Goal: Task Accomplishment & Management: Use online tool/utility

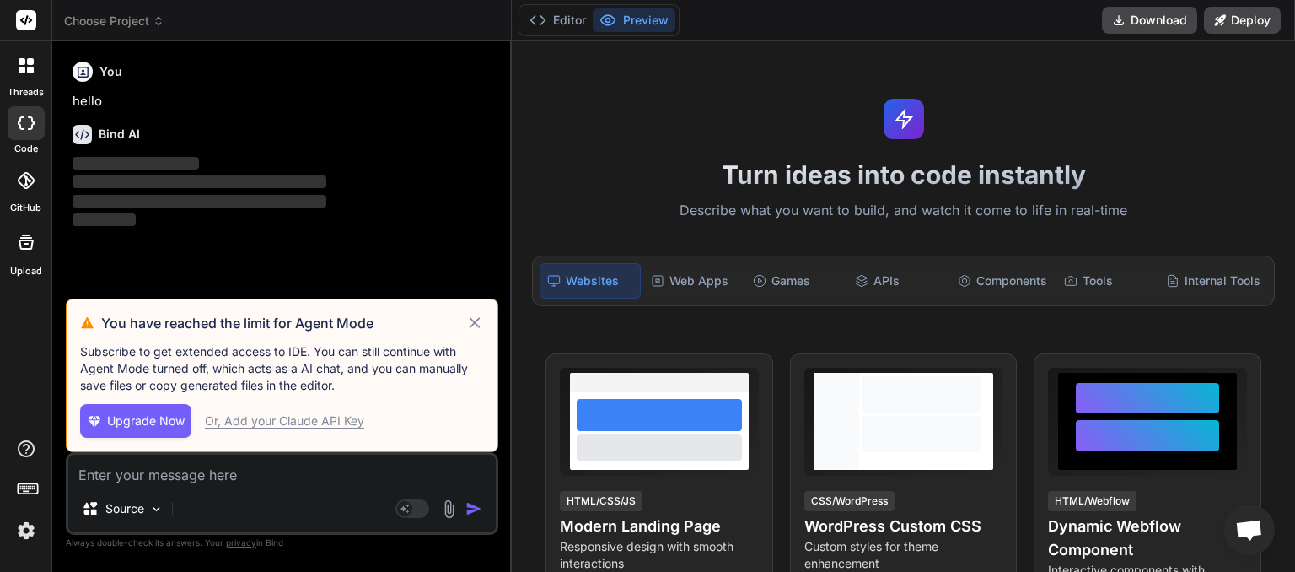
click at [164, 22] on icon at bounding box center [159, 21] width 12 height 12
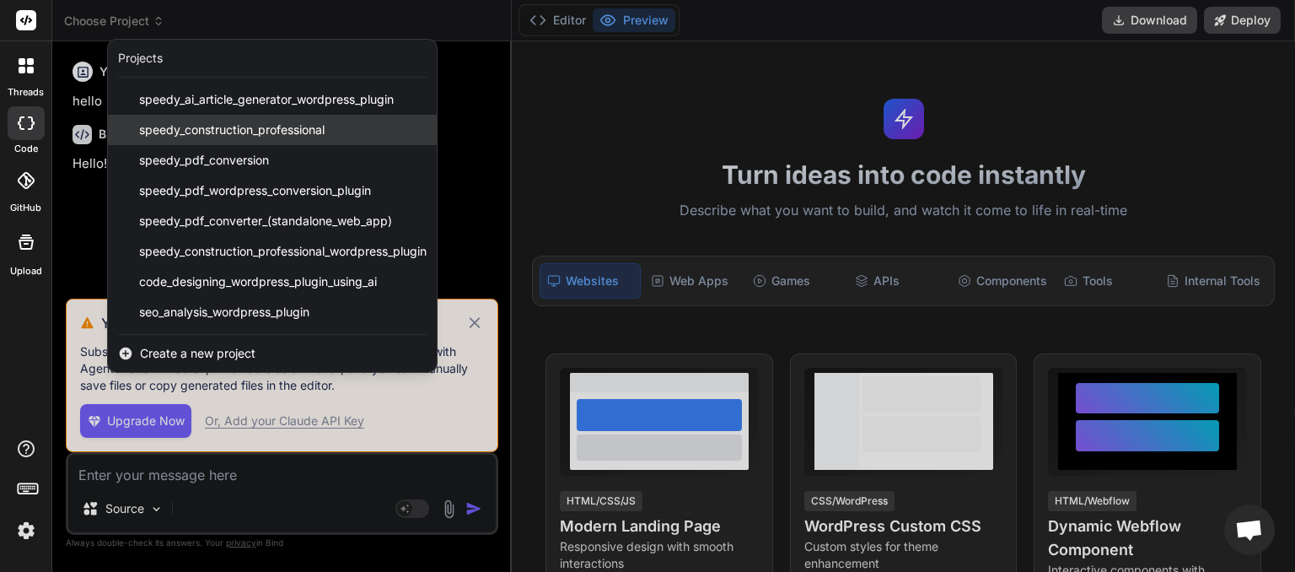
click at [188, 122] on span "speedy_construction_professional" at bounding box center [231, 129] width 185 height 17
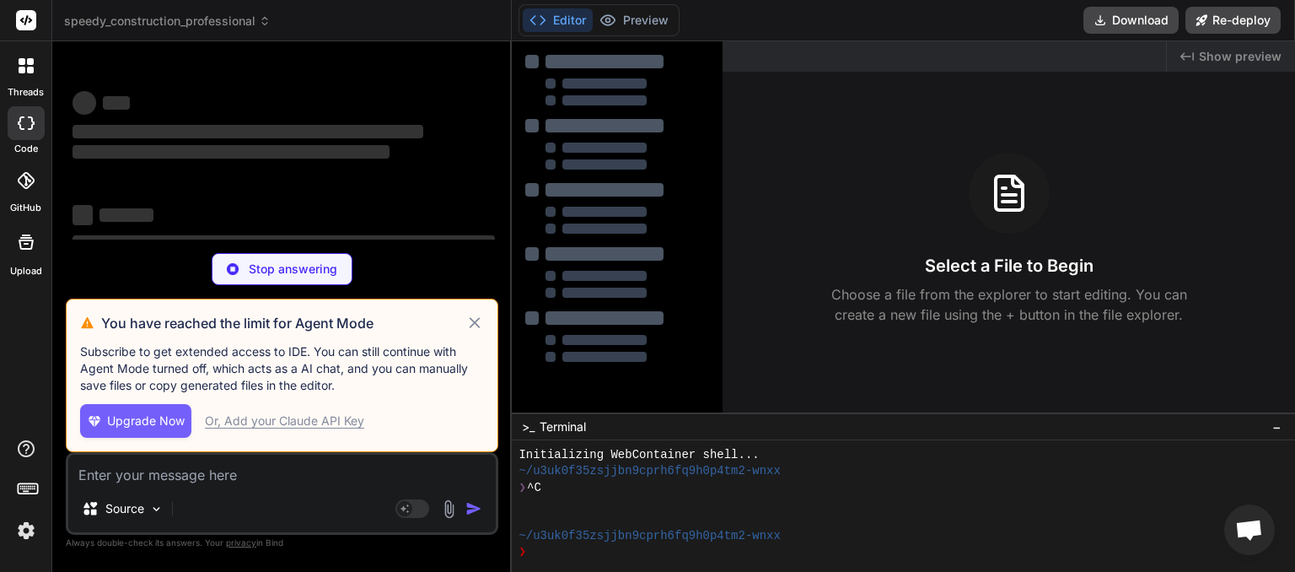
scroll to position [16, 0]
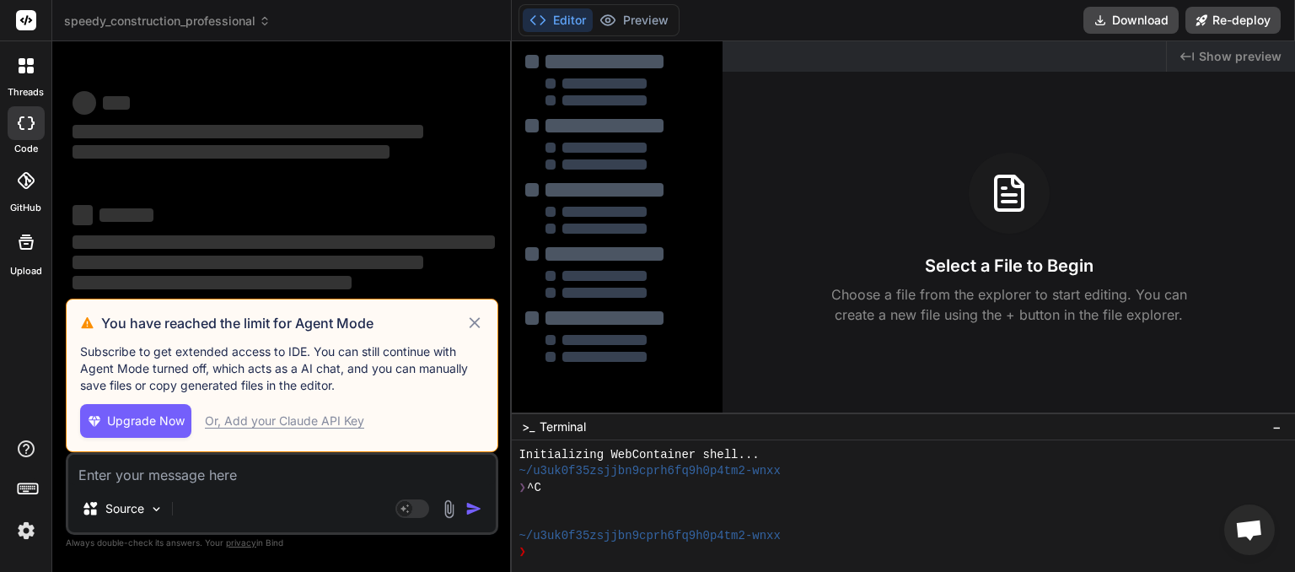
click at [139, 426] on span "Upgrade Now" at bounding box center [146, 420] width 78 height 17
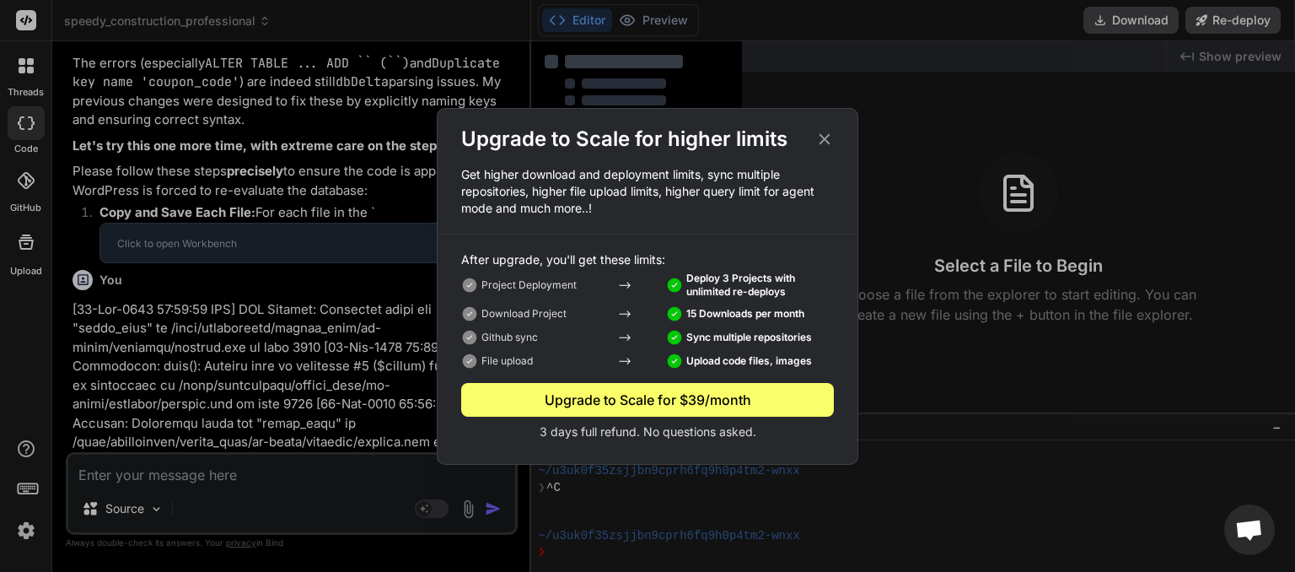
type textarea "x"
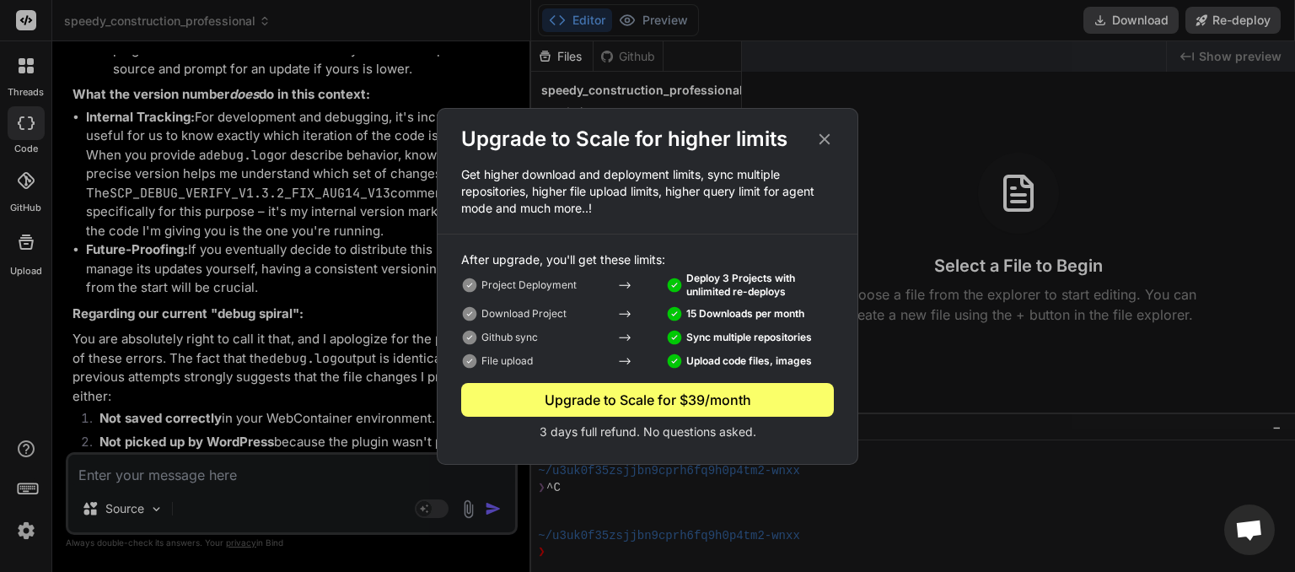
scroll to position [10497, 0]
click at [658, 400] on div "Upgrade to Scale for $39/month" at bounding box center [647, 399] width 373 height 20
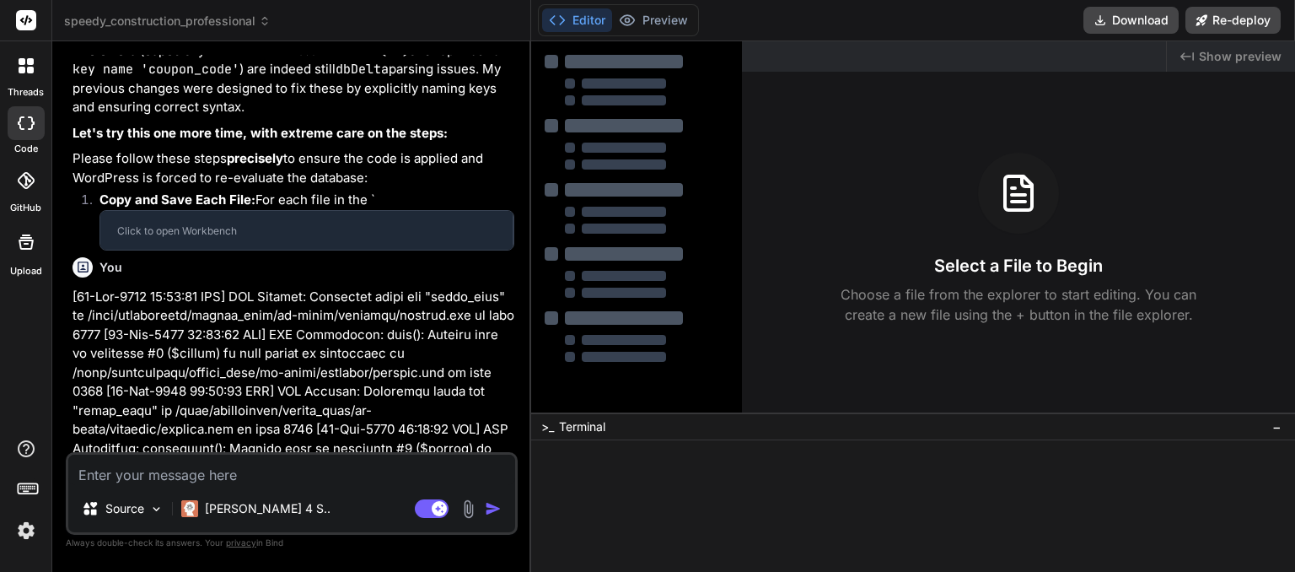
type textarea "x"
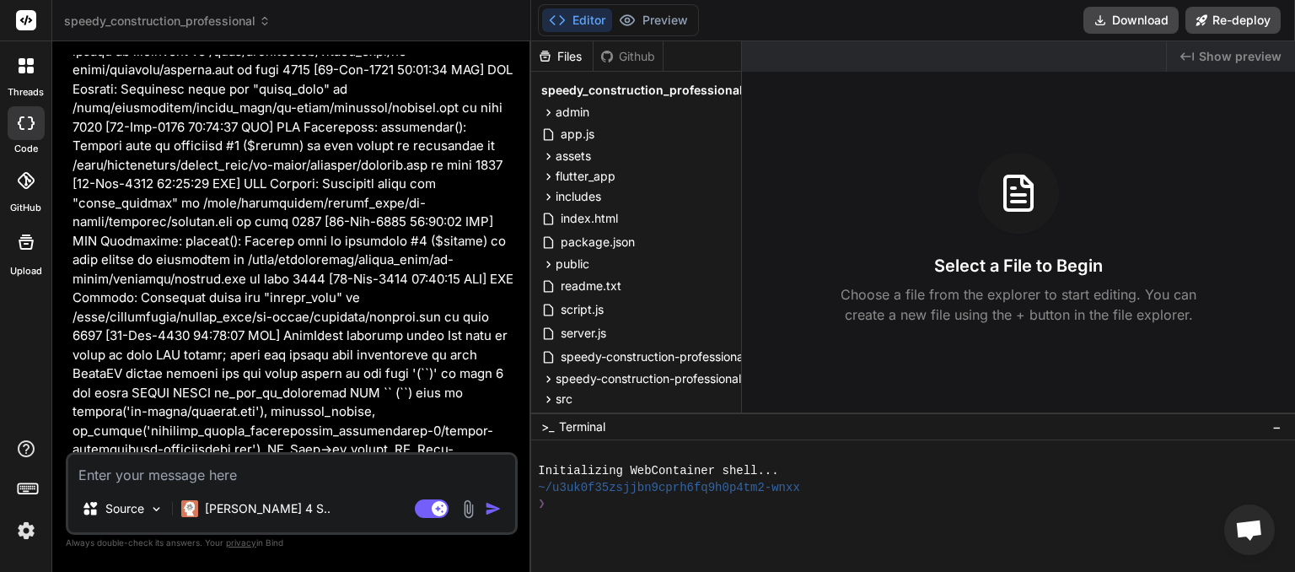
scroll to position [14111, 0]
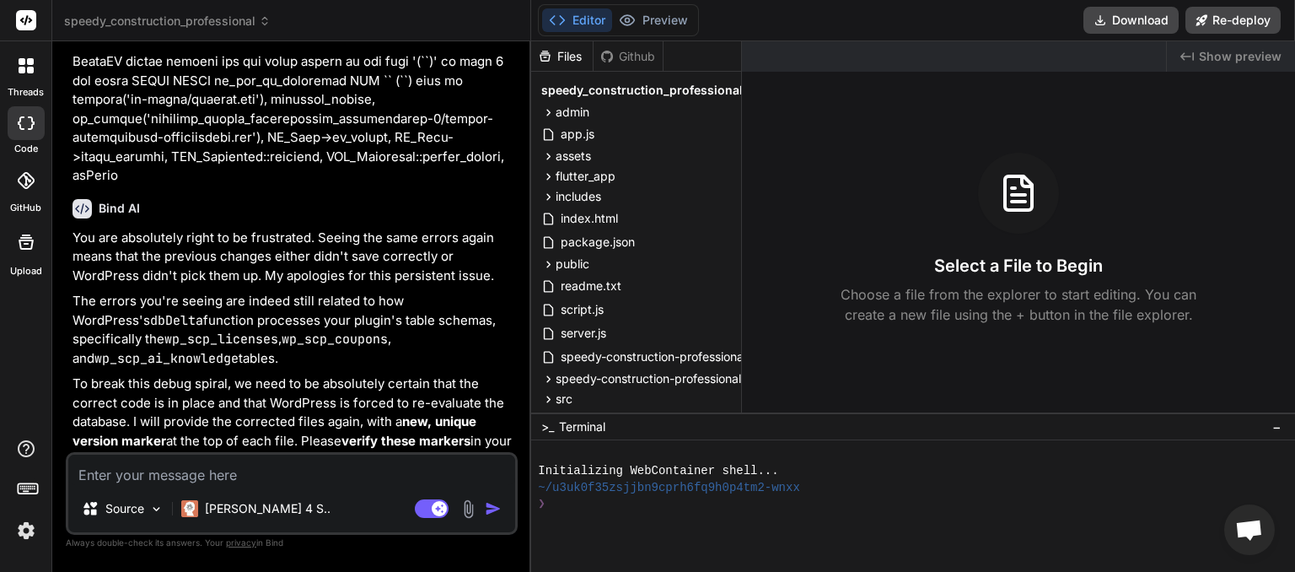
click at [212, 471] on textarea at bounding box center [291, 469] width 447 height 30
type textarea "p"
type textarea "x"
type textarea "pl"
type textarea "x"
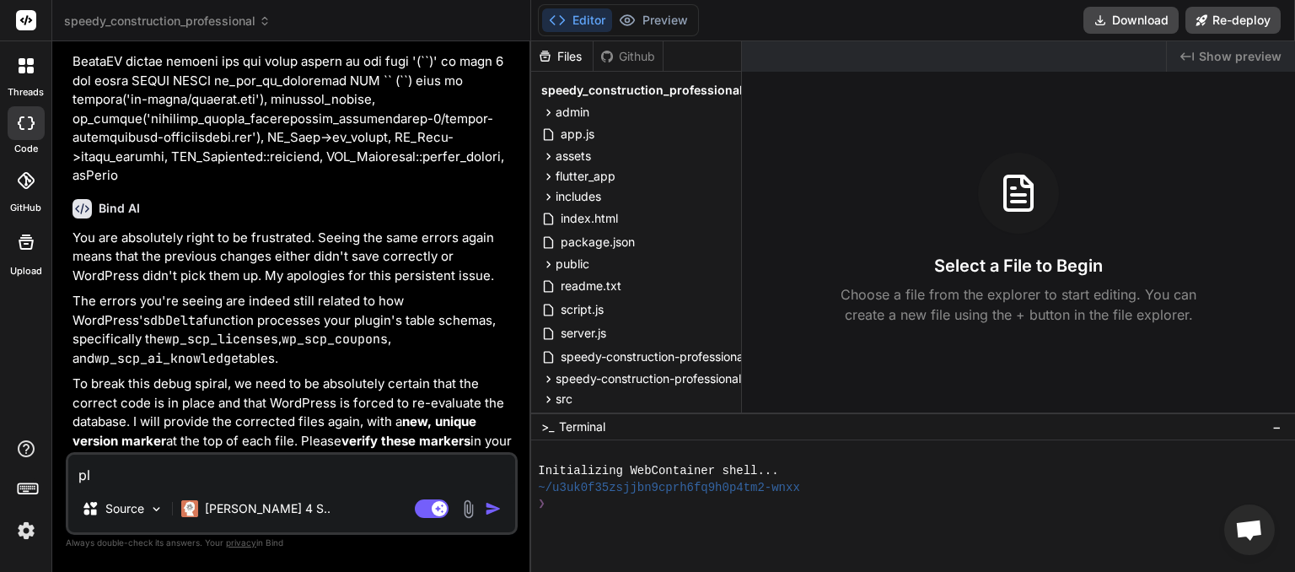
type textarea "ple"
type textarea "x"
type textarea "plea"
type textarea "x"
type textarea "pleas"
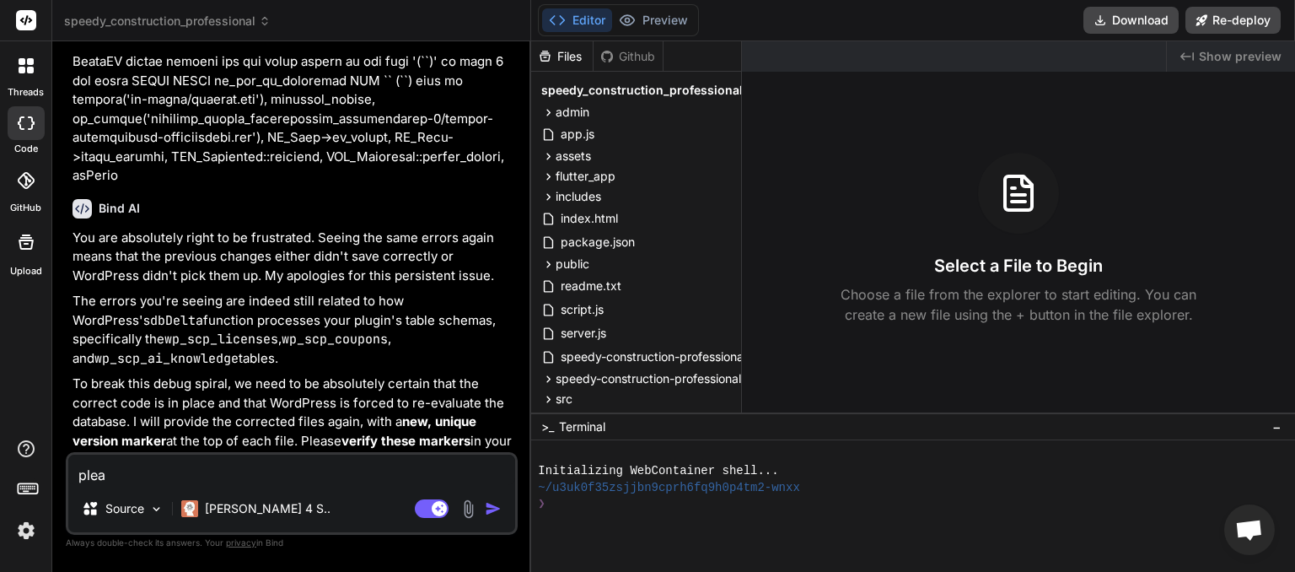
type textarea "x"
type textarea "please"
type textarea "x"
type textarea "please"
type textarea "x"
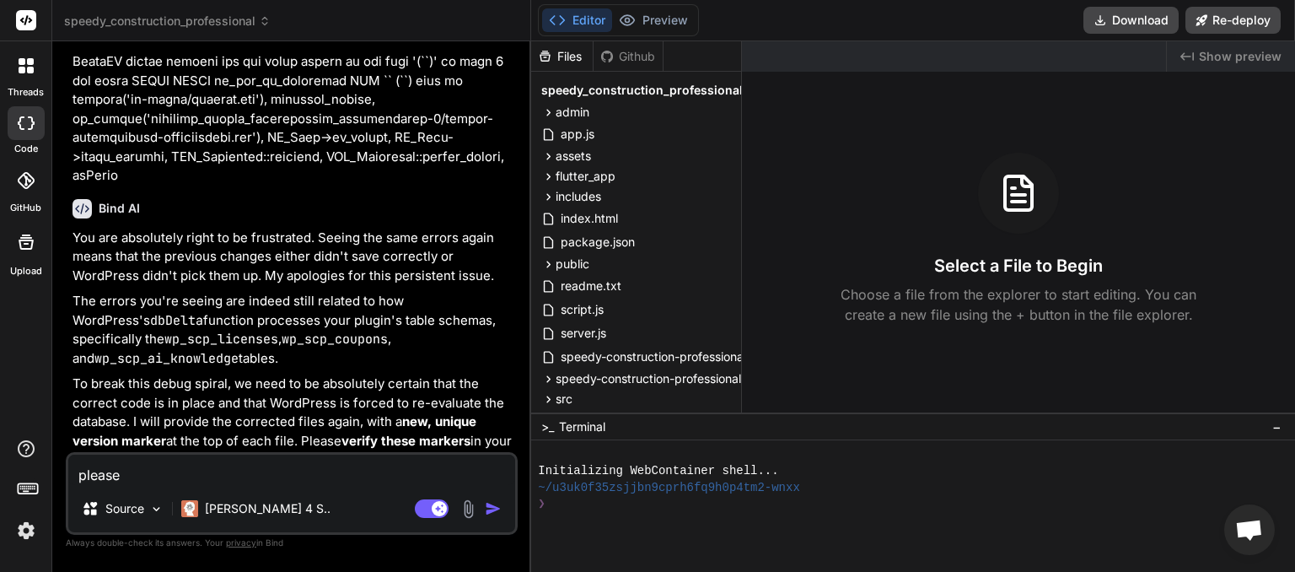
type textarea "please c"
type textarea "x"
type textarea "please ch"
type textarea "x"
type textarea "please che"
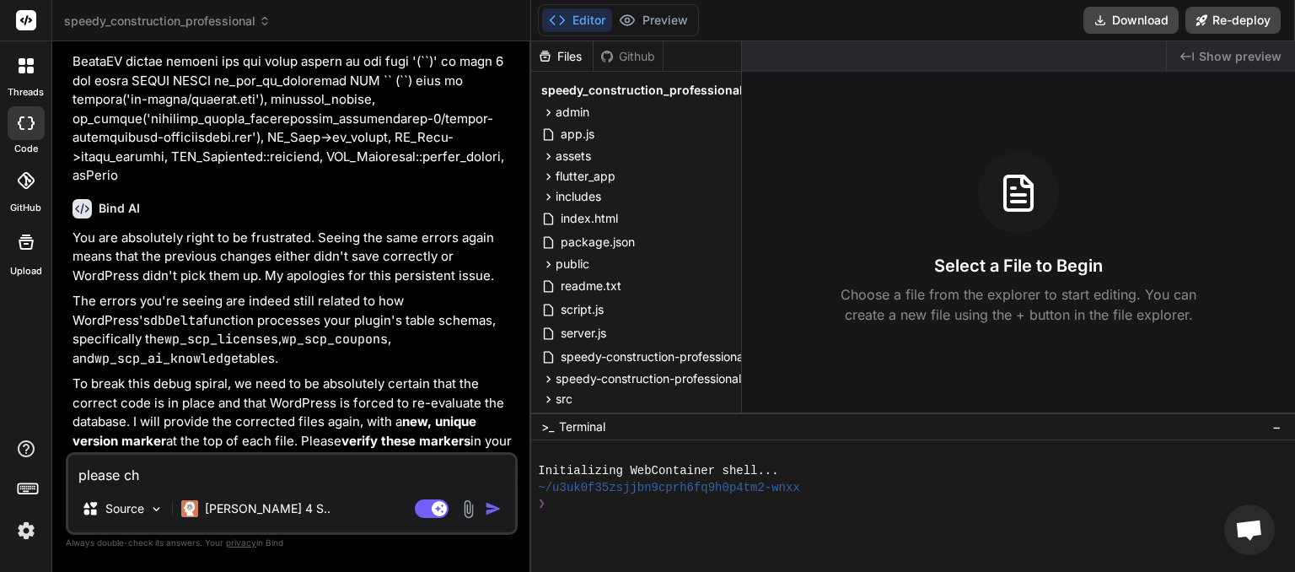
type textarea "x"
type textarea "please chec"
type textarea "x"
type textarea "please check"
type textarea "x"
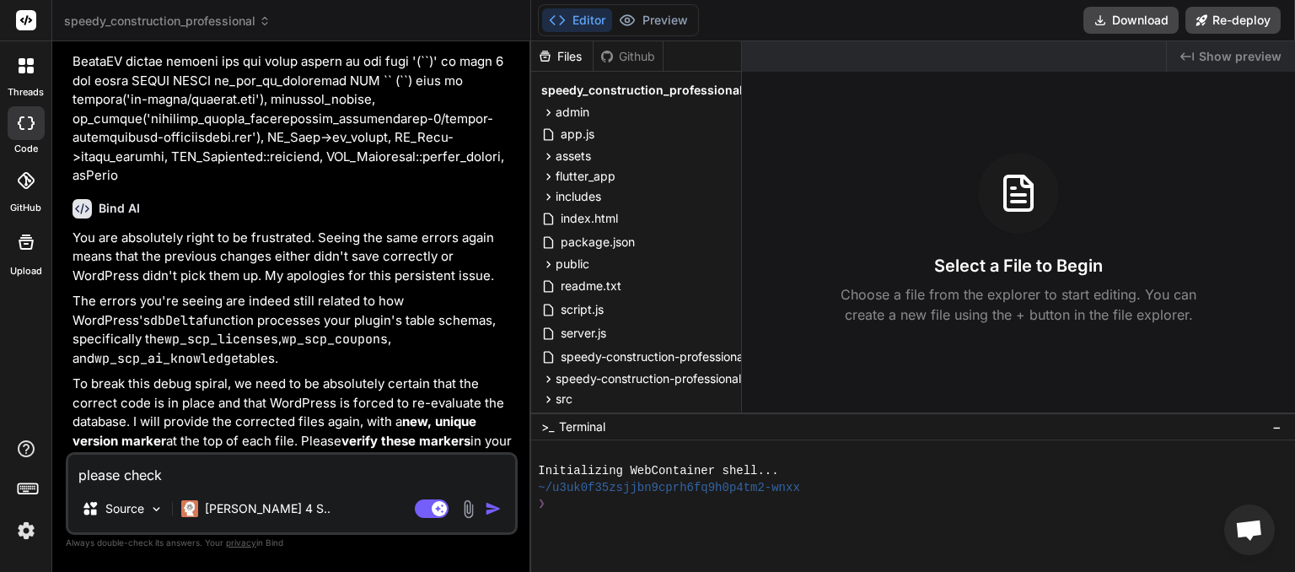
type textarea "please check"
type textarea "x"
type textarea "please check a"
type textarea "x"
type textarea "please check al"
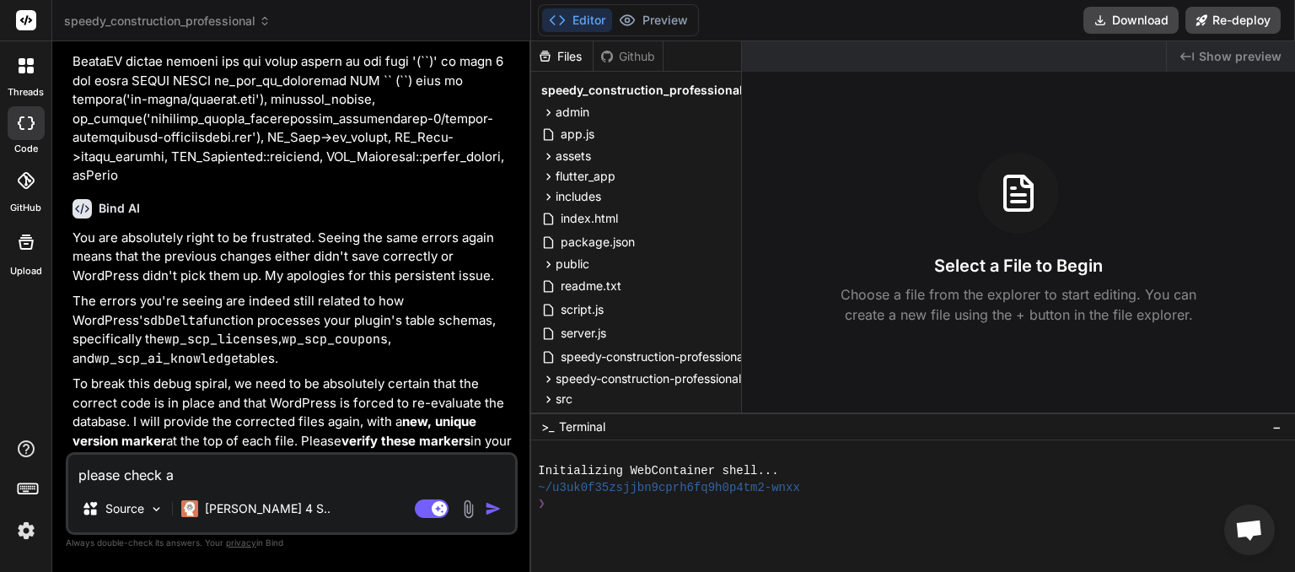
type textarea "x"
type textarea "please check all"
type textarea "x"
type textarea "please check all"
type textarea "x"
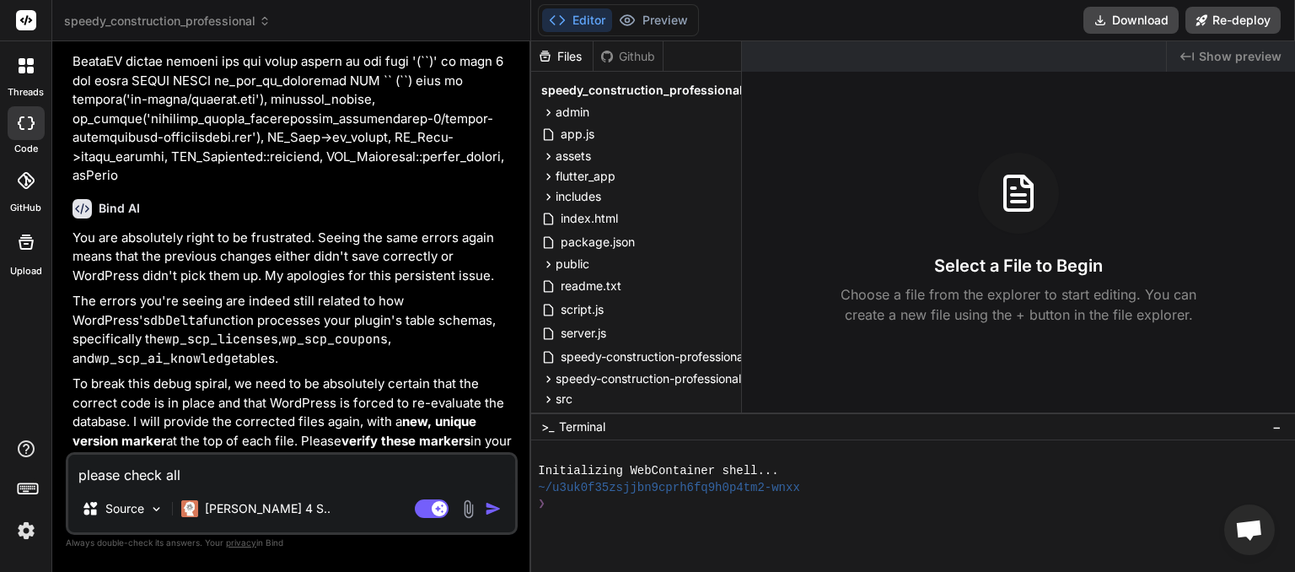
type textarea "please check all f"
type textarea "x"
type textarea "please check all fi"
type textarea "x"
type textarea "please check all fil"
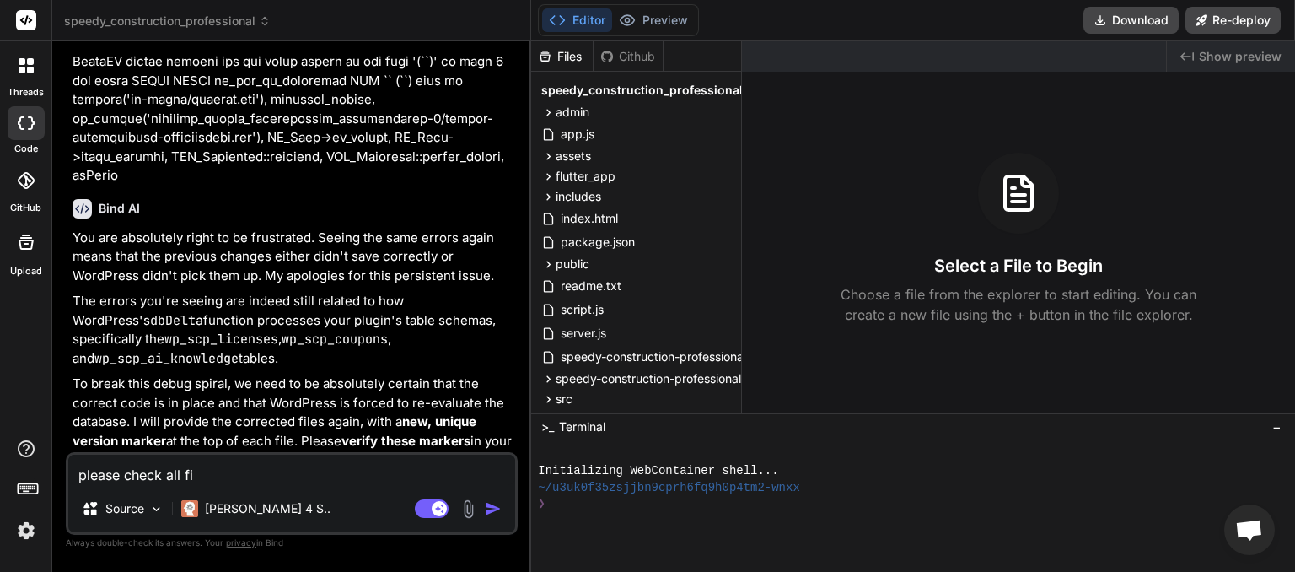
type textarea "x"
type textarea "please check all file"
type textarea "x"
type textarea "please check all files"
type textarea "x"
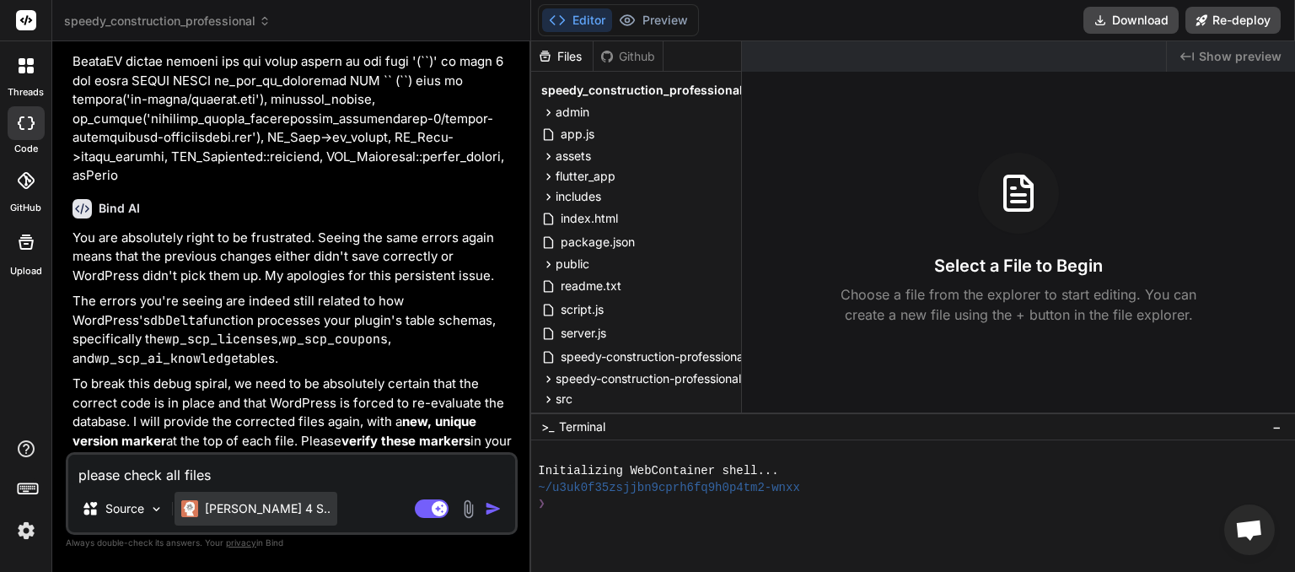
type textarea "please check all files"
click at [270, 521] on div "[PERSON_NAME] 4 S.." at bounding box center [256, 508] width 163 height 34
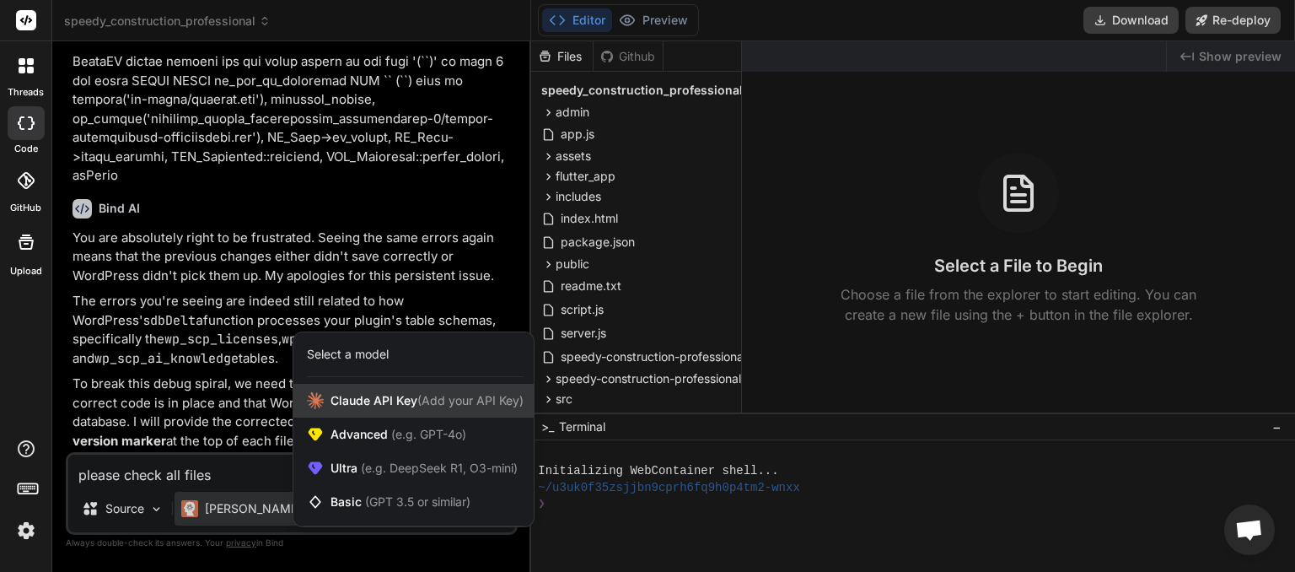
click at [388, 402] on span "Claude API Key (Add your API Key)" at bounding box center [426, 400] width 193 height 17
type textarea "x"
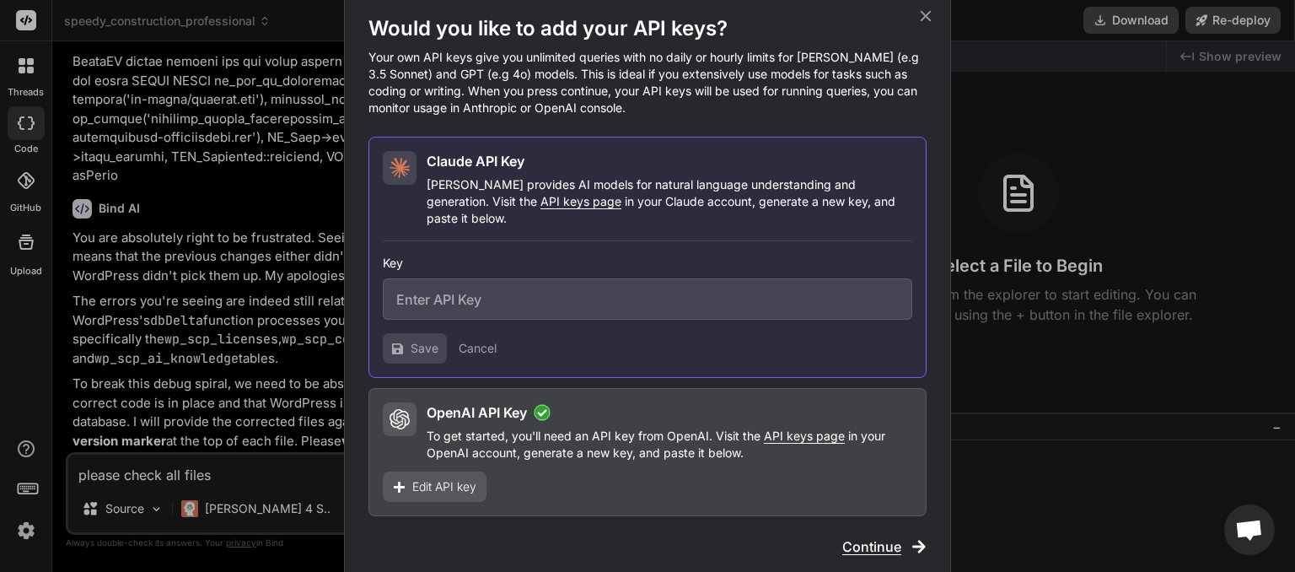
click at [925, 25] on icon at bounding box center [925, 16] width 19 height 19
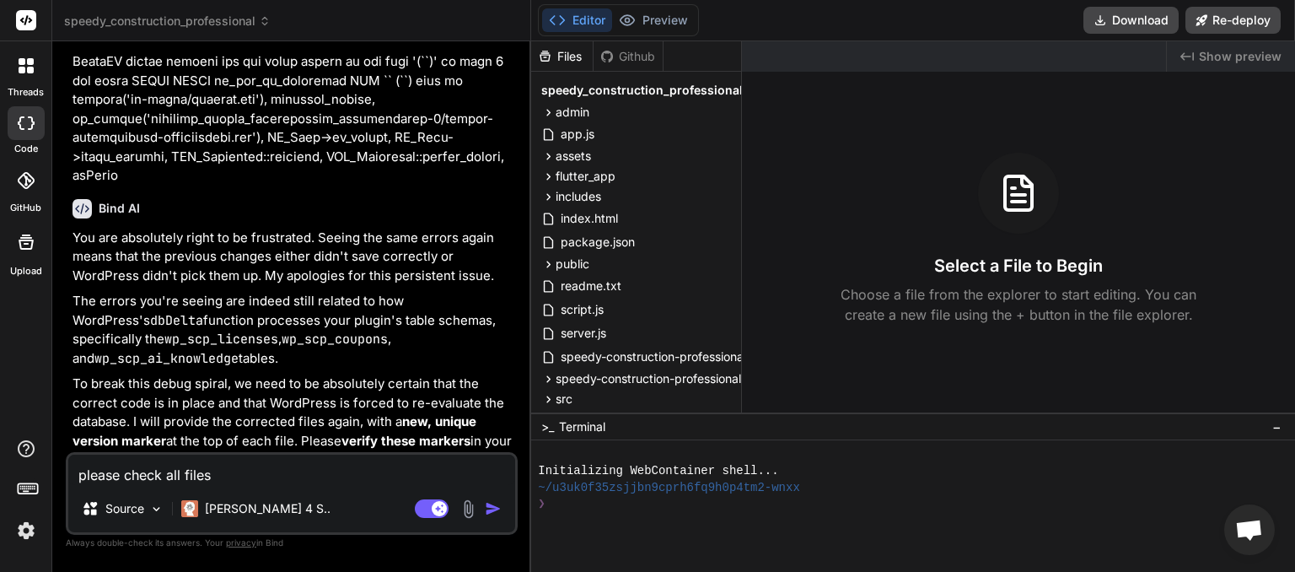
click at [238, 471] on textarea "please check all files" at bounding box center [291, 469] width 447 height 30
type textarea "please check all files"
type textarea "x"
type textarea "please check all files a"
type textarea "x"
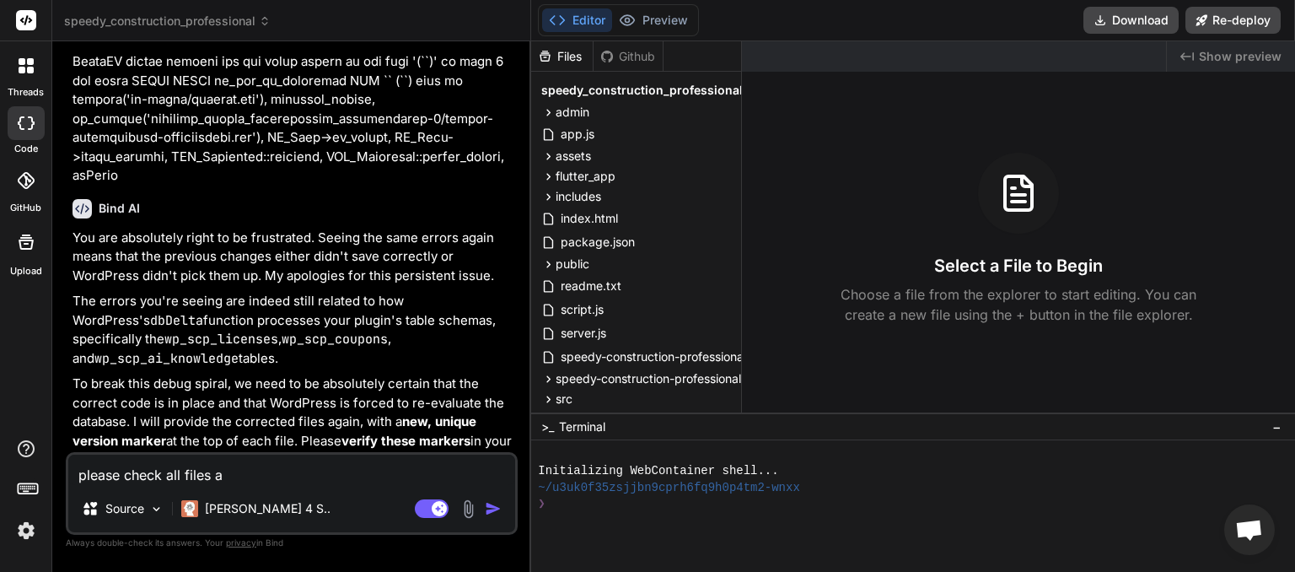
type textarea "please check all files ar"
type textarea "x"
type textarea "please check all files are"
type textarea "x"
type textarea "please check all files are"
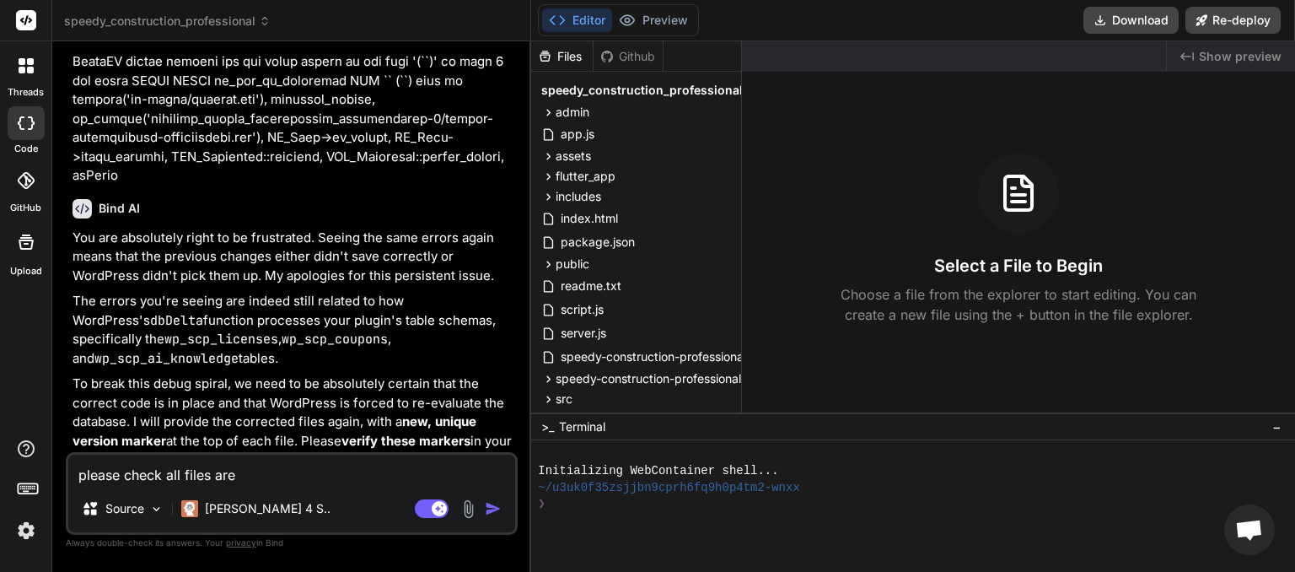
type textarea "x"
type textarea "please check all files are c"
type textarea "x"
type textarea "please check all files are co"
type textarea "x"
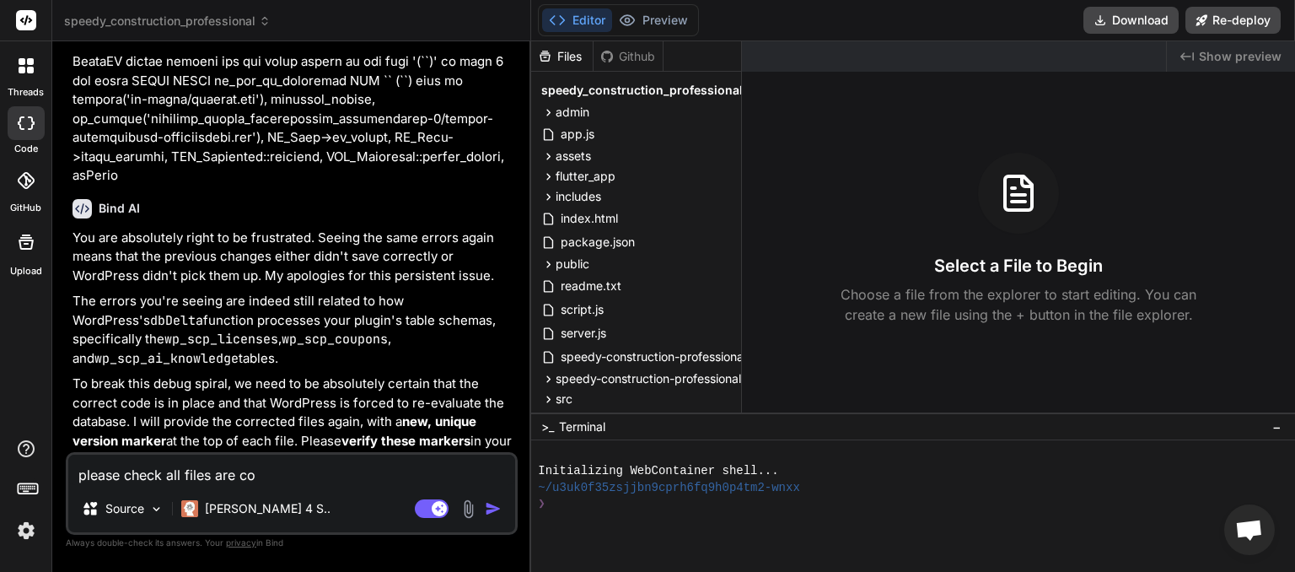
type textarea "please check all files are cor"
type textarea "x"
type textarea "please check all files are corr"
type textarea "x"
type textarea "please check all files are corre"
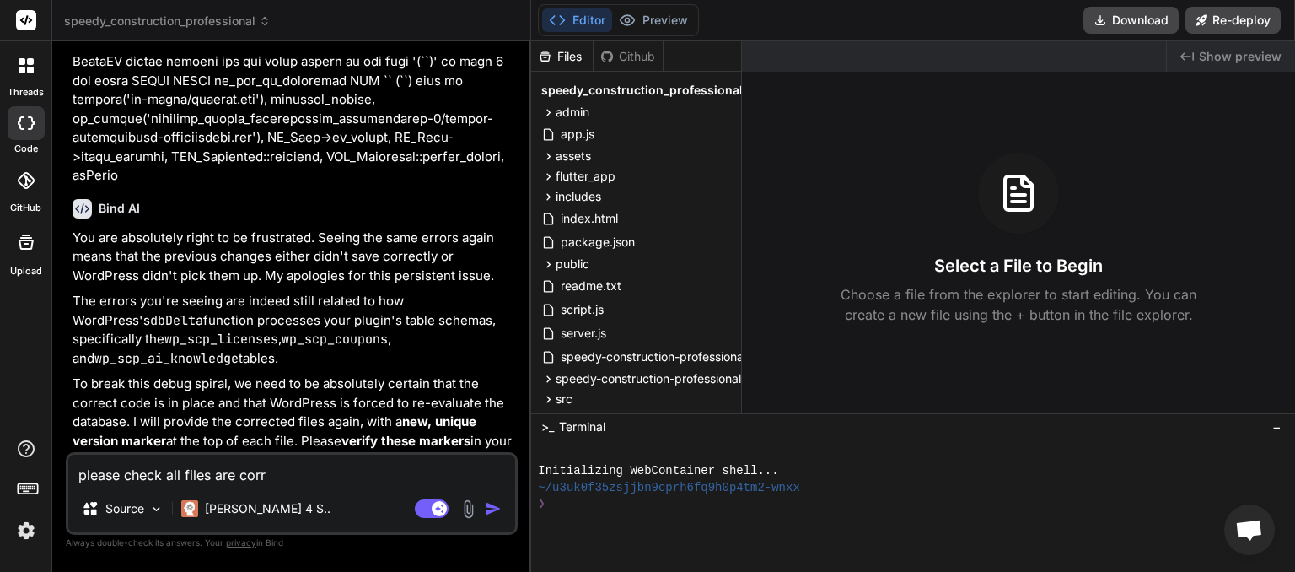
type textarea "x"
type textarea "please check all files are correc"
type textarea "x"
type textarea "please check all files are correct"
type textarea "x"
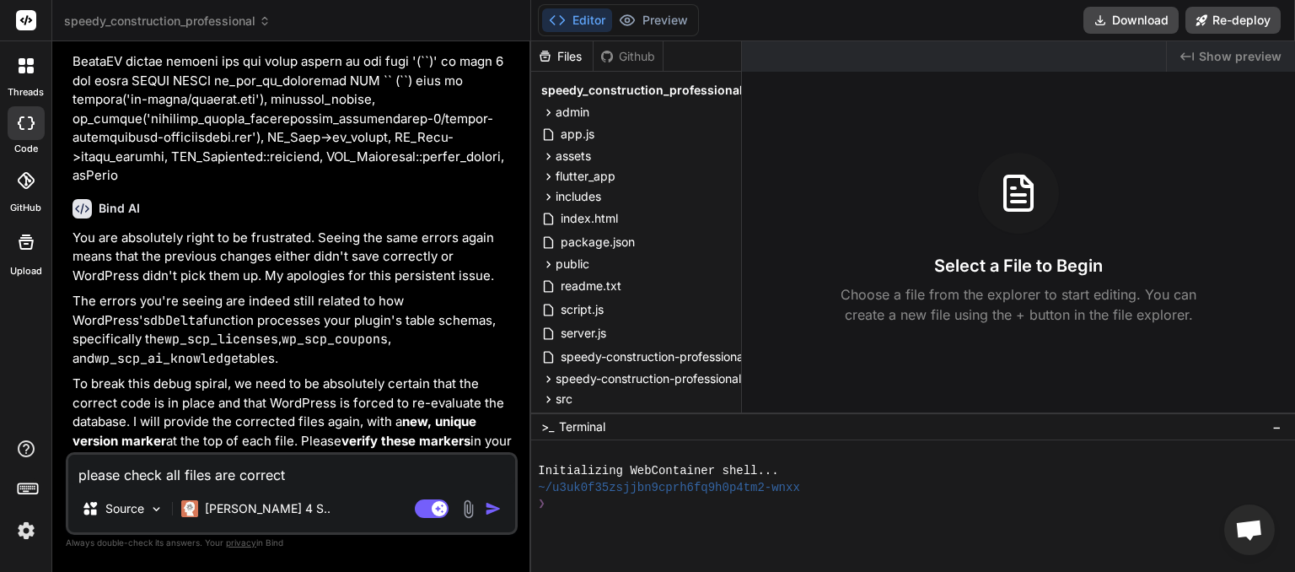
type textarea "please check all files are correct,"
type textarea "x"
type textarea "please check all files are correct,"
type textarea "x"
type textarea "please check all files are correct,"
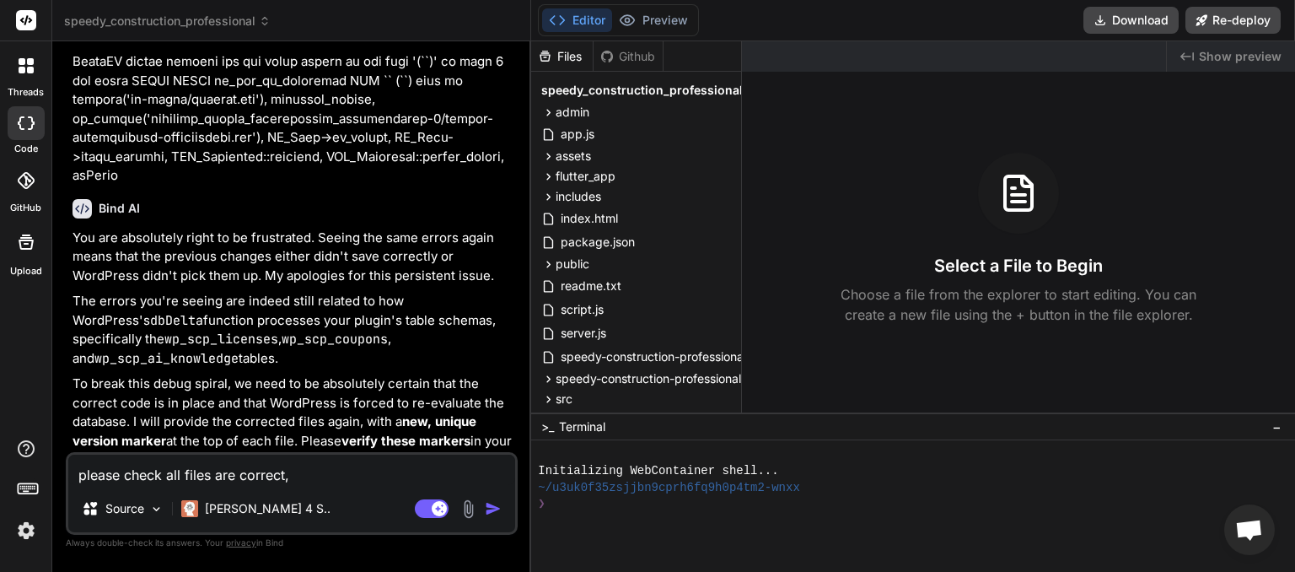
type textarea "x"
type textarea "please check all files are correct"
type textarea "x"
type textarea "please check all files are correct"
type textarea "x"
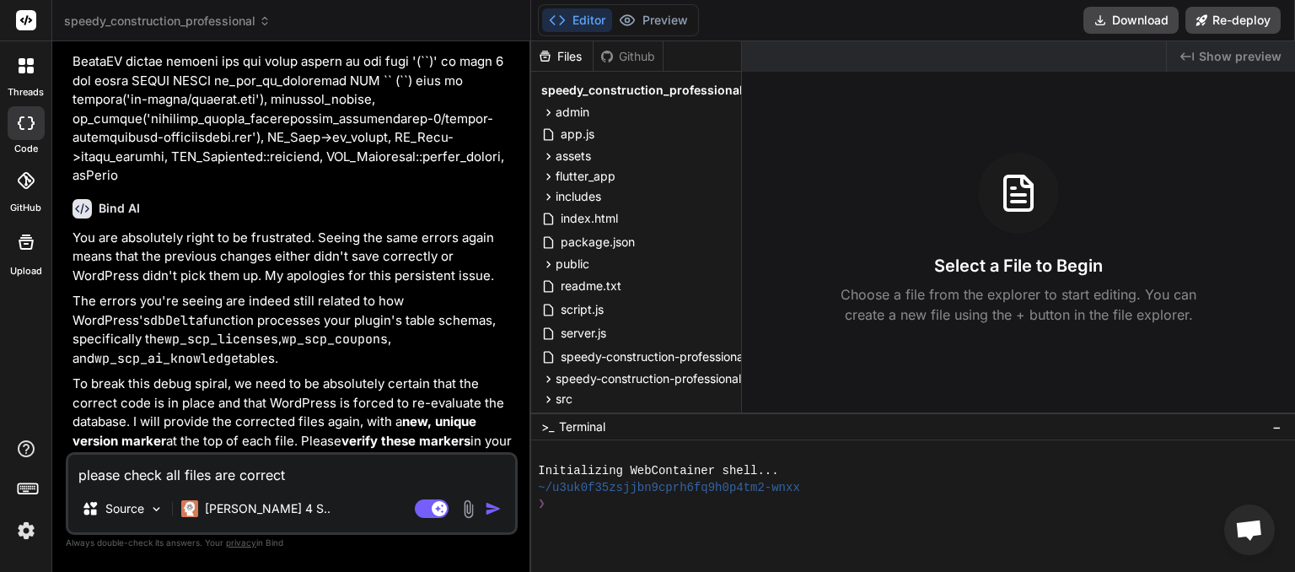
type textarea "please check all files are correct a"
type textarea "x"
type textarea "please check all files are correct an"
type textarea "x"
type textarea "please check all files are correct and"
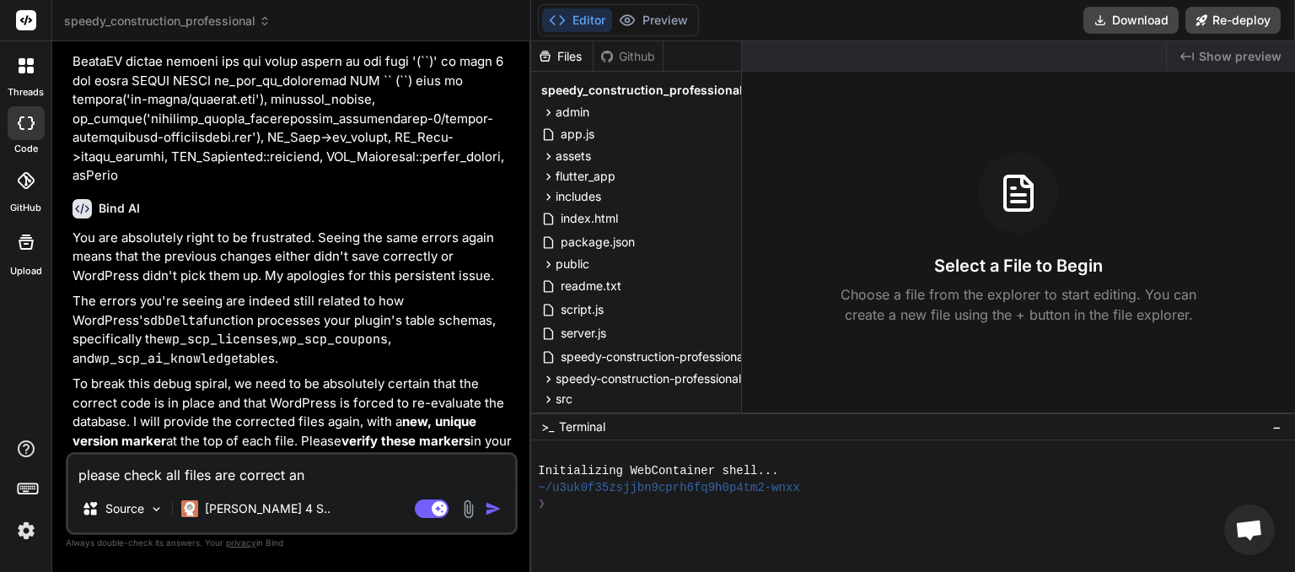
type textarea "x"
type textarea "please check all files are correct and"
type textarea "x"
type textarea "please check all files are correct and c"
type textarea "x"
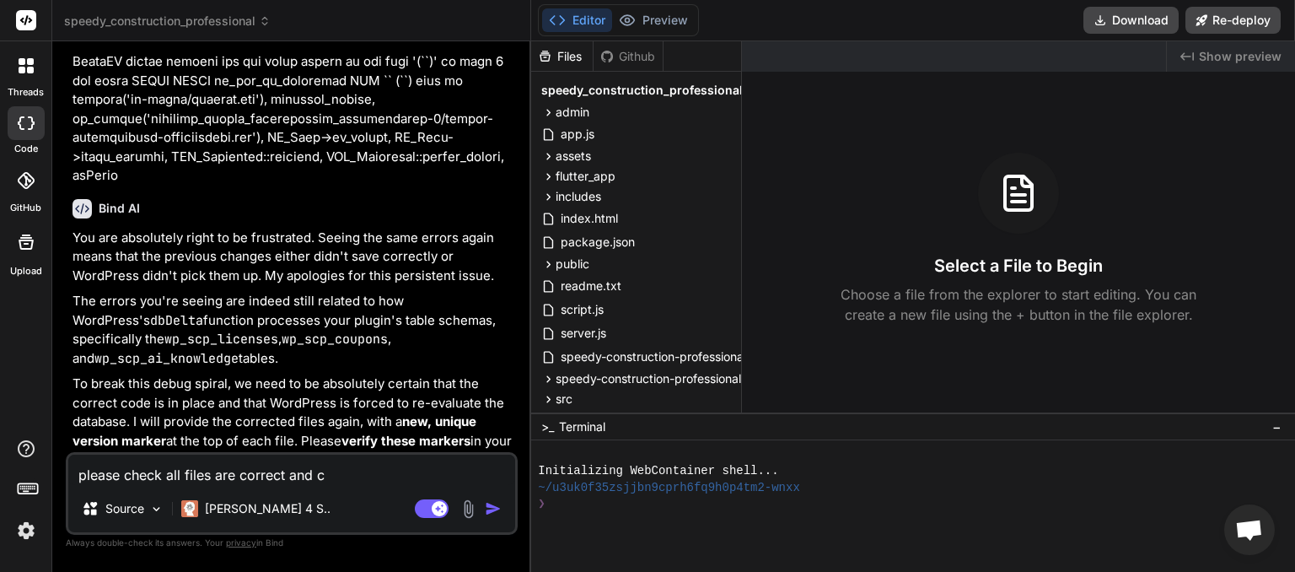
type textarea "please check all files are correct and co"
type textarea "x"
type textarea "please check all files are correct and com"
type textarea "x"
type textarea "please check all files are correct and comp"
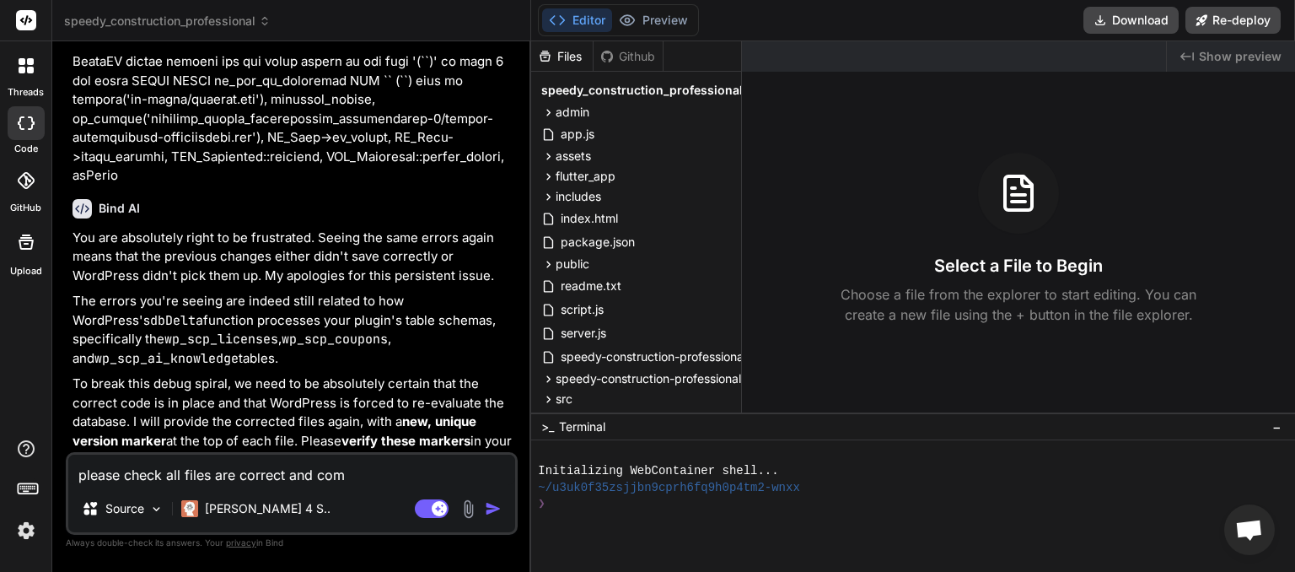
type textarea "x"
type textarea "please check all files are correct and compl"
type textarea "x"
type textarea "please check all files are correct and comple"
type textarea "x"
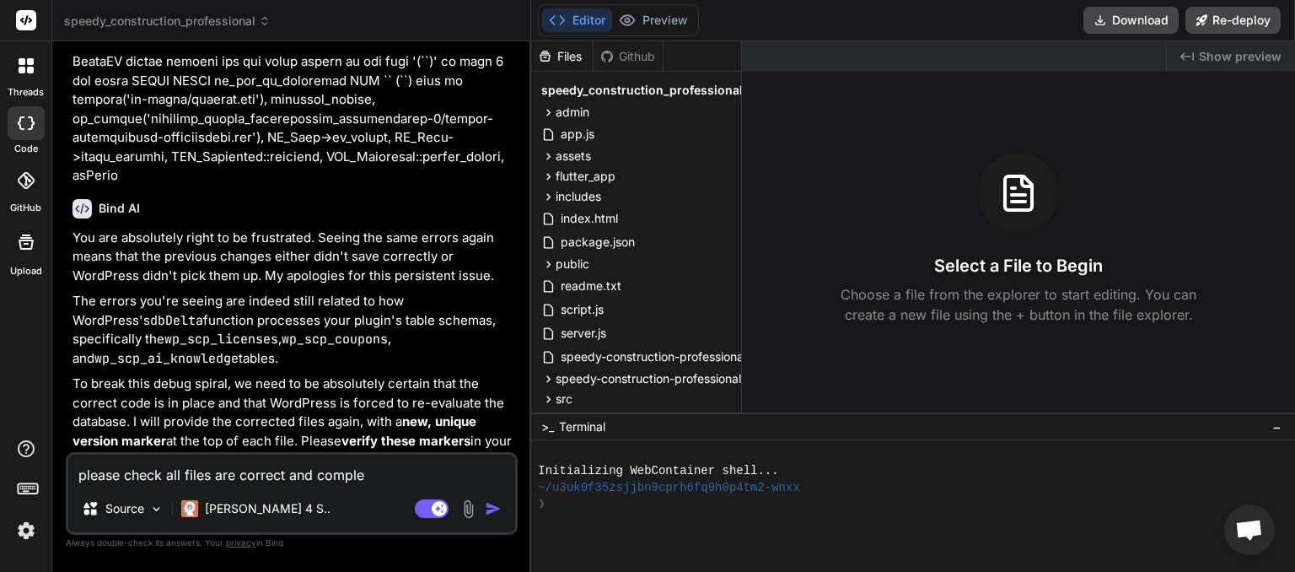
type textarea "please check all files are correct and complet"
type textarea "x"
type textarea "please check all files are correct and complete"
type textarea "x"
type textarea "please check all files are correct and complete,"
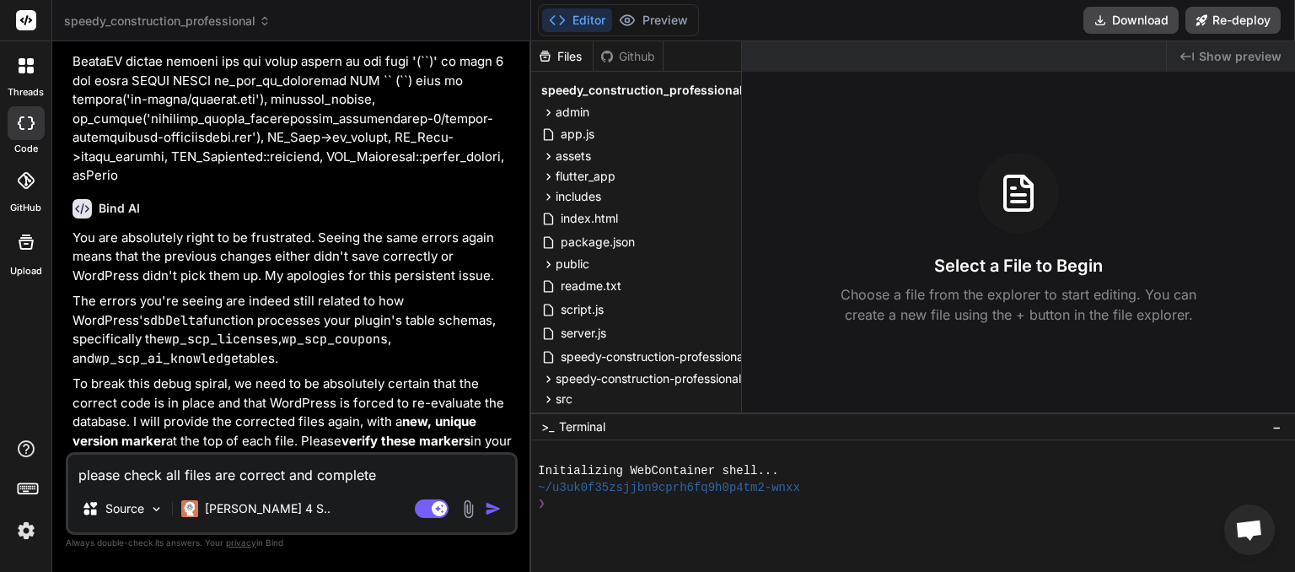
type textarea "x"
type textarea "please check all files are correct and complete,"
type textarea "x"
type textarea "please check all files are correct and complete, p"
type textarea "x"
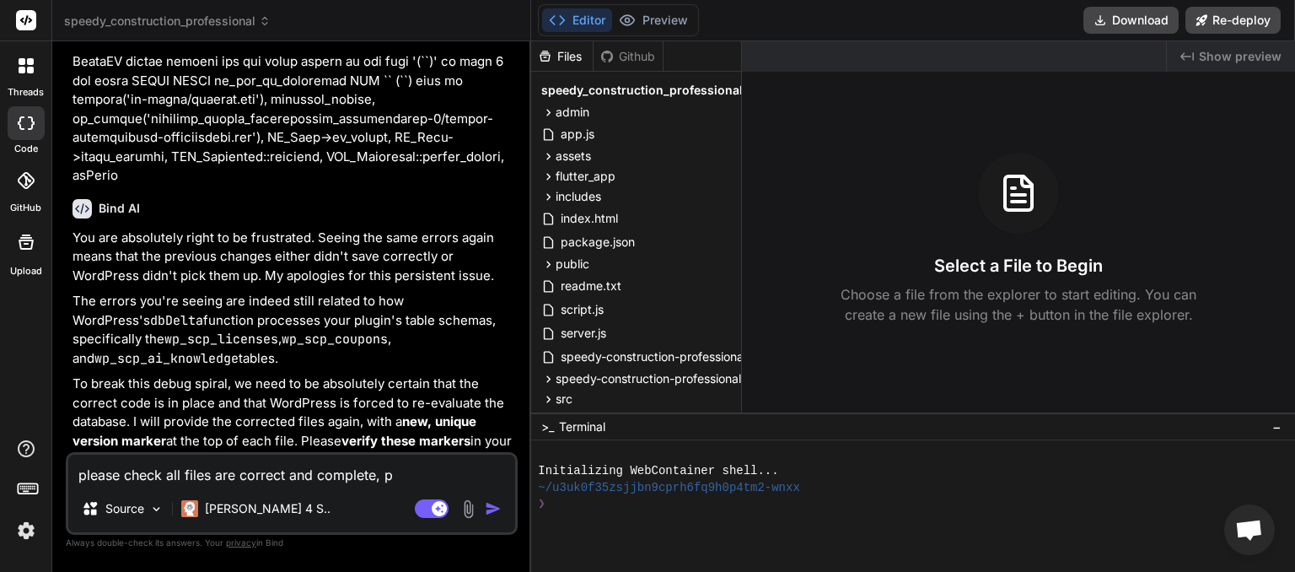
type textarea "please check all files are correct and complete, pl"
type textarea "x"
type textarea "please check all files are correct and complete, ple"
type textarea "x"
type textarea "please check all files are correct and complete, plea"
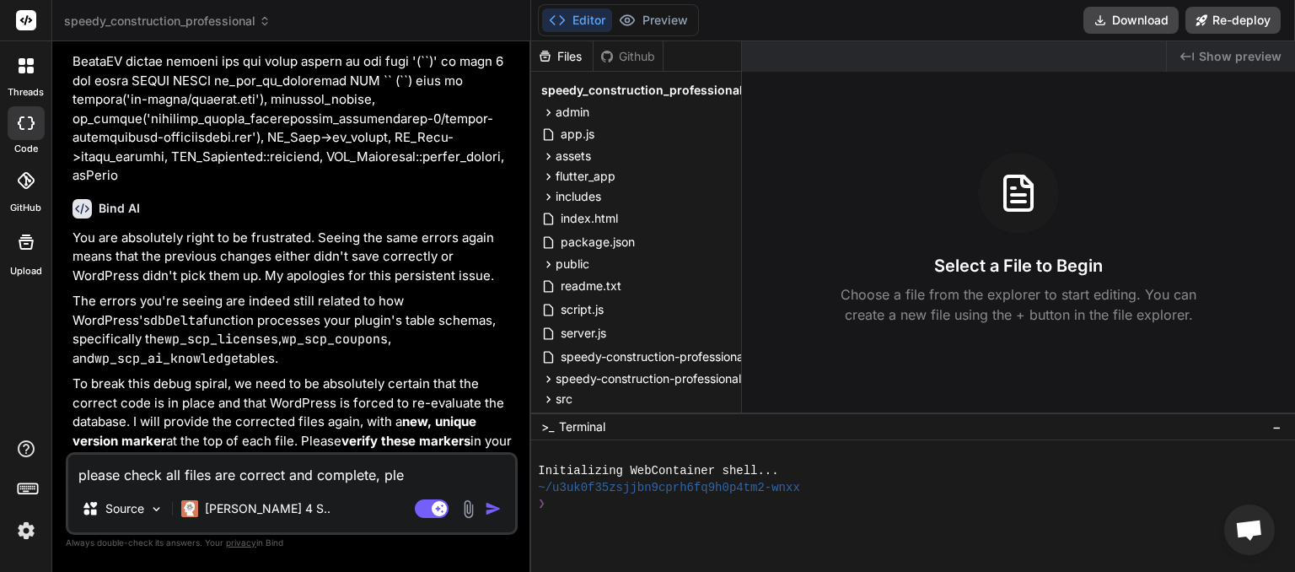
type textarea "x"
type textarea "please check all files are correct and complete, pleas"
type textarea "x"
type textarea "please check all files are correct and complete, please"
type textarea "x"
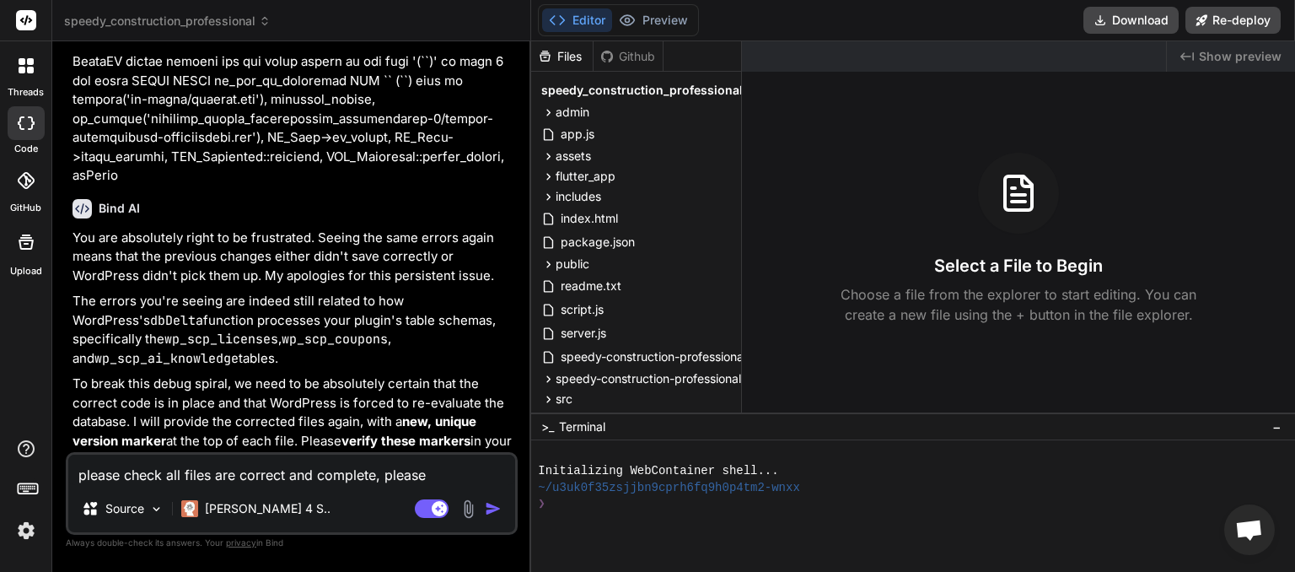
type textarea "please check all files are correct and complete, please"
type textarea "x"
type textarea "please check all files are correct and complete, please c"
type textarea "x"
type textarea "please check all files are correct and complete, please ch"
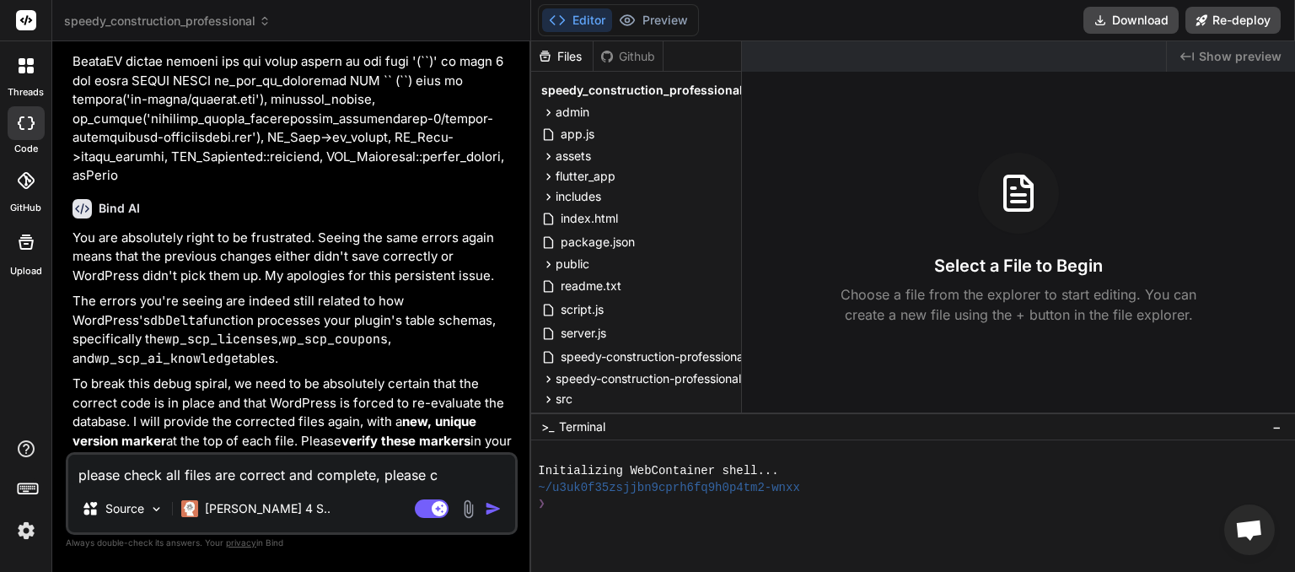
type textarea "x"
type textarea "please check all files are correct and complete, please che"
type textarea "x"
type textarea "please check all files are correct and complete, please chec"
type textarea "x"
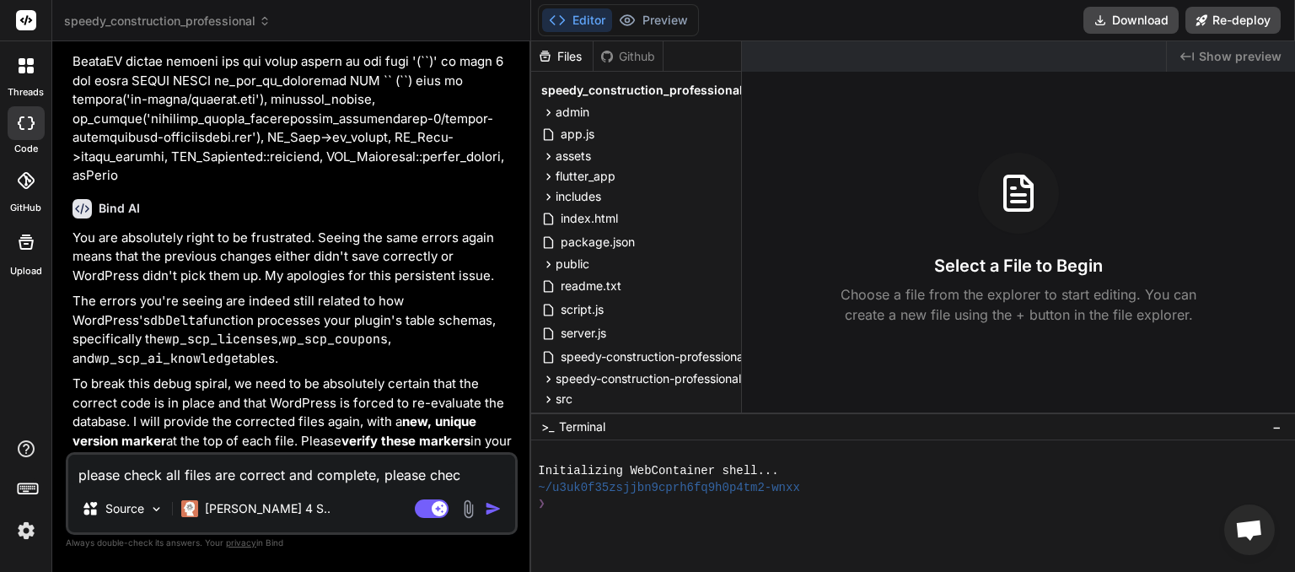
type textarea "please check all files are correct and complete, please check"
type textarea "x"
type textarea "please check all files are correct and complete, please check"
type textarea "x"
type textarea "please check all files are correct and complete, please check a"
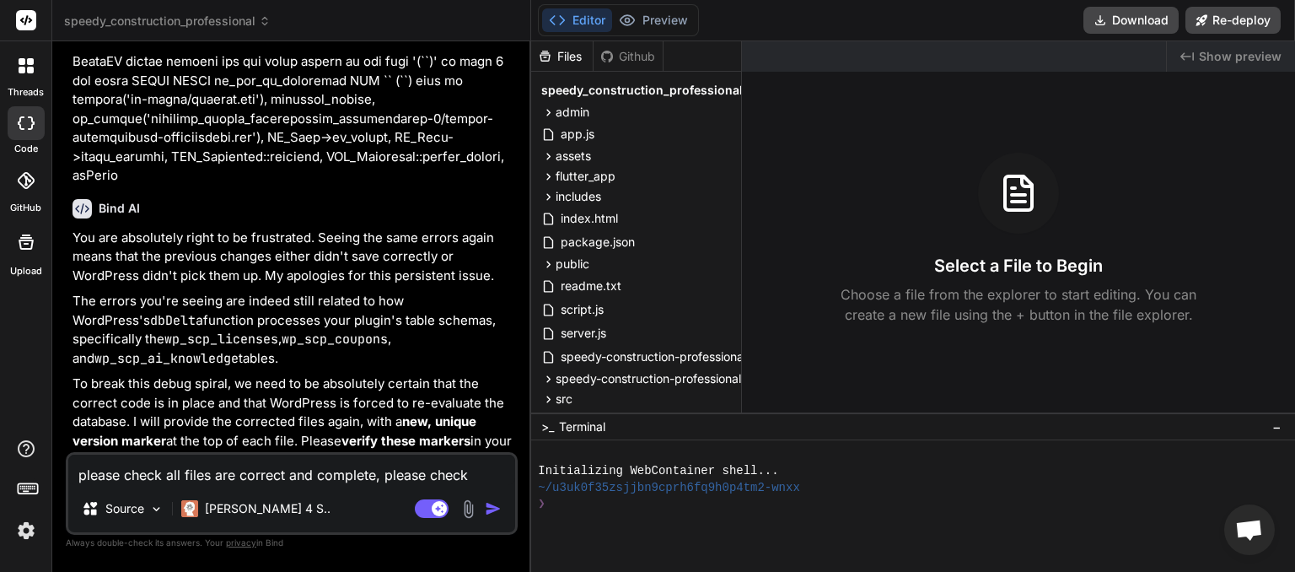
type textarea "x"
type textarea "please check all files are correct and complete, please check an"
type textarea "x"
type textarea "please check all files are correct and complete, please check and"
type textarea "x"
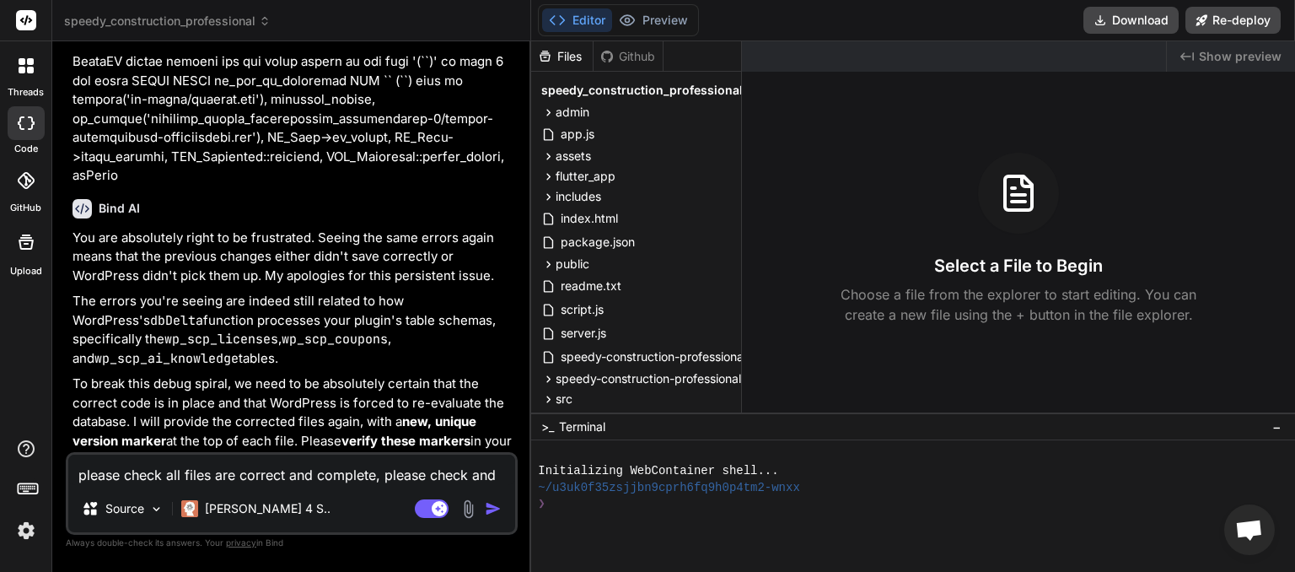
type textarea "please check all files are correct and complete, please check and"
type textarea "x"
type textarea "please check all files are correct and complete, please check and f"
type textarea "x"
type textarea "please check all files are correct and complete, please check and fi"
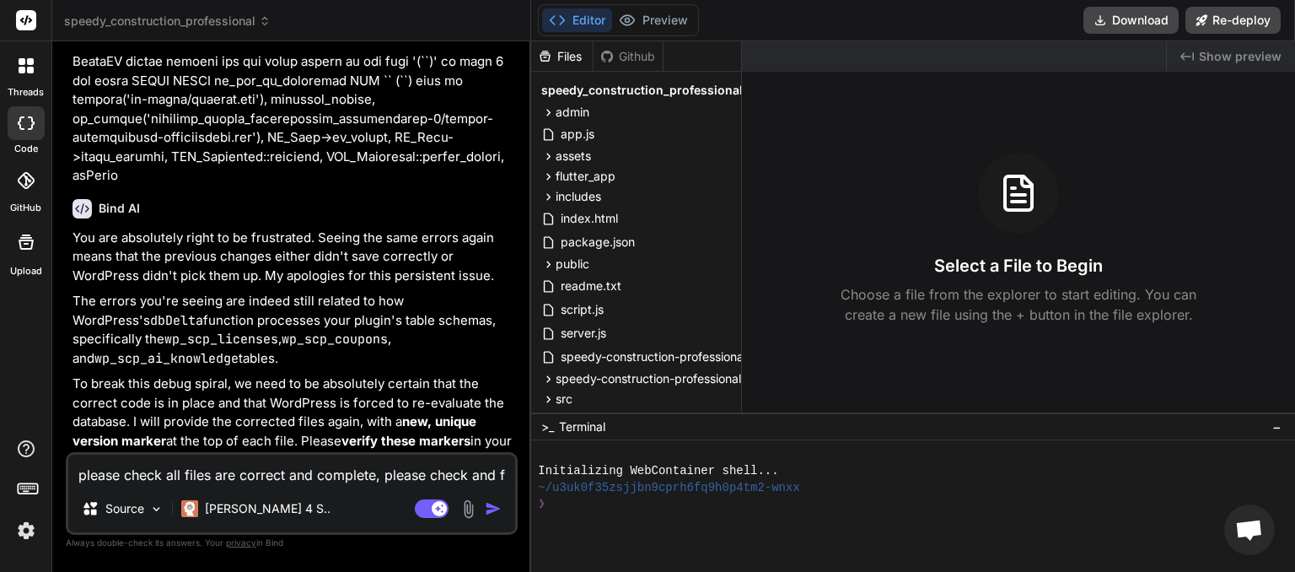
type textarea "x"
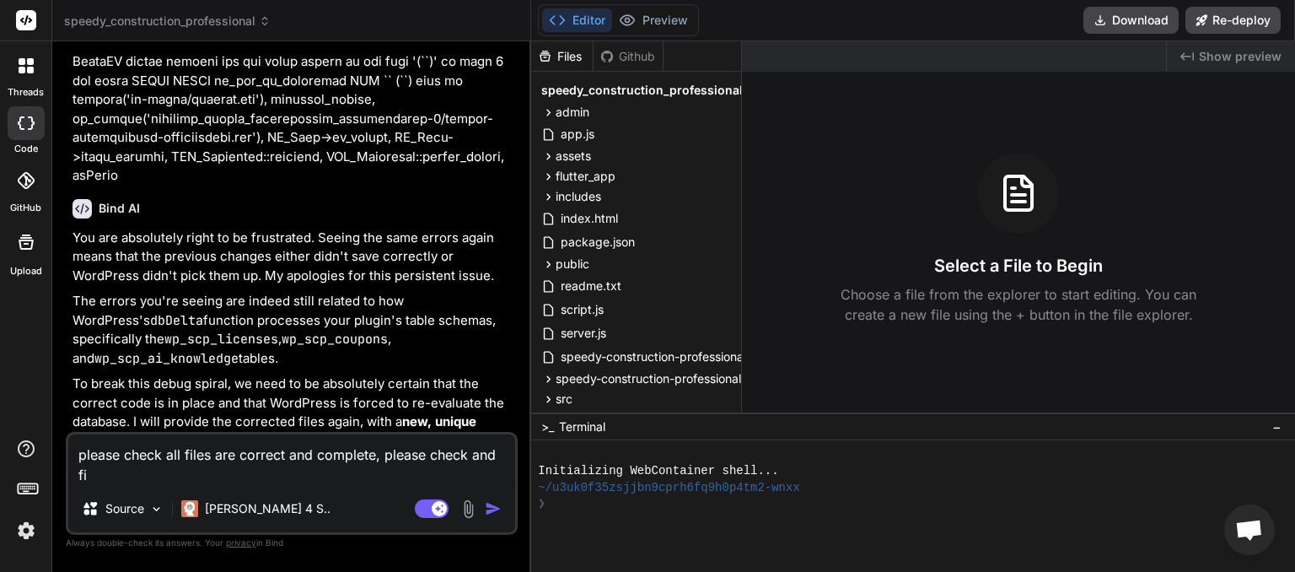
type textarea "please check all files are correct and complete, please check and fix"
type textarea "x"
type textarea "please check all files are correct and complete, please check and fix"
type textarea "x"
type textarea "please check all files are correct and complete, please check and fix a"
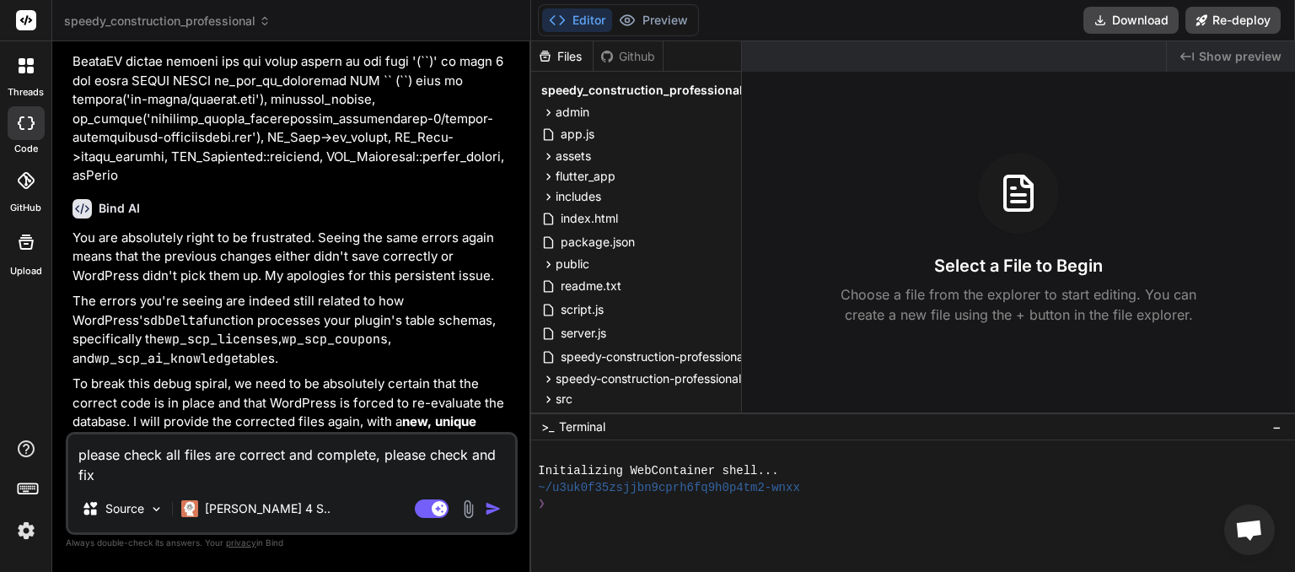
type textarea "x"
type textarea "please check all files are correct and complete, please check and fix an"
type textarea "x"
type textarea "please check all files are correct and complete, please check and fix and"
type textarea "x"
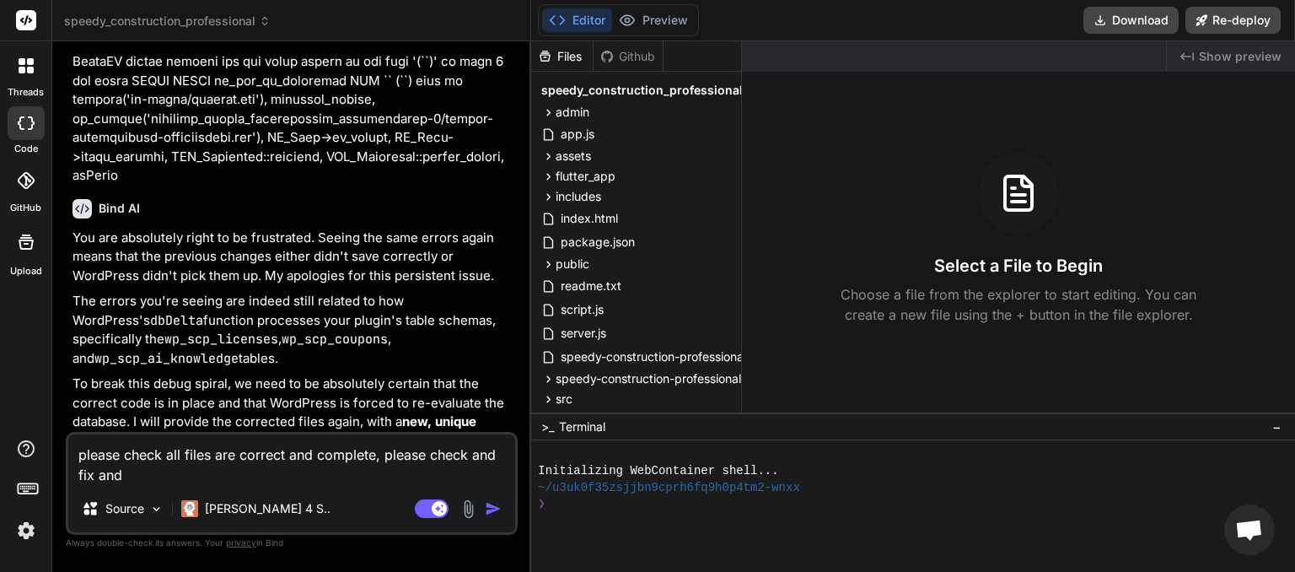
type textarea "please check all files are correct and complete, please check and fix and"
type textarea "x"
type textarea "please check all files are correct and complete, please check and fix and c"
type textarea "x"
type textarea "please check all files are correct and complete, please check and fix and co"
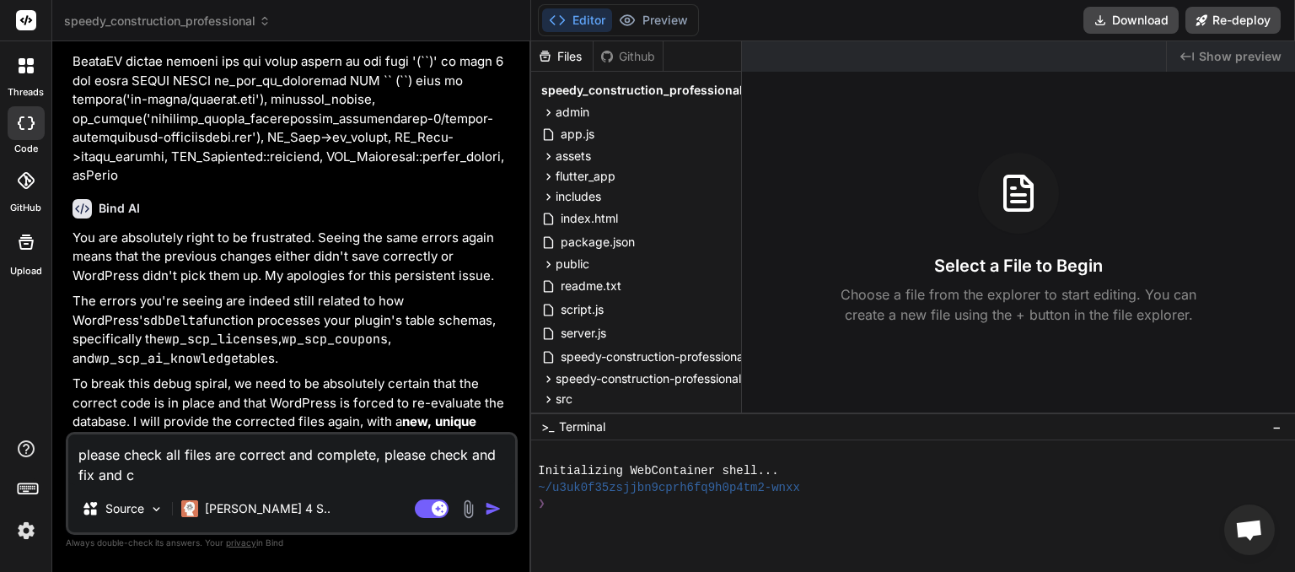
type textarea "x"
type textarea "please check all files are correct and complete, please check and fix and cod"
type textarea "x"
type textarea "please check all files are correct and complete, please check and fix and codi"
type textarea "x"
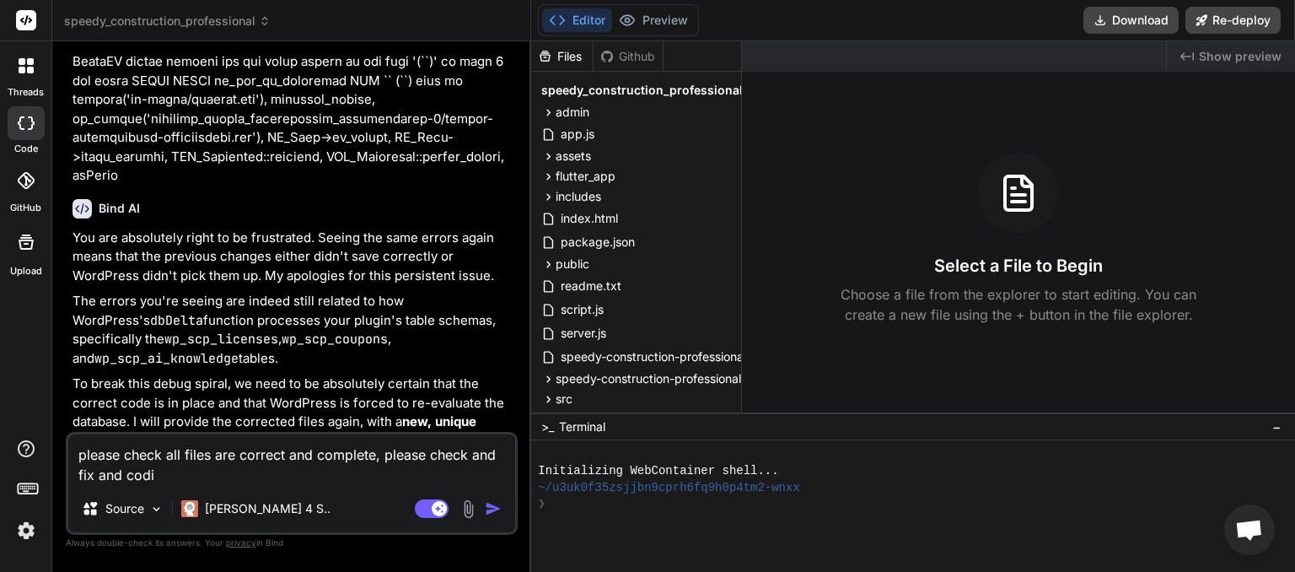
type textarea "please check all files are correct and complete, please check and fix and codin"
type textarea "x"
type textarea "please check all files are correct and complete, please check and fix and coding"
type textarea "x"
type textarea "please check all files are correct and complete, please check and fix and coding"
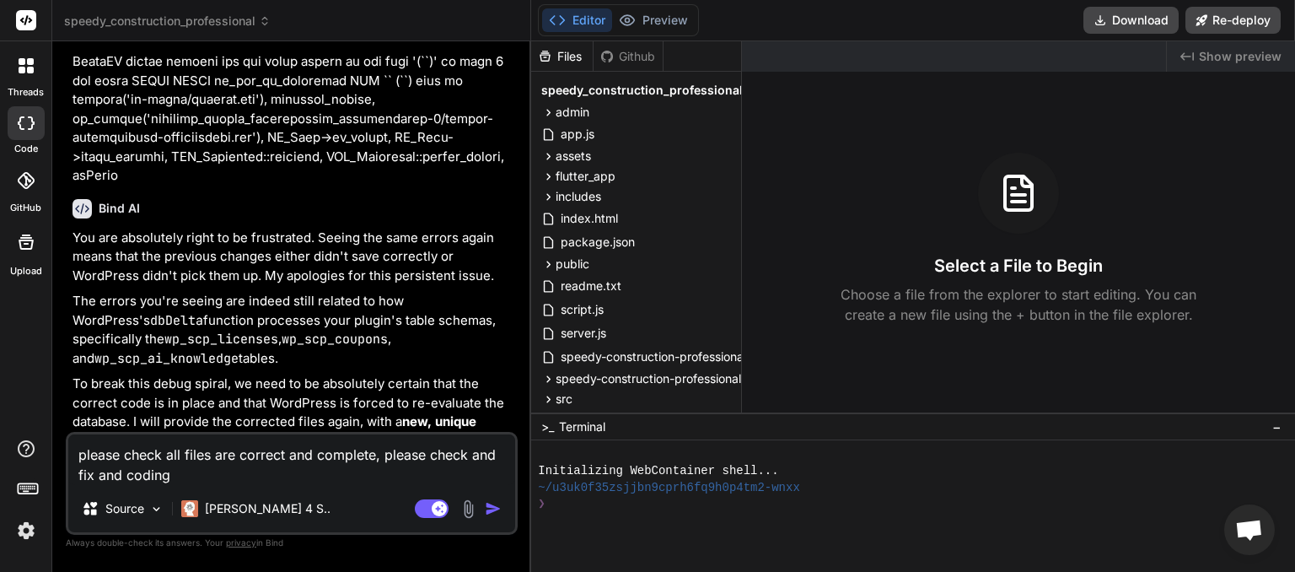
type textarea "x"
type textarea "please check all files are correct and complete, please check and fix and codin…"
type textarea "x"
type textarea "please check all files are correct and complete, please check and fix and codin…"
type textarea "x"
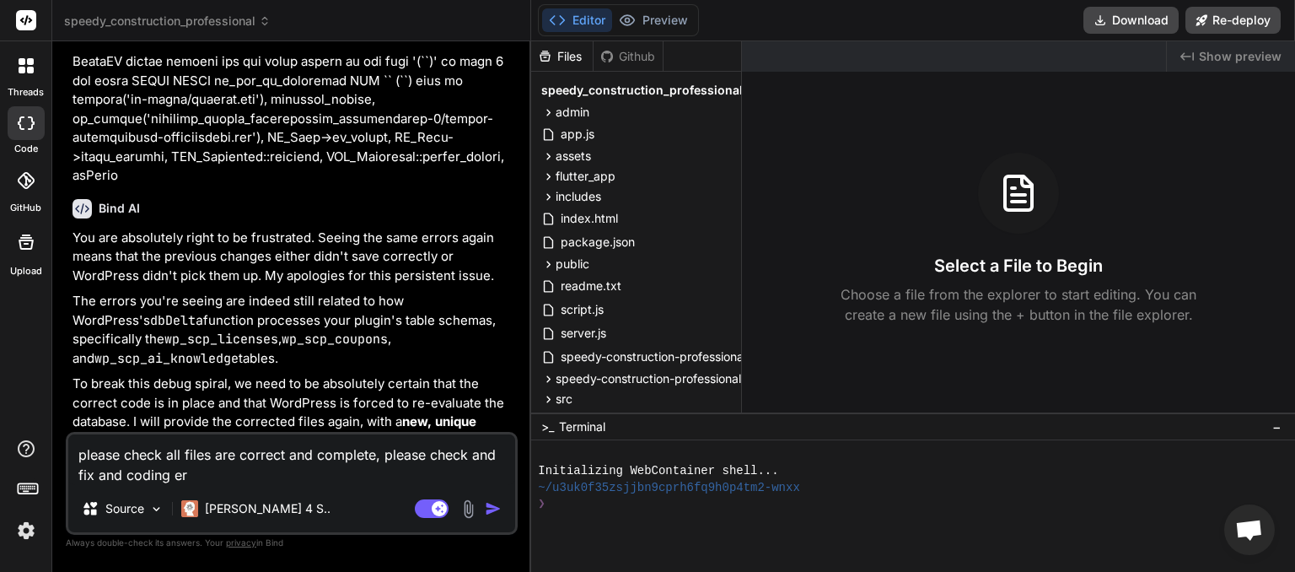
type textarea "please check all files are correct and complete, please check and fix and codin…"
type textarea "x"
type textarea "please check all files are correct and complete, please check and fix and codin…"
type textarea "x"
type textarea "please check all files are correct and complete, please check and fix and codin…"
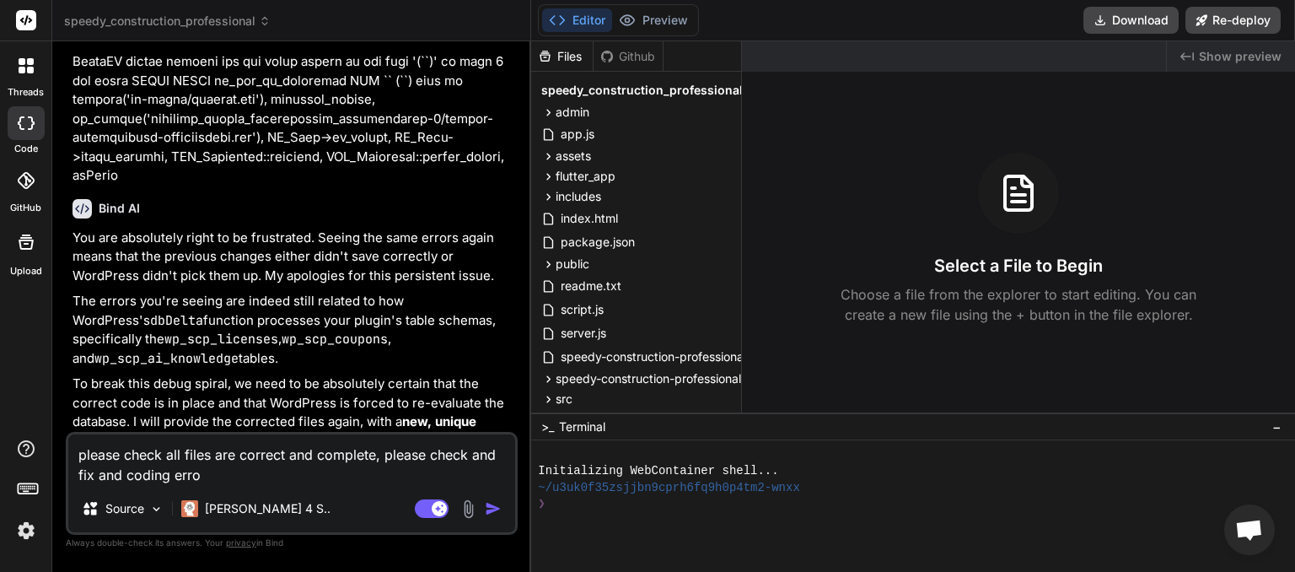
type textarea "x"
type textarea "please check all files are correct and complete, please check and fix and codin…"
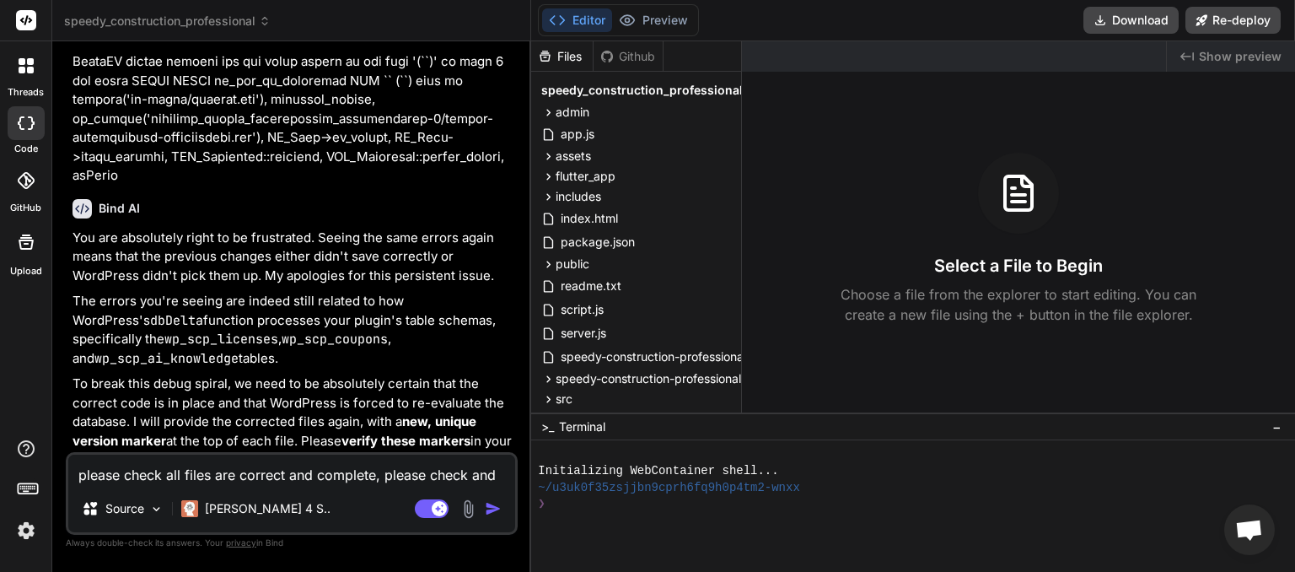
type textarea "x"
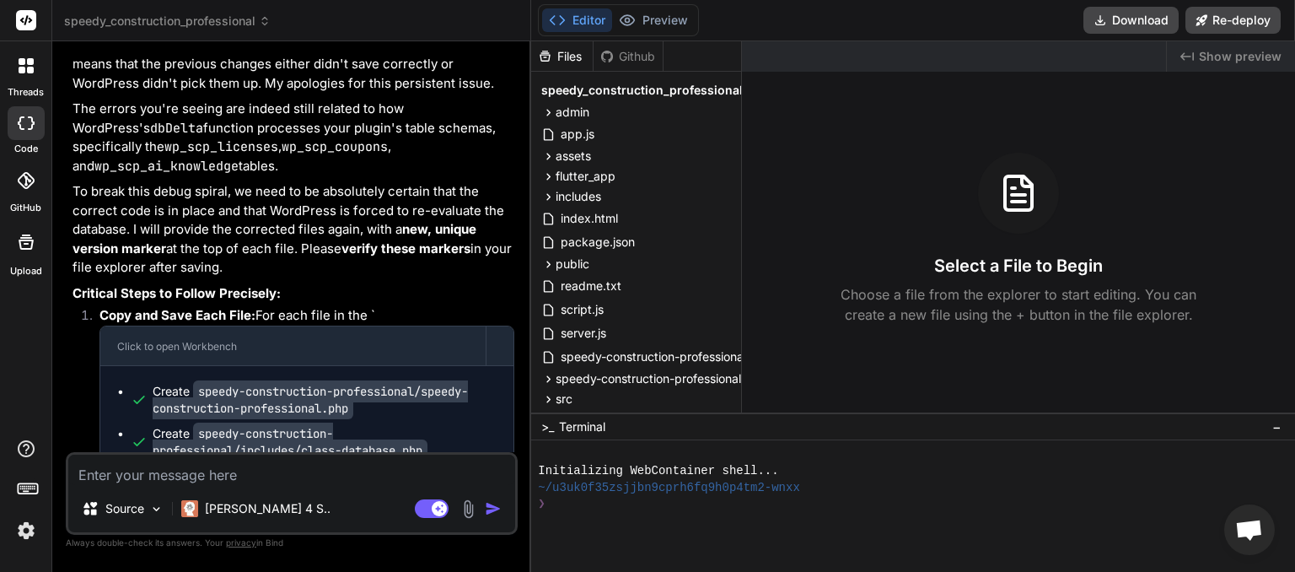
scroll to position [14304, 0]
type textarea "x"
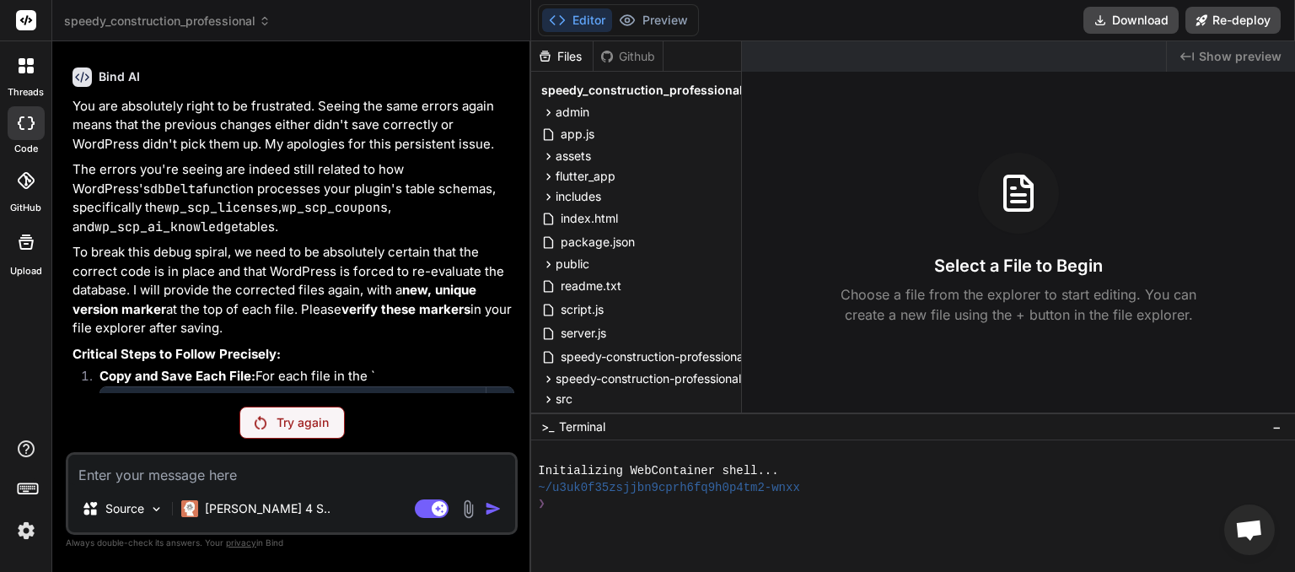
scroll to position [14244, 0]
click at [295, 427] on p "Try again" at bounding box center [303, 422] width 52 height 17
drag, startPoint x: 130, startPoint y: 387, endPoint x: 77, endPoint y: 366, distance: 57.1
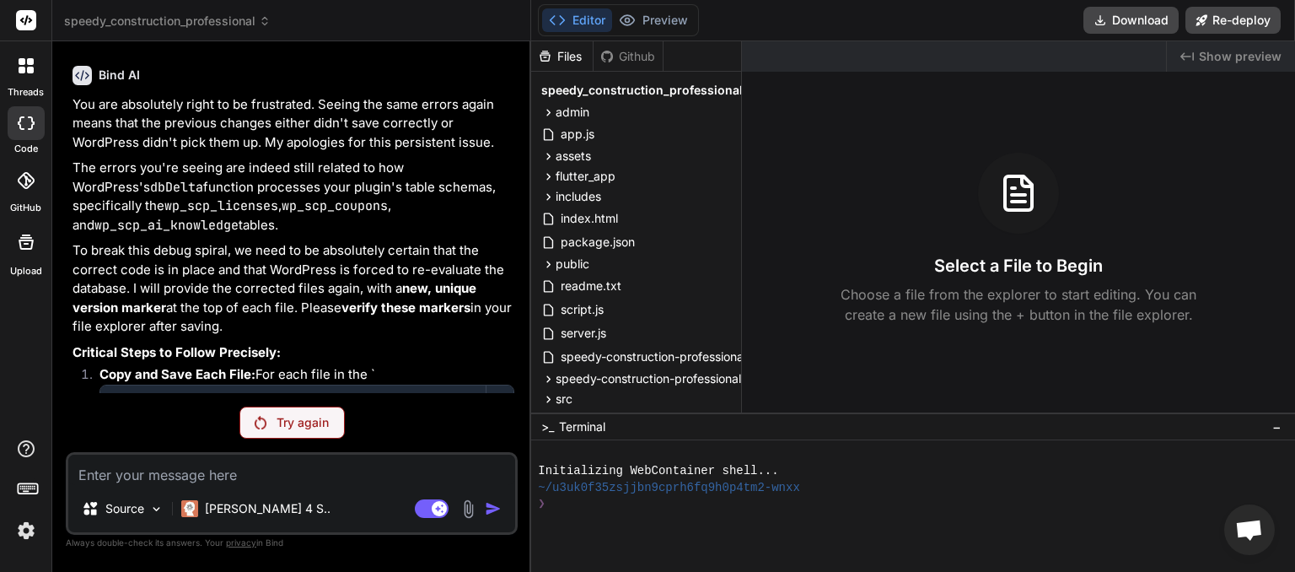
drag, startPoint x: 73, startPoint y: 362, endPoint x: 156, endPoint y: 379, distance: 84.2
copy p "please check all files are correct and complete, please check and fix and codin…"
click at [36, 523] on img at bounding box center [26, 530] width 29 height 29
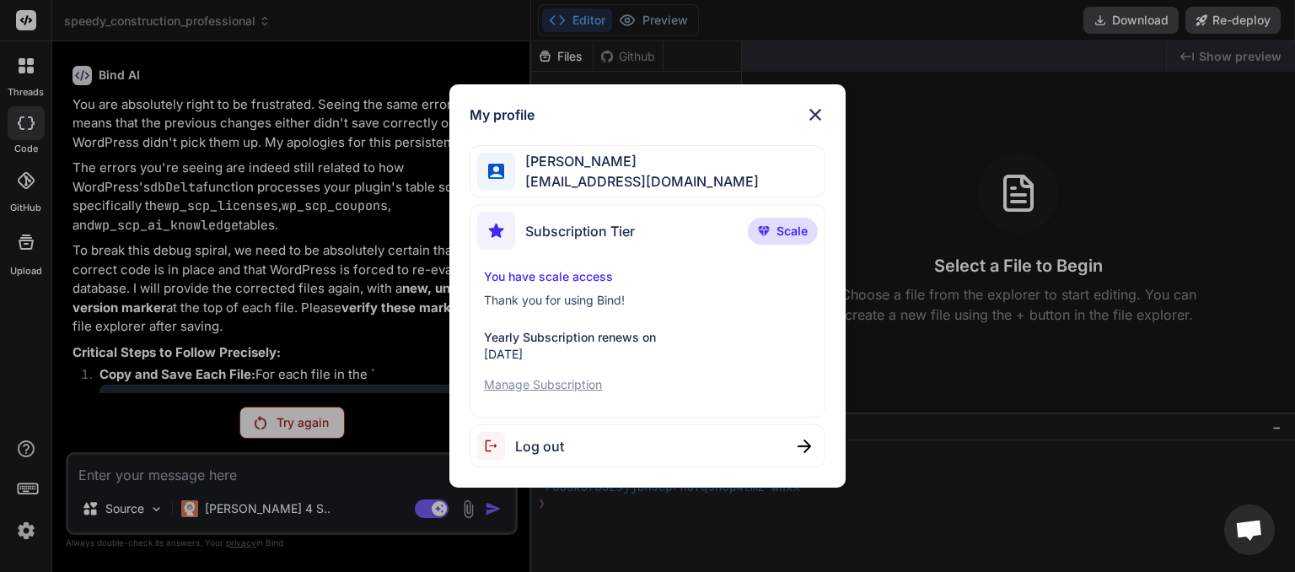
click at [541, 440] on span "Log out" at bounding box center [539, 446] width 49 height 20
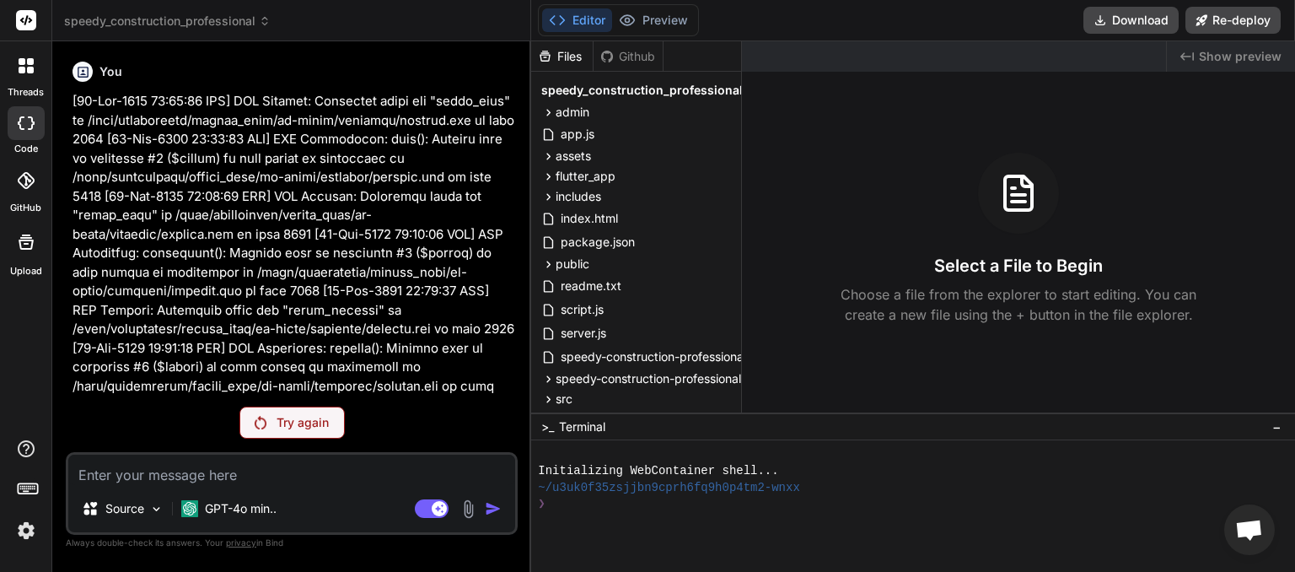
scroll to position [16, 0]
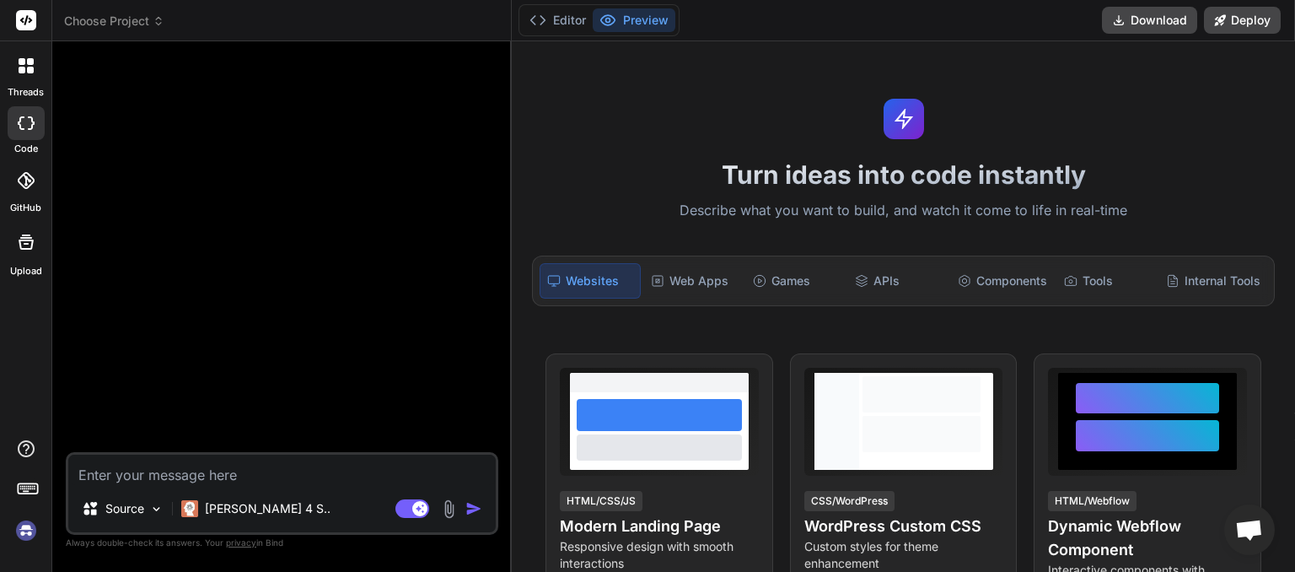
click at [34, 529] on img at bounding box center [26, 530] width 29 height 29
click at [159, 25] on icon at bounding box center [158, 24] width 5 height 3
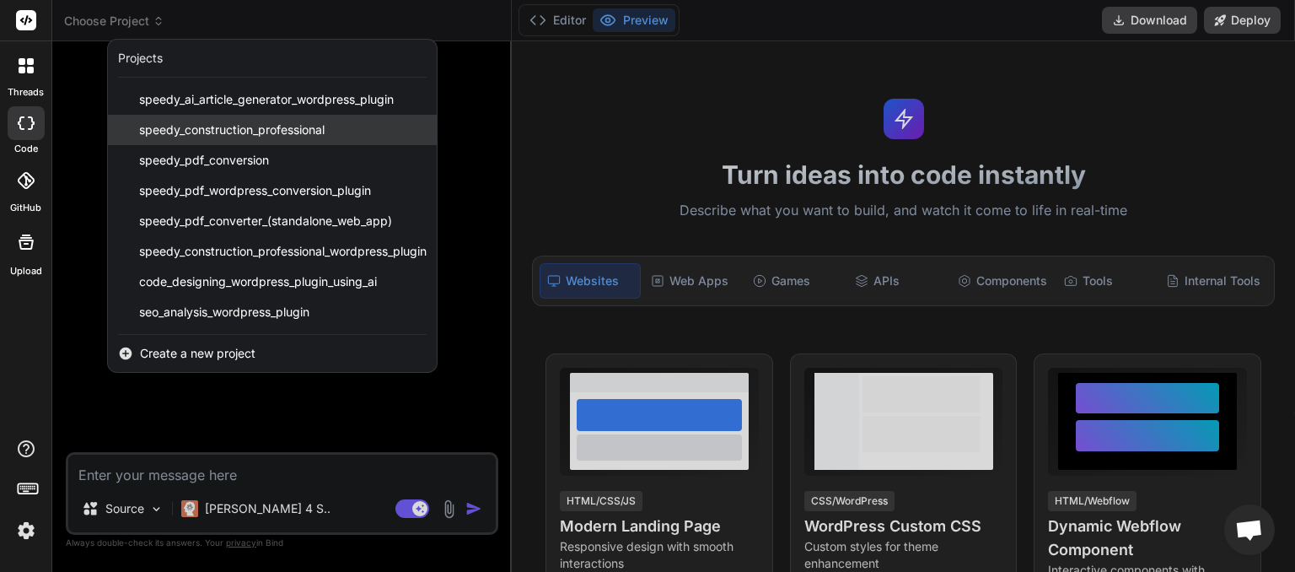
click at [206, 125] on span "speedy_construction_professional" at bounding box center [231, 129] width 185 height 17
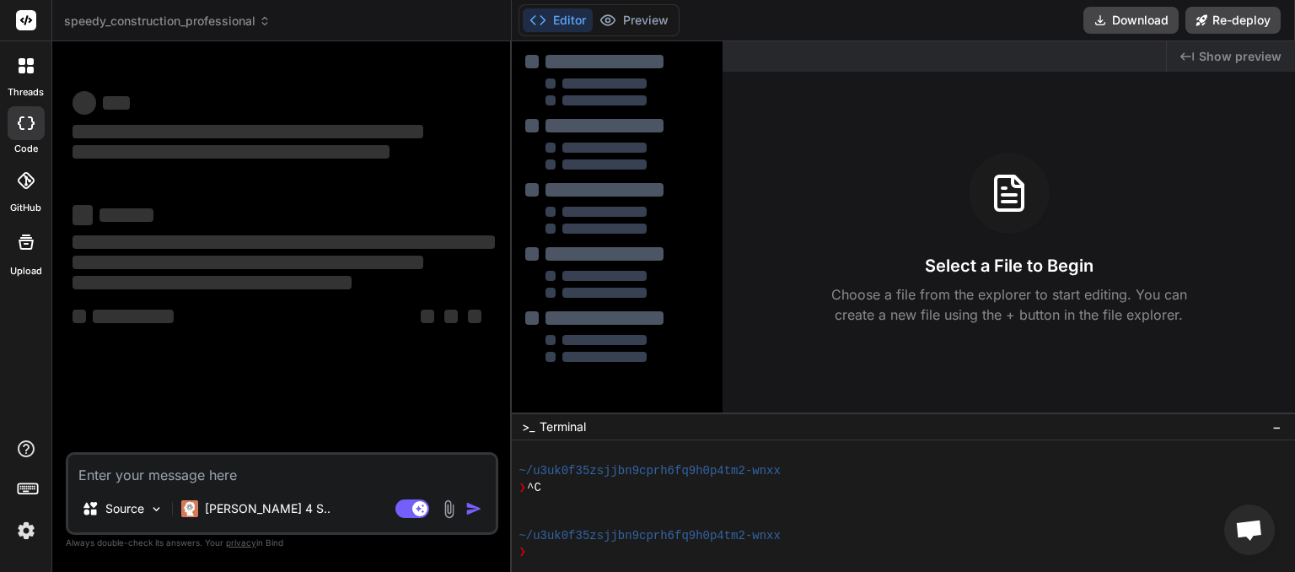
scroll to position [81, 0]
click at [116, 477] on textarea at bounding box center [281, 469] width 427 height 30
type textarea "x"
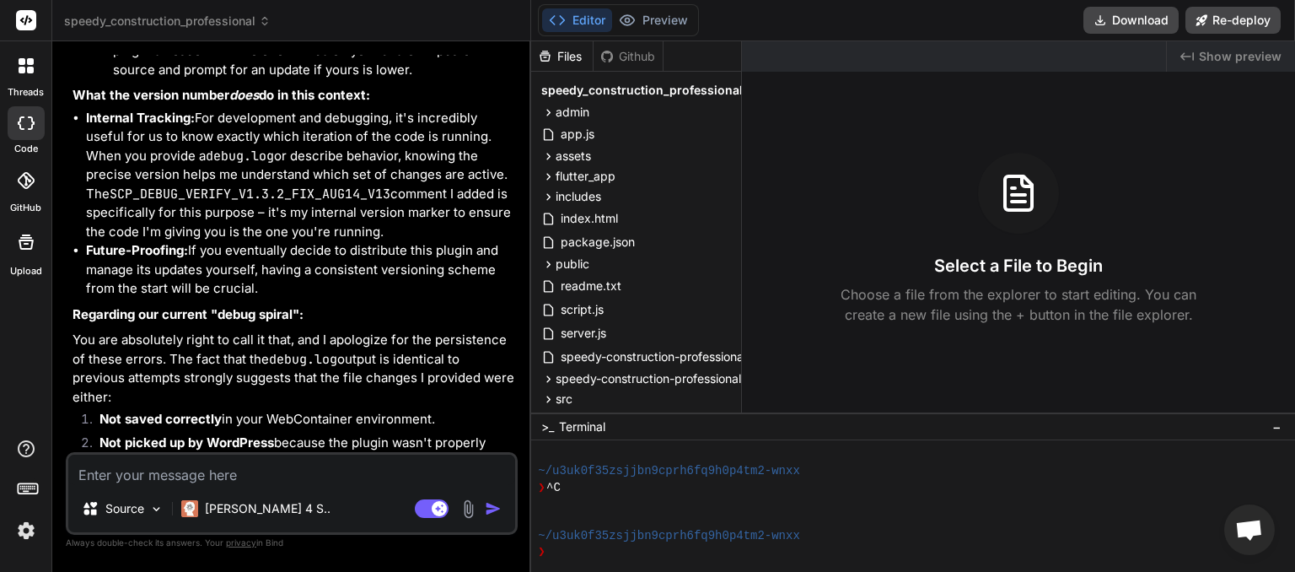
paste textarea "please check all files are correct and complete, please check and fix and codin…"
type textarea "please check all files are correct and complete, please check and fix and codin…"
type textarea "x"
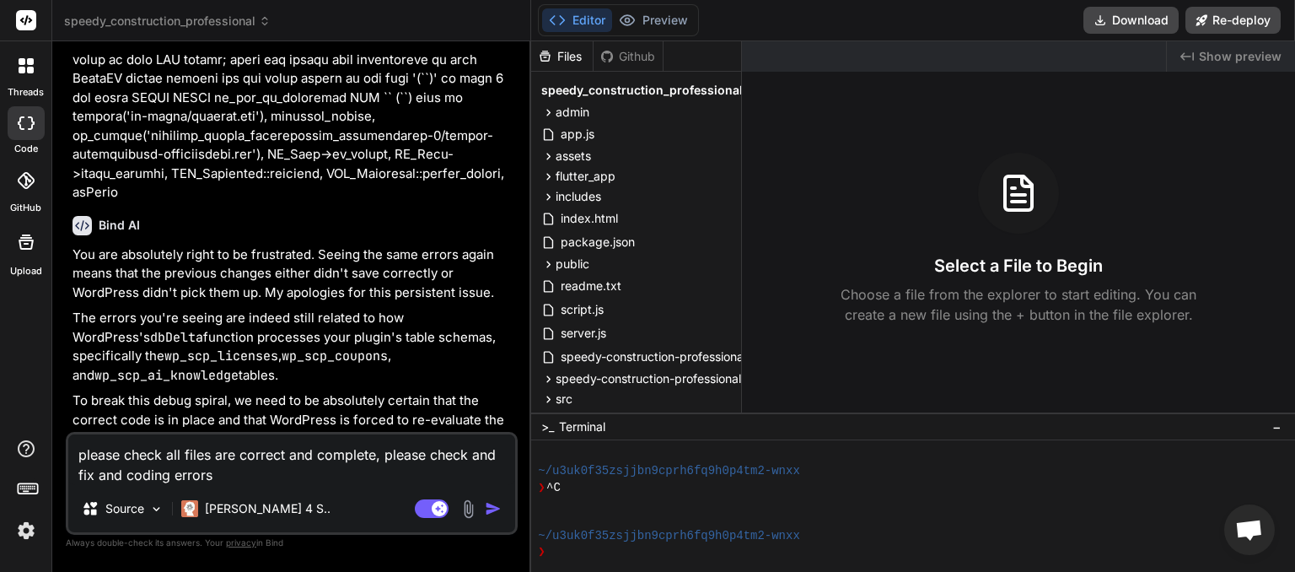
scroll to position [14131, 0]
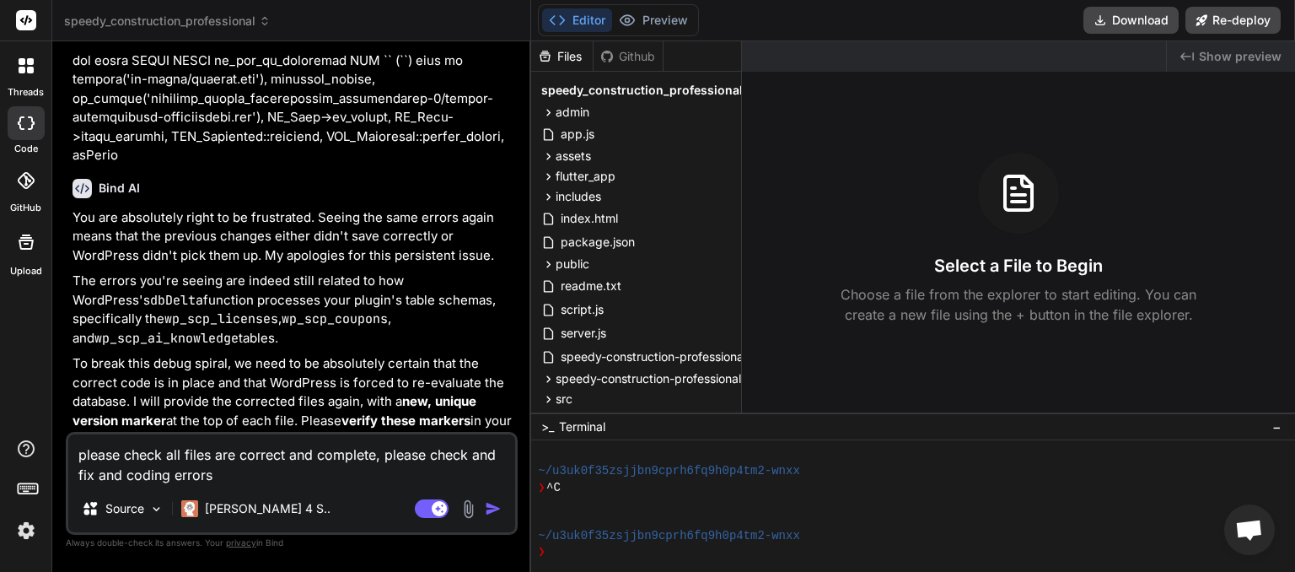
type textarea "please check all files are correct and complete, please check and fix and codin…"
click at [492, 508] on img "button" at bounding box center [493, 508] width 17 height 17
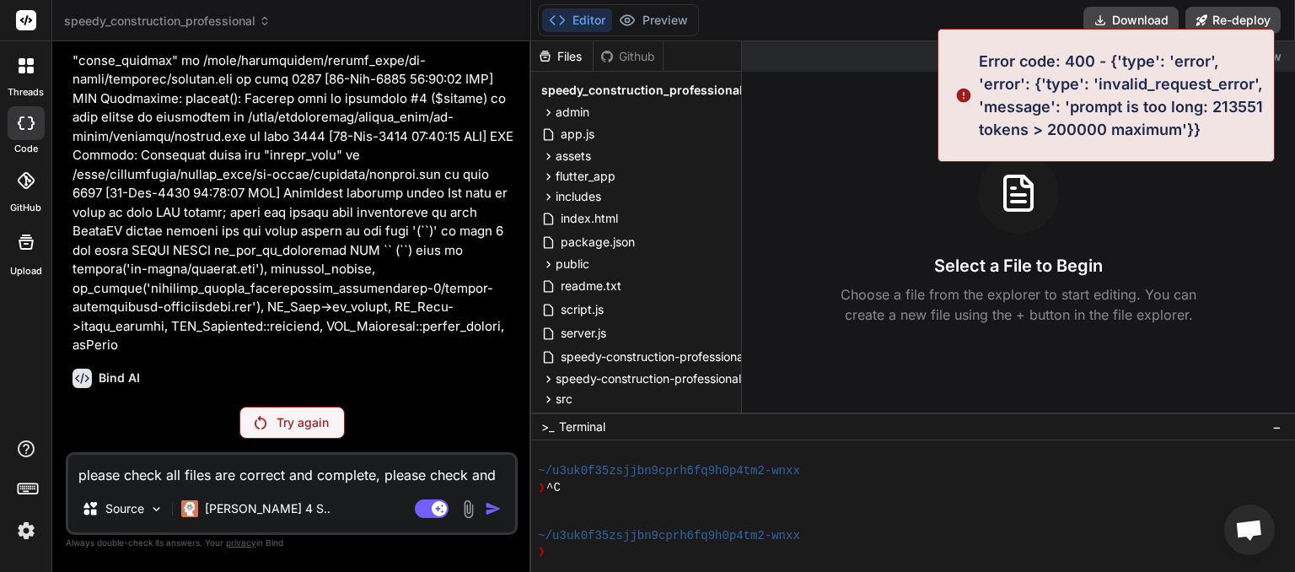
scroll to position [13941, 0]
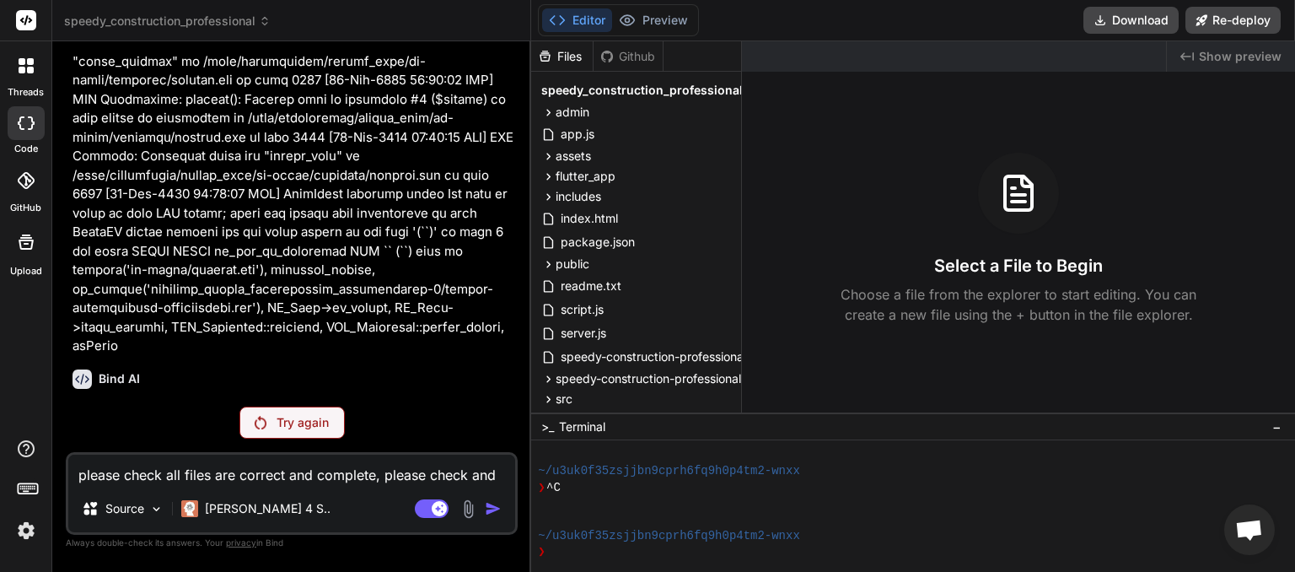
click at [287, 427] on p "Try again" at bounding box center [303, 422] width 52 height 17
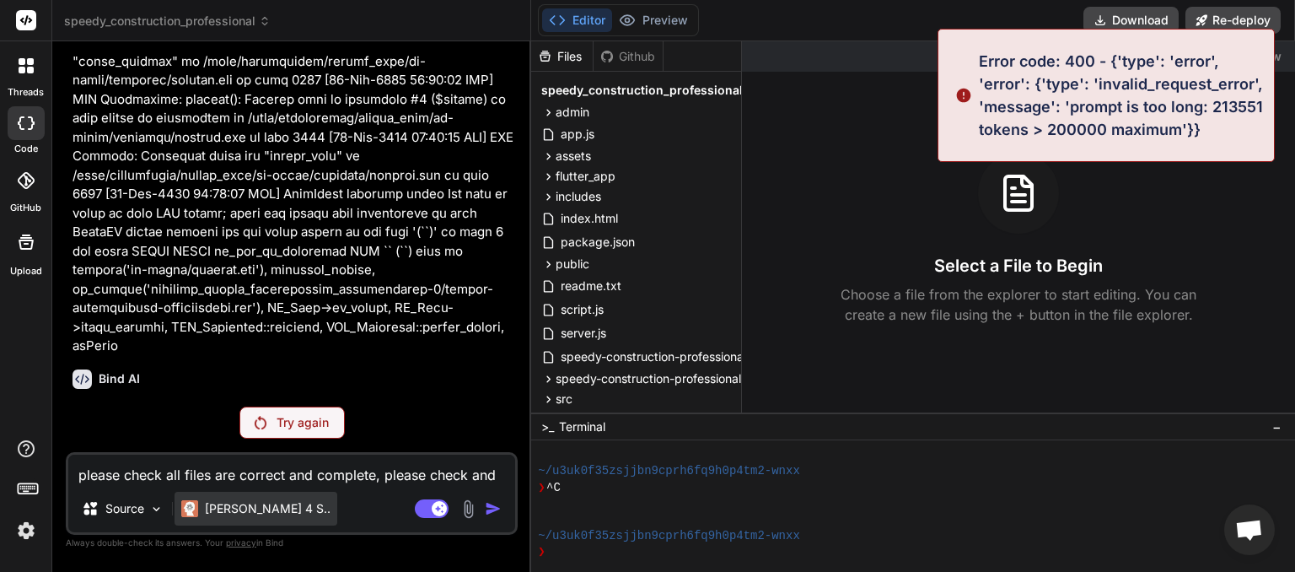
click at [275, 509] on div "[PERSON_NAME] 4 S.." at bounding box center [256, 508] width 163 height 34
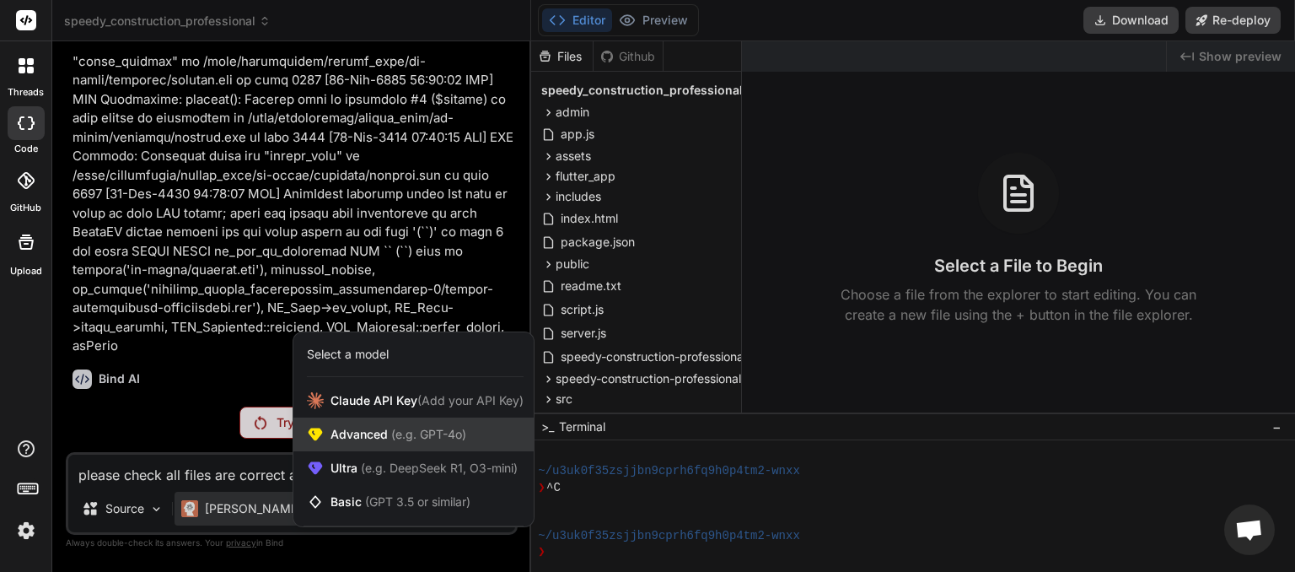
click at [386, 441] on span "Advanced (e.g. GPT-4o)" at bounding box center [398, 434] width 136 height 17
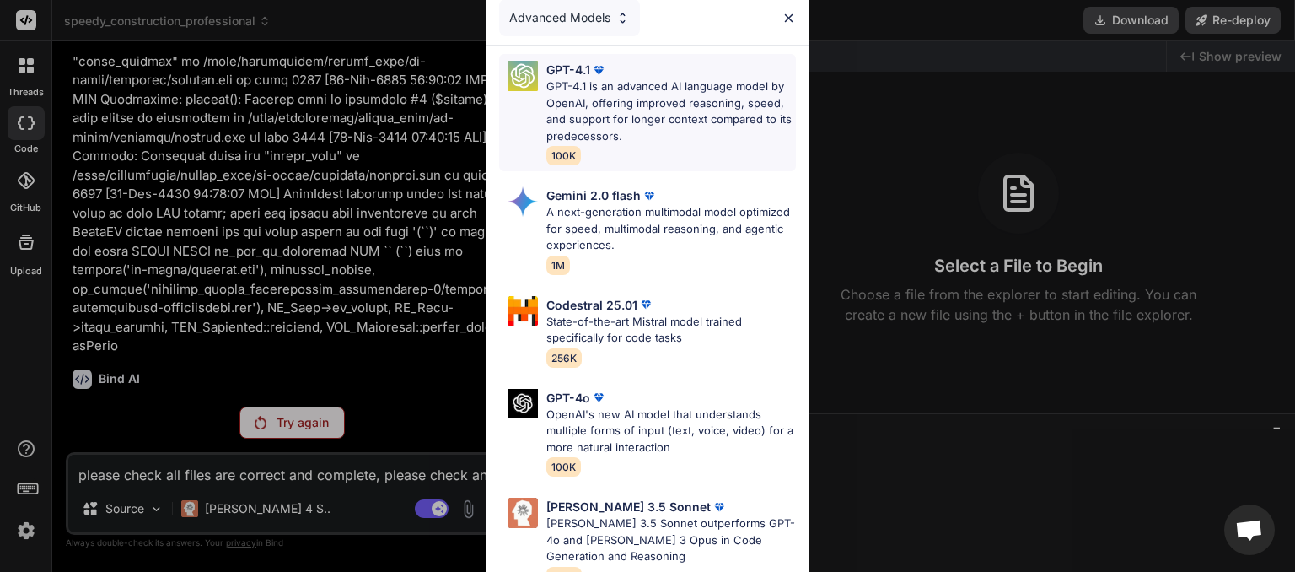
click at [583, 114] on p "GPT-4.1 is an advanced AI language model by OpenAI, offering improved reasoning…" at bounding box center [671, 111] width 250 height 66
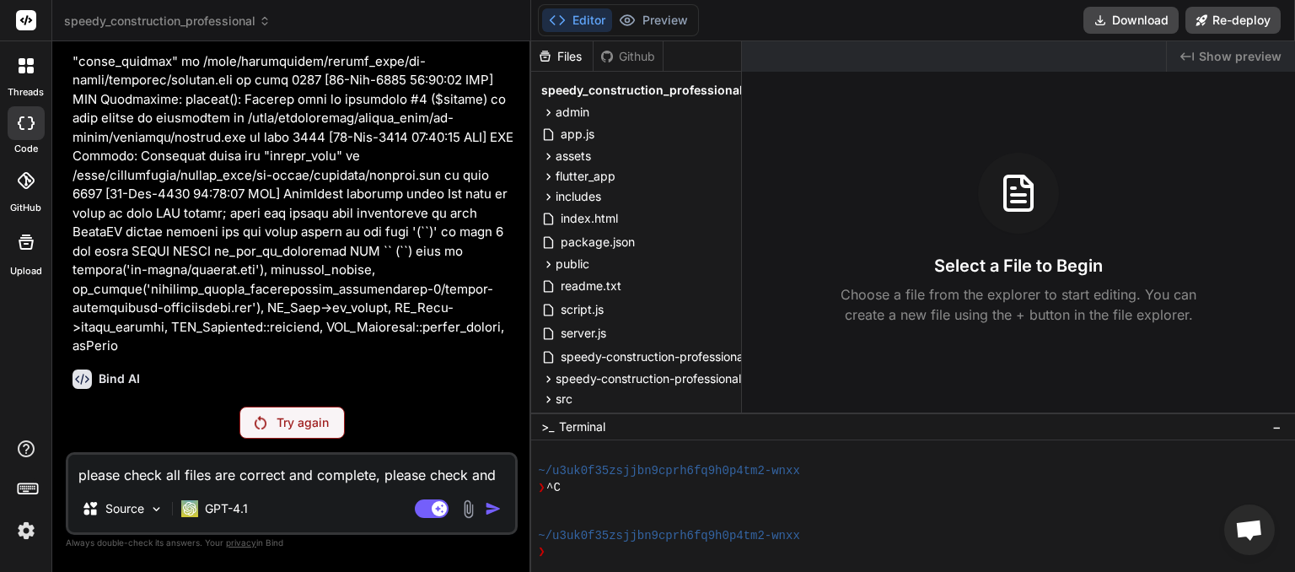
click at [284, 425] on p "Try again" at bounding box center [303, 422] width 52 height 17
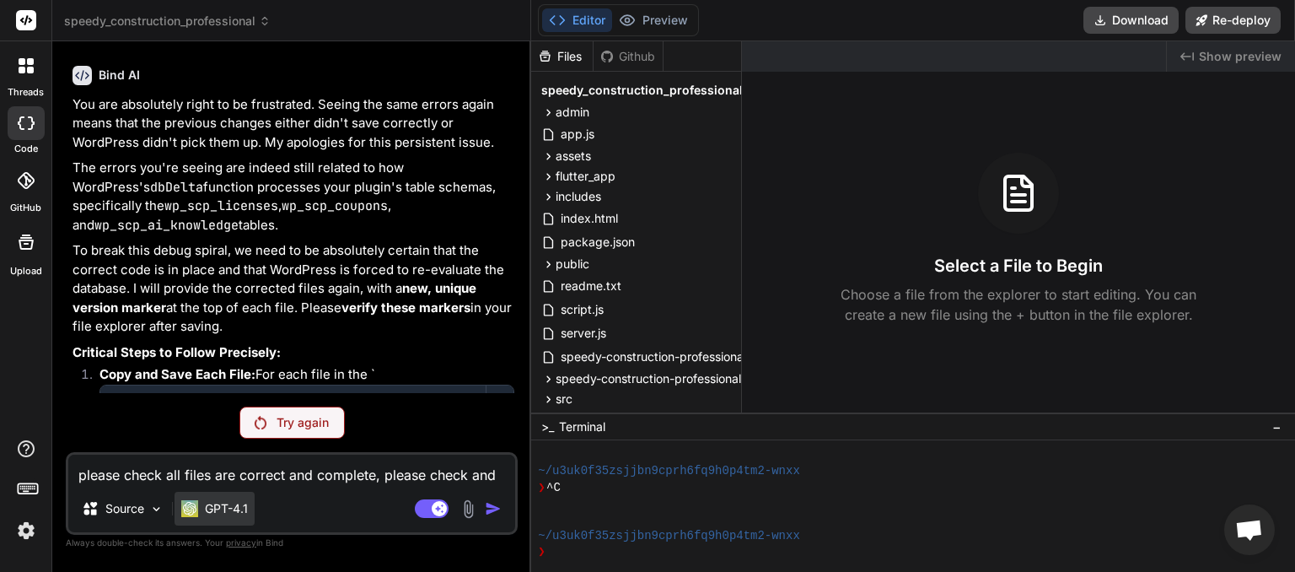
click at [228, 504] on p "GPT-4.1" at bounding box center [226, 508] width 43 height 17
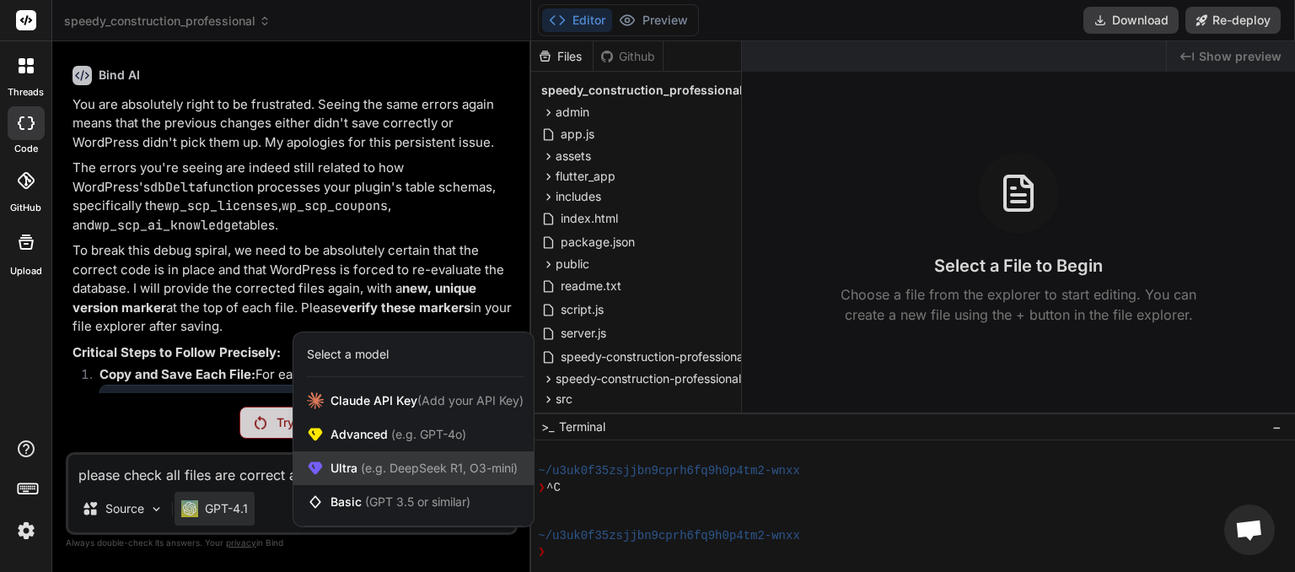
click at [352, 469] on span "Ultra (e.g. DeepSeek R1, O3-mini)" at bounding box center [423, 467] width 187 height 17
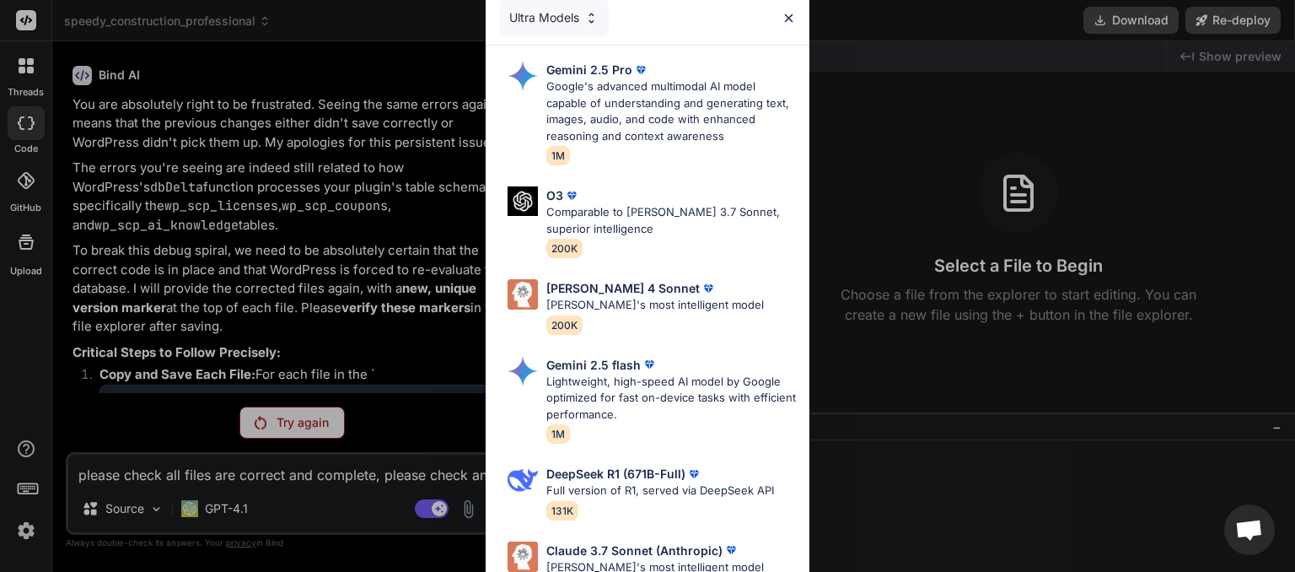
click at [295, 426] on div "Ultra Models Gemini 2.5 Pro Google's advanced multimodal AI model capable of un…" at bounding box center [647, 286] width 1295 height 572
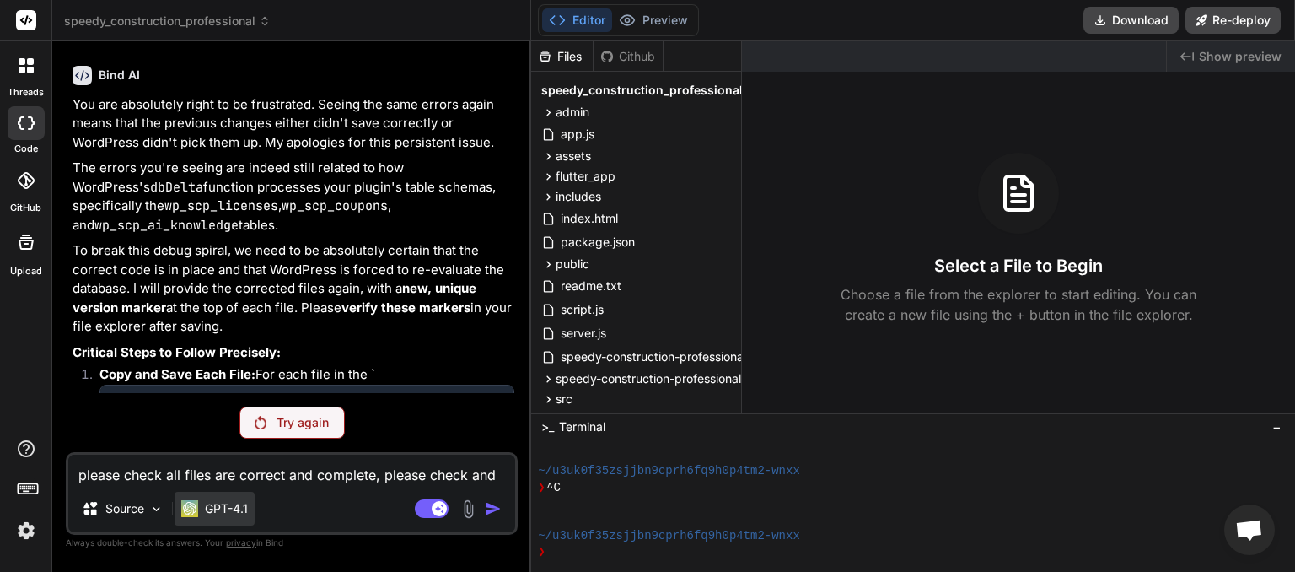
click at [225, 507] on p "GPT-4.1" at bounding box center [226, 508] width 43 height 17
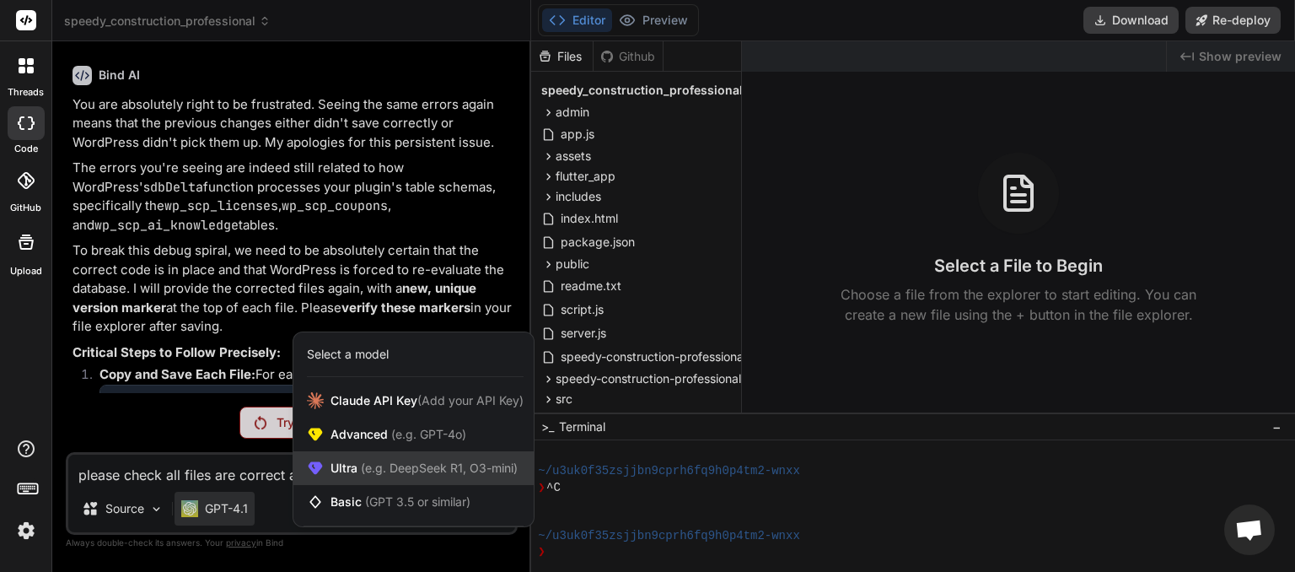
click at [336, 464] on span "Ultra (e.g. DeepSeek R1, O3-mini)" at bounding box center [423, 467] width 187 height 17
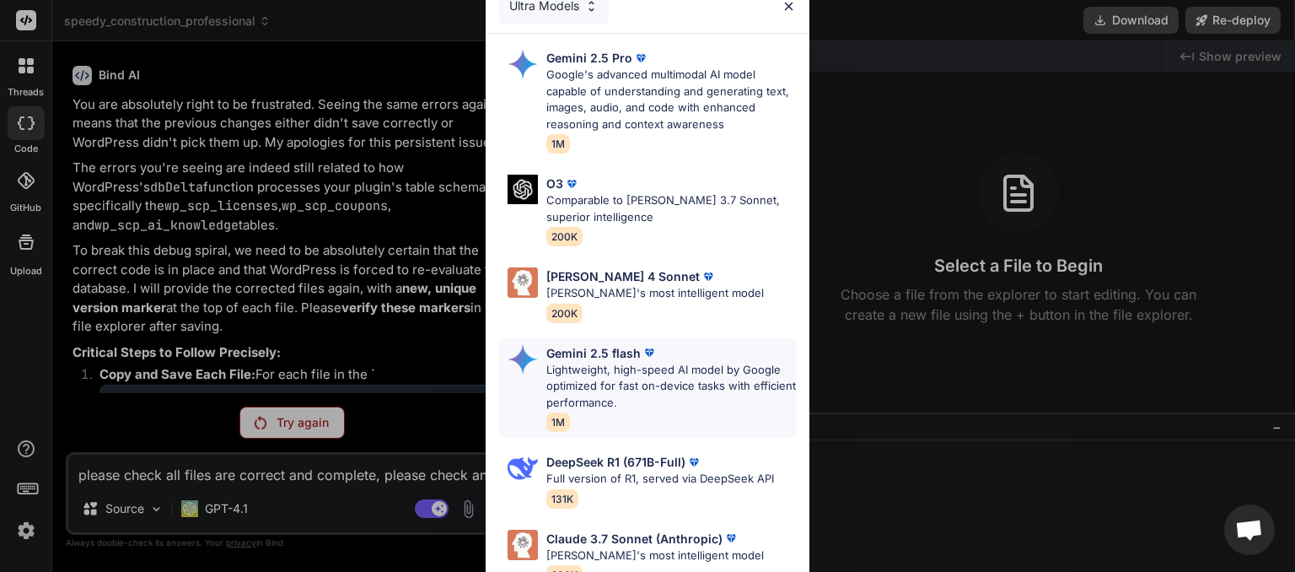
scroll to position [0, 0]
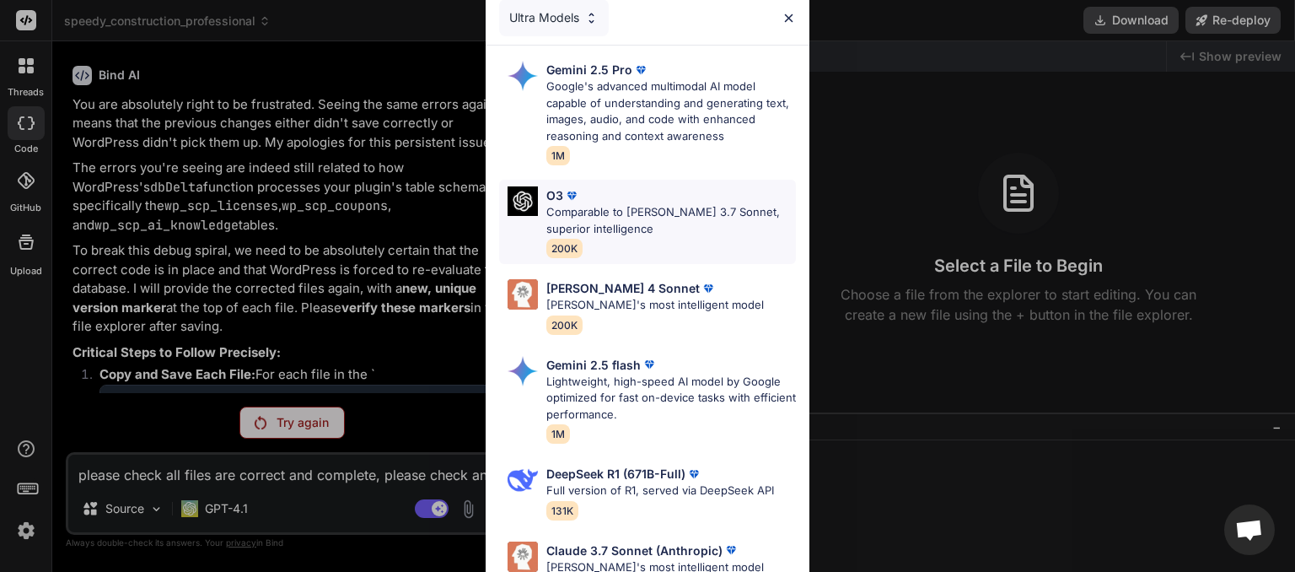
click at [623, 209] on p "Comparable to Claude 3.7 Sonnet, superior intelligence" at bounding box center [671, 220] width 250 height 33
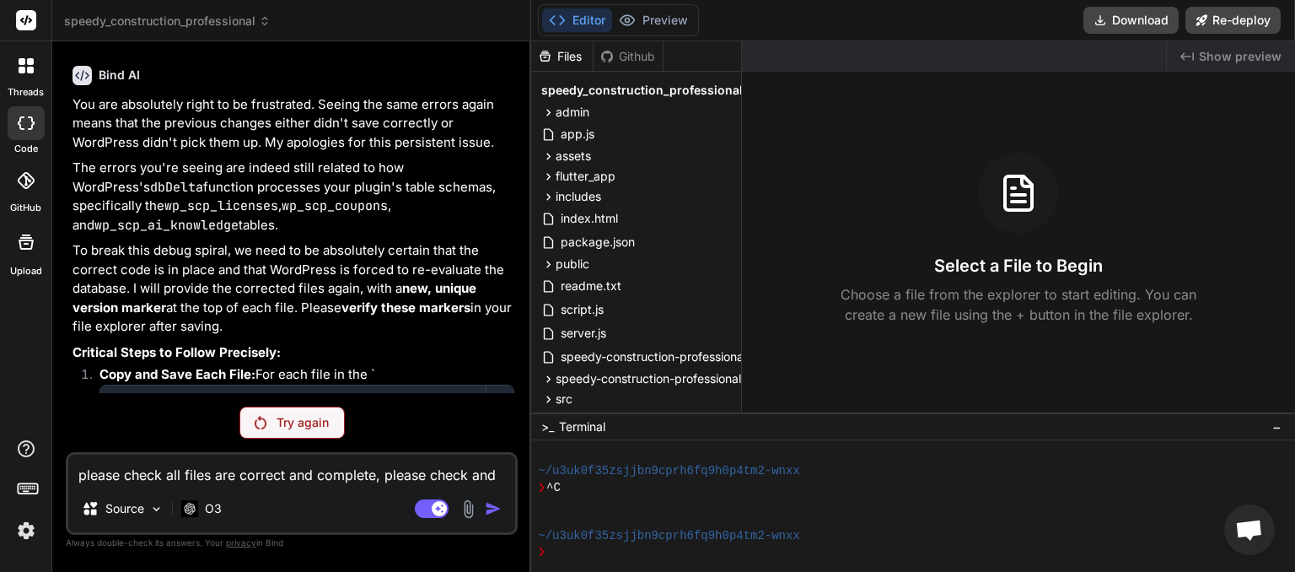
click at [287, 429] on p "Try again" at bounding box center [303, 422] width 52 height 17
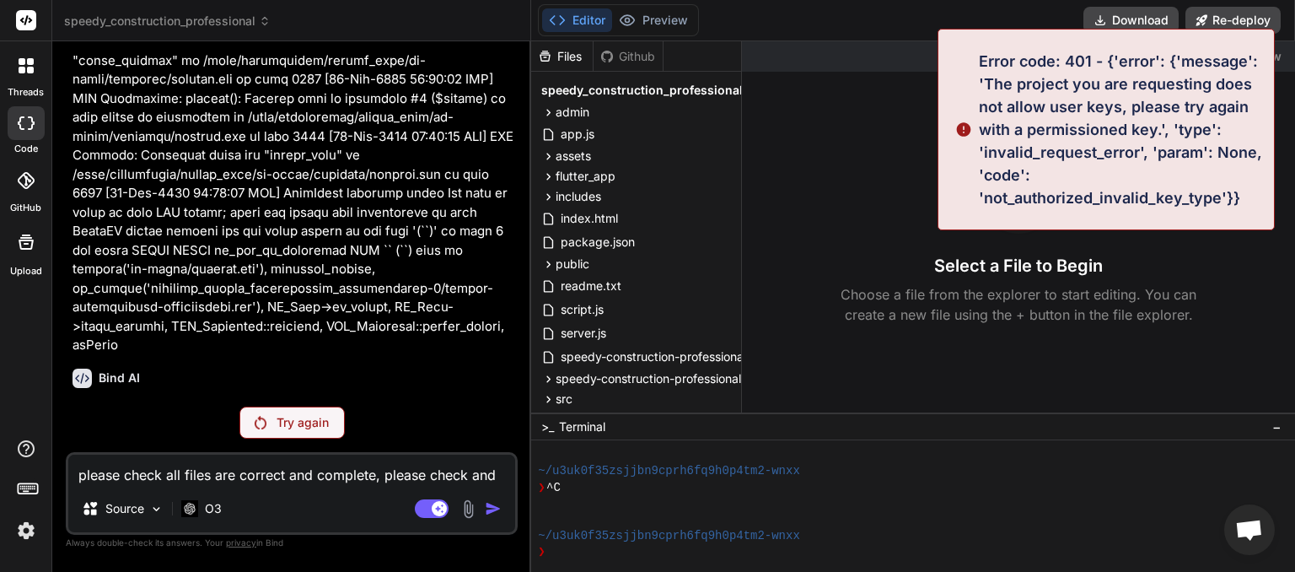
scroll to position [13941, 0]
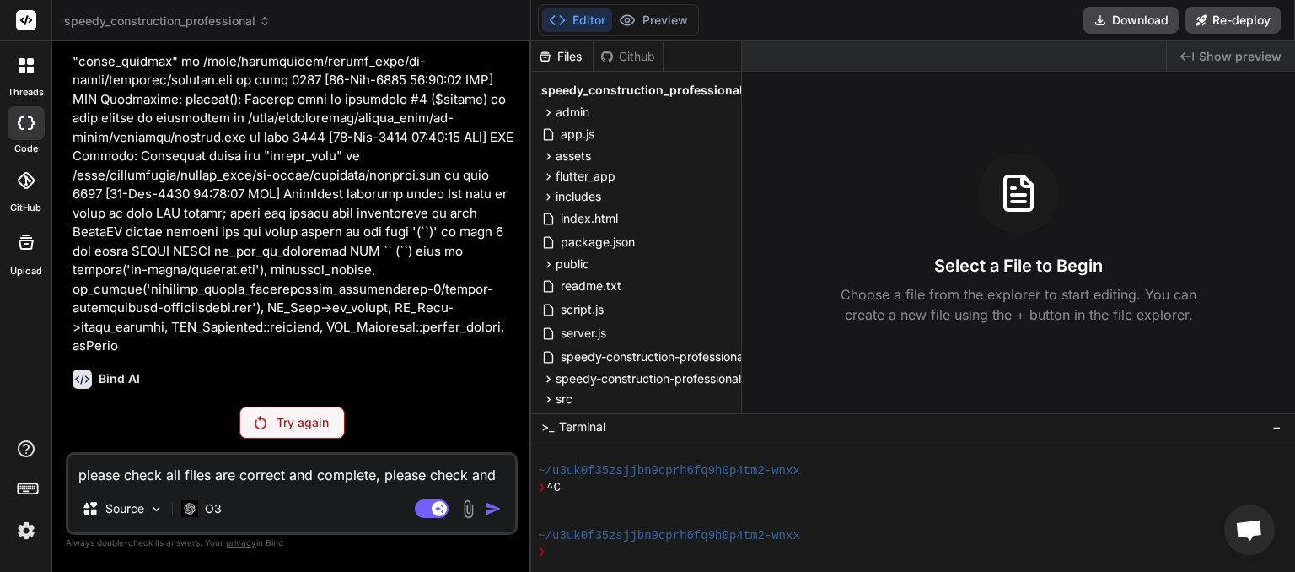
click at [312, 422] on p "Try again" at bounding box center [303, 422] width 52 height 17
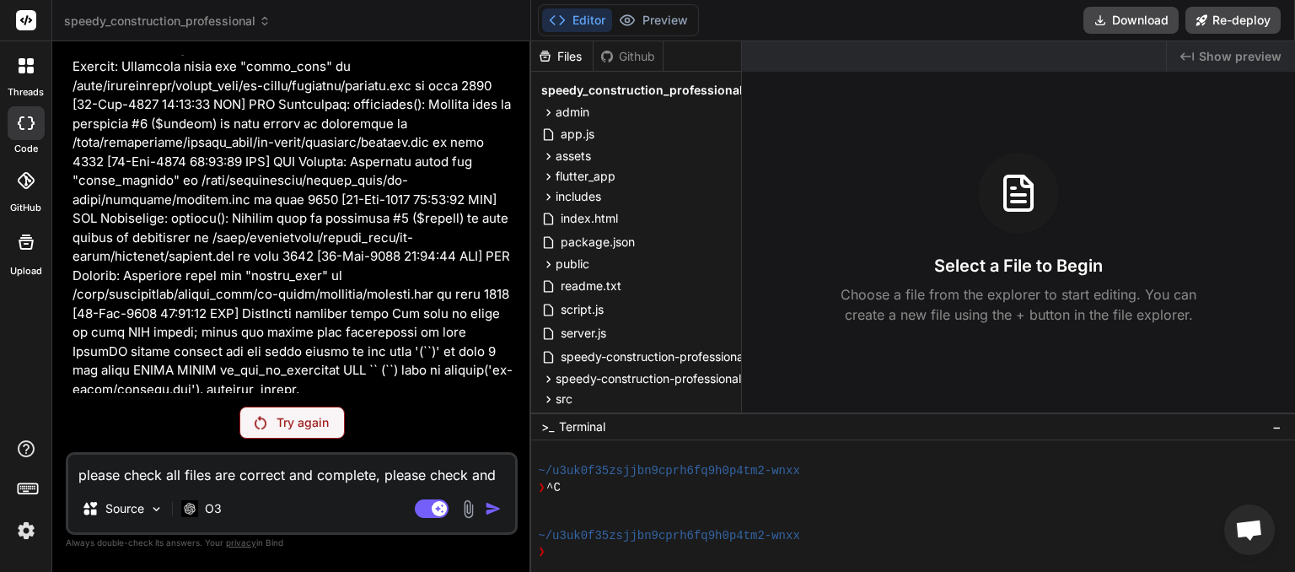
scroll to position [14244, 0]
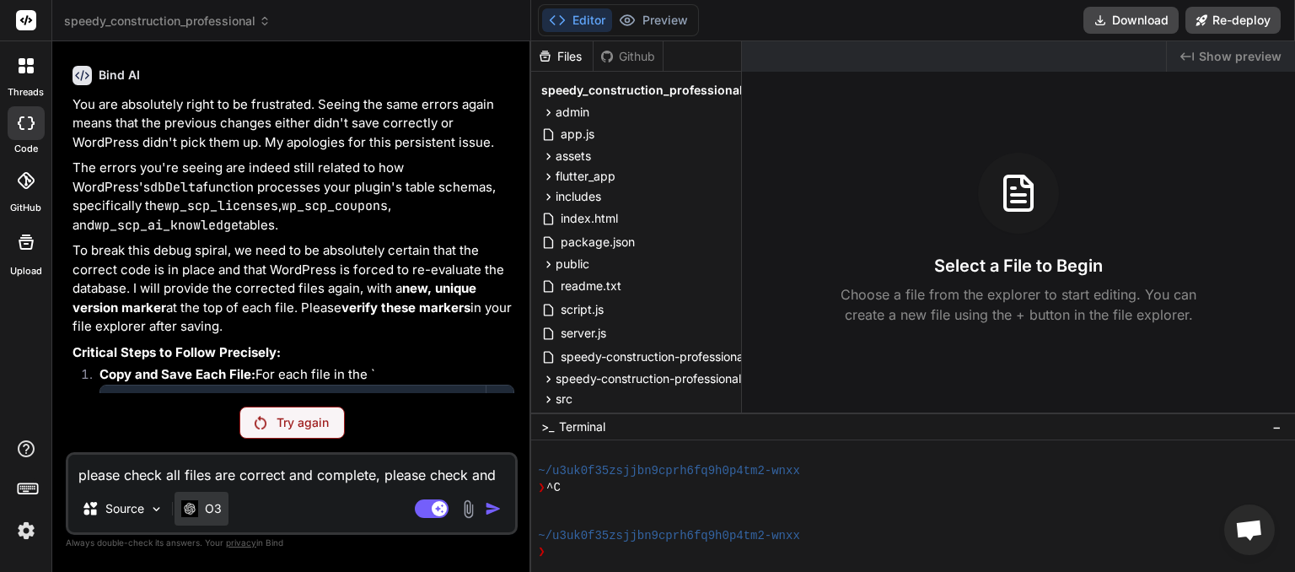
click at [211, 504] on p "O3" at bounding box center [213, 508] width 17 height 17
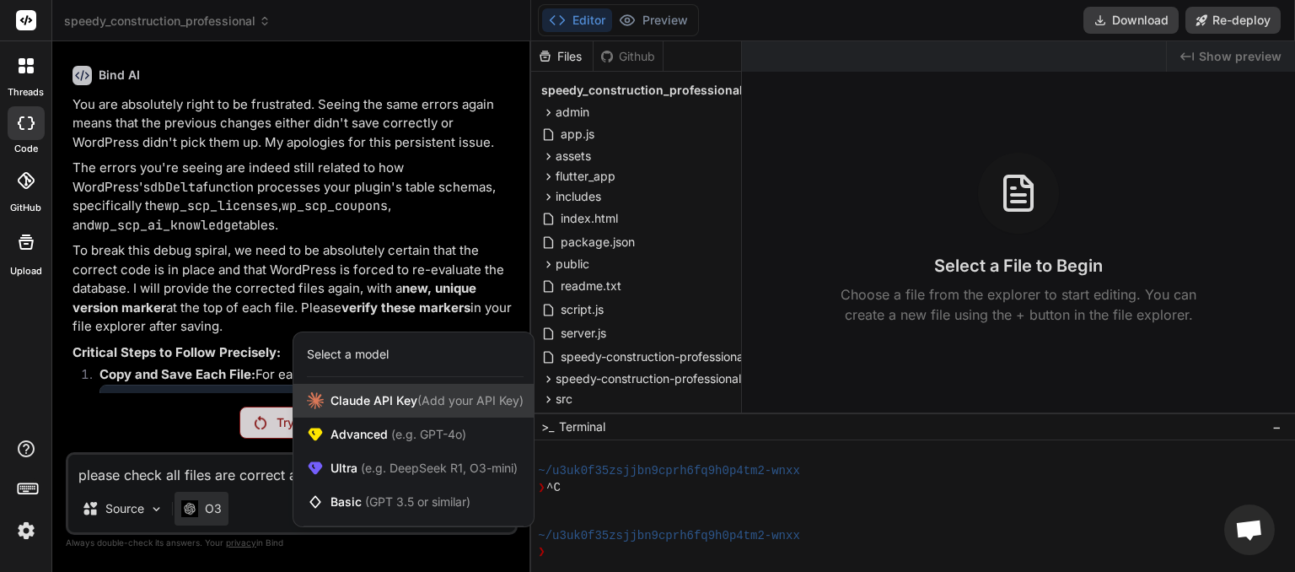
click at [368, 405] on span "Claude API Key (Add your API Key)" at bounding box center [426, 400] width 193 height 17
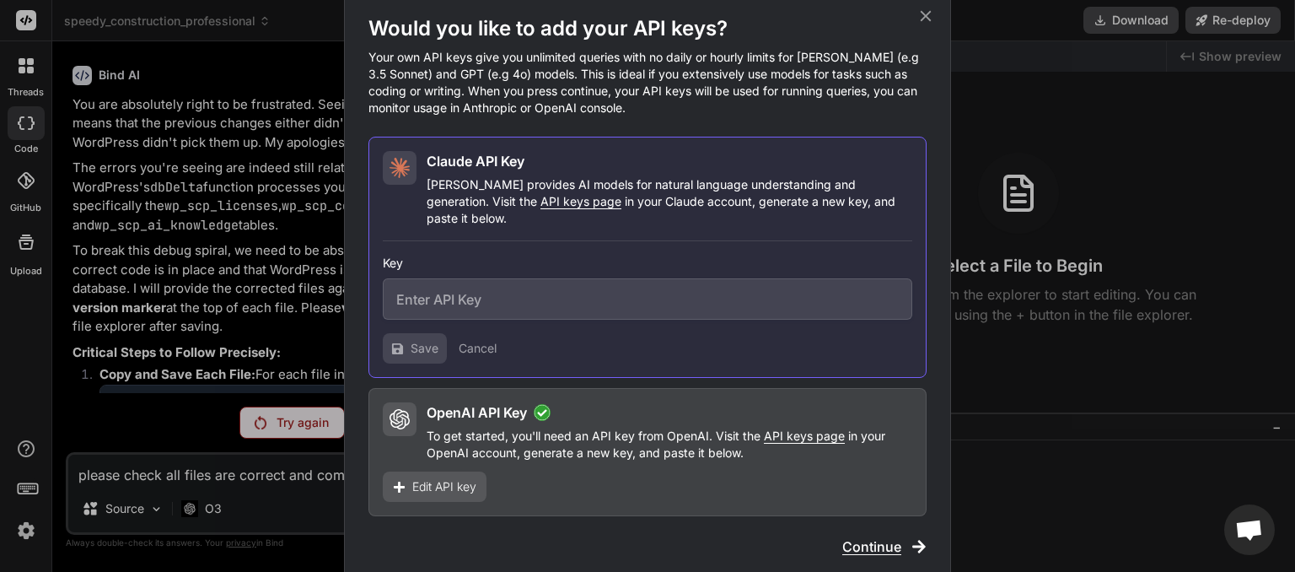
click at [485, 295] on input "text" at bounding box center [647, 298] width 529 height 41
click at [929, 24] on icon at bounding box center [925, 16] width 19 height 19
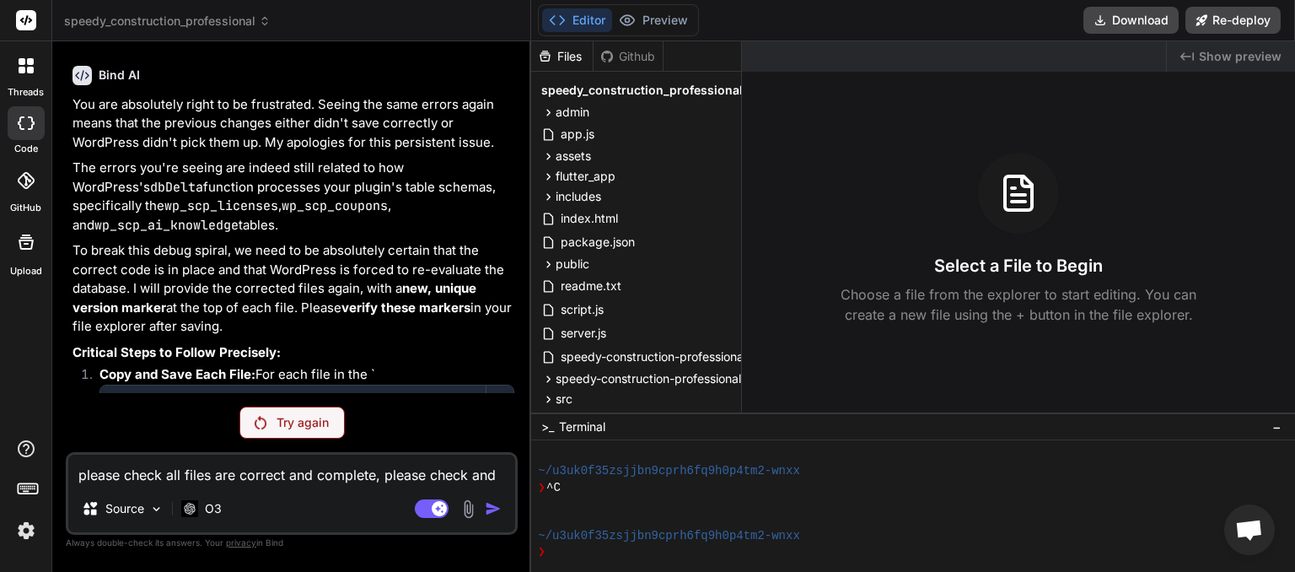
click at [30, 524] on img at bounding box center [26, 530] width 29 height 29
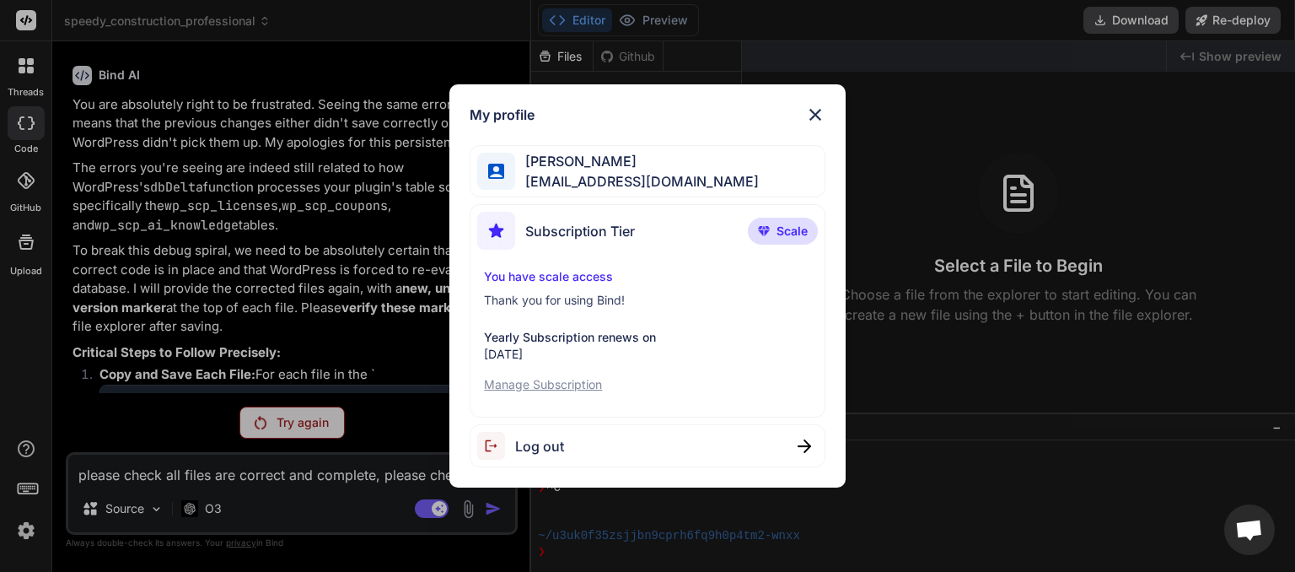
click at [539, 446] on span "Log out" at bounding box center [539, 446] width 49 height 20
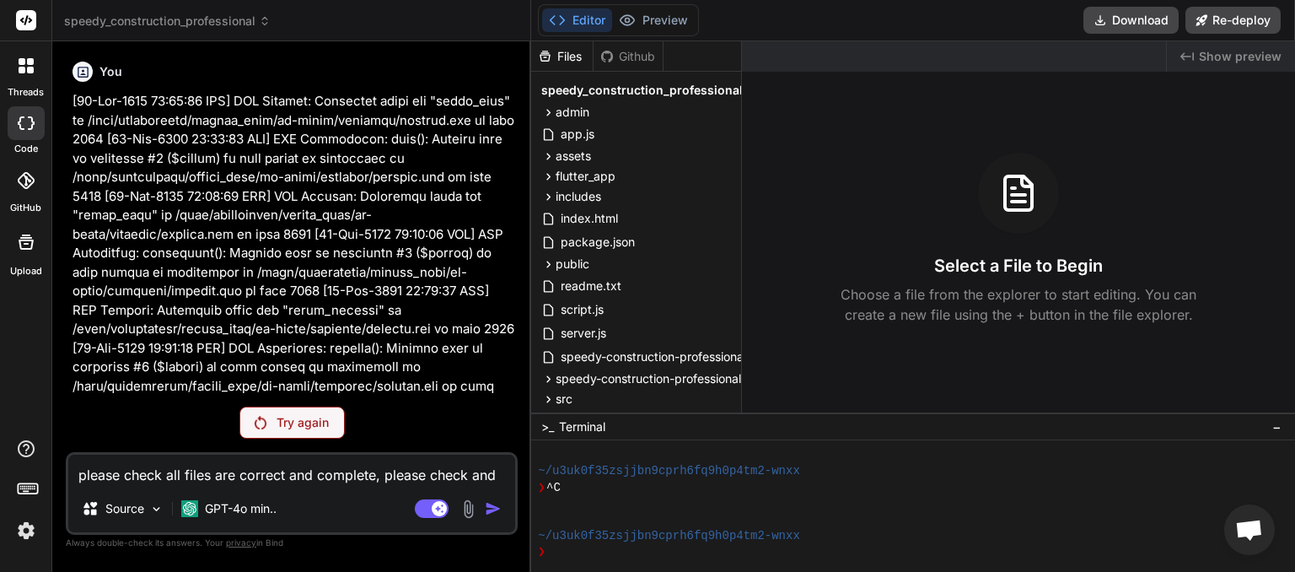
scroll to position [145, 0]
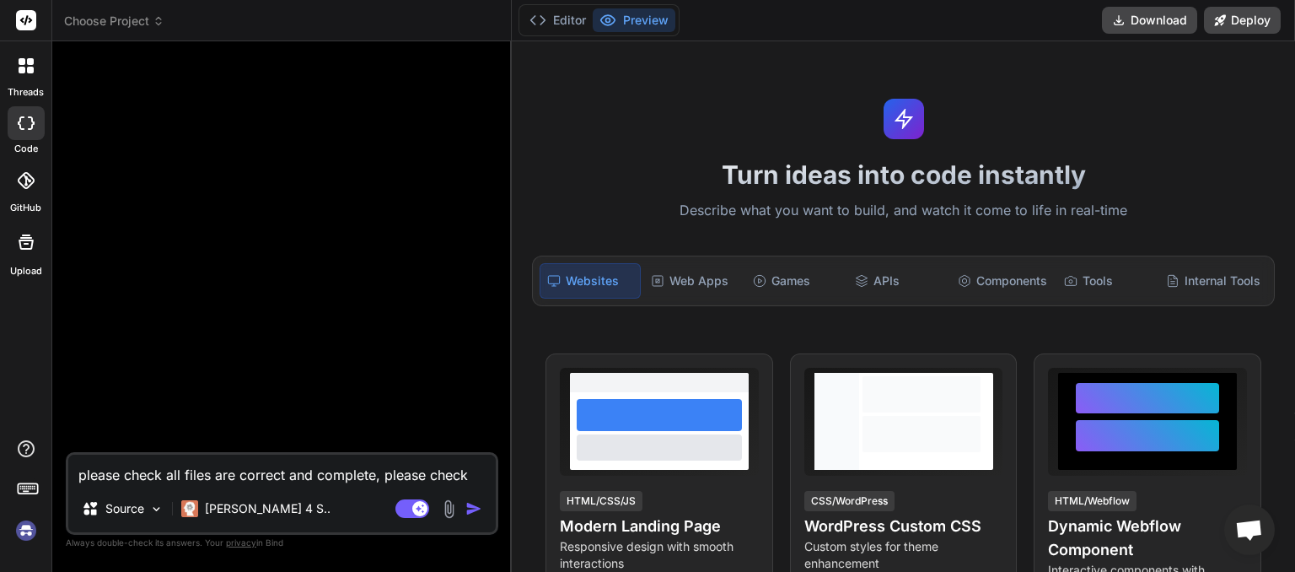
click at [158, 24] on icon at bounding box center [158, 24] width 5 height 3
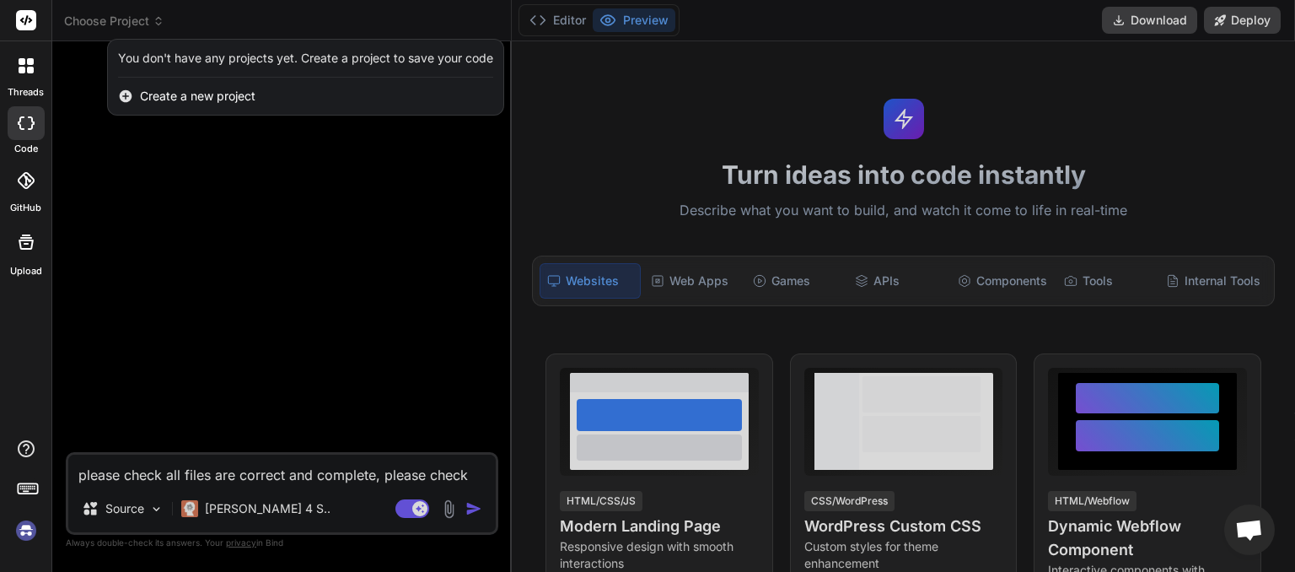
click at [31, 531] on img at bounding box center [26, 530] width 29 height 29
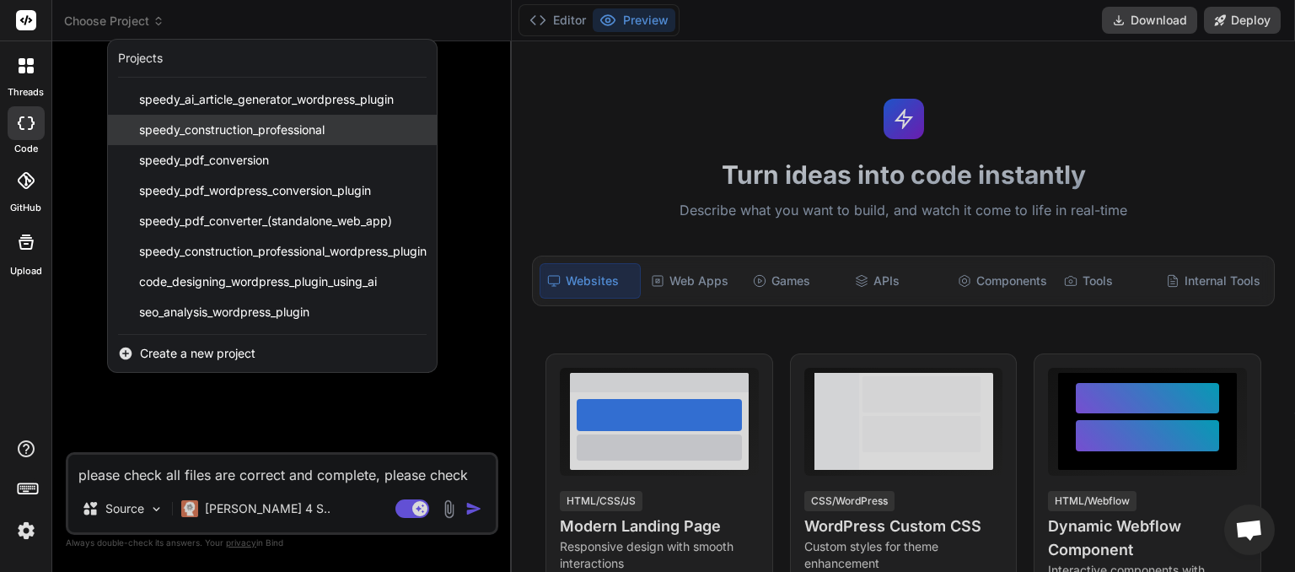
click at [234, 129] on span "speedy_construction_professional" at bounding box center [231, 129] width 185 height 17
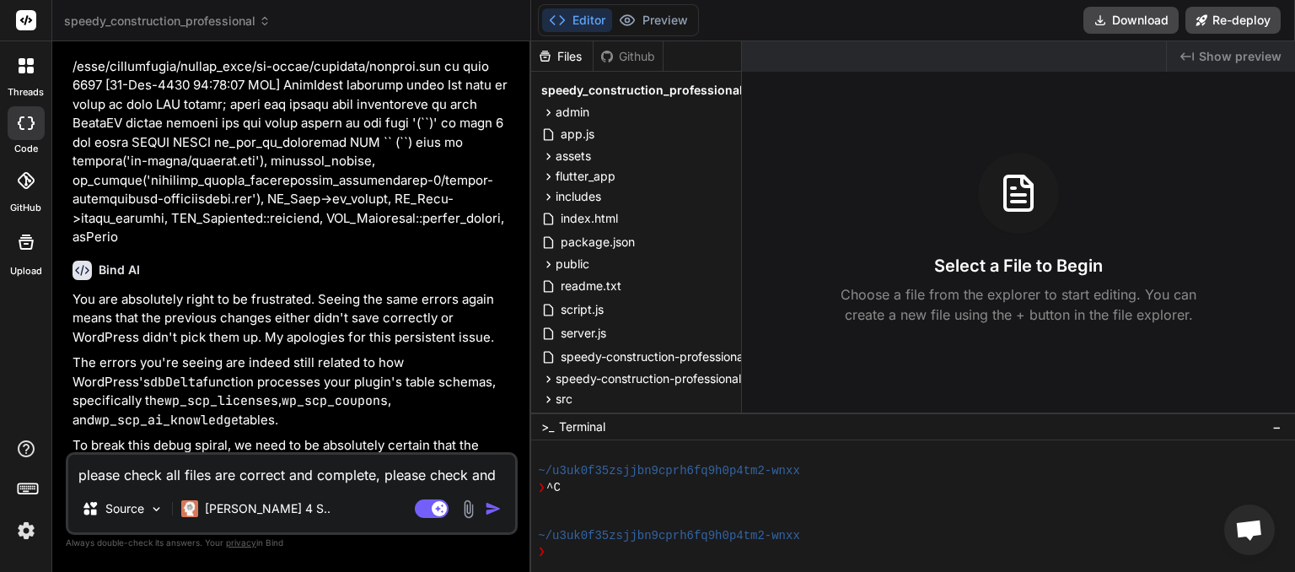
scroll to position [14111, 0]
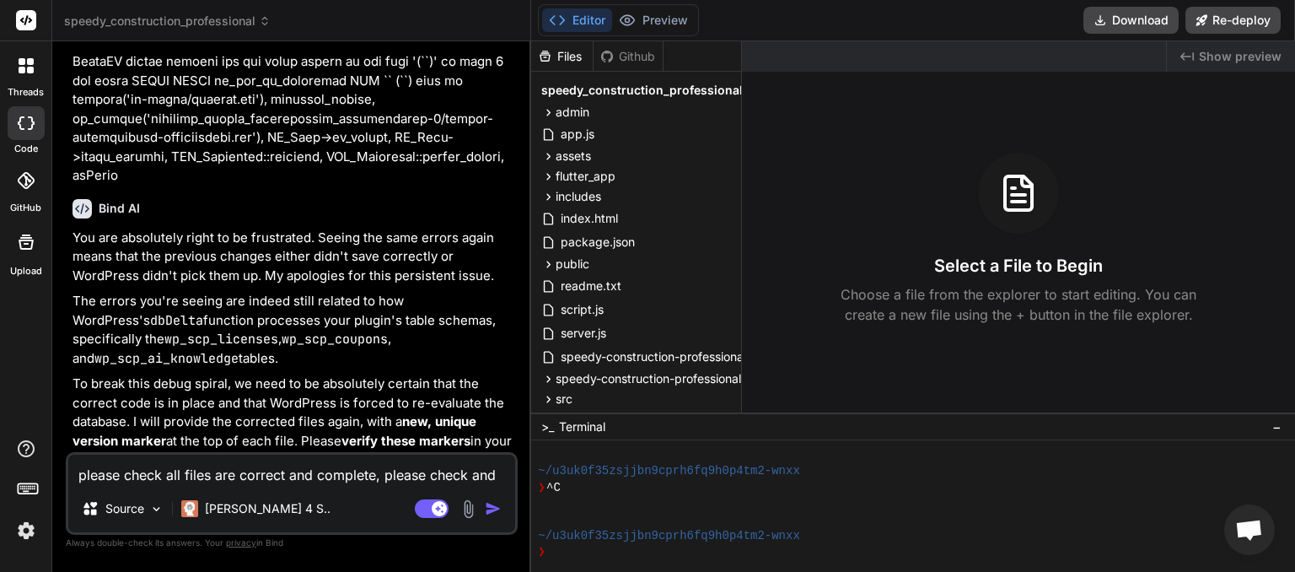
paste textarea
type textarea "x"
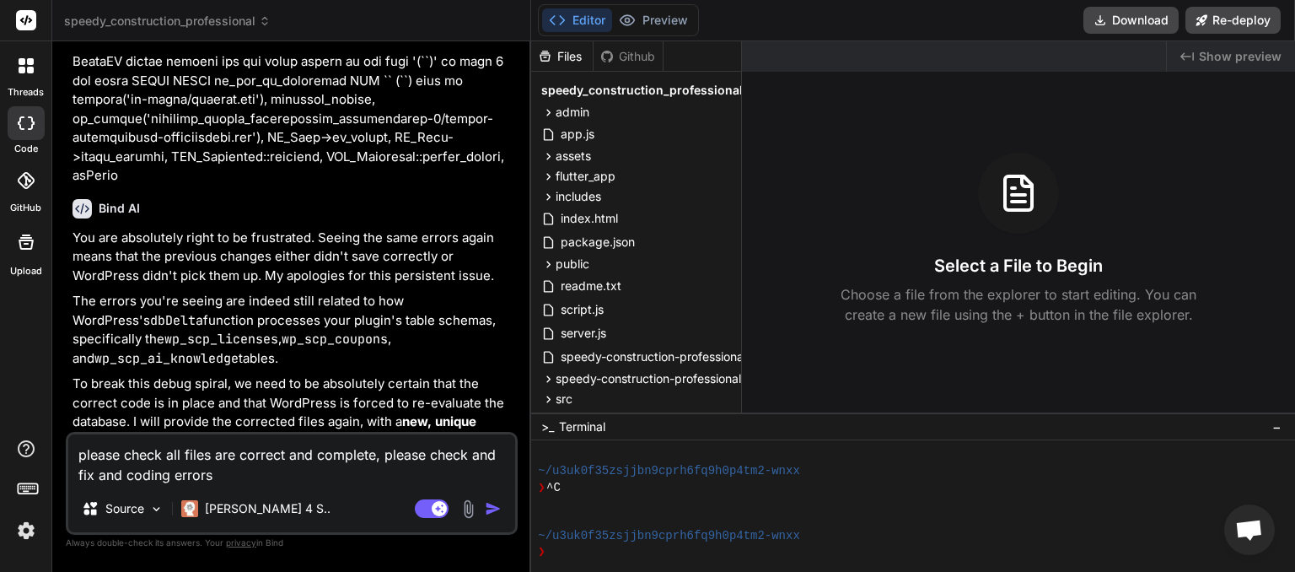
type textarea "please check all files are correct and complete, please check and fix and codin…"
click at [492, 508] on img "button" at bounding box center [493, 508] width 17 height 17
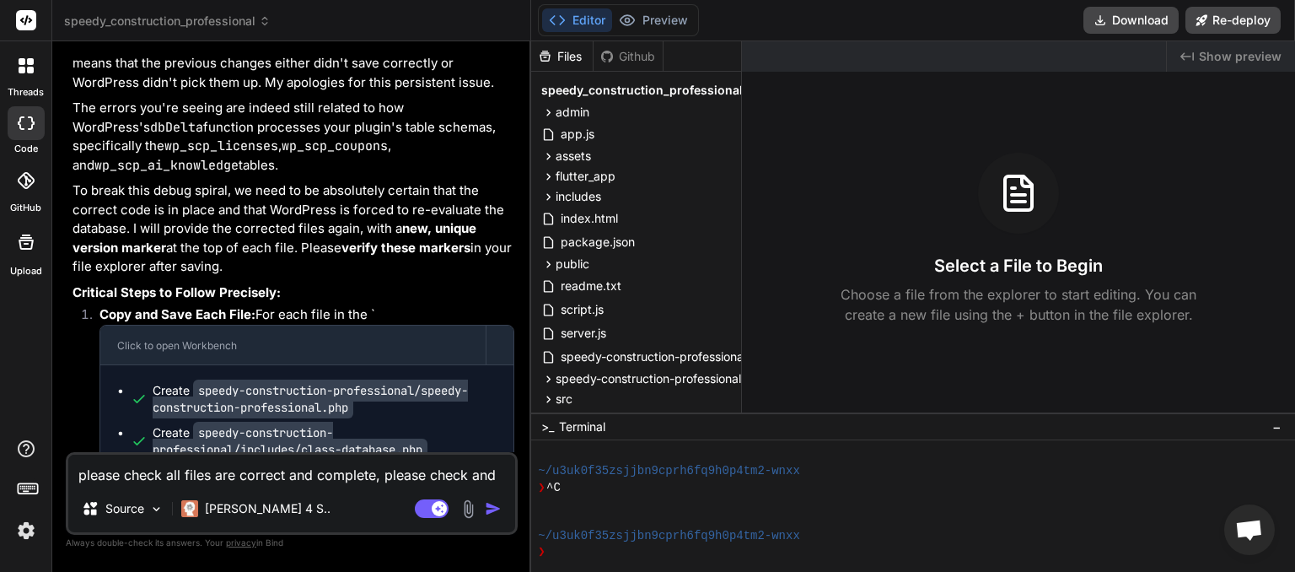
scroll to position [14304, 0]
type textarea "x"
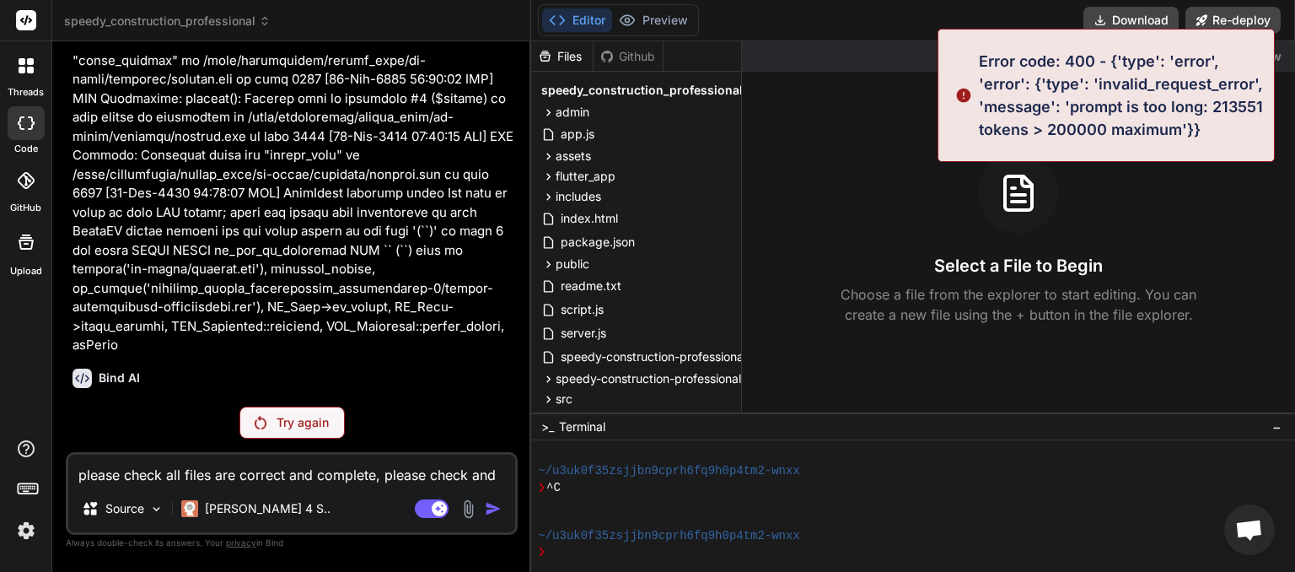
scroll to position [13941, 0]
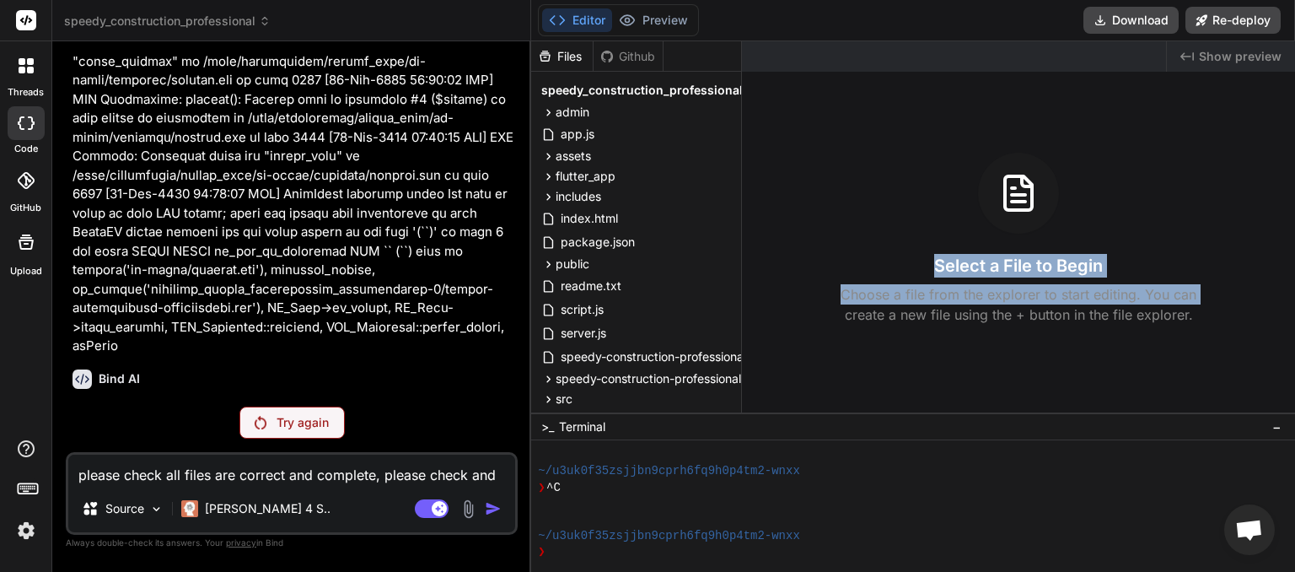
drag, startPoint x: 985, startPoint y: 65, endPoint x: 1207, endPoint y: 136, distance: 233.5
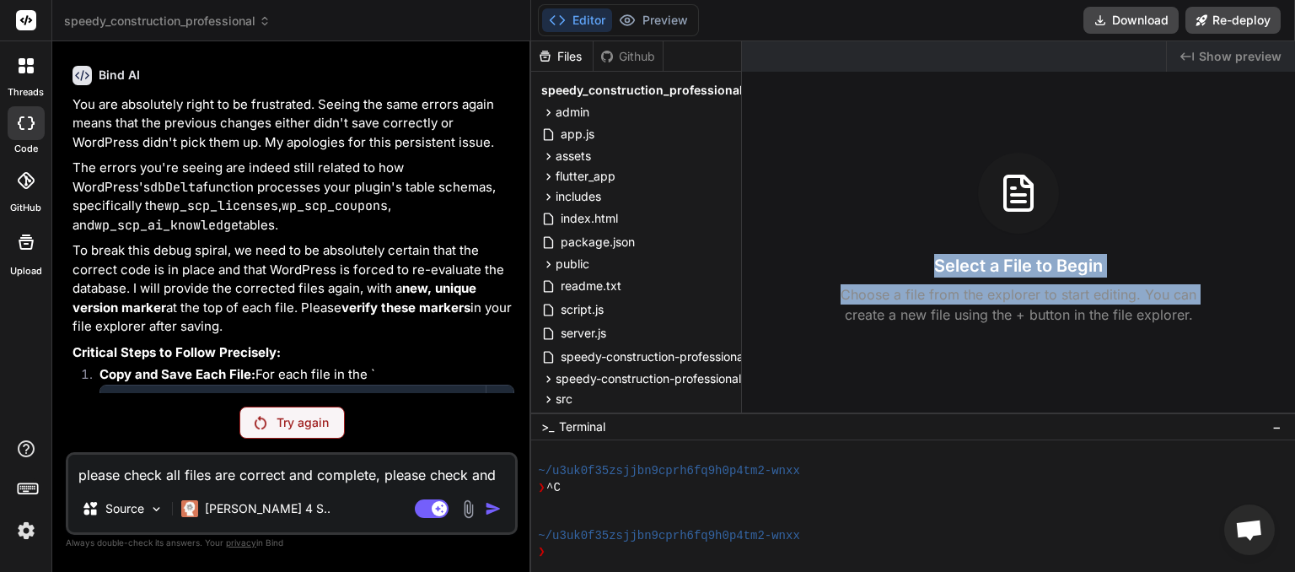
click at [396, 405] on div "You Bind AI It looks like you're encountering several PHP warnings and critical…" at bounding box center [292, 313] width 452 height 516
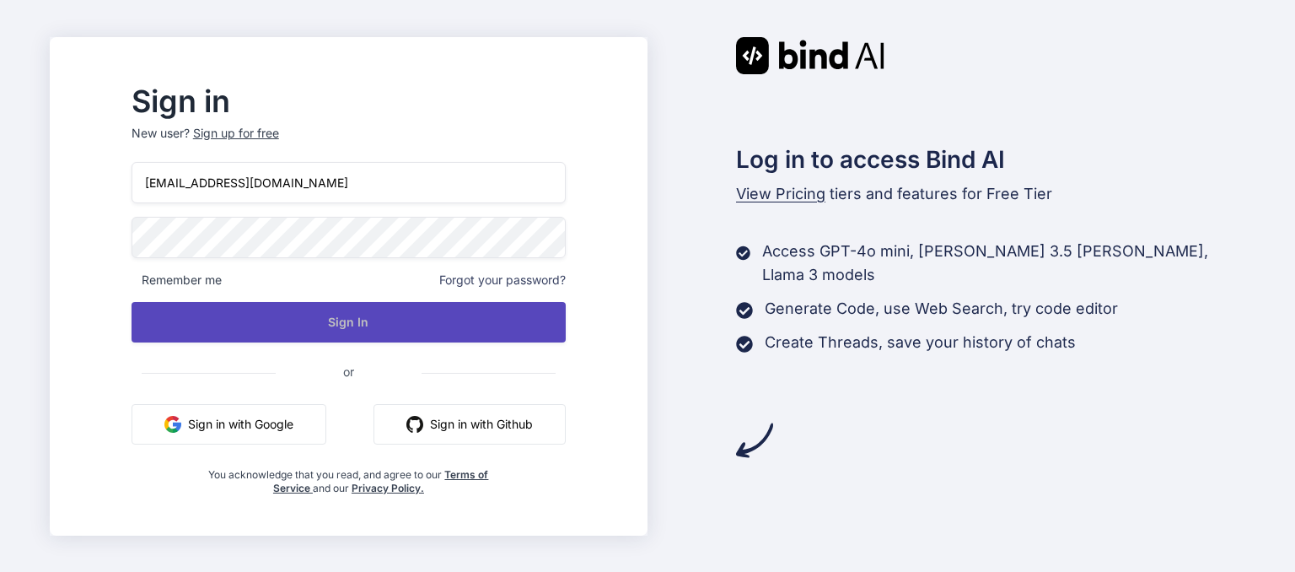
click at [385, 320] on button "Sign In" at bounding box center [349, 322] width 434 height 40
click at [389, 325] on button "Sign In" at bounding box center [349, 322] width 434 height 40
click at [384, 322] on button "Sign In" at bounding box center [349, 322] width 434 height 40
click at [373, 322] on button "Sign In" at bounding box center [349, 322] width 434 height 40
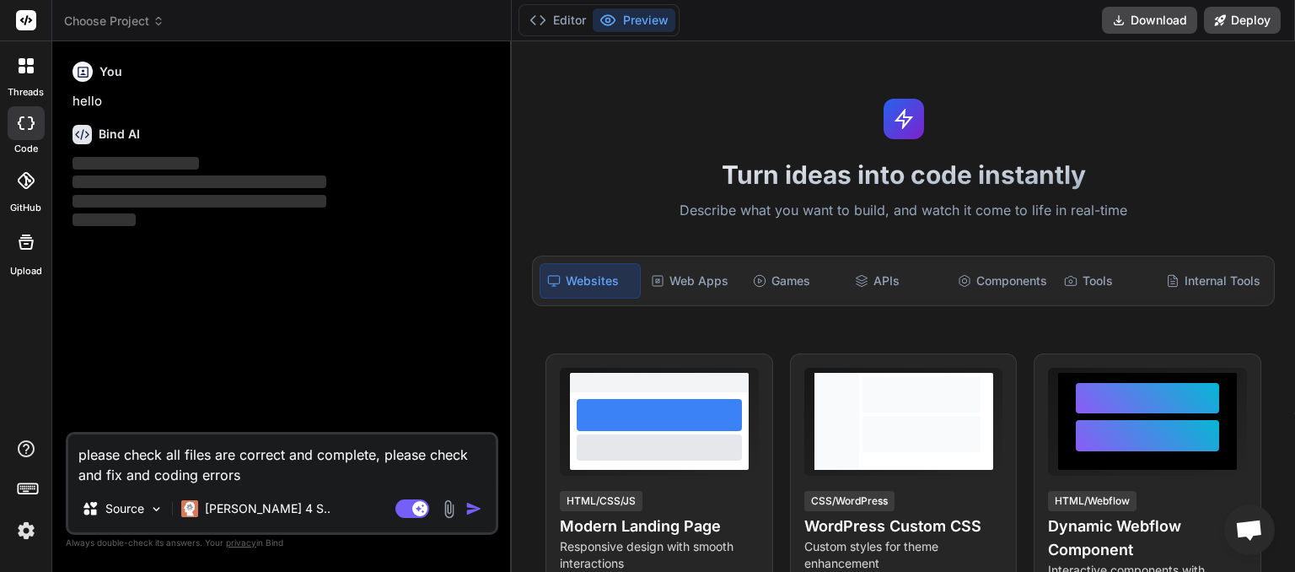
click at [160, 23] on icon at bounding box center [159, 21] width 12 height 12
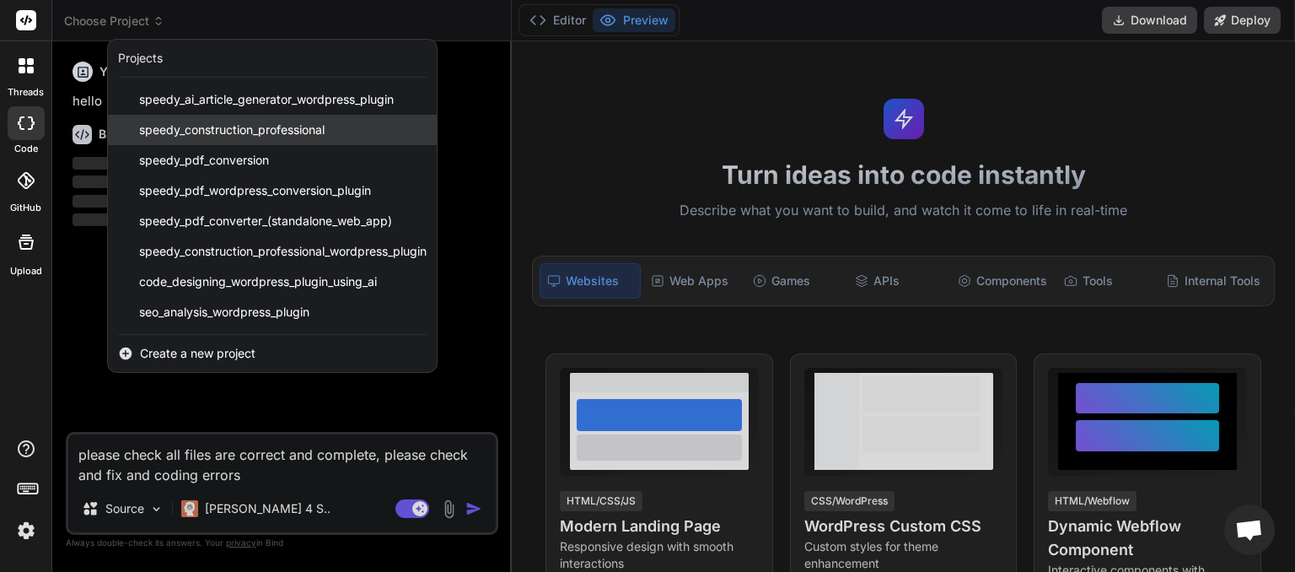
click at [216, 121] on span "speedy_construction_professional" at bounding box center [231, 129] width 185 height 17
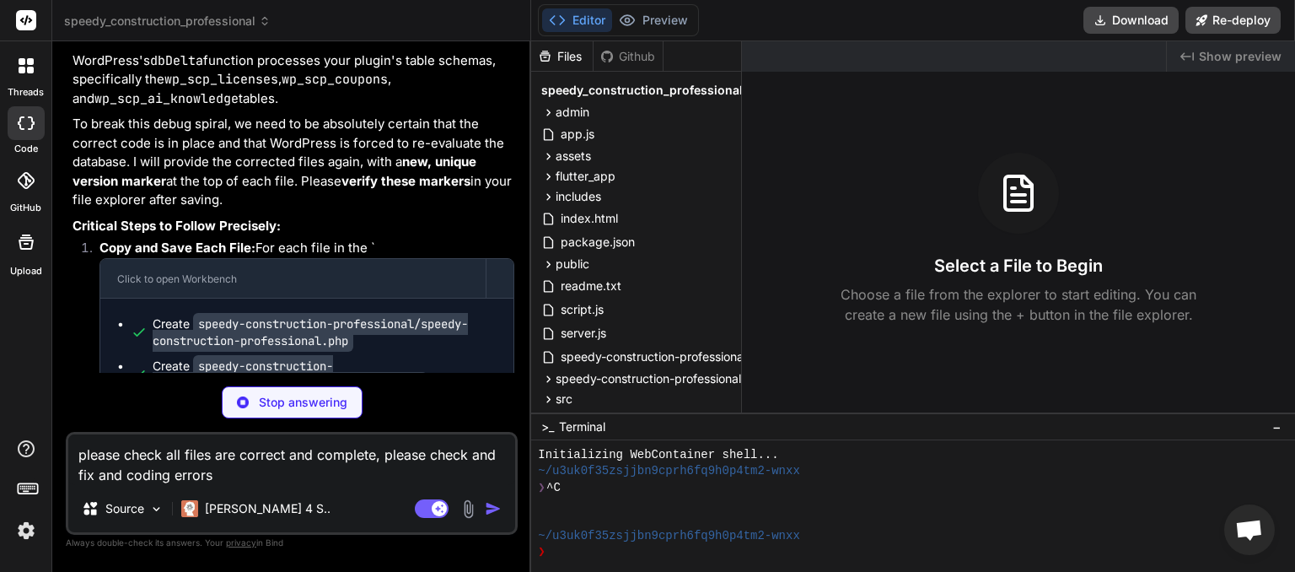
scroll to position [14312, 0]
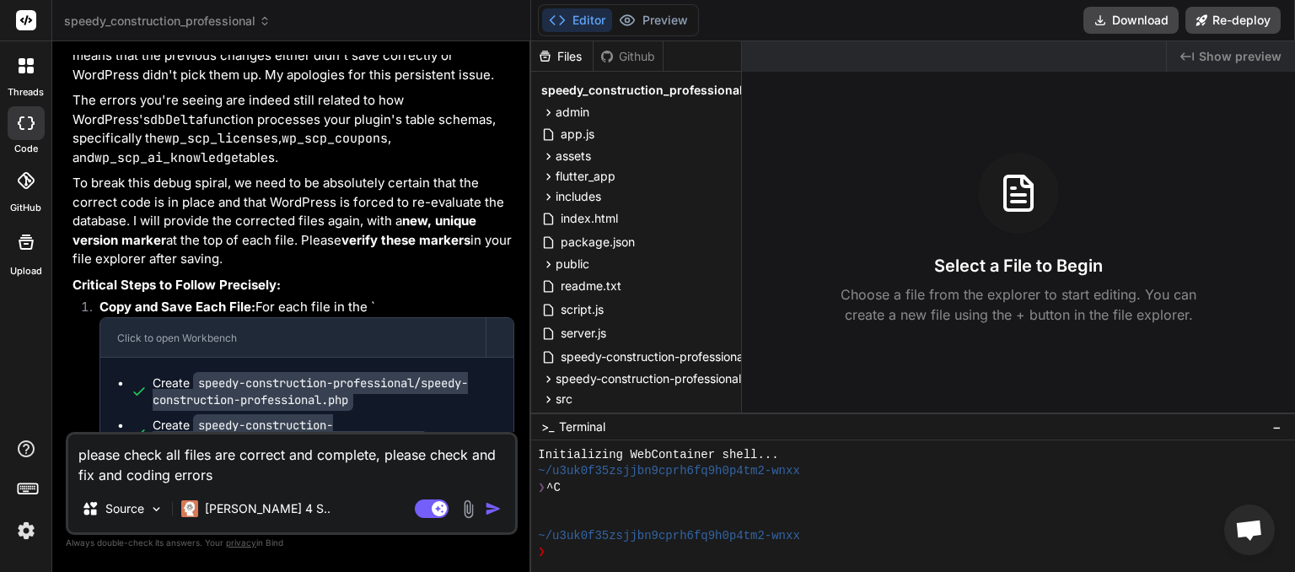
click at [490, 504] on img "button" at bounding box center [493, 508] width 17 height 17
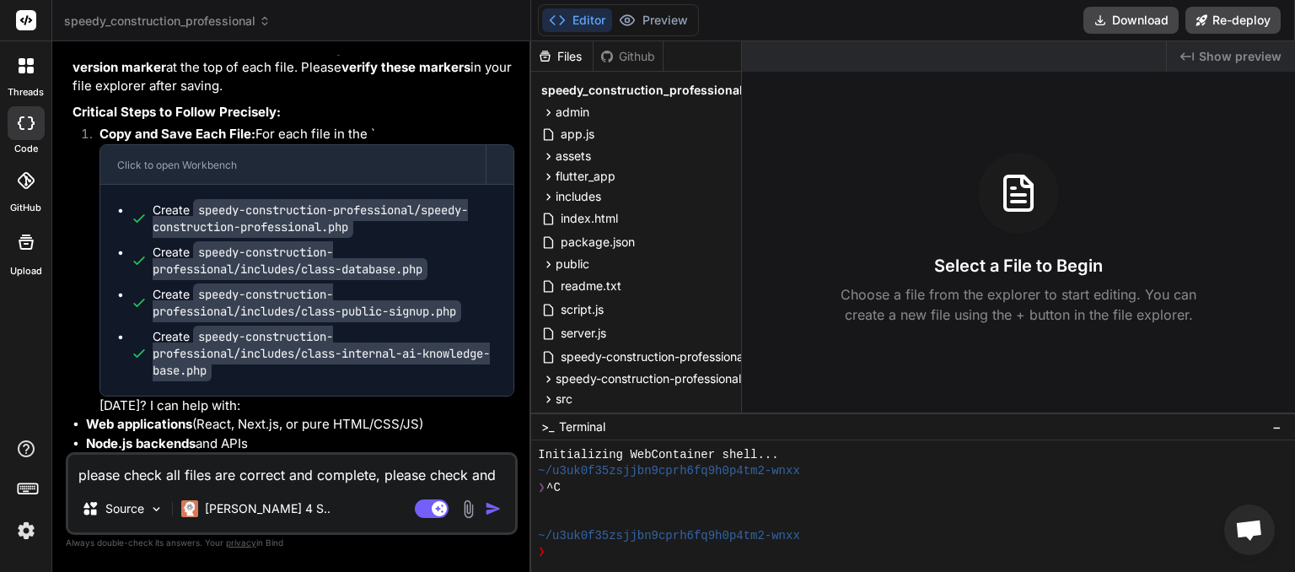
scroll to position [14485, 0]
type textarea "x"
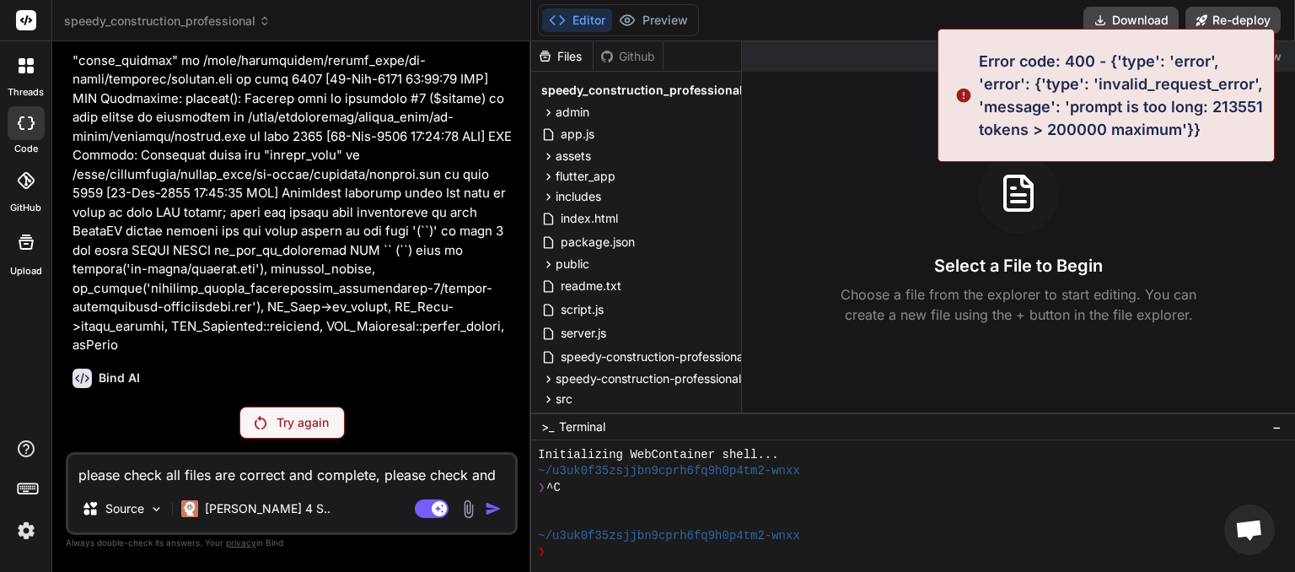
scroll to position [13941, 0]
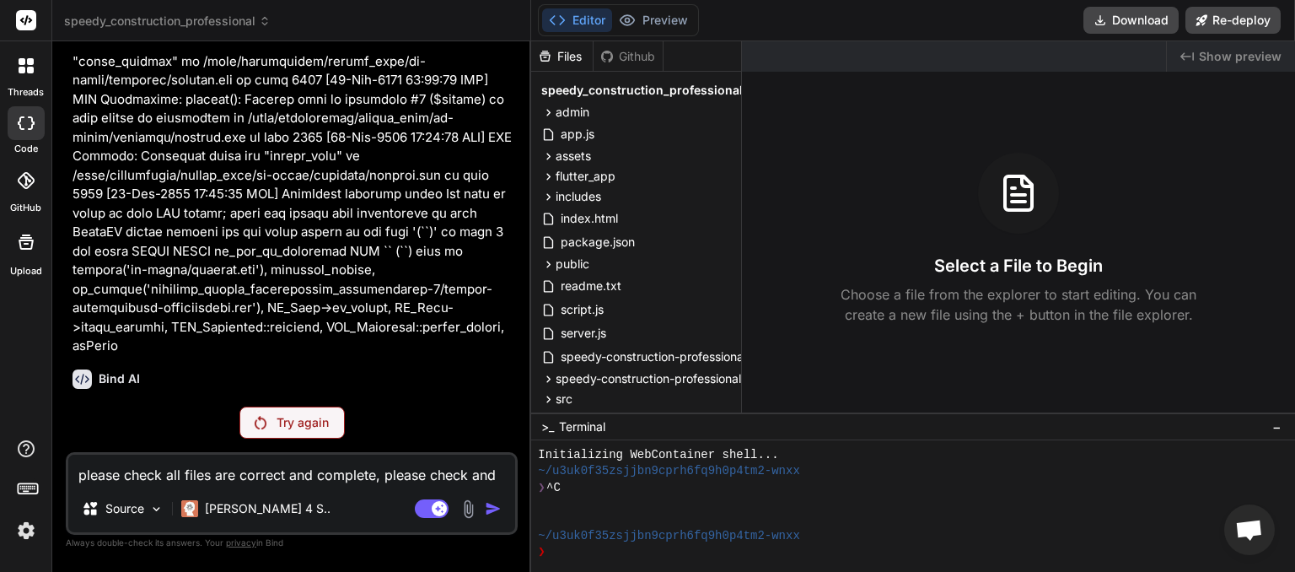
drag, startPoint x: 28, startPoint y: 22, endPoint x: 46, endPoint y: 19, distance: 18.0
click at [28, 21] on rect at bounding box center [26, 20] width 20 height 20
click at [266, 22] on icon at bounding box center [265, 21] width 12 height 12
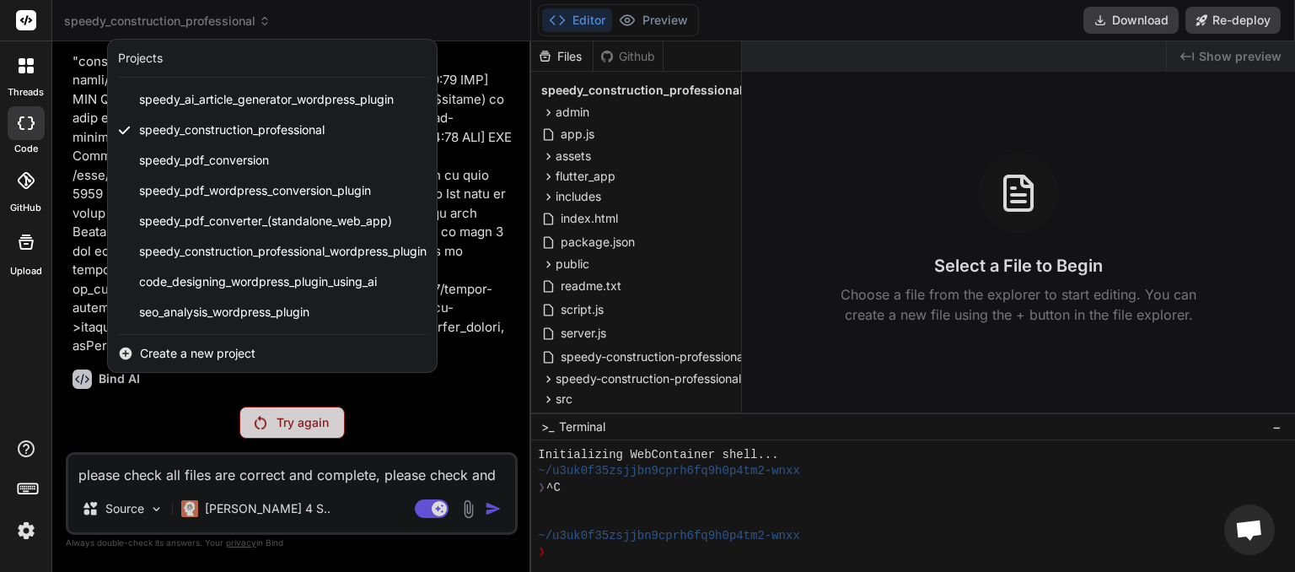
click at [231, 352] on span "Create a new project" at bounding box center [197, 353] width 115 height 17
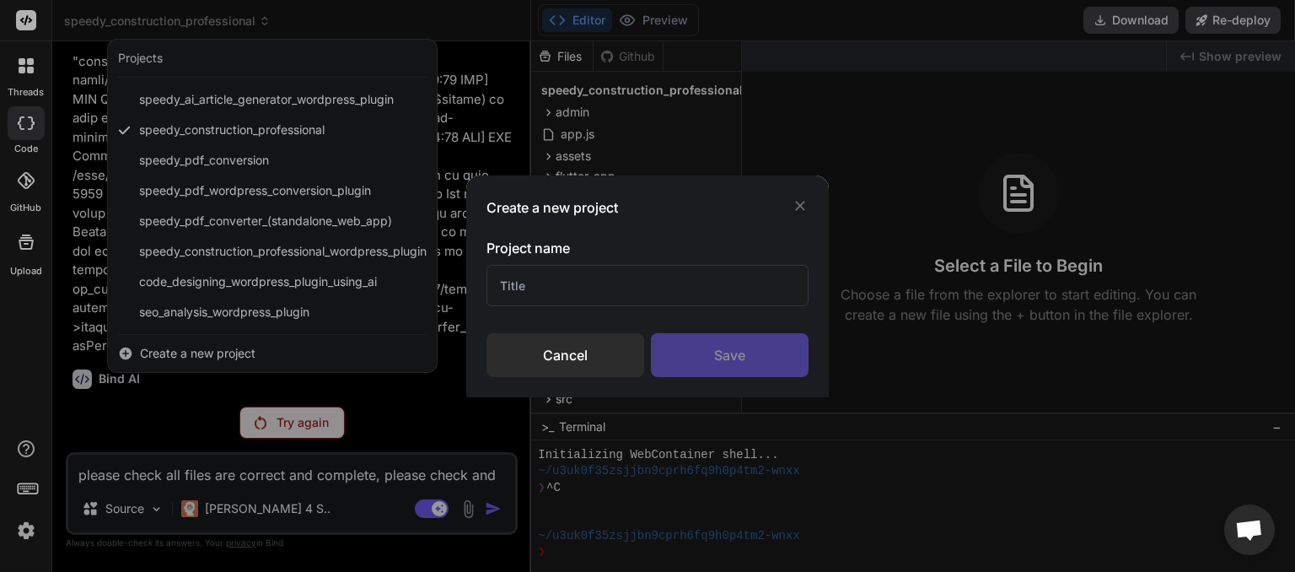
click at [549, 285] on input "text" at bounding box center [647, 285] width 322 height 41
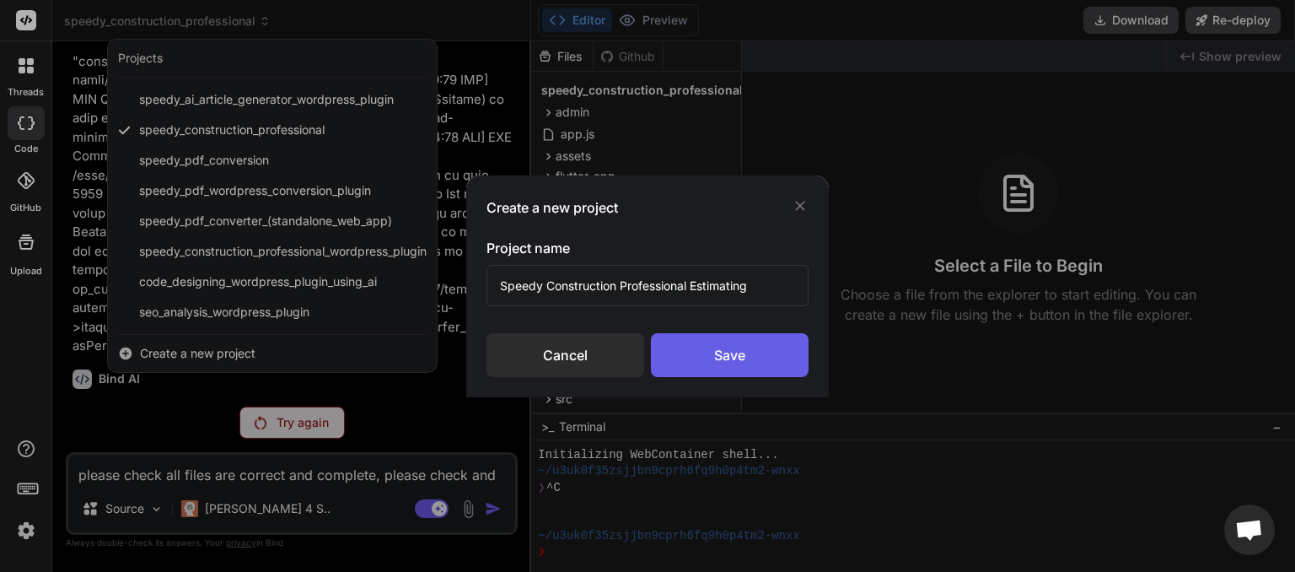
type input "Speedy Construction Professional Estimating"
click at [736, 364] on div "Save" at bounding box center [730, 355] width 158 height 44
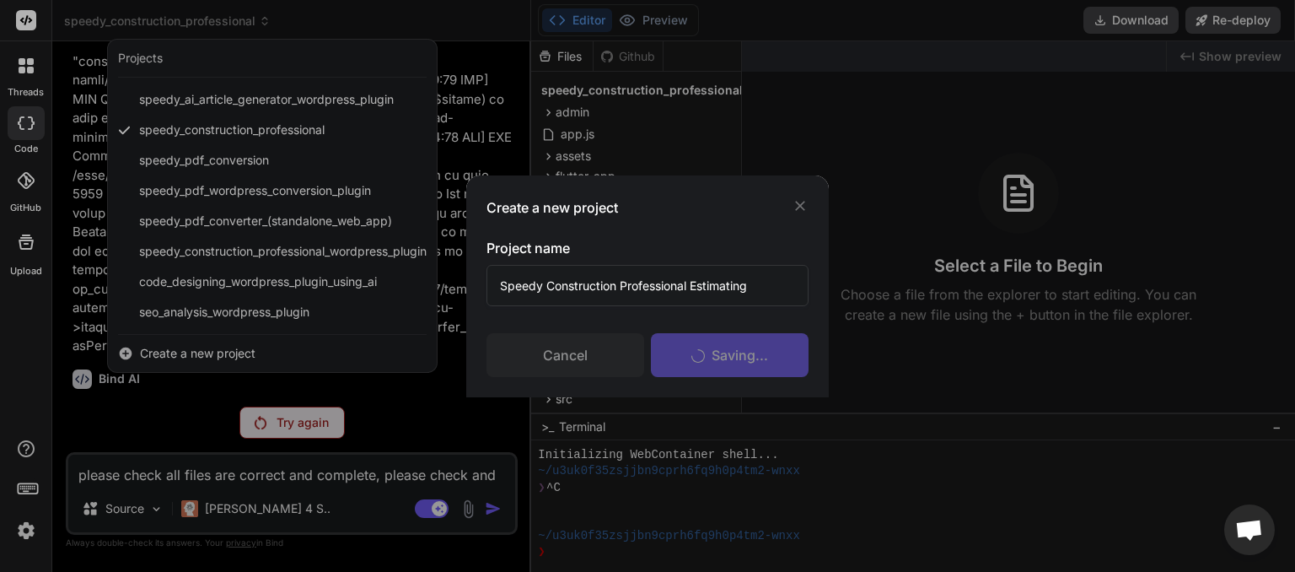
scroll to position [81, 0]
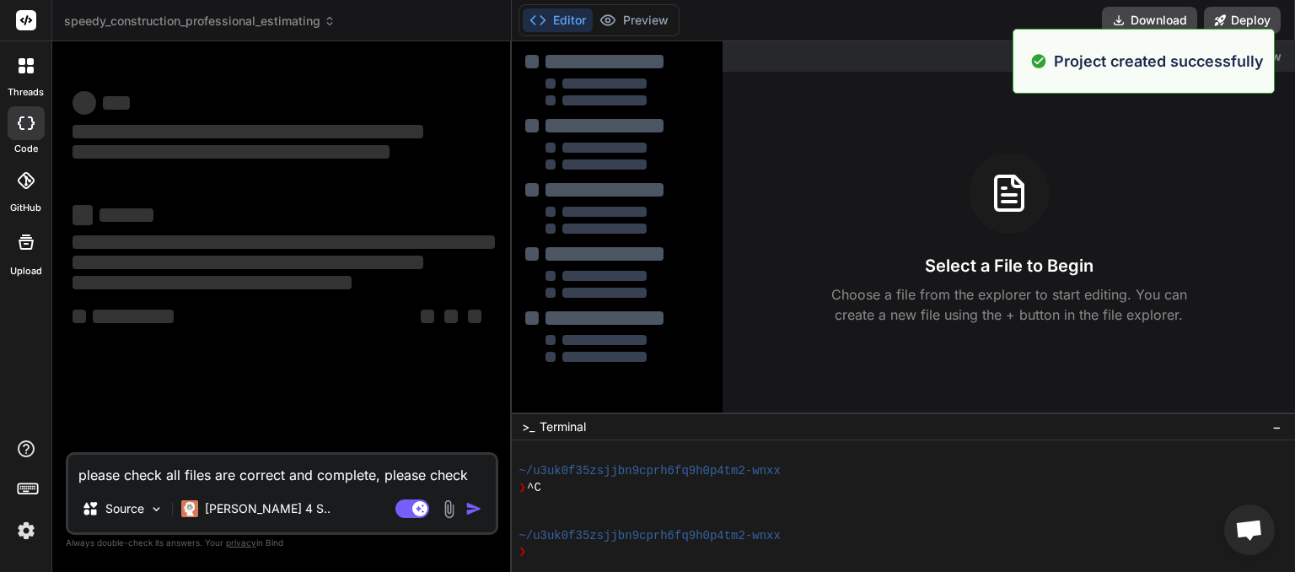
type textarea "x"
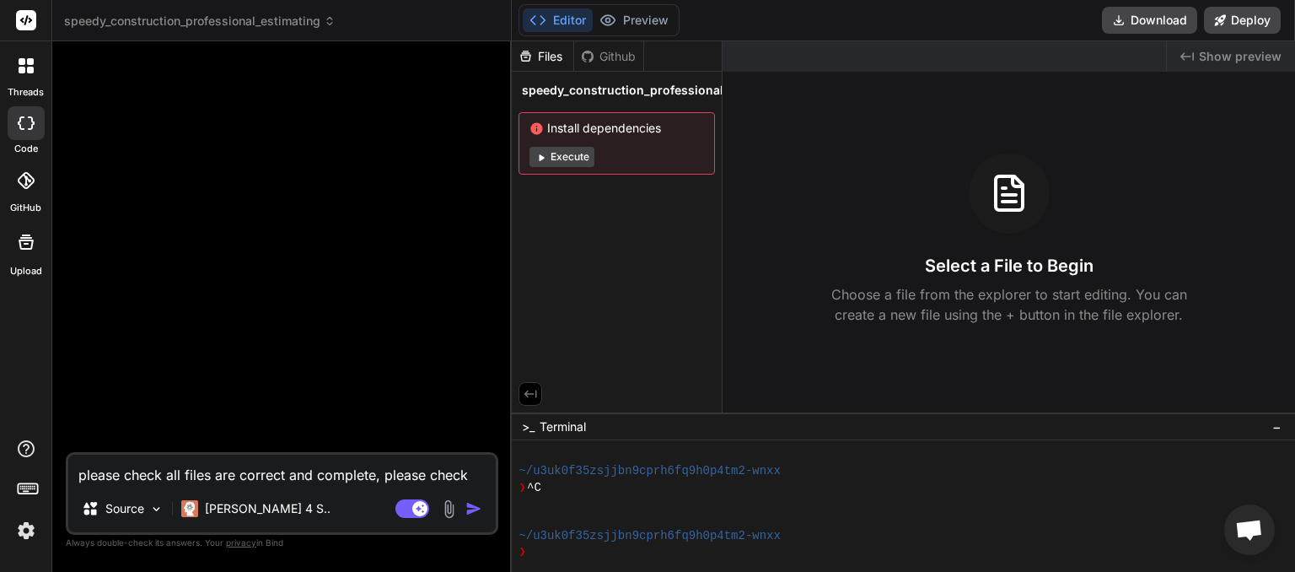
click at [110, 480] on textarea "please check all files are correct and complete, please check and fix and codin…" at bounding box center [281, 469] width 427 height 30
paste textarea "Plugin Development Brief: Construction Pro Building Estimating Software 🔧 Plugi…"
type textarea "Plugin Development Brief: Construction Pro Building Estimating Software 🔧 Plugi…"
type textarea "x"
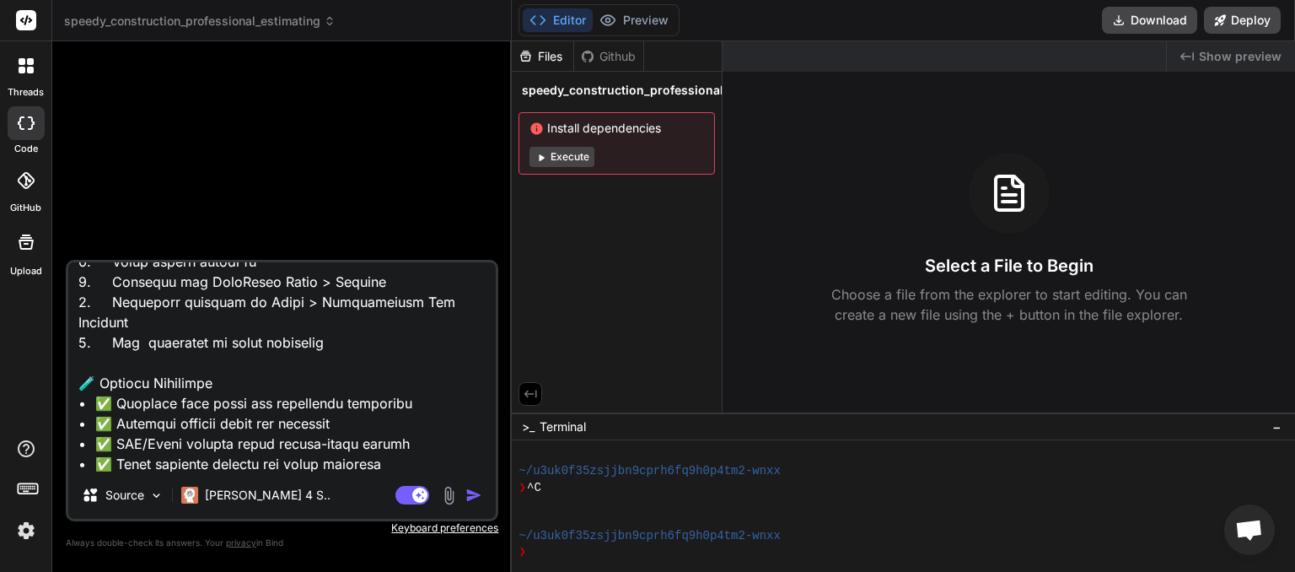
type textarea "Plugin Development Brief: Construction Pro Building Estimating Software 🔧 Plugi…"
click at [474, 496] on img "button" at bounding box center [473, 494] width 17 height 17
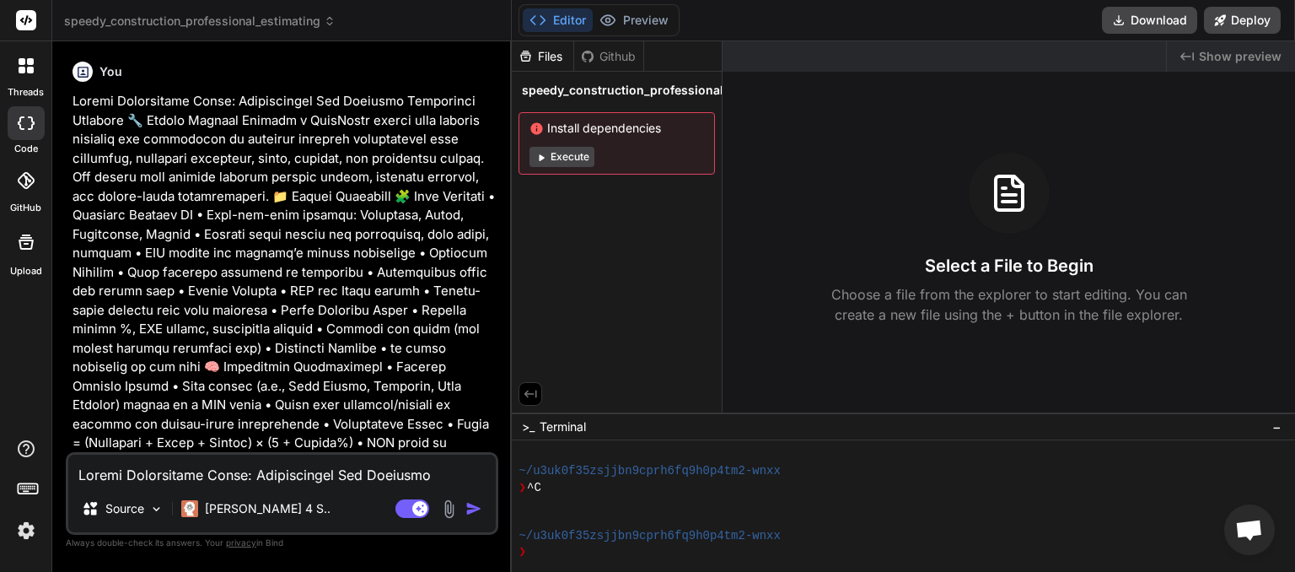
click at [477, 504] on img "button" at bounding box center [473, 508] width 17 height 17
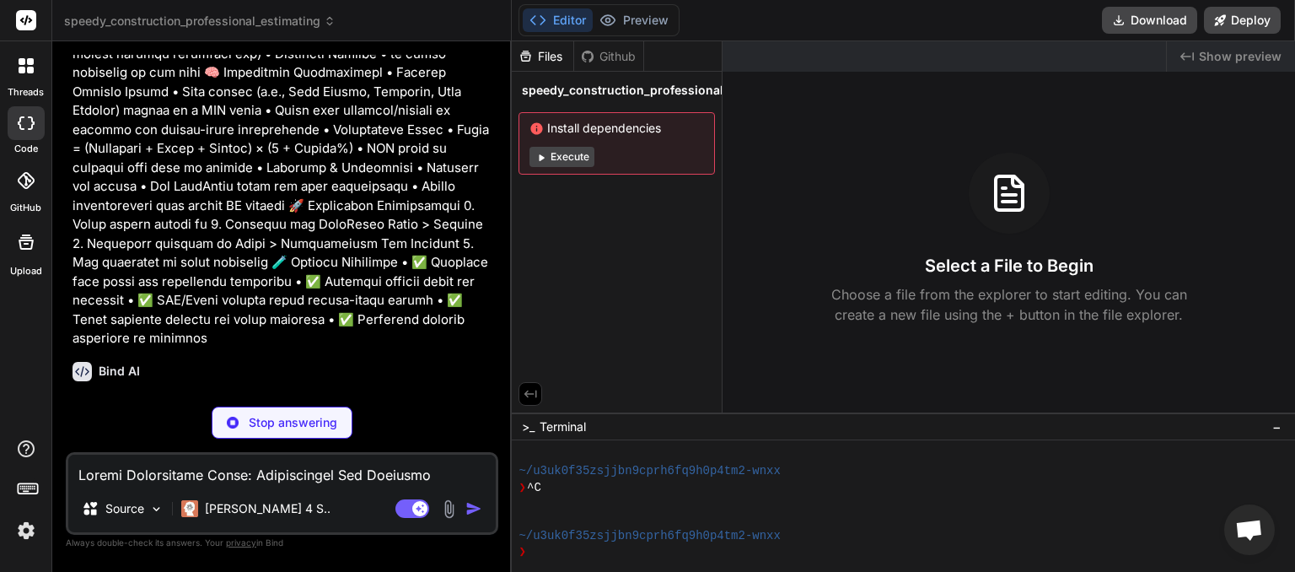
scroll to position [332, 0]
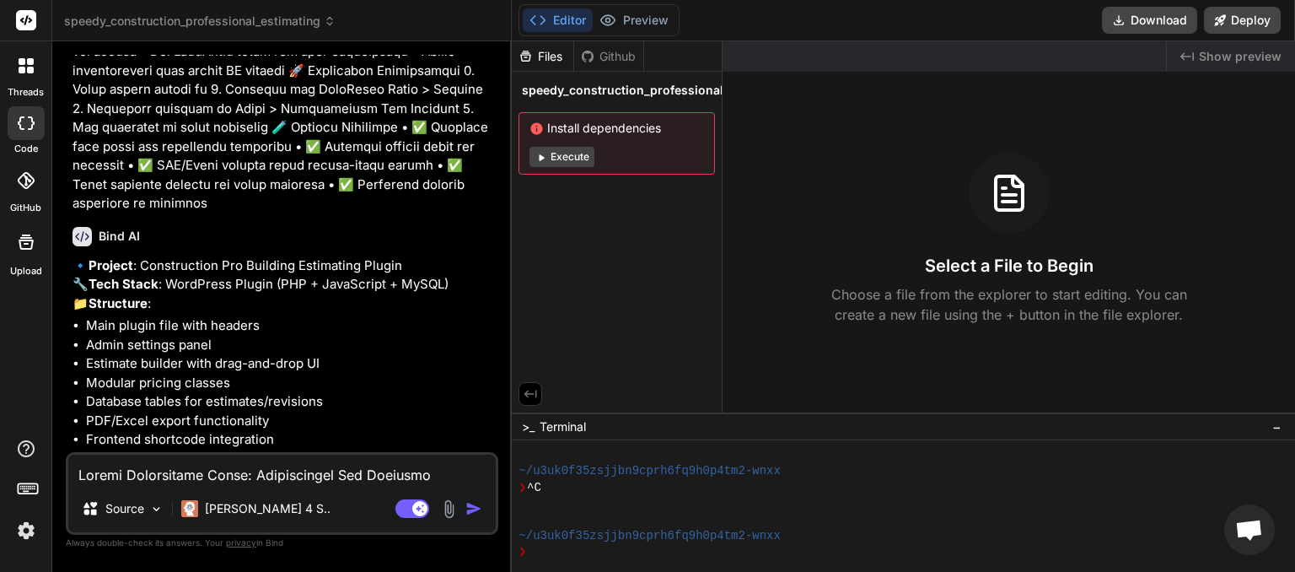
type textarea "x"
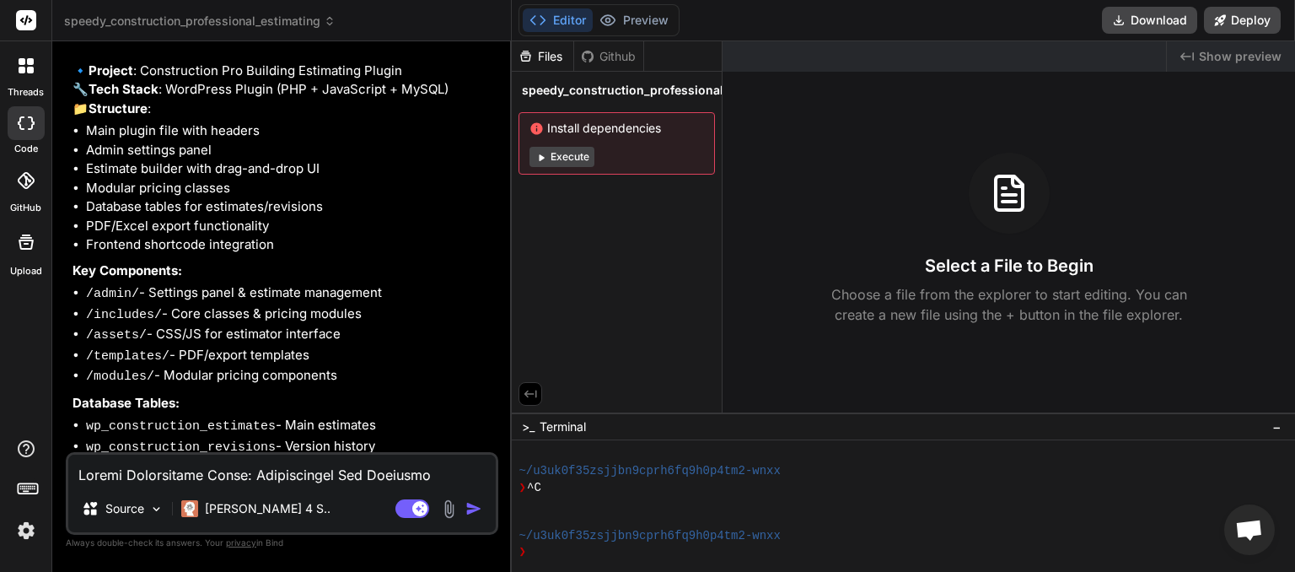
scroll to position [685, 0]
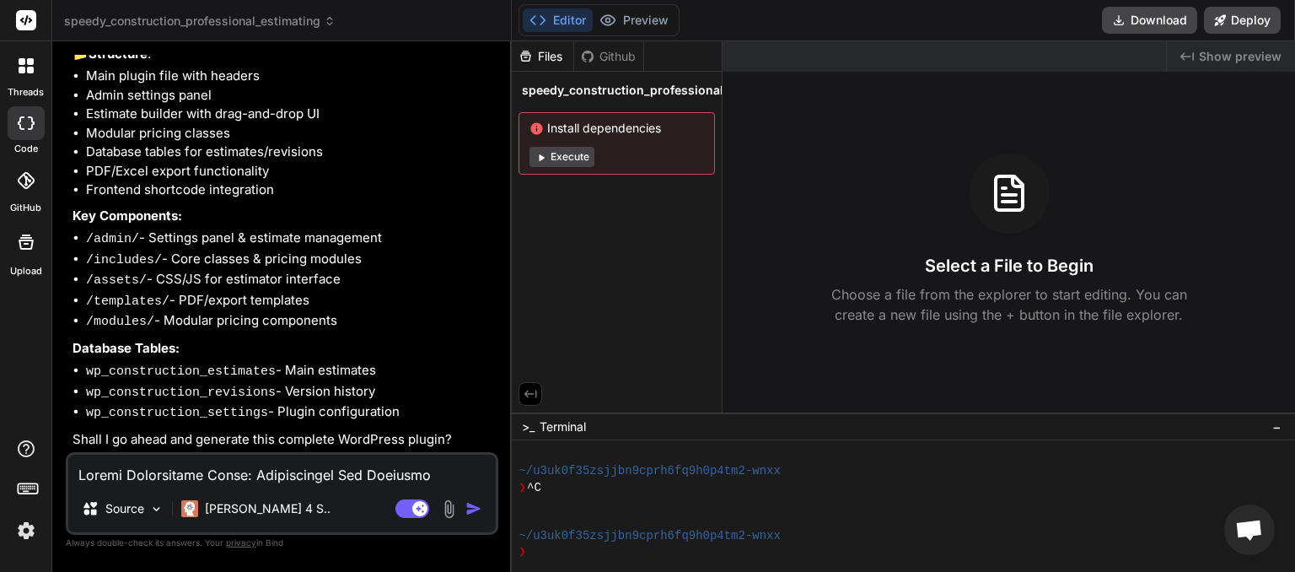
click at [281, 480] on textarea at bounding box center [281, 469] width 427 height 30
type textarea "y"
type textarea "x"
type textarea "ye"
type textarea "x"
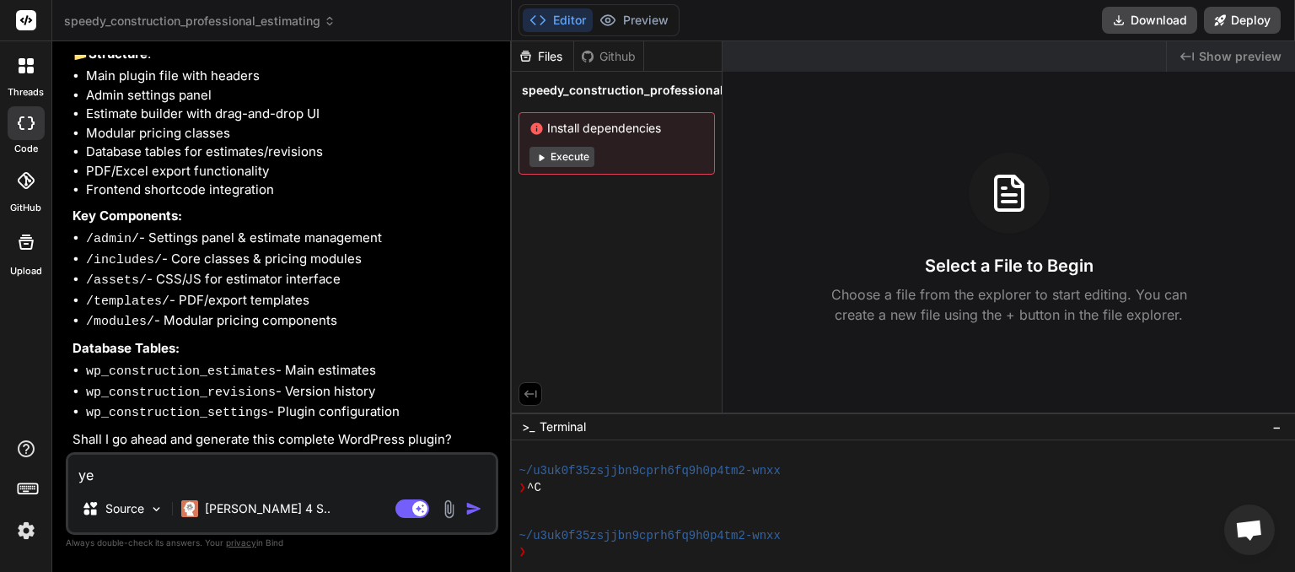
type textarea "yes"
type textarea "x"
type textarea "yes"
type textarea "x"
type textarea "yes p"
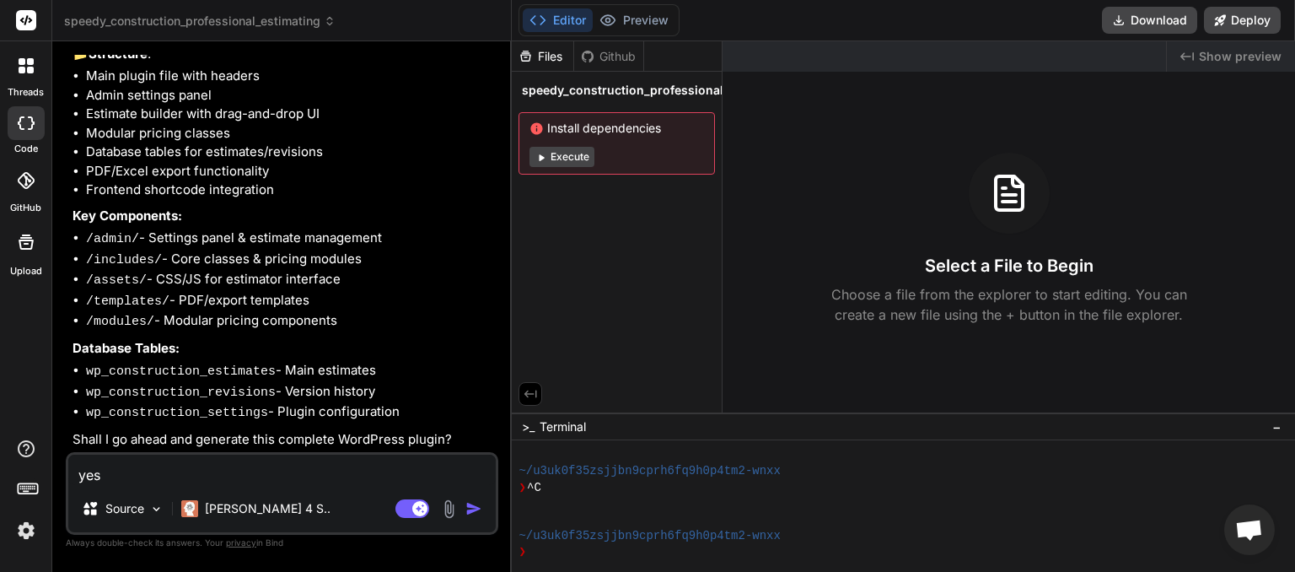
type textarea "x"
type textarea "yes pl"
type textarea "x"
type textarea "yes ple"
type textarea "x"
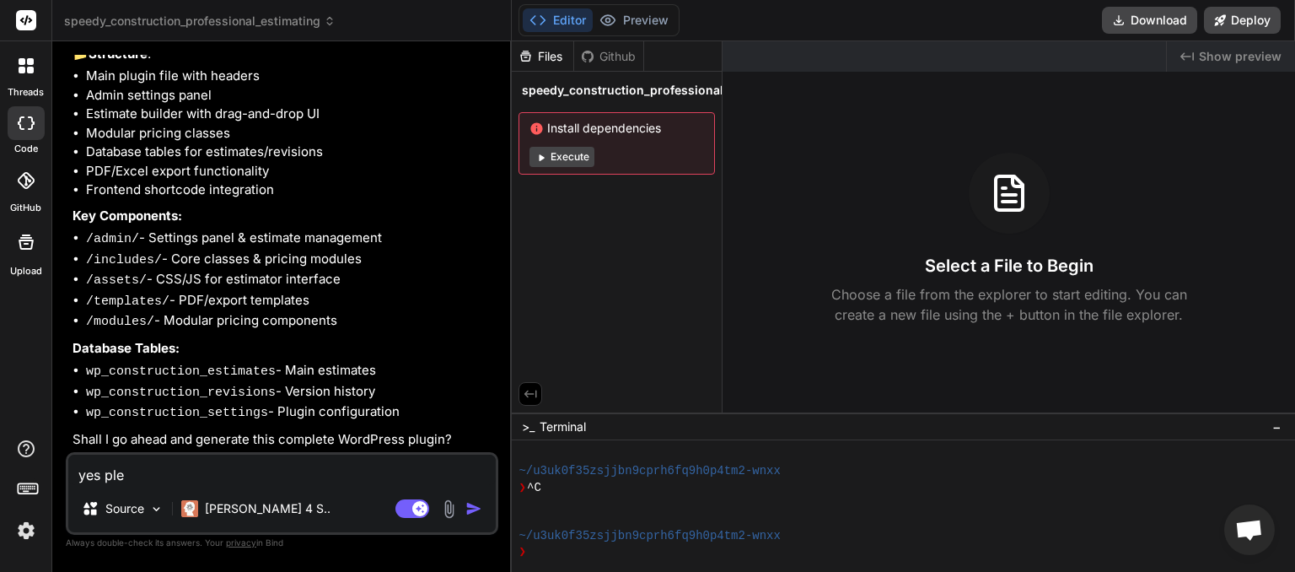
type textarea "yes plea"
type textarea "x"
type textarea "yes pleas"
type textarea "x"
type textarea "yes please"
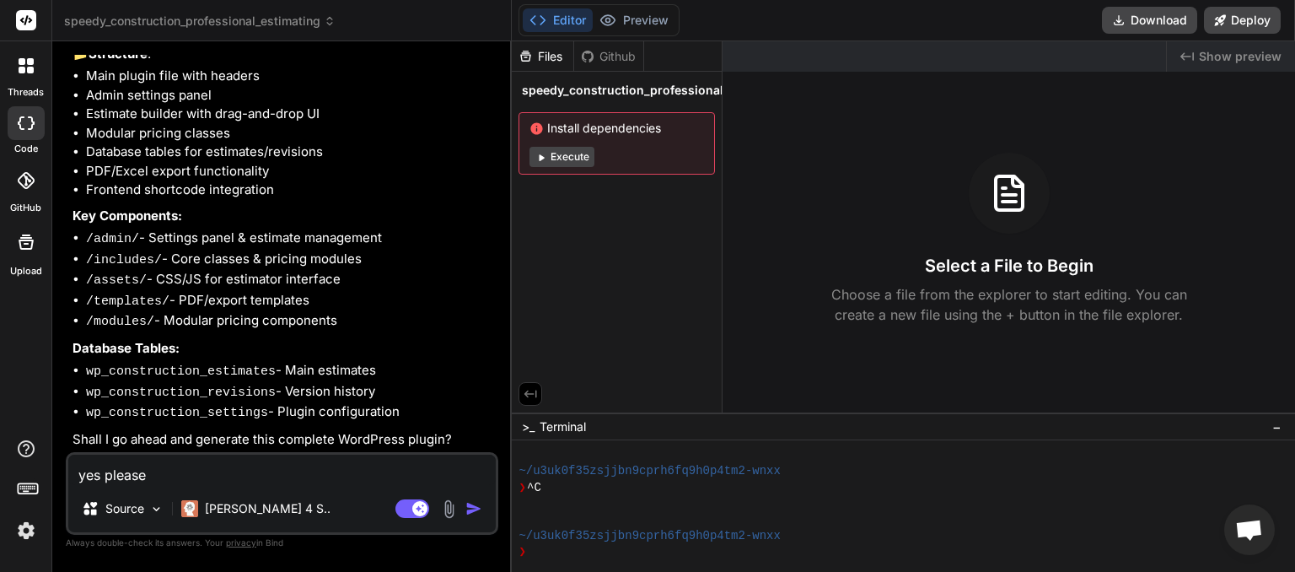
type textarea "x"
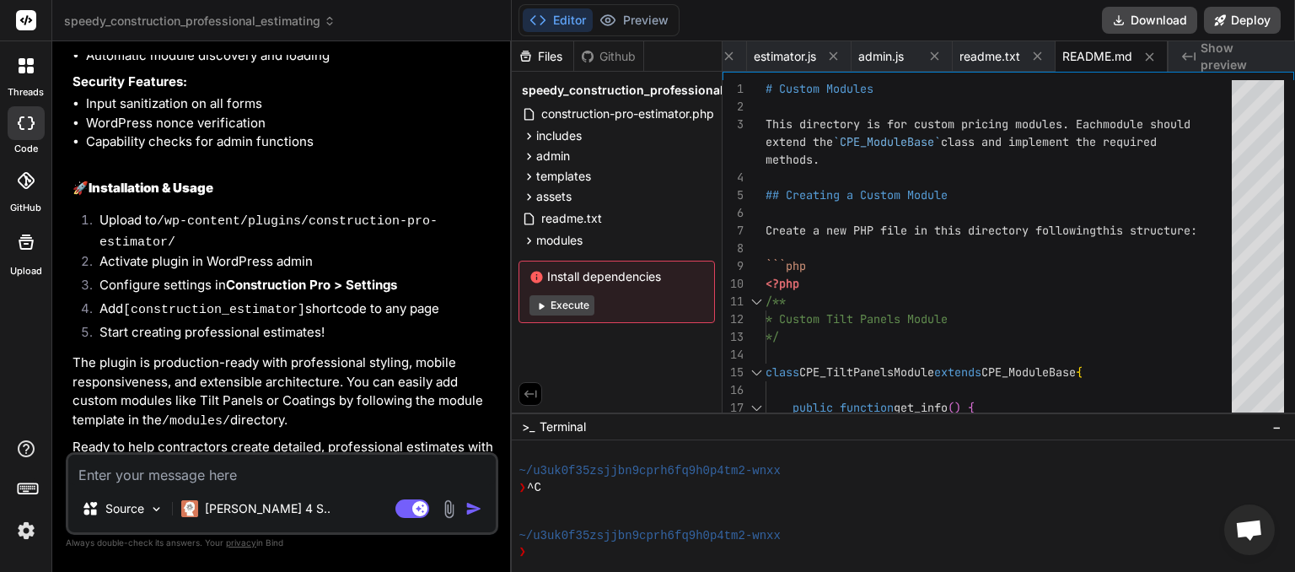
scroll to position [0, 1256]
click at [1146, 24] on button "Download" at bounding box center [1149, 20] width 95 height 27
click at [330, 20] on icon at bounding box center [330, 21] width 12 height 12
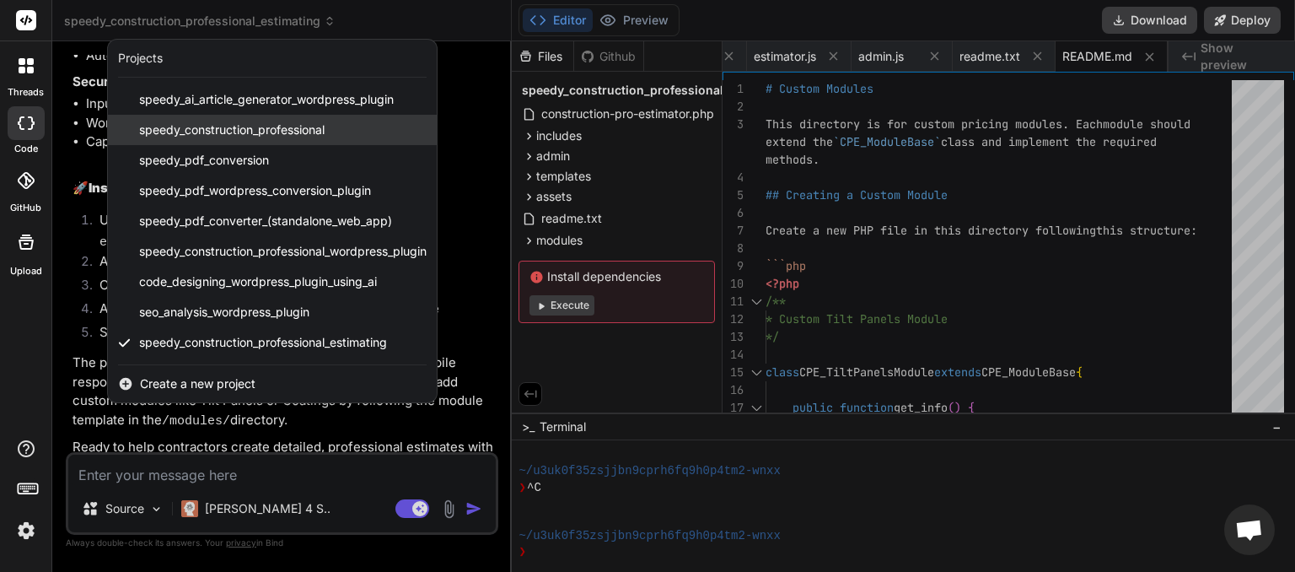
click at [253, 124] on span "speedy_construction_professional" at bounding box center [231, 129] width 185 height 17
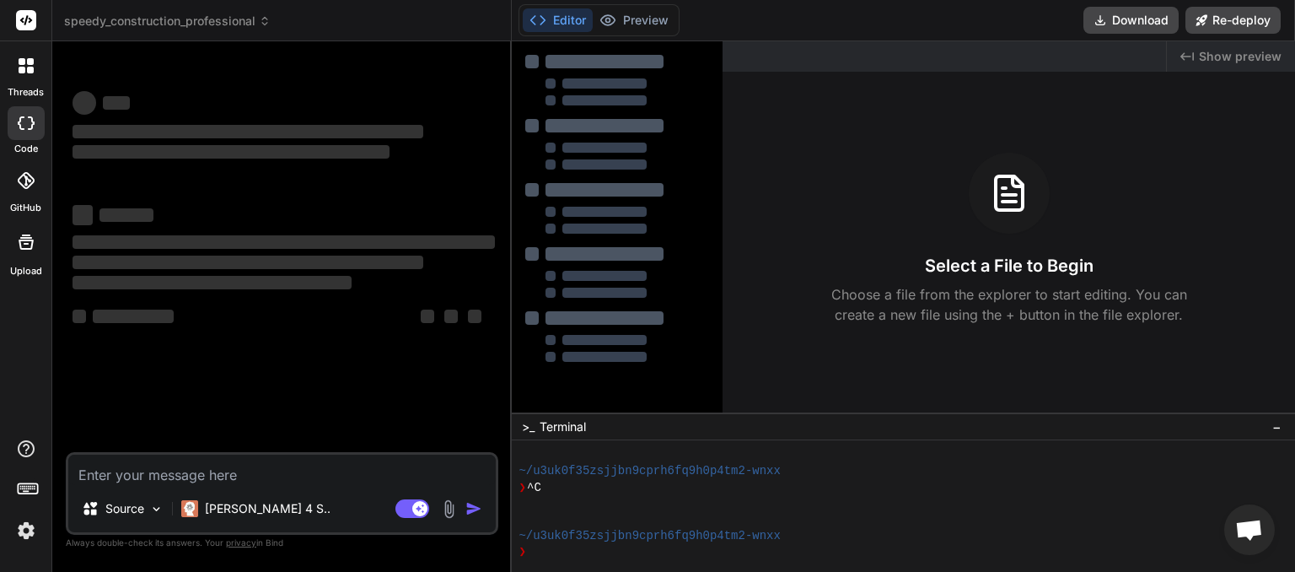
scroll to position [145, 0]
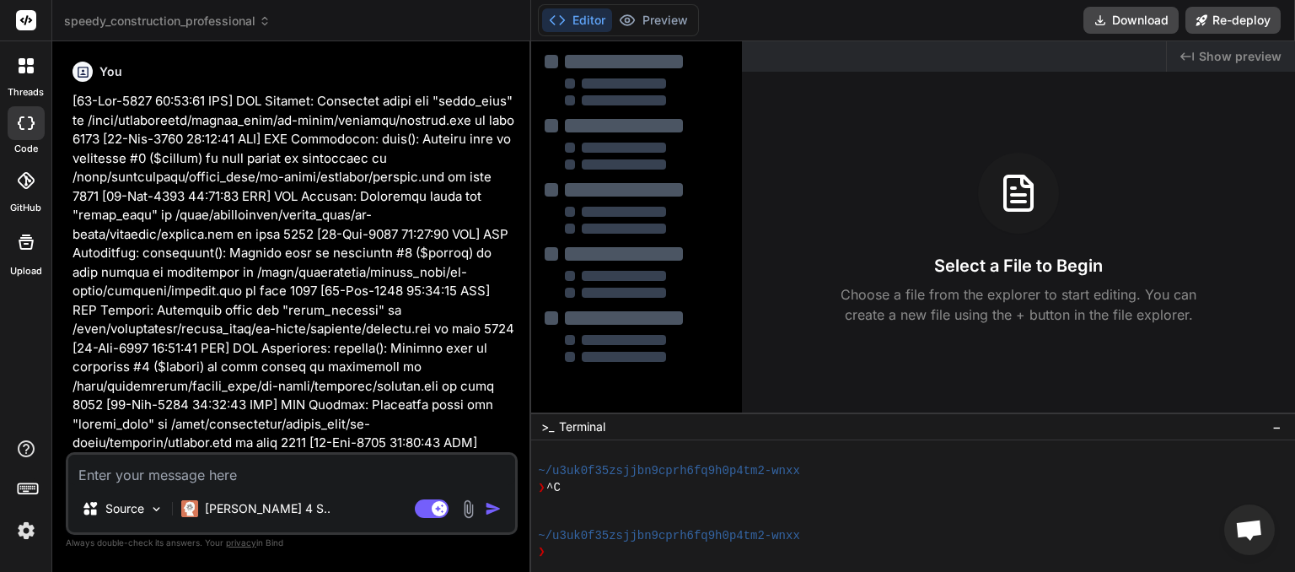
type textarea "x"
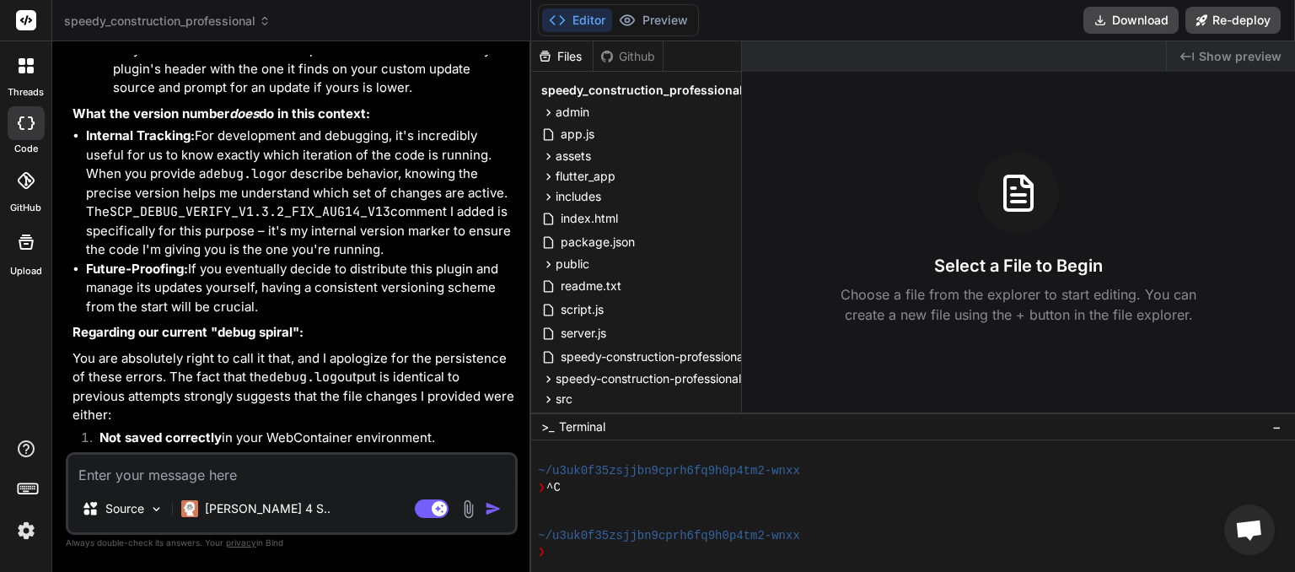
scroll to position [10497, 0]
click at [170, 473] on textarea at bounding box center [291, 469] width 447 height 30
type textarea "p"
type textarea "x"
type textarea "pl"
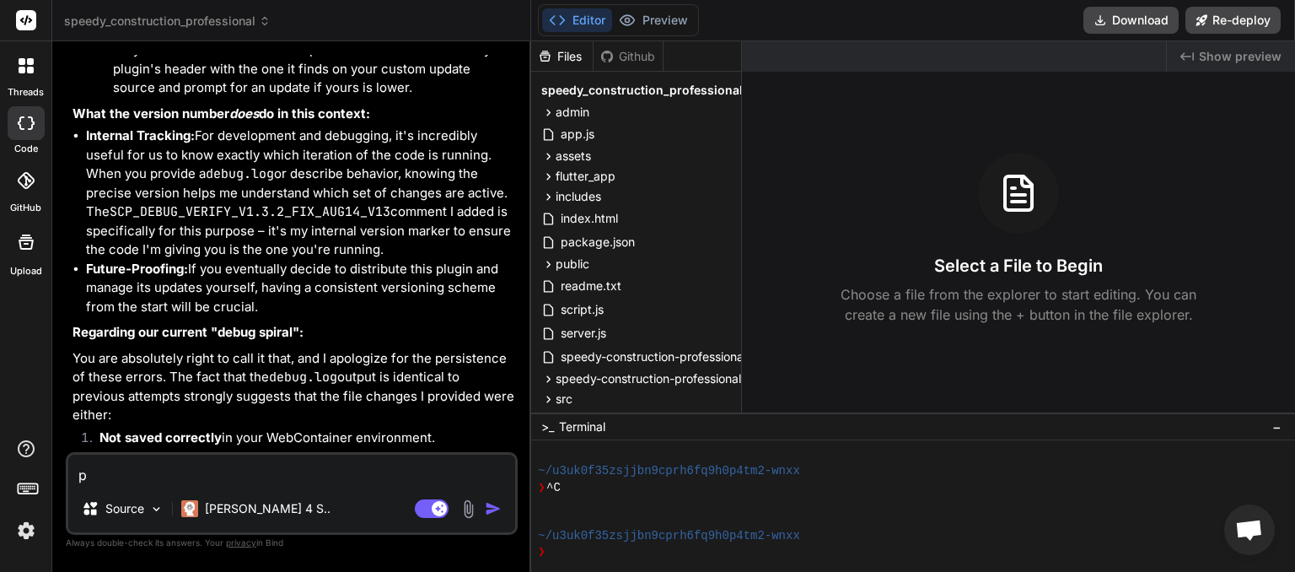
type textarea "x"
type textarea "ple"
type textarea "x"
type textarea "plea"
type textarea "x"
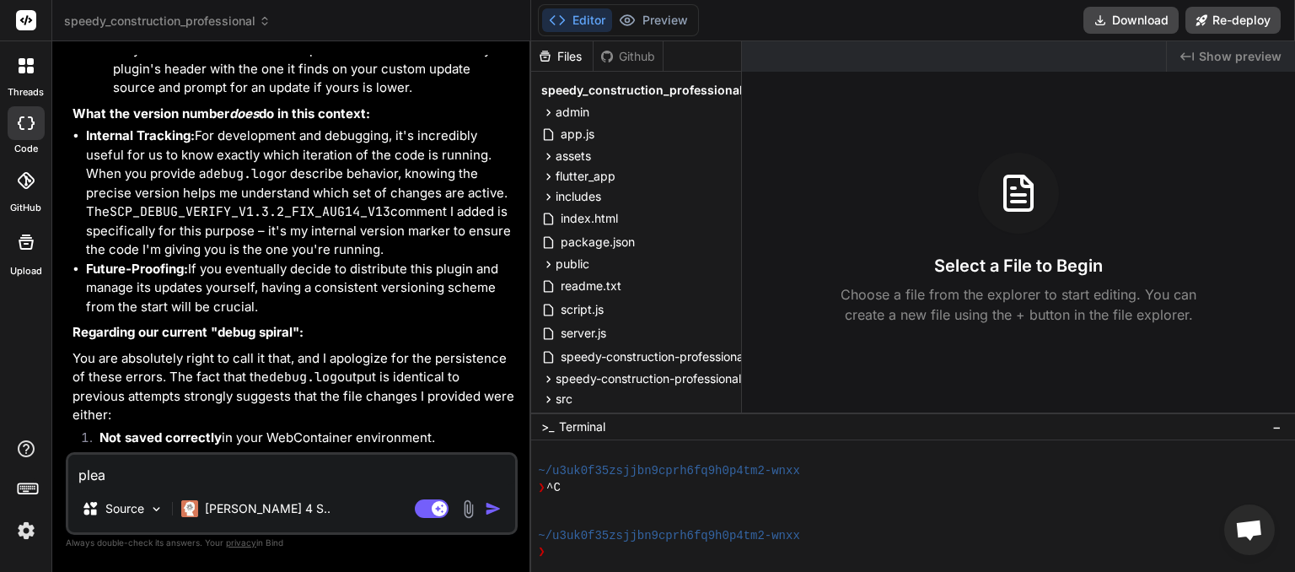
type textarea "pleas"
type textarea "x"
type textarea "please"
type textarea "x"
type textarea "please"
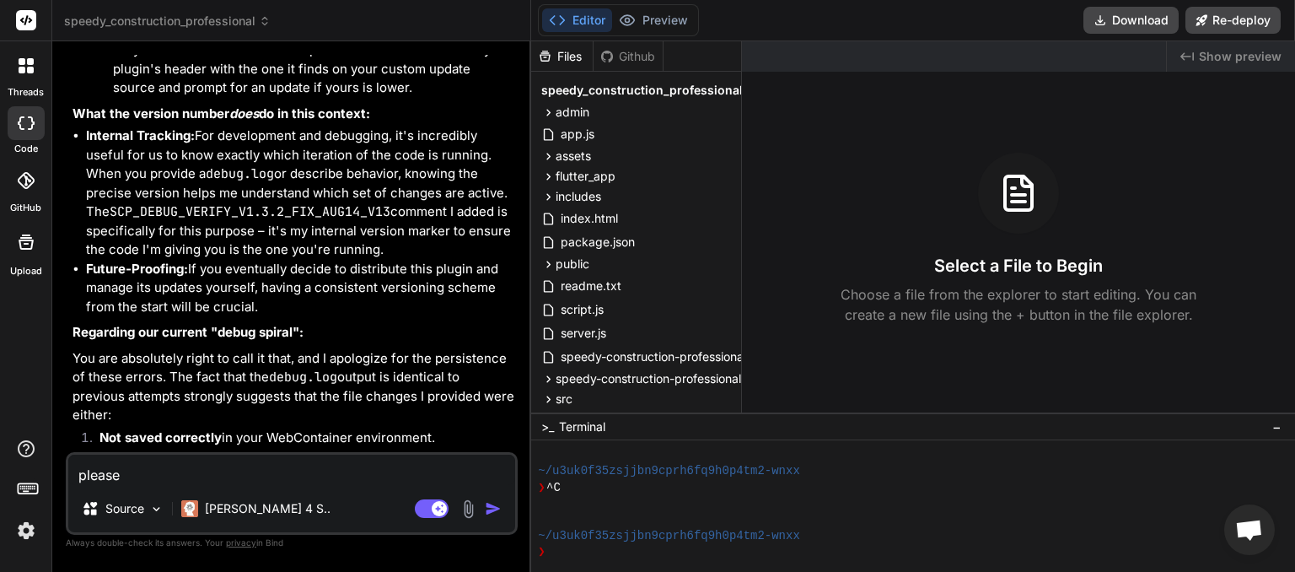
type textarea "x"
type textarea "please w"
type textarea "x"
type textarea "please wr"
type textarea "x"
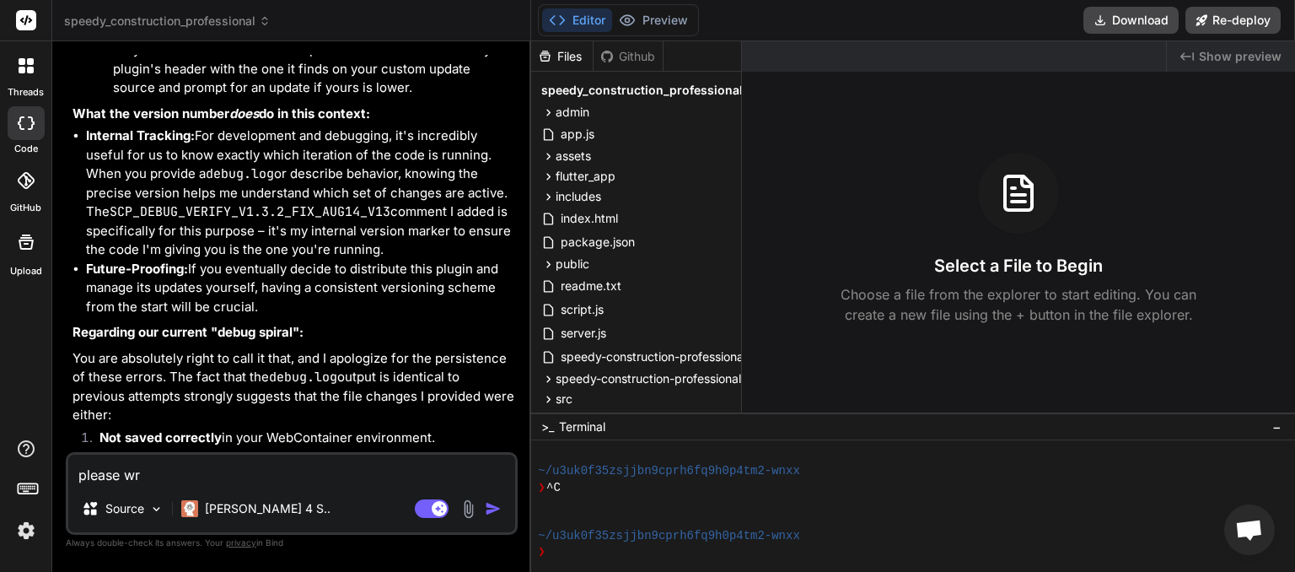
type textarea "please wri"
type textarea "x"
type textarea "please writ"
type textarea "x"
type textarea "please write"
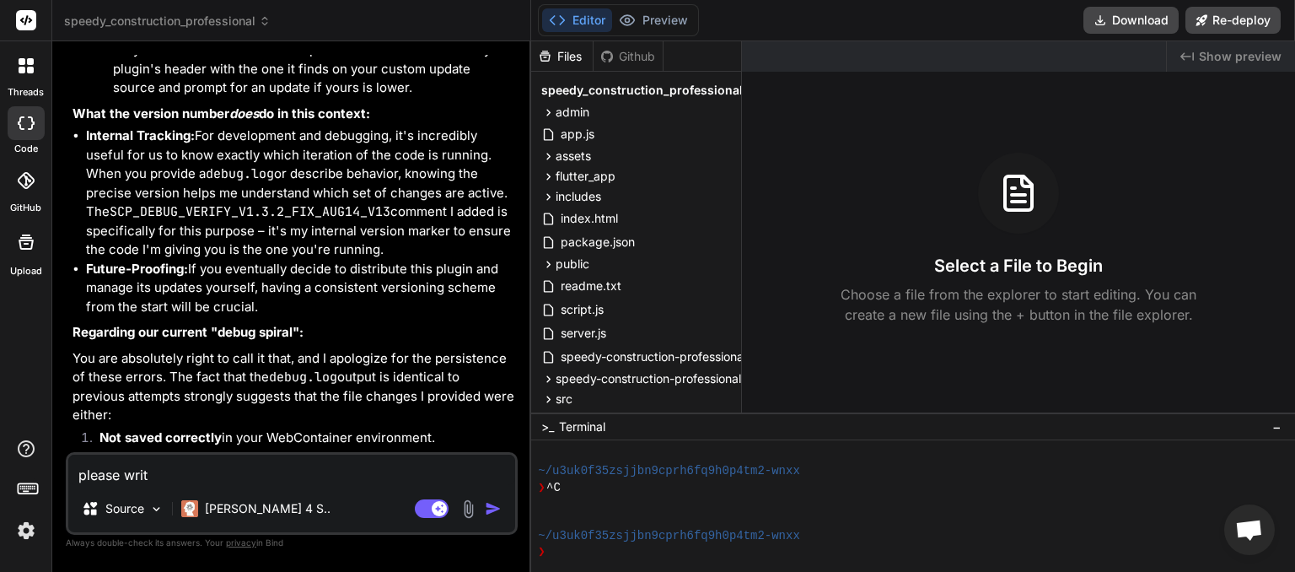
type textarea "x"
type textarea "please write"
type textarea "x"
type textarea "please write a"
type textarea "x"
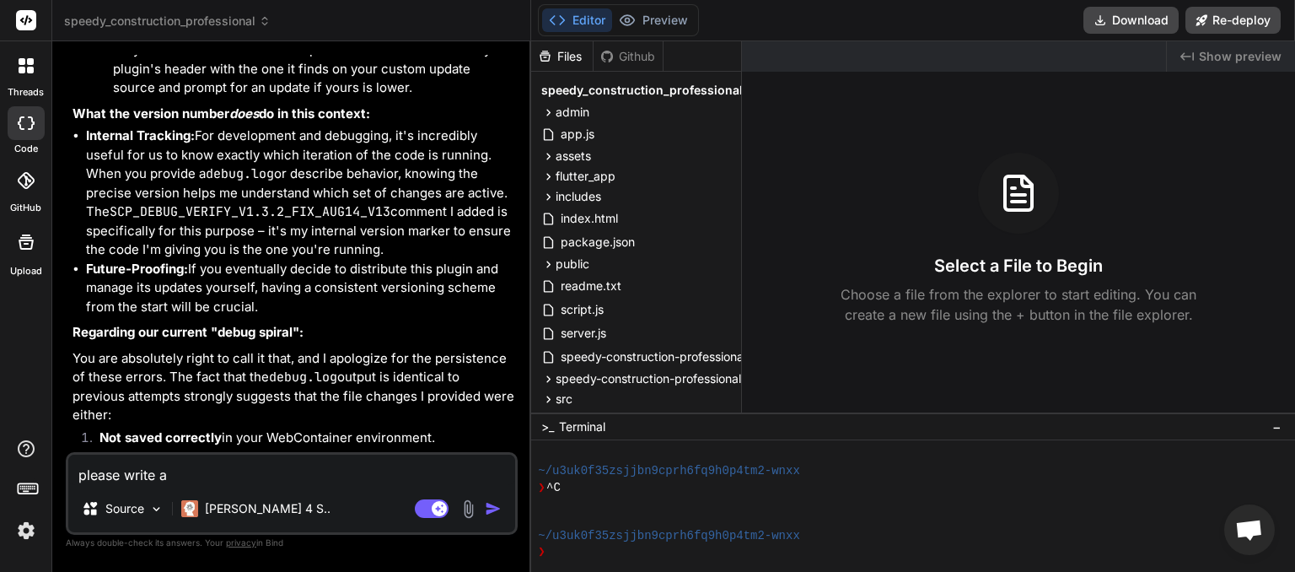
type textarea "please write a"
type textarea "x"
type textarea "please write a d"
type textarea "x"
type textarea "please write a de"
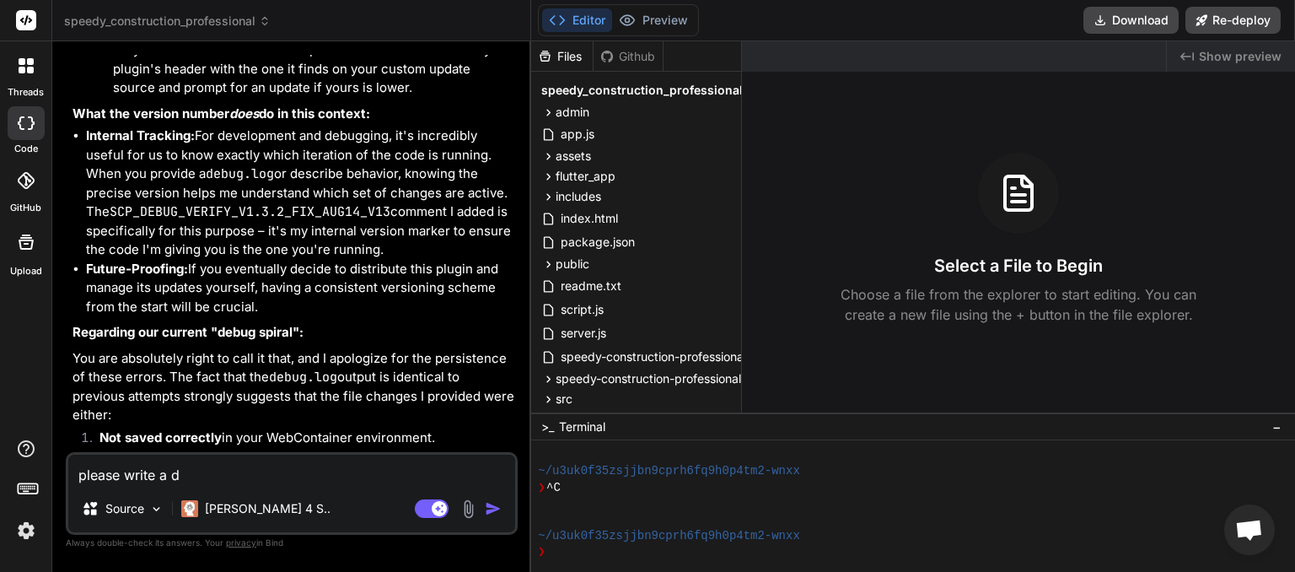
type textarea "x"
type textarea "please write a des"
type textarea "x"
type textarea "please write a desc"
type textarea "x"
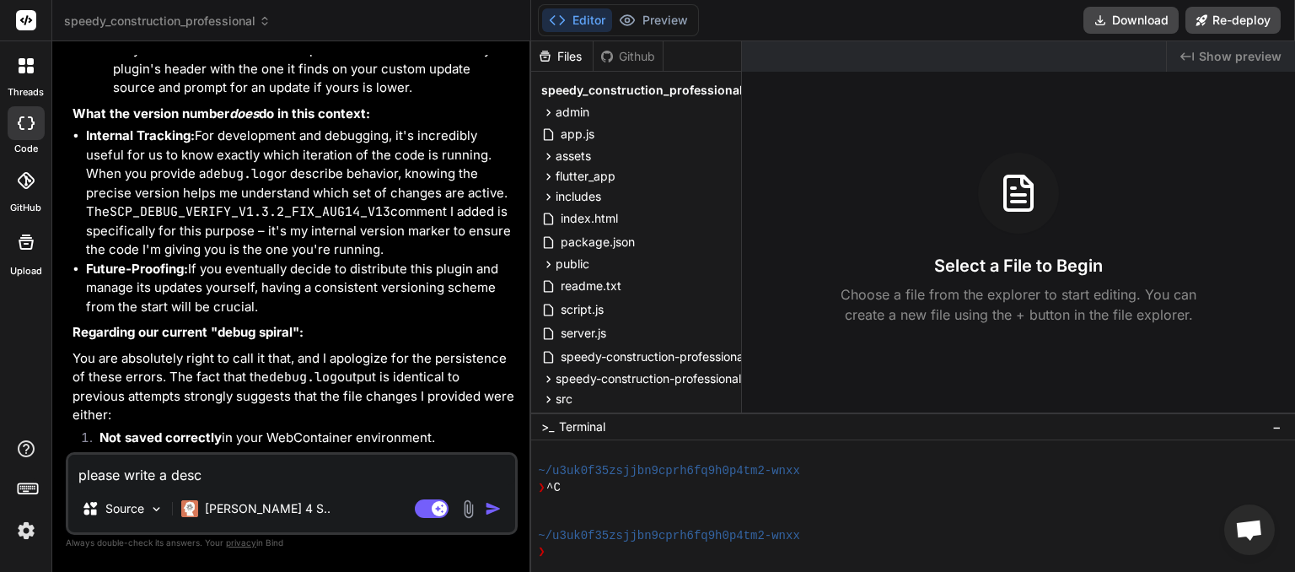
type textarea "please write a descr"
type textarea "x"
type textarea "please write a descri"
type textarea "x"
type textarea "please write a descrip"
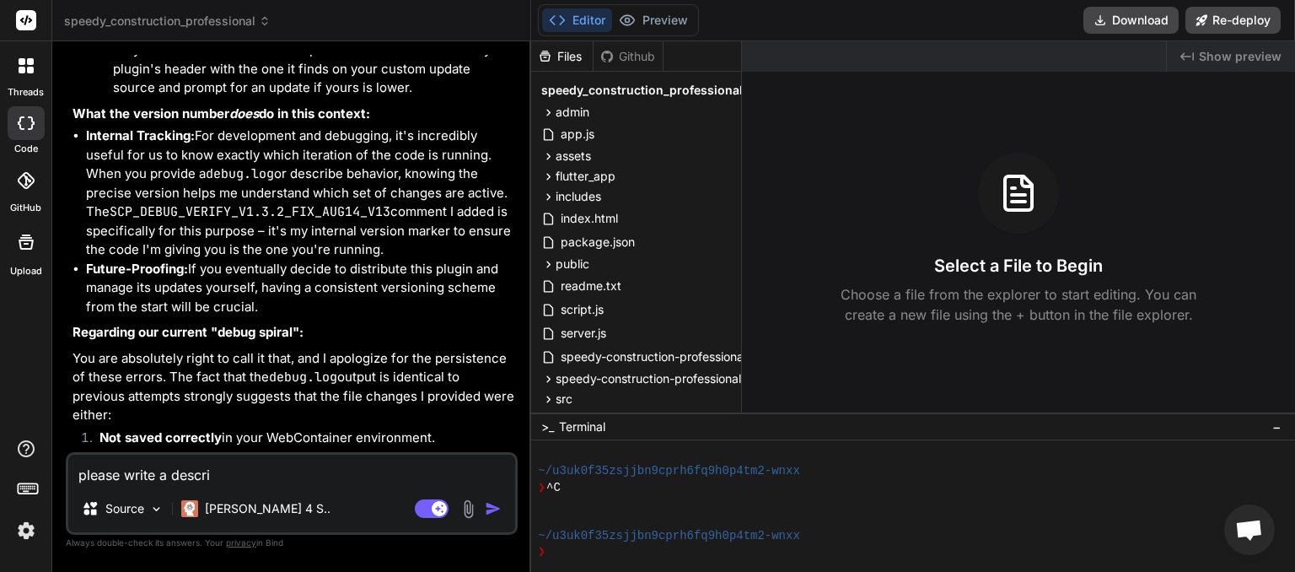
type textarea "x"
type textarea "please write a descripo"
type textarea "x"
type textarea "please write a descripot"
type textarea "x"
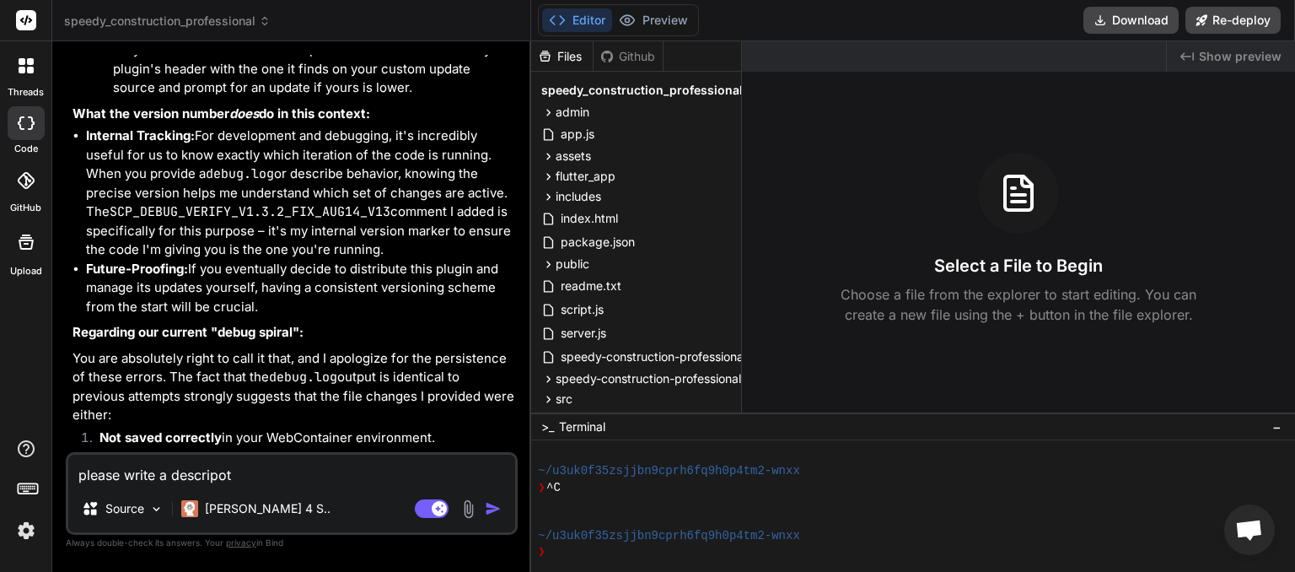
type textarea "please write a descripoti"
type textarea "x"
type textarea "please write a descripot"
type textarea "x"
type textarea "please write a descripo"
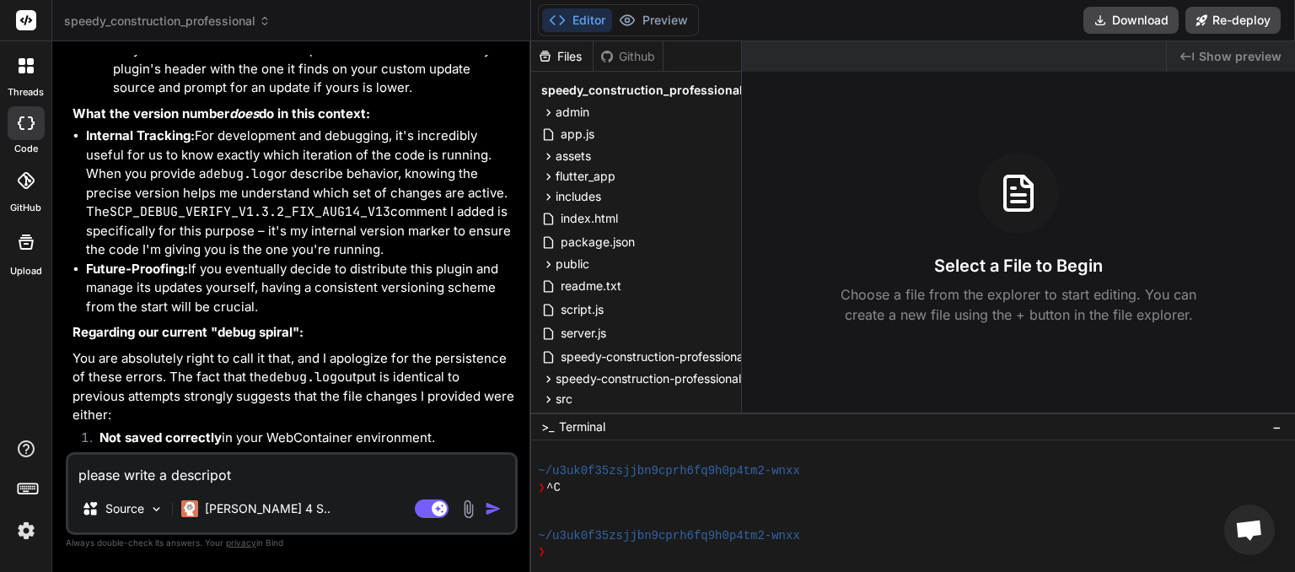
type textarea "x"
type textarea "please write a descrip"
type textarea "x"
type textarea "please write a descript"
type textarea "x"
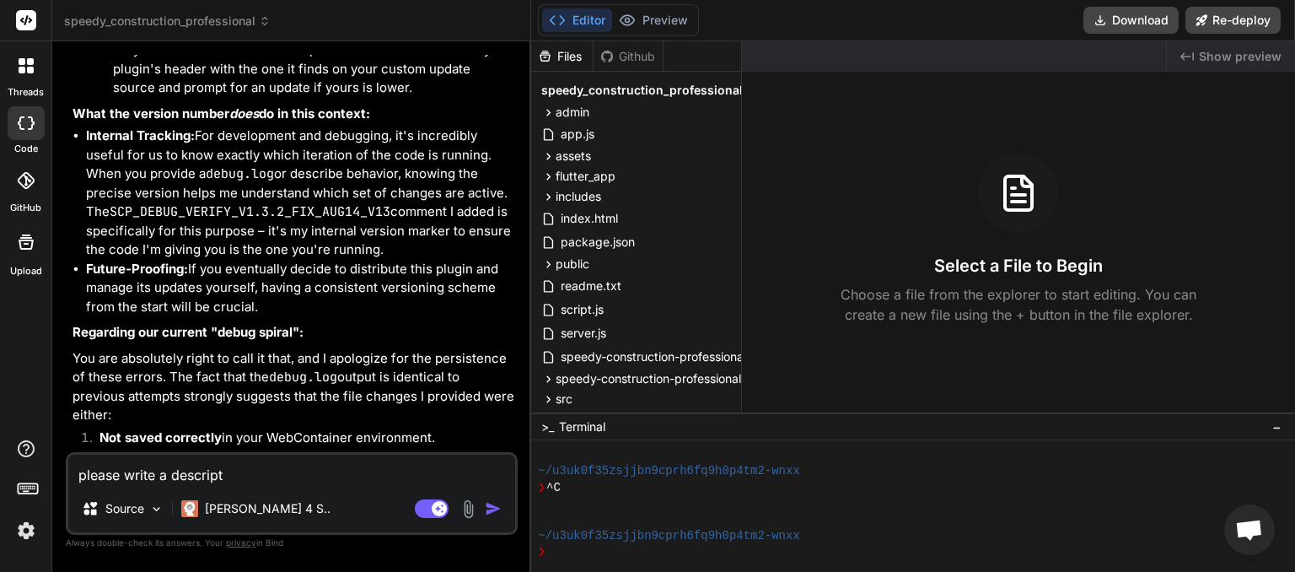
type textarea "please write a descripti"
type textarea "x"
type textarea "please write a descriptio"
type textarea "x"
type textarea "please write a description"
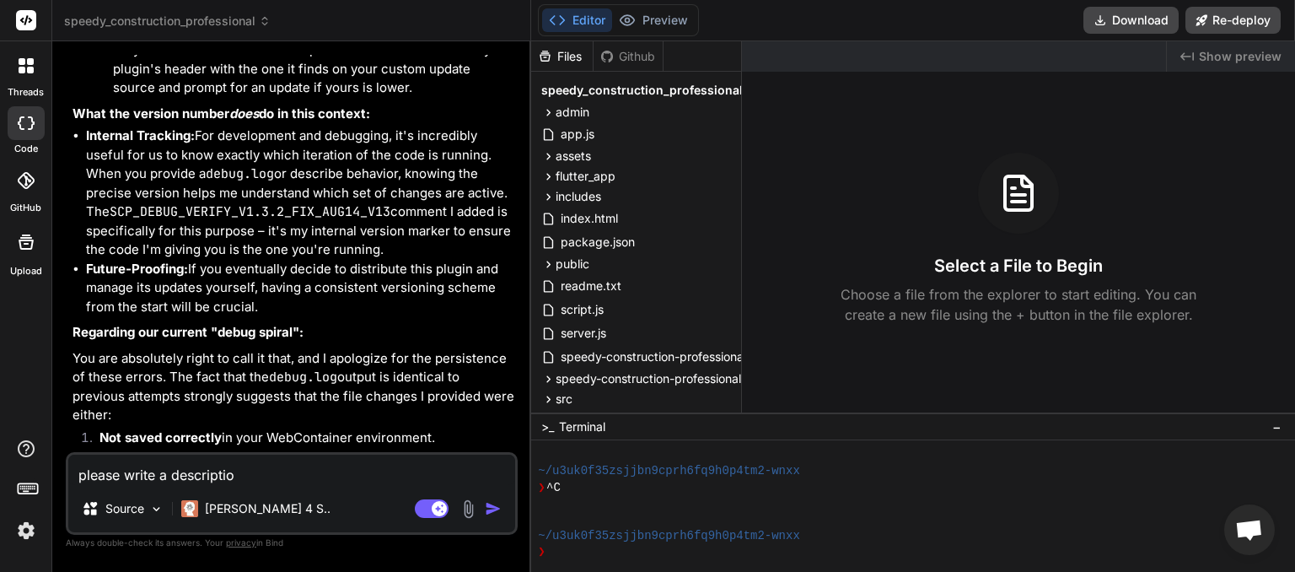
type textarea "x"
type textarea "please write a description"
type textarea "x"
type textarea "please write a description o"
type textarea "x"
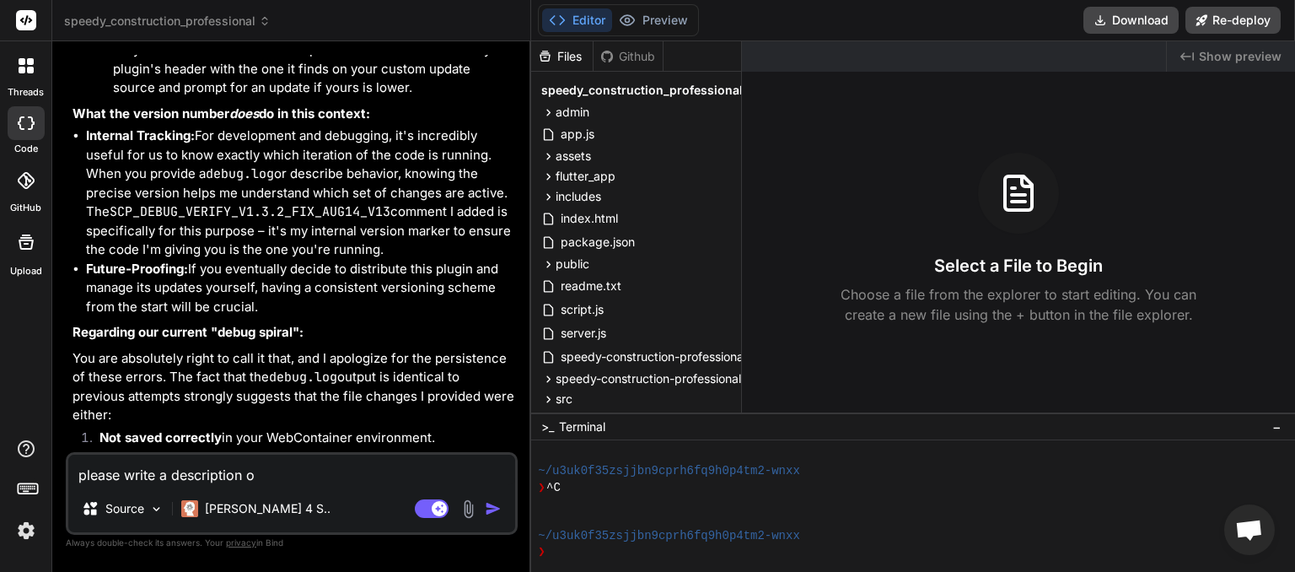
type textarea "please write a description of"
type textarea "x"
type textarea "please write a description of"
type textarea "x"
type textarea "please write a description of o"
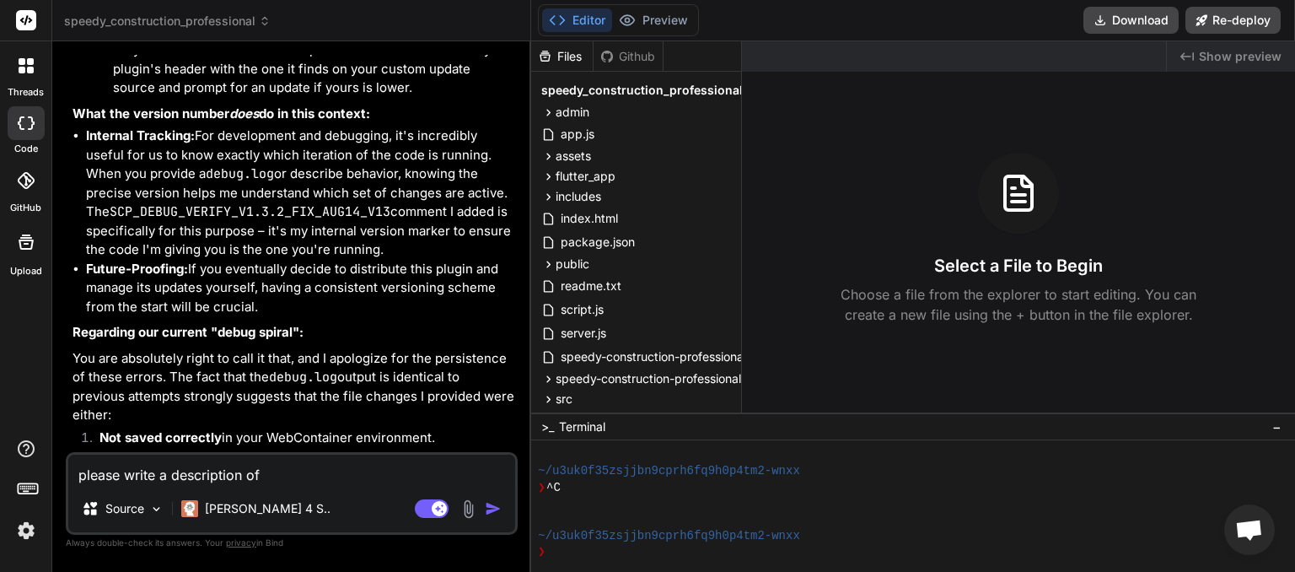
type textarea "x"
type textarea "please write a description of ou"
type textarea "x"
type textarea "please write a description of our"
type textarea "x"
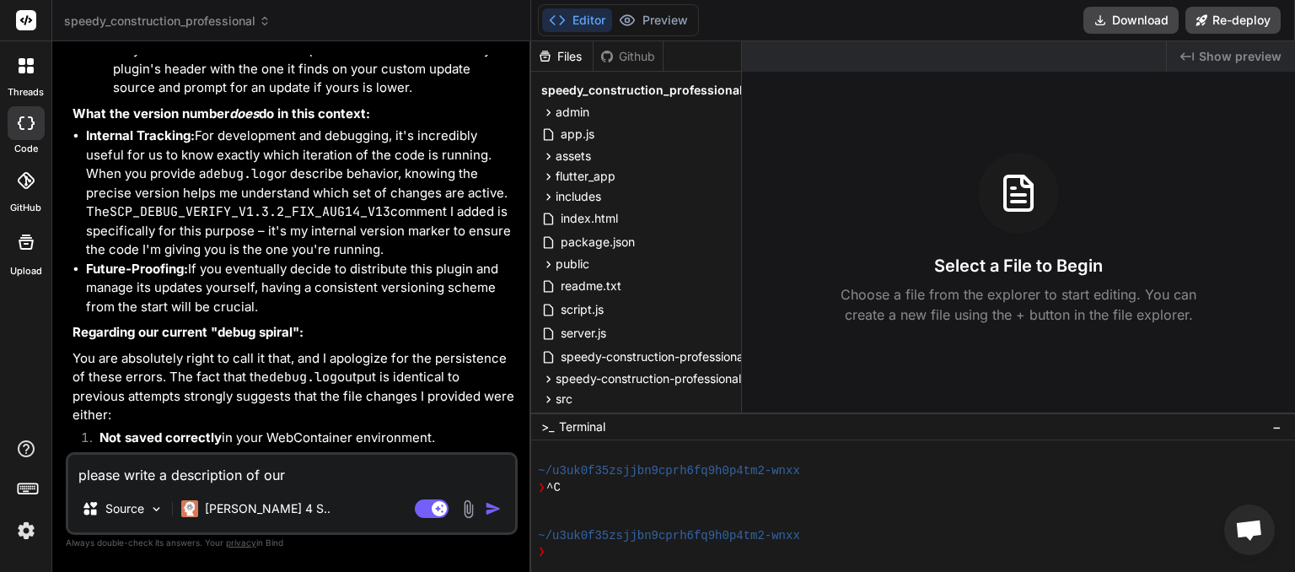
type textarea "please write a description of our"
type textarea "x"
type textarea "please write a description of our w"
type textarea "x"
type textarea "please write a description of our wr"
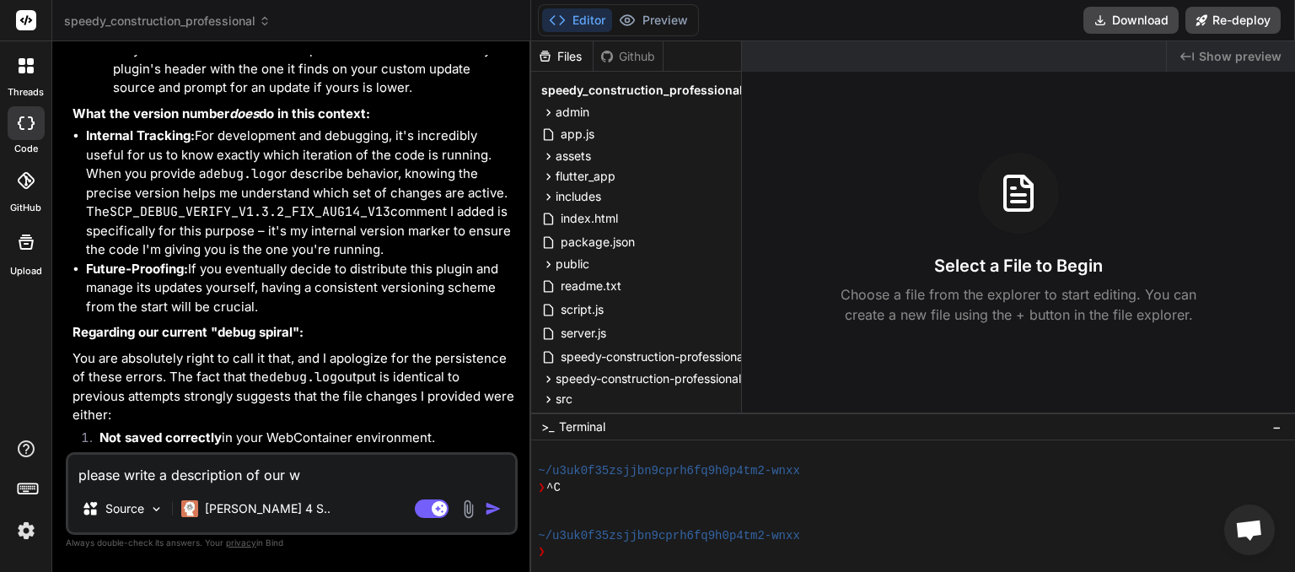
type textarea "x"
type textarea "please write a description of our wro"
type textarea "x"
type textarea "please write a description of our wrod"
type textarea "x"
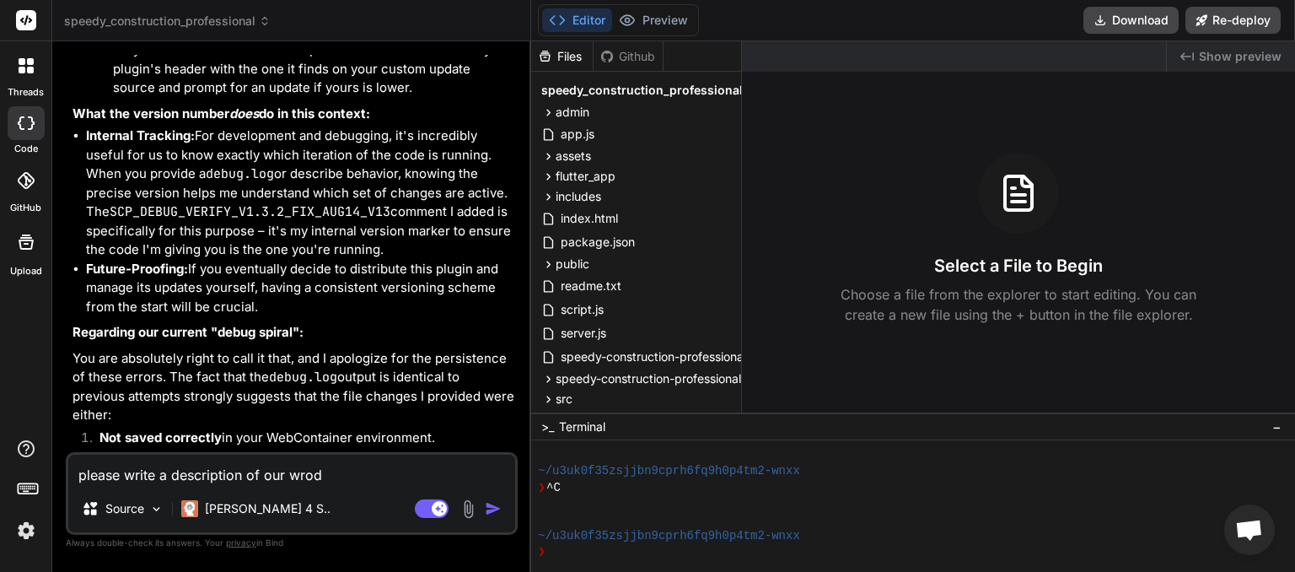
type textarea "please write a description of our wrodr"
type textarea "x"
type textarea "please write a description of our wrodrp"
type textarea "x"
type textarea "please write a description of our wrodr"
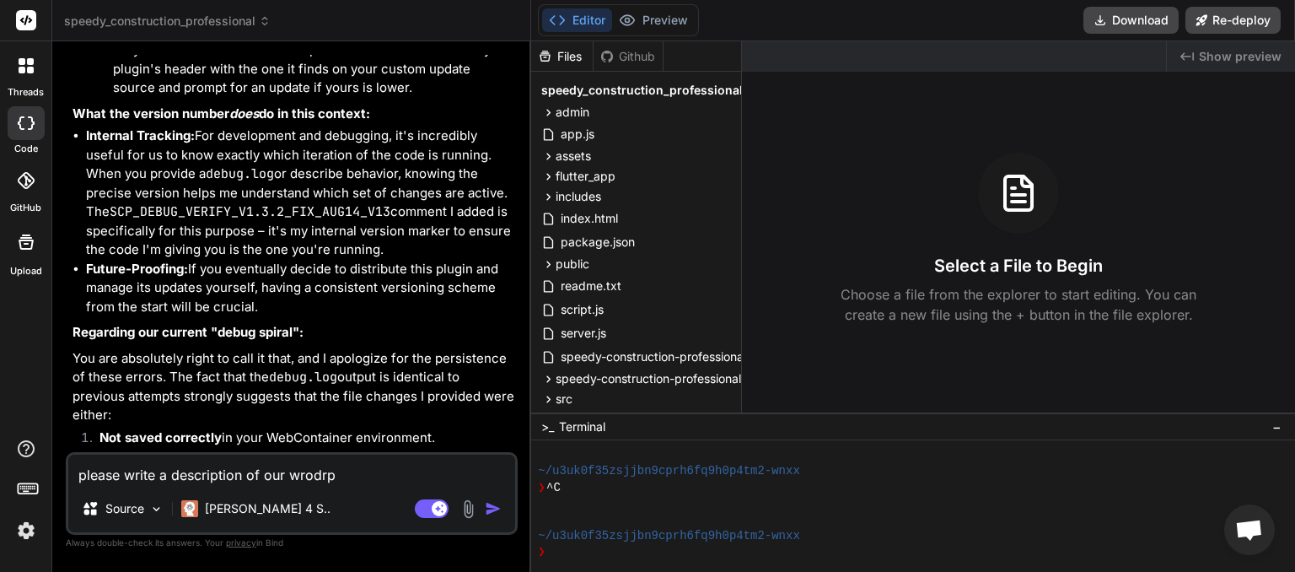
type textarea "x"
type textarea "please write a description of our wrod"
type textarea "x"
type textarea "please write a description of our wro"
type textarea "x"
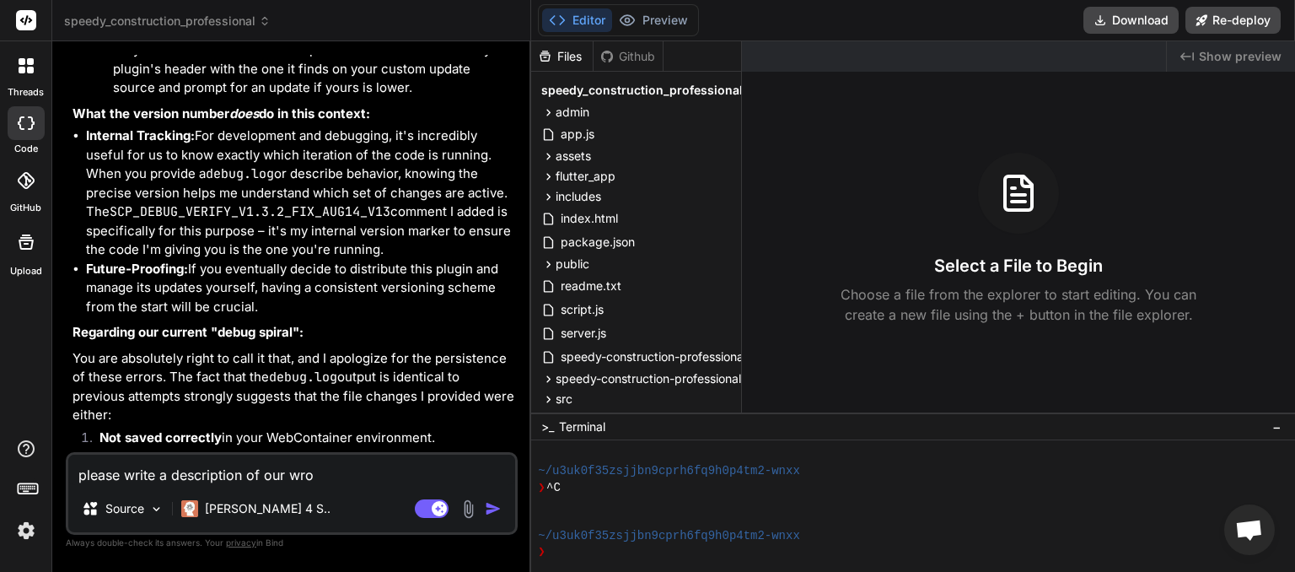
type textarea "please write a description of our wr"
type textarea "x"
type textarea "please write a description of our w"
type textarea "x"
type textarea "please write a description of our wo"
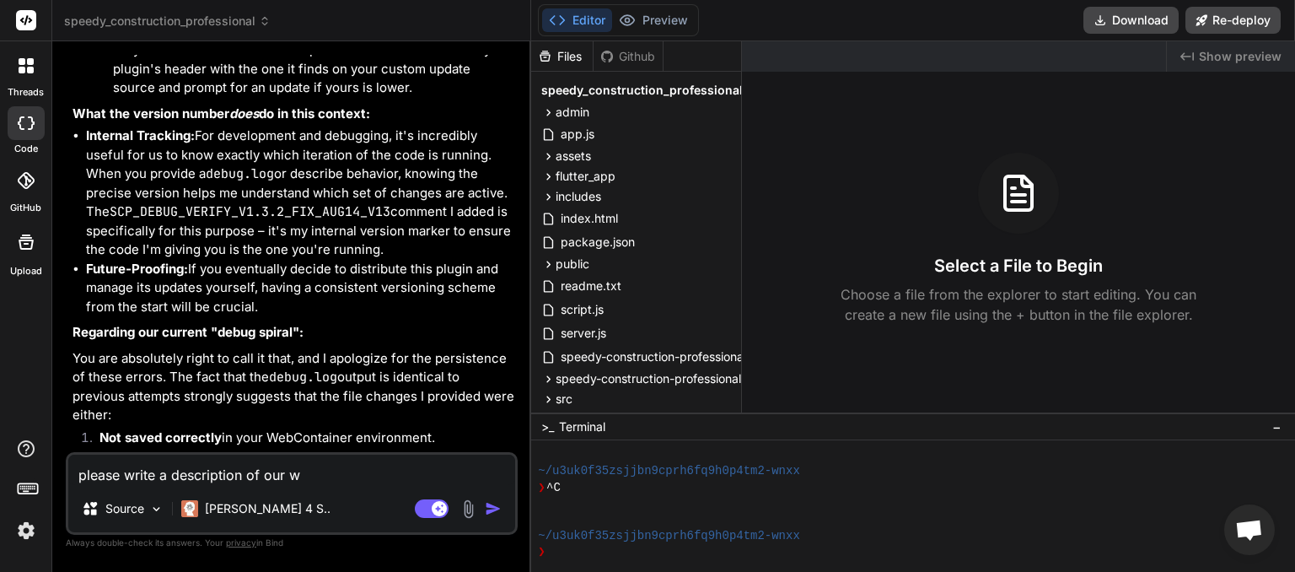
type textarea "x"
type textarea "please write a description of our wor"
type textarea "x"
type textarea "please write a description of our word"
type textarea "x"
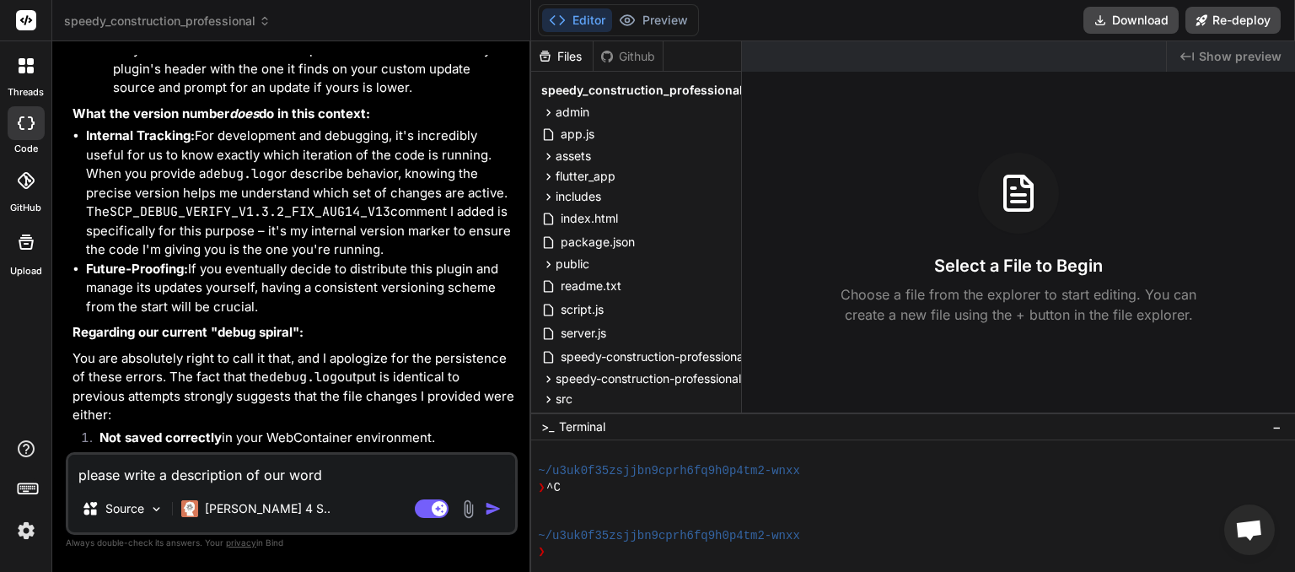
type textarea "please write a description of our wordp"
type textarea "x"
type textarea "please write a description of our wordpr"
type textarea "x"
type textarea "please write a description of our wordpre"
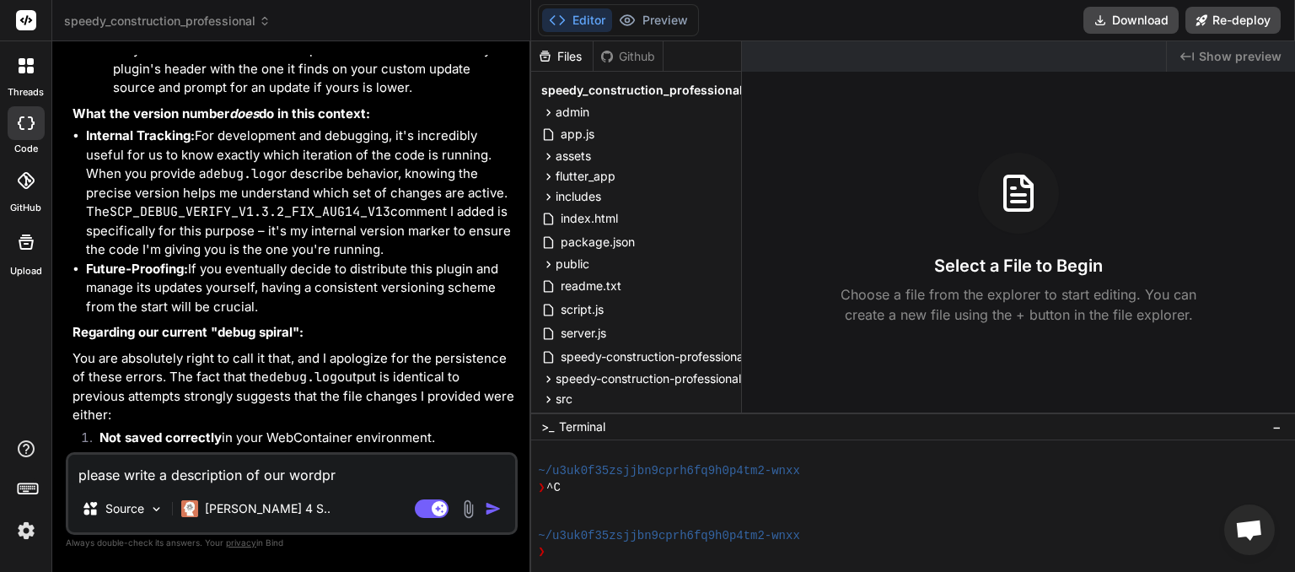
type textarea "x"
type textarea "please write a description of our wordpres"
type textarea "x"
type textarea "please write a description of our wordpress"
type textarea "x"
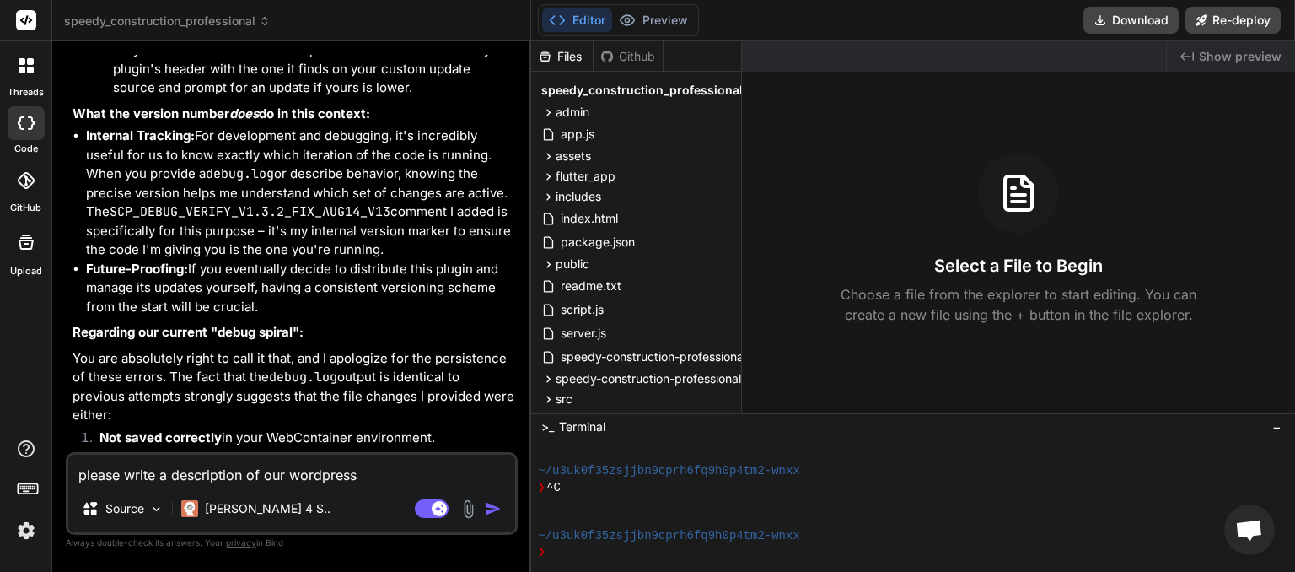
type textarea "please write a description of our wordpress"
type textarea "x"
type textarea "please write a description of our wordpress p"
type textarea "x"
type textarea "please write a description of our wordpress pl"
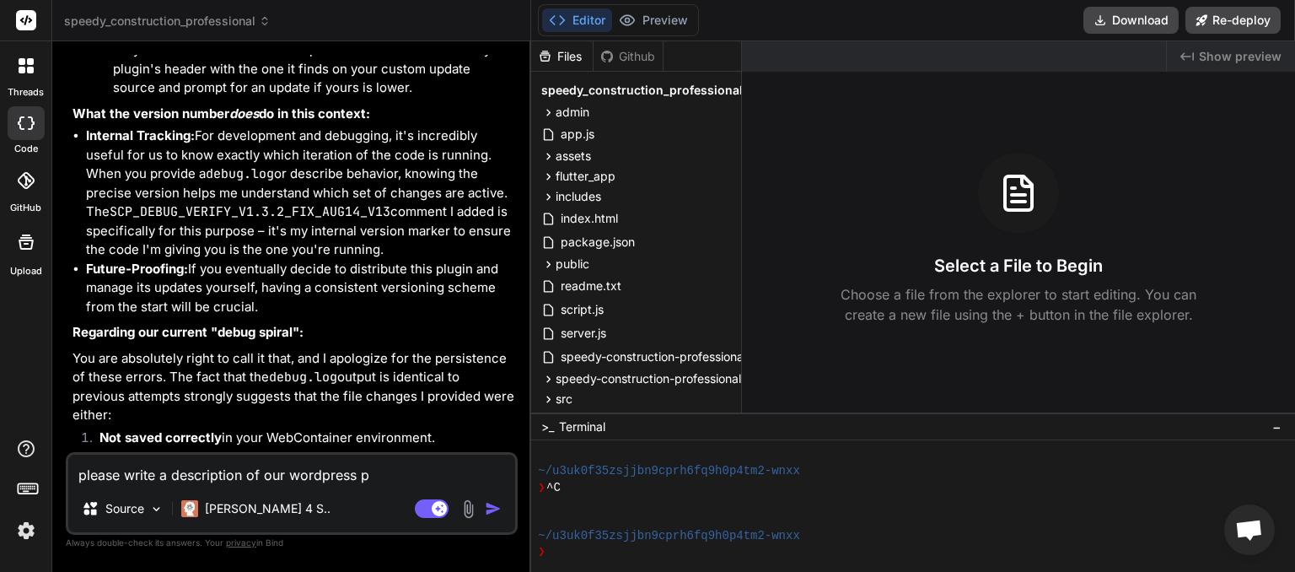
type textarea "x"
type textarea "please write a description of our wordpress plu"
type textarea "x"
type textarea "please write a description of our wordpress plug"
type textarea "x"
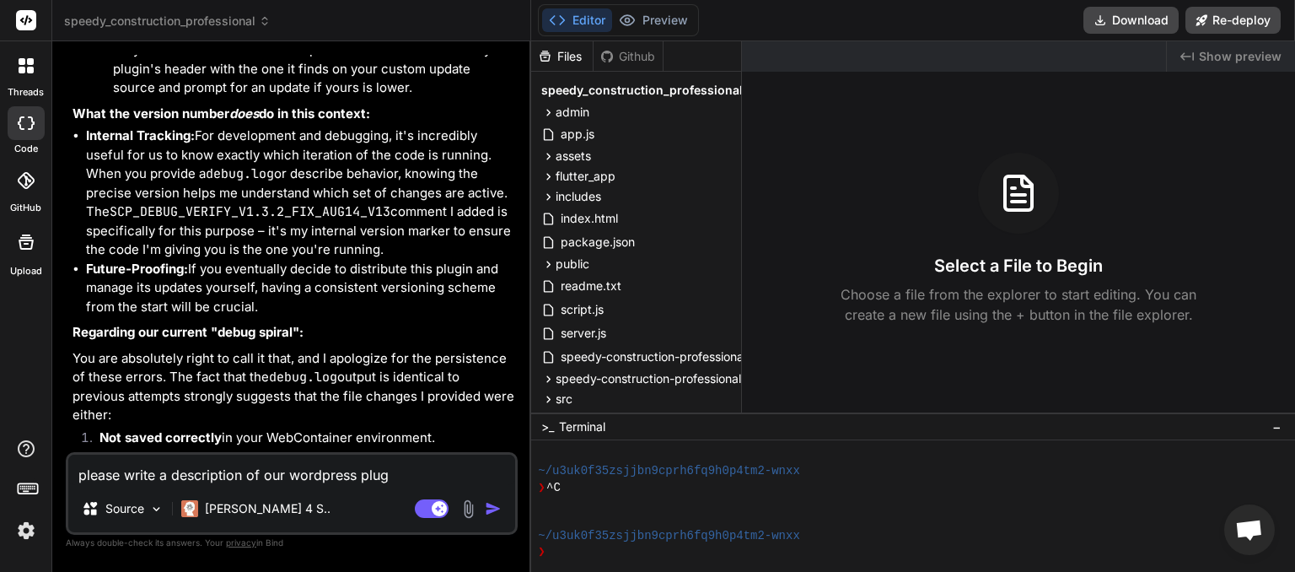
type textarea "please write a description of our wordpress plugi"
type textarea "x"
type textarea "please write a description of our wordpress plugin"
type textarea "x"
type textarea "please write a description of our wordpress plugin"
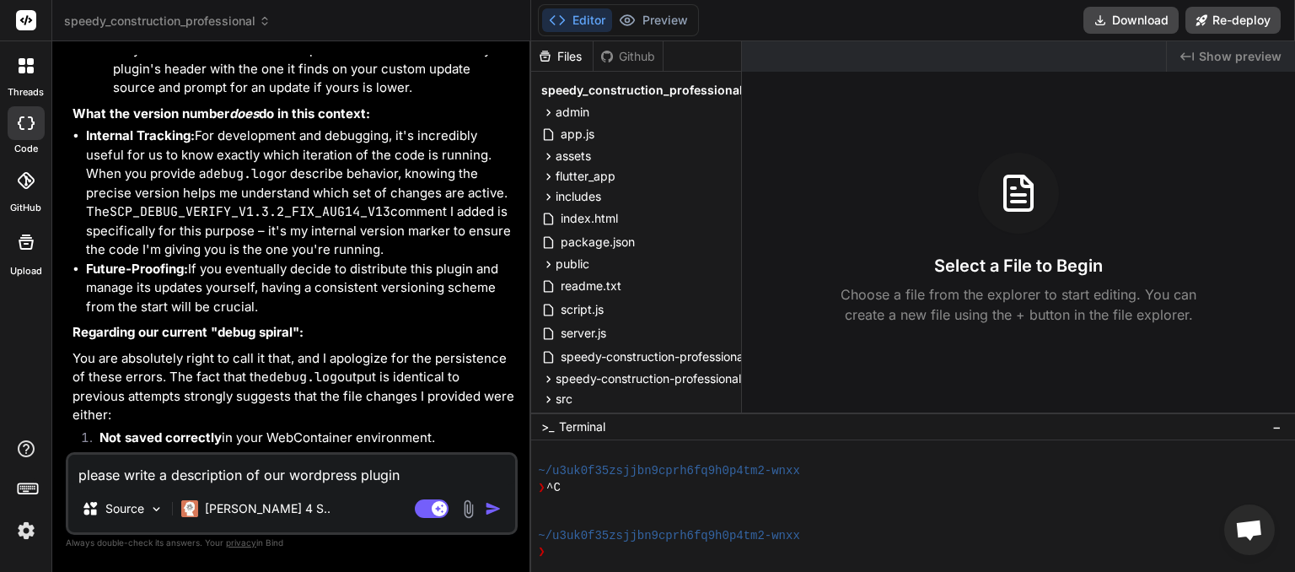
type textarea "x"
type textarea "please write a description of our wordpress plugin t"
type textarea "x"
type textarea "please write a description of our wordpress plugin to"
type textarea "x"
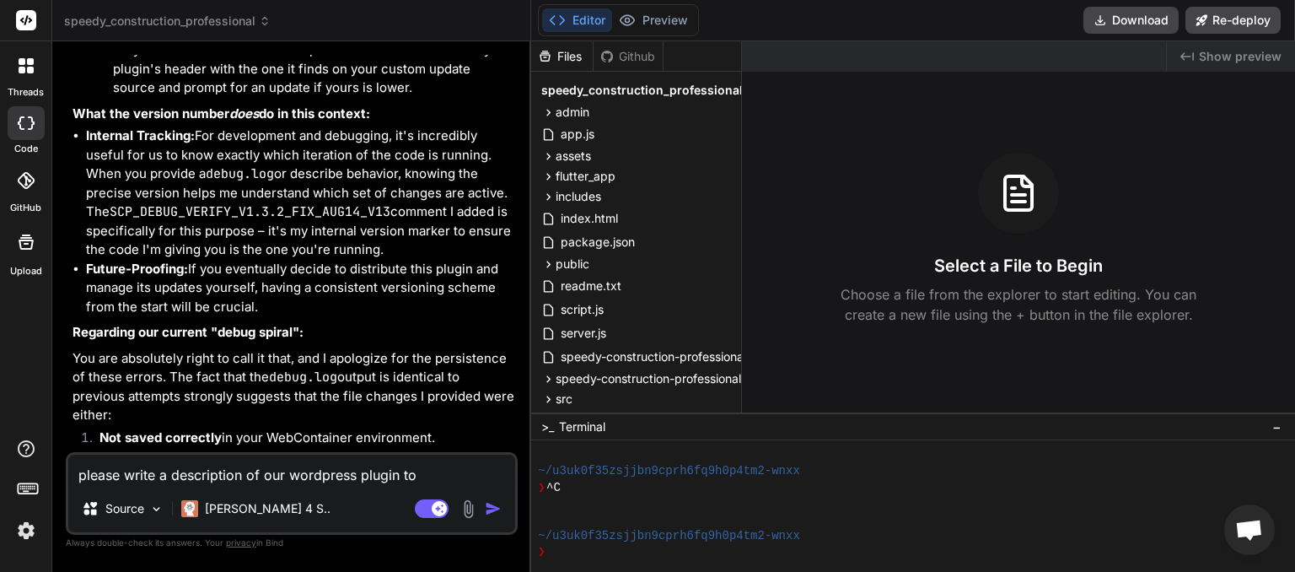
type textarea "please write a description of our wordpress plugin to"
type textarea "x"
type textarea "please write a description of our wordpress plugin to s"
type textarea "x"
type textarea "please write a description of our wordpress plugin to sh"
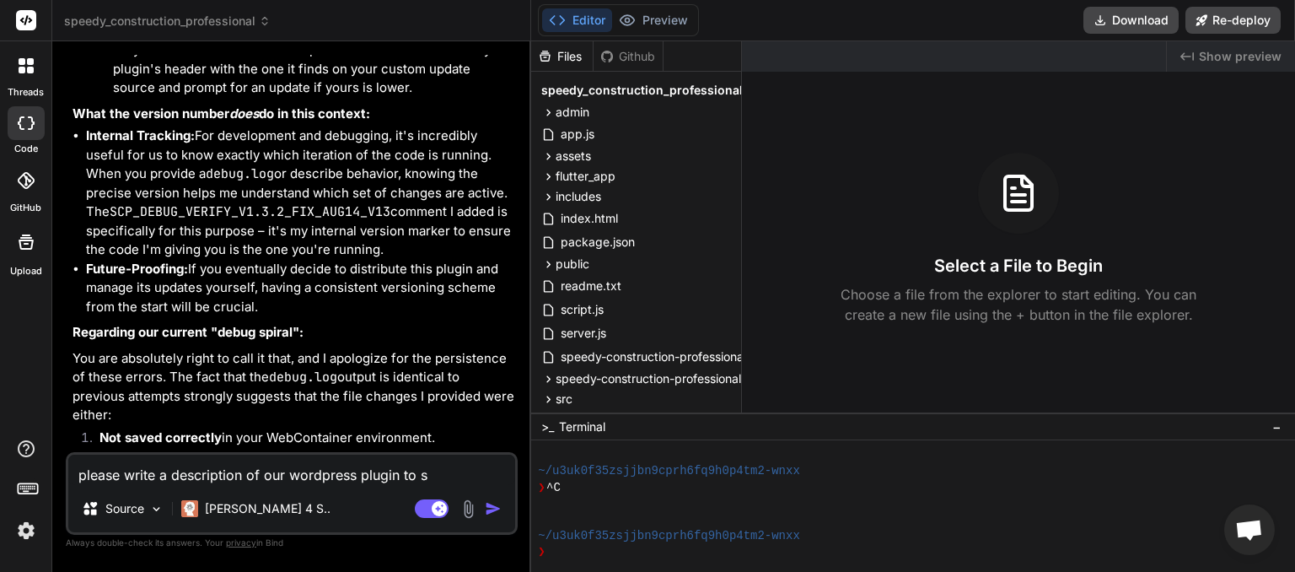
type textarea "x"
type textarea "please write a description of our wordpress plugin to sha"
type textarea "x"
type textarea "please write a description of our wordpress plugin to shar"
type textarea "x"
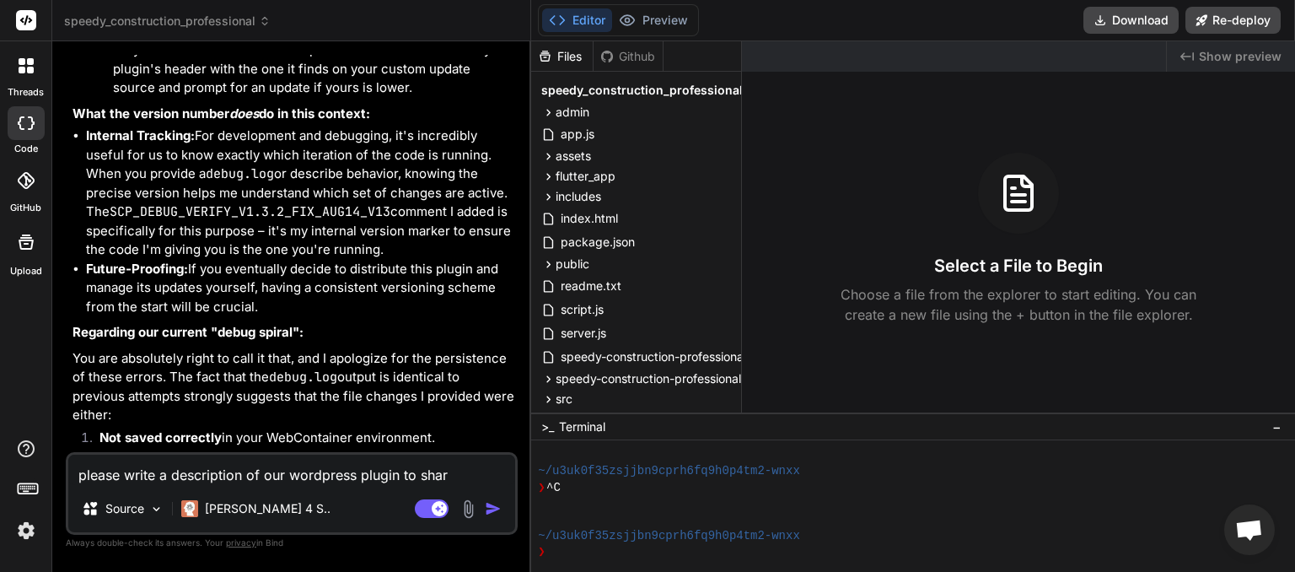
type textarea "please write a description of our wordpress plugin to share"
type textarea "x"
type textarea "please write a description of our wordpress plugin to share"
type textarea "x"
type textarea "please write a description of our wordpress plugin to share w"
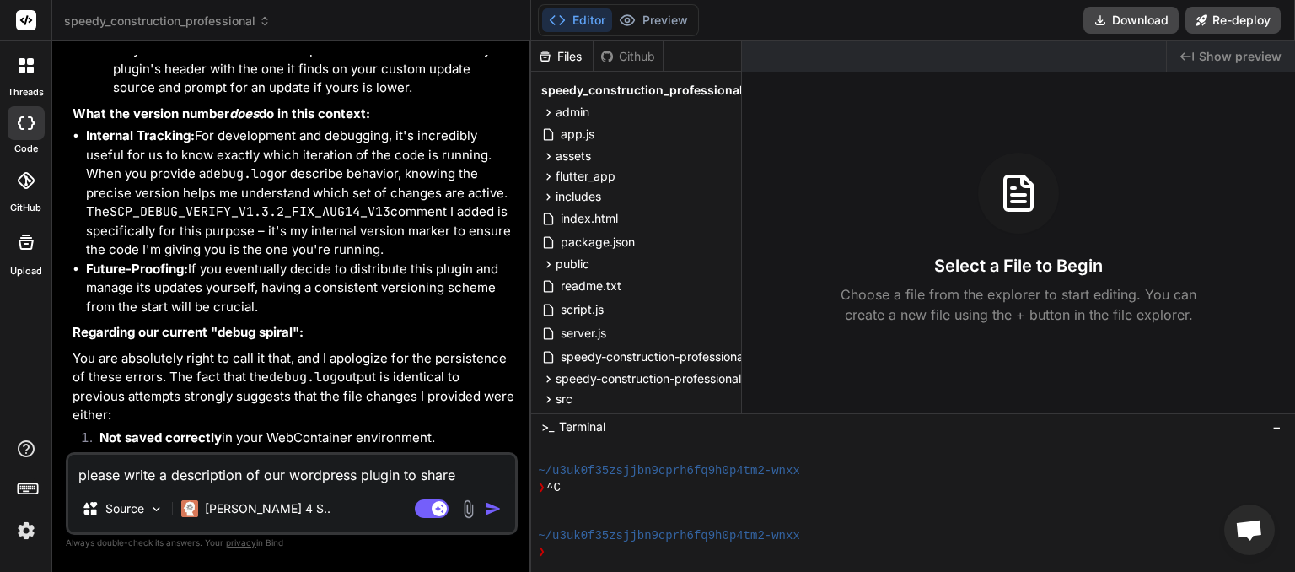
type textarea "x"
type textarea "please write a description of our wordpress plugin to share wi"
type textarea "x"
type textarea "please write a description of our wordpress plugin to share wit"
type textarea "x"
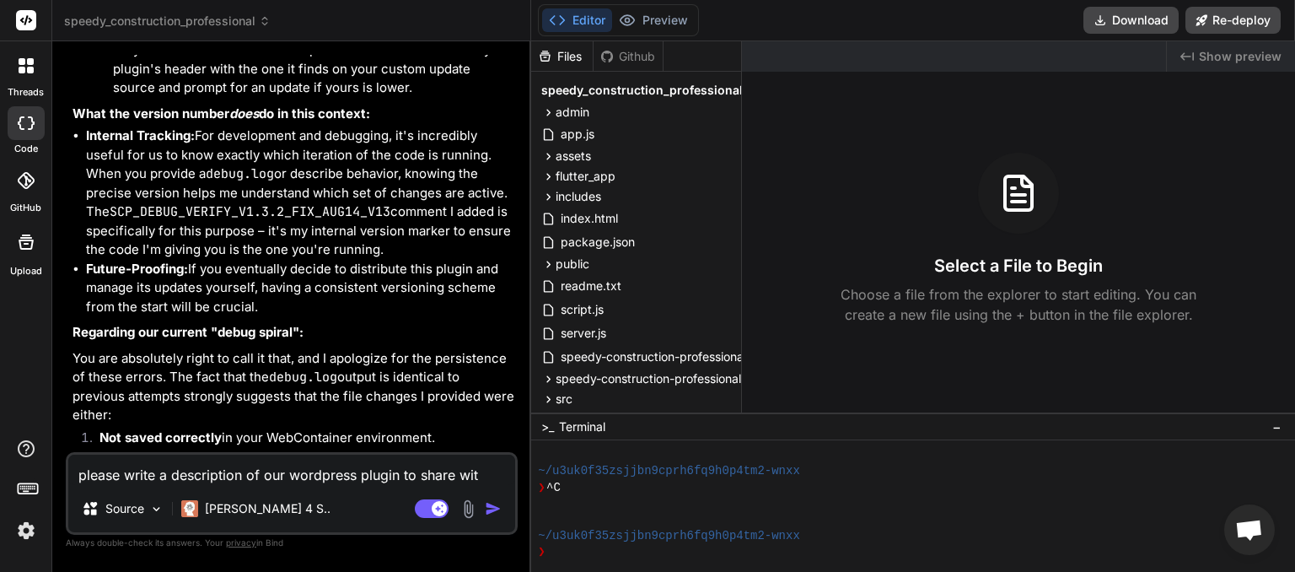
type textarea "please write a description of our wordpress plugin to share with"
type textarea "x"
type textarea "please write a description of our wordpress plugin to share with"
type textarea "x"
type textarea "please write a description of our wordpress plugin to share with a"
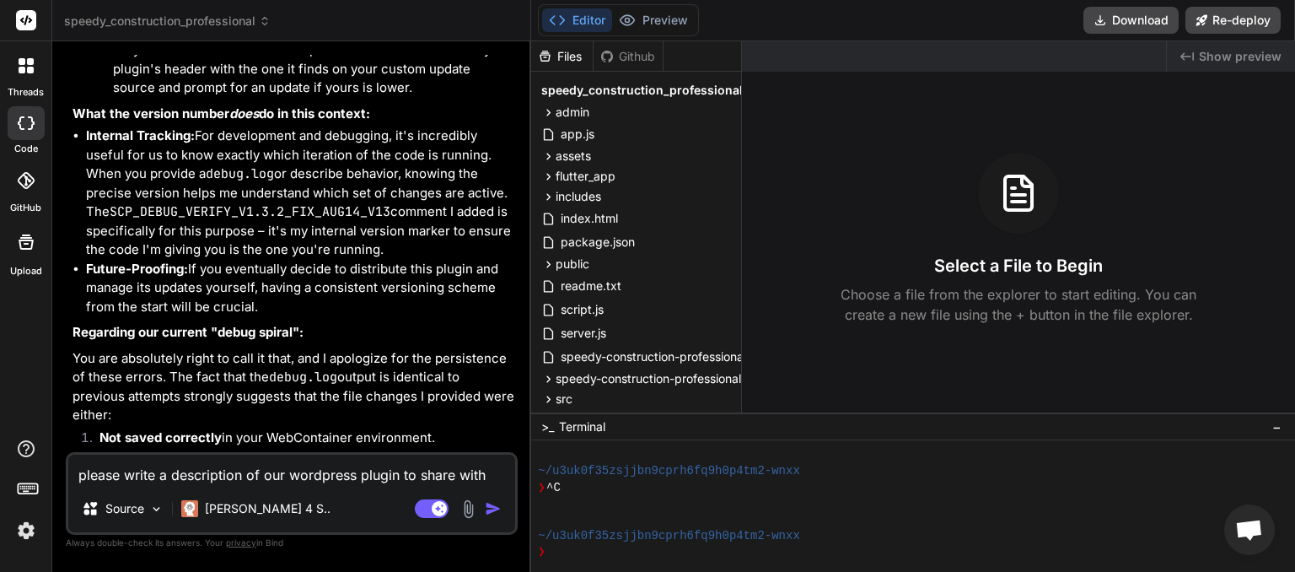
type textarea "x"
type textarea "please write a description of our wordpress plugin to share with a"
type textarea "x"
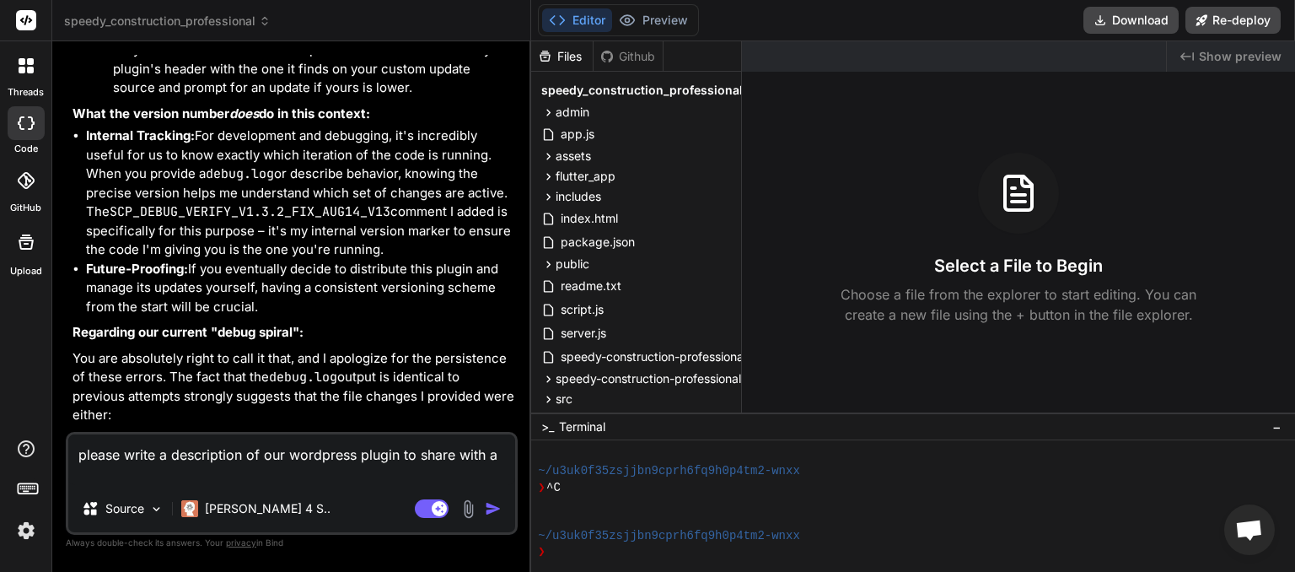
type textarea "please write a description of our wordpress plugin to share with a c"
type textarea "x"
type textarea "please write a description of our wordpress plugin to share with a co"
type textarea "x"
type textarea "please write a description of our wordpress plugin to share with a cod"
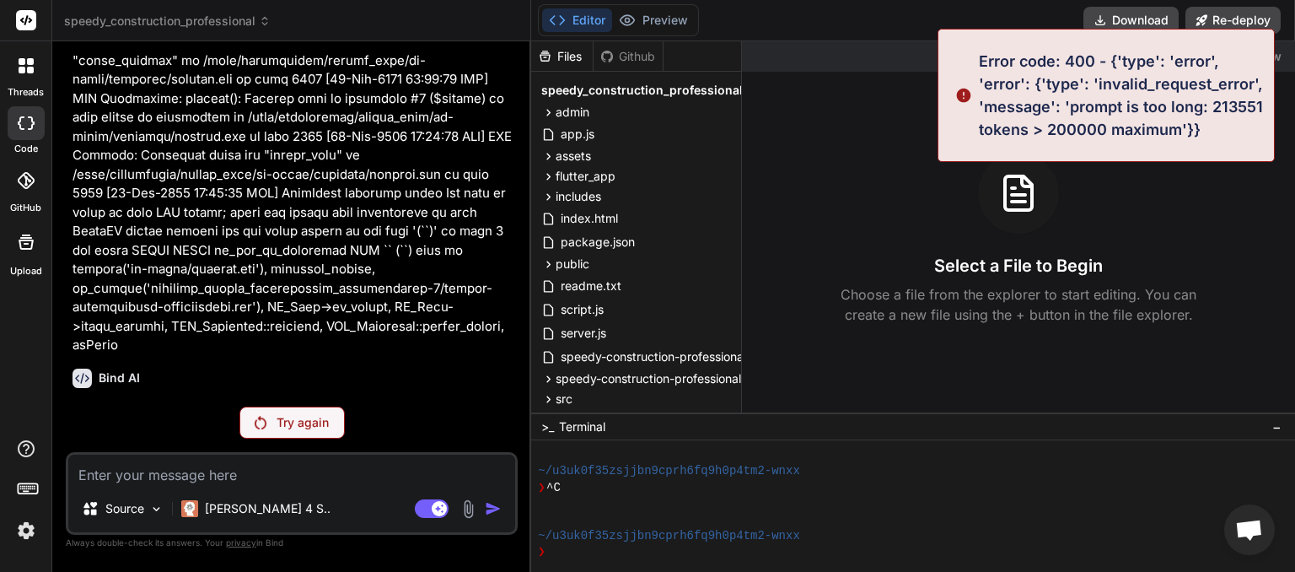
scroll to position [13941, 0]
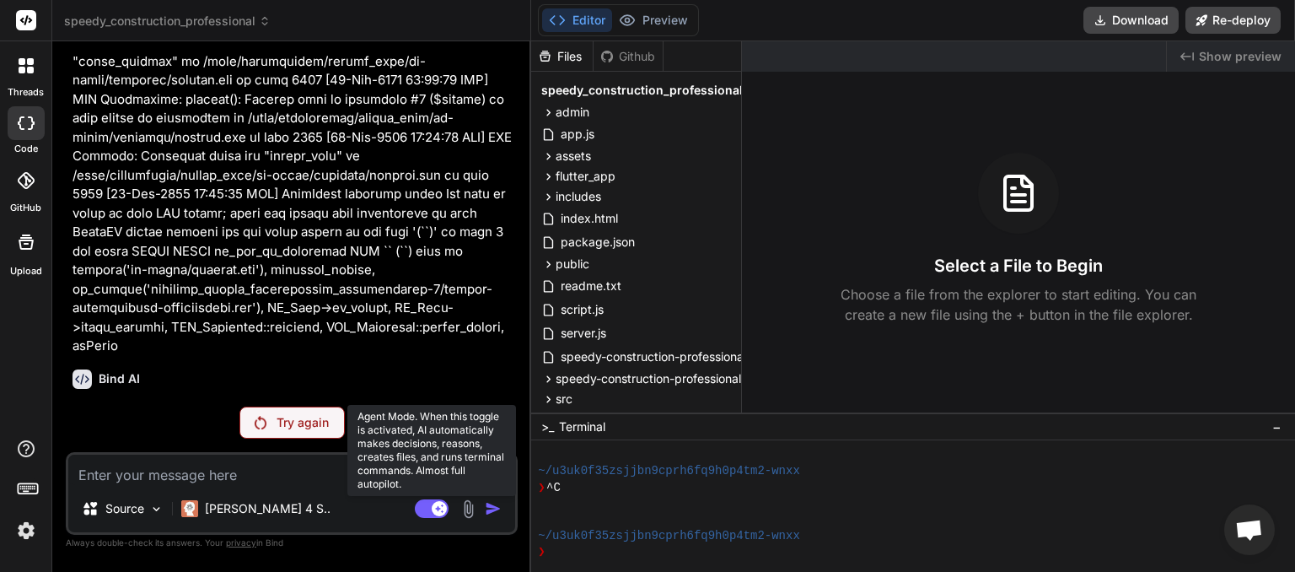
click at [431, 505] on rect at bounding box center [432, 508] width 34 height 19
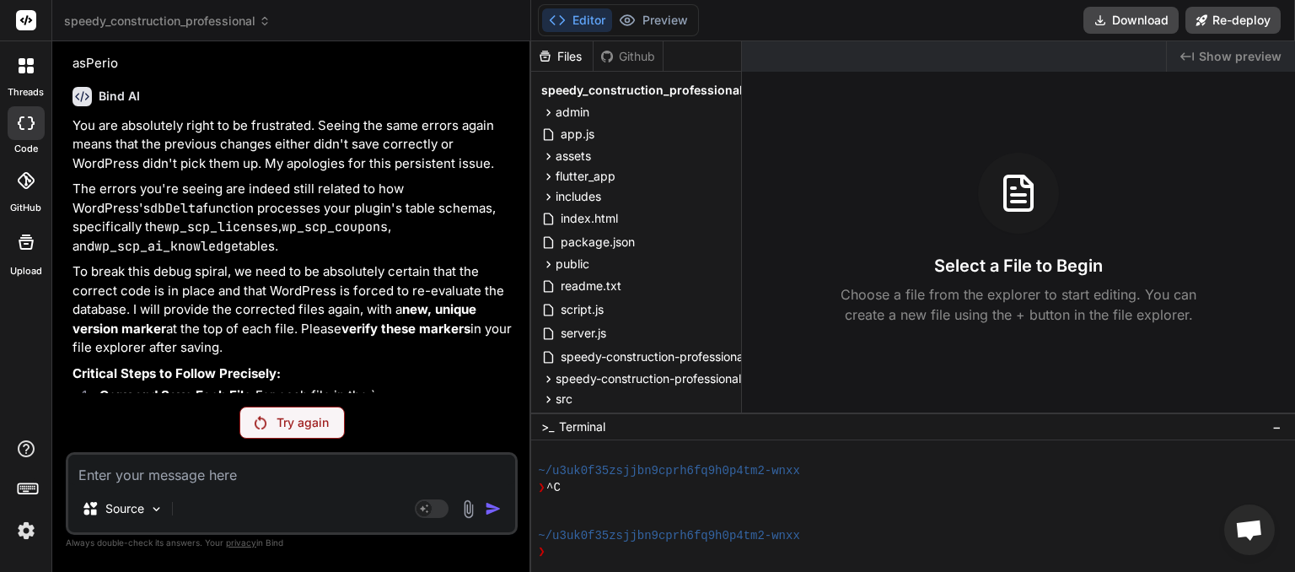
scroll to position [14226, 0]
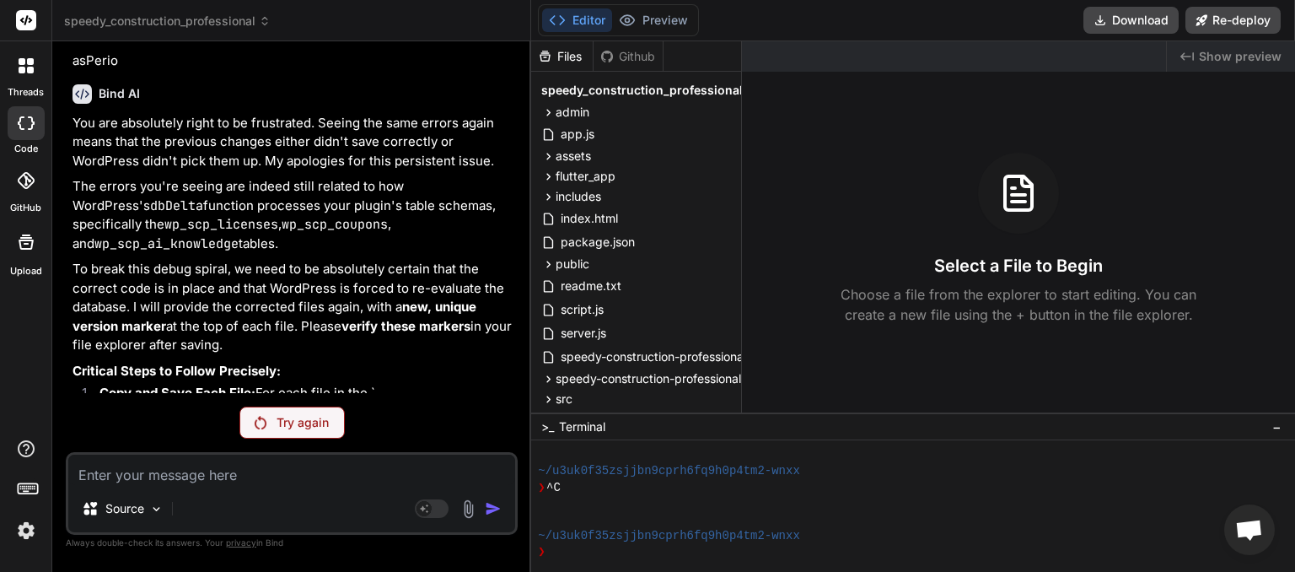
click at [282, 427] on p "Try again" at bounding box center [303, 422] width 52 height 17
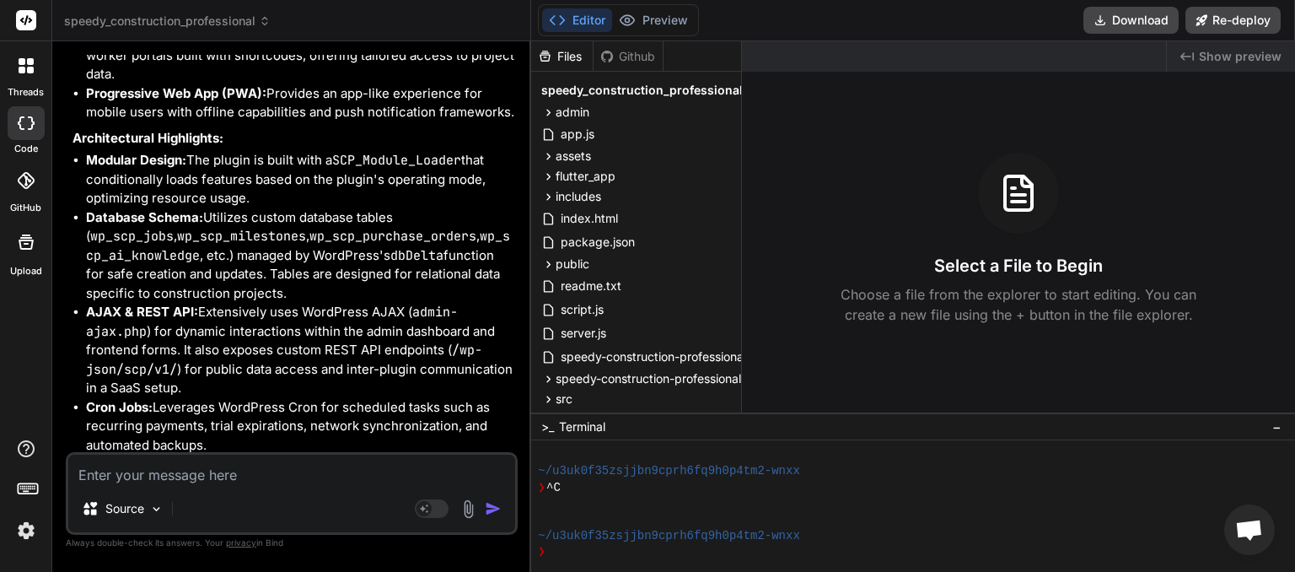
scroll to position [15953, 0]
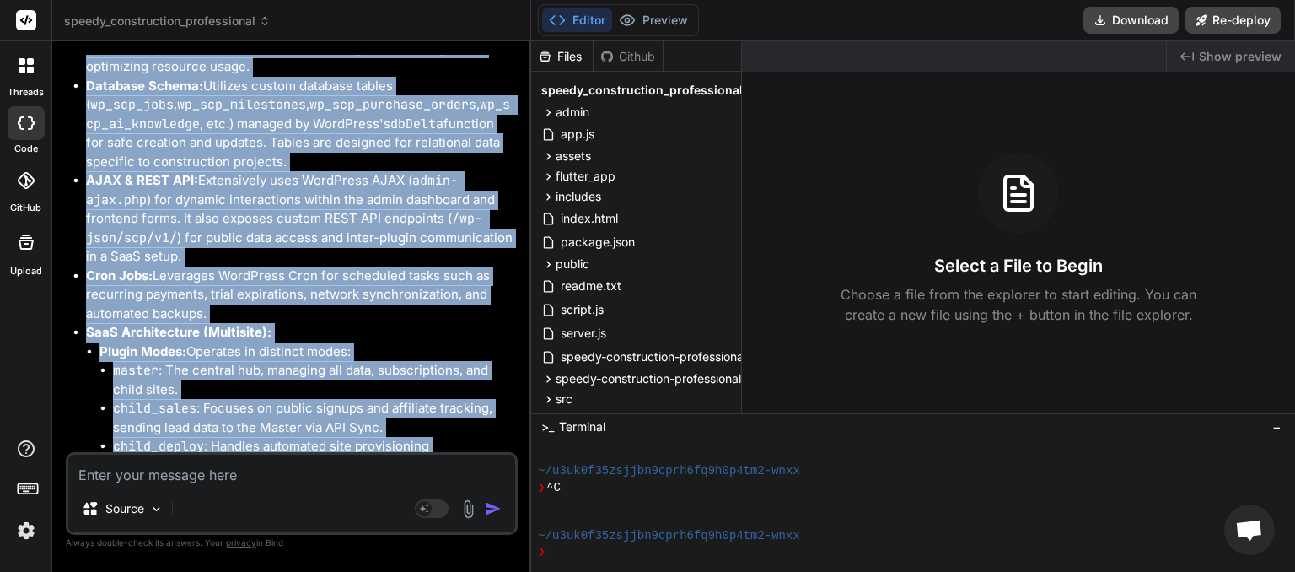
drag, startPoint x: 73, startPoint y: 258, endPoint x: 329, endPoint y: 434, distance: 310.3
copy div "Speedy Construction Professional: A Comprehensive WordPress-Based Construction …"
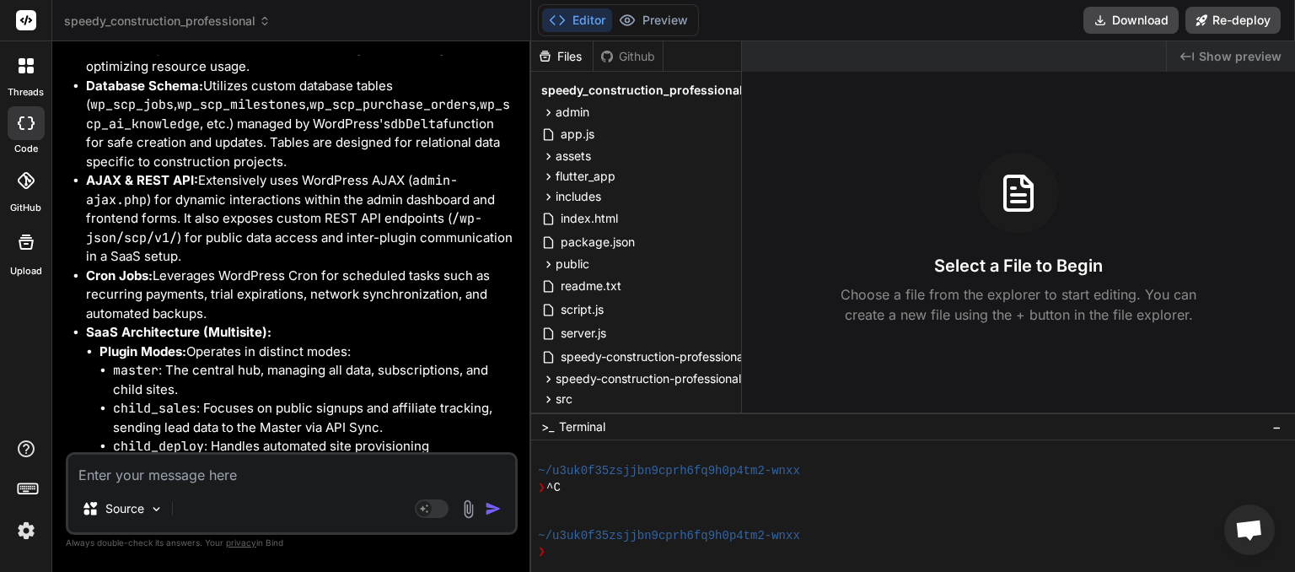
click at [271, 22] on icon at bounding box center [265, 21] width 12 height 12
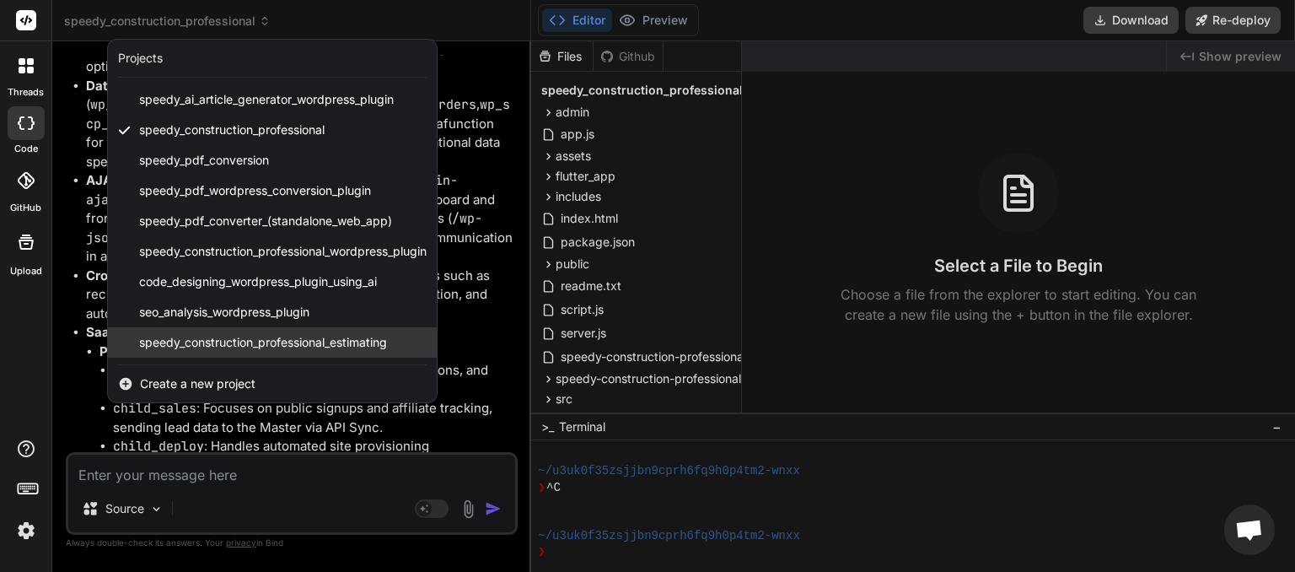
click at [258, 346] on span "speedy_construction_professional_estimating" at bounding box center [263, 342] width 248 height 17
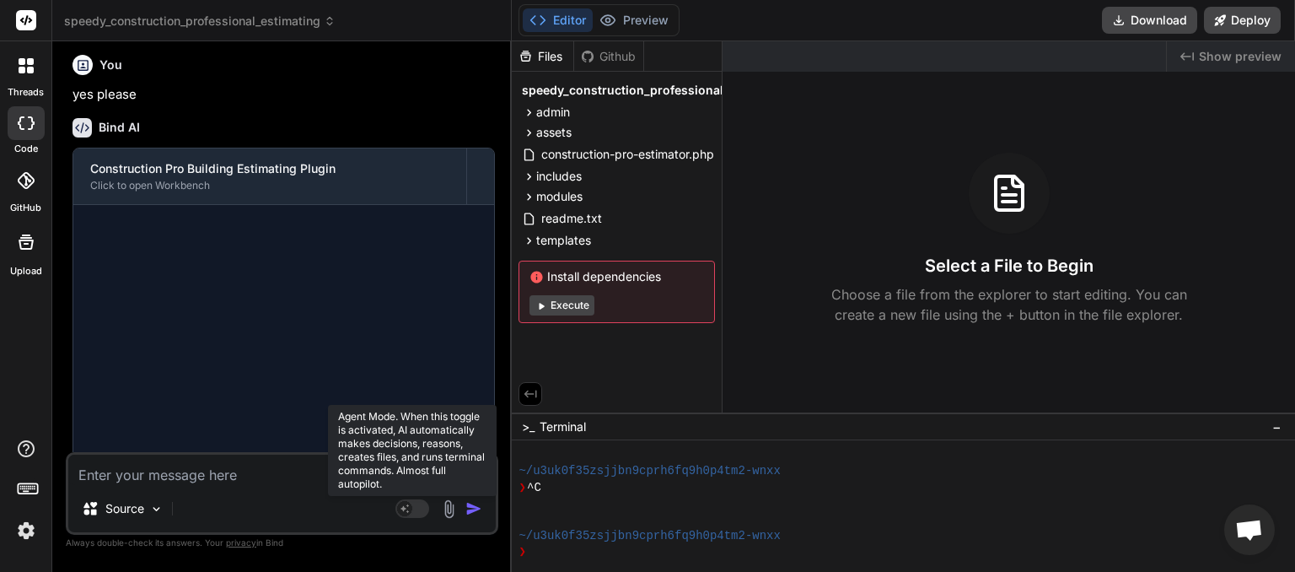
scroll to position [1083, 0]
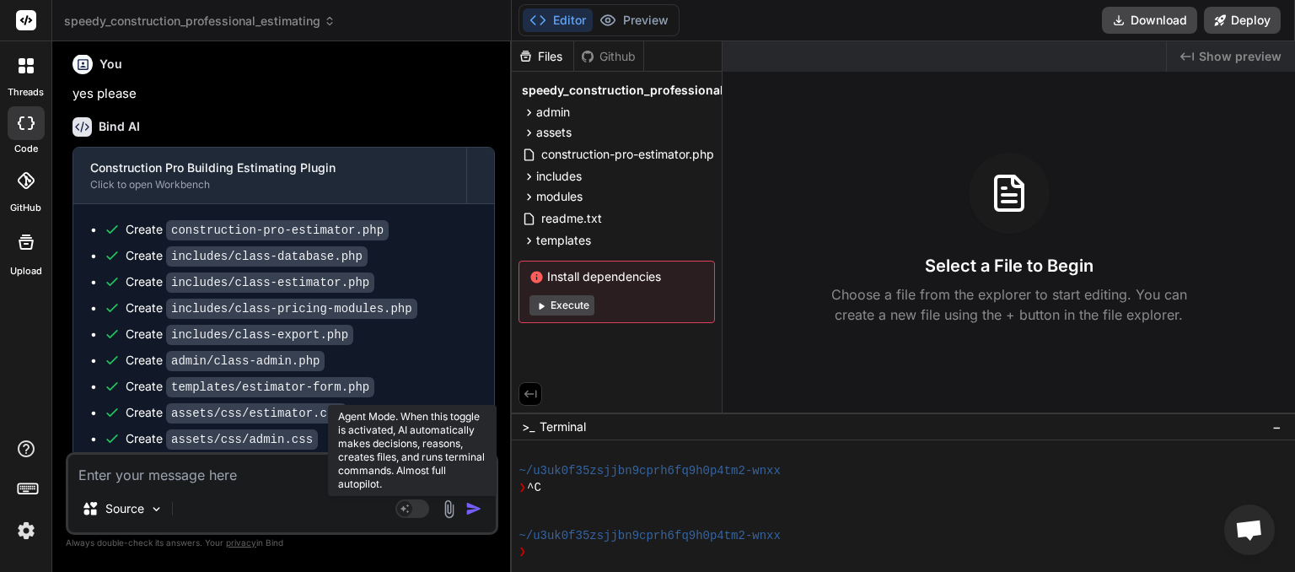
click at [419, 511] on rect at bounding box center [412, 508] width 34 height 19
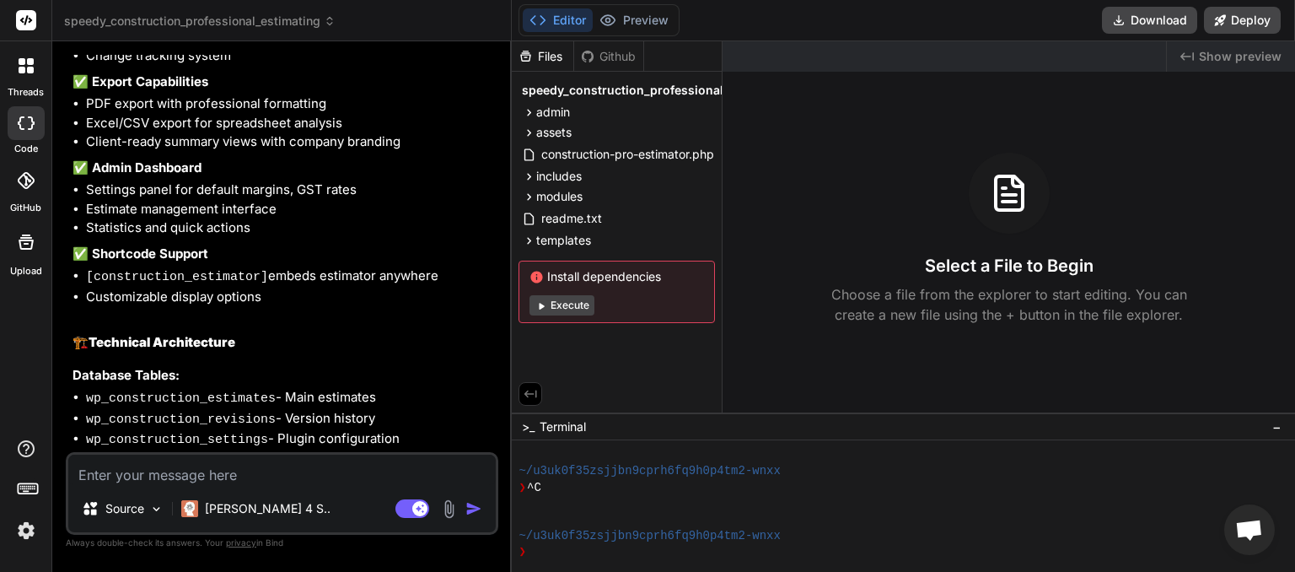
scroll to position [2040, 0]
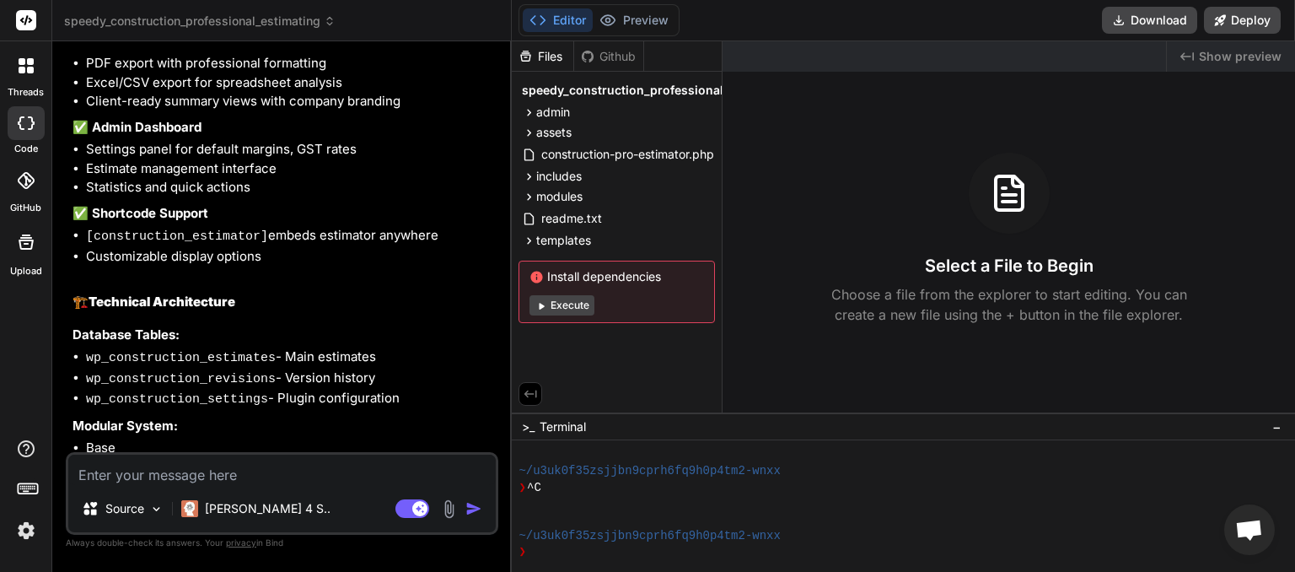
paste textarea "Speedy Construction Professional: A Comprehensive WordPress-Based Construction …"
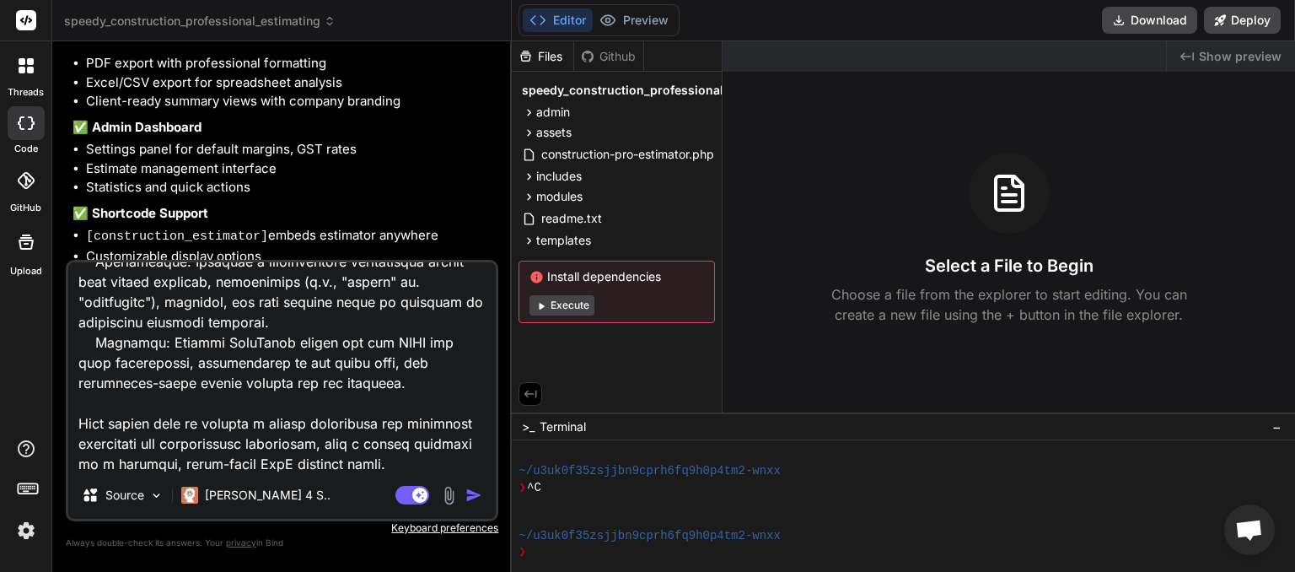
click at [471, 493] on img "button" at bounding box center [473, 494] width 17 height 17
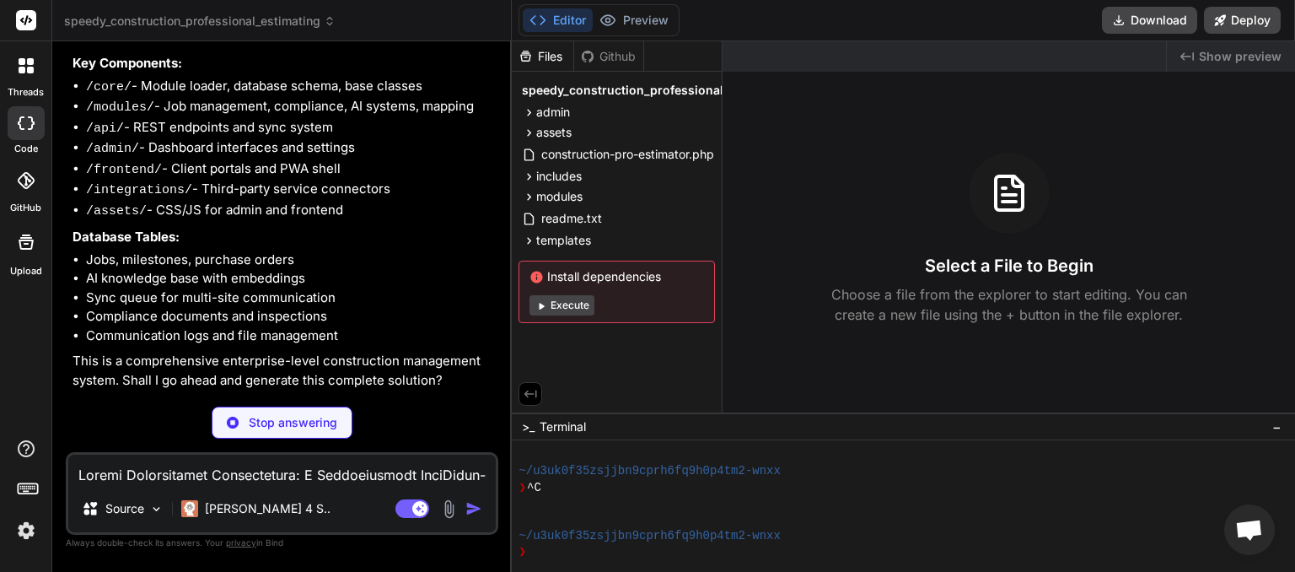
scroll to position [4091, 0]
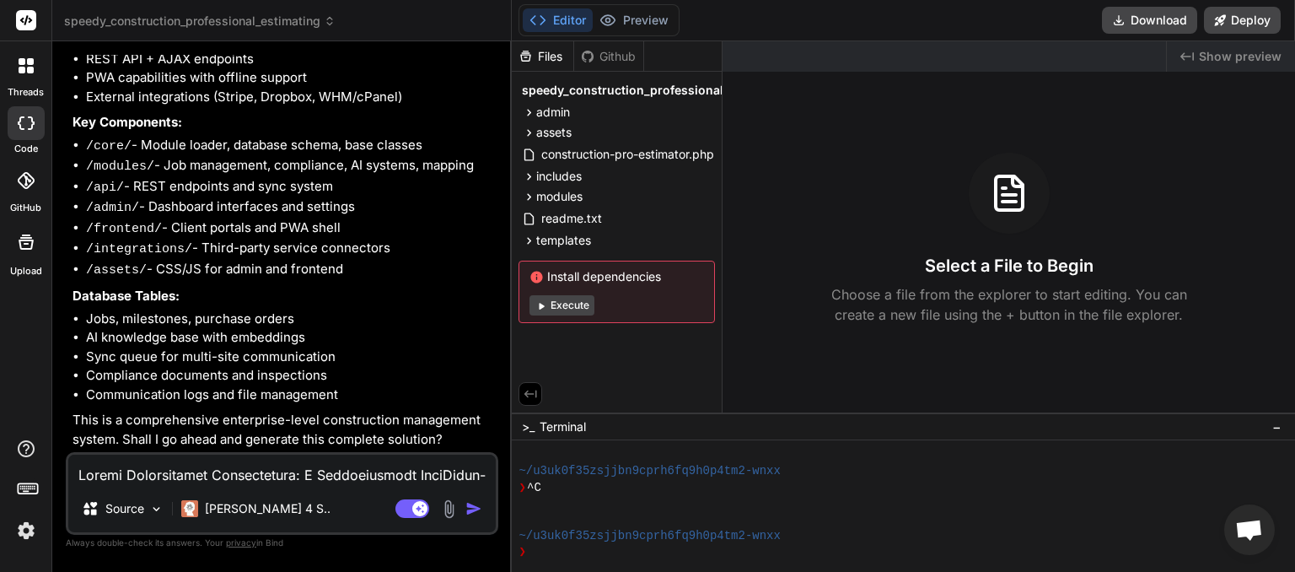
click at [237, 468] on textarea at bounding box center [281, 469] width 427 height 30
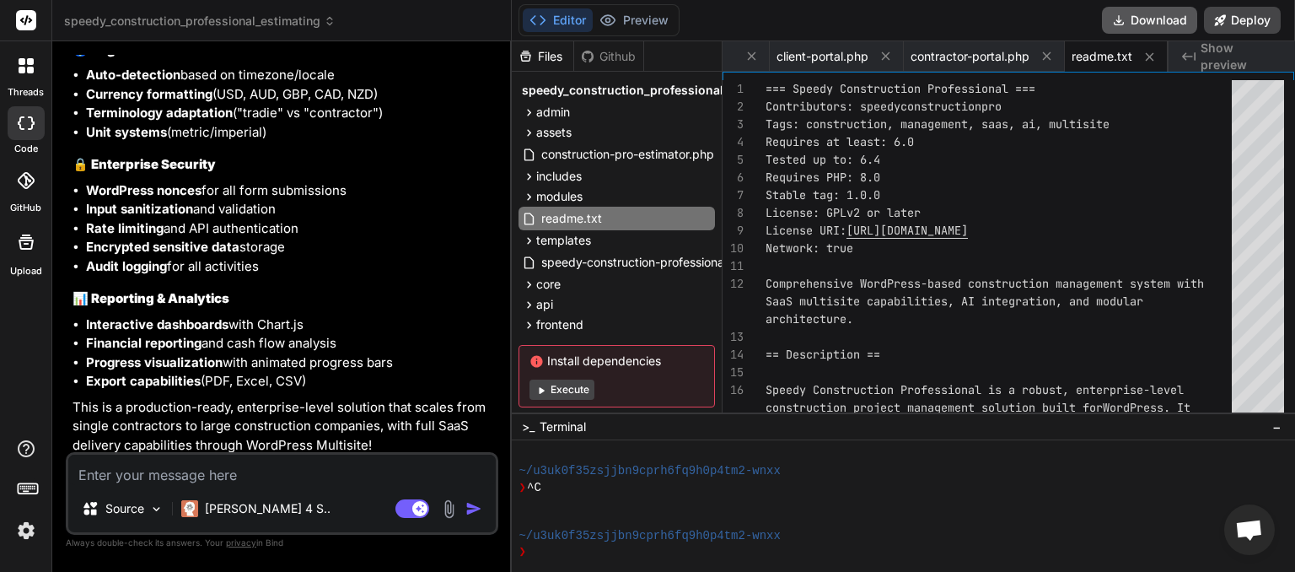
scroll to position [0, 2316]
click at [1146, 22] on button "Download" at bounding box center [1149, 20] width 95 height 27
click at [140, 478] on textarea at bounding box center [281, 469] width 427 height 30
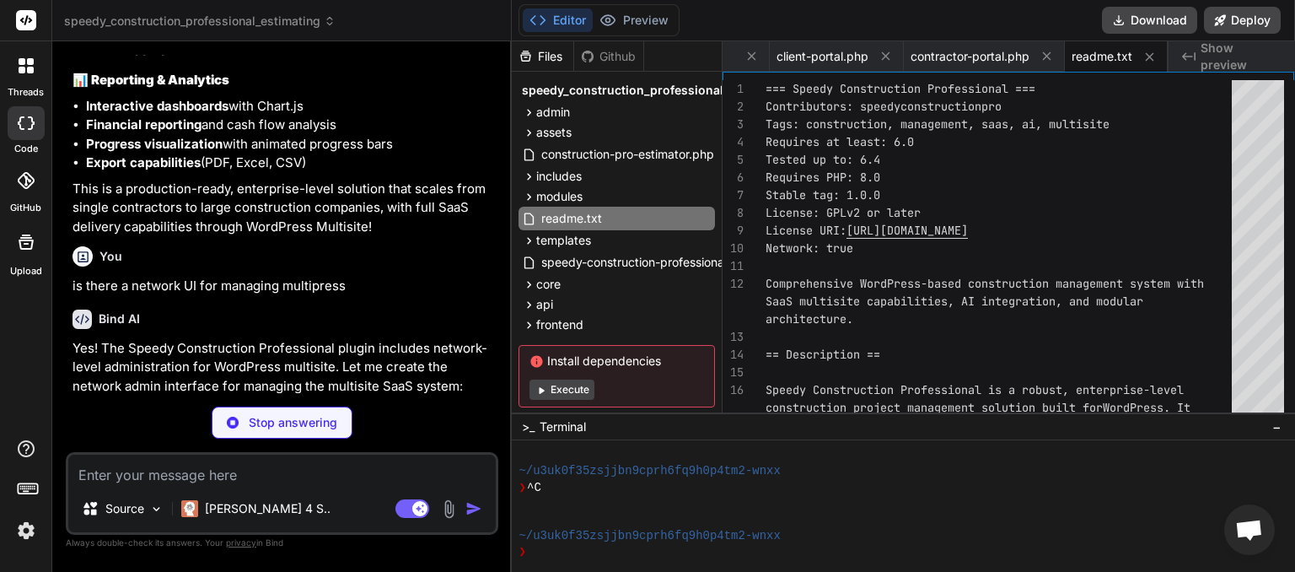
scroll to position [6353, 0]
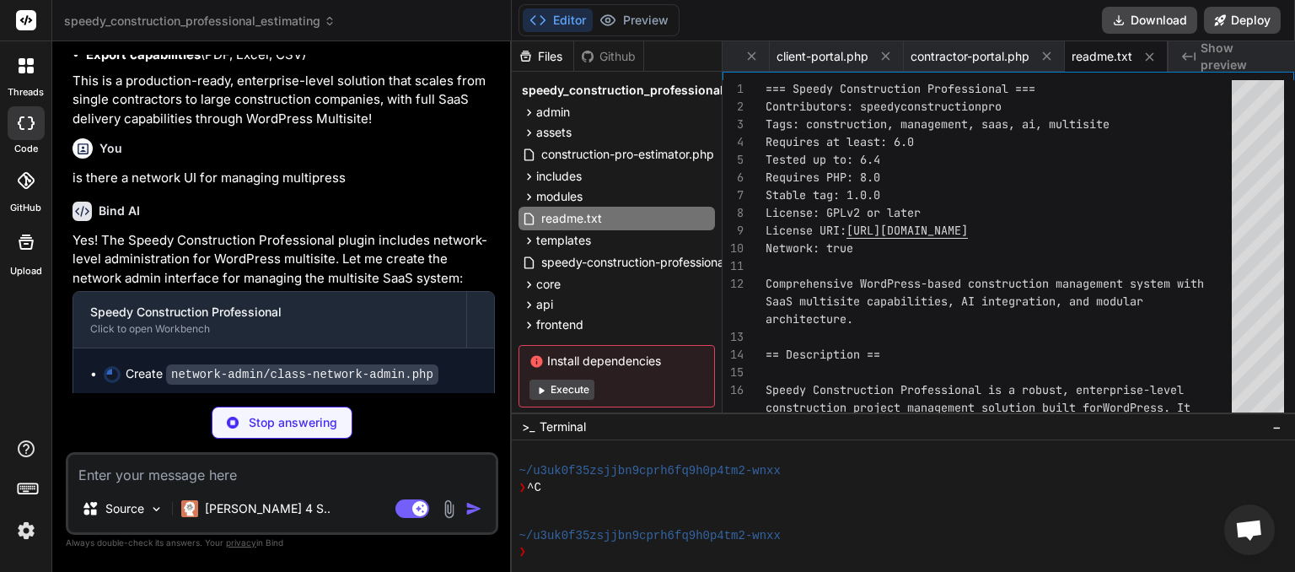
click at [184, 474] on textarea at bounding box center [281, 469] width 427 height 30
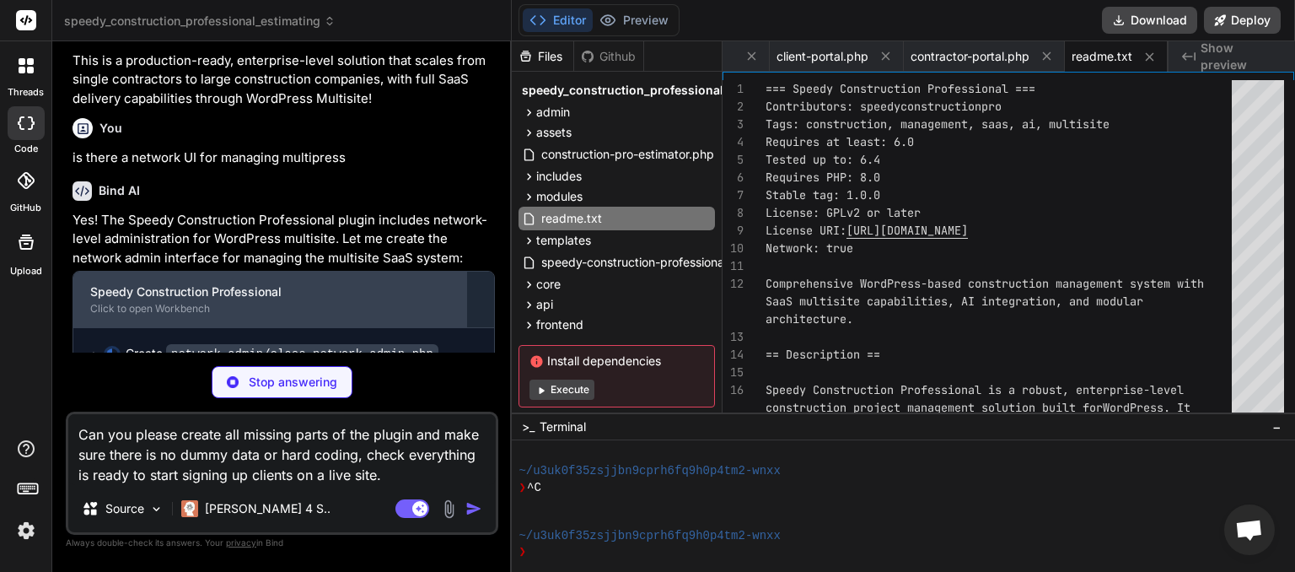
scroll to position [6393, 0]
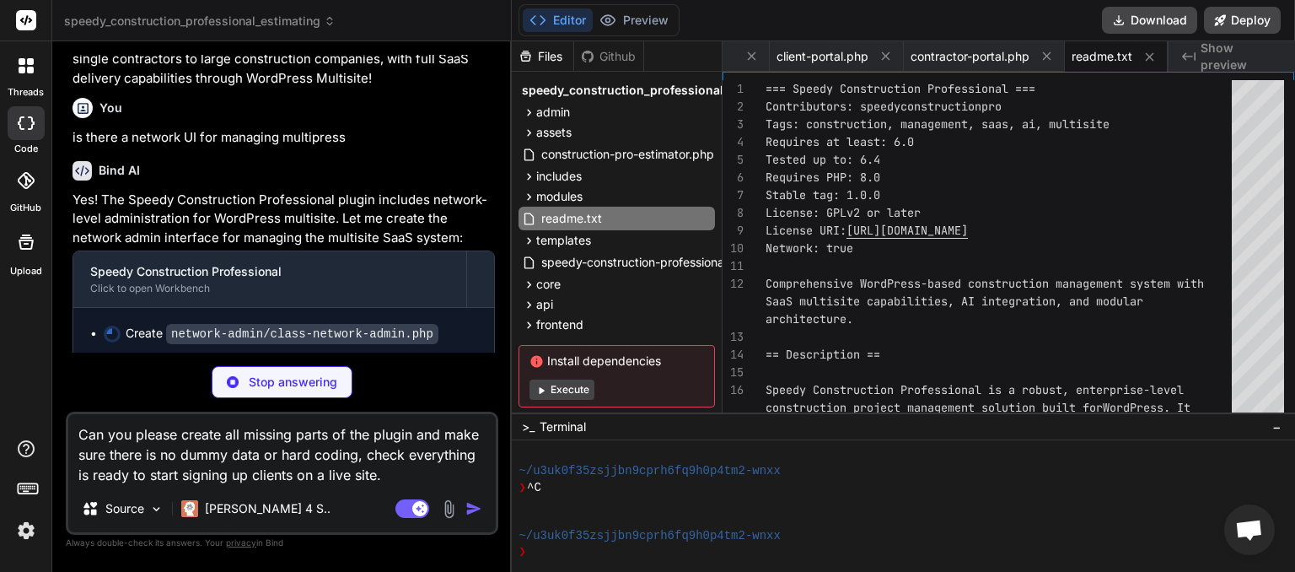
click at [290, 477] on textarea "Can you please create all missing parts of the plugin and make sure there is no…" at bounding box center [281, 449] width 427 height 71
drag, startPoint x: 432, startPoint y: 476, endPoint x: 490, endPoint y: 455, distance: 61.1
click at [433, 476] on textarea "Can you please create all missing parts of the plugin and make sure there is no…" at bounding box center [281, 449] width 427 height 71
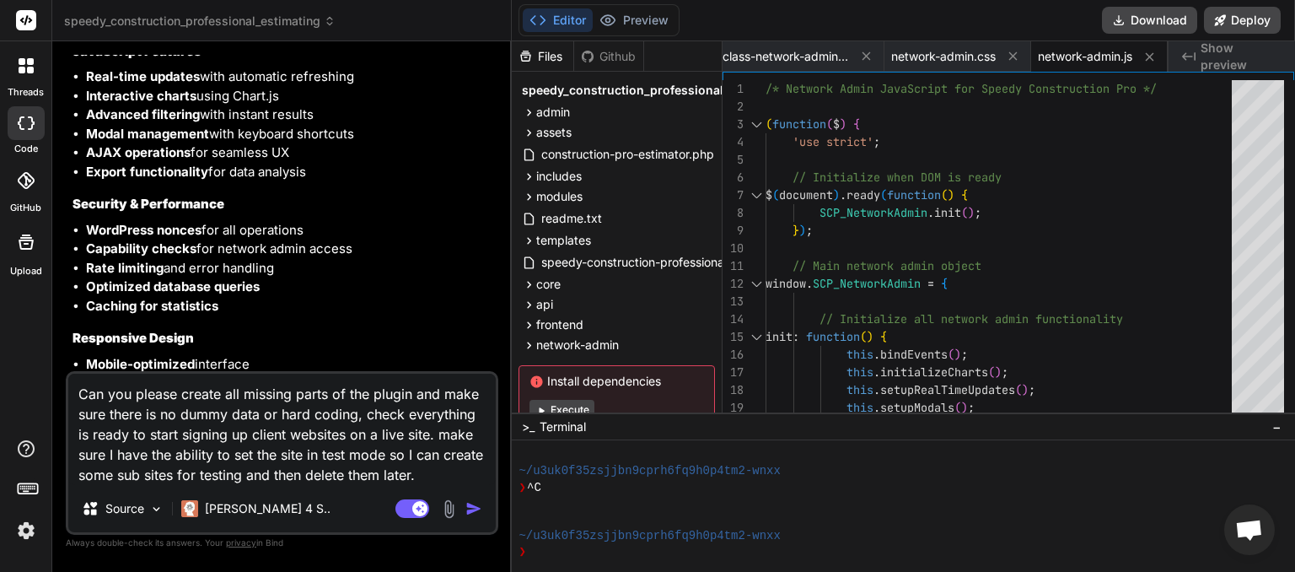
scroll to position [8274, 0]
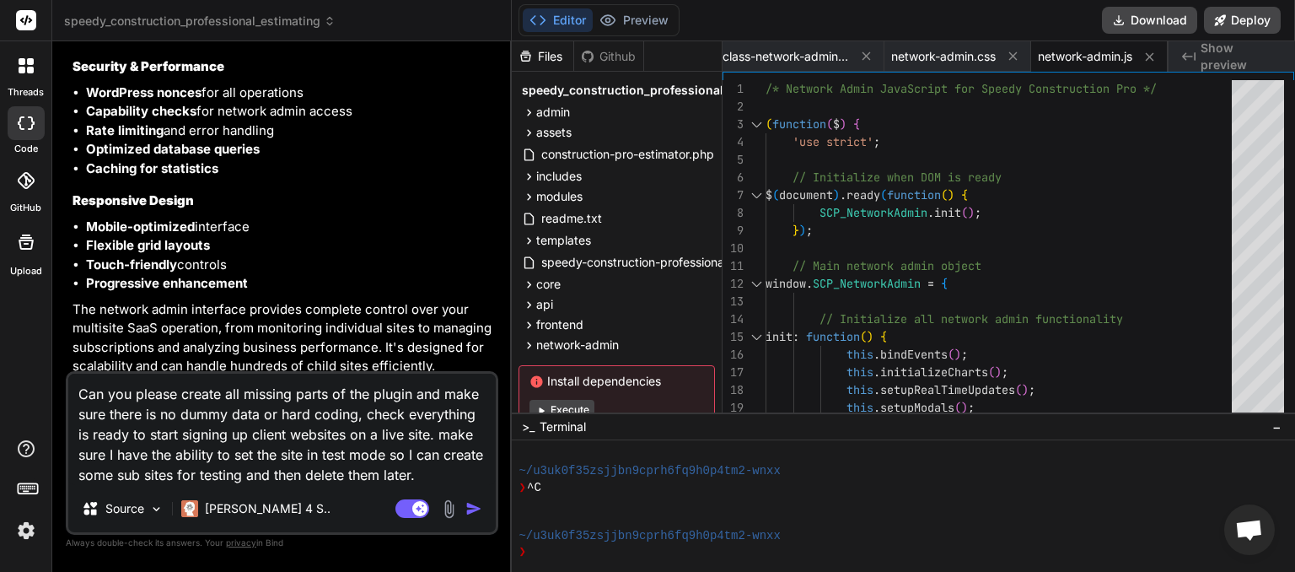
click at [475, 507] on img "button" at bounding box center [473, 508] width 17 height 17
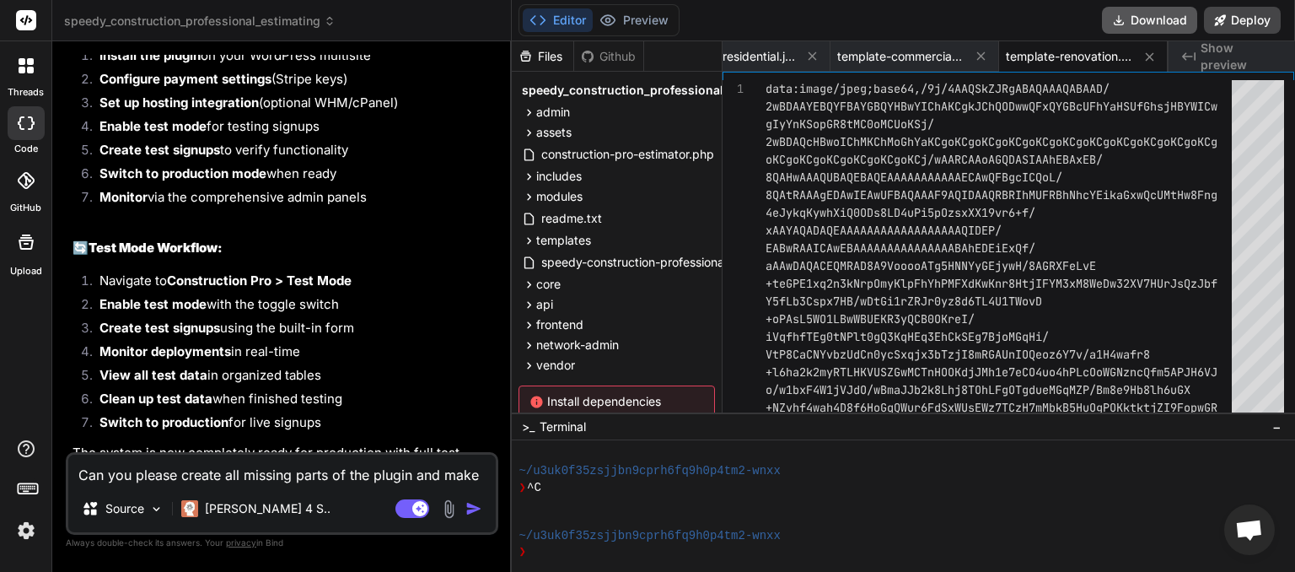
scroll to position [0, 4457]
click at [1149, 20] on button "Download" at bounding box center [1149, 20] width 95 height 27
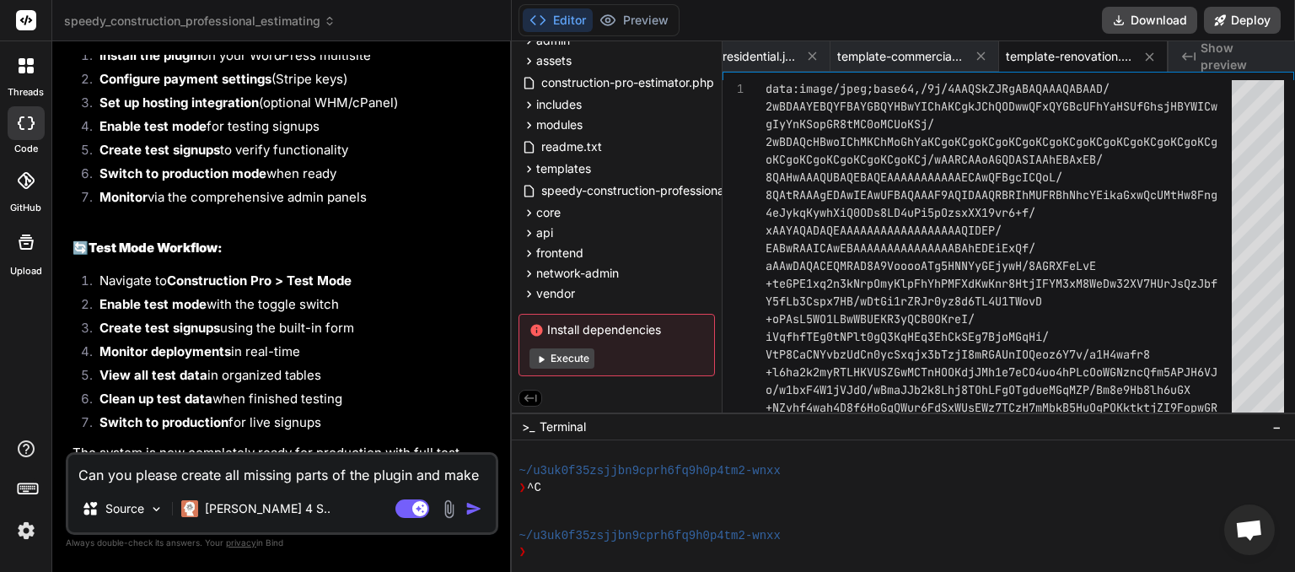
click at [569, 359] on button "Execute" at bounding box center [561, 358] width 65 height 20
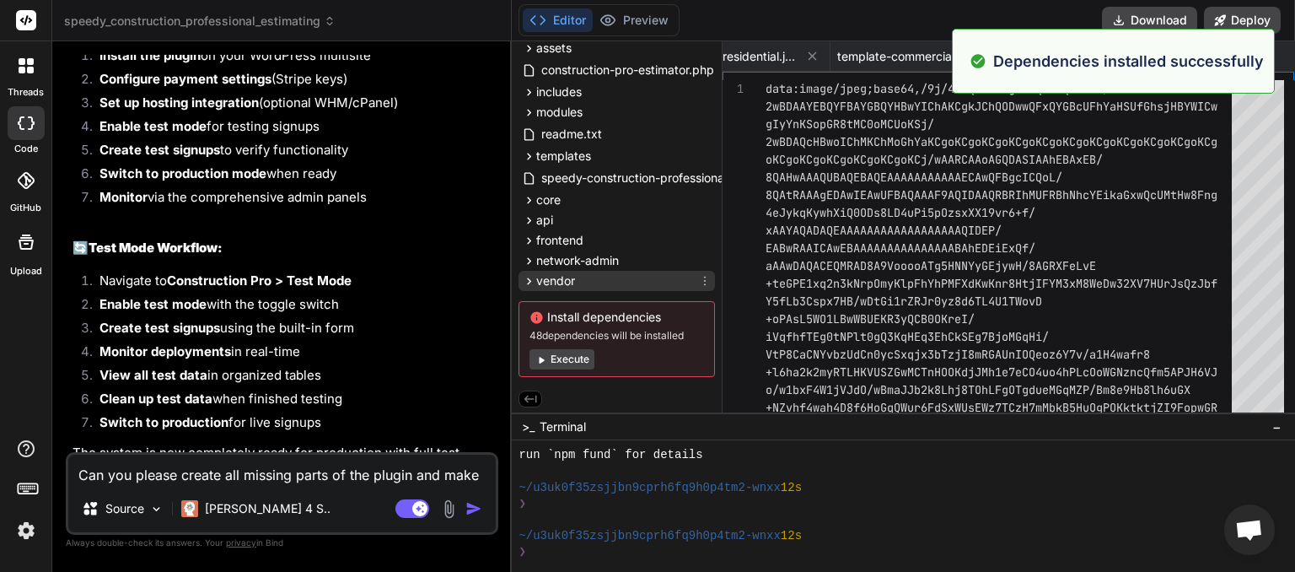
scroll to position [85, 0]
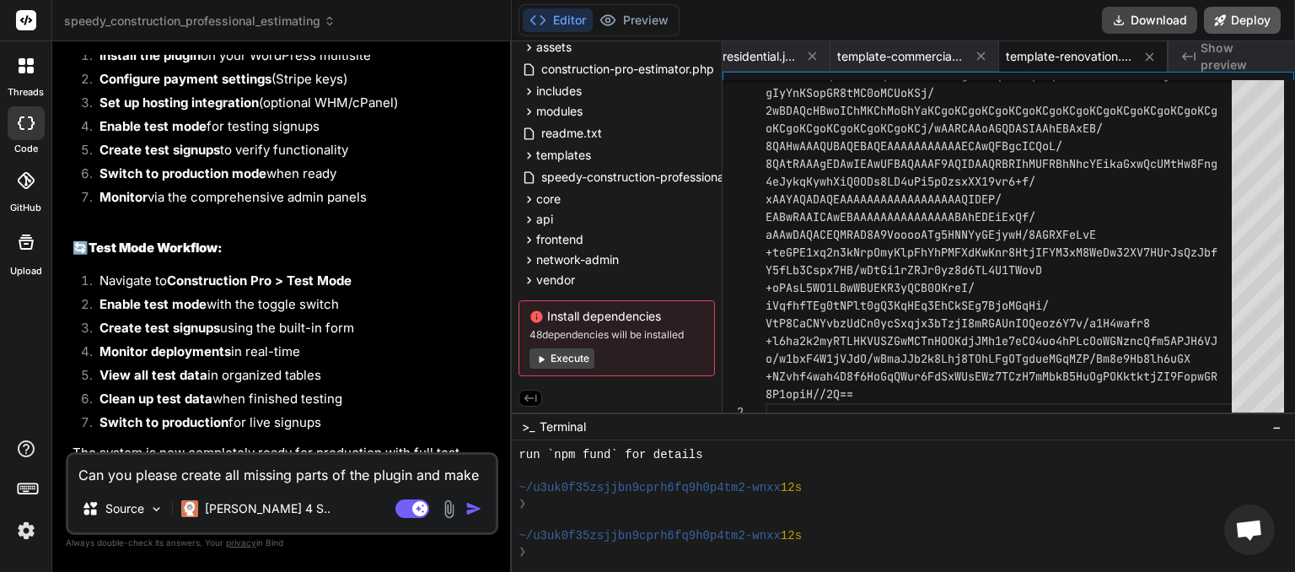
click at [1252, 20] on button "Deploy" at bounding box center [1242, 20] width 77 height 27
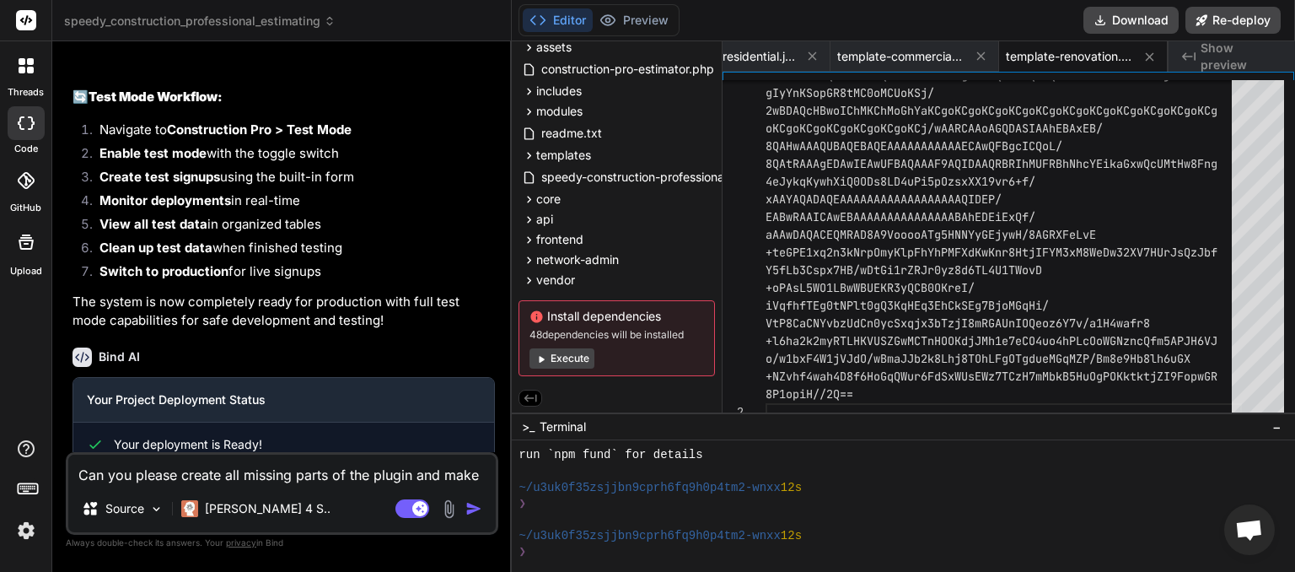
scroll to position [10736, 0]
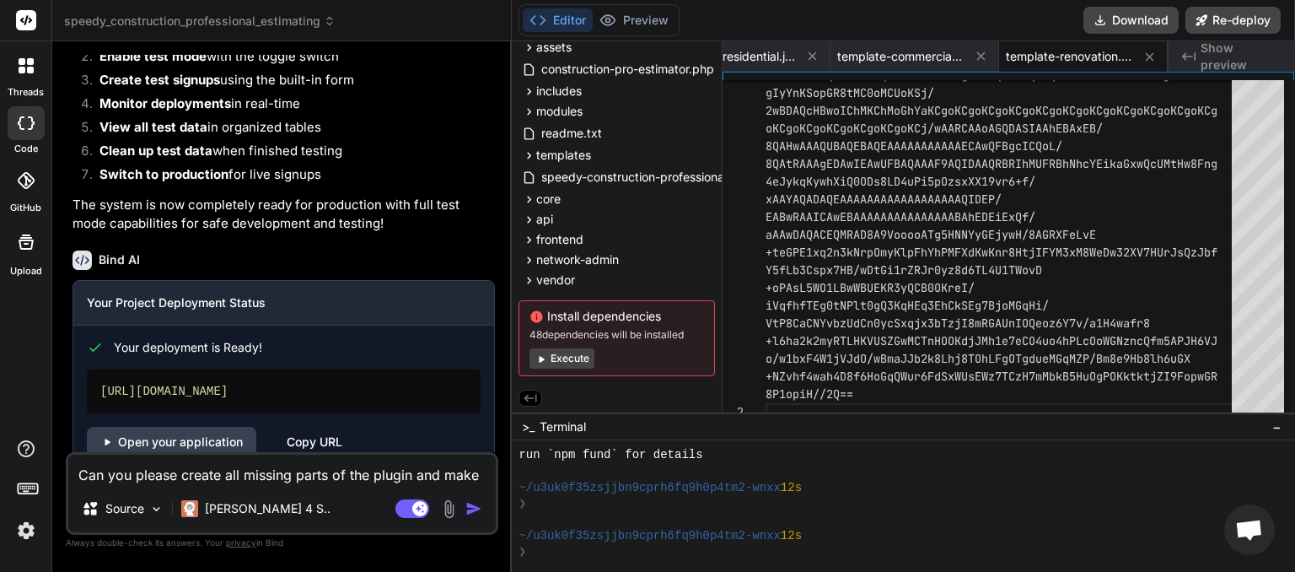
click at [307, 427] on div "Copy URL" at bounding box center [315, 442] width 56 height 30
click at [212, 427] on link "Open your application" at bounding box center [171, 442] width 169 height 30
click at [187, 467] on textarea "Can you please create all missing parts of the plugin and make sure there is no…" at bounding box center [281, 469] width 427 height 30
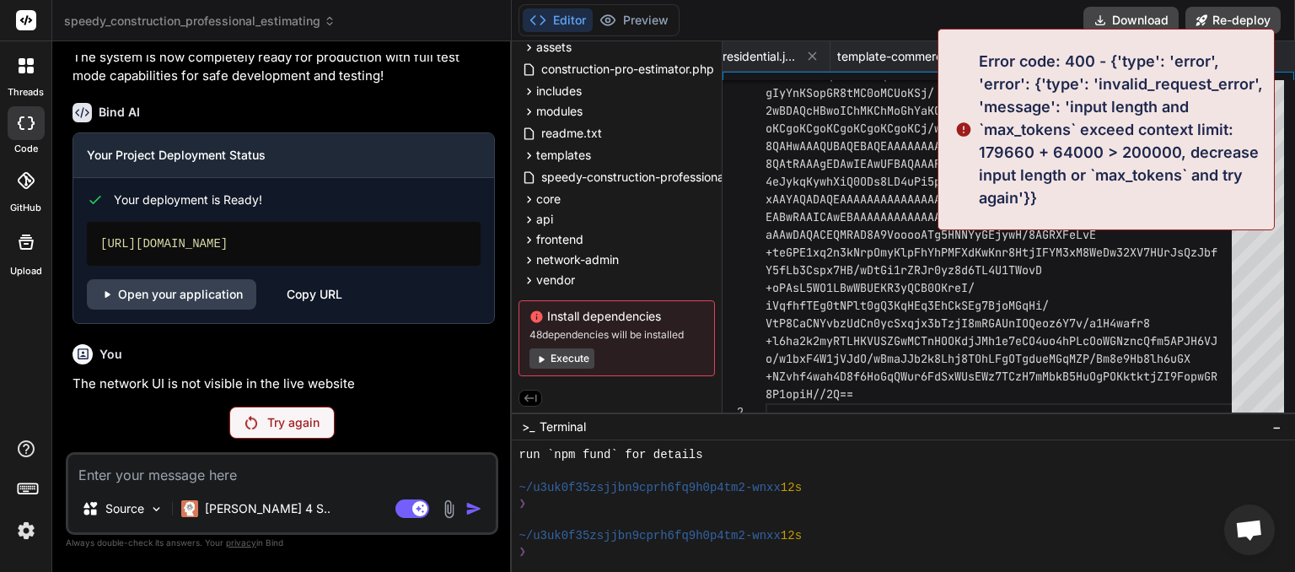
scroll to position [10850, 0]
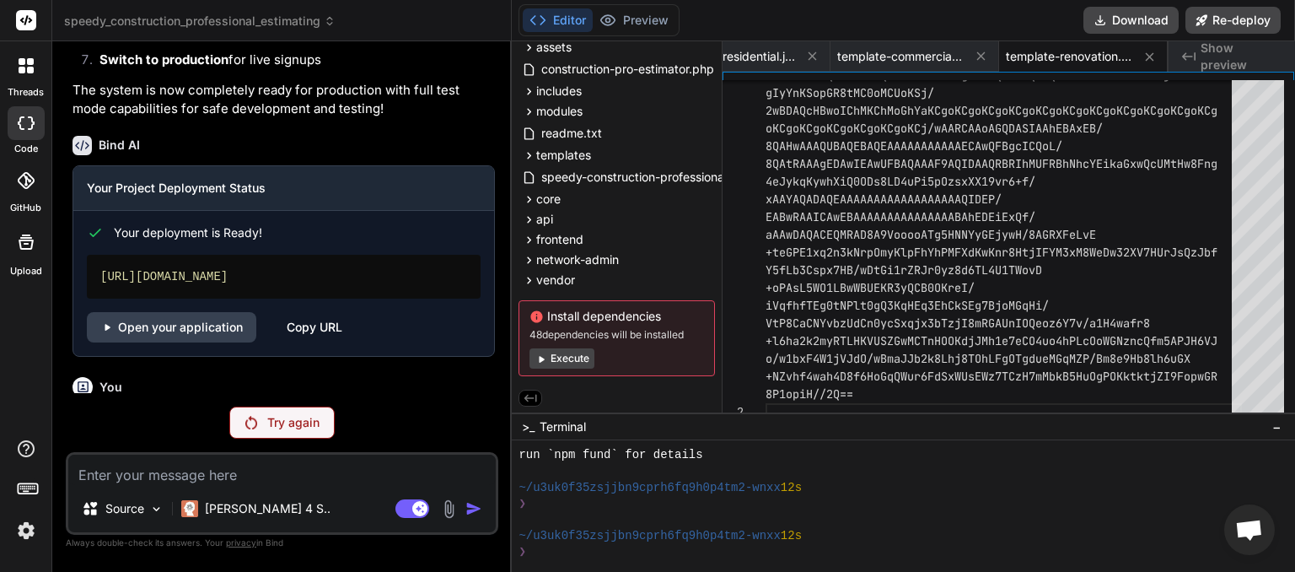
click at [277, 427] on p "Try again" at bounding box center [293, 422] width 52 height 17
click at [565, 352] on button "Execute" at bounding box center [561, 358] width 65 height 20
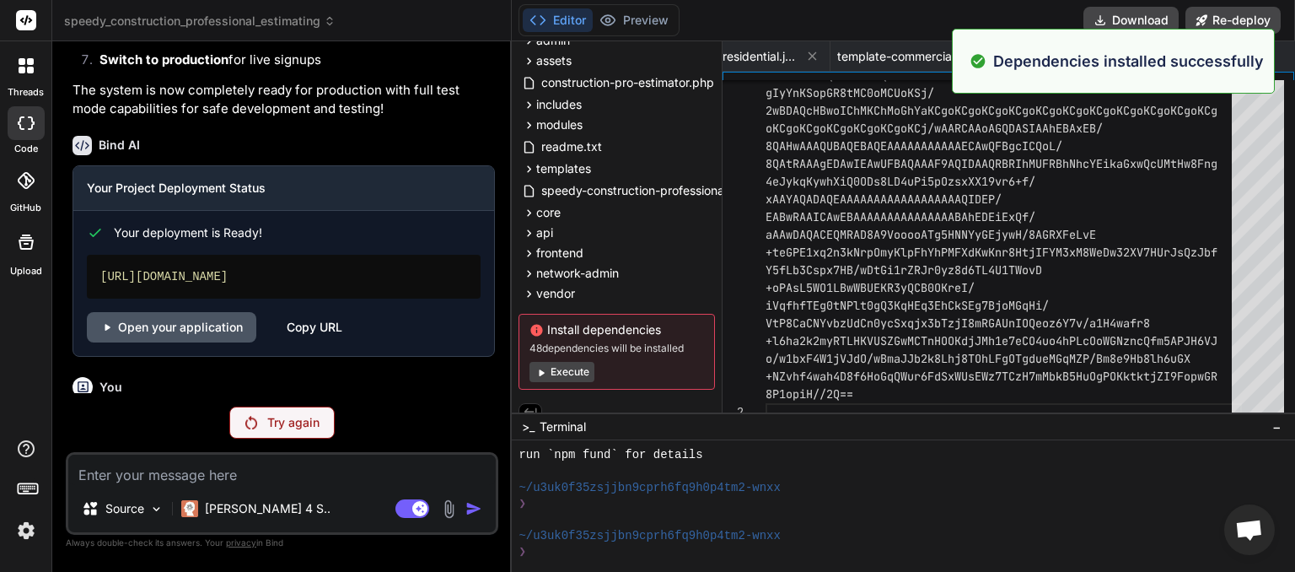
scroll to position [695, 0]
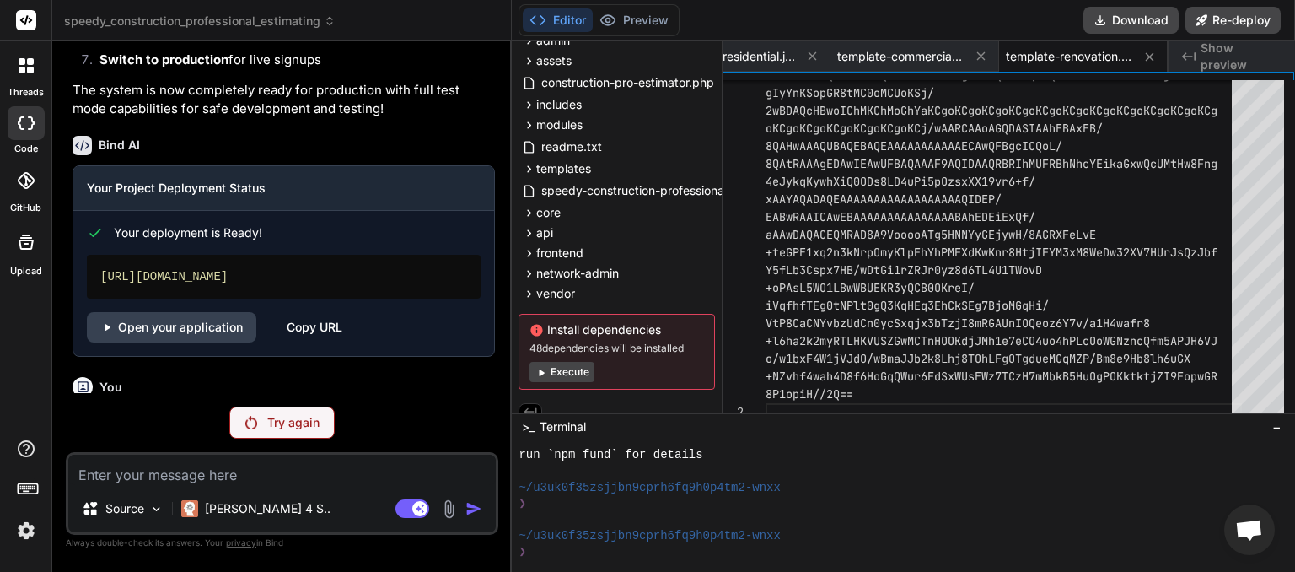
click at [22, 531] on img at bounding box center [26, 530] width 29 height 29
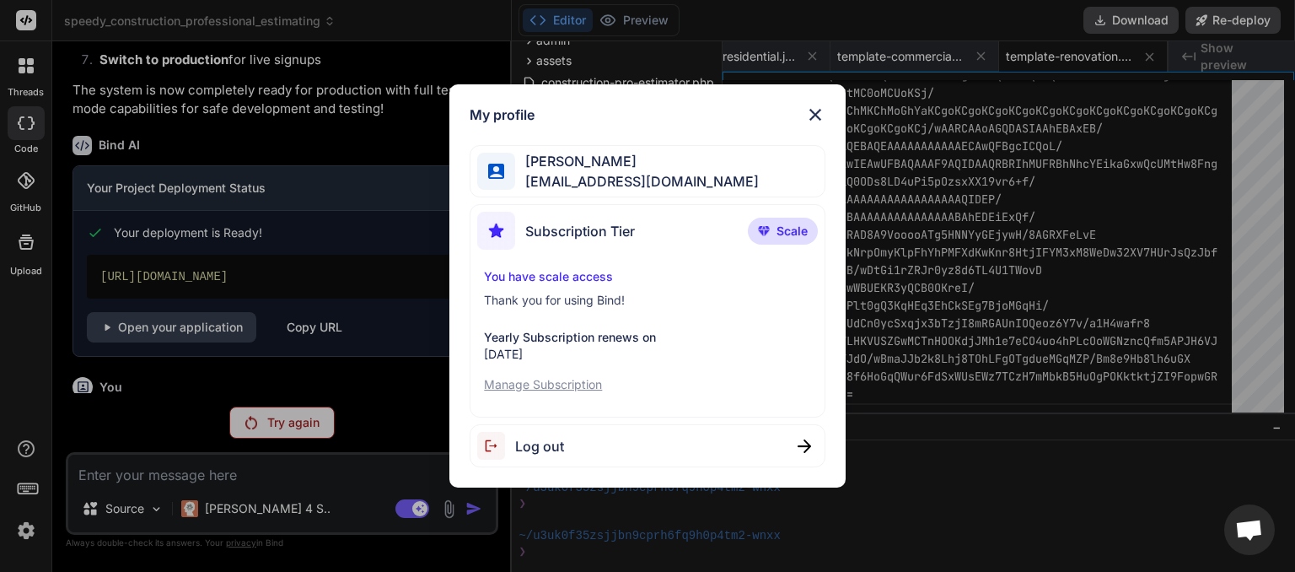
click at [545, 442] on span "Log out" at bounding box center [539, 446] width 49 height 20
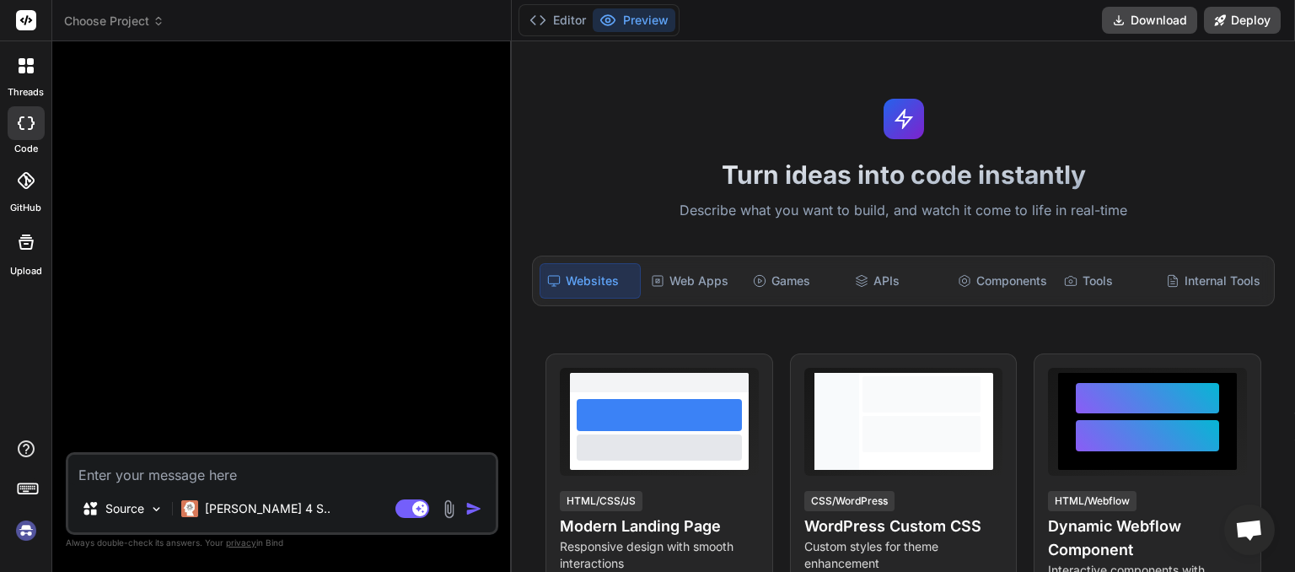
scroll to position [760, 0]
click at [30, 532] on img at bounding box center [26, 530] width 29 height 29
click at [142, 24] on span "Choose Project" at bounding box center [114, 21] width 100 height 17
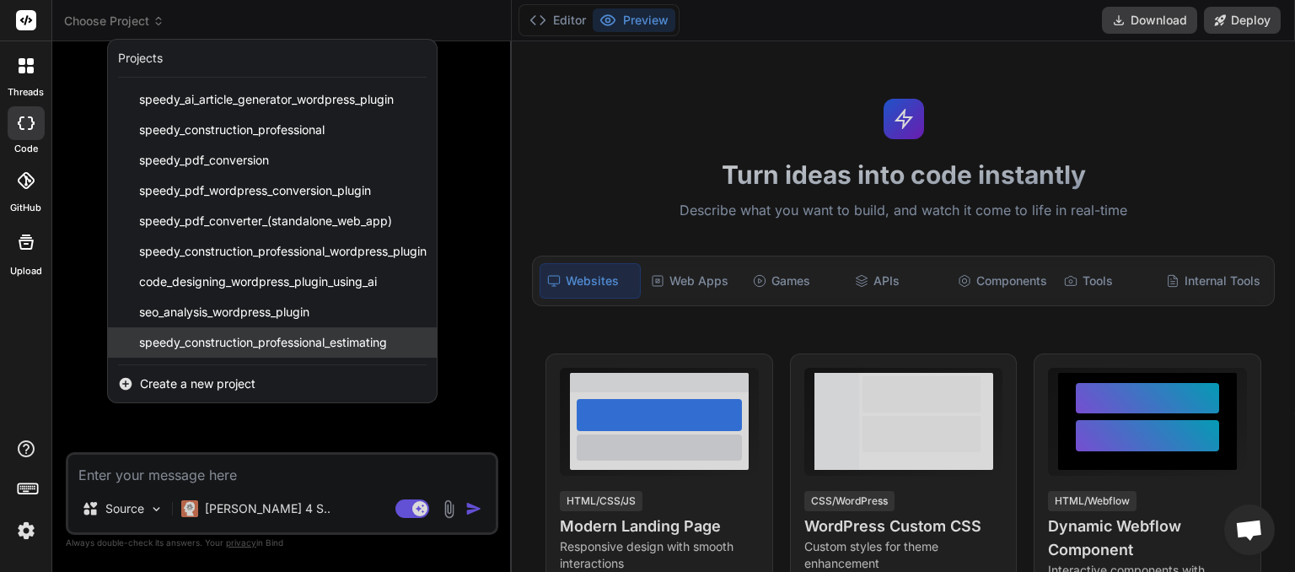
click at [237, 346] on span "speedy_construction_professional_estimating" at bounding box center [263, 342] width 248 height 17
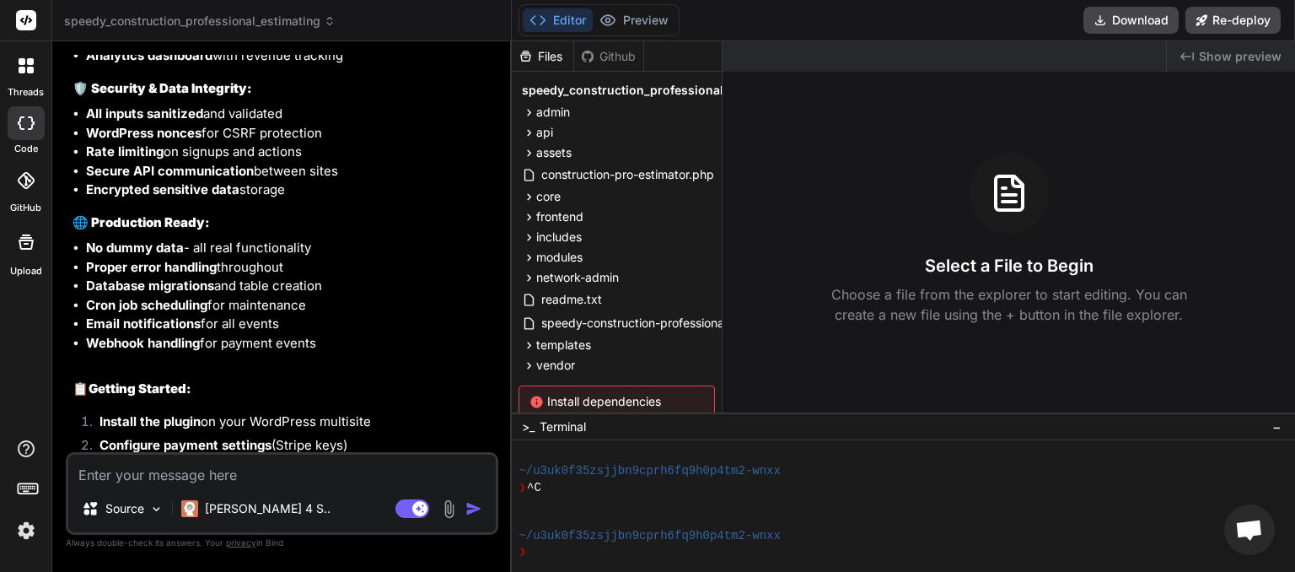
scroll to position [8951, 0]
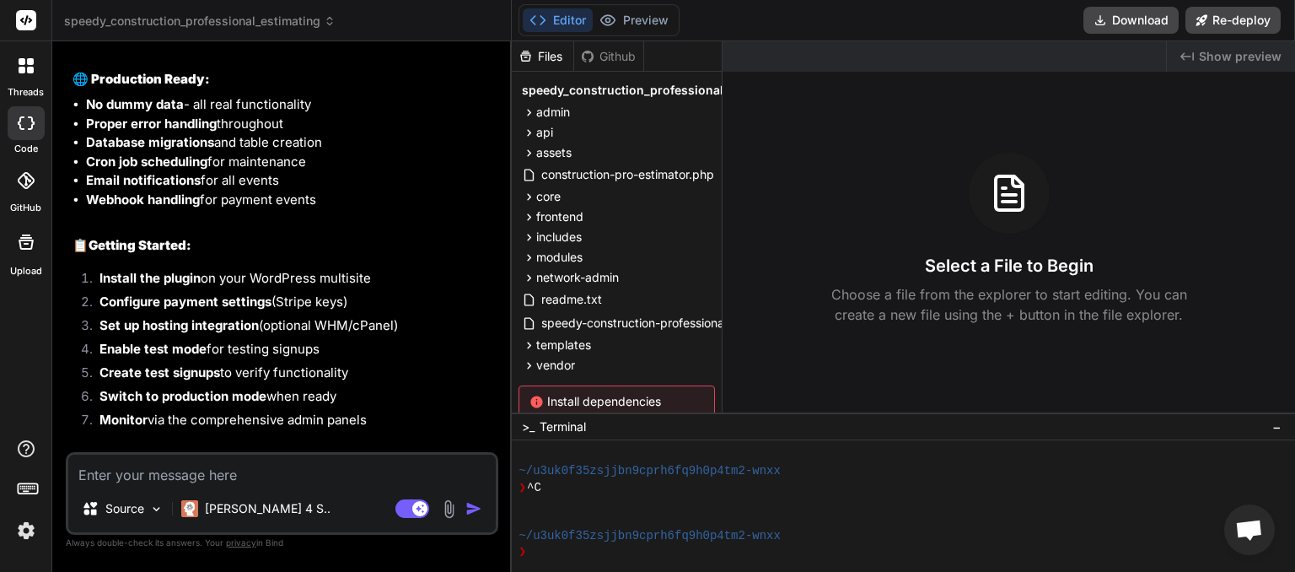
click at [141, 474] on textarea at bounding box center [281, 469] width 427 height 30
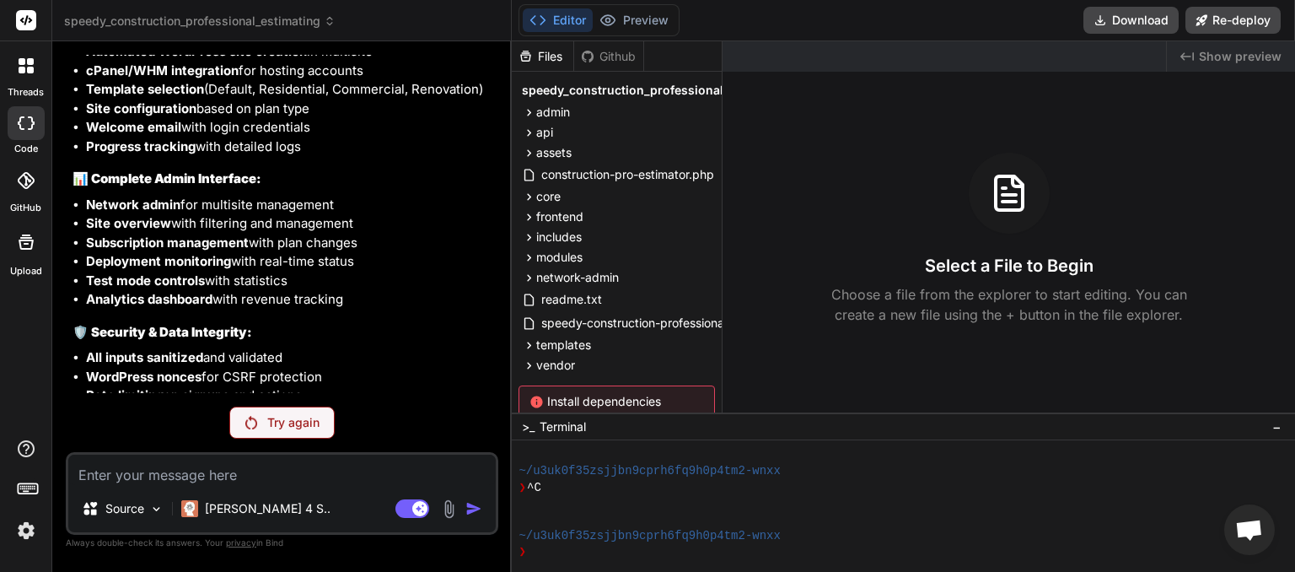
scroll to position [9066, 0]
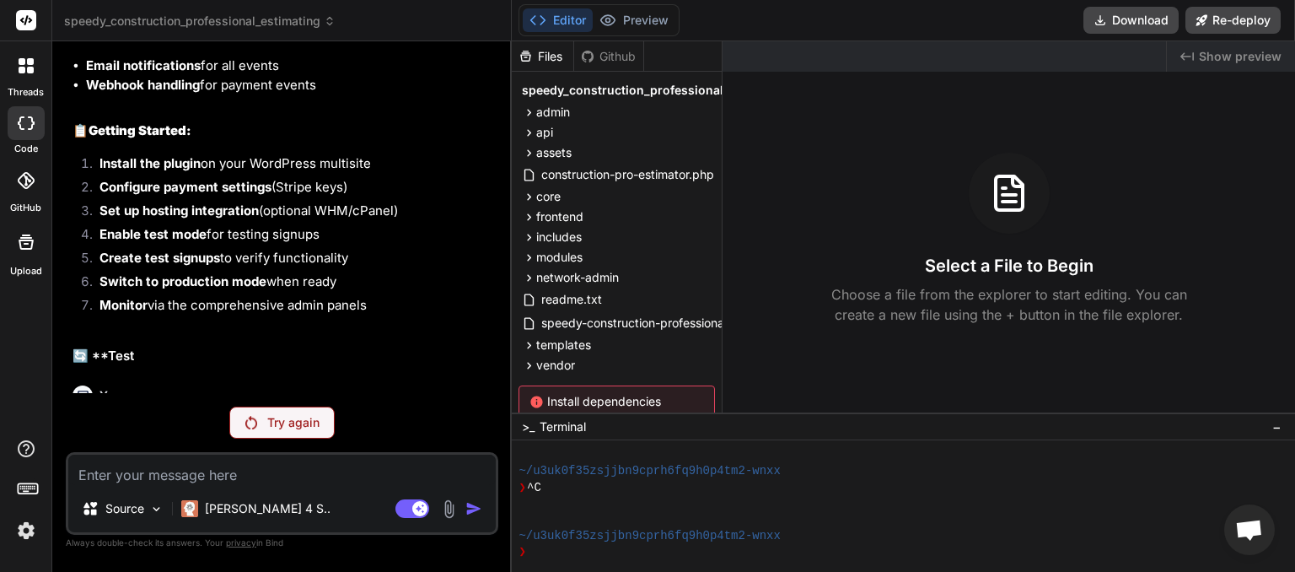
click at [275, 422] on p "Try again" at bounding box center [293, 422] width 52 height 17
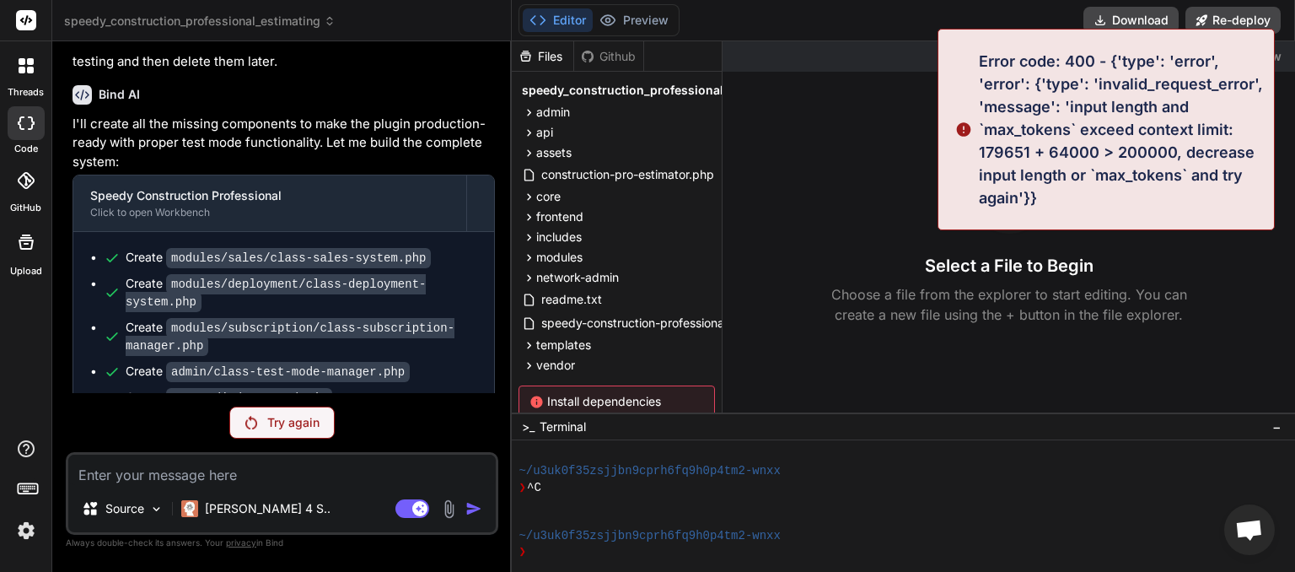
scroll to position [7398, 0]
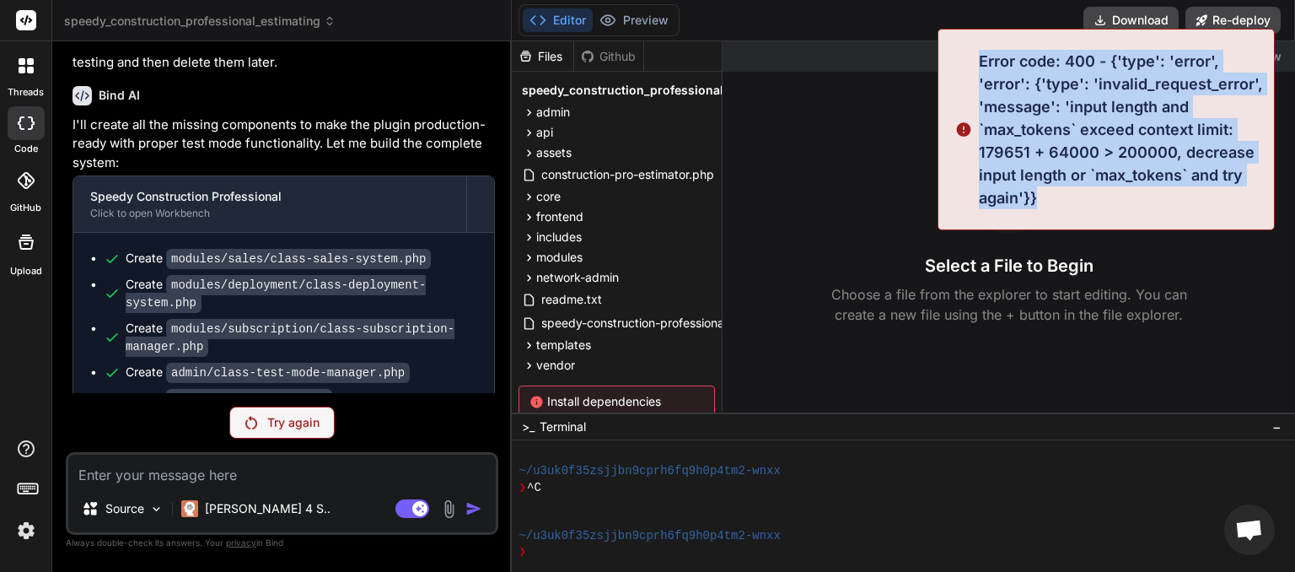
drag, startPoint x: 1003, startPoint y: 72, endPoint x: 1045, endPoint y: 206, distance: 139.7
click at [1045, 206] on div "Error code: 400 - {'type': 'error', 'error': {'type': 'invalid_request_error', …" at bounding box center [1105, 129] width 337 height 201
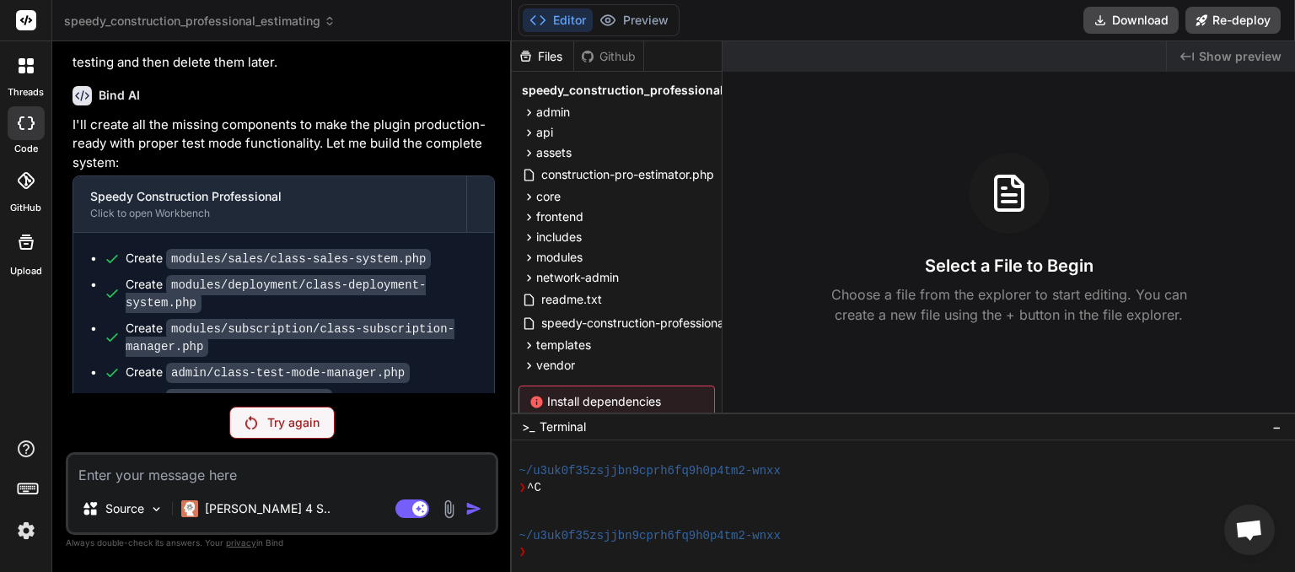
click at [381, 420] on div "Try again" at bounding box center [282, 422] width 432 height 32
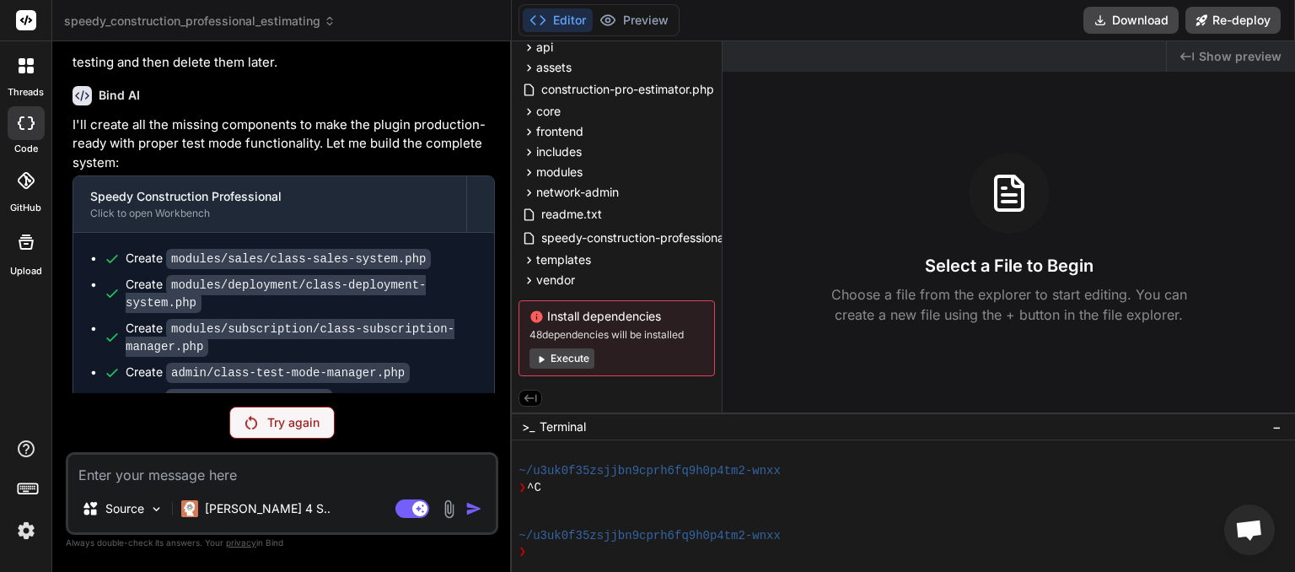
click at [558, 27] on button "Editor" at bounding box center [558, 20] width 70 height 24
click at [575, 89] on span "construction-pro-estimator.php" at bounding box center [628, 89] width 176 height 20
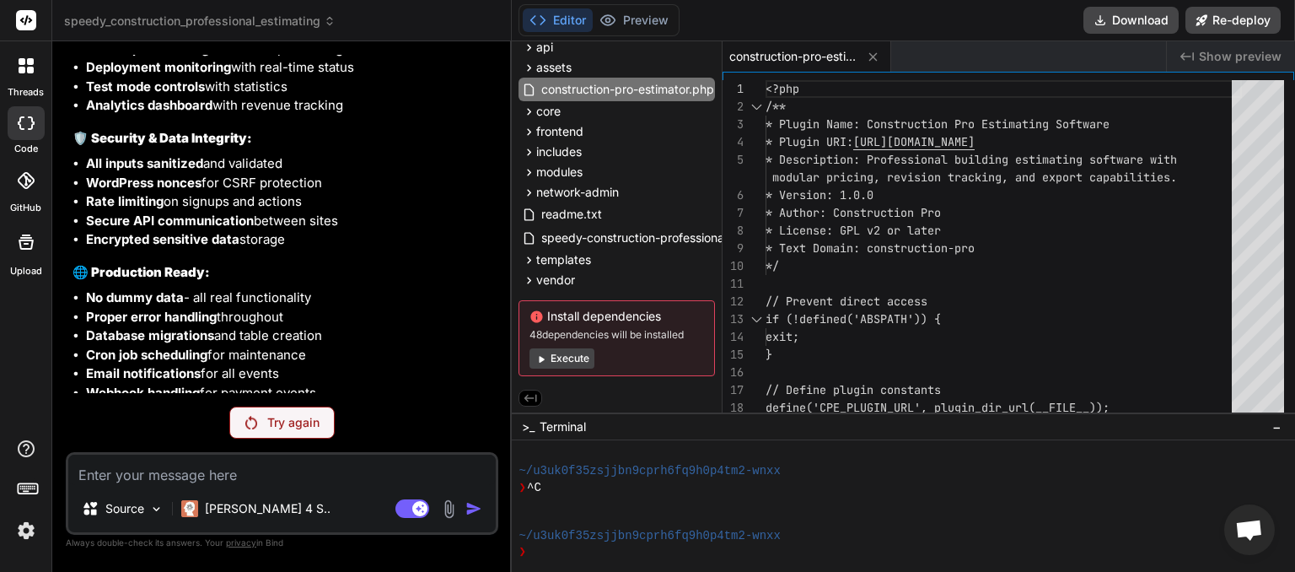
scroll to position [9066, 0]
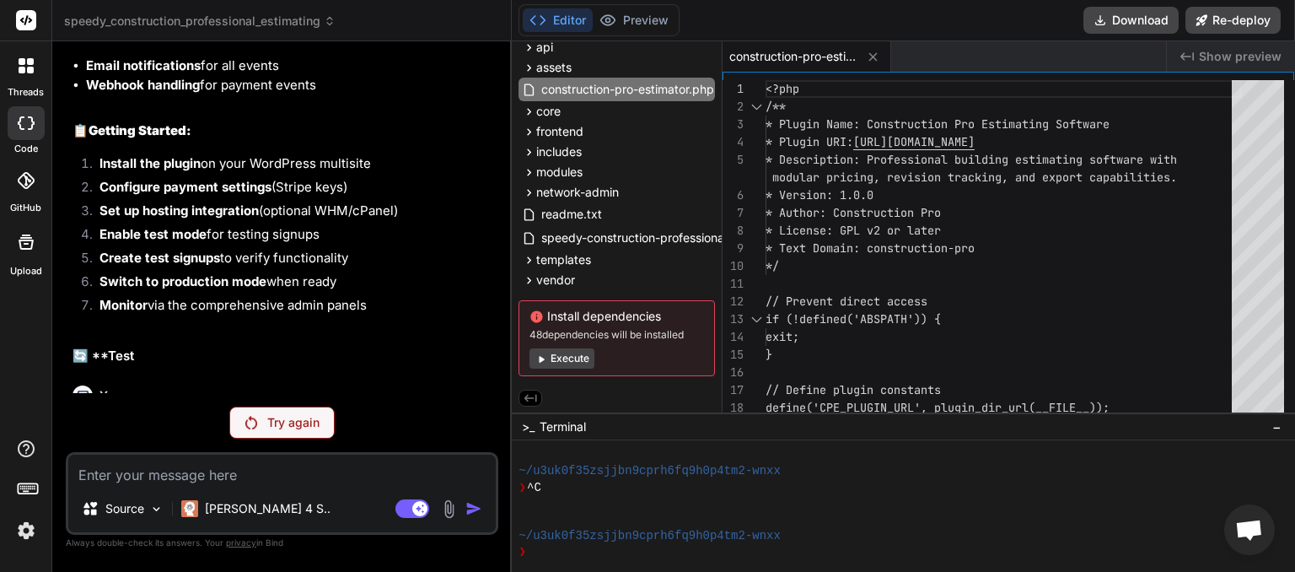
click at [187, 484] on textarea at bounding box center [281, 469] width 427 height 30
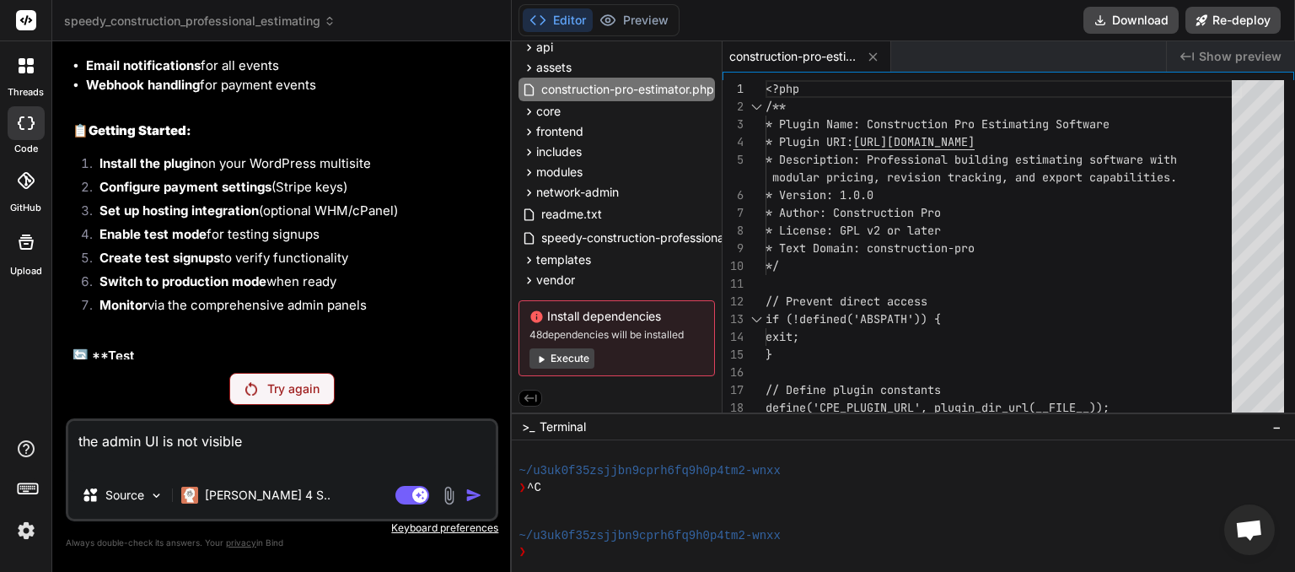
click at [248, 442] on textarea "the admin UI is not visible" at bounding box center [281, 446] width 427 height 51
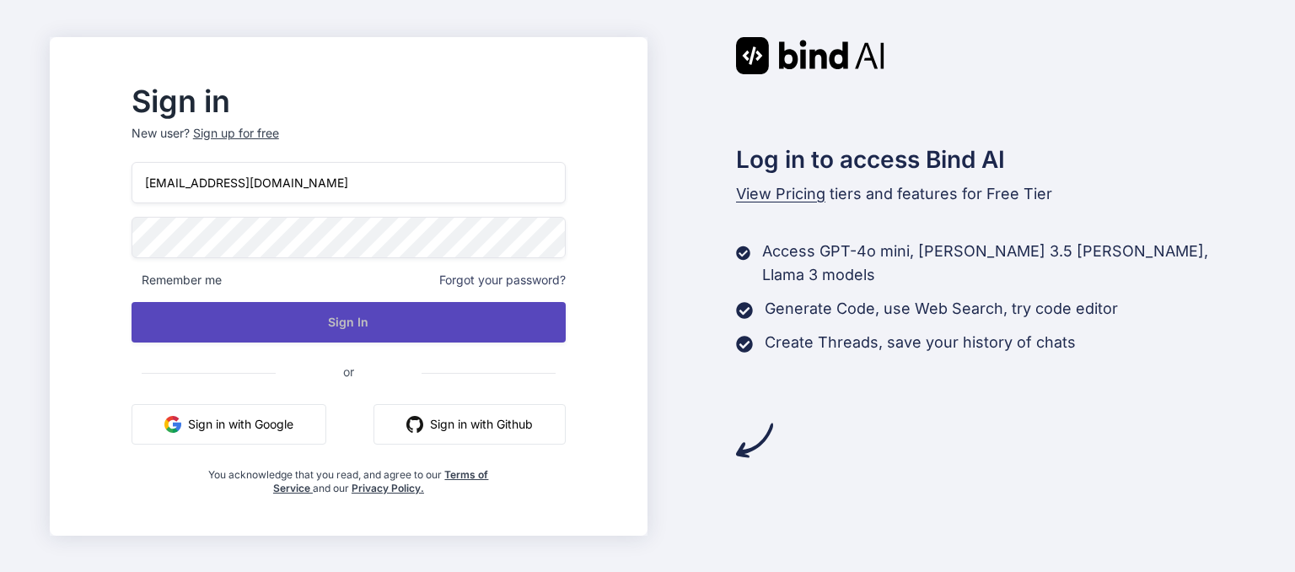
click at [380, 324] on button "Sign In" at bounding box center [349, 322] width 434 height 40
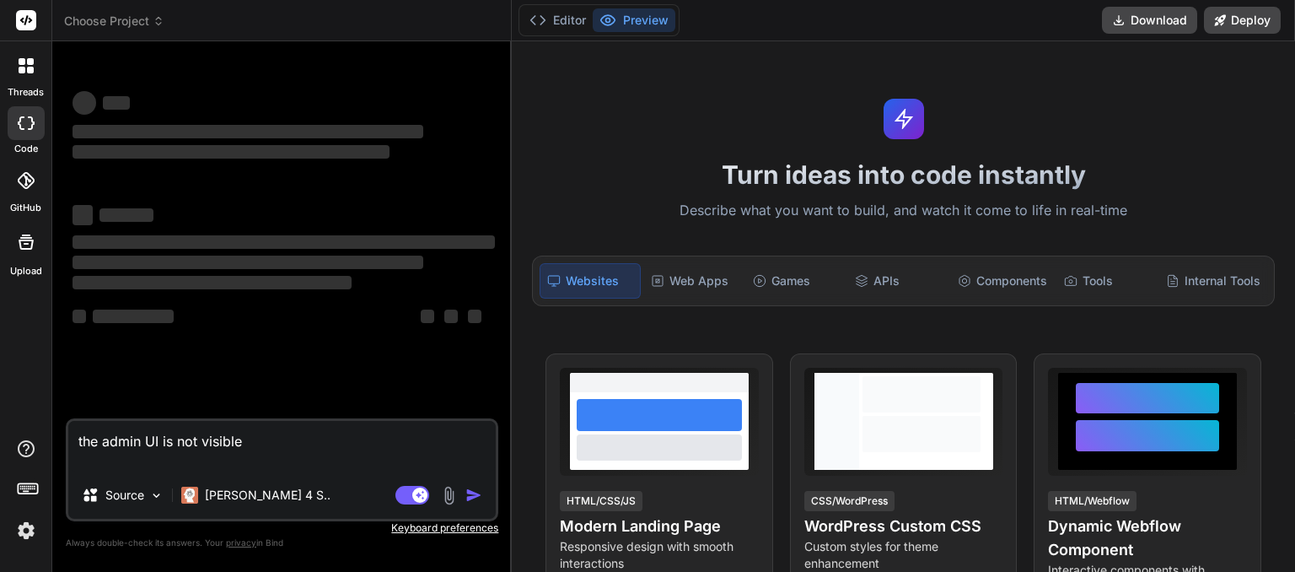
click at [163, 19] on icon at bounding box center [159, 21] width 12 height 12
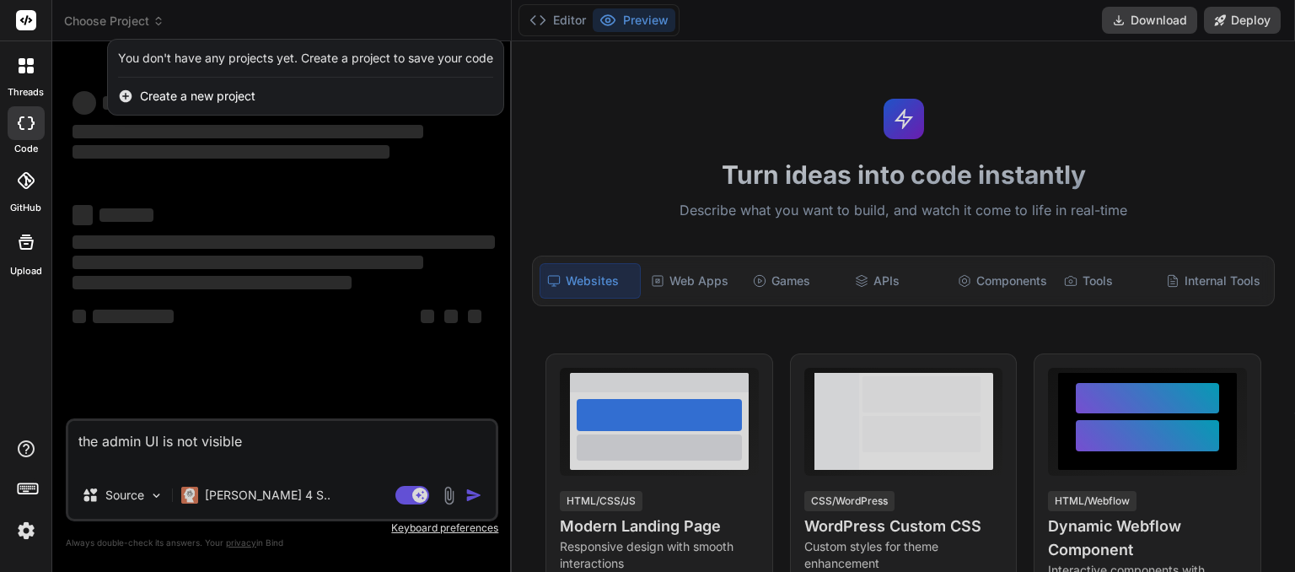
click at [163, 19] on div at bounding box center [647, 286] width 1295 height 572
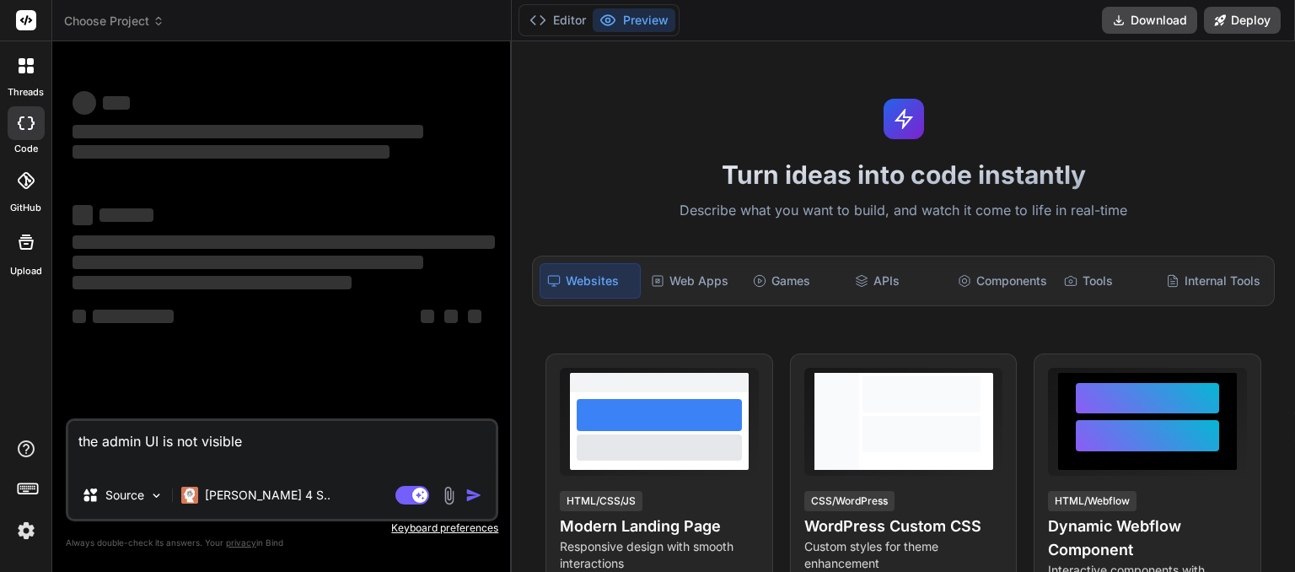
click at [163, 19] on icon at bounding box center [159, 21] width 12 height 12
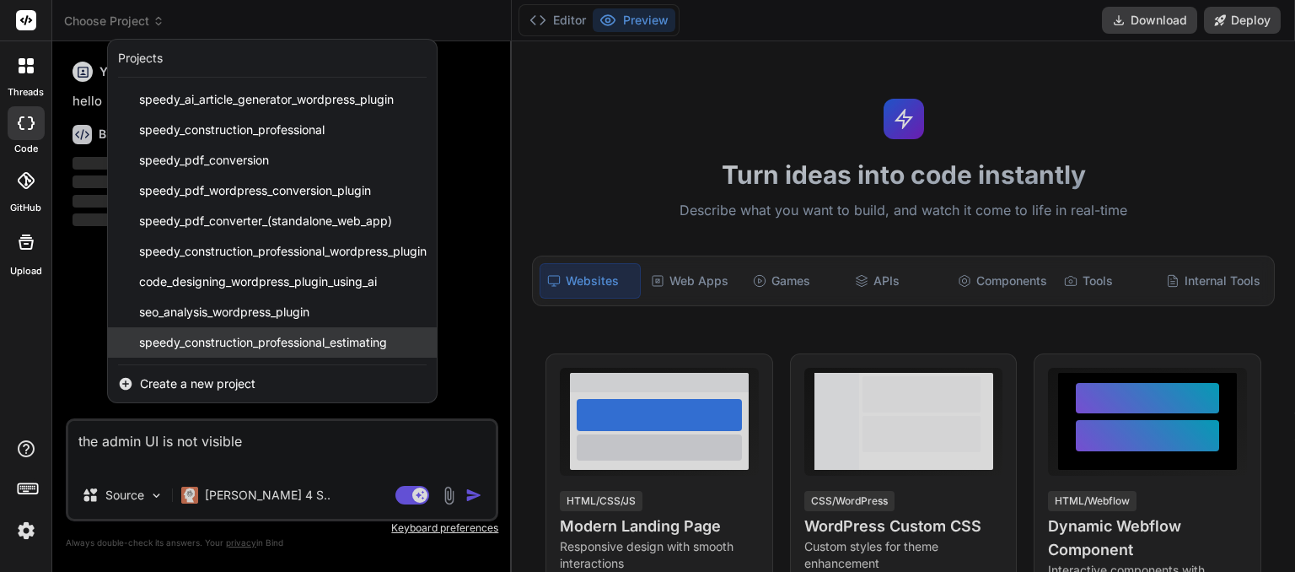
click at [250, 346] on span "speedy_construction_professional_estimating" at bounding box center [263, 342] width 248 height 17
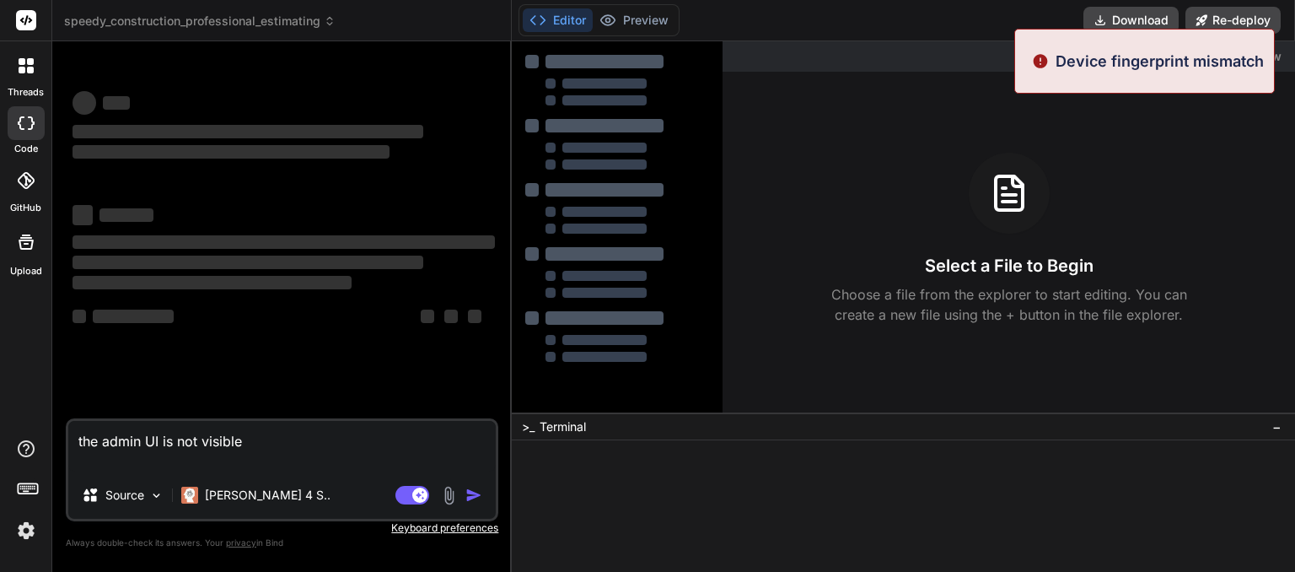
scroll to position [16, 0]
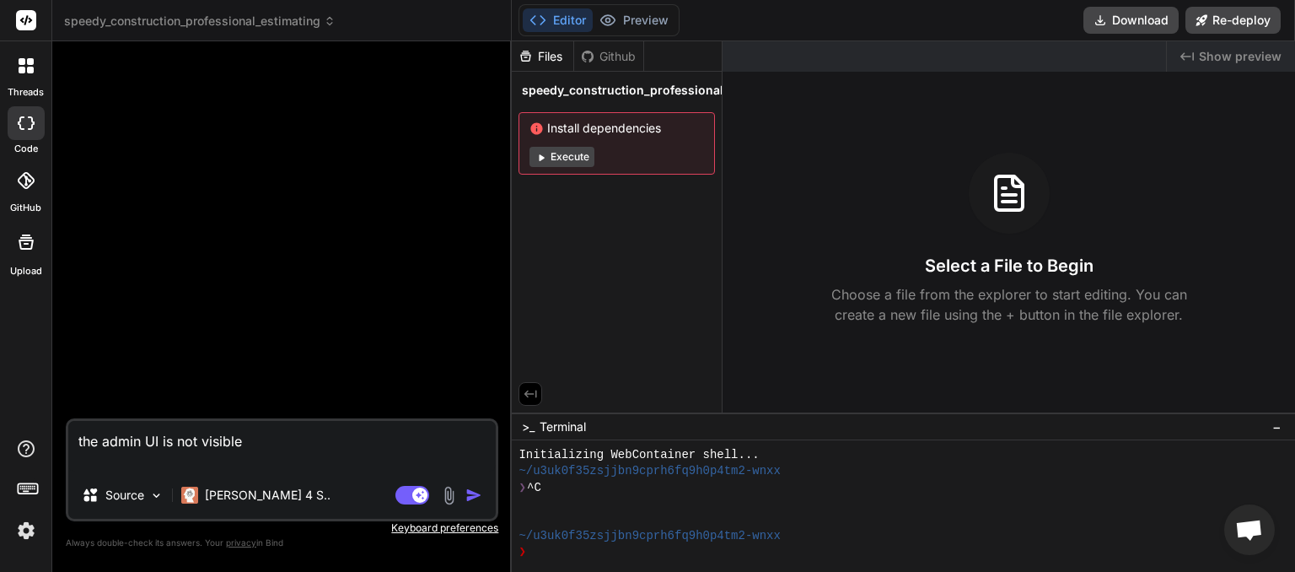
click at [30, 529] on img at bounding box center [26, 530] width 29 height 29
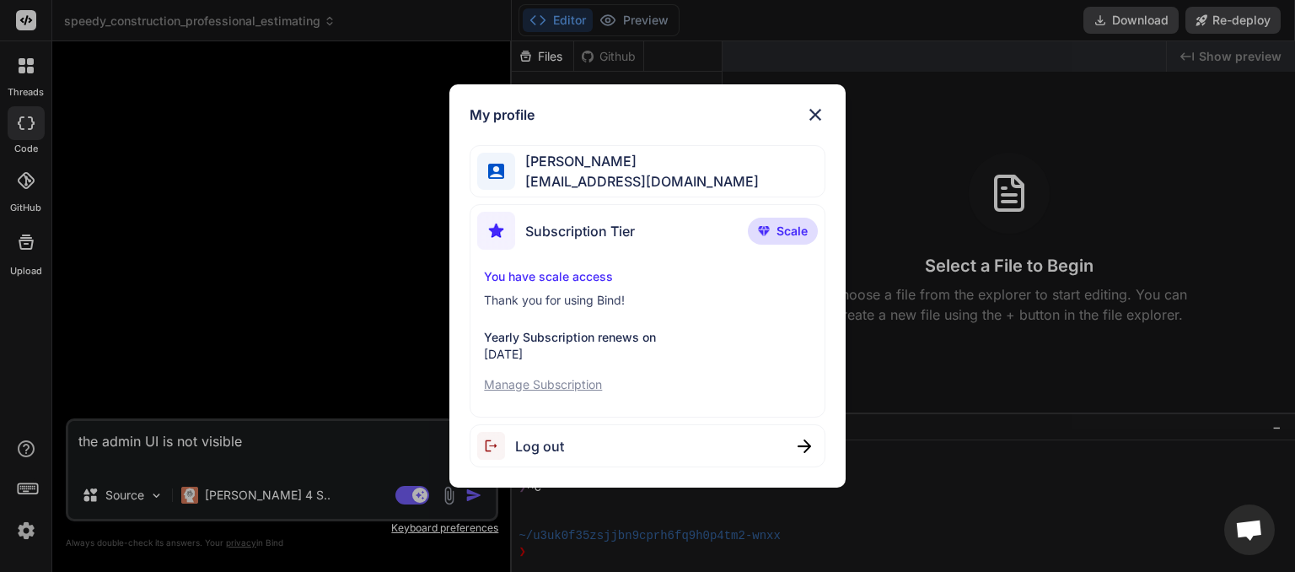
click at [532, 441] on span "Log out" at bounding box center [539, 446] width 49 height 20
type textarea "x"
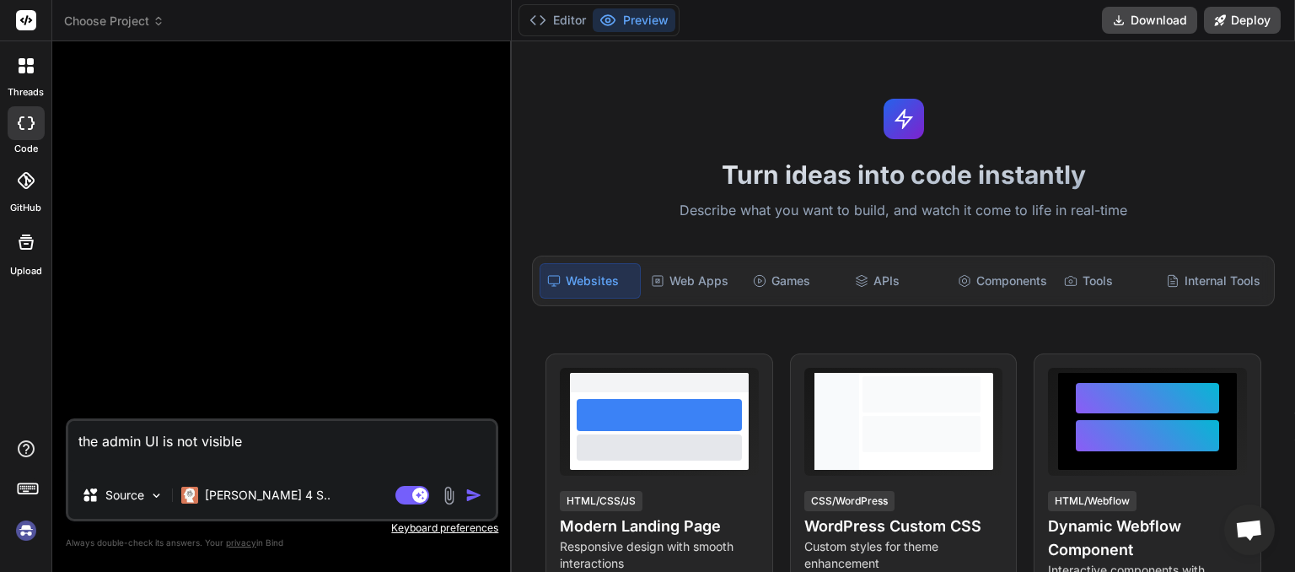
scroll to position [81, 0]
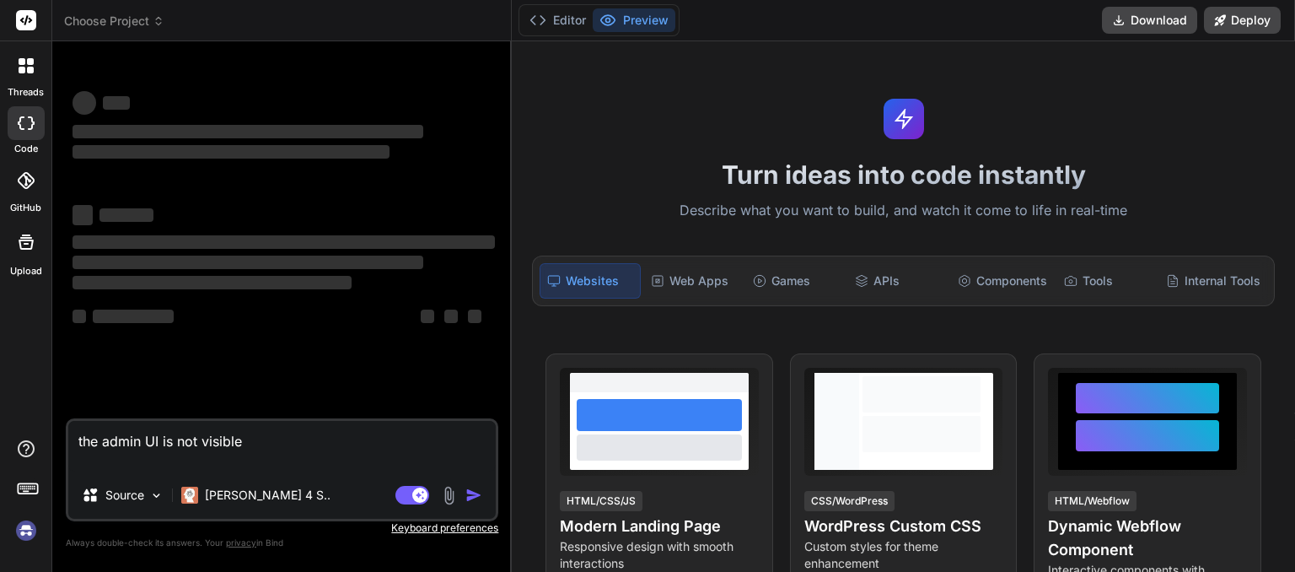
click at [25, 531] on img at bounding box center [26, 530] width 29 height 29
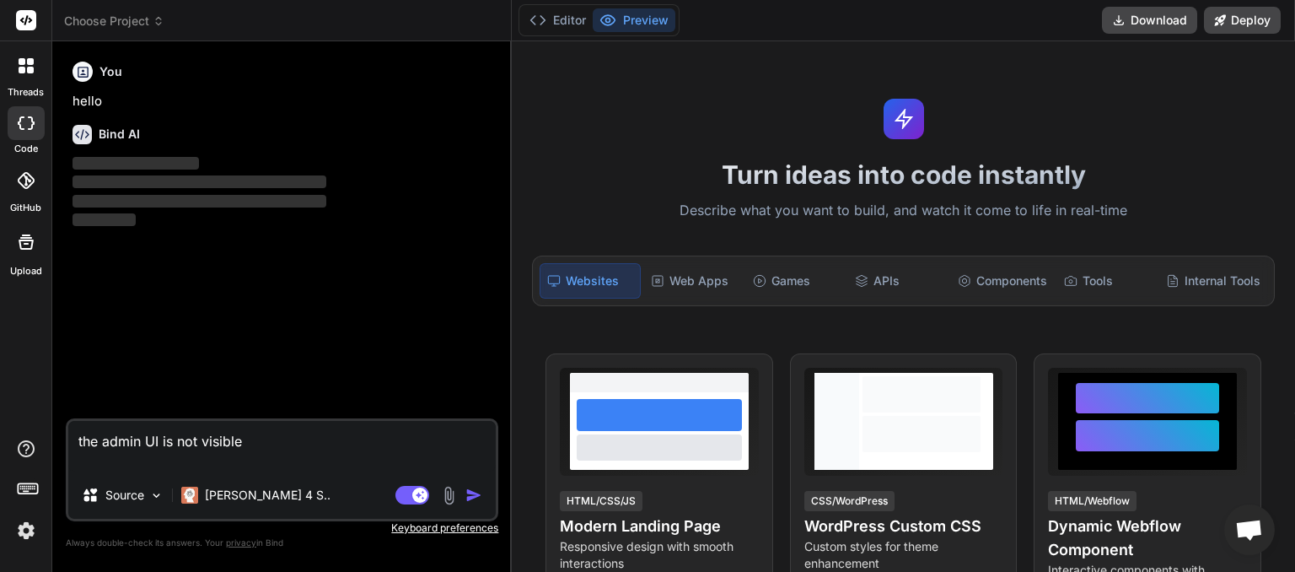
click at [156, 25] on icon at bounding box center [159, 21] width 12 height 12
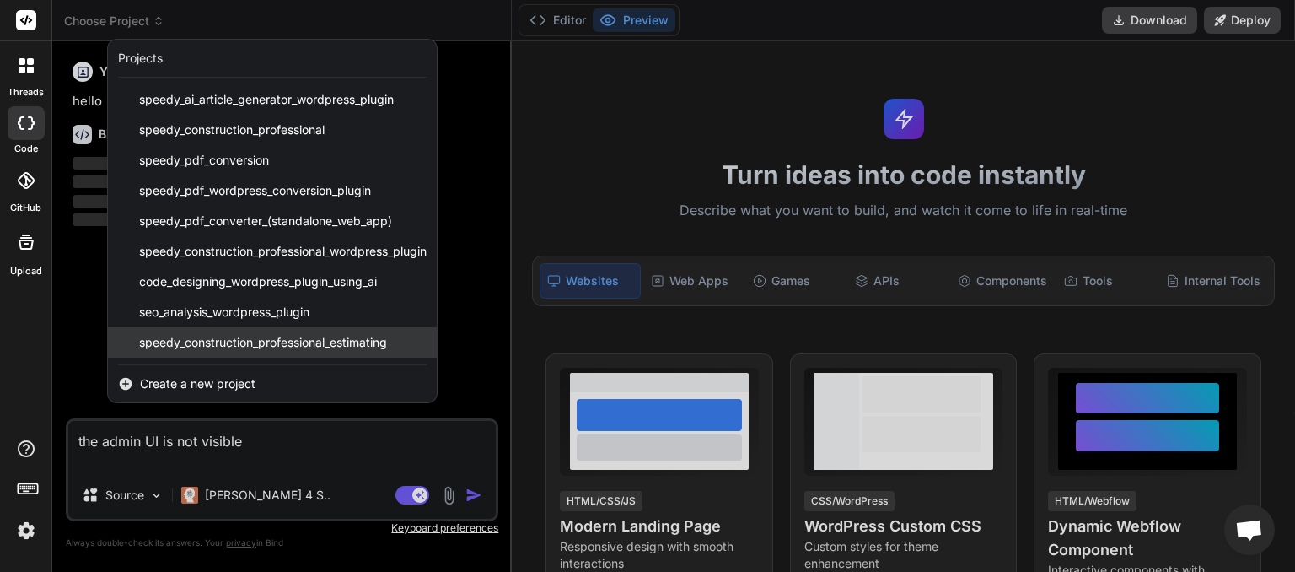
click at [202, 332] on div "speedy_construction_professional_estimating" at bounding box center [272, 342] width 329 height 30
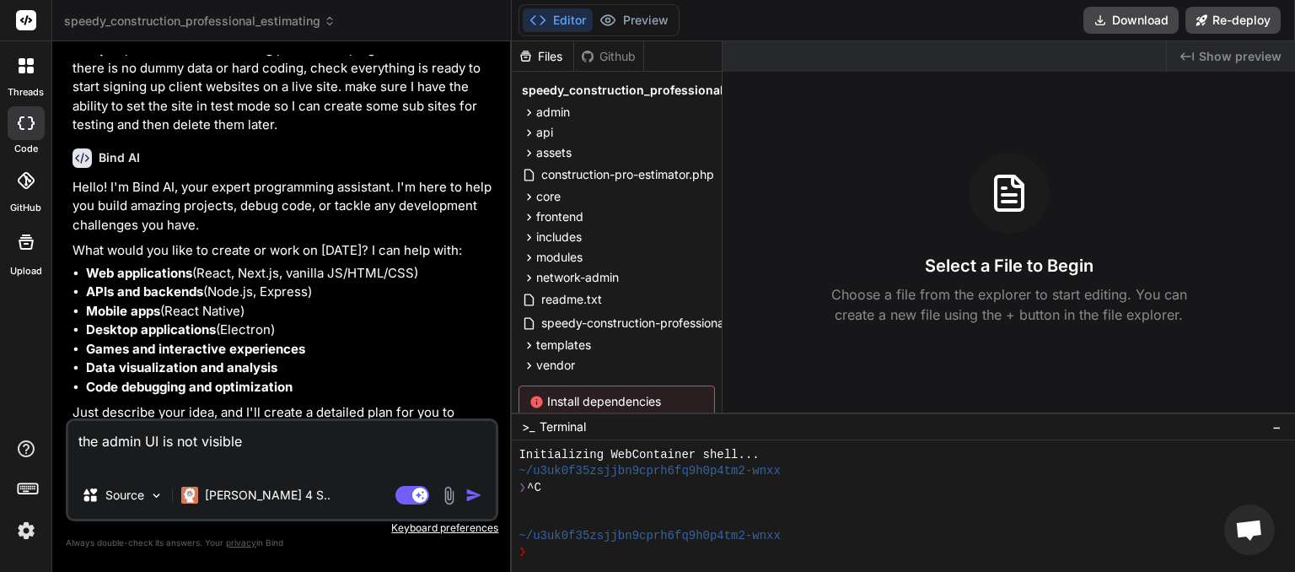
scroll to position [7344, 0]
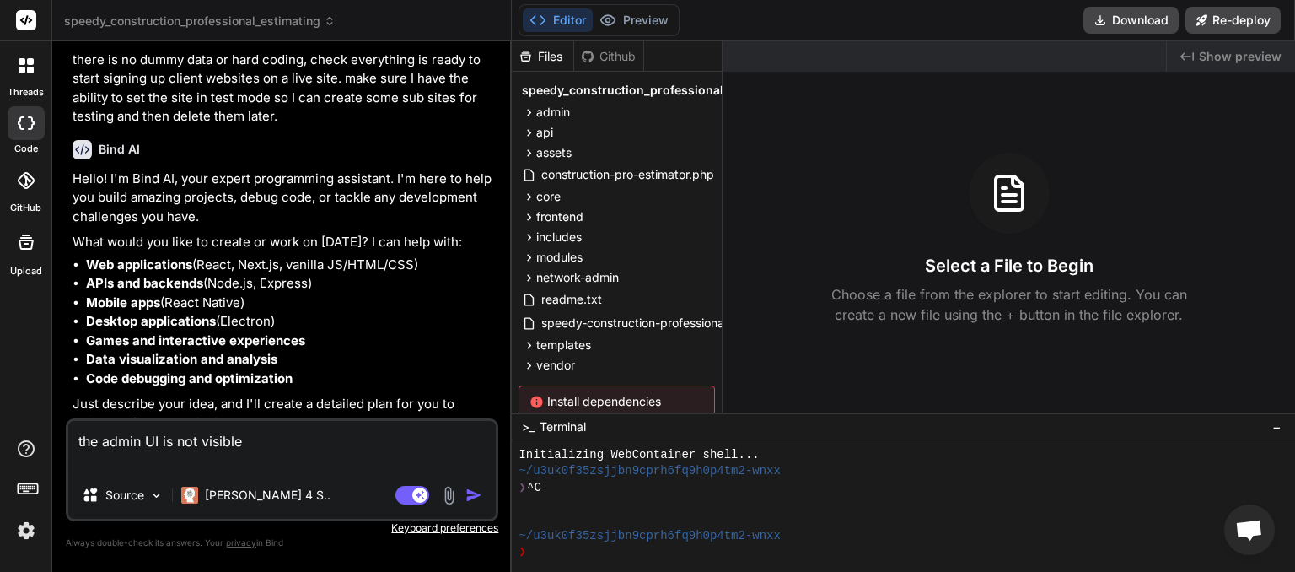
click at [250, 438] on textarea "the admin UI is not visible" at bounding box center [281, 446] width 427 height 51
click at [476, 497] on img "button" at bounding box center [473, 494] width 17 height 17
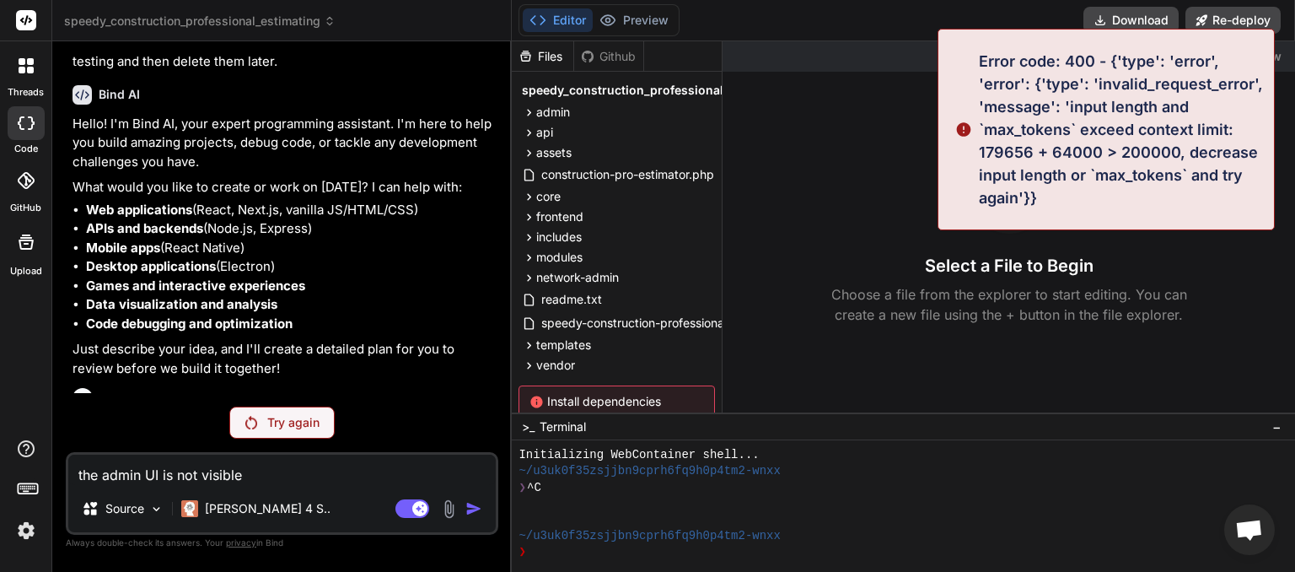
scroll to position [7398, 0]
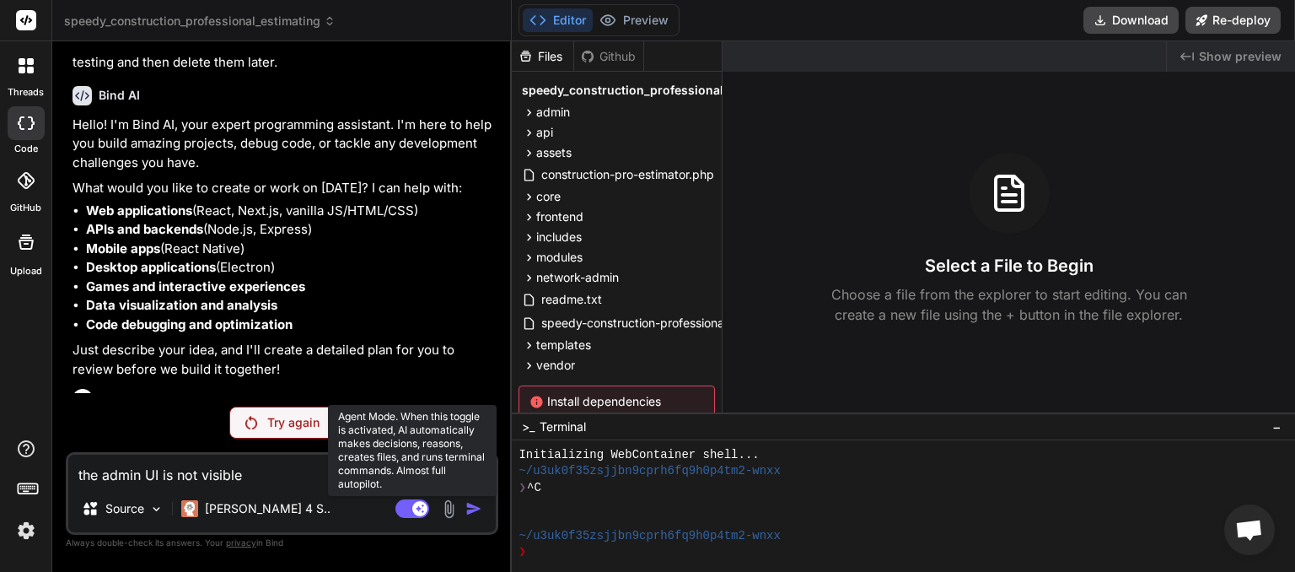
click at [400, 505] on rect at bounding box center [412, 508] width 34 height 19
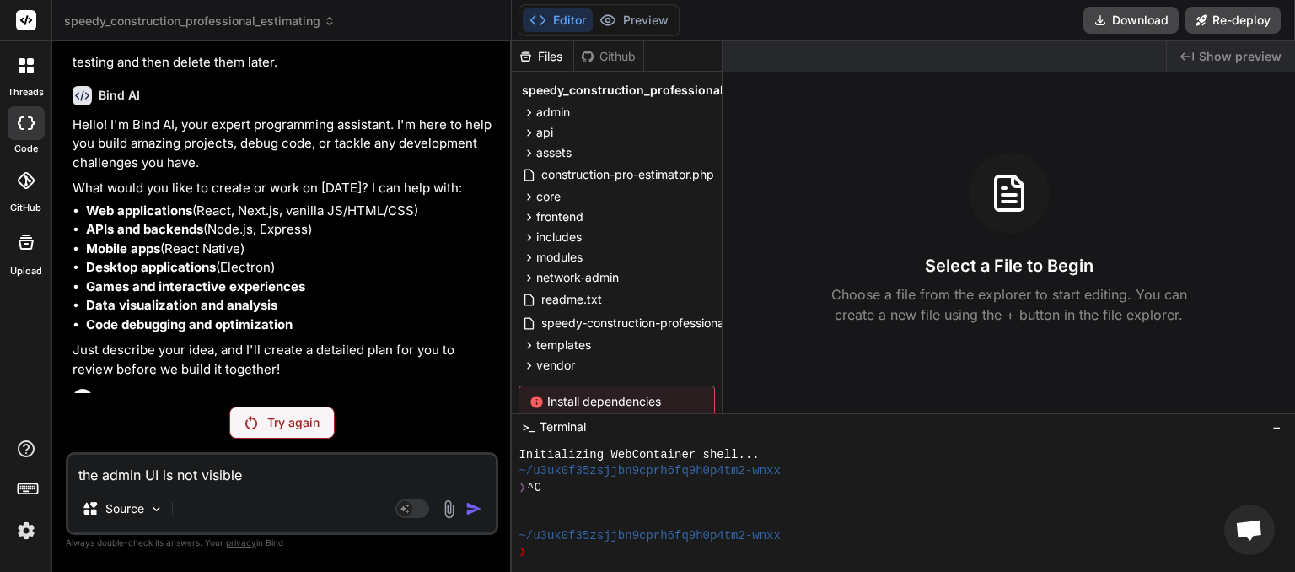
click at [285, 426] on p "Try again" at bounding box center [293, 422] width 52 height 17
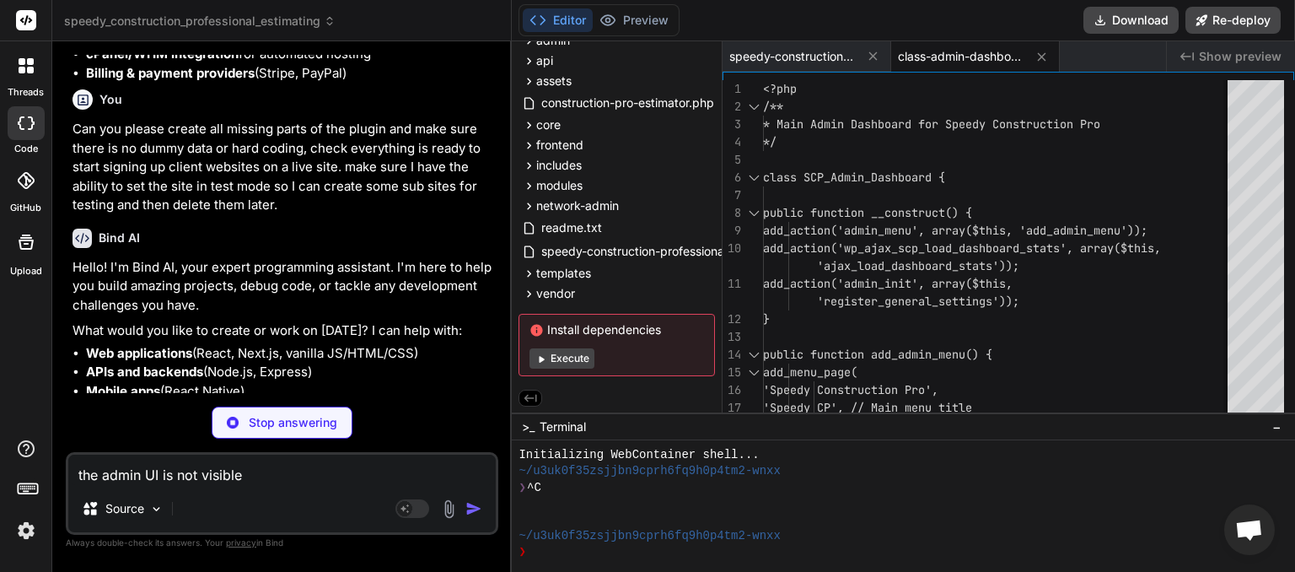
scroll to position [7142, 0]
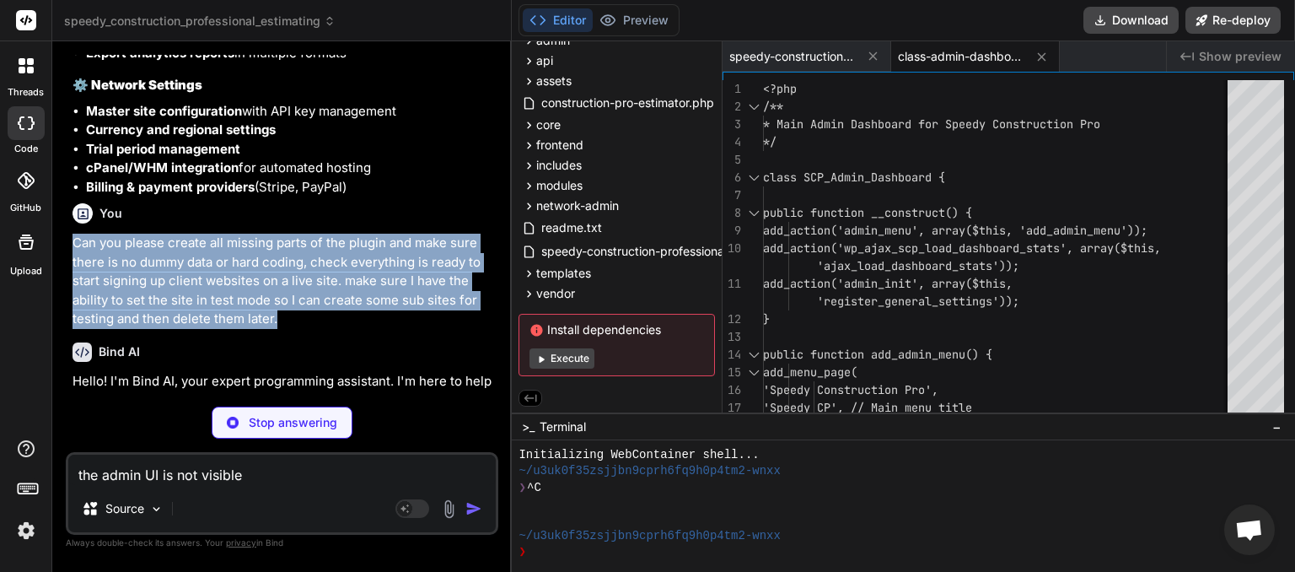
drag, startPoint x: 74, startPoint y: 227, endPoint x: 278, endPoint y: 302, distance: 217.4
click at [280, 302] on p "Can you please create all missing parts of the plugin and make sure there is no…" at bounding box center [283, 281] width 422 height 95
drag, startPoint x: 248, startPoint y: 282, endPoint x: 257, endPoint y: 276, distance: 11.0
copy p "Can you please create all missing parts of the plugin and make sure there is no…"
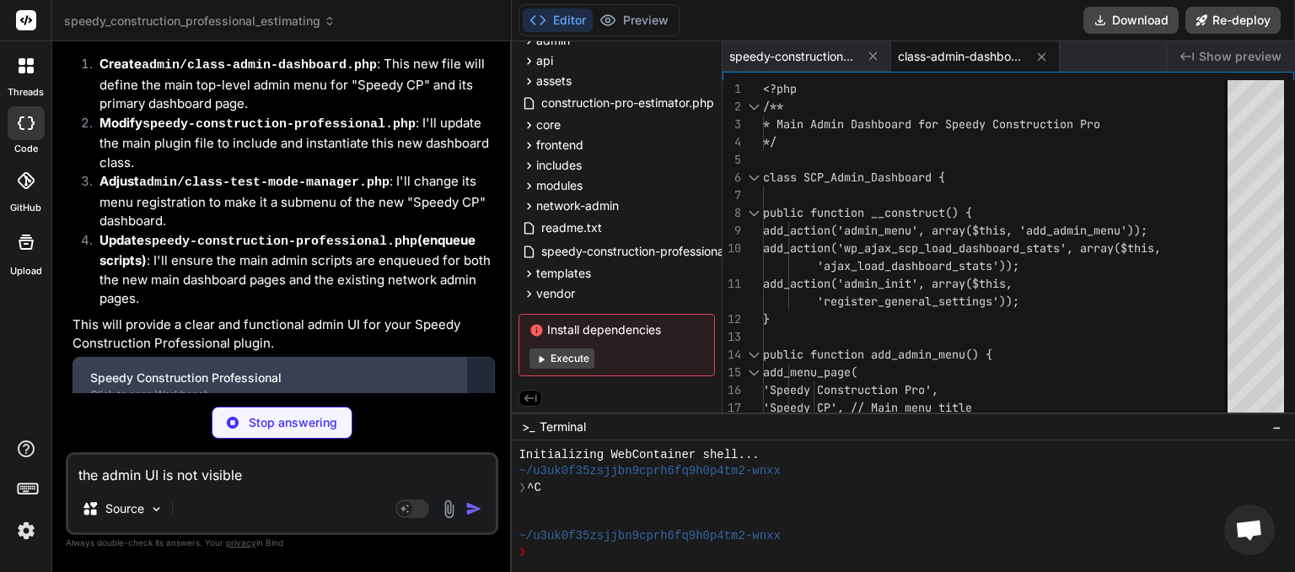
scroll to position [8113, 0]
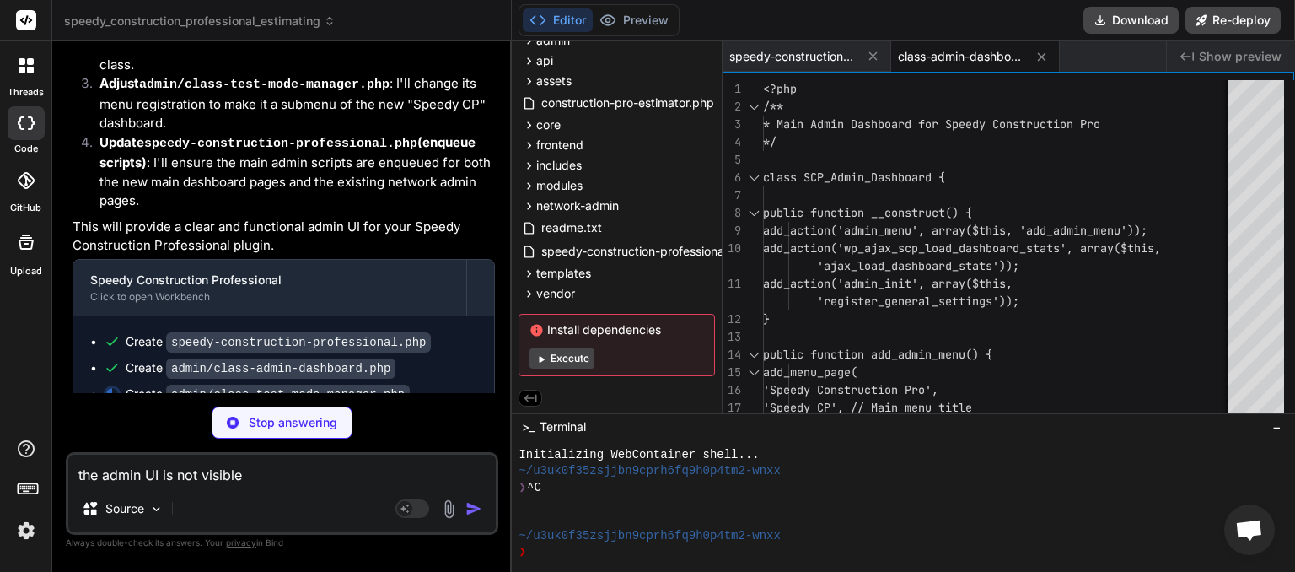
click at [147, 474] on textarea "the admin UI is not visible" at bounding box center [281, 469] width 427 height 30
type textarea "x"
paste textarea "Can you please create all missing parts of the plugin and make sure there is no…"
type textarea "Can you please create all missing parts of the plugin and make sure there is no…"
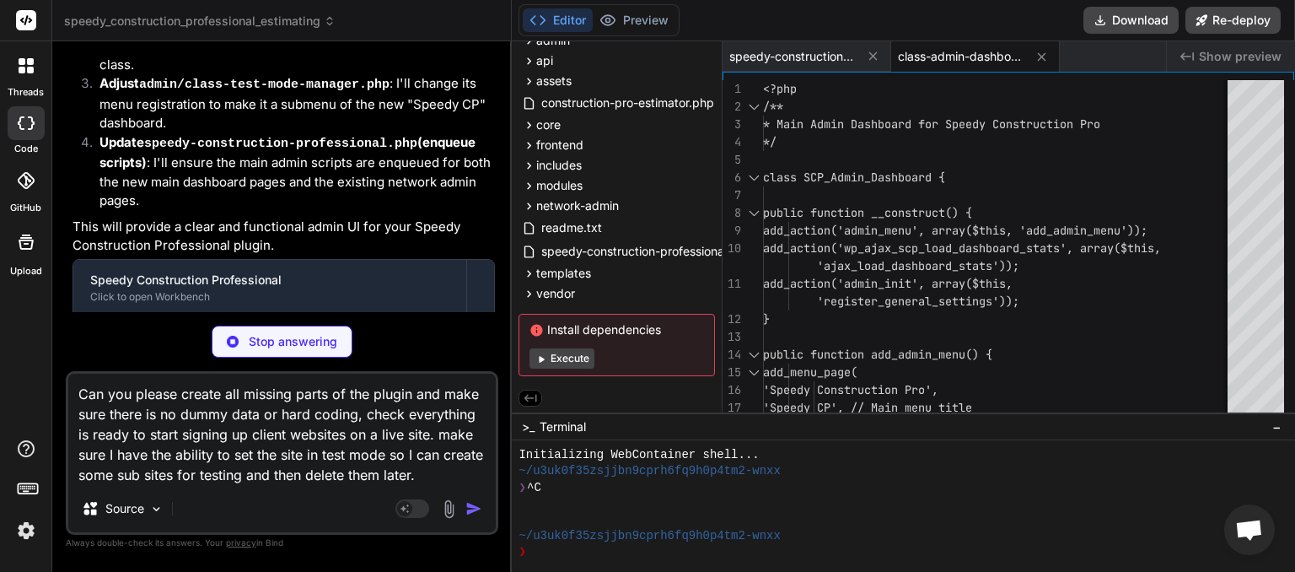
type textarea "x"
type textarea "Can you please create all missing parts of the plugin and make sure there is no…"
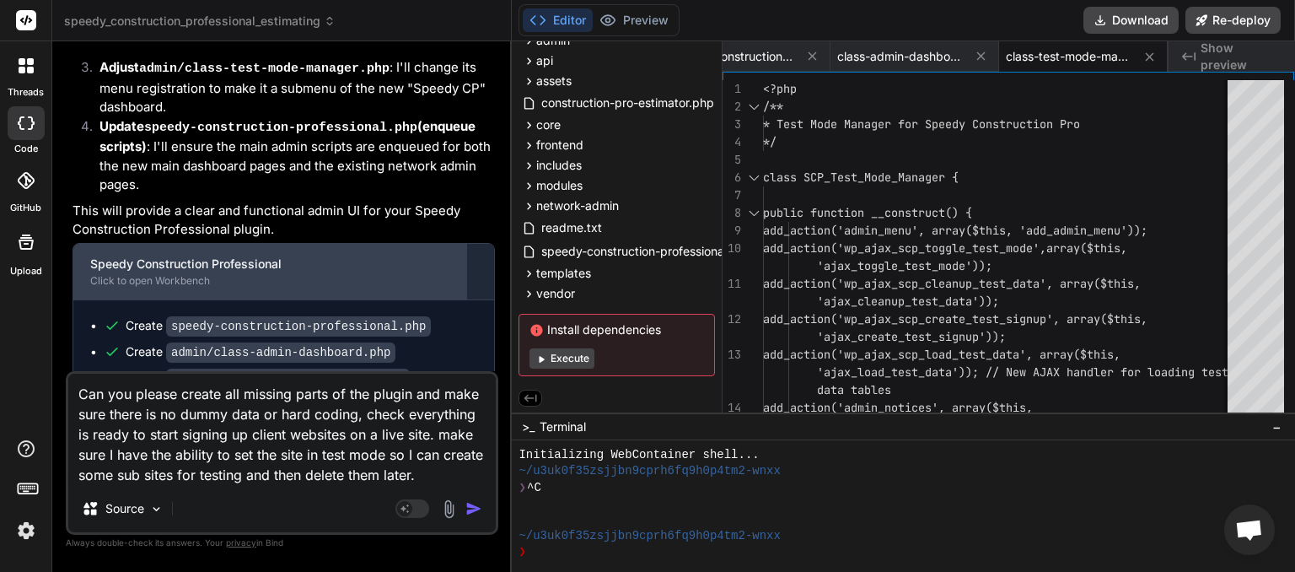
scroll to position [8135, 0]
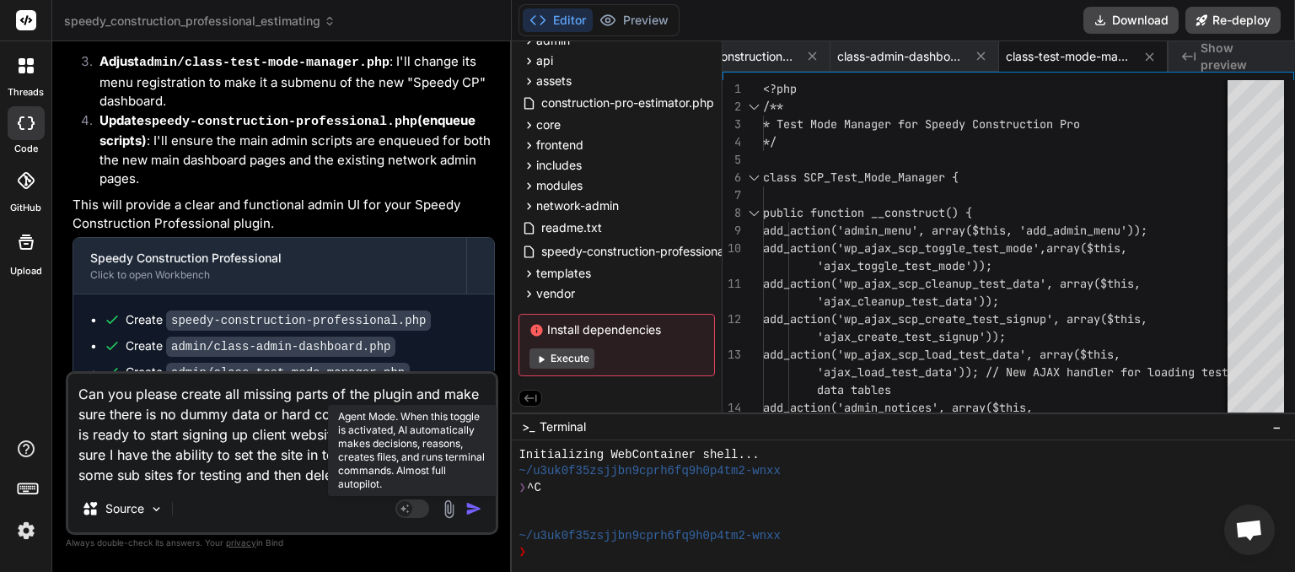
click at [422, 502] on rect at bounding box center [412, 508] width 34 height 19
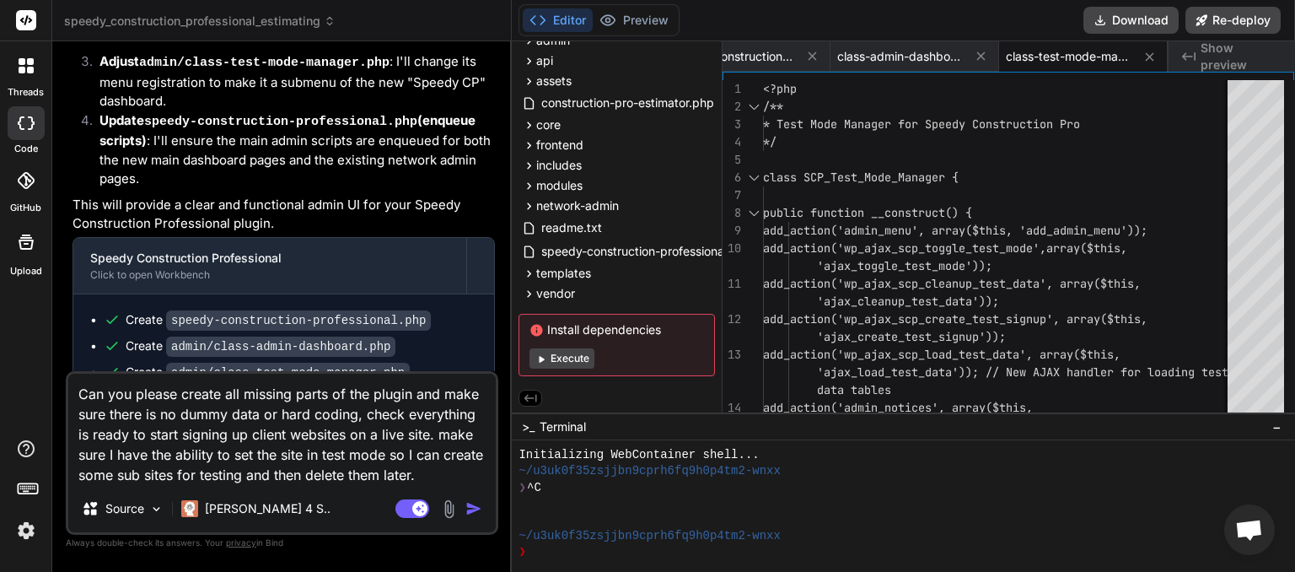
click at [477, 509] on img "button" at bounding box center [473, 508] width 17 height 17
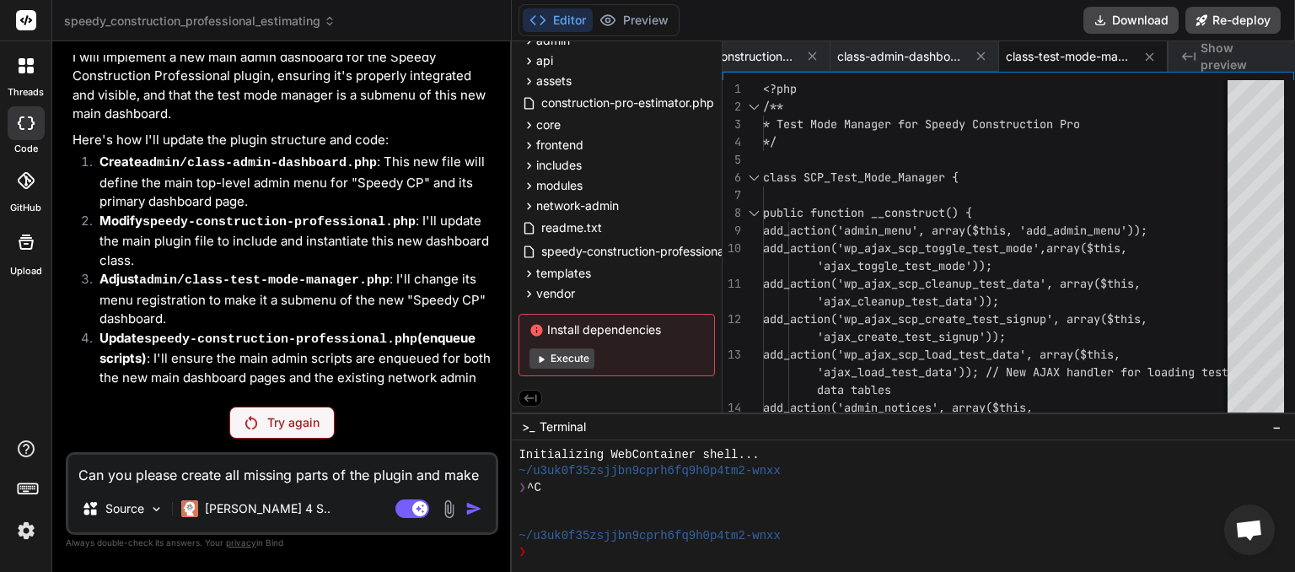
scroll to position [8245, 0]
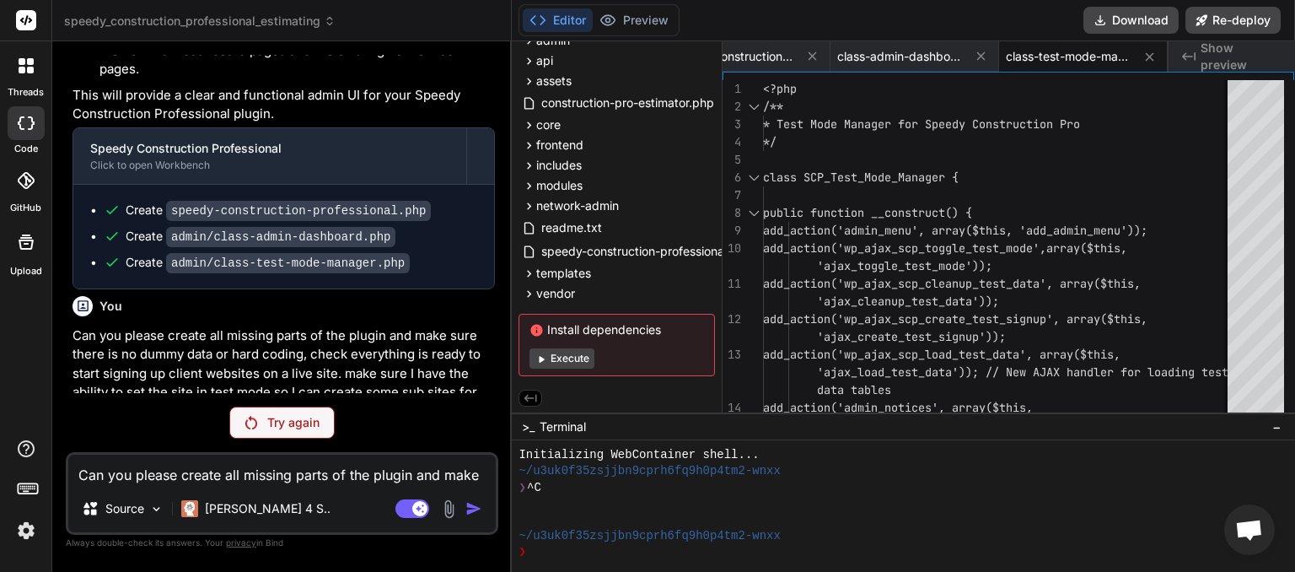
click at [275, 419] on p "Try again" at bounding box center [293, 422] width 52 height 17
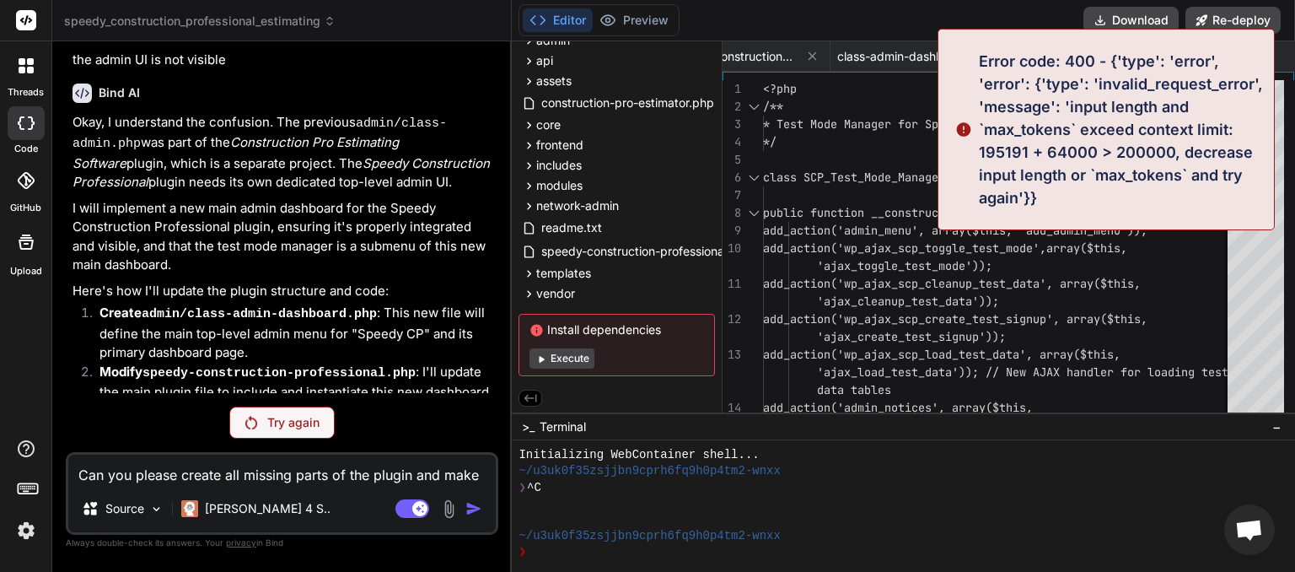
scroll to position [7765, 0]
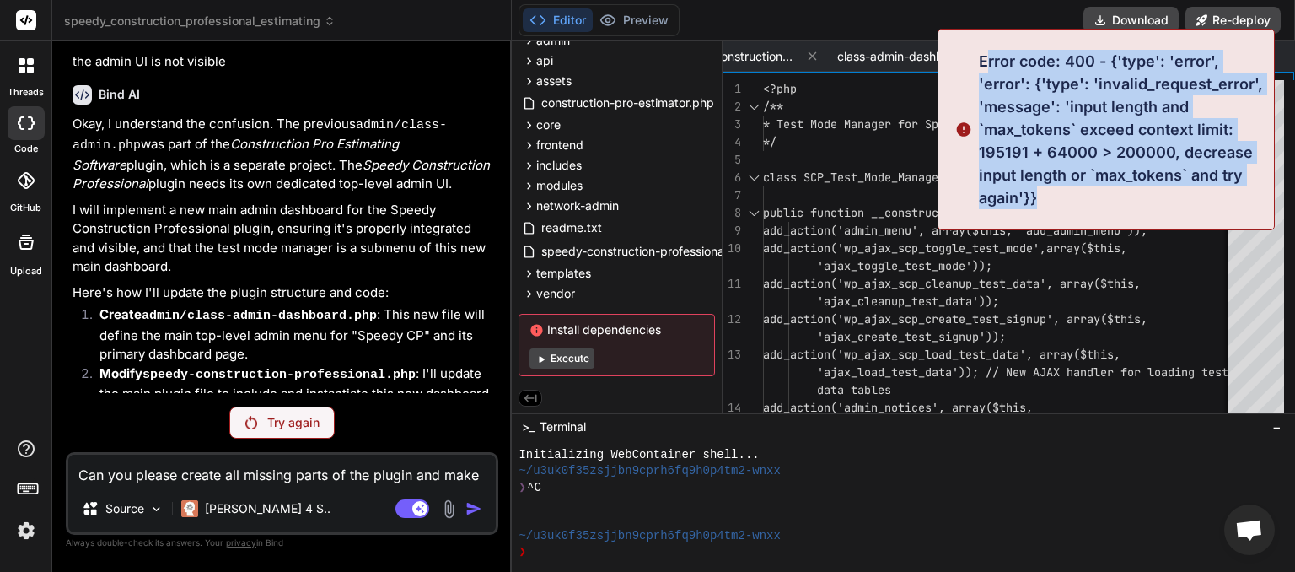
drag, startPoint x: 986, startPoint y: 59, endPoint x: 1056, endPoint y: 201, distance: 158.0
click at [1056, 201] on p "Error code: 400 - {'type': 'error', 'error': {'type': 'invalid_request_error', …" at bounding box center [1121, 129] width 285 height 159
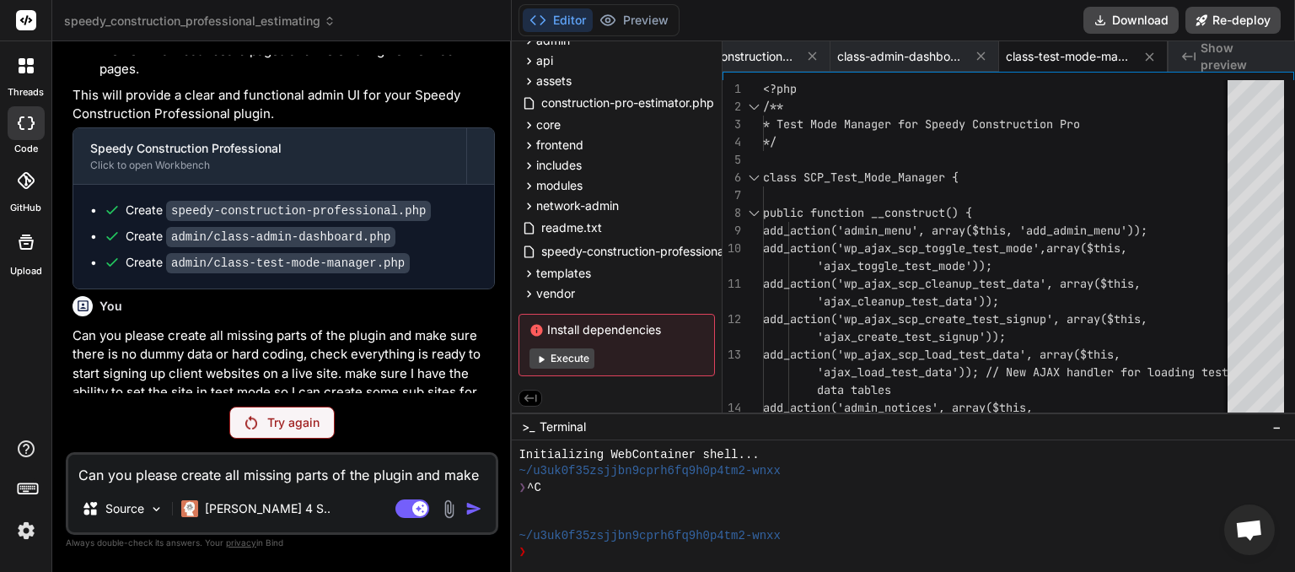
click at [277, 424] on p "Try again" at bounding box center [293, 422] width 52 height 17
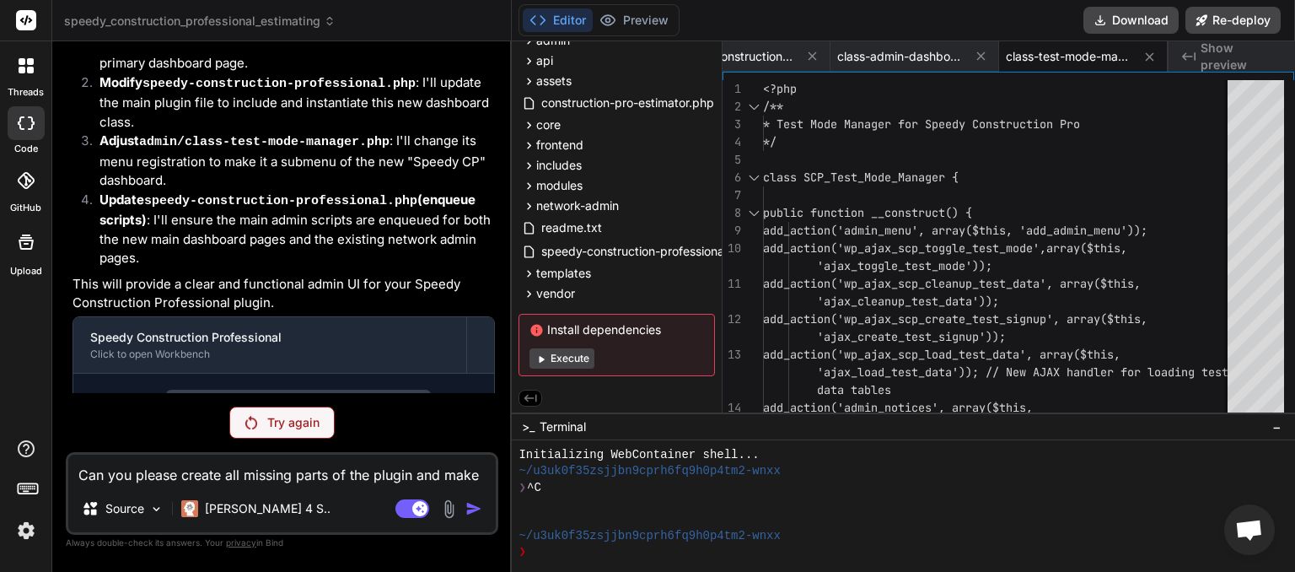
scroll to position [8245, 0]
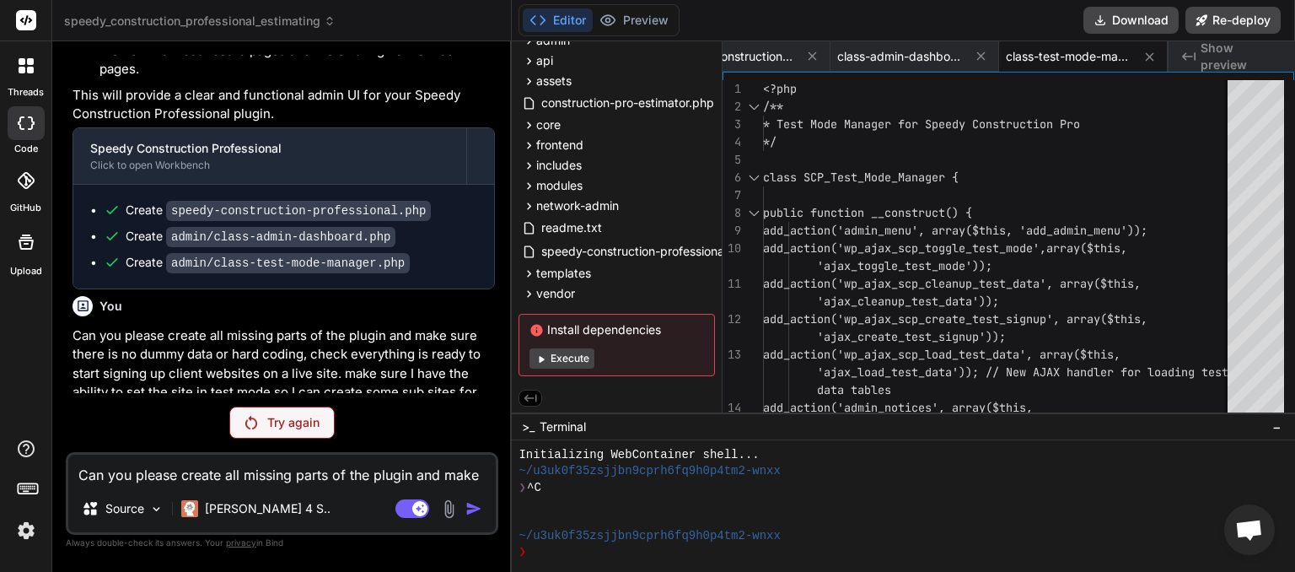
click at [312, 423] on p "Try again" at bounding box center [293, 422] width 52 height 17
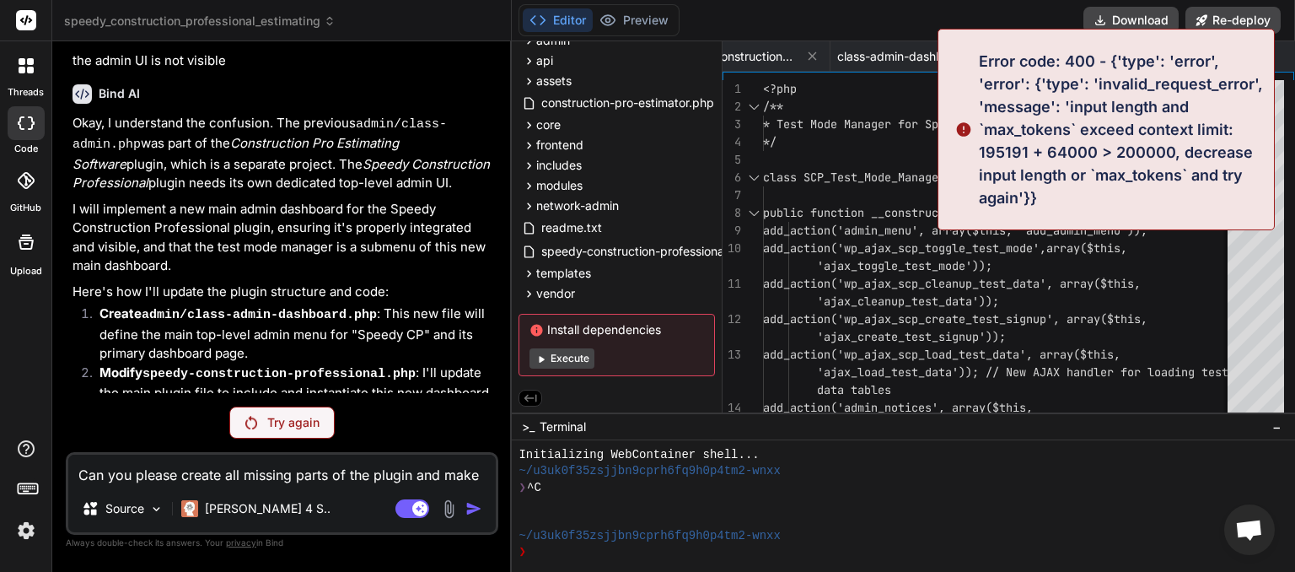
scroll to position [7765, 0]
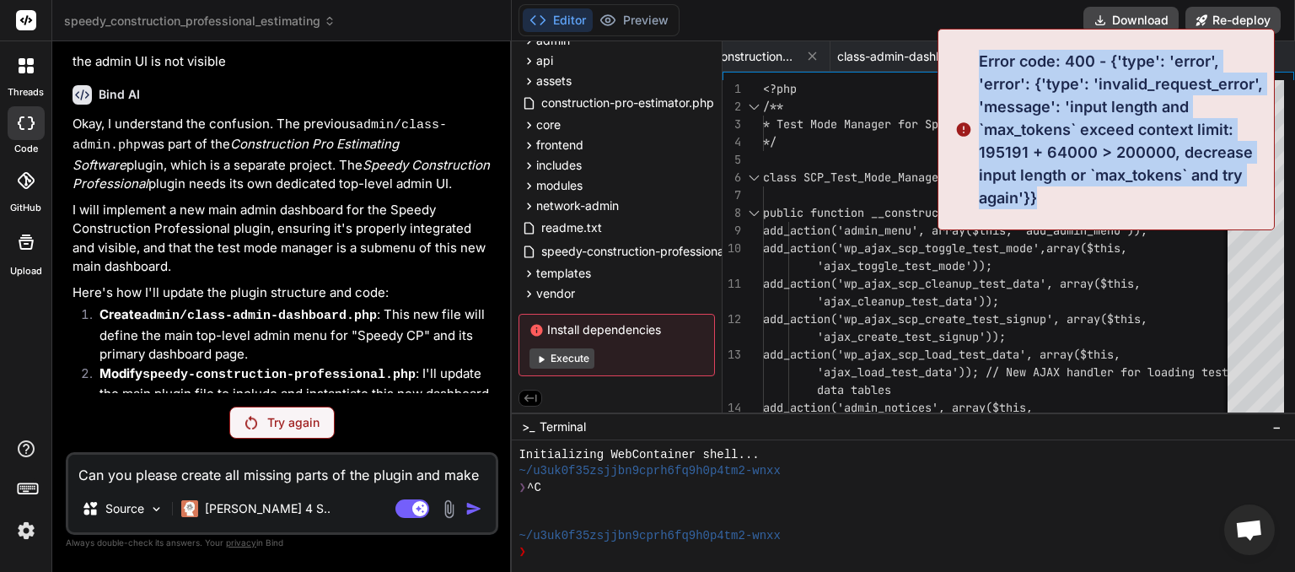
drag, startPoint x: 988, startPoint y: 99, endPoint x: 1040, endPoint y: 201, distance: 114.6
click at [1040, 201] on p "Error code: 400 - {'type': 'error', 'error': {'type': 'invalid_request_error', …" at bounding box center [1121, 129] width 285 height 159
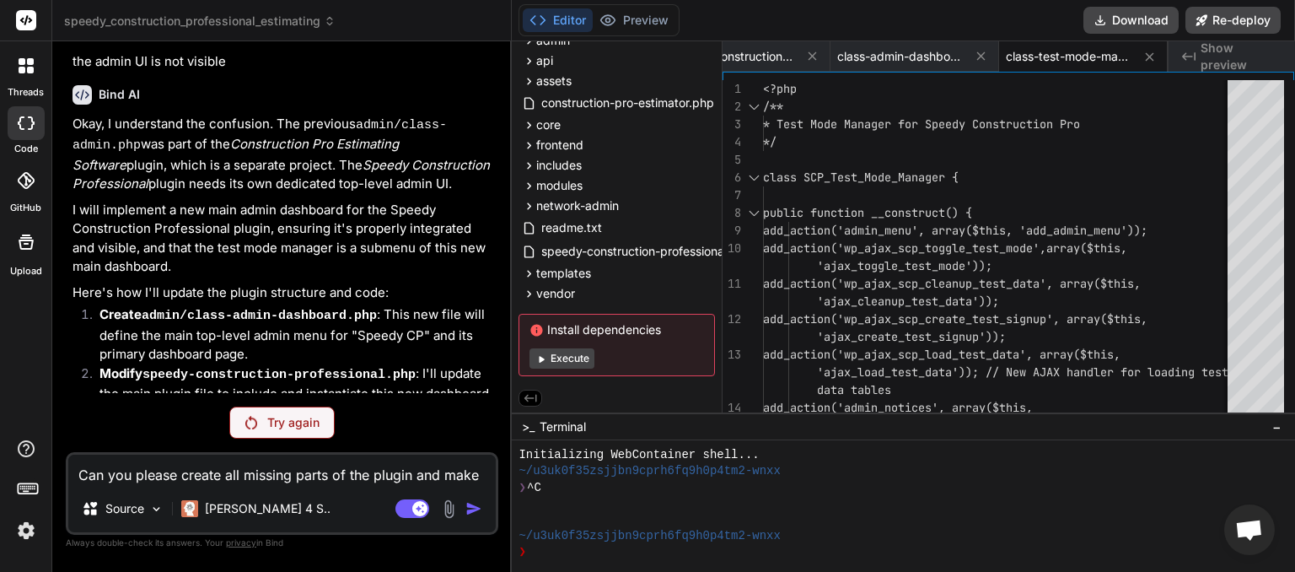
click at [288, 416] on p "Try again" at bounding box center [293, 422] width 52 height 17
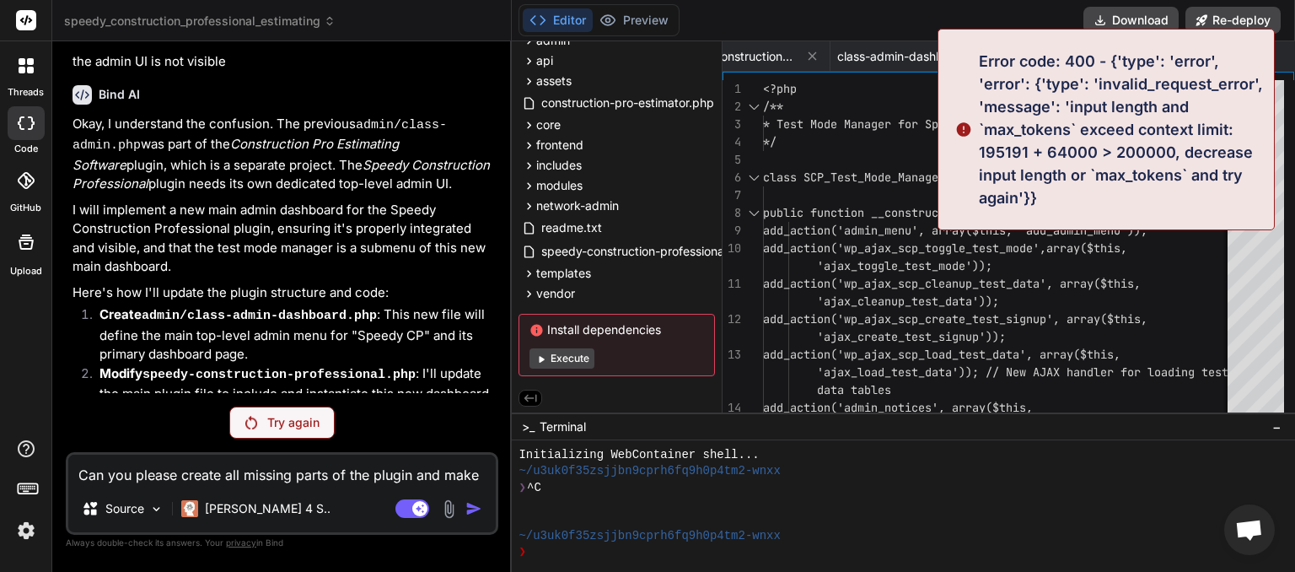
click at [999, 104] on p "Error code: 400 - {'type': 'error', 'error': {'type': 'invalid_request_error', …" at bounding box center [1121, 129] width 285 height 159
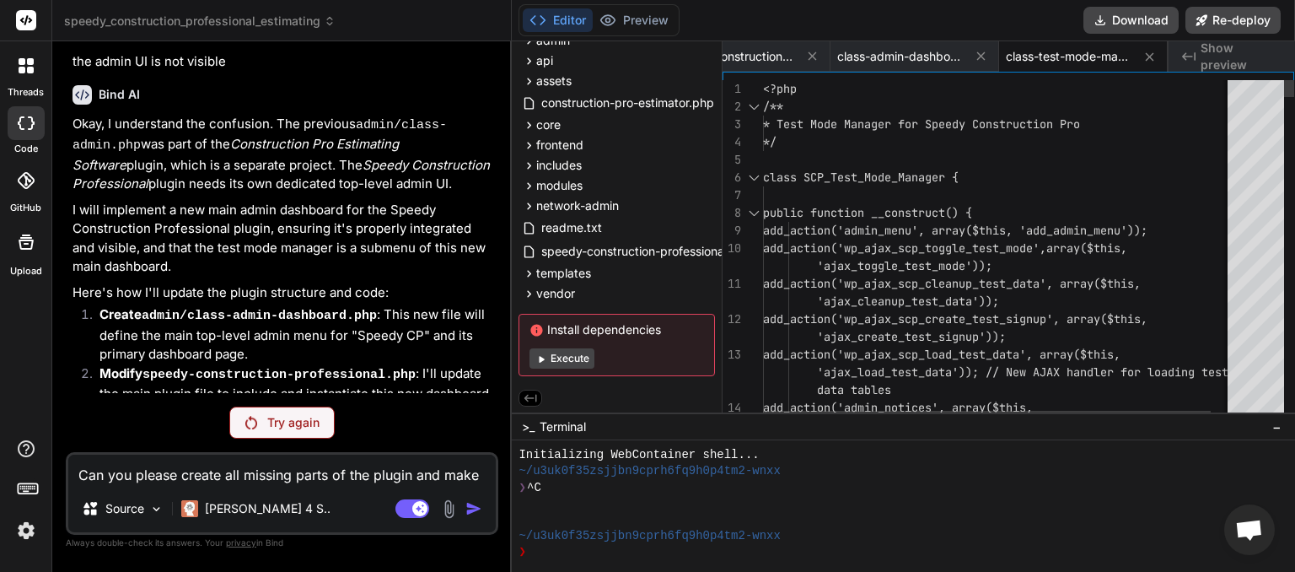
drag, startPoint x: 1038, startPoint y: 192, endPoint x: 995, endPoint y: 104, distance: 98.4
click at [267, 438] on div "Try again" at bounding box center [281, 422] width 105 height 32
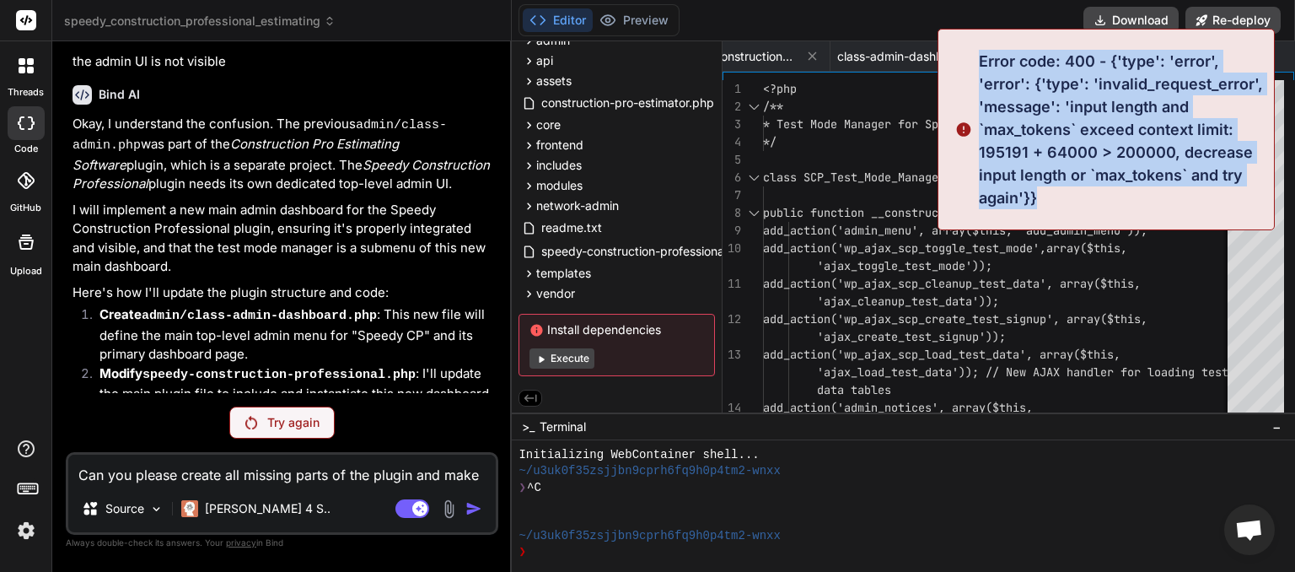
drag, startPoint x: 1050, startPoint y: 205, endPoint x: 990, endPoint y: 66, distance: 151.8
click at [980, 62] on p "Error code: 400 - {'type': 'error', 'error': {'type': 'invalid_request_error', …" at bounding box center [1121, 129] width 285 height 159
drag, startPoint x: 990, startPoint y: 66, endPoint x: 1002, endPoint y: 76, distance: 16.2
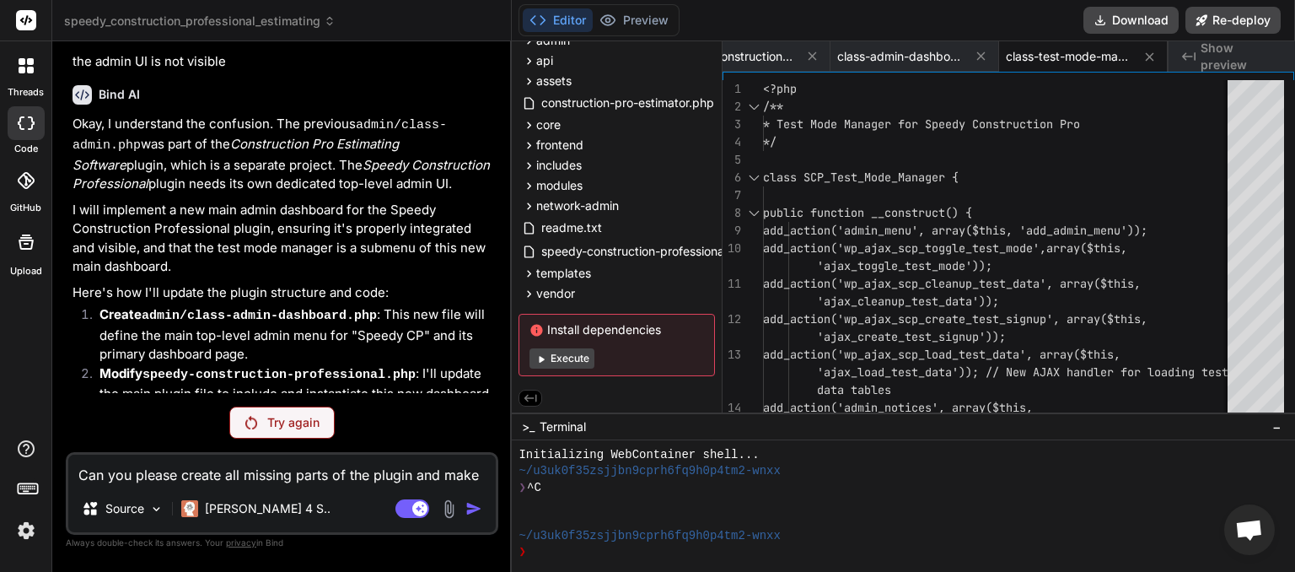
scroll to position [8245, 0]
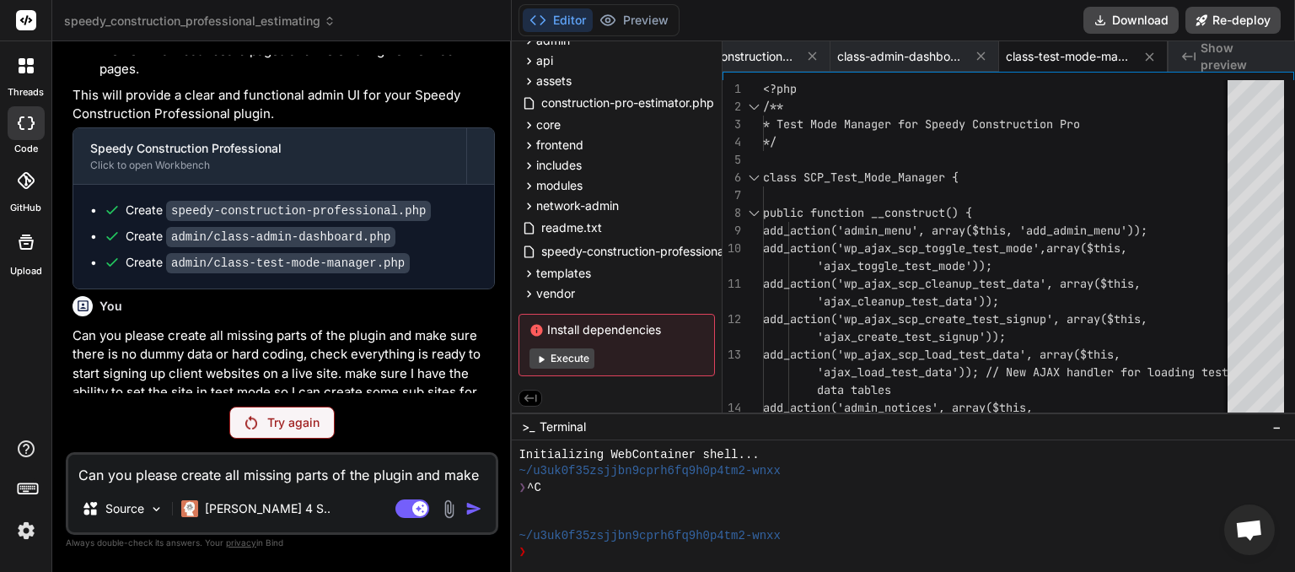
click at [22, 534] on img at bounding box center [26, 530] width 29 height 29
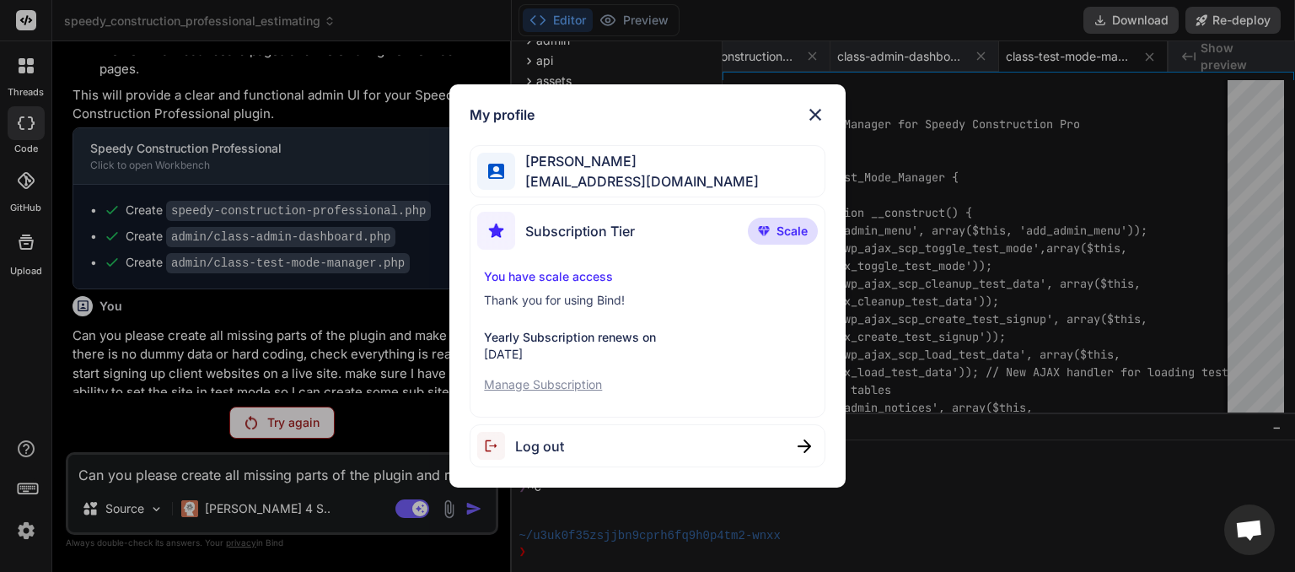
click at [526, 450] on span "Log out" at bounding box center [539, 446] width 49 height 20
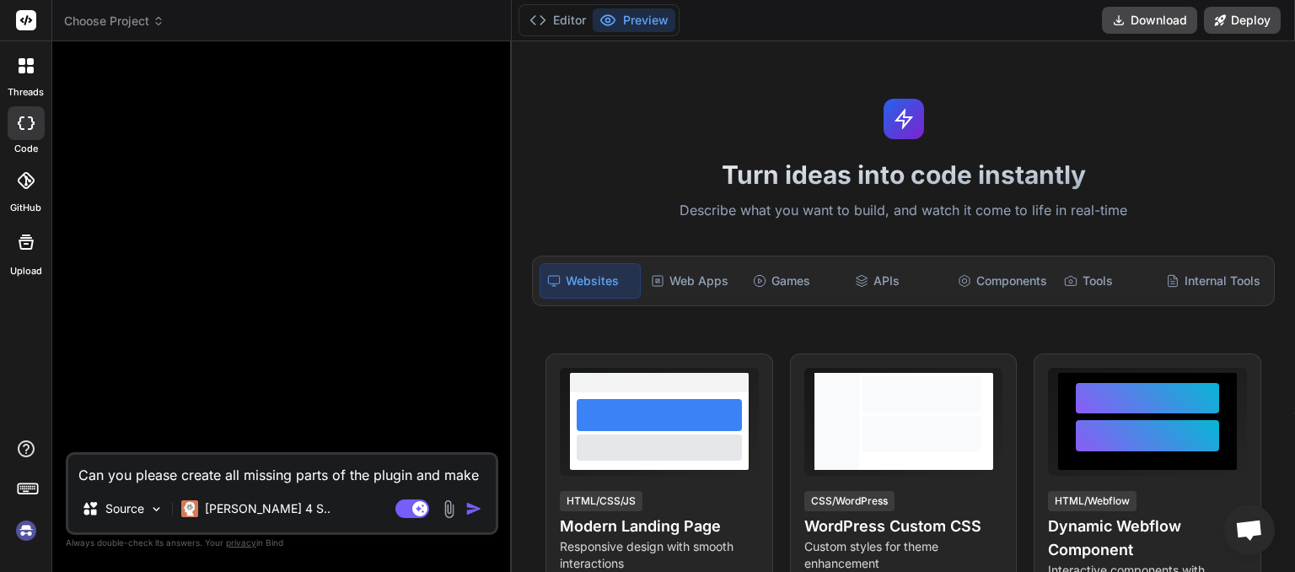
scroll to position [81, 0]
click at [155, 22] on icon at bounding box center [159, 21] width 12 height 12
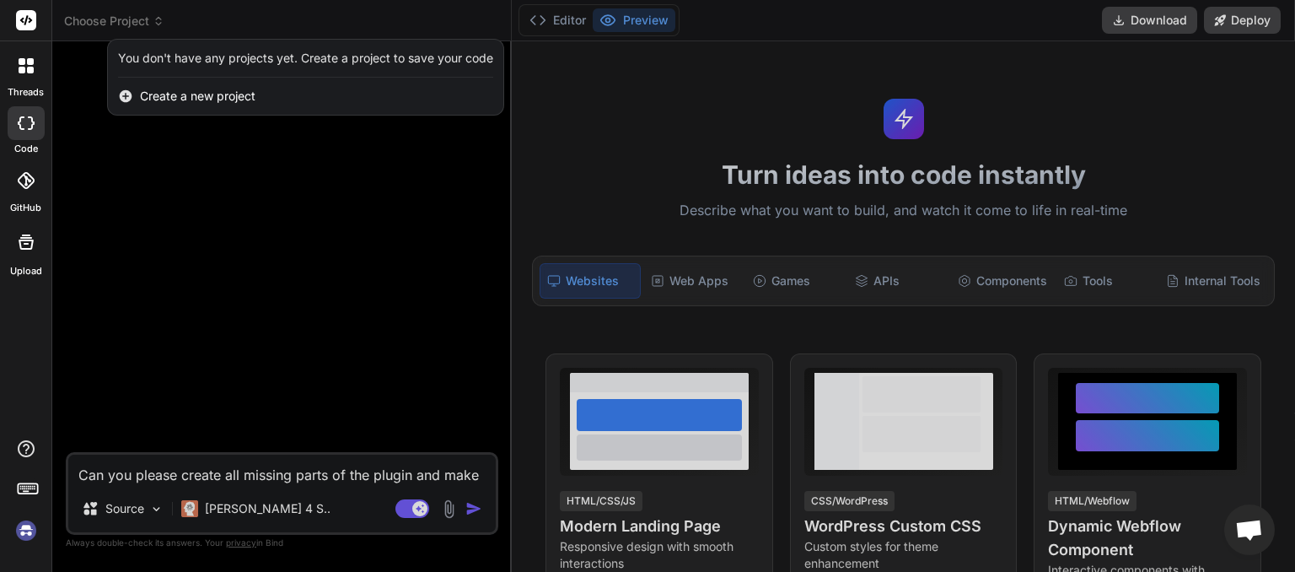
click at [25, 535] on img at bounding box center [26, 530] width 29 height 29
click at [153, 10] on div at bounding box center [647, 286] width 1295 height 572
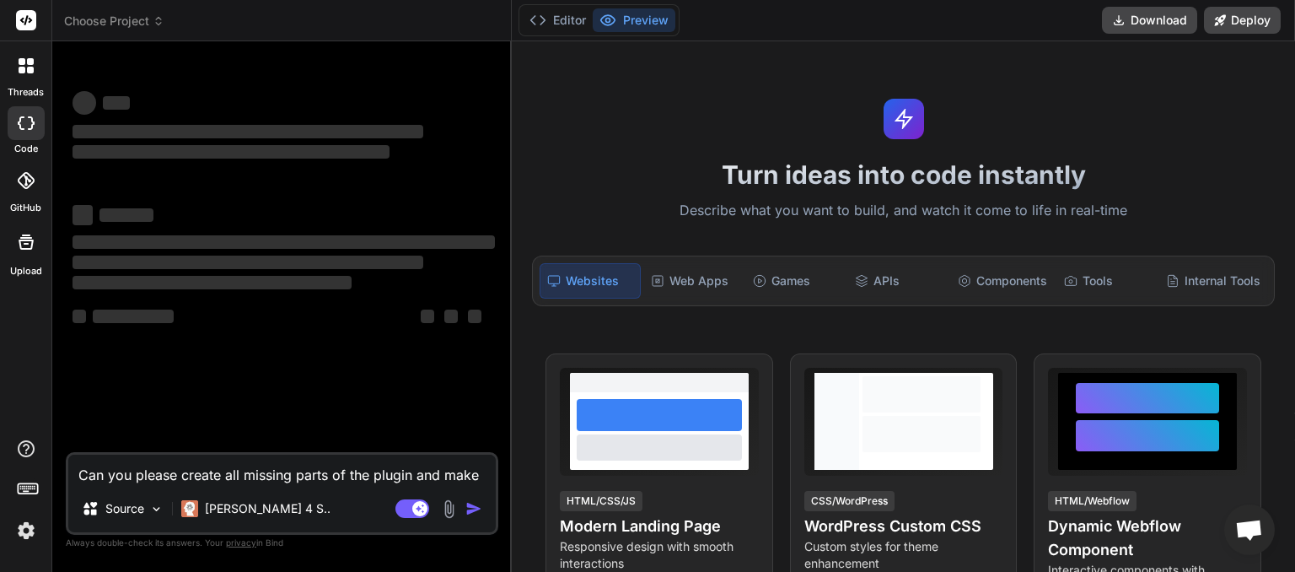
click at [156, 19] on icon at bounding box center [159, 21] width 12 height 12
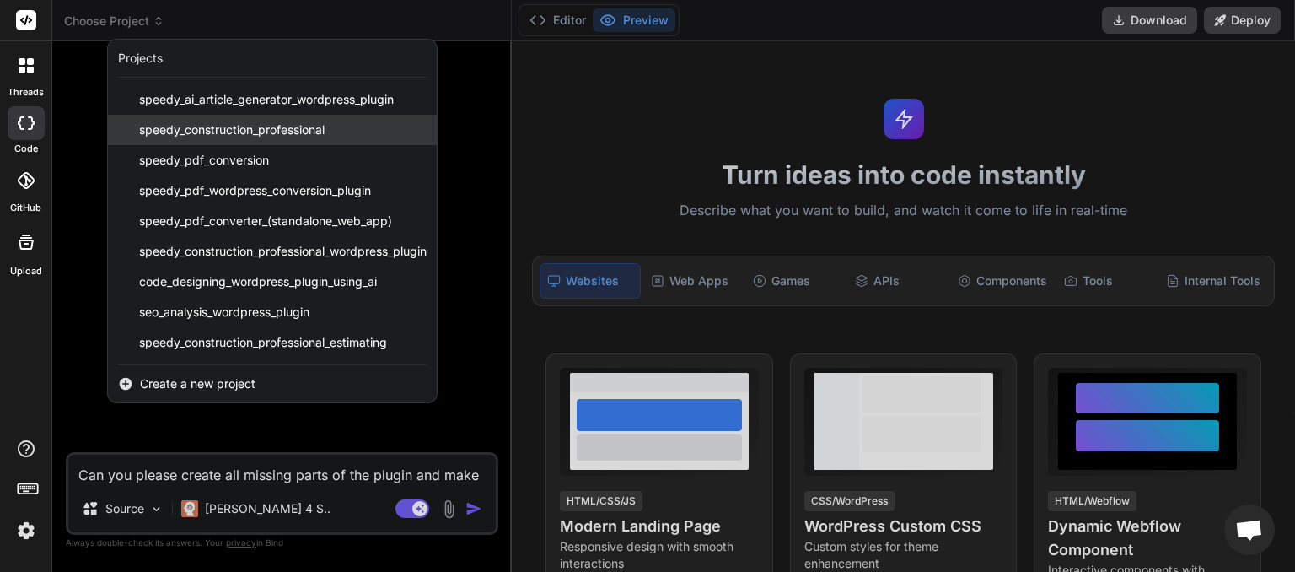
click at [194, 127] on span "speedy_construction_professional" at bounding box center [231, 129] width 185 height 17
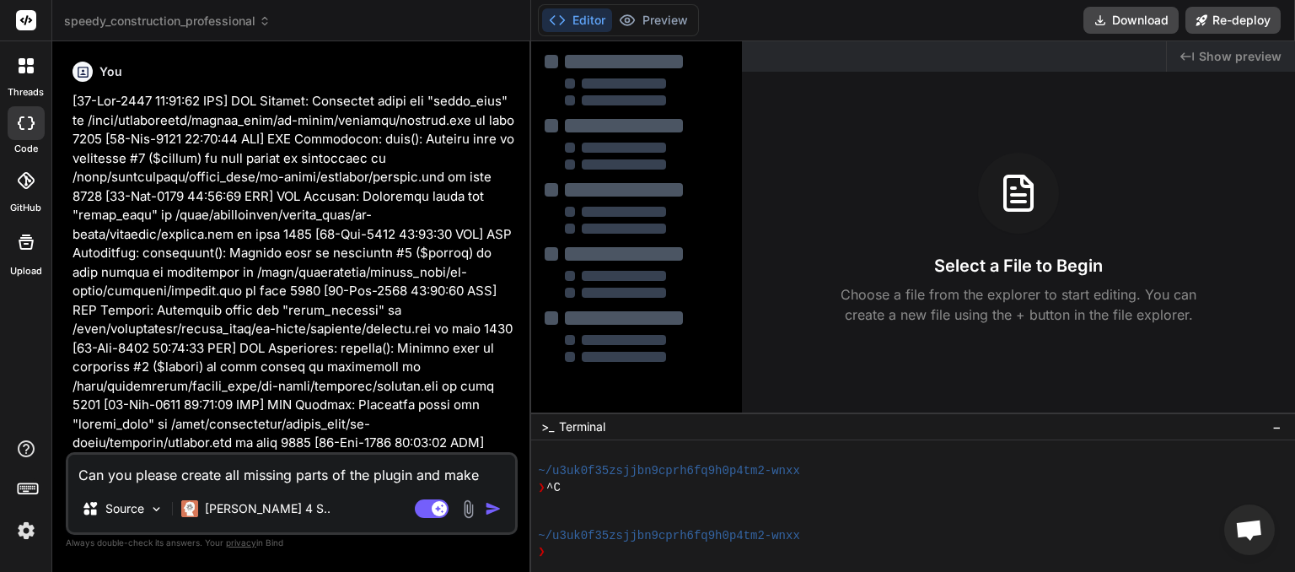
type textarea "x"
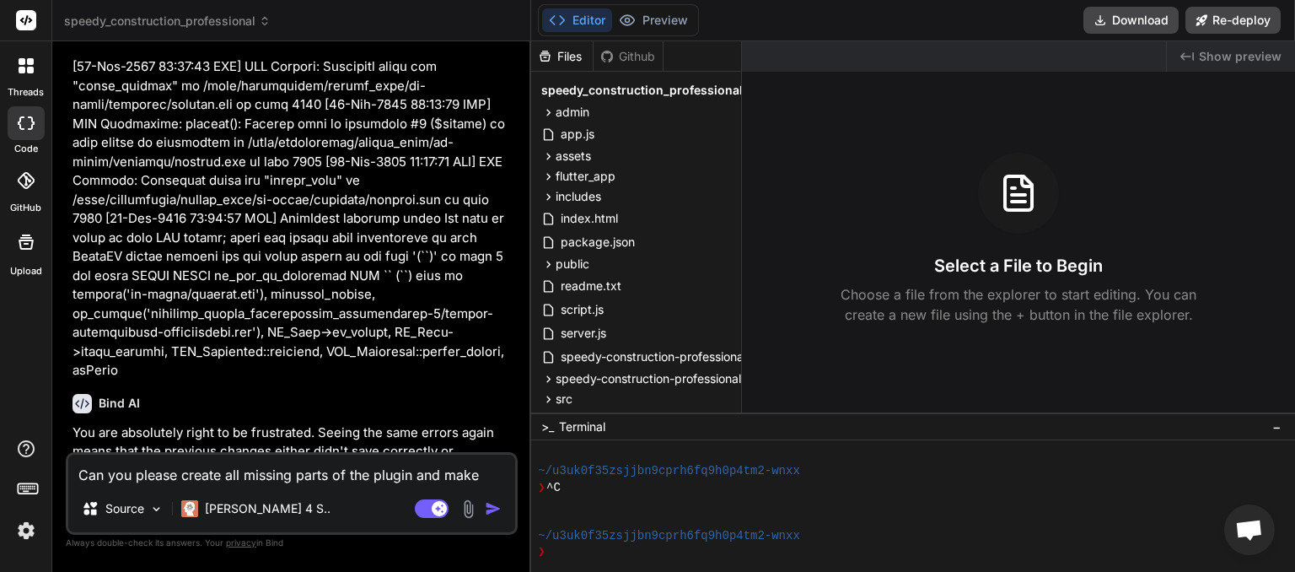
scroll to position [14111, 0]
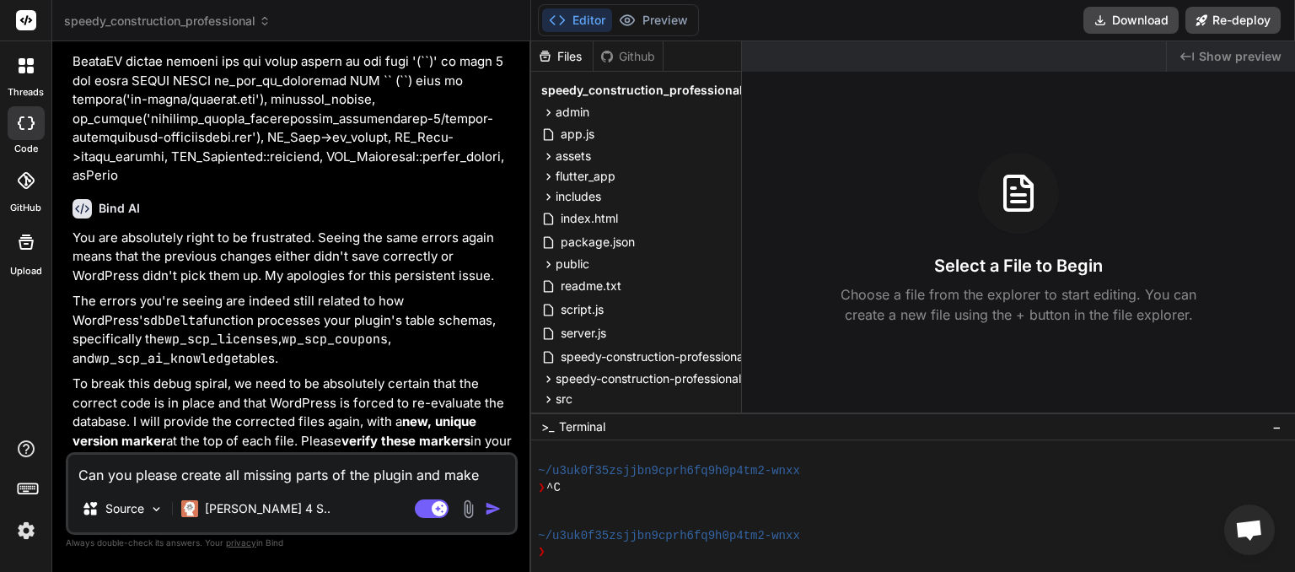
click at [150, 477] on textarea "Can you please create all missing parts of the plugin and make sure there is no…" at bounding box center [291, 469] width 447 height 30
type textarea "p"
type textarea "x"
type textarea "pl"
type textarea "x"
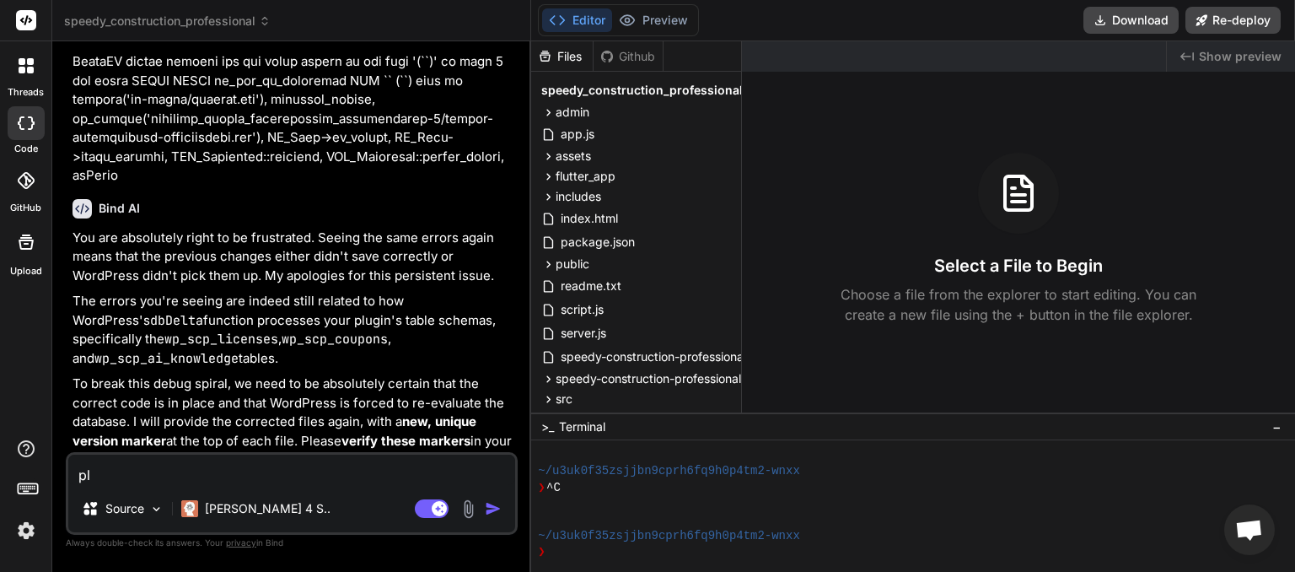
type textarea "ple"
type textarea "x"
type textarea "plea"
type textarea "x"
type textarea "pleas"
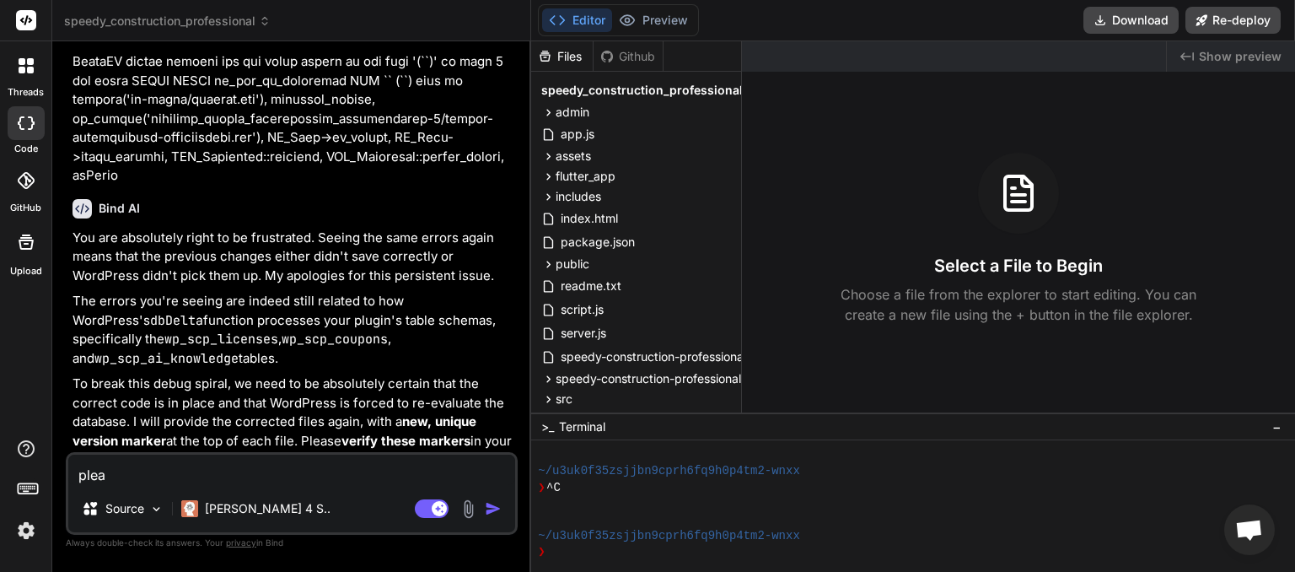
type textarea "x"
type textarea "please"
type textarea "x"
type textarea "please"
type textarea "x"
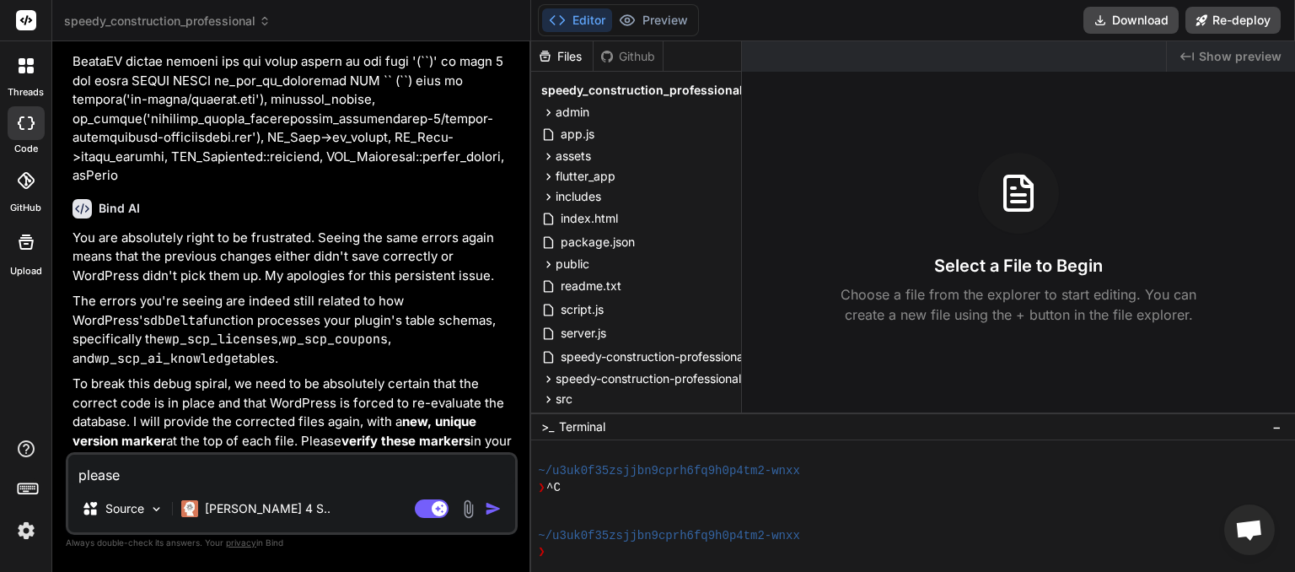
type textarea "please w"
type textarea "x"
type textarea "please wr"
type textarea "x"
type textarea "please wri"
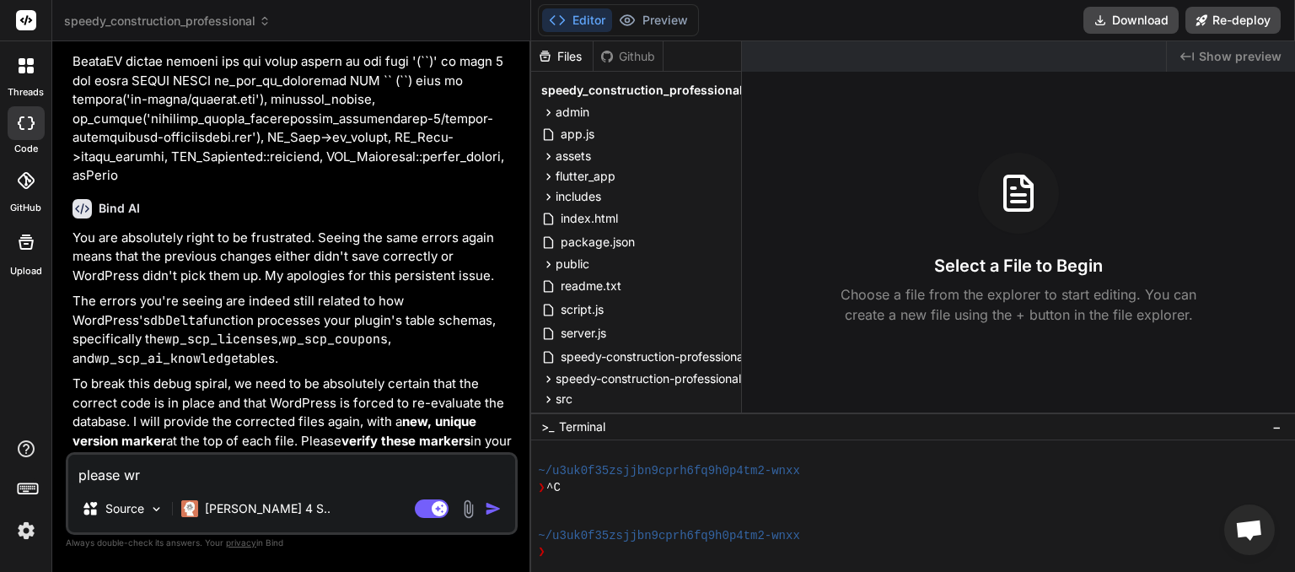
type textarea "x"
type textarea "please writ"
type textarea "x"
type textarea "please write"
type textarea "x"
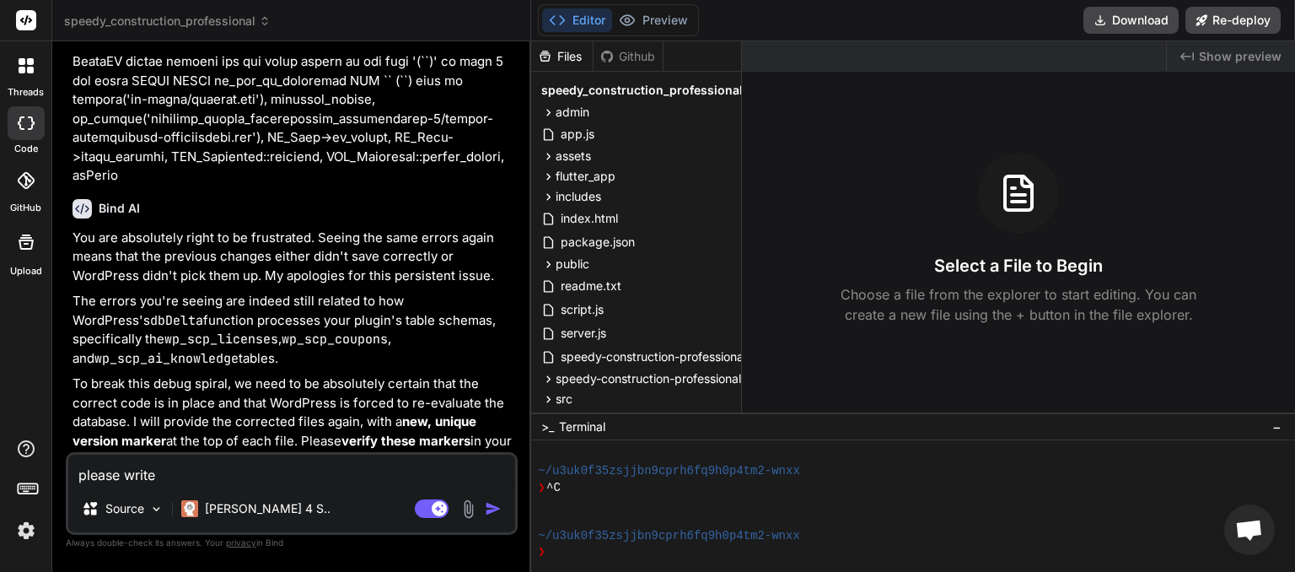
type textarea "please write"
type textarea "x"
type textarea "please write a"
type textarea "x"
type textarea "please write a"
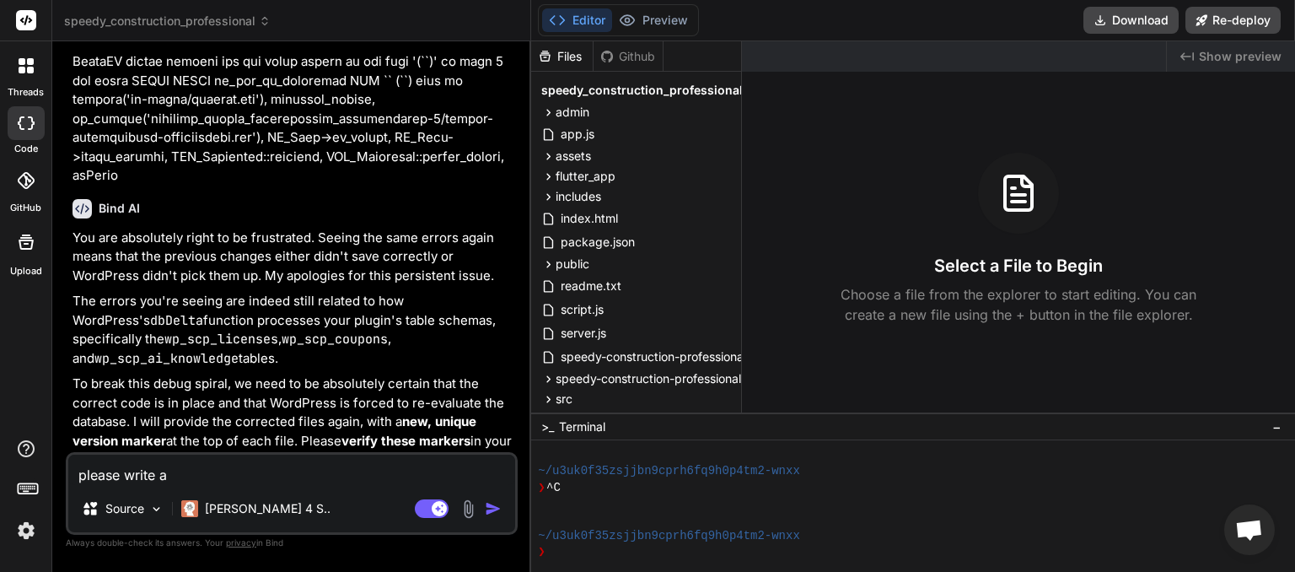
type textarea "x"
type textarea "please write a d"
type textarea "x"
type textarea "please write a de"
type textarea "x"
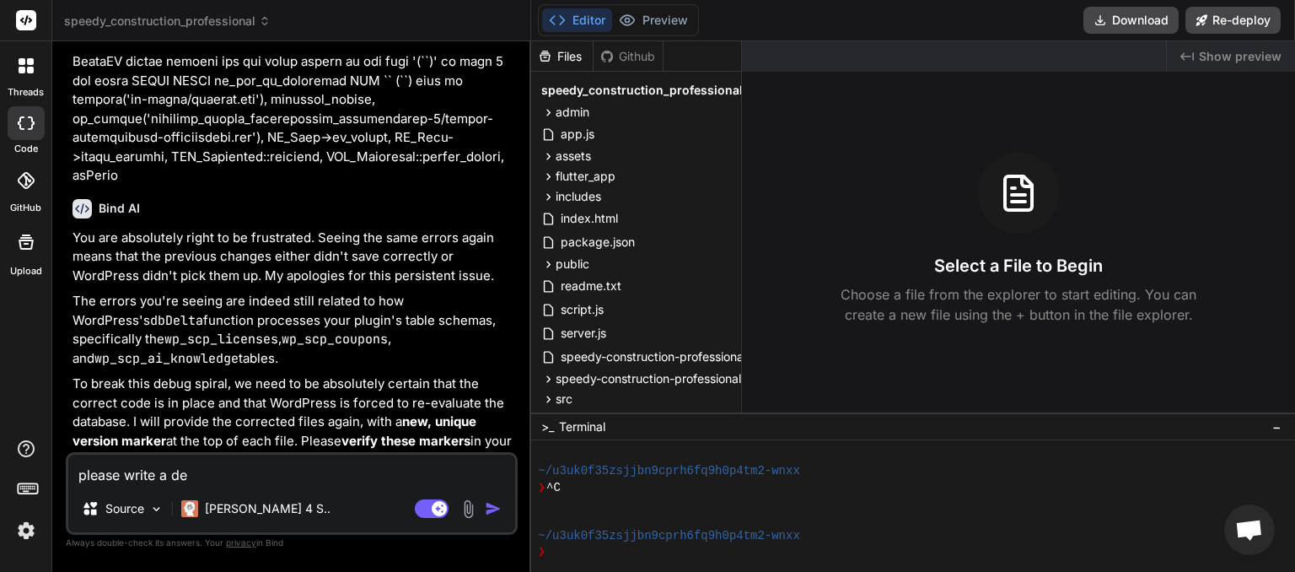
type textarea "please write a des"
type textarea "x"
type textarea "please write a desc"
type textarea "x"
type textarea "please write a descr"
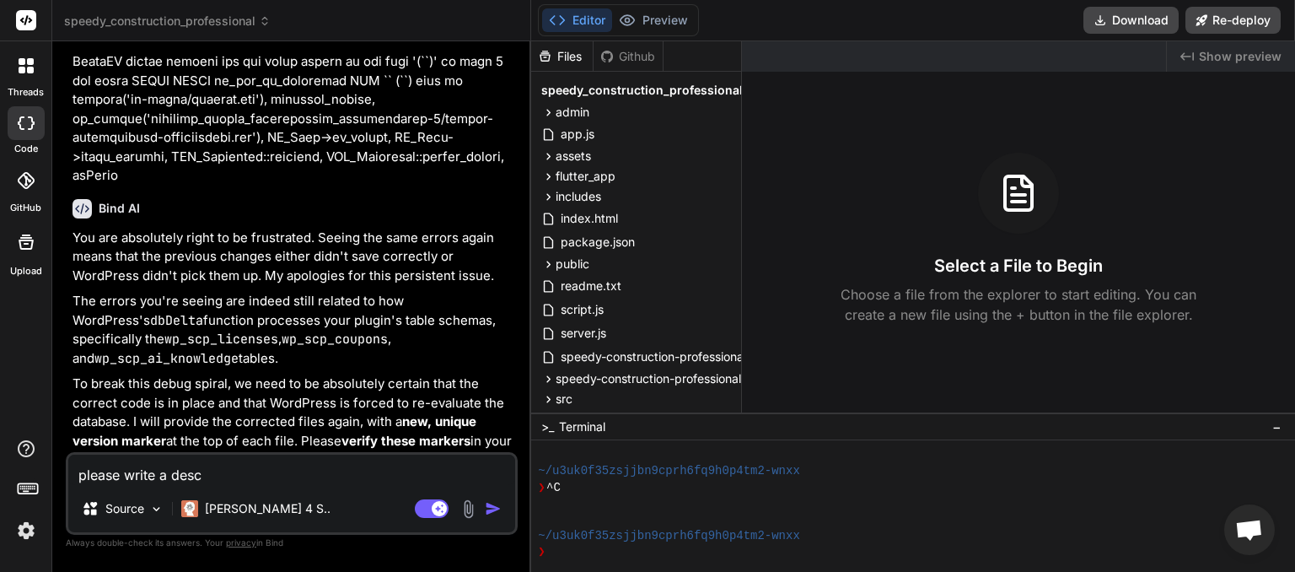
type textarea "x"
type textarea "please write a descri"
type textarea "x"
type textarea "please write a descrip"
type textarea "x"
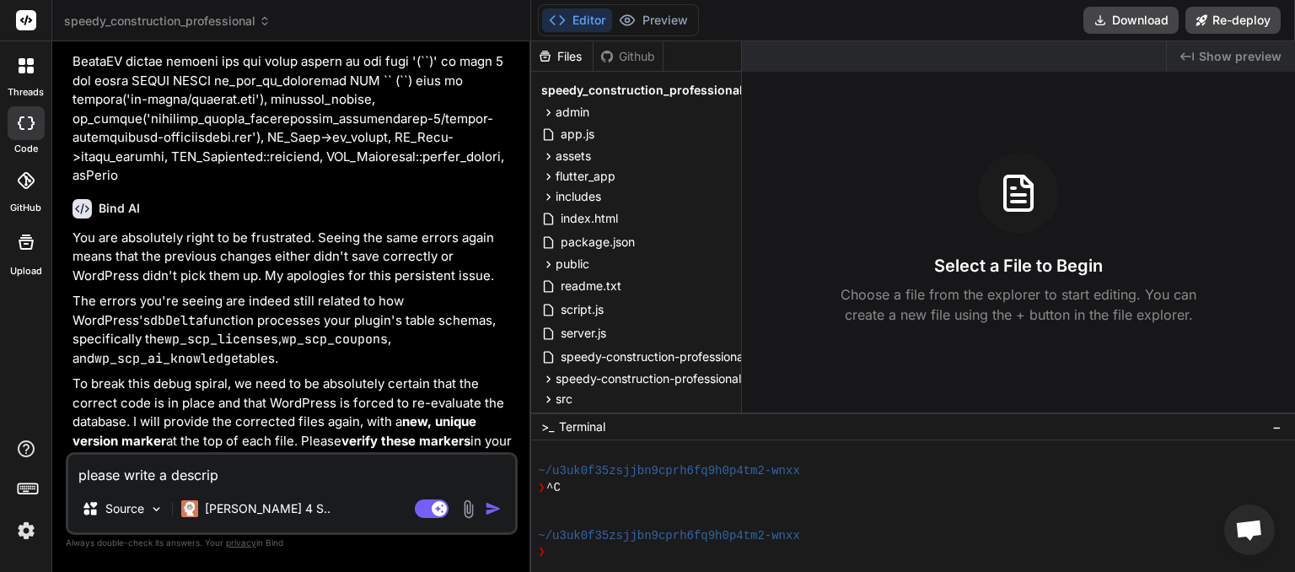
type textarea "please write a descript"
type textarea "x"
type textarea "please write a descripti"
type textarea "x"
type textarea "please write a descriptio"
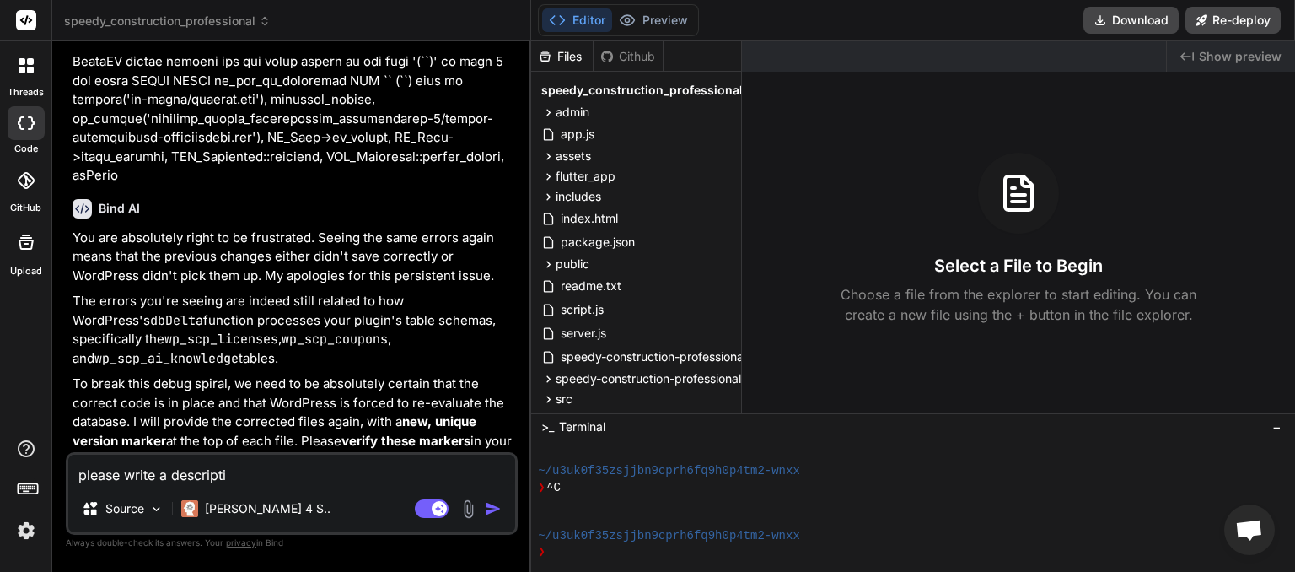
type textarea "x"
type textarea "please write a description"
type textarea "x"
type textarea "please write a description"
type textarea "x"
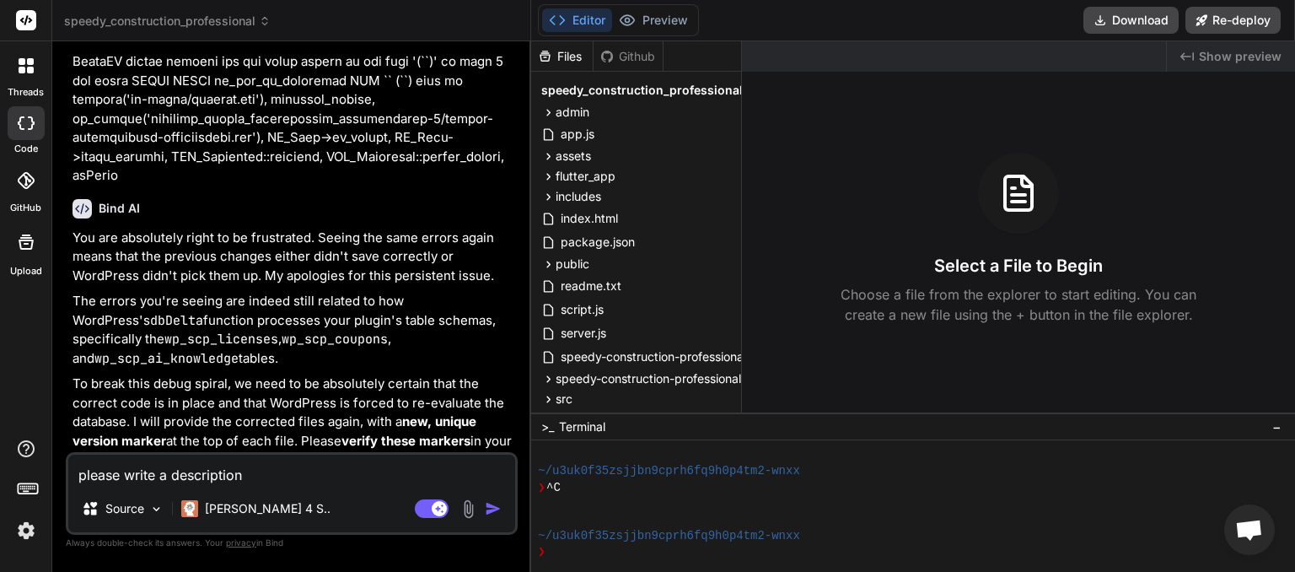
type textarea "please write a description o"
type textarea "x"
type textarea "please write a description of"
type textarea "x"
type textarea "please write a description of"
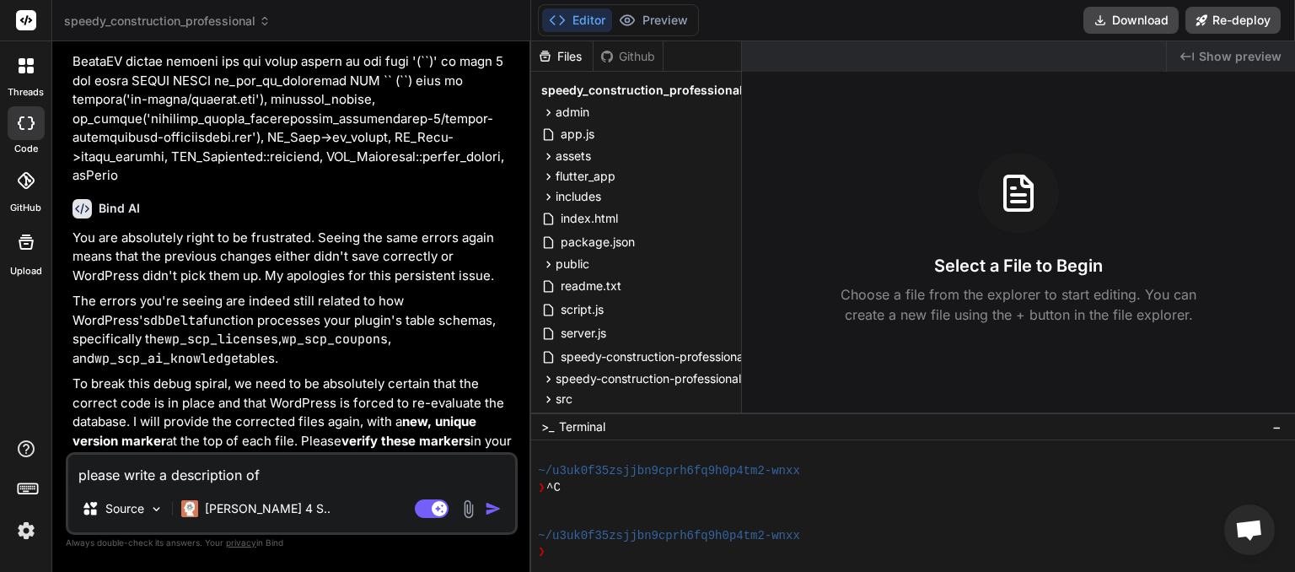
type textarea "x"
type textarea "please write a description of t"
type textarea "x"
type textarea "please write a description of th"
type textarea "x"
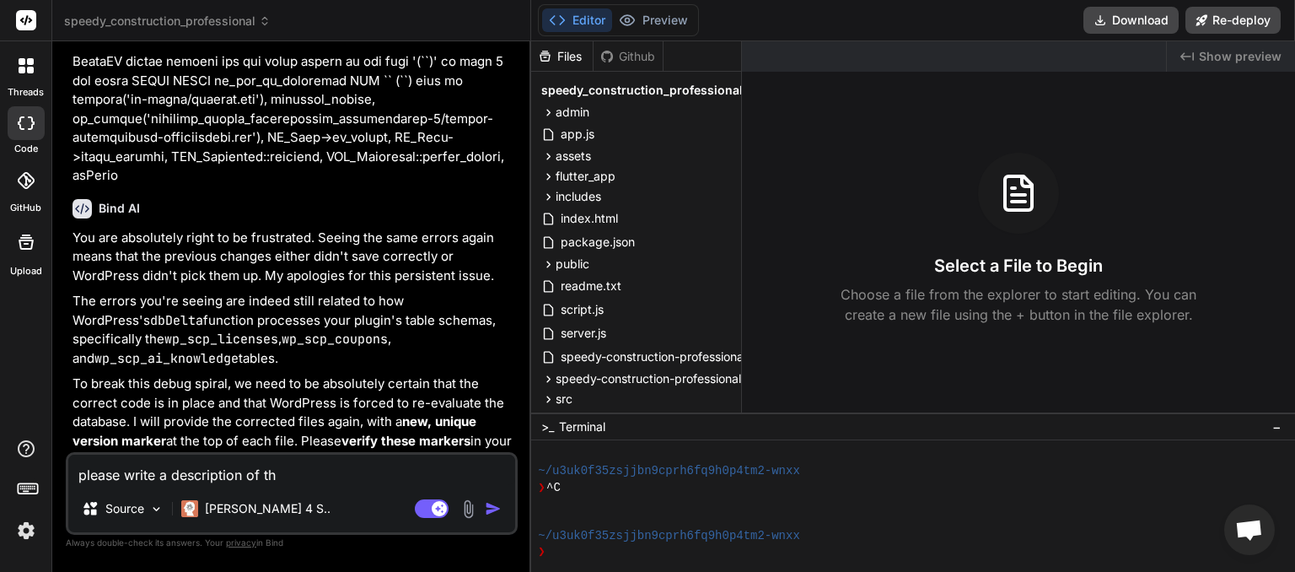
type textarea "please write a description of the"
type textarea "x"
type textarea "please write a description of thew"
type textarea "x"
type textarea "please write a description of the"
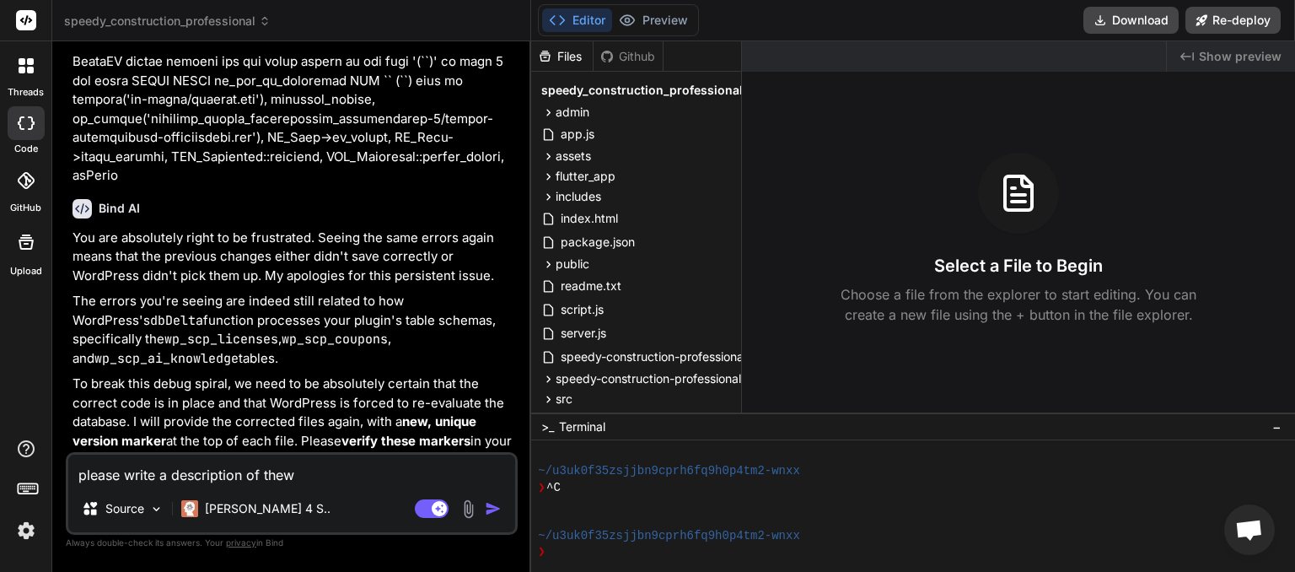
type textarea "x"
type textarea "please write a description of the"
type textarea "x"
type textarea "please write a description of the f"
type textarea "x"
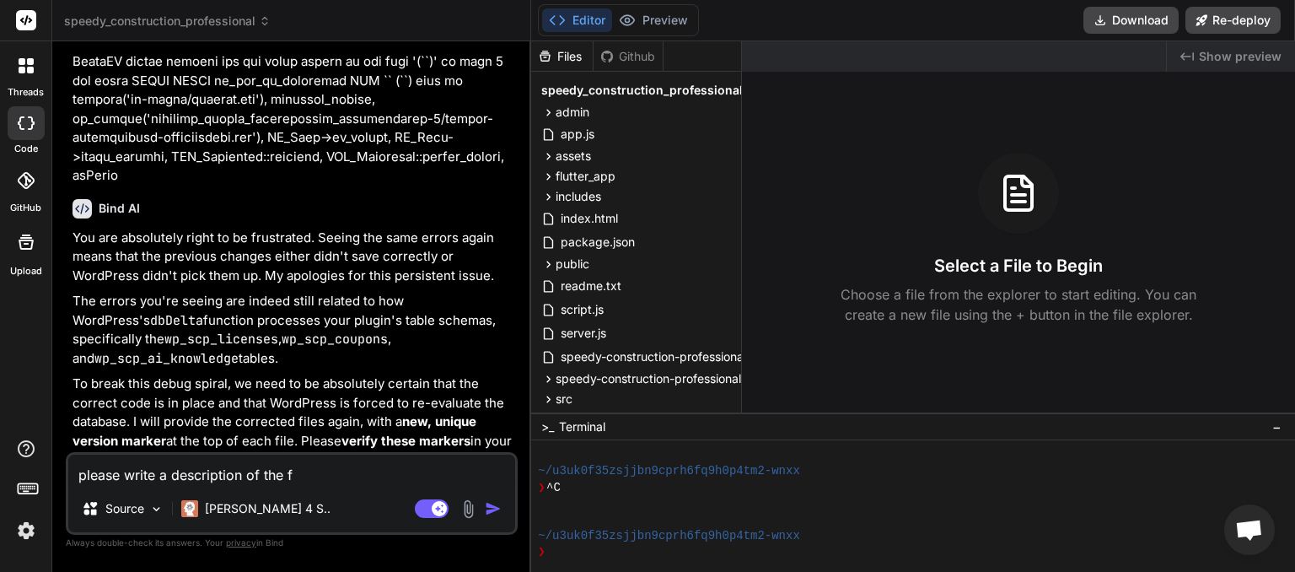
type textarea "please write a description of the fu"
type textarea "x"
type textarea "please write a description of the fun"
type textarea "x"
type textarea "please write a description of the func"
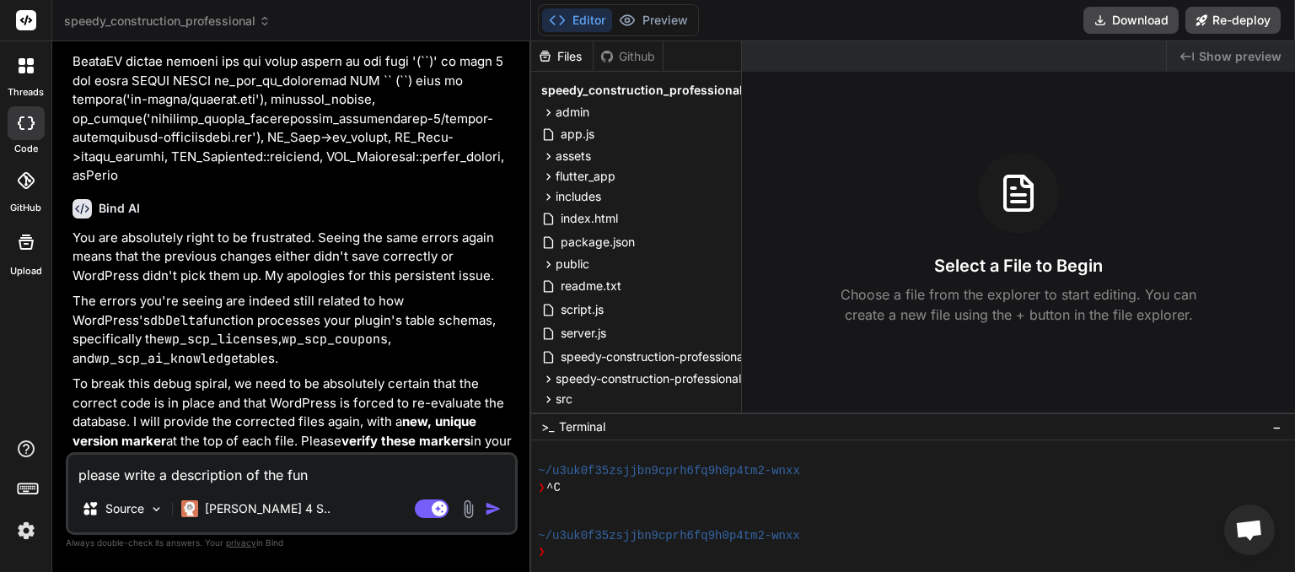
type textarea "x"
type textarea "please write a description of the funct"
type textarea "x"
type textarea "please write a description of the functi"
type textarea "x"
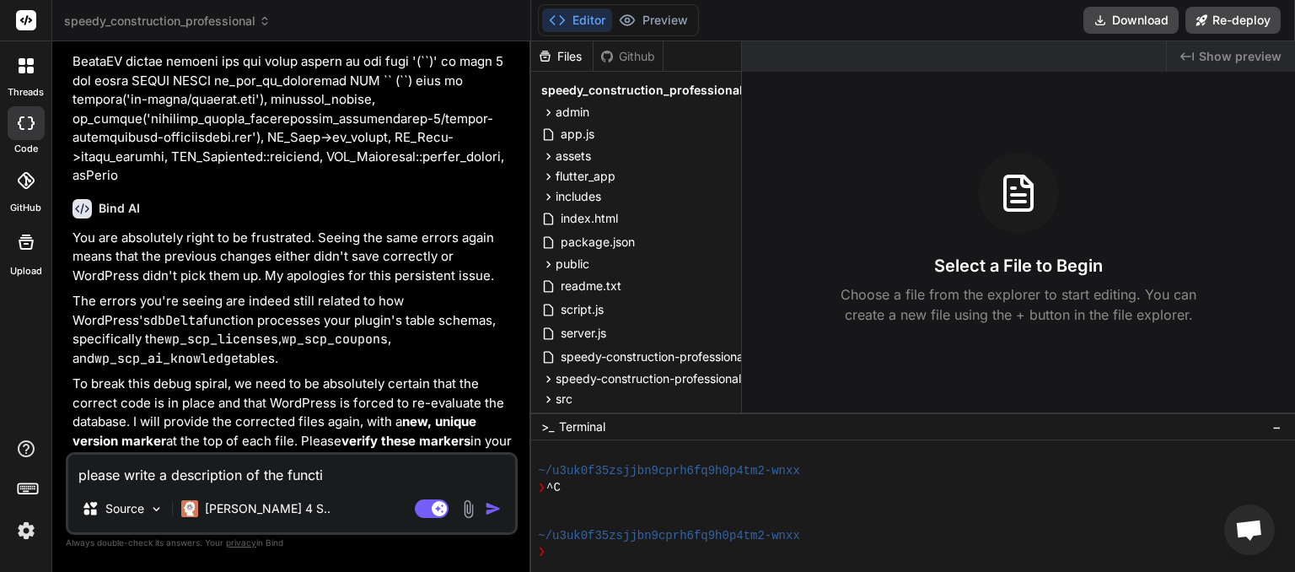
type textarea "please write a description of the functio"
type textarea "x"
type textarea "please write a description of the function"
type textarea "x"
type textarea "please write a description of the functions"
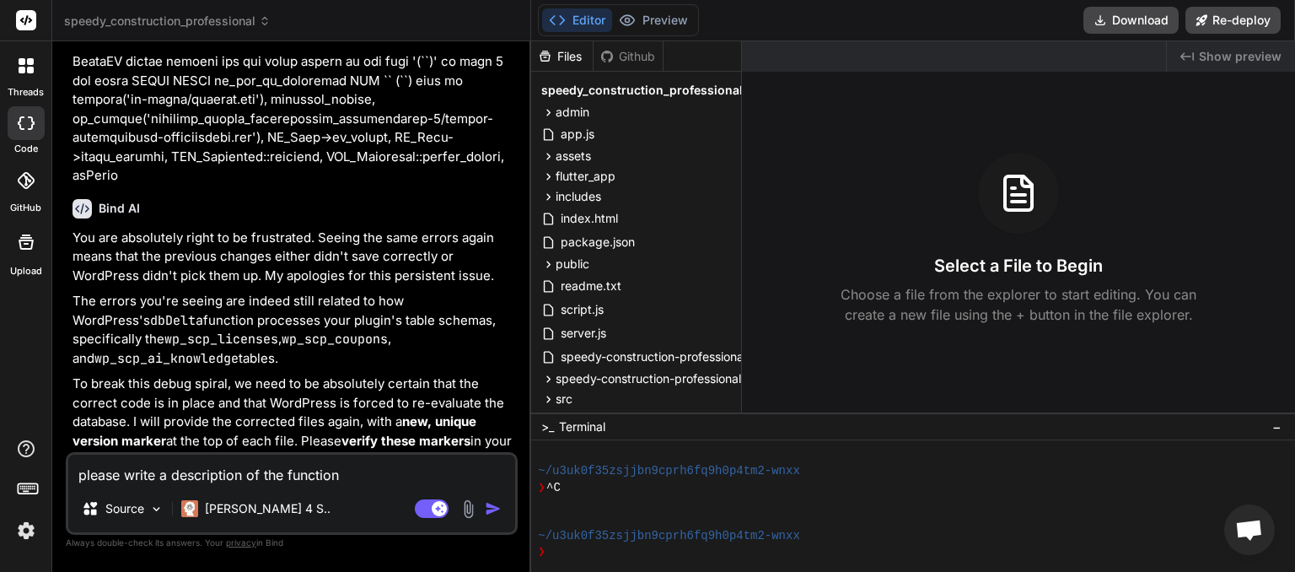
type textarea "x"
type textarea "please write a description of the functions"
type textarea "x"
type textarea "please write a description of the functions o"
type textarea "x"
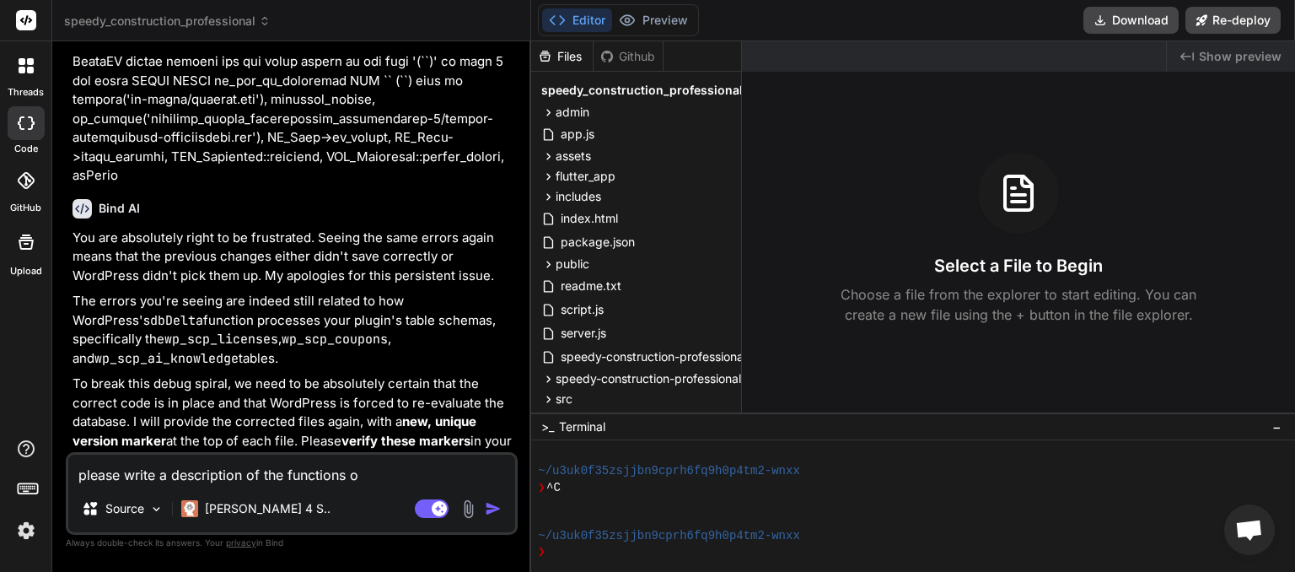
type textarea "please write a description of the functions of"
type textarea "x"
type textarea "please write a description of the functions of"
type textarea "x"
type textarea "please write a description of the functions of t"
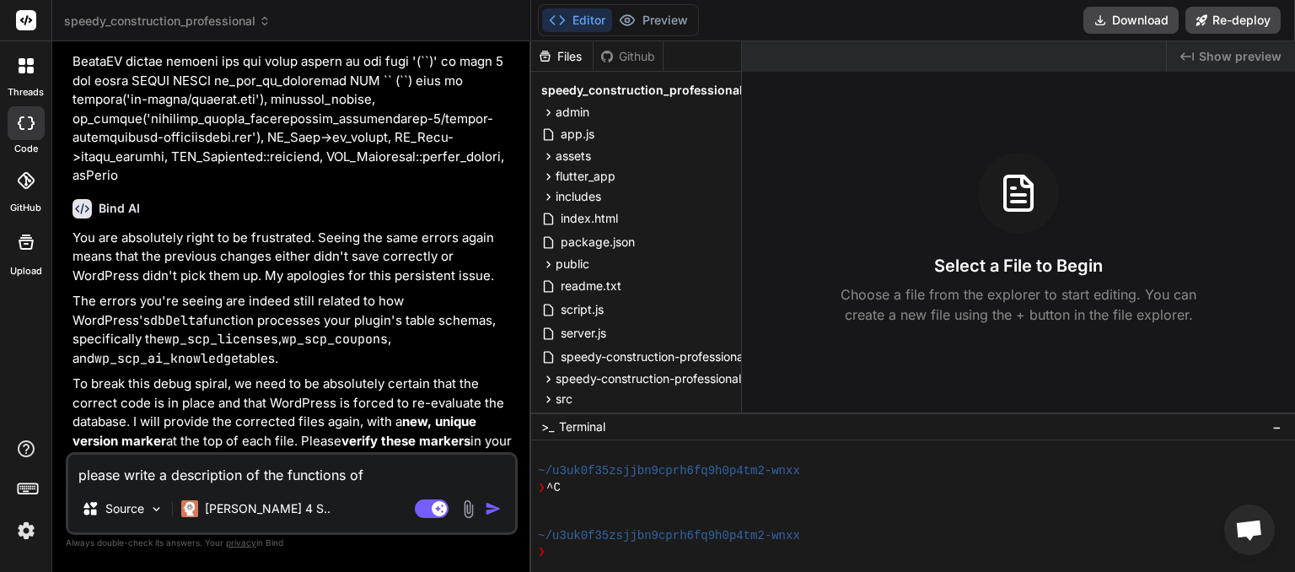
type textarea "x"
type textarea "please write a description of the functions of th"
type textarea "x"
type textarea "please write a description of the functions of thi"
type textarea "x"
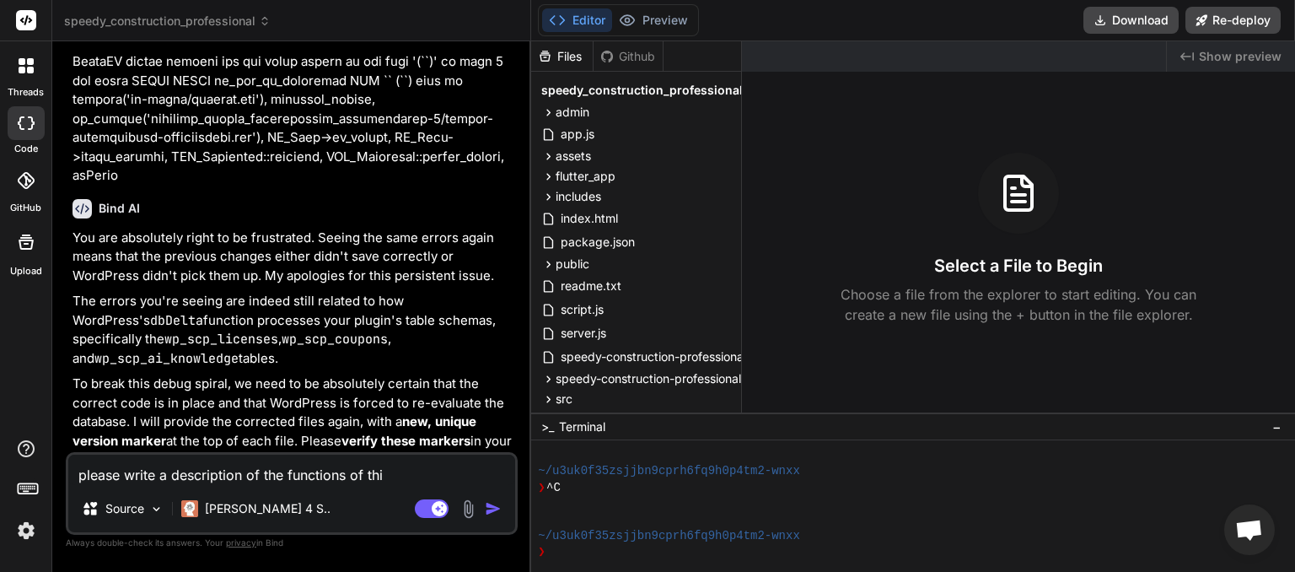
type textarea "please write a description of the functions of this"
type textarea "x"
type textarea "please write a description of the functions of this"
type textarea "x"
type textarea "please write a description of the functions of this p"
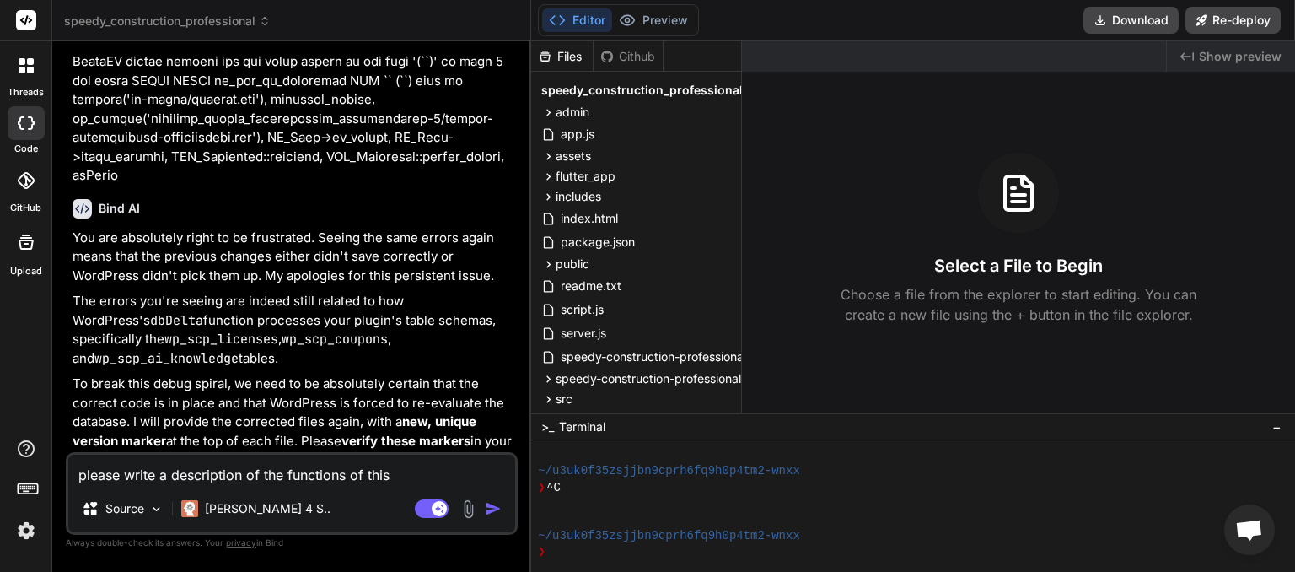
type textarea "x"
type textarea "please write a description of the functions of this pl"
type textarea "x"
type textarea "please write a description of the functions of this plu"
type textarea "x"
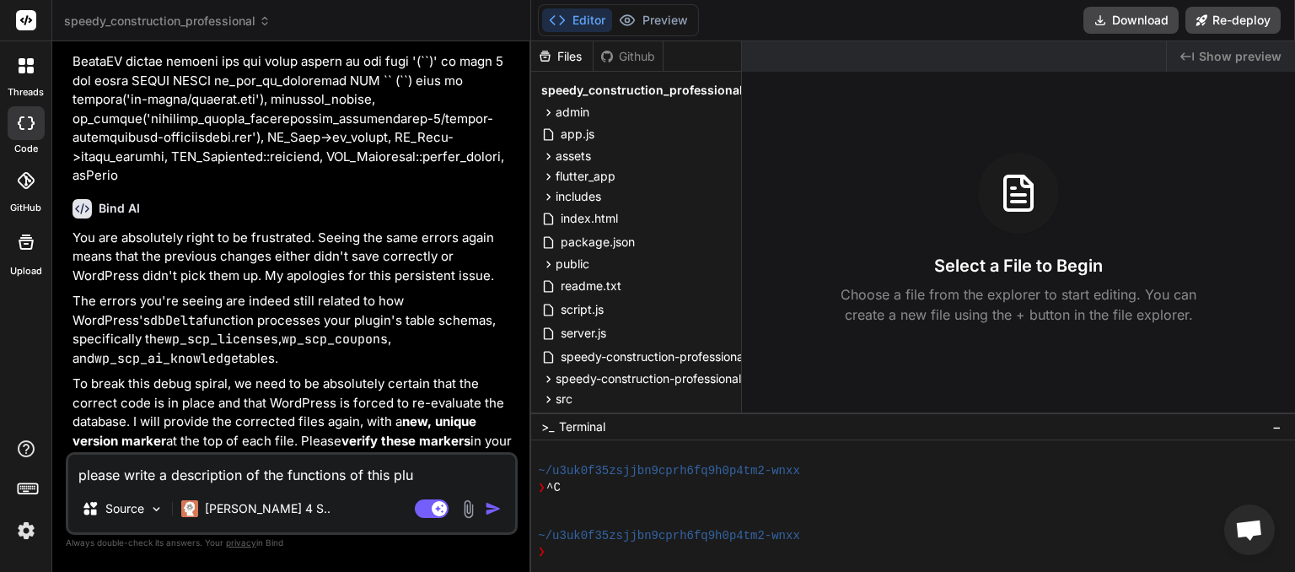
type textarea "please write a description of the functions of this plug"
type textarea "x"
type textarea "please write a description of the functions of this plugi"
type textarea "x"
type textarea "please write a description of the functions of this plugin"
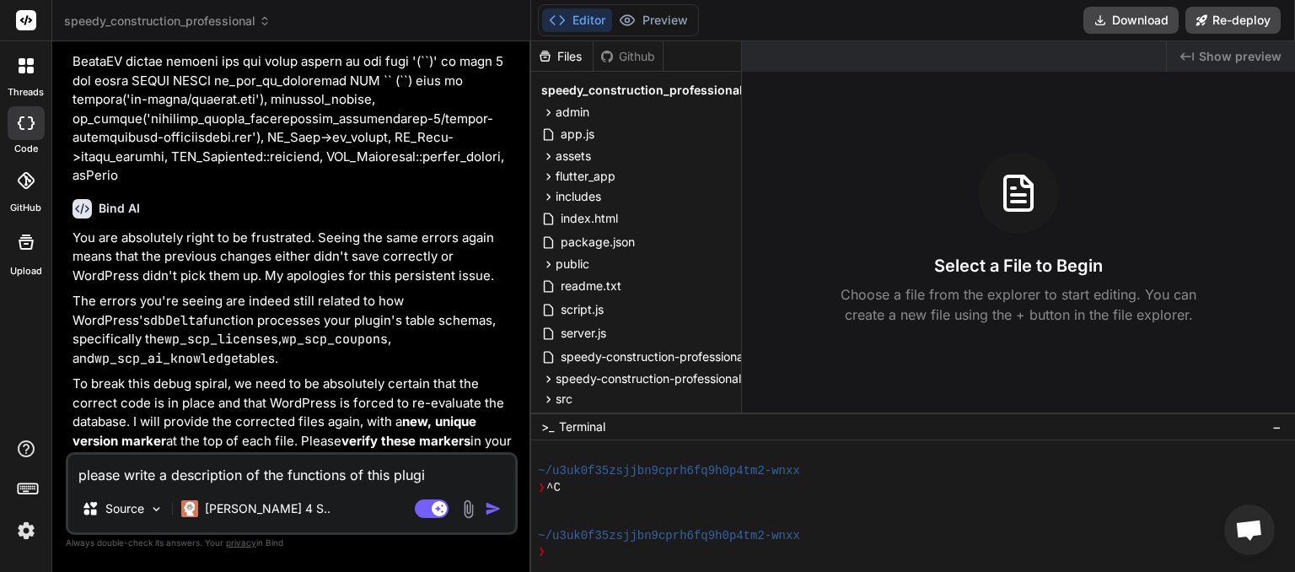
type textarea "x"
type textarea "please write a description of the functions of this plugin"
type textarea "x"
type textarea "please write a description of the functions of this plugin s"
type textarea "x"
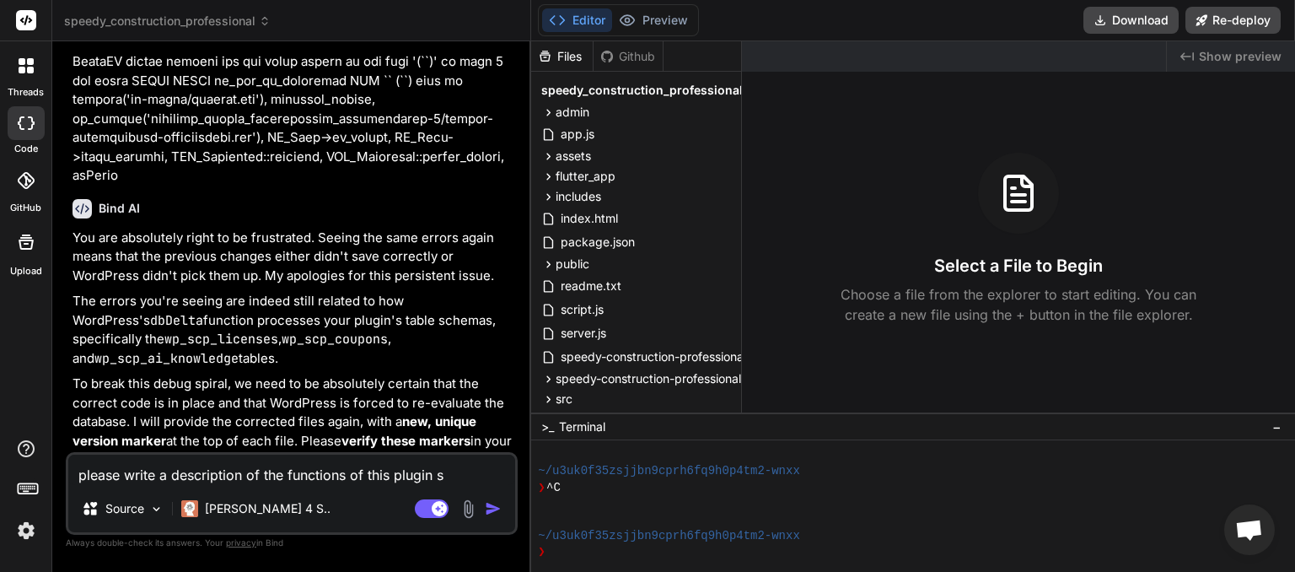
type textarea "please write a description of the functions of this plugin so"
type textarea "x"
type textarea "please write a description of the functions of this plugin so"
type textarea "x"
type textarea "please write a description of the functions of this plugin so t"
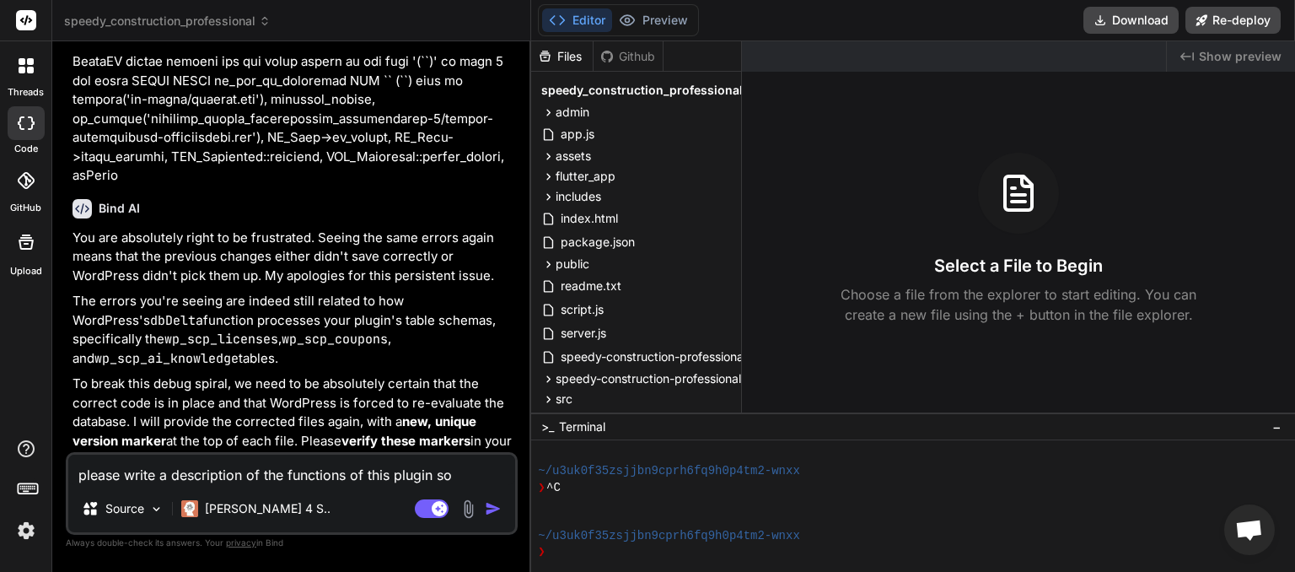
type textarea "x"
type textarea "please write a description of the functions of this plugin so th"
type textarea "x"
type textarea "please write a description of the functions of this plugin so tha"
type textarea "x"
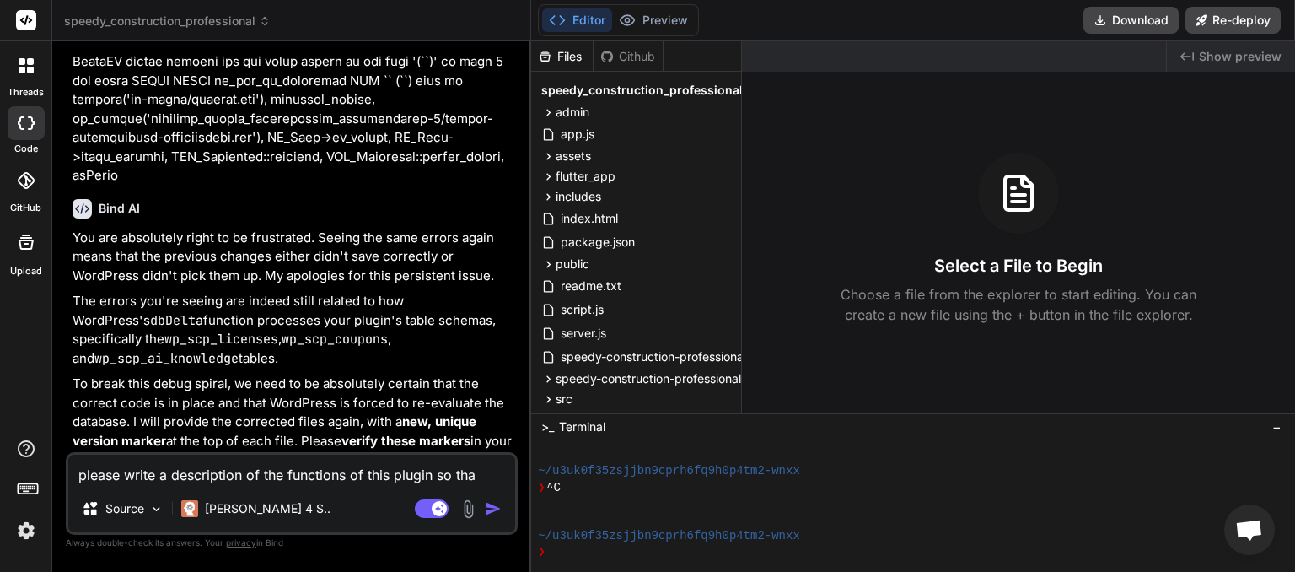
type textarea "please write a description of the functions of this plugin so that"
type textarea "x"
type textarea "please write a description of the functions of this plugin so that"
type textarea "x"
type textarea "please write a description of the functions of this plugin so that I"
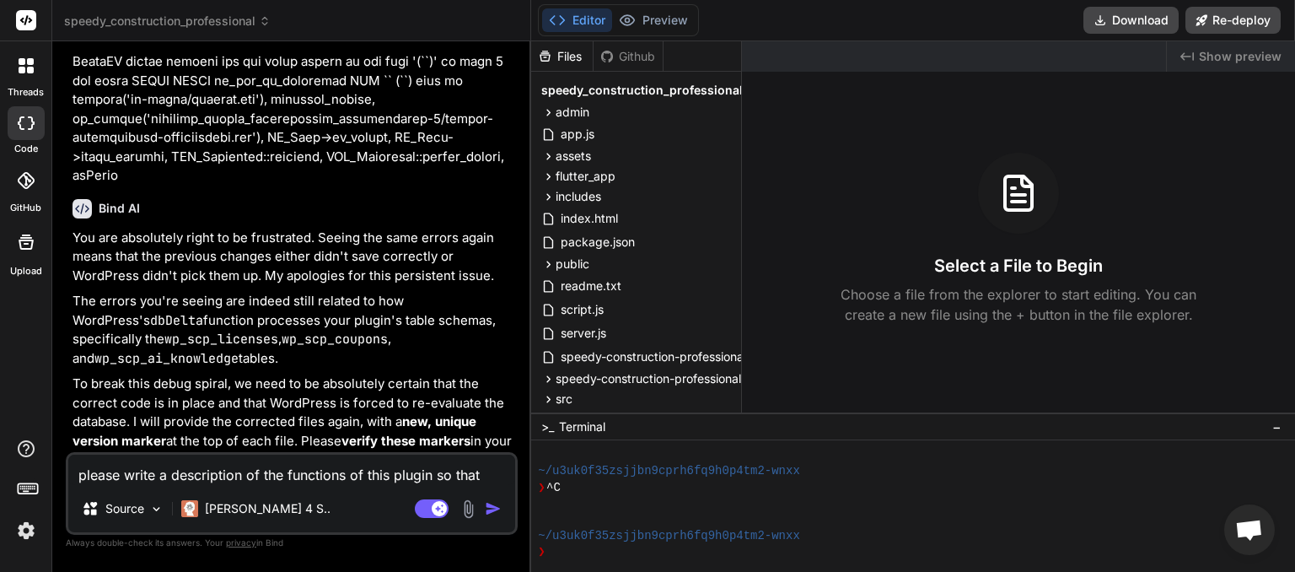
type textarea "x"
type textarea "please write a description of the functions of this plugin so that I"
type textarea "x"
type textarea "please write a description of the functions of this plugin so that I c"
type textarea "x"
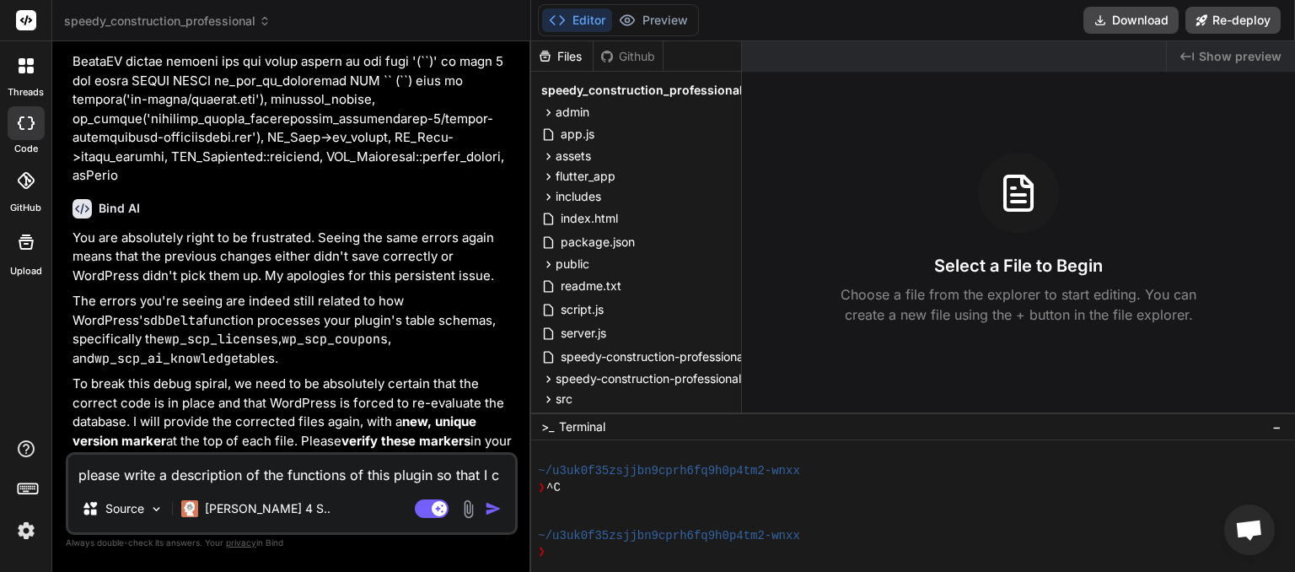
type textarea "please write a description of the functions of this plugin so that I ca"
type textarea "x"
type textarea "please write a description of the functions of this plugin so that I can"
type textarea "x"
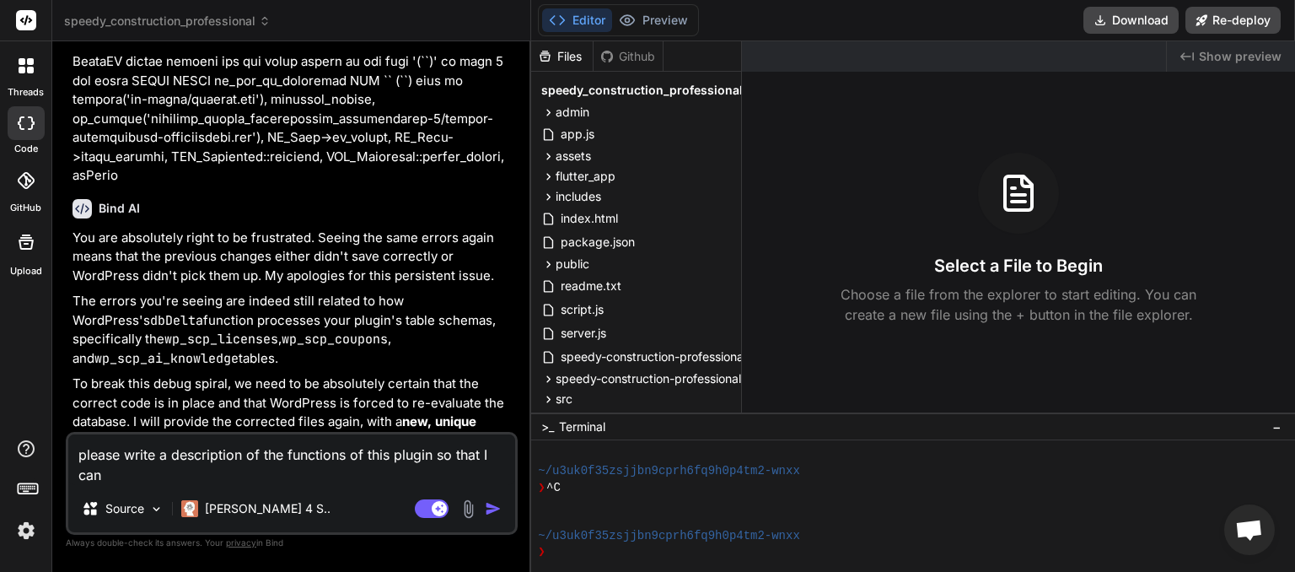
type textarea "please write a description of the functions of this plugin so that I can"
type textarea "x"
type textarea "please write a description of the functions of this plugin so that I can s"
type textarea "x"
type textarea "please write a description of the functions of this plugin so that I can sh"
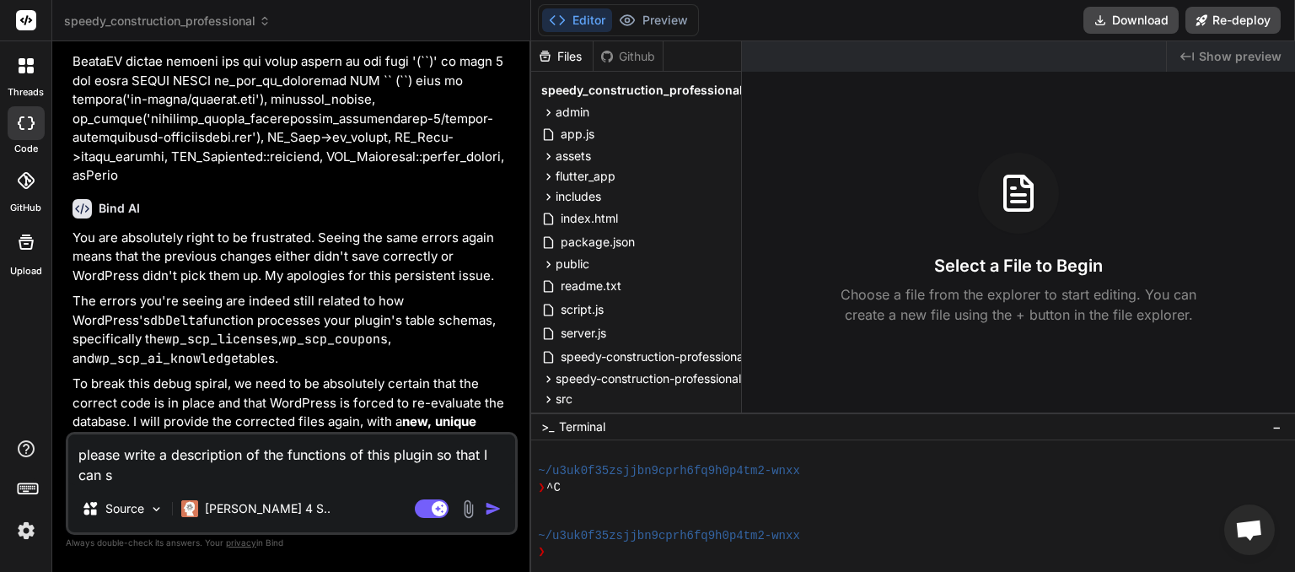
type textarea "x"
type textarea "please write a description of the functions of this plugin so that I can sha"
type textarea "x"
type textarea "please write a description of the functions of this plugin so that I can shar"
type textarea "x"
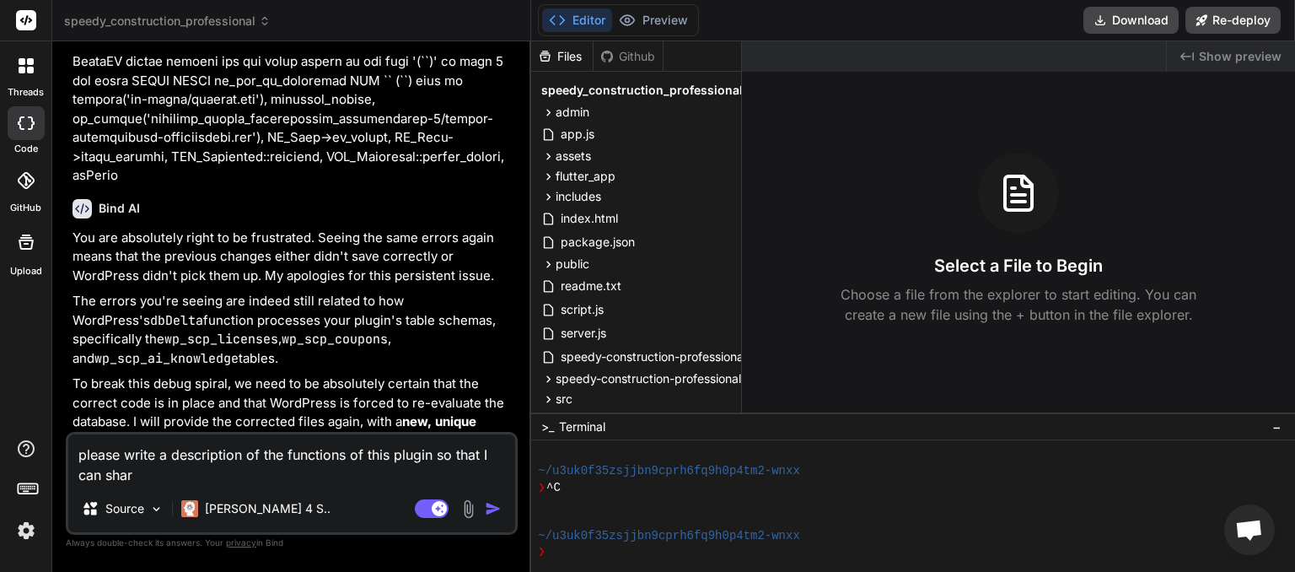
type textarea "please write a description of the functions of this plugin so that I can share"
type textarea "x"
type textarea "please write a description of the functions of this plugin so that I can share"
type textarea "x"
type textarea "please write a description of the functions of this plugin so that I can share t"
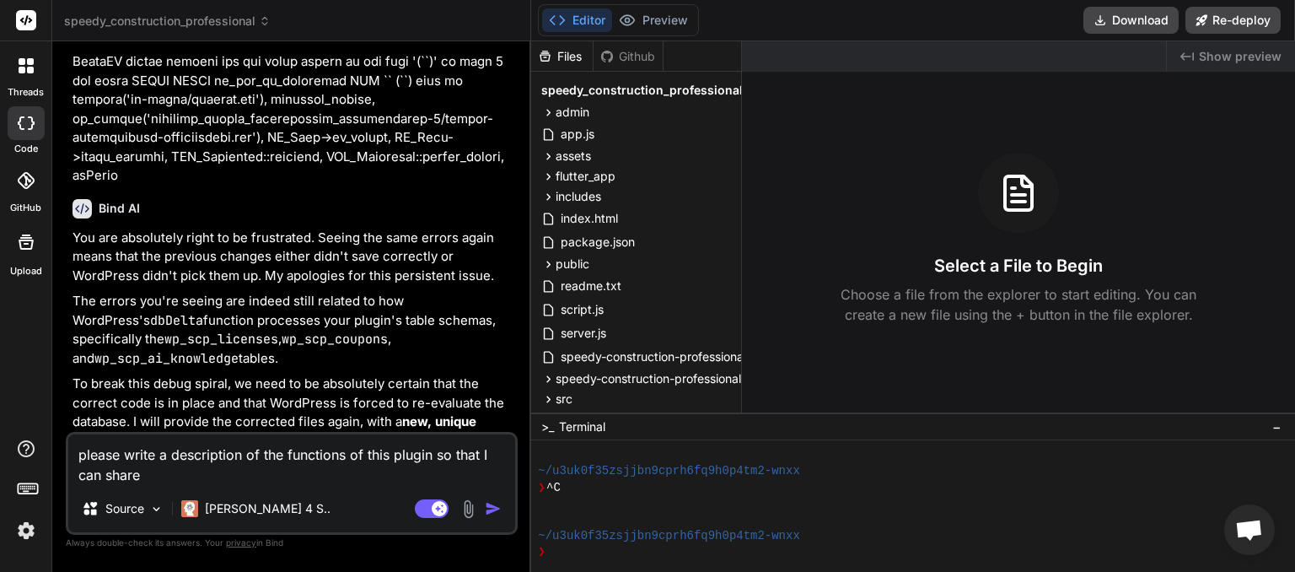
type textarea "x"
type textarea "please write a description of the functions of this plugin so that I can share …"
type textarea "x"
type textarea "please write a description of the functions of this plugin so that I can share …"
type textarea "x"
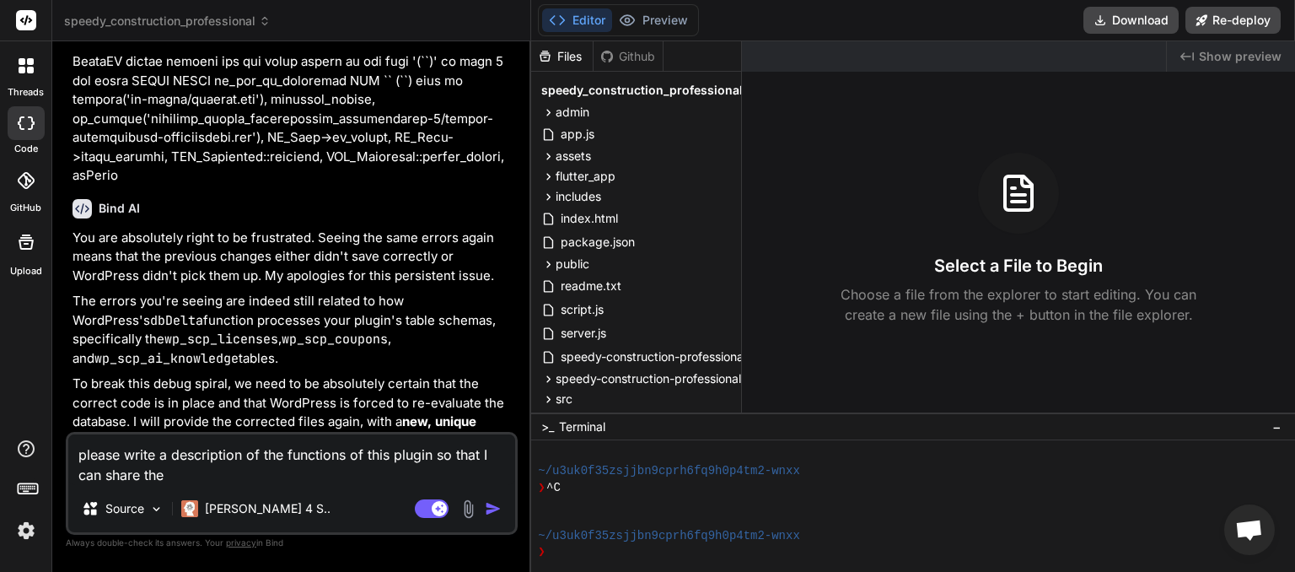
type textarea "please write a description of the functions of this plugin so that I can share …"
type textarea "x"
type textarea "please write a description of the functions of this plugin so that I can share …"
type textarea "x"
type textarea "please write a description of the functions of this plugin so that I can share …"
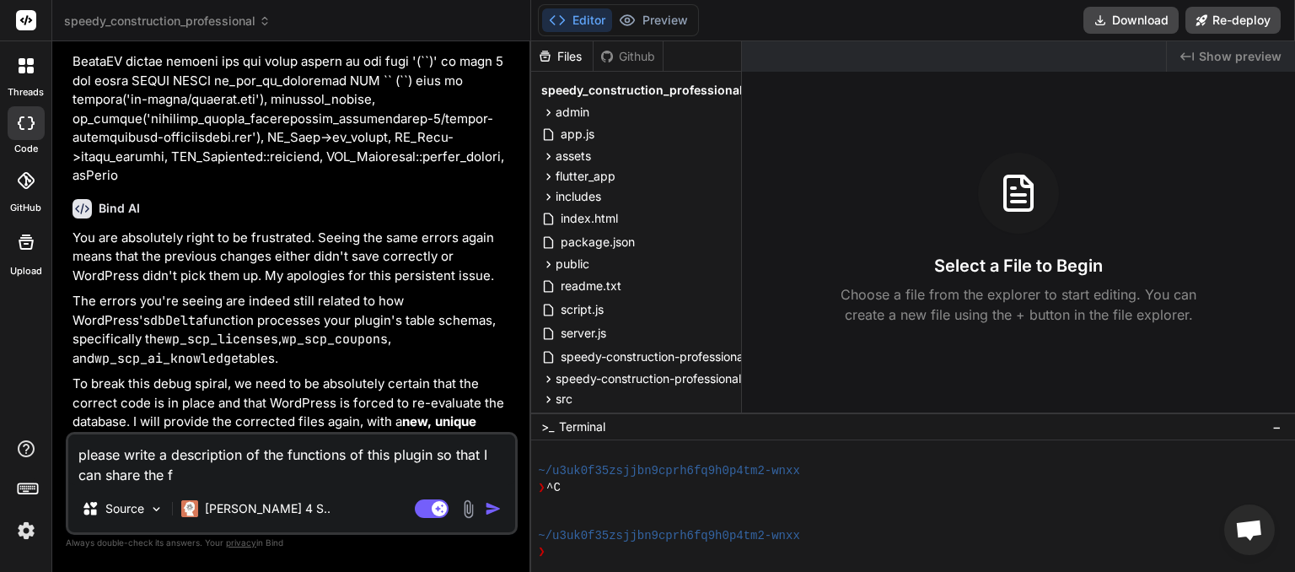
type textarea "x"
type textarea "please write a description of the functions of this plugin so that I can share …"
type textarea "x"
type textarea "please write a description of the functions of this plugin so that I can share …"
type textarea "x"
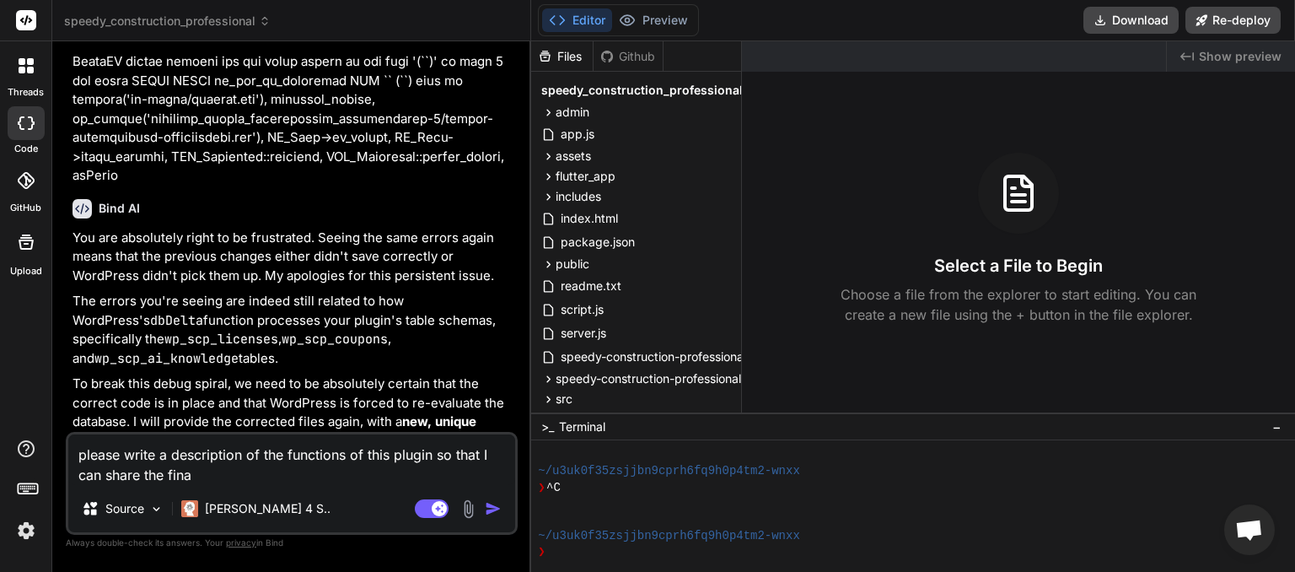
type textarea "please write a description of the functions of this plugin so that I can share …"
type textarea "x"
type textarea "please write a description of the functions of this plugin so that I can share …"
type textarea "x"
type textarea "please write a description of the functions of this plugin so that I can share …"
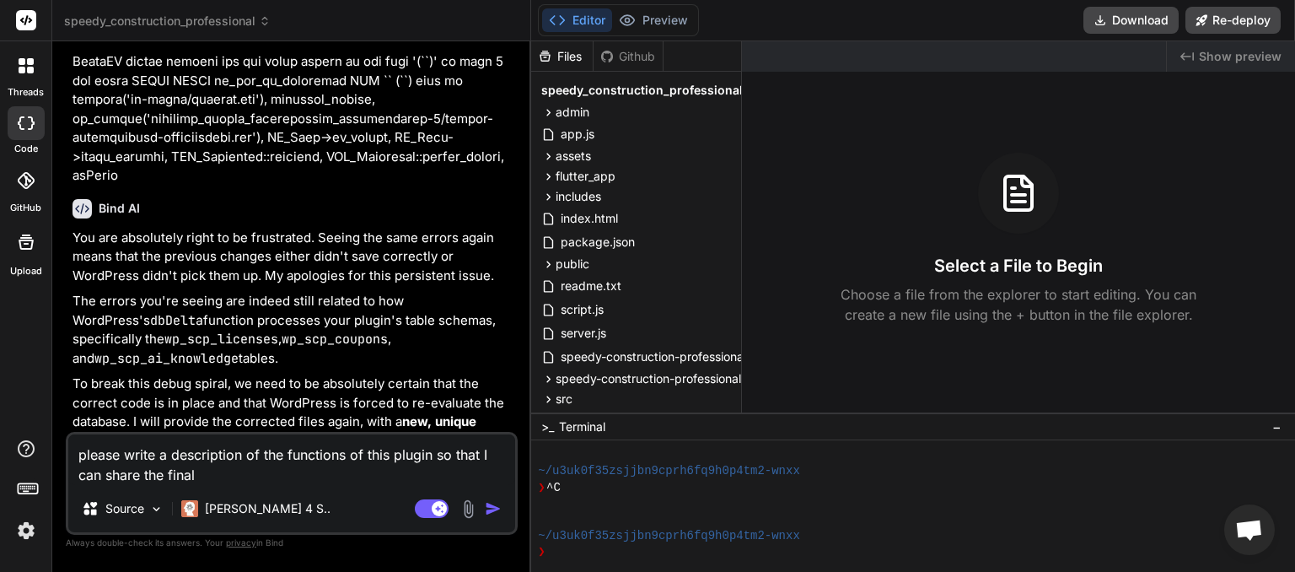
type textarea "x"
type textarea "please write a description of the functions of this plugin so that I can share …"
type textarea "x"
type textarea "please write a description of the functions of this plugin so that I can share …"
type textarea "x"
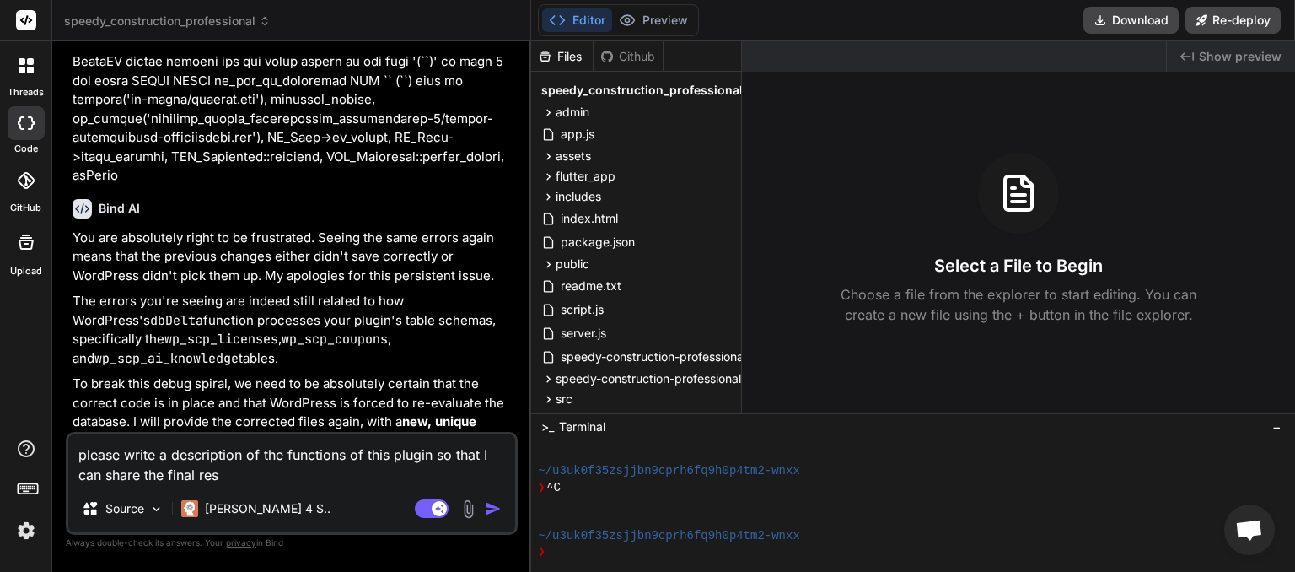
type textarea "please write a description of the functions of this plugin so that I can share …"
type textarea "x"
type textarea "please write a description of the functions of this plugin so that I can share …"
type textarea "x"
type textarea "please write a description of the functions of this plugin so that I can share …"
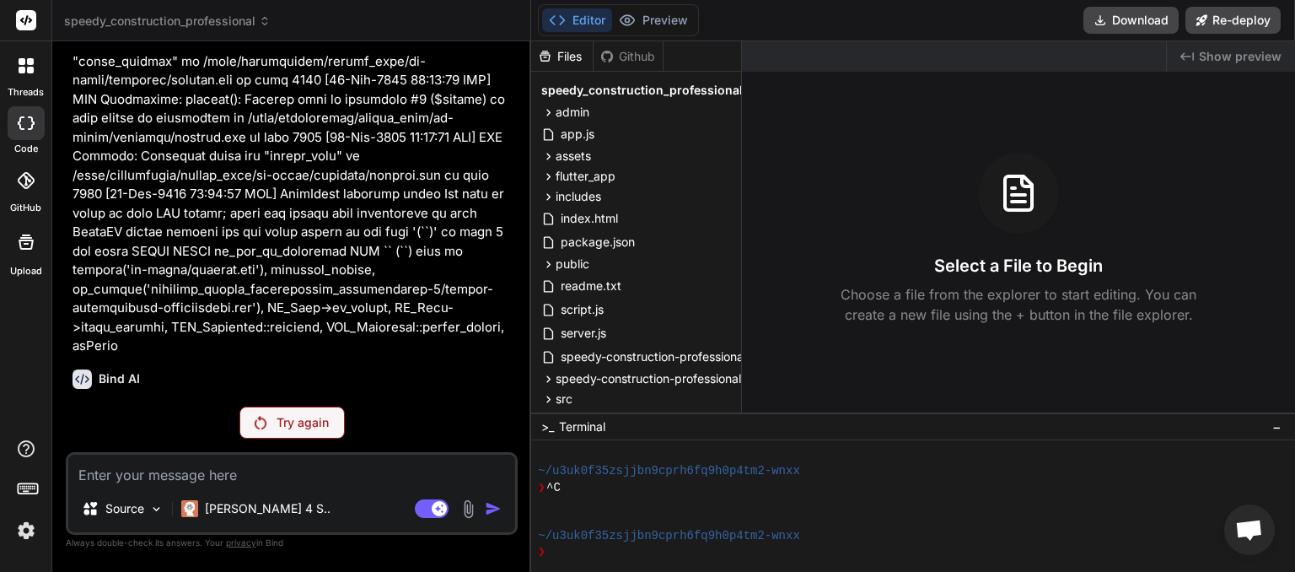
scroll to position [14264, 0]
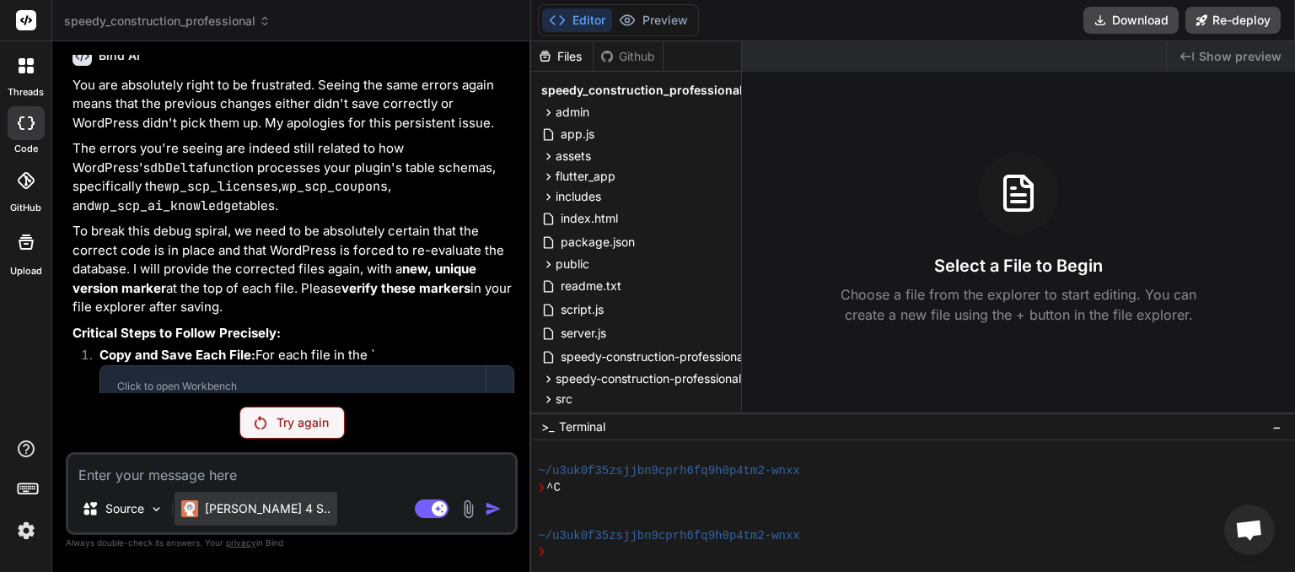
click at [276, 506] on div "[PERSON_NAME] 4 S.." at bounding box center [256, 508] width 163 height 34
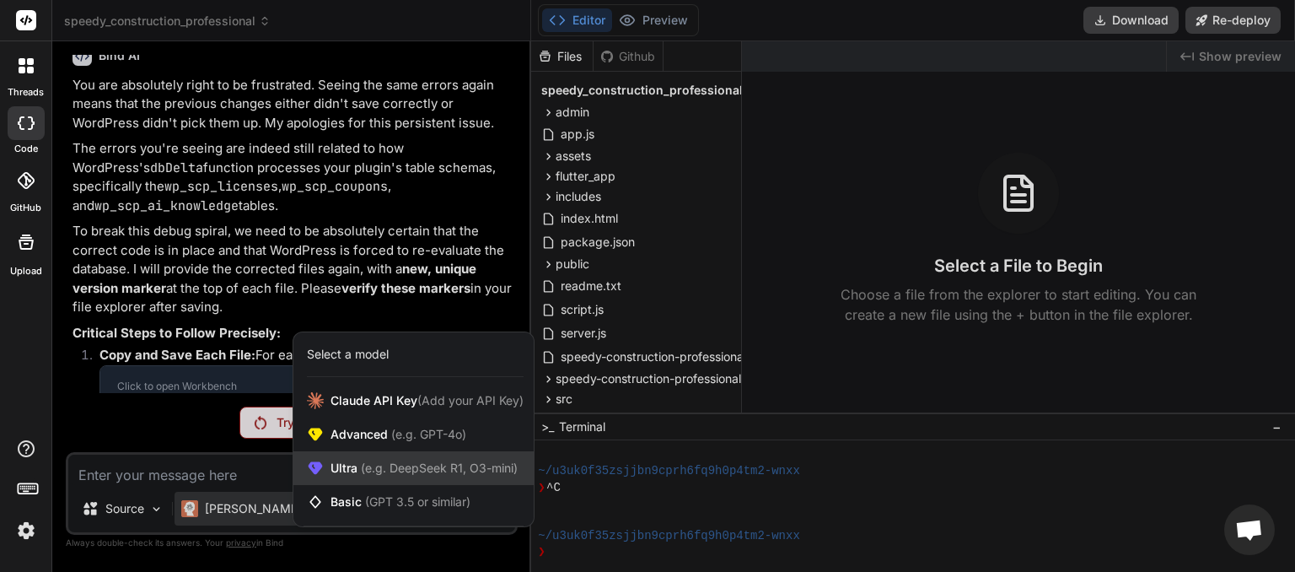
click at [371, 465] on span "(e.g. DeepSeek R1, O3-mini)" at bounding box center [437, 467] width 160 height 14
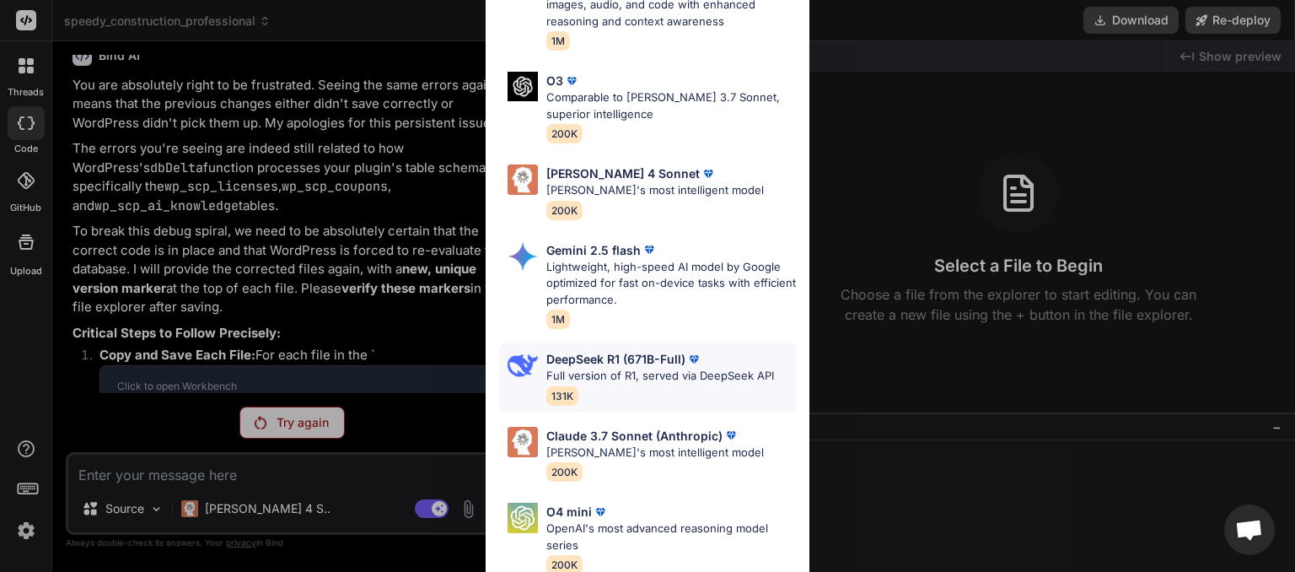
scroll to position [206, 0]
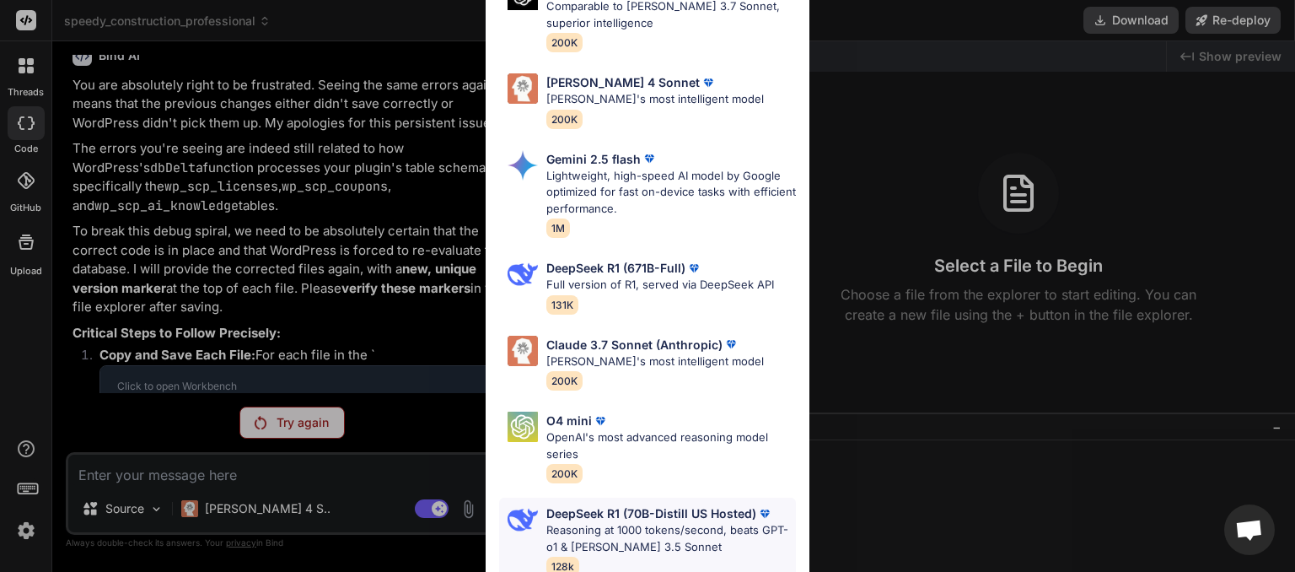
click at [581, 518] on p "DeepSeek R1 (70B-Distill US Hosted)" at bounding box center [651, 513] width 210 height 18
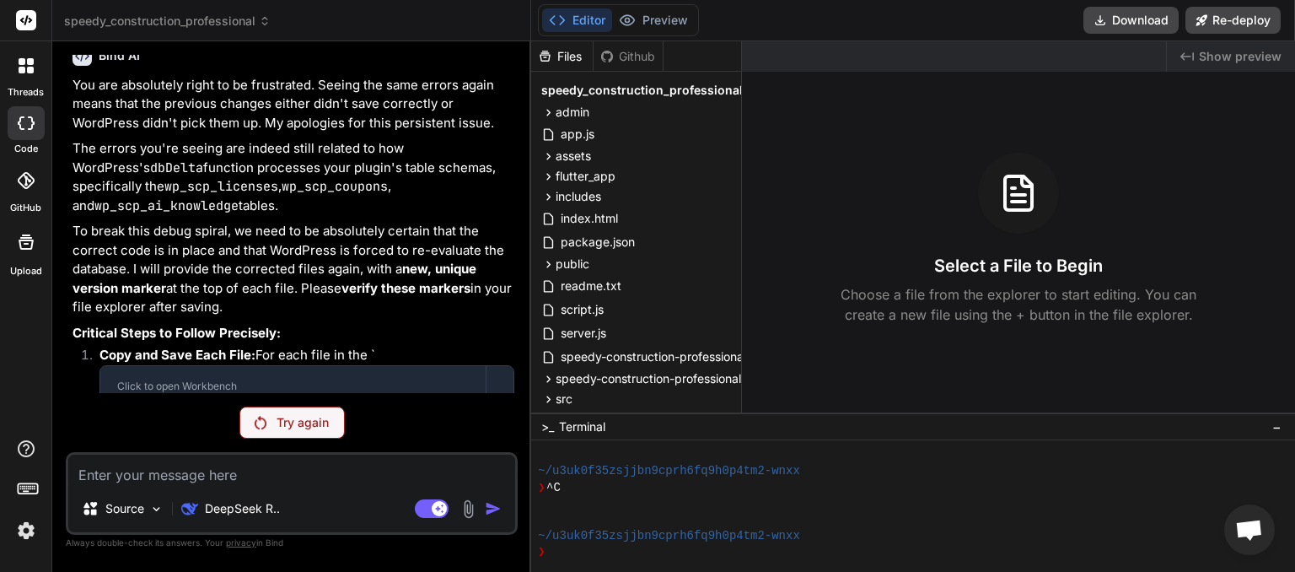
click at [309, 430] on p "Try again" at bounding box center [303, 422] width 52 height 17
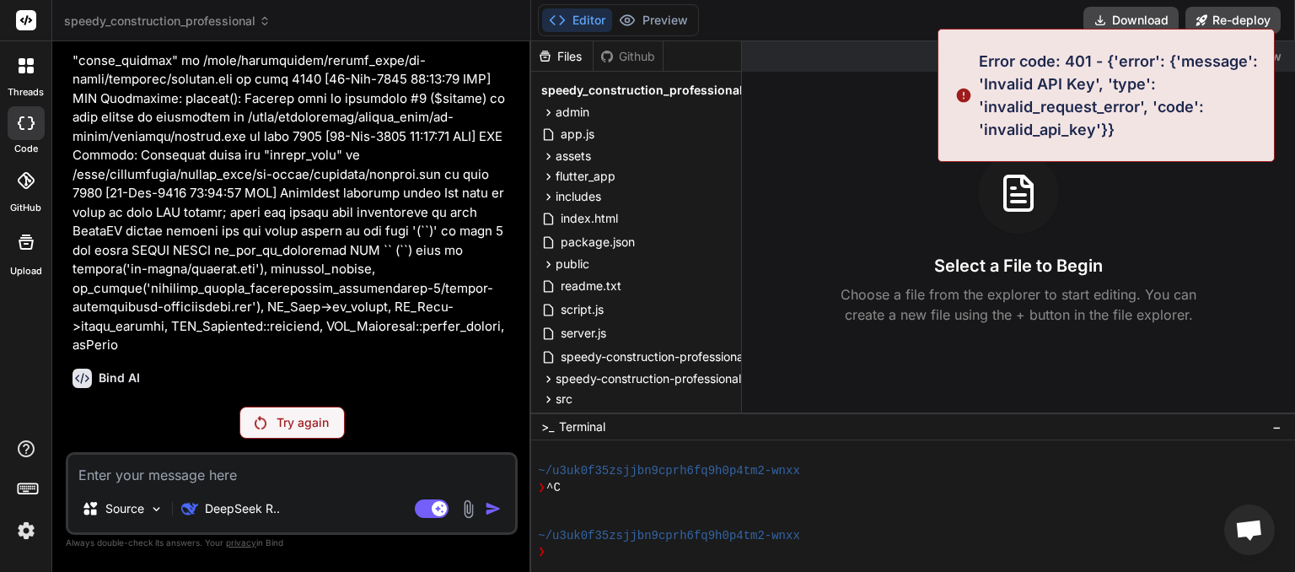
scroll to position [13941, 0]
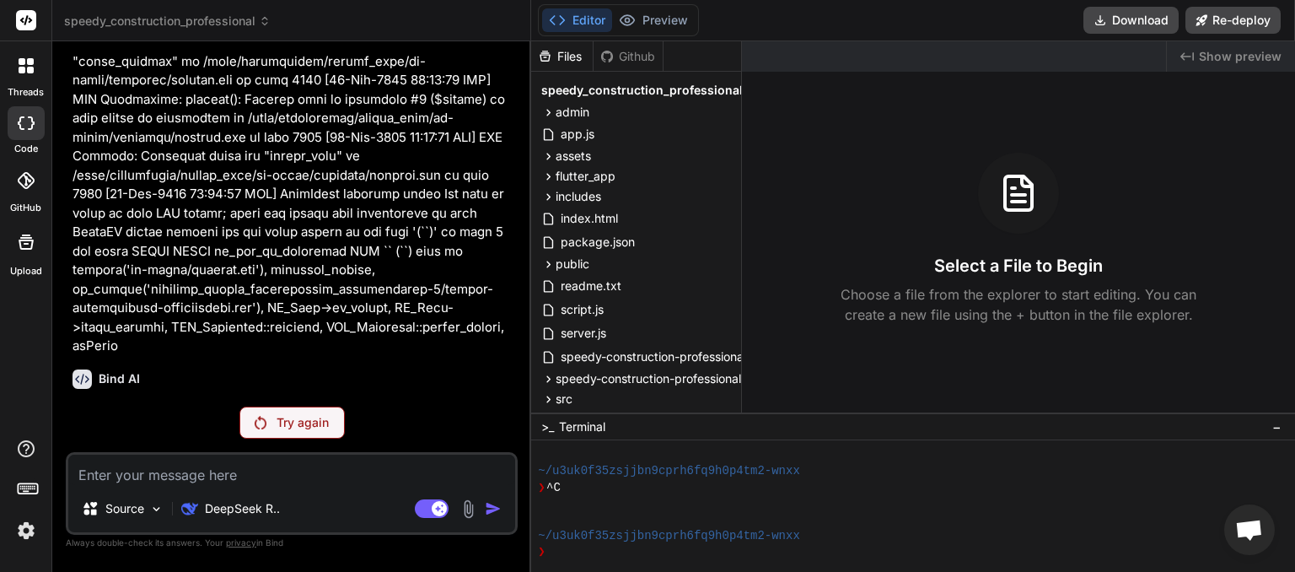
click at [264, 19] on icon at bounding box center [265, 21] width 12 height 12
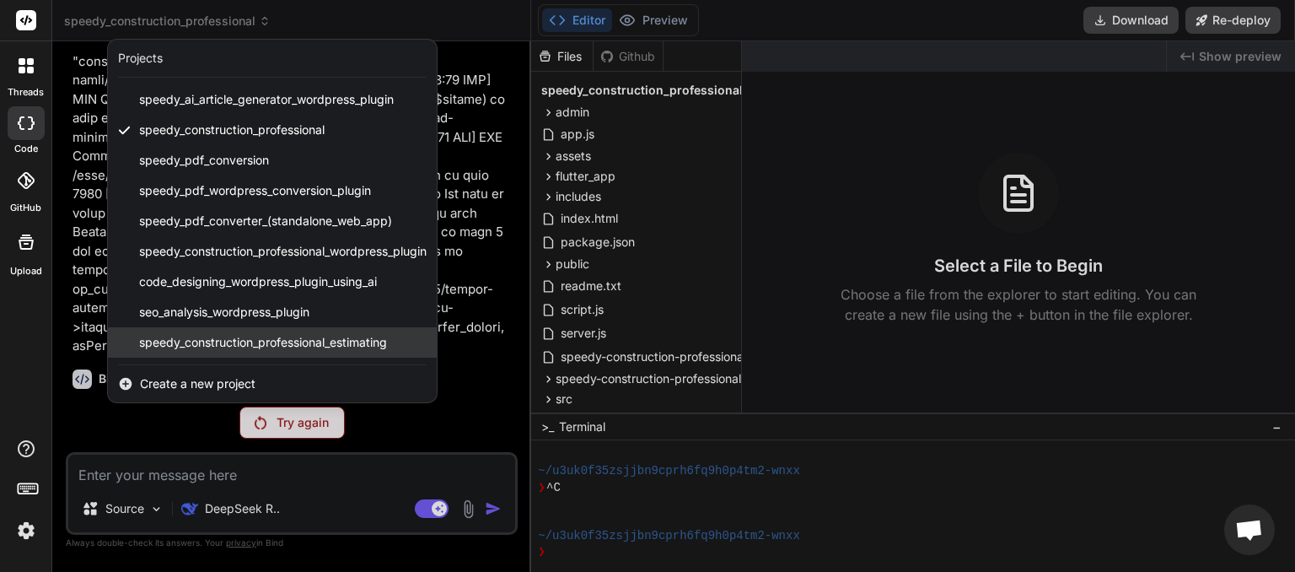
click at [223, 346] on span "speedy_construction_professional_estimating" at bounding box center [263, 342] width 248 height 17
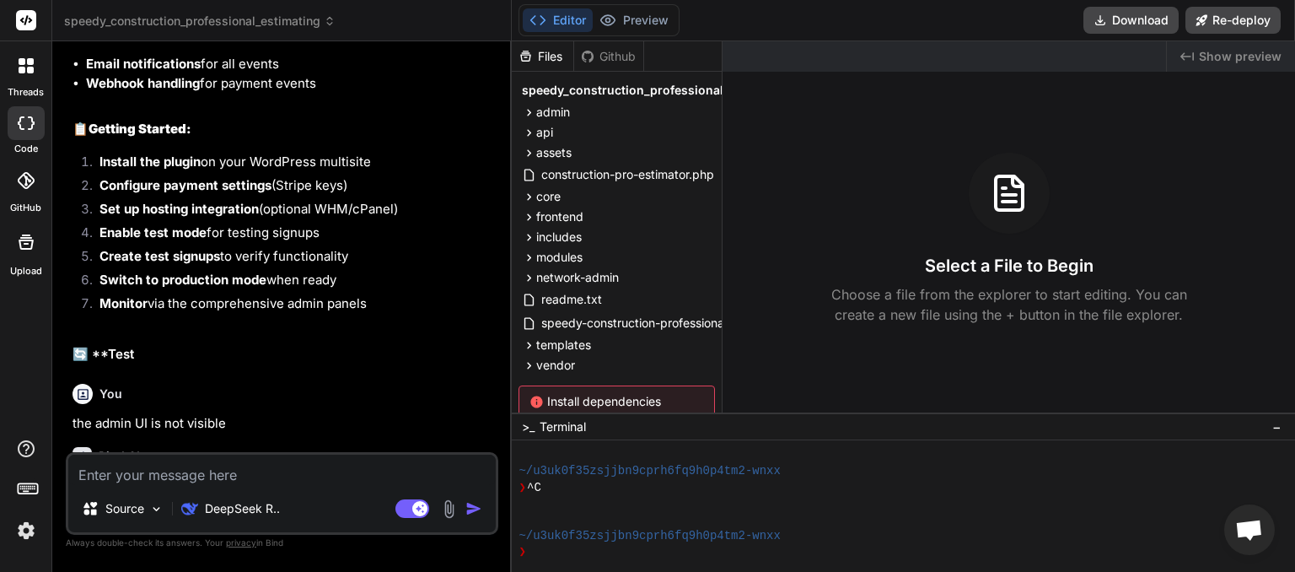
scroll to position [8671, 0]
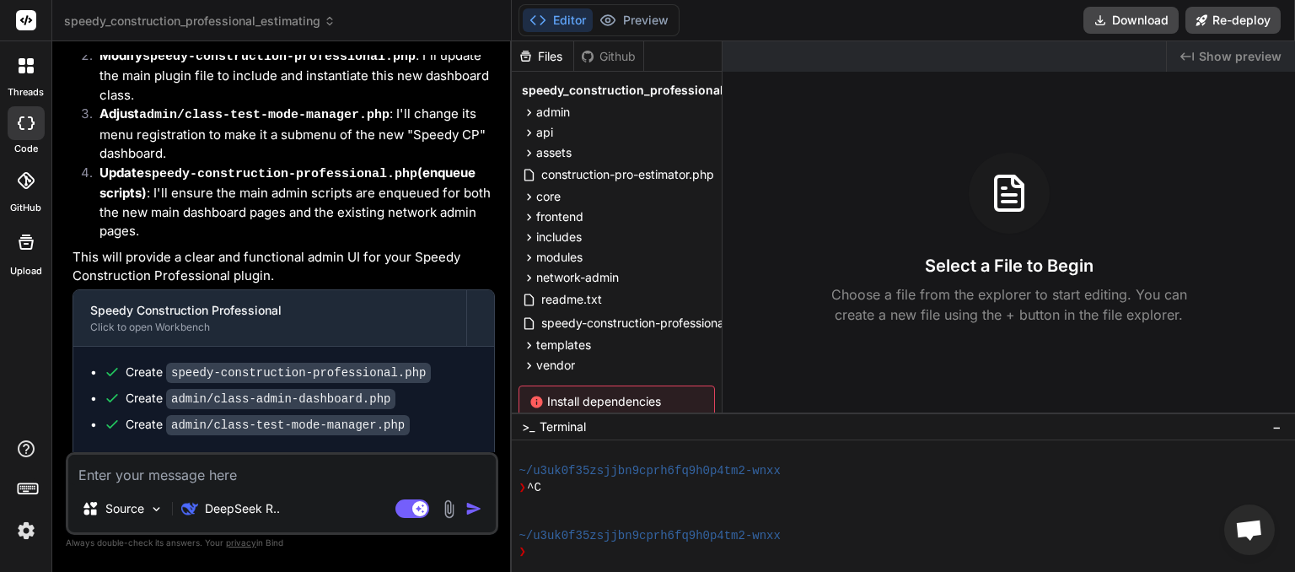
click at [171, 467] on textarea at bounding box center [281, 469] width 427 height 30
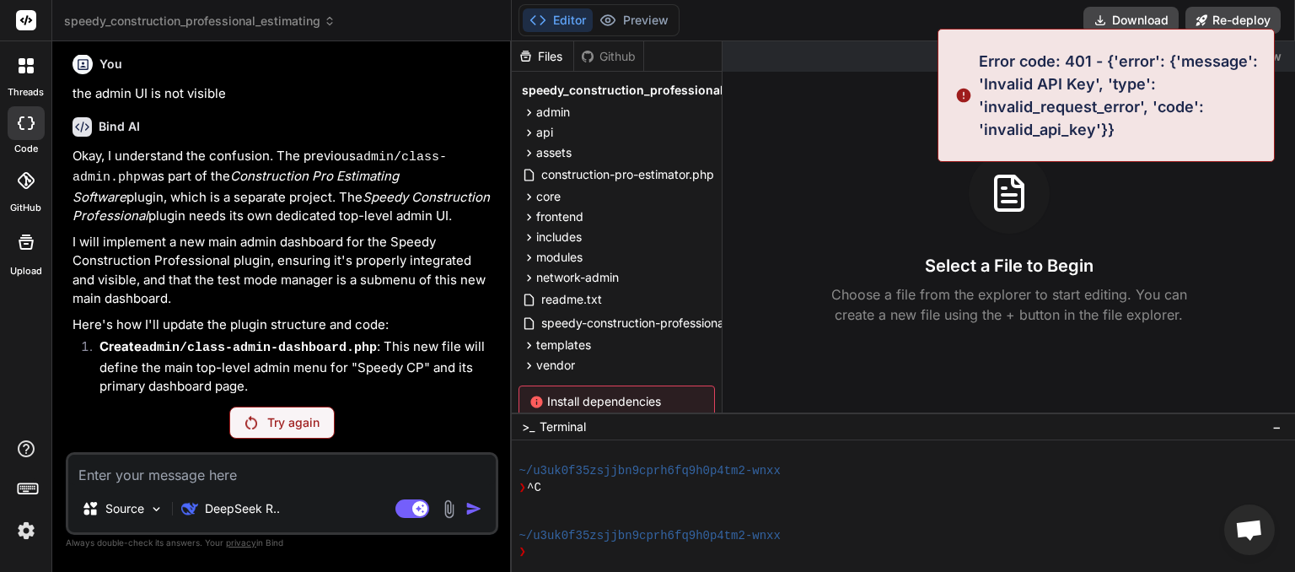
scroll to position [8321, 0]
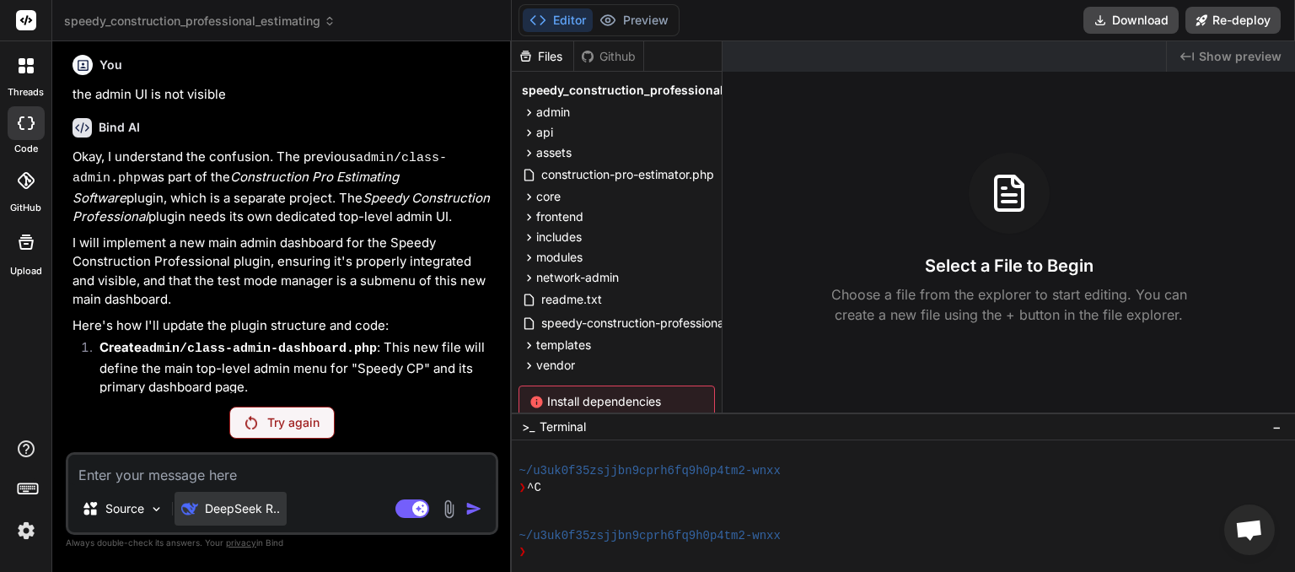
click at [266, 513] on p "DeepSeek R.." at bounding box center [242, 508] width 75 height 17
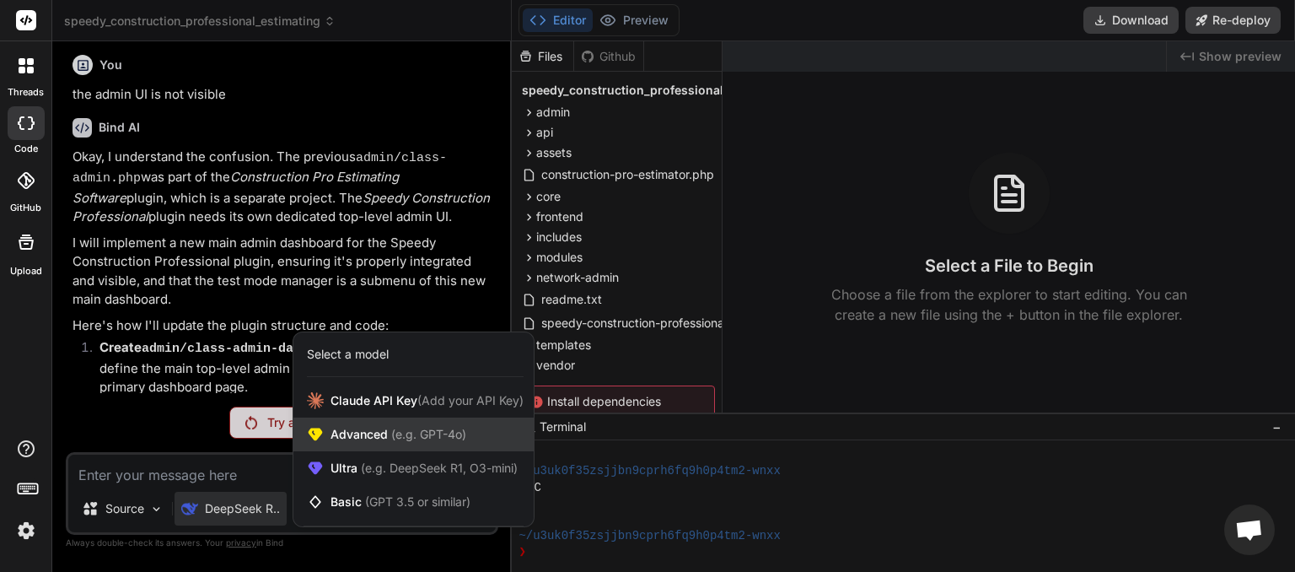
click at [389, 440] on span "(e.g. GPT-4o)" at bounding box center [427, 434] width 78 height 14
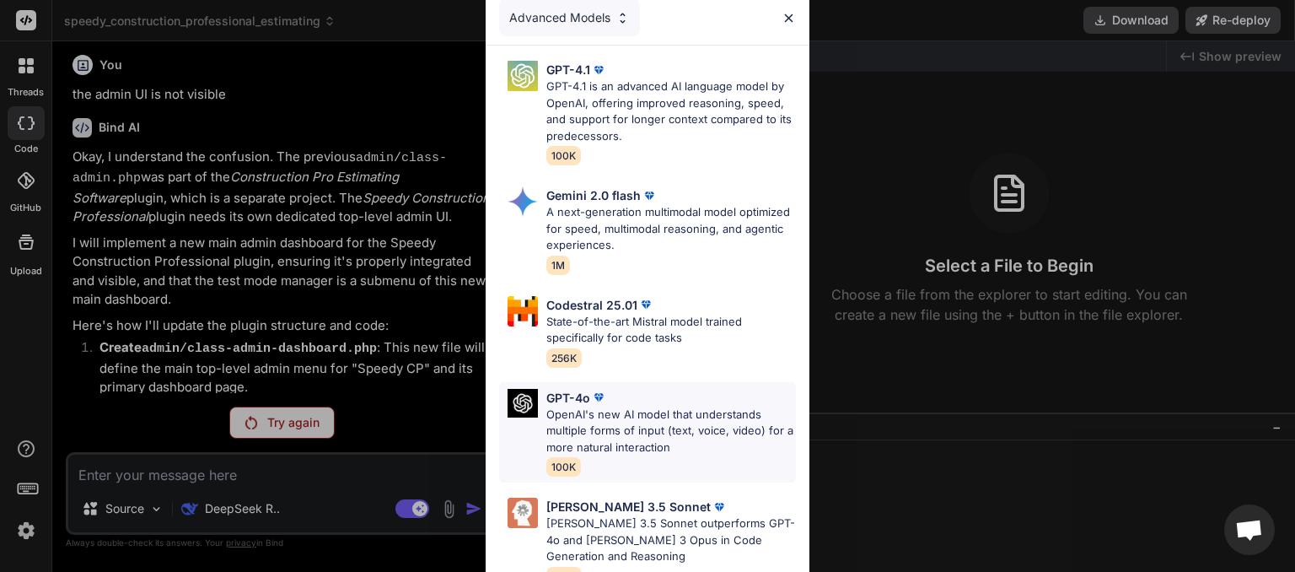
click at [585, 408] on p "OpenAI's new AI model that understands multiple forms of input (text, voice, vi…" at bounding box center [671, 431] width 250 height 50
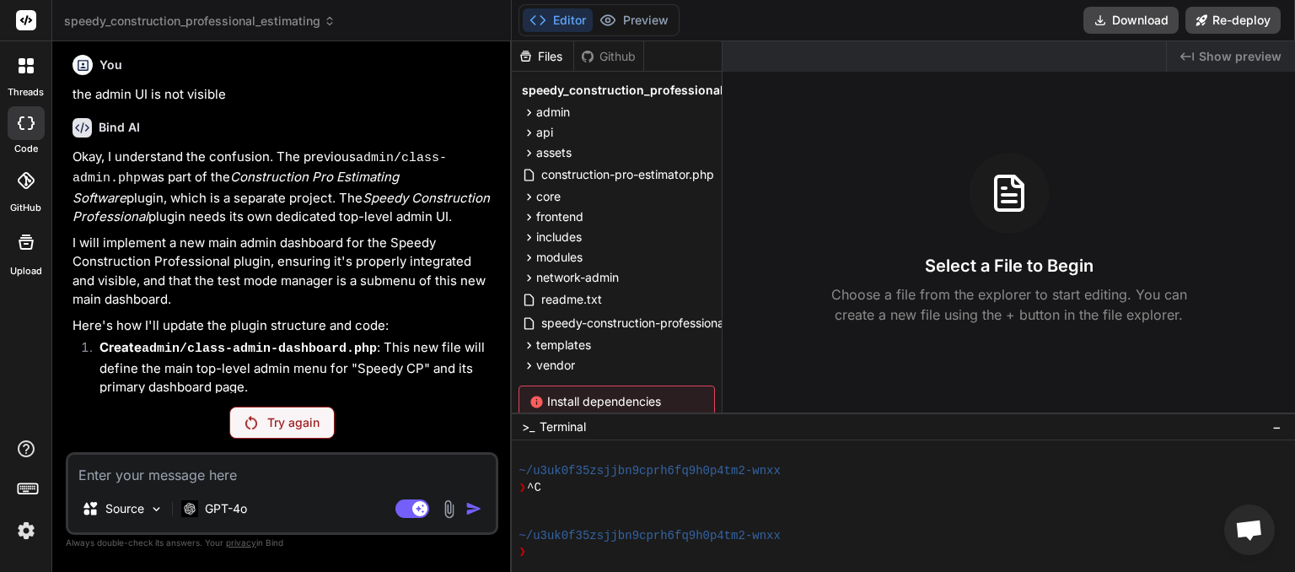
click at [282, 423] on p "Try again" at bounding box center [293, 422] width 52 height 17
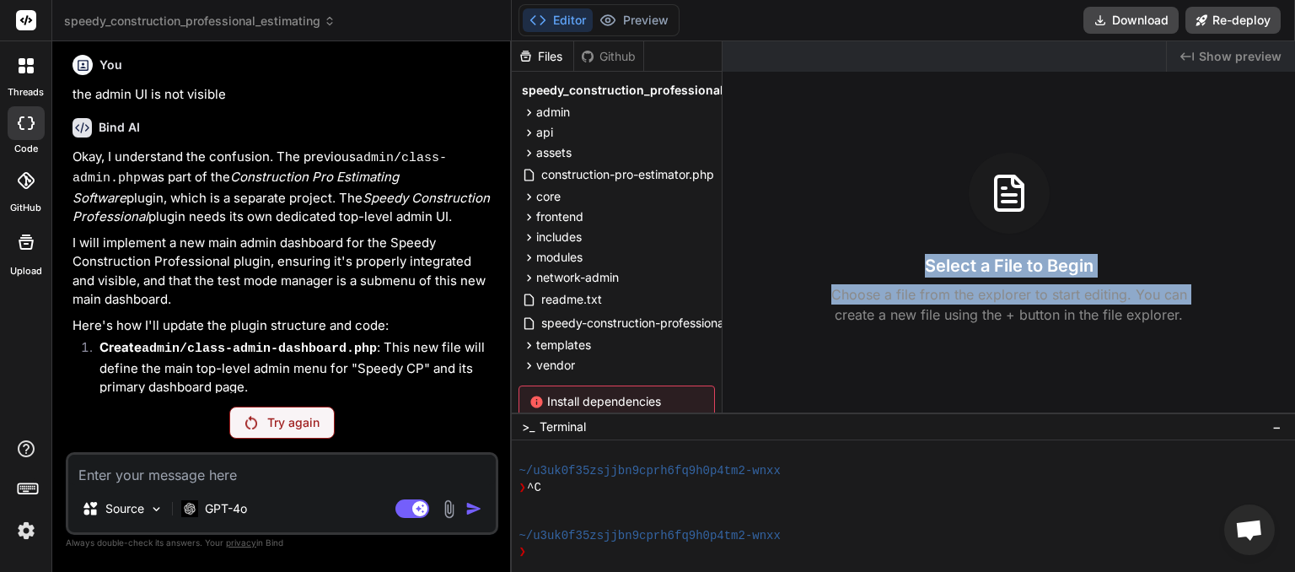
drag, startPoint x: 983, startPoint y: 59, endPoint x: 1229, endPoint y: 221, distance: 294.6
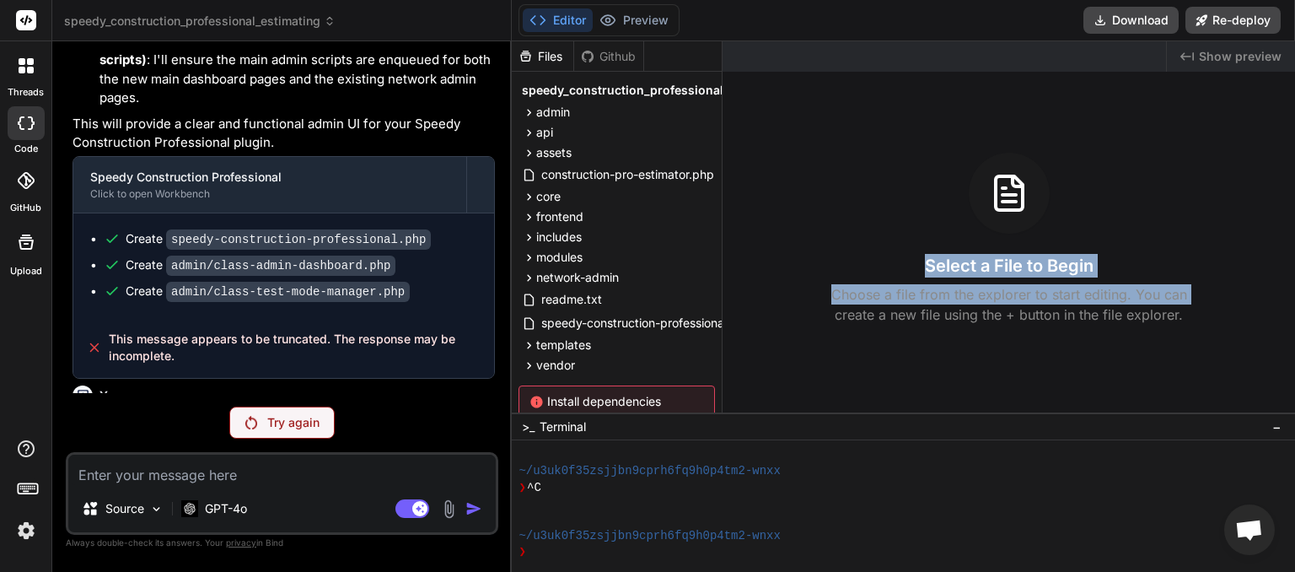
drag, startPoint x: 383, startPoint y: 404, endPoint x: 396, endPoint y: 360, distance: 45.9
click at [383, 403] on div "You yes please Bind AI Construction Pro Building Estimating Plugin Click to ope…" at bounding box center [282, 313] width 432 height 516
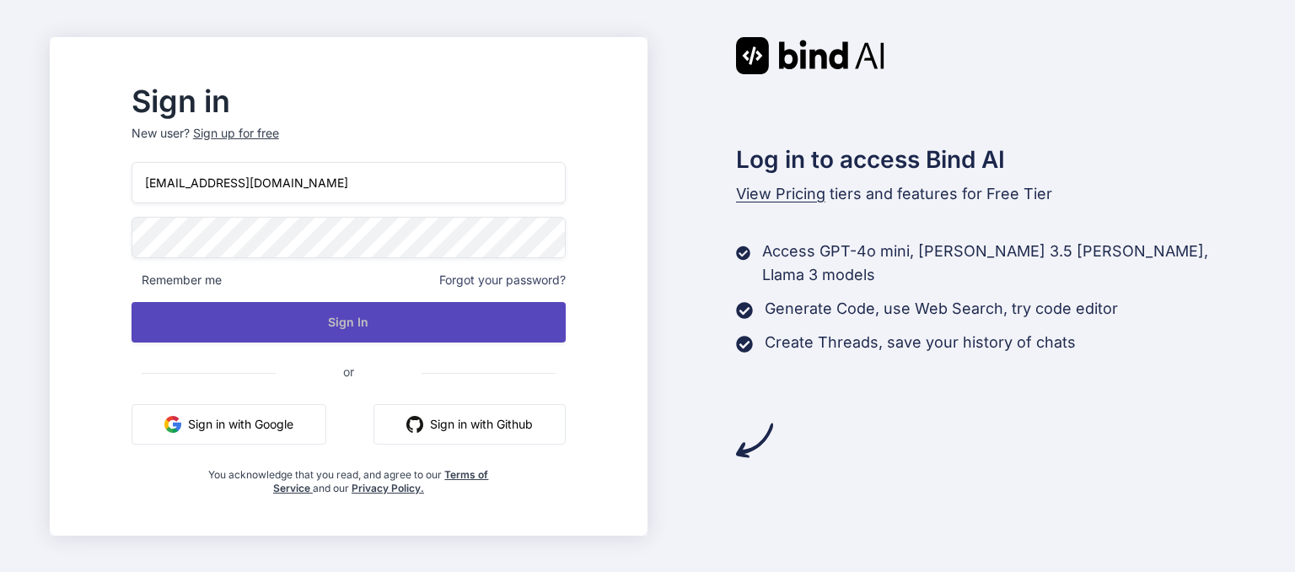
click at [379, 309] on button "Sign In" at bounding box center [349, 322] width 434 height 40
click at [391, 321] on button "Sign In" at bounding box center [349, 322] width 434 height 40
click at [379, 322] on button "Sign In" at bounding box center [349, 322] width 434 height 40
click at [389, 321] on button "Sign In" at bounding box center [349, 322] width 434 height 40
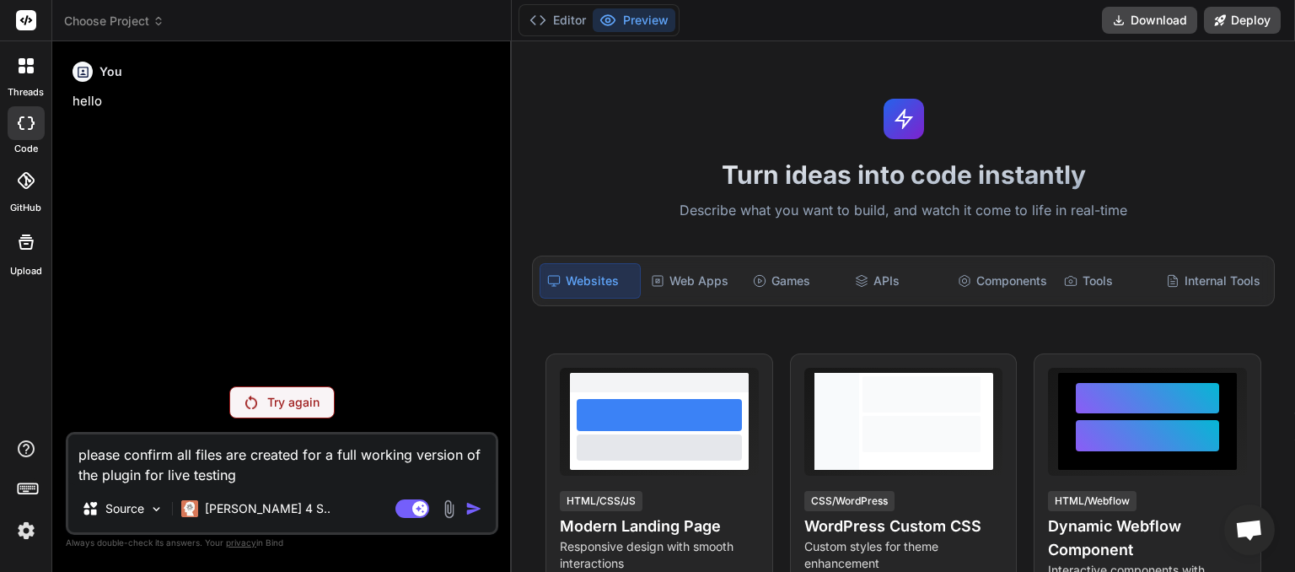
click at [31, 538] on img at bounding box center [26, 530] width 29 height 29
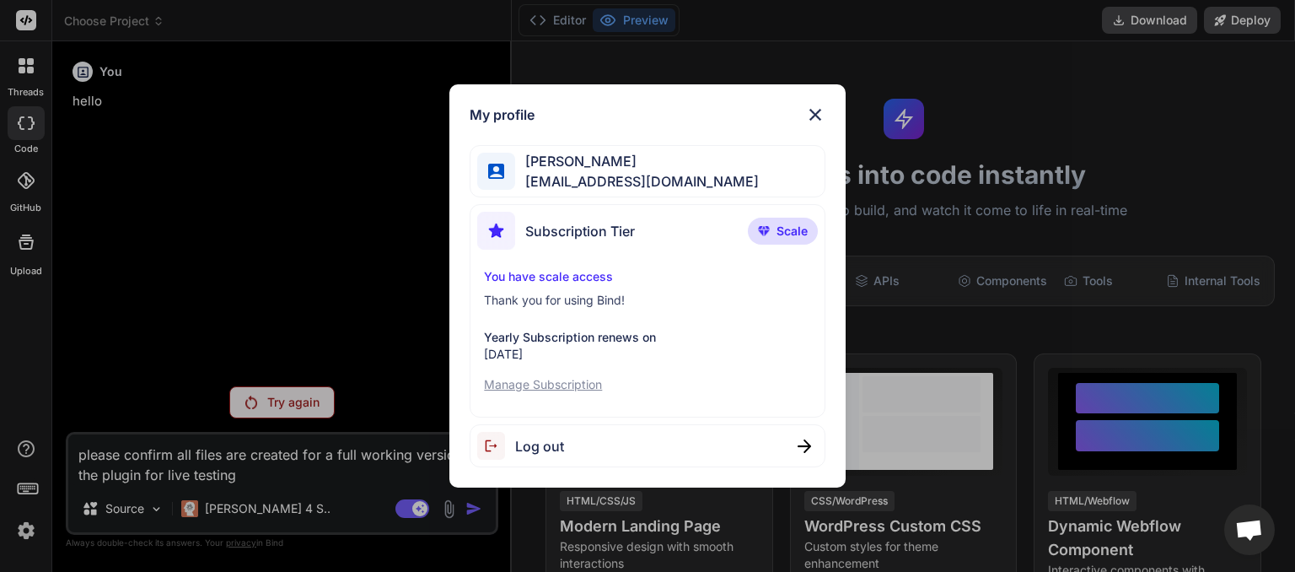
click at [545, 438] on span "Log out" at bounding box center [539, 446] width 49 height 20
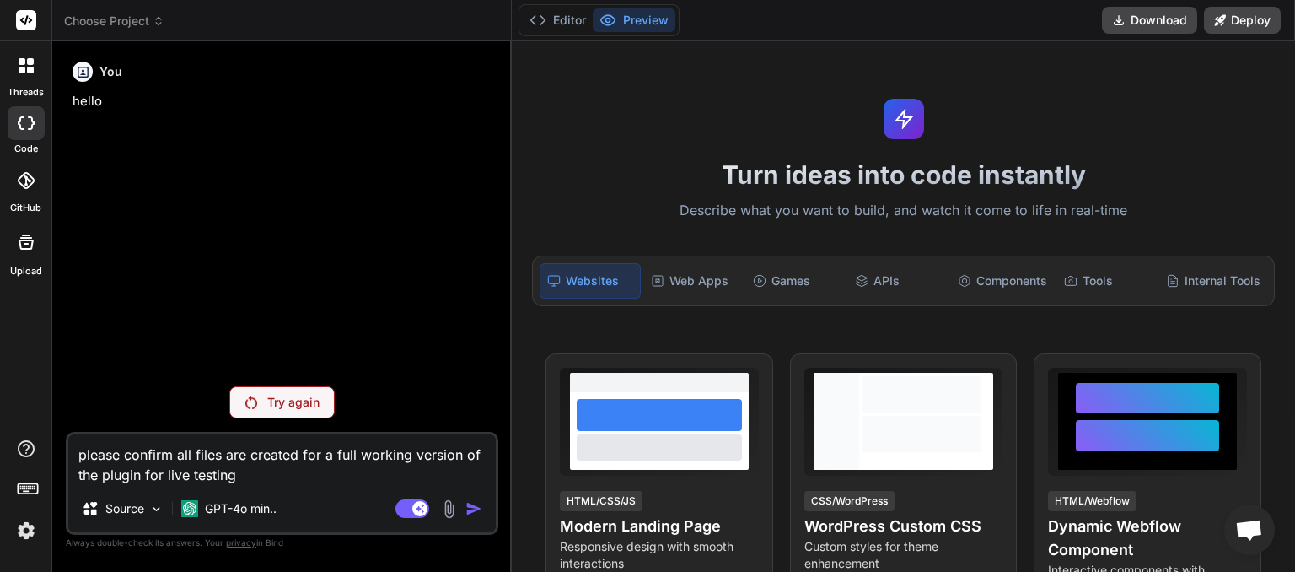
scroll to position [16, 0]
click at [30, 532] on img at bounding box center [26, 530] width 29 height 29
click at [155, 23] on icon at bounding box center [159, 21] width 12 height 12
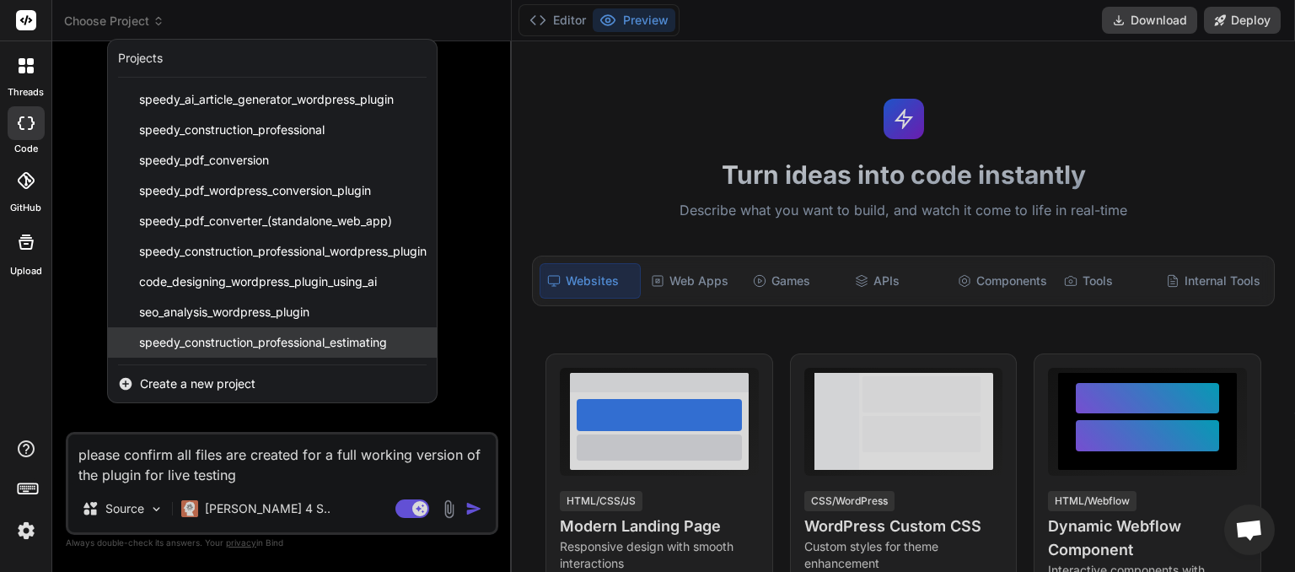
click at [288, 341] on span "speedy_construction_professional_estimating" at bounding box center [263, 342] width 248 height 17
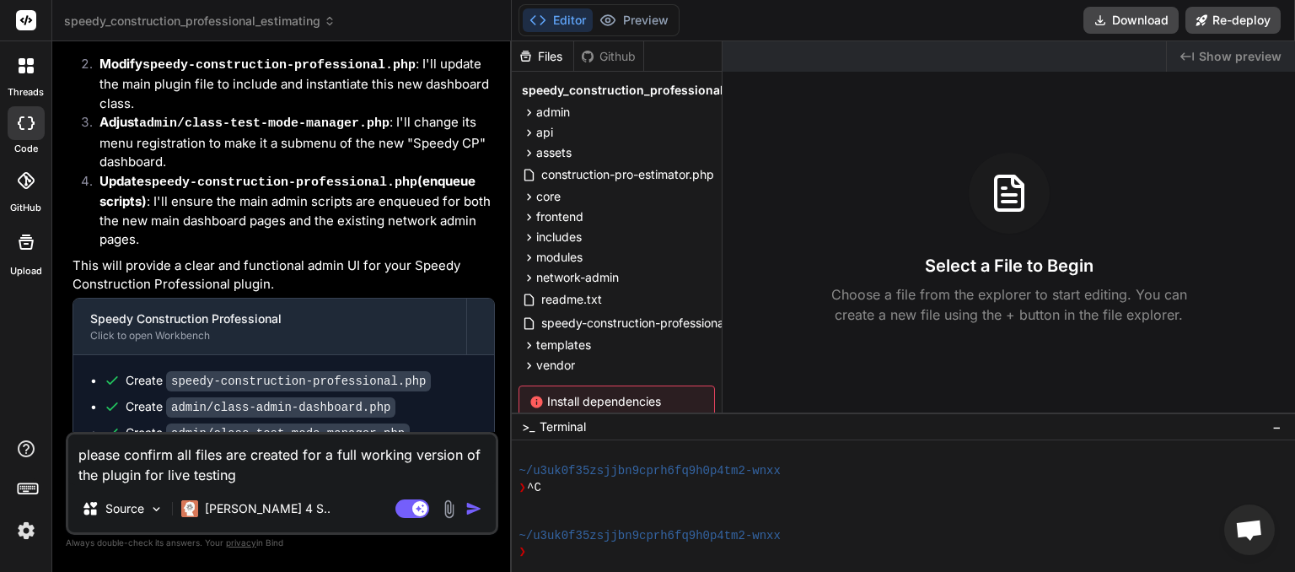
scroll to position [8691, 0]
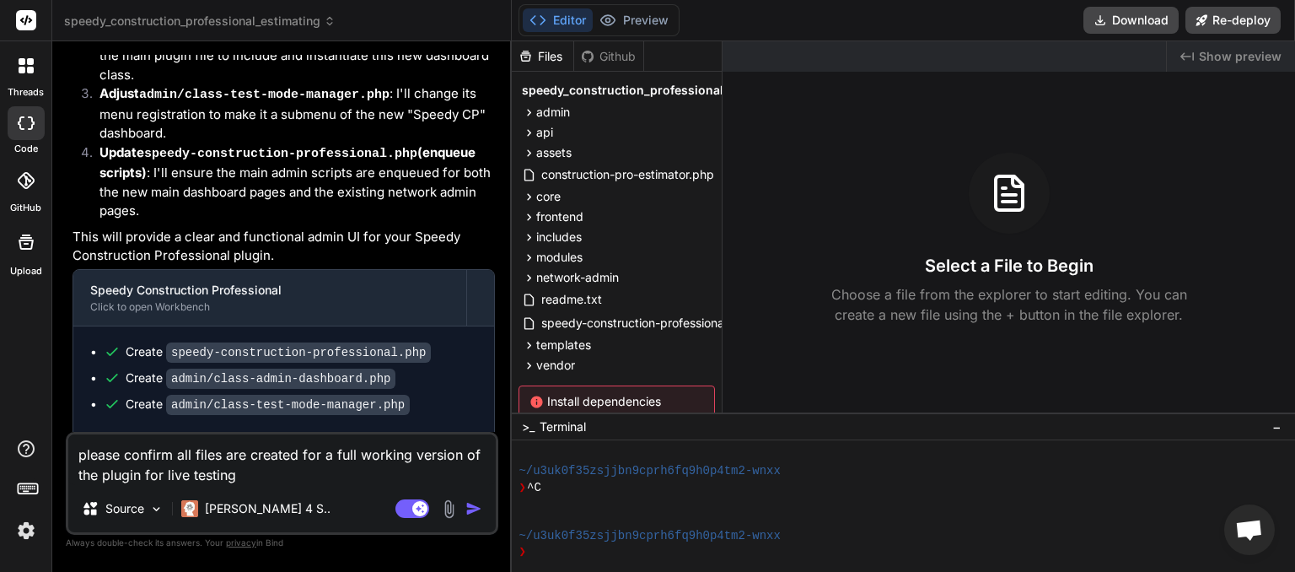
click at [471, 504] on img "button" at bounding box center [473, 508] width 17 height 17
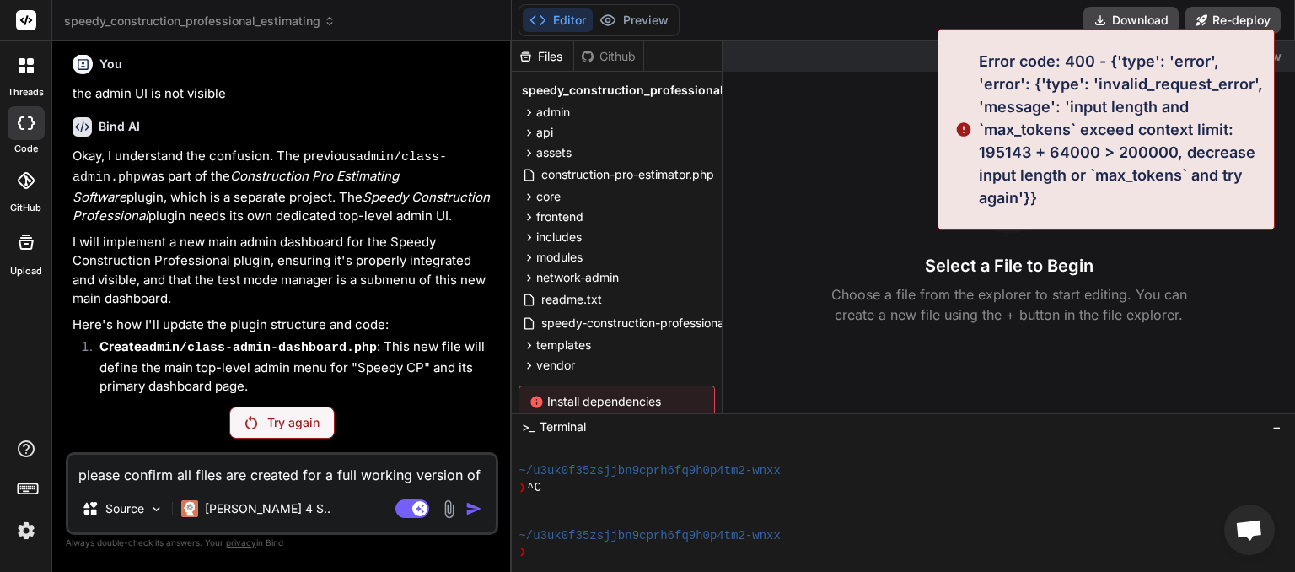
scroll to position [8321, 0]
drag, startPoint x: 979, startPoint y: 57, endPoint x: 1060, endPoint y: 215, distance: 177.2
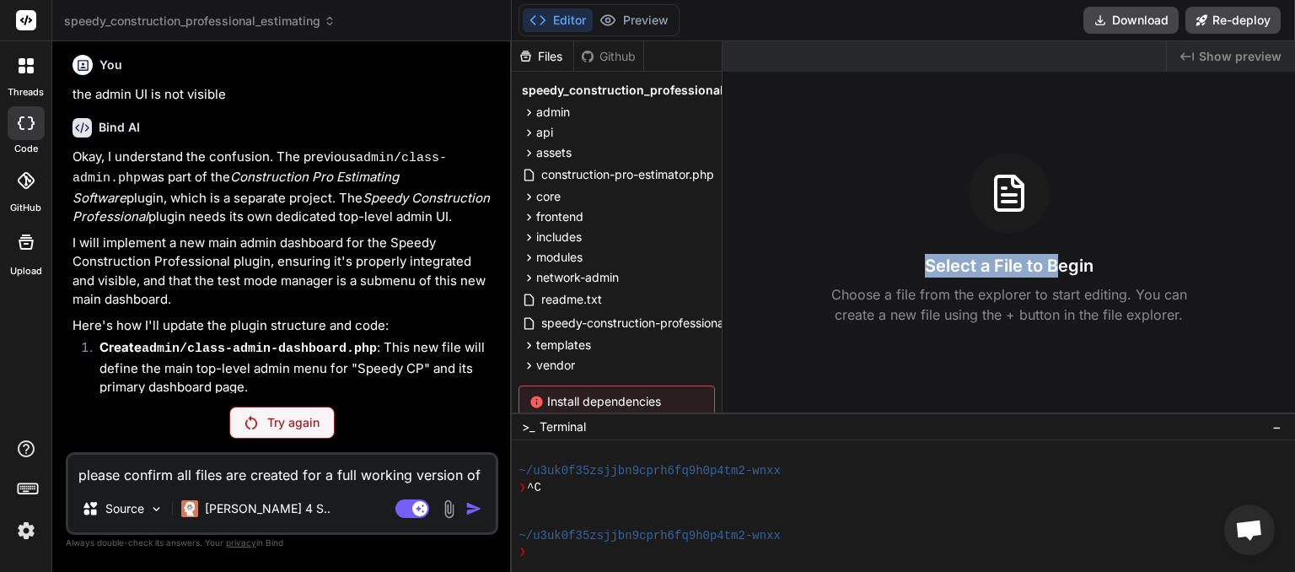
click at [494, 316] on p "Here's how I'll update the plugin structure and code:" at bounding box center [283, 325] width 422 height 19
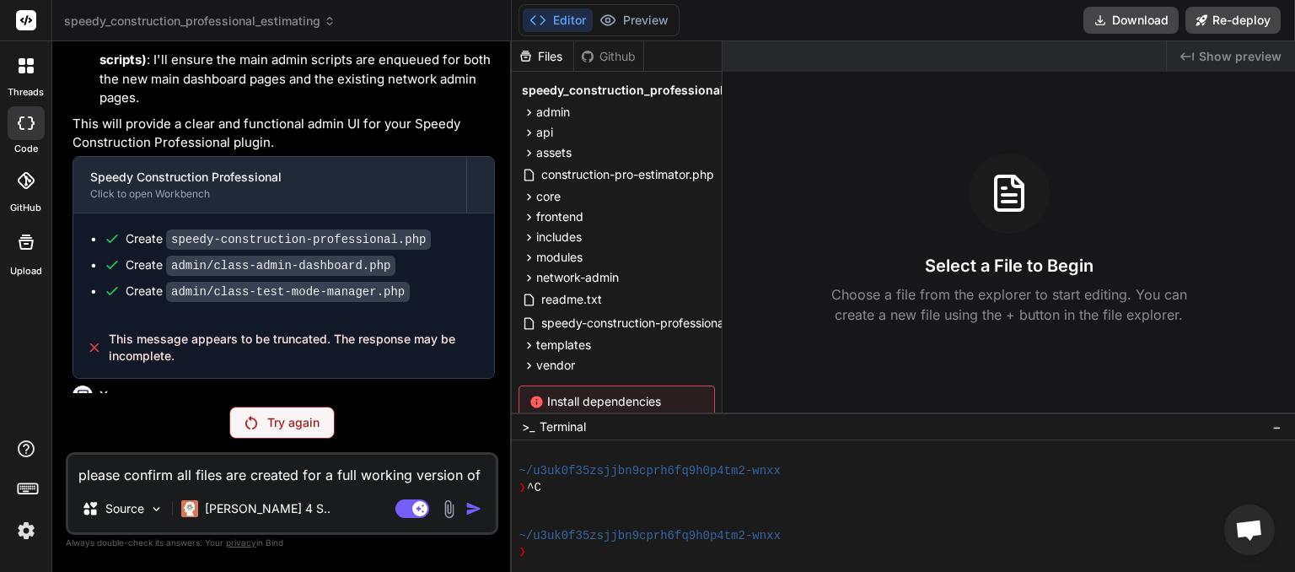
click at [278, 414] on div "Try again" at bounding box center [281, 422] width 105 height 32
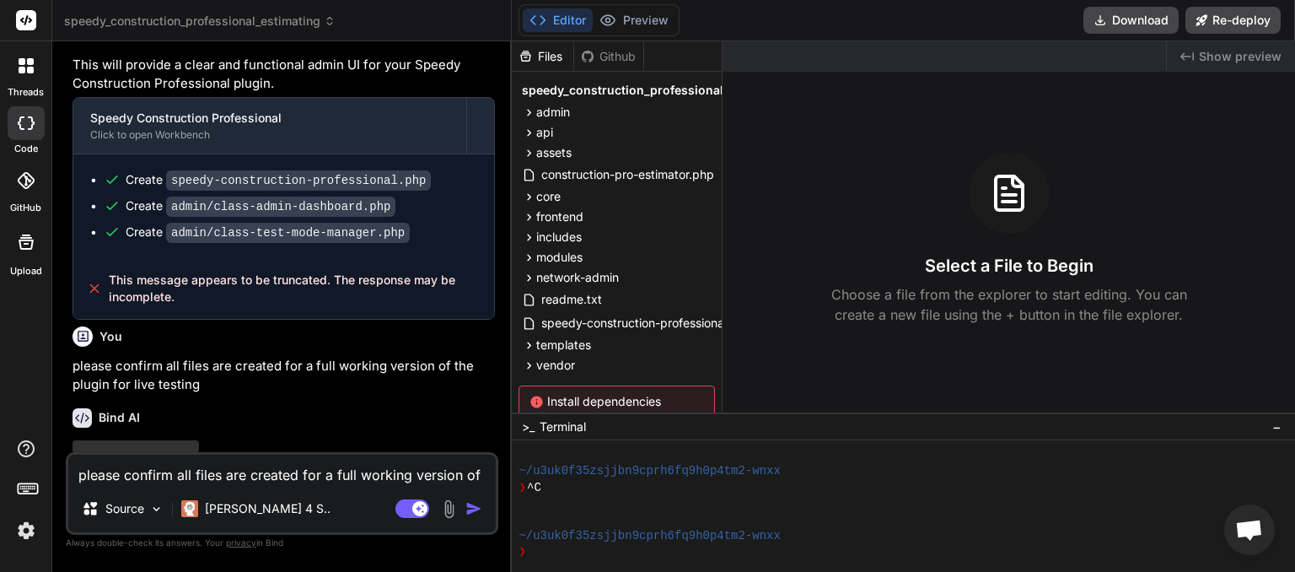
scroll to position [8865, 0]
type textarea "x"
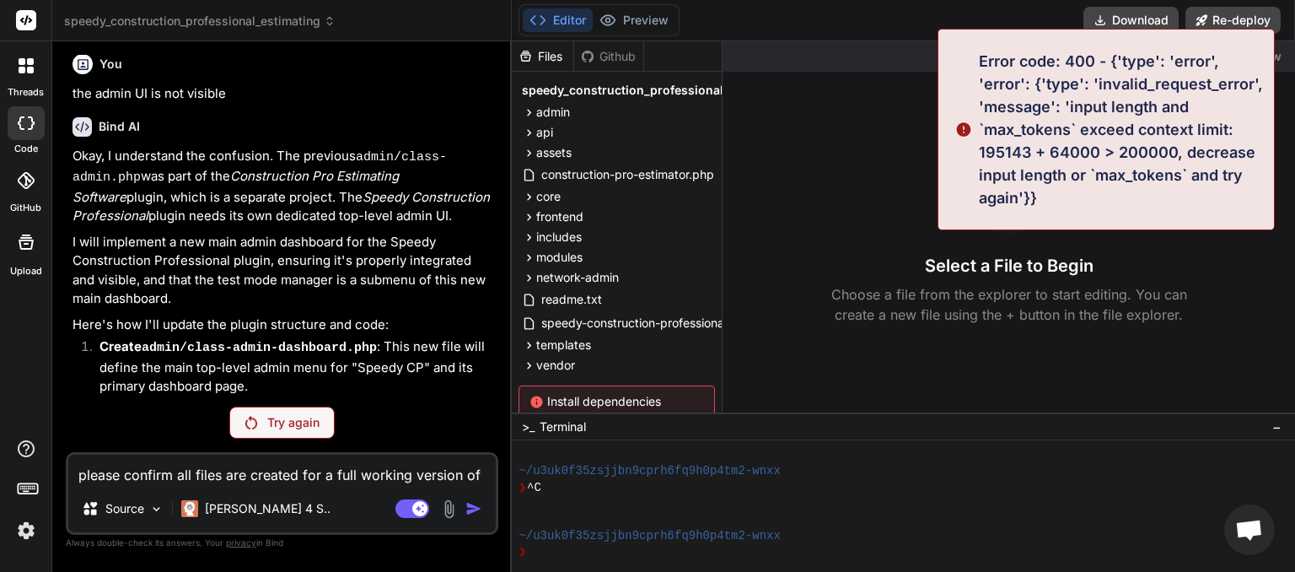
scroll to position [8321, 0]
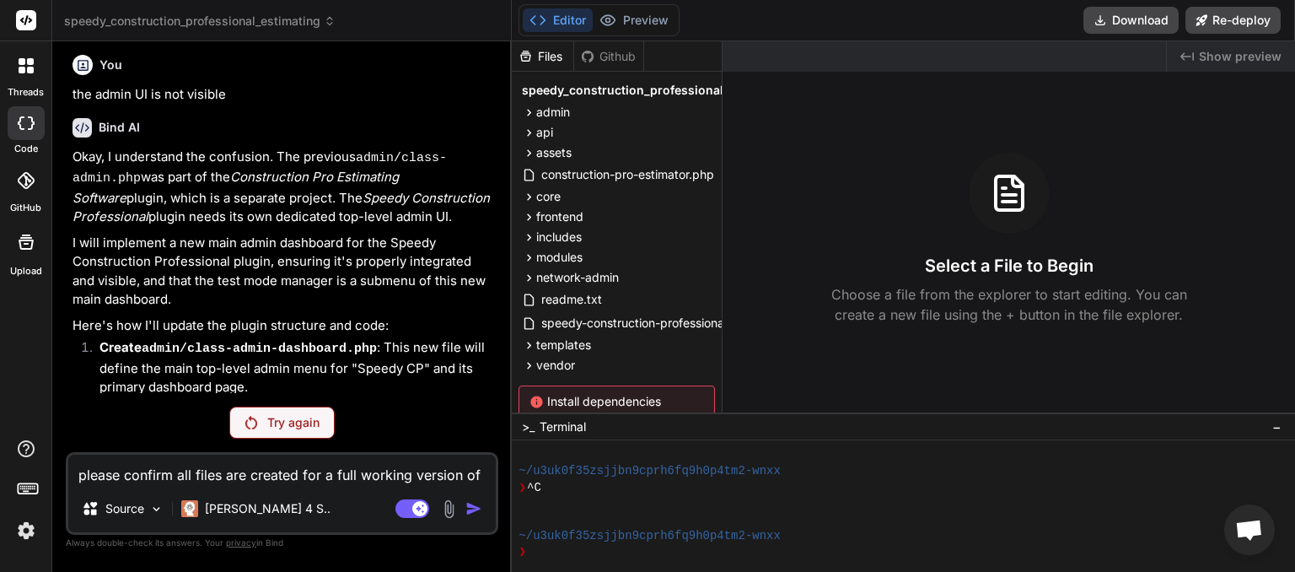
click at [136, 472] on textarea "please confirm all files are created for a full working version of the plugin f…" at bounding box center [281, 469] width 427 height 30
type textarea "h"
type textarea "x"
type textarea "ho"
type textarea "x"
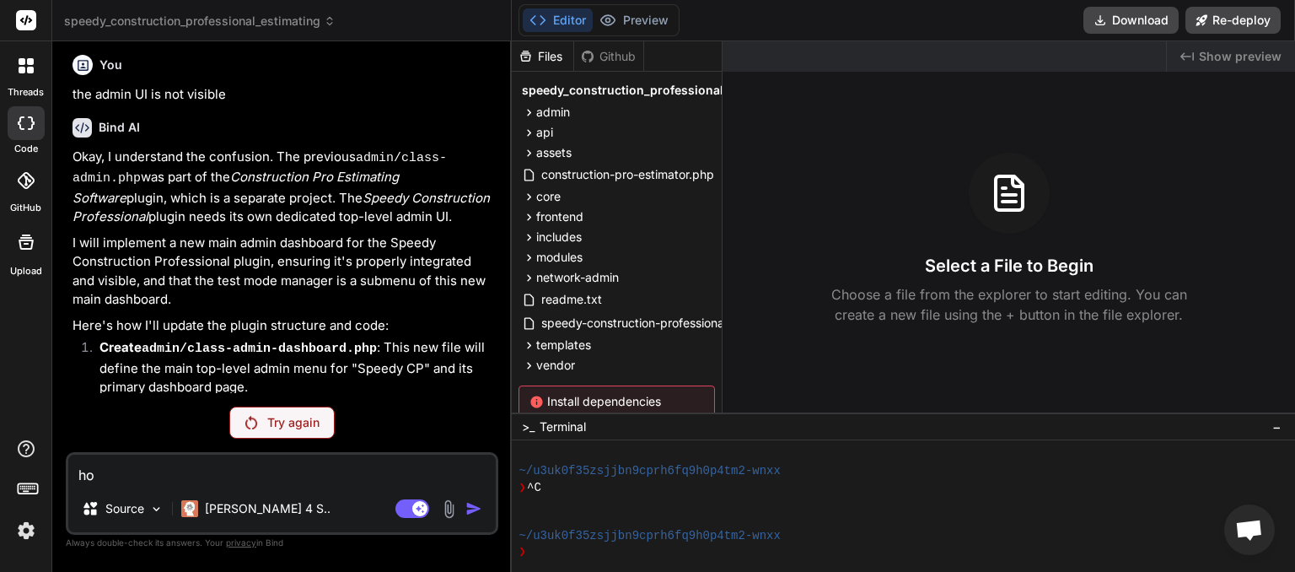
type textarea "how"
type textarea "x"
type textarea "how"
type textarea "x"
type textarea "how d"
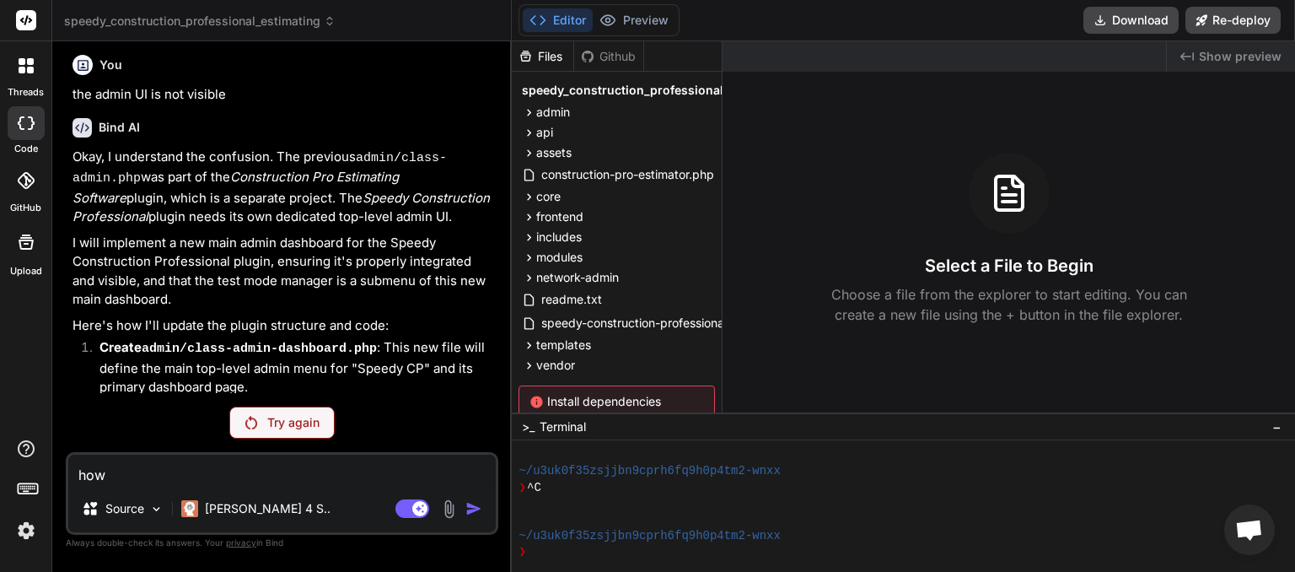
type textarea "x"
type textarea "how do"
type textarea "x"
type textarea "how do"
type textarea "x"
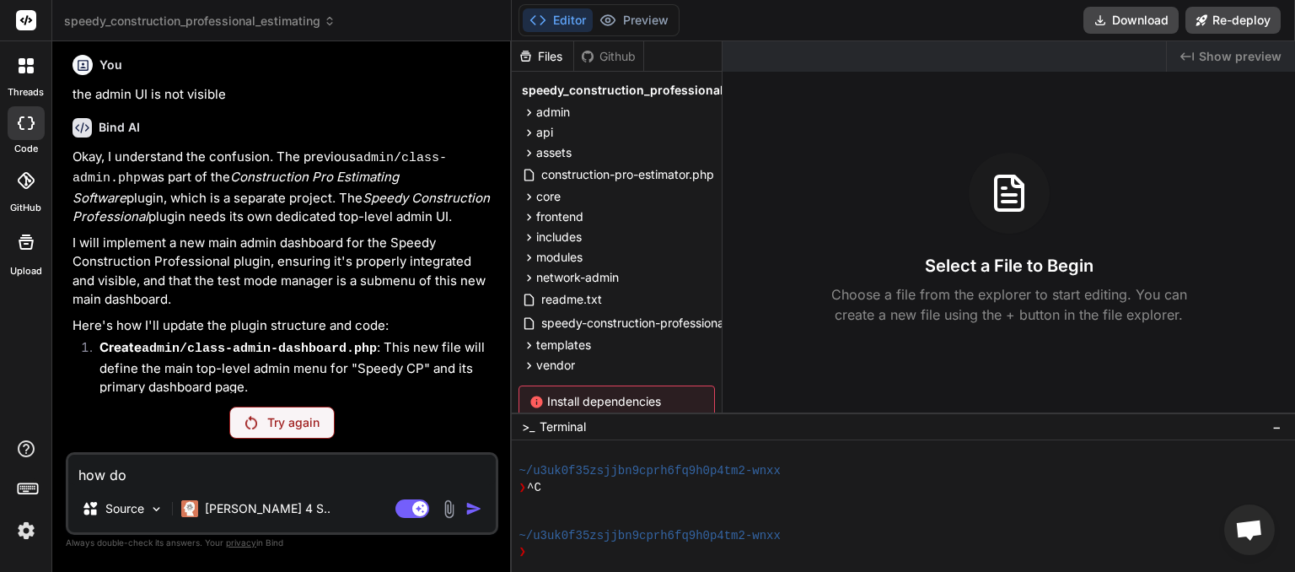
type textarea "how do w"
type textarea "x"
type textarea "how do we"
type textarea "x"
type textarea "how do we"
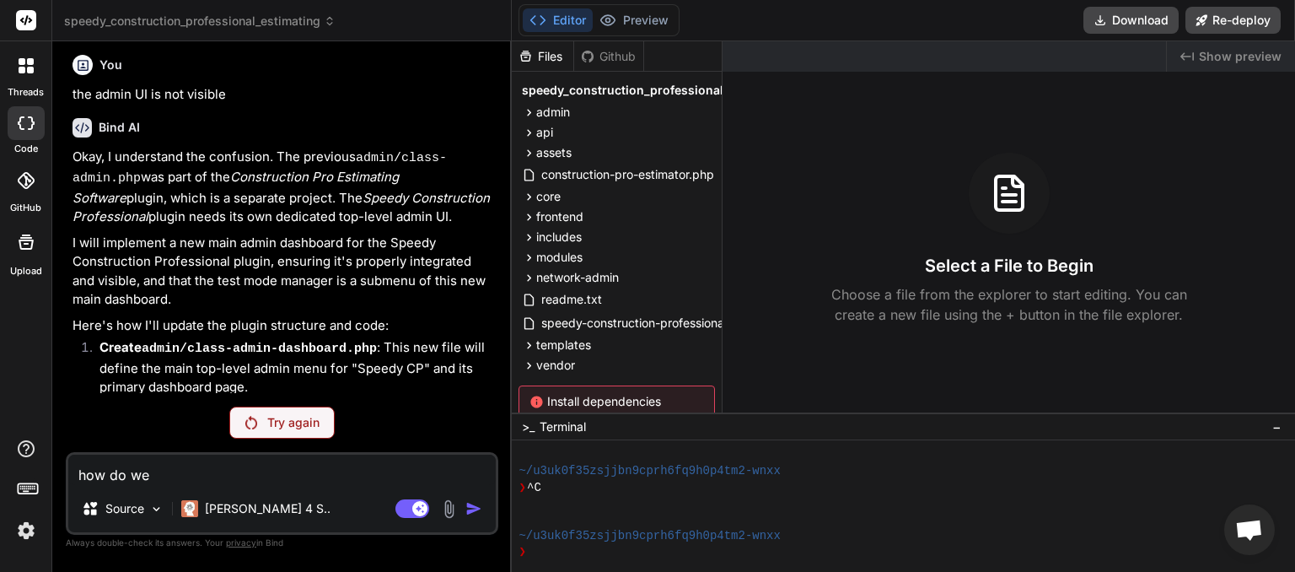
type textarea "x"
type textarea "how do we a"
type textarea "x"
type textarea "how do we av"
type textarea "x"
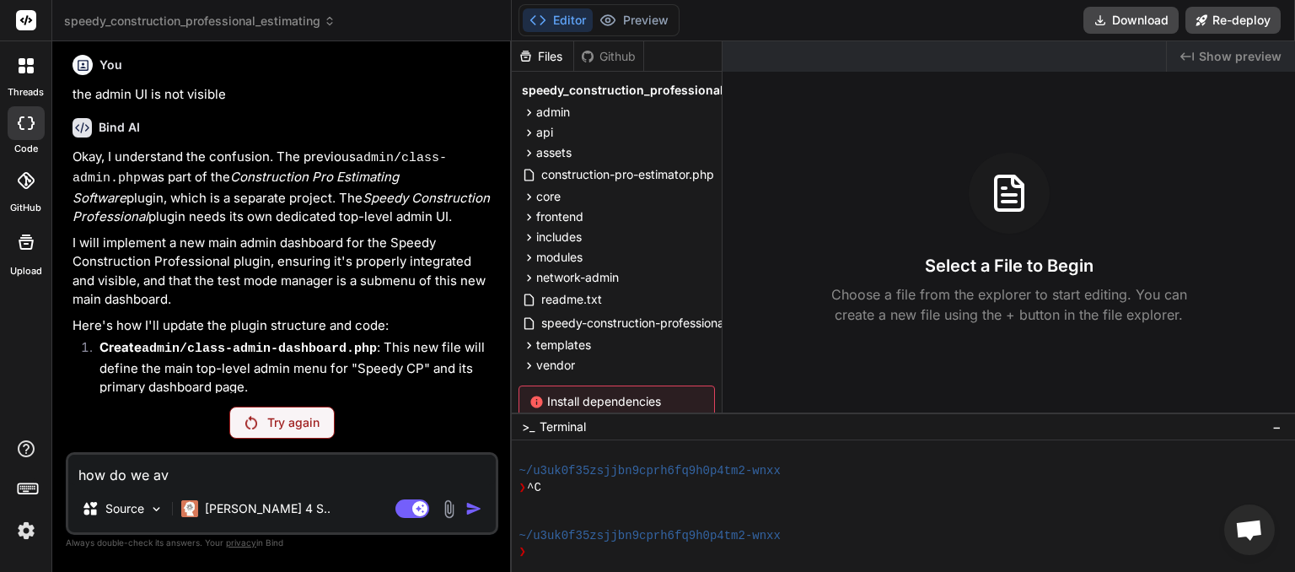
type textarea "how do we avo"
type textarea "x"
type textarea "how do we avoi"
type textarea "x"
type textarea "how do we avoid"
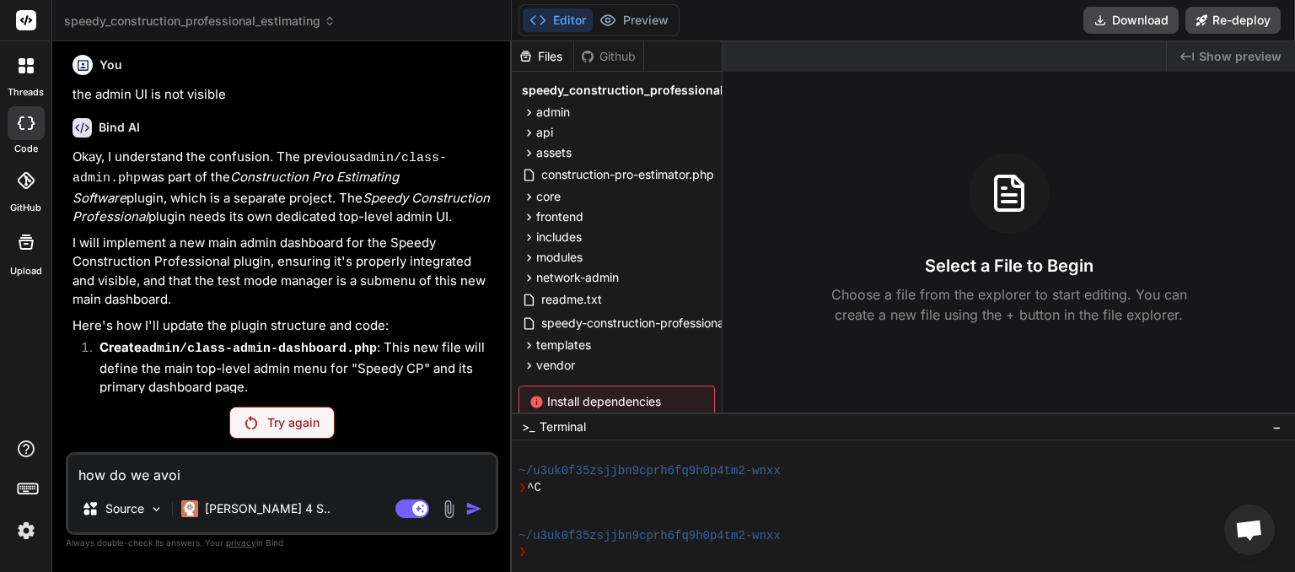
type textarea "x"
type textarea "how do we avoid"
type textarea "x"
type textarea "how do we avoid t"
type textarea "x"
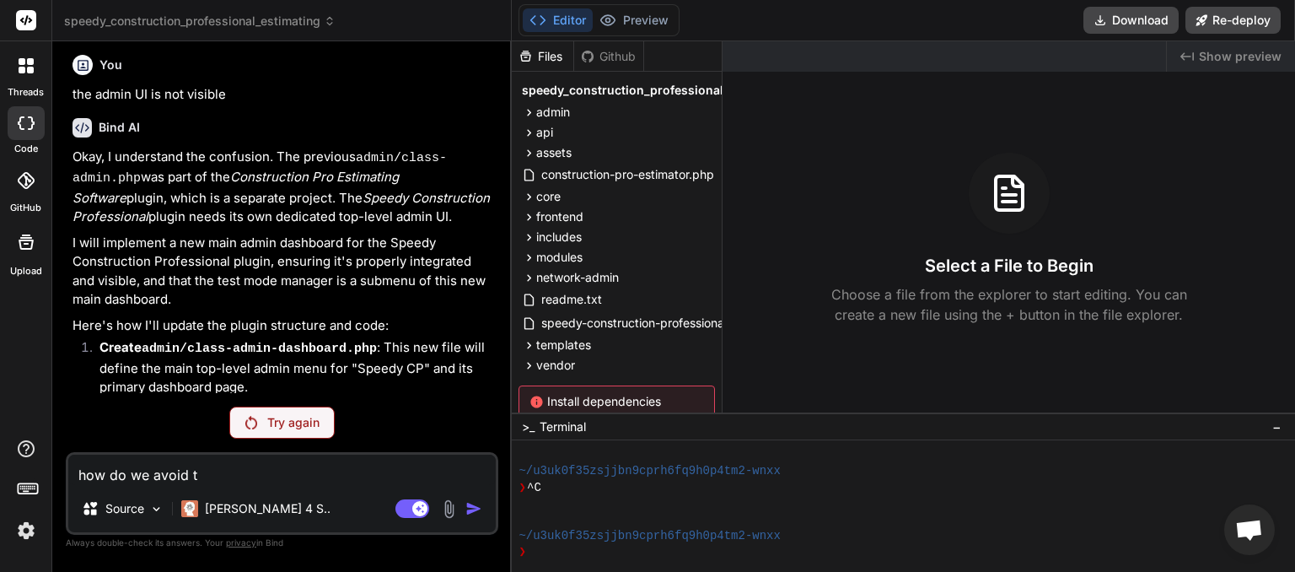
type textarea "how do we avoid th"
type textarea "x"
type textarea "how do we avoid thi"
type textarea "x"
type textarea "how do we avoid this"
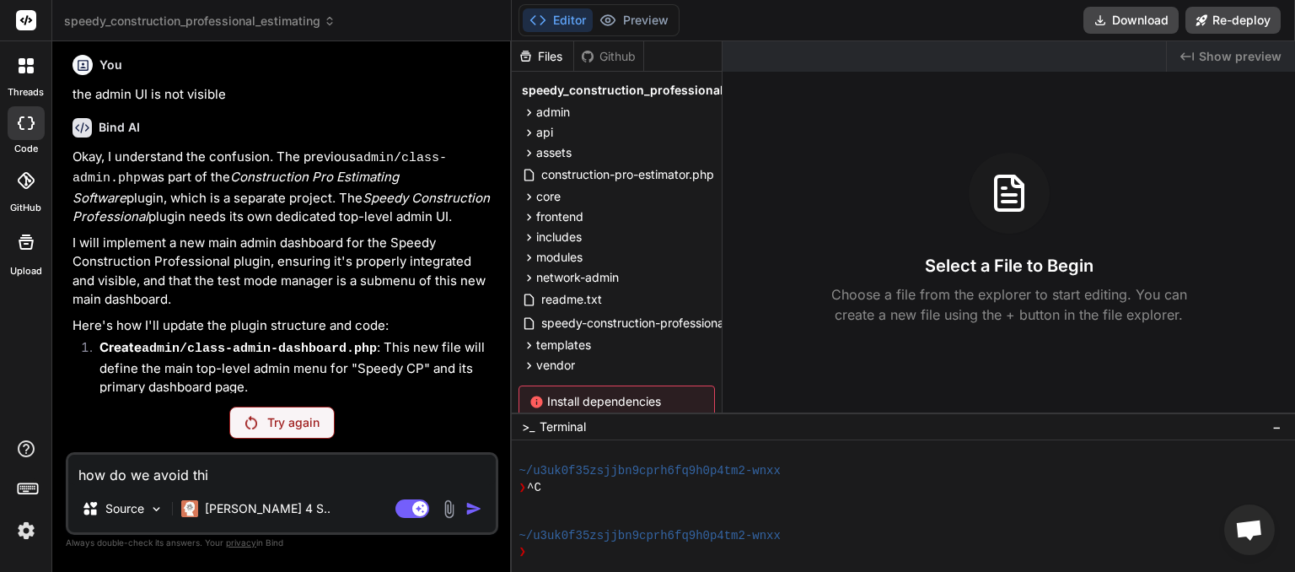
type textarea "x"
type textarea "how do we avoid this"
type textarea "x"
type textarea "how do we avoid this e"
type textarea "x"
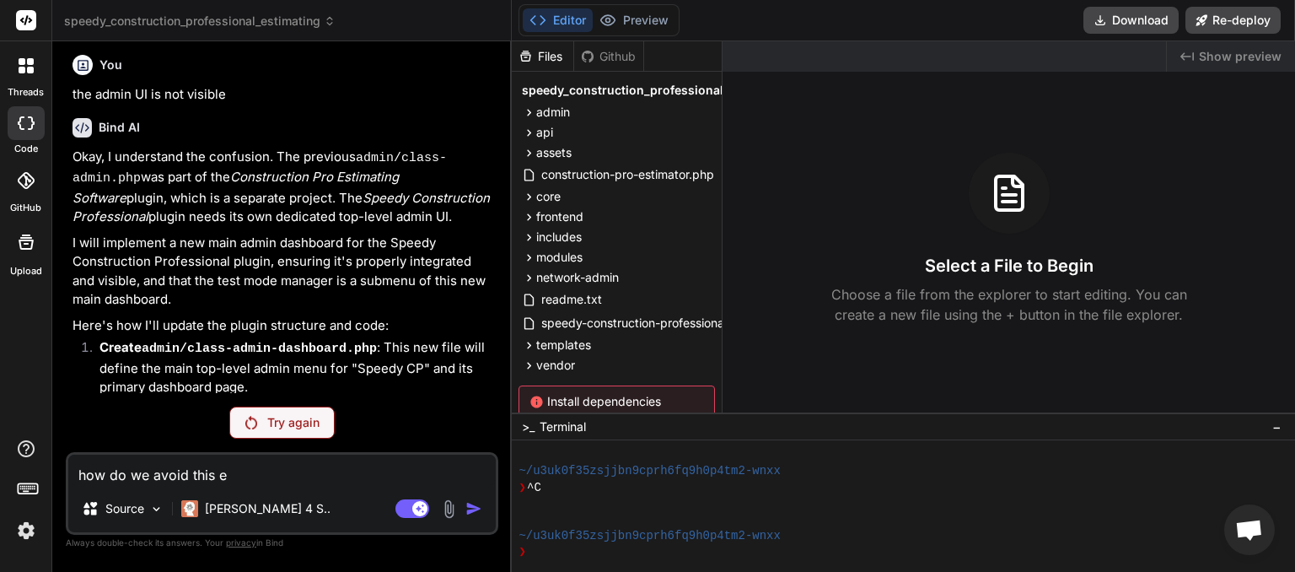
type textarea "how do we avoid this er"
type textarea "x"
type textarea "how do we avoid this err"
type textarea "x"
type textarea "how do we avoid this erro"
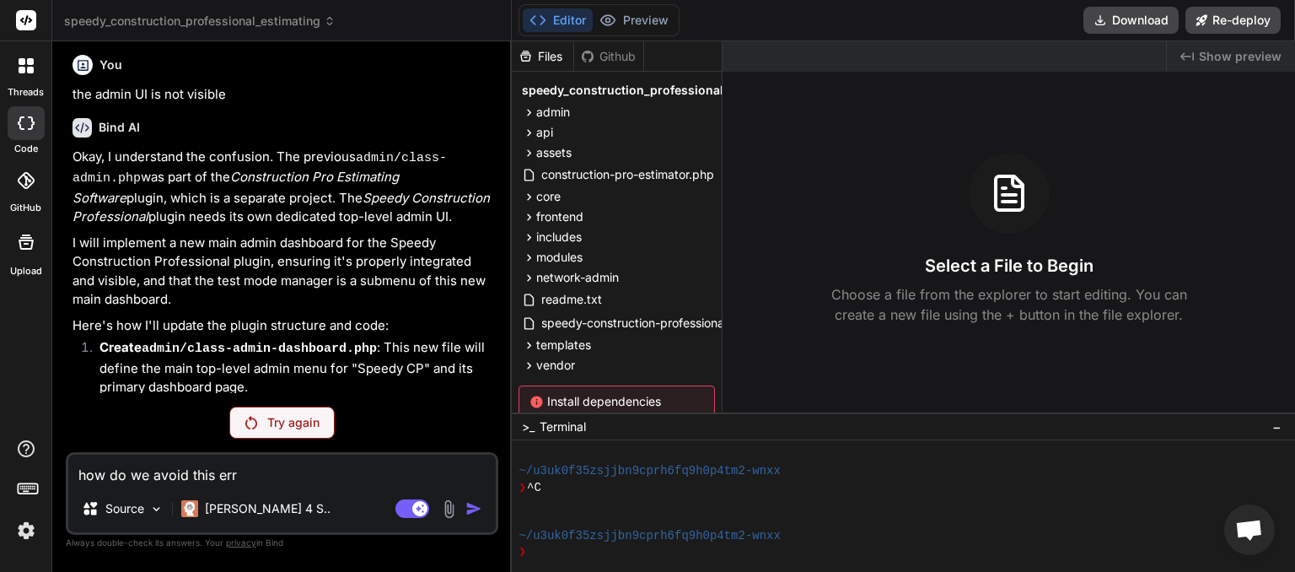
type textarea "x"
type textarea "how do we avoid this error"
type textarea "x"
type textarea "how do we avoid this error"
type textarea "x"
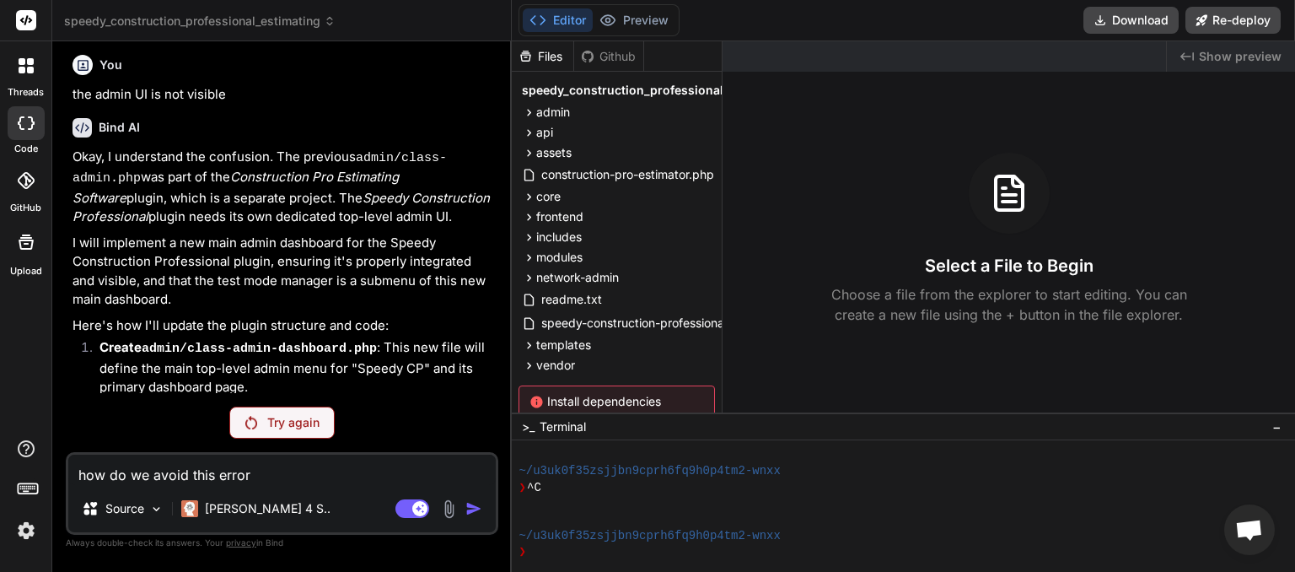
type textarea "how do we avoid this error m"
type textarea "x"
type textarea "how do we avoid this error me"
type textarea "x"
type textarea "how do we avoid this error mes"
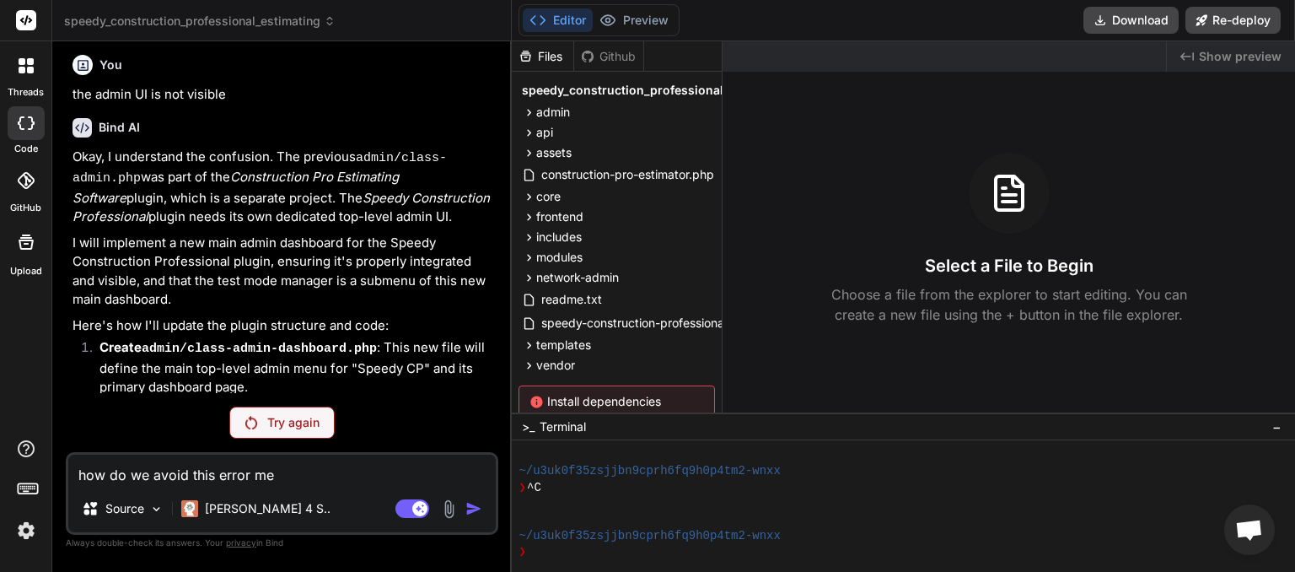
type textarea "x"
type textarea "how do we avoid this error mess"
type textarea "x"
type textarea "how do we avoid this error messa"
type textarea "x"
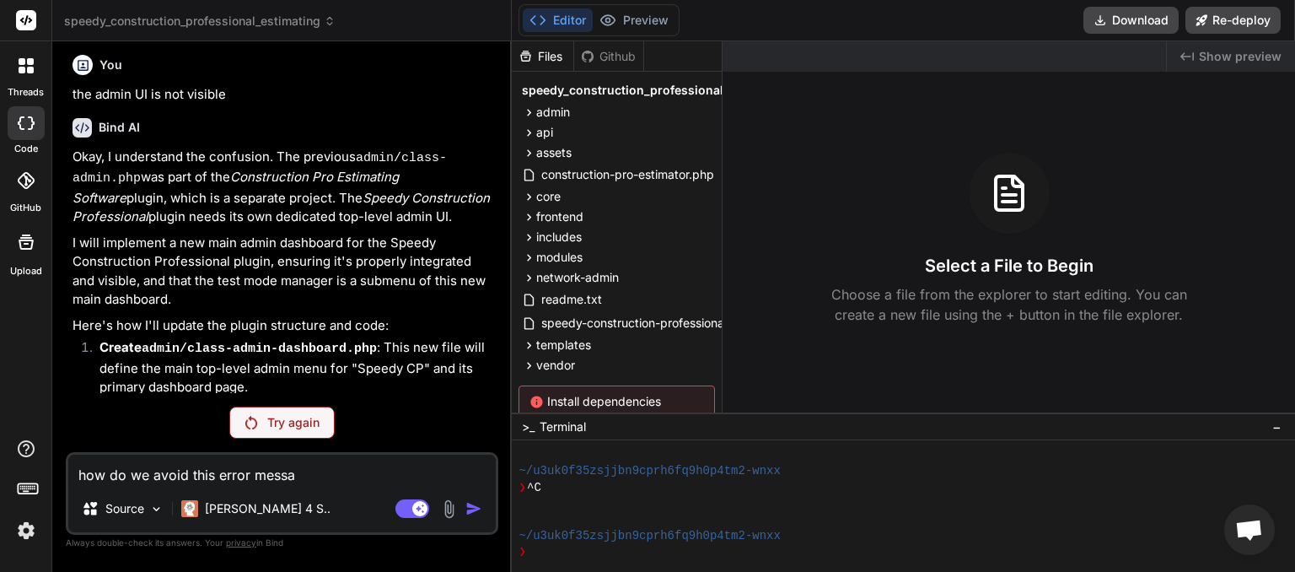
type textarea "how do we avoid this error messag"
type textarea "x"
type textarea "how do we avoid this error message"
type textarea "x"
type textarea "how do we avoid this error message"
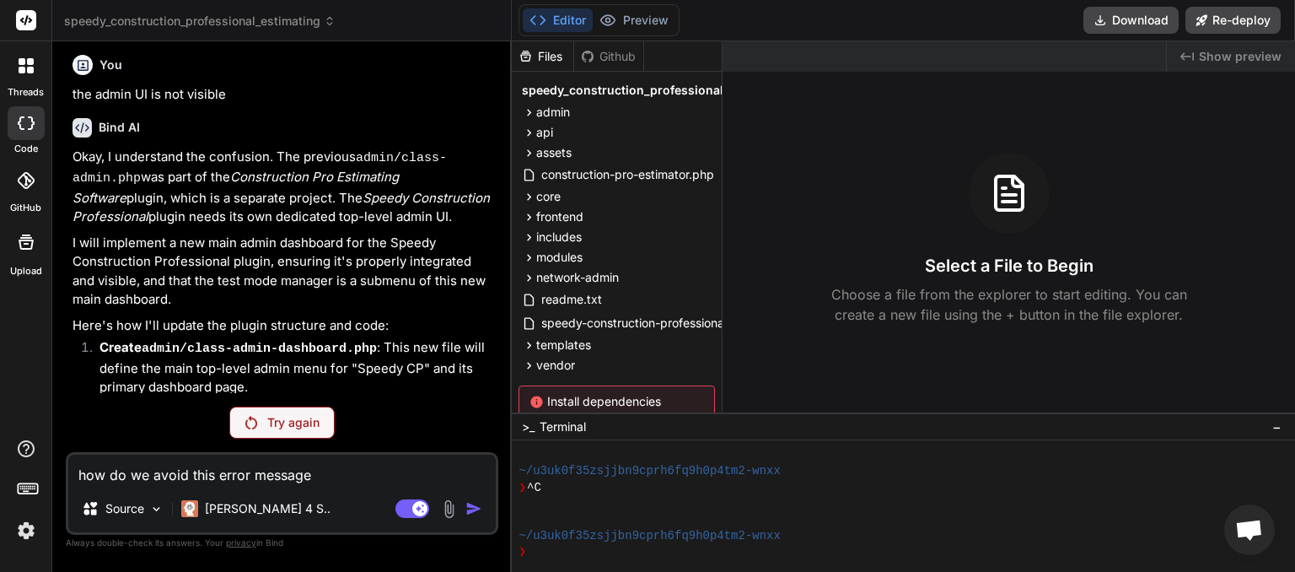
type textarea "x"
type textarea "how do we avoid this error message ?"
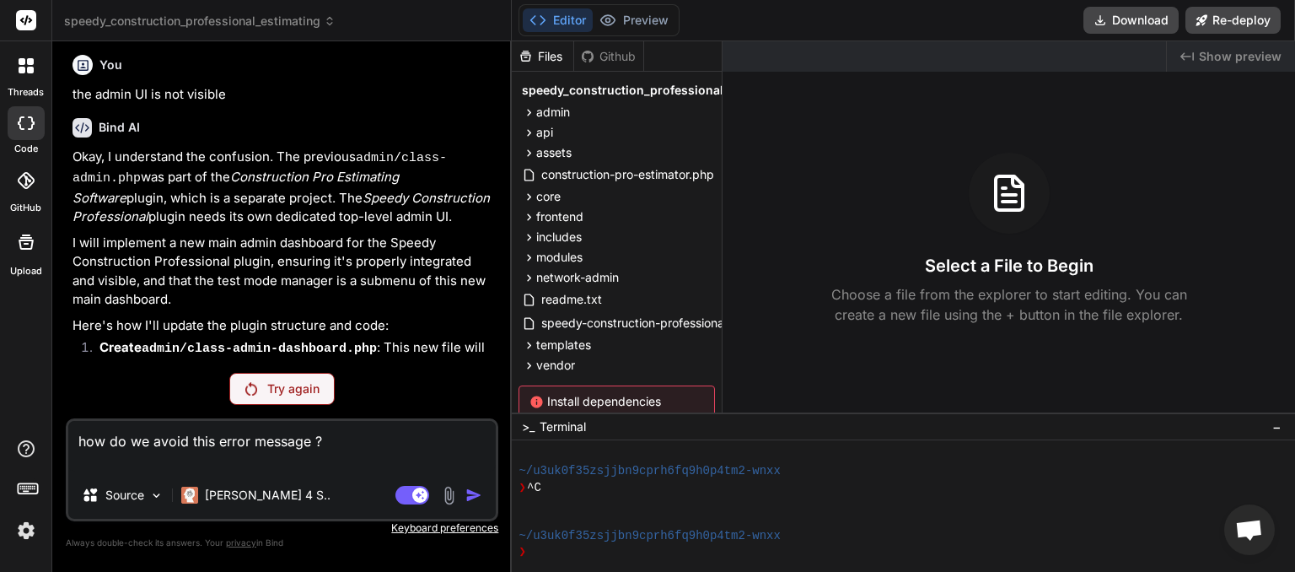
type textarea "x"
paste textarea "{ "error": { "message": "This model's maximum context length is 200000 tokens. …"
type textarea "how do we avoid this error message ? { "error": { "message": "This model's maxi…"
type textarea "x"
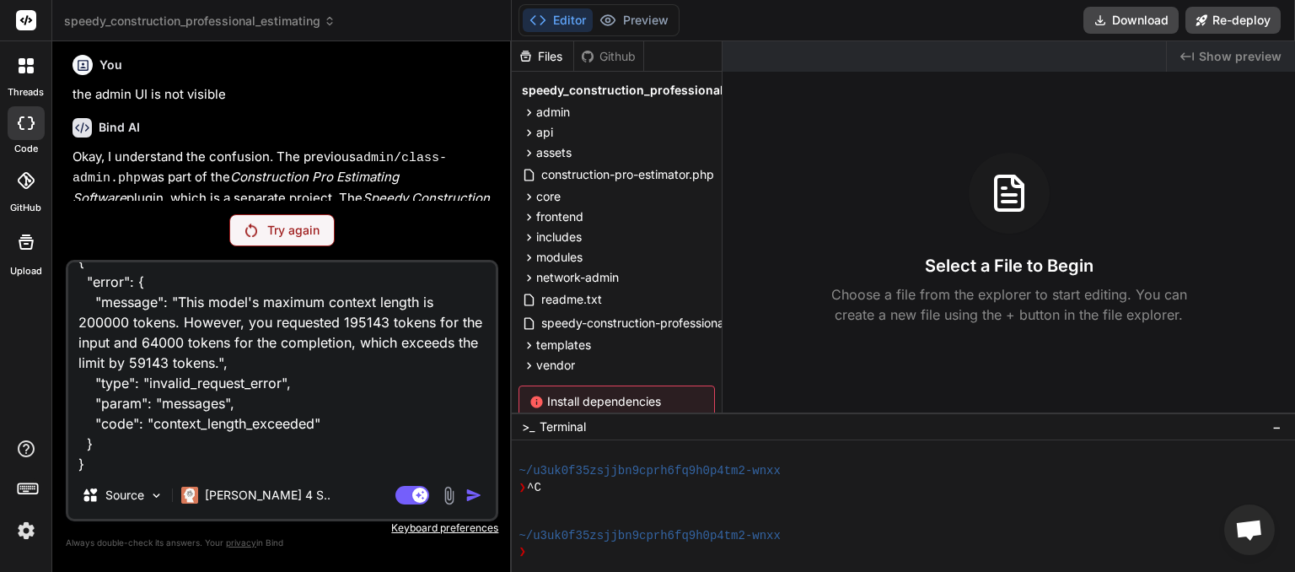
type textarea "how do we avoid this error message ? { "error": { "message": "This model's maxi…"
type textarea "x"
type textarea "how do we avoid this error message ? { "error": { "message": "This model's maxi…"
click at [454, 489] on img at bounding box center [448, 495] width 19 height 19
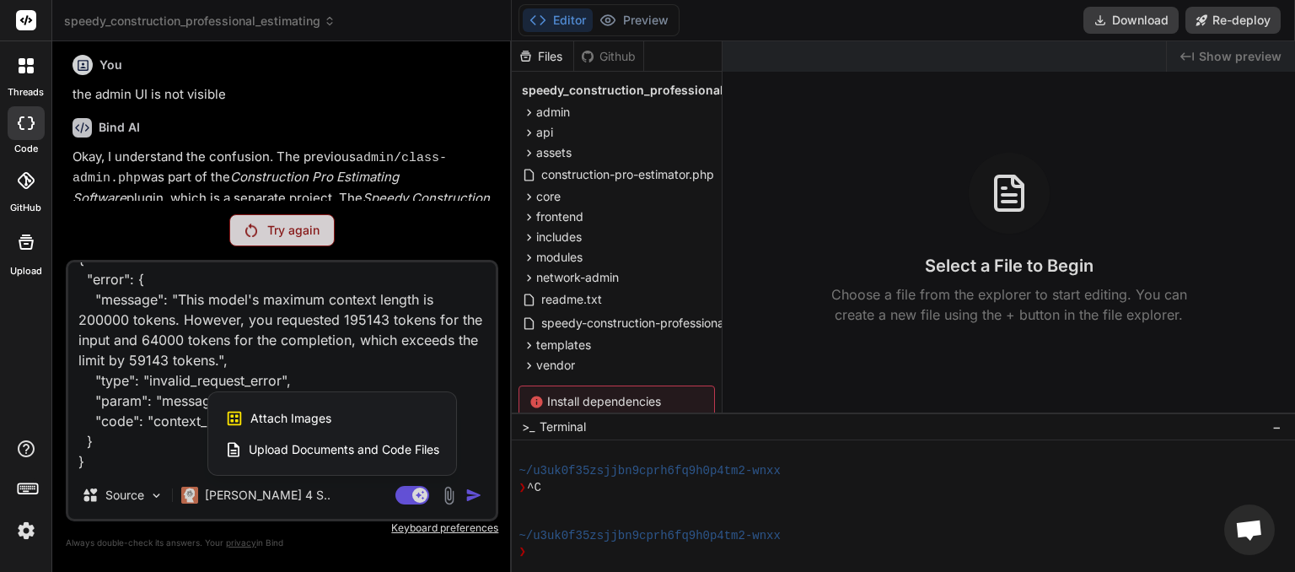
click at [137, 434] on div at bounding box center [647, 286] width 1295 height 572
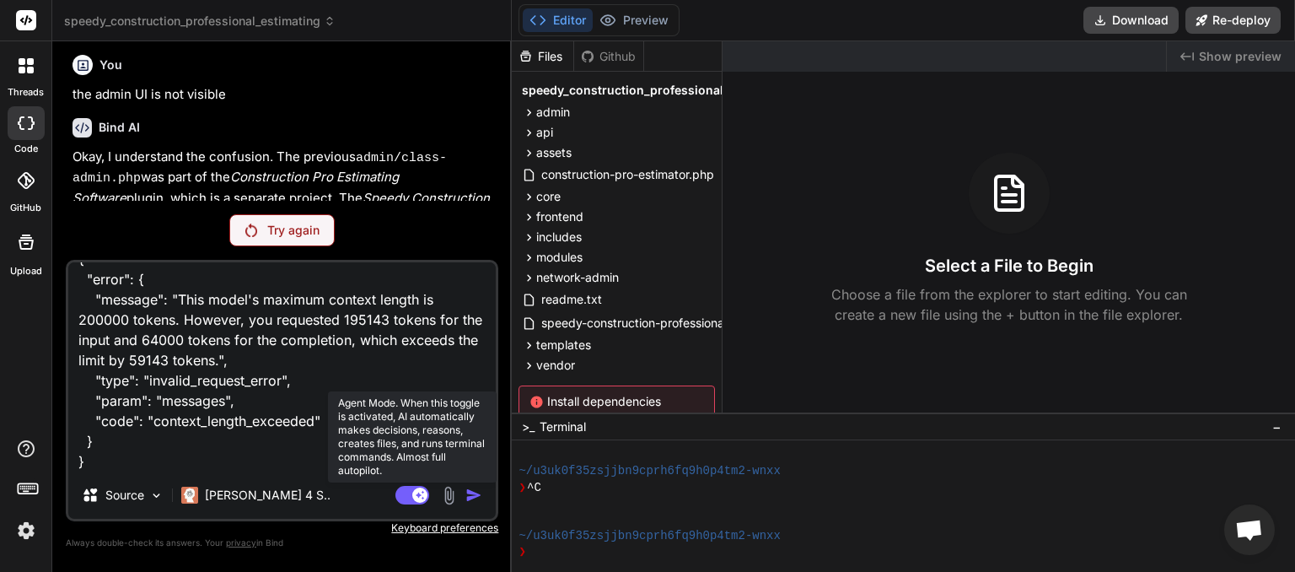
click at [405, 502] on rect at bounding box center [412, 495] width 34 height 19
click at [427, 499] on rect at bounding box center [412, 495] width 34 height 19
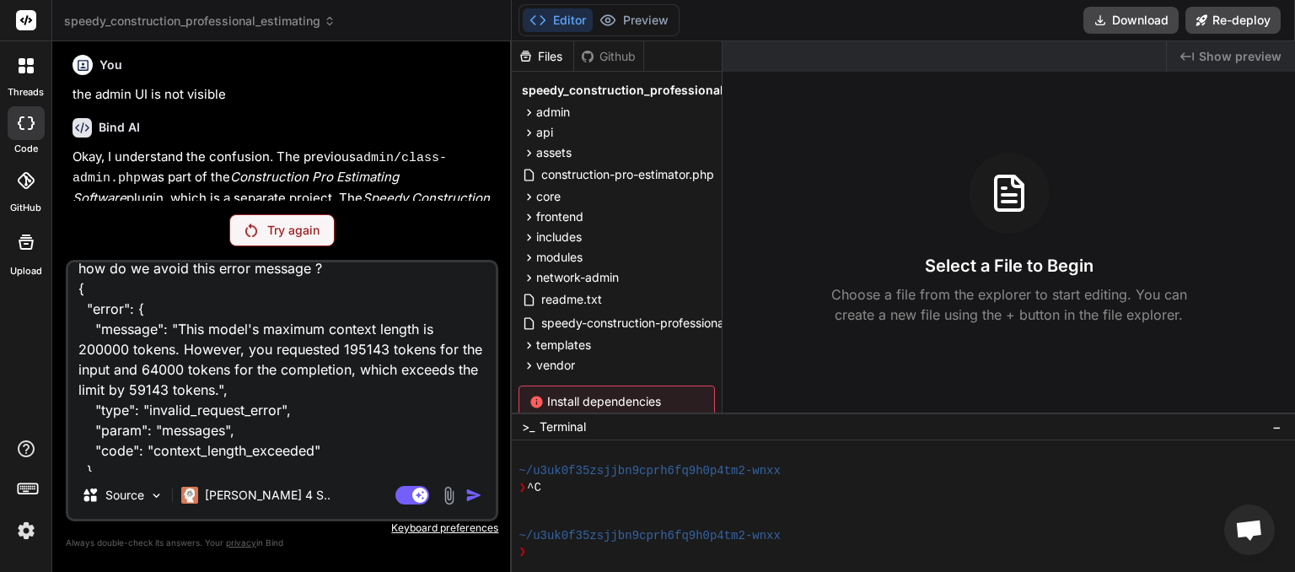
scroll to position [0, 0]
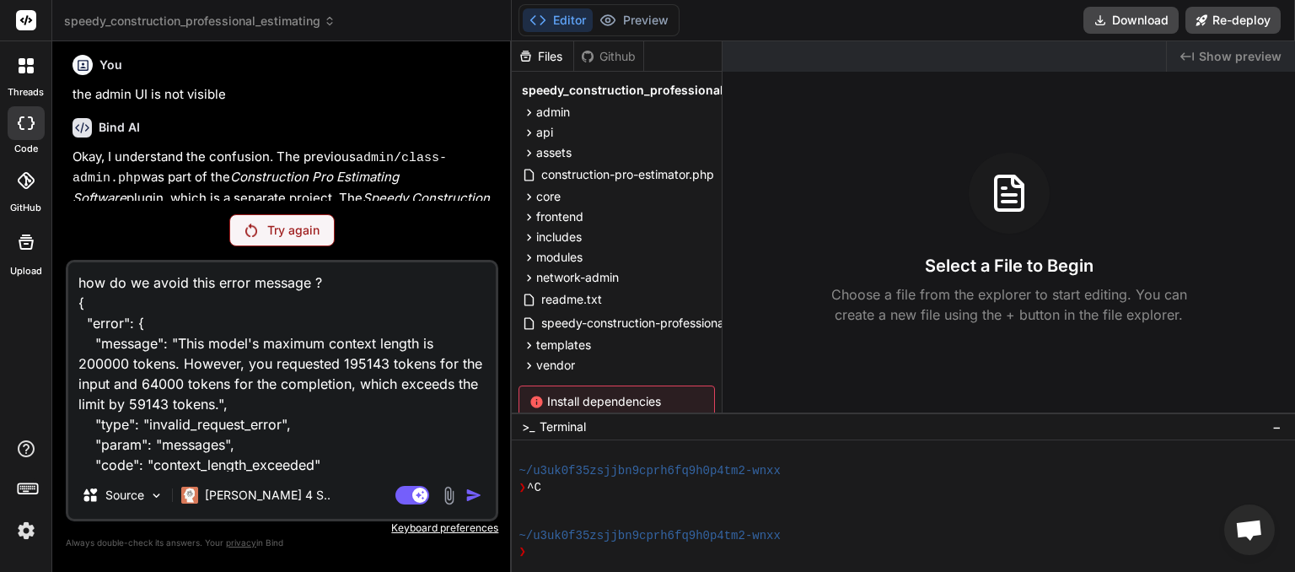
click at [280, 230] on p "Try again" at bounding box center [293, 230] width 52 height 17
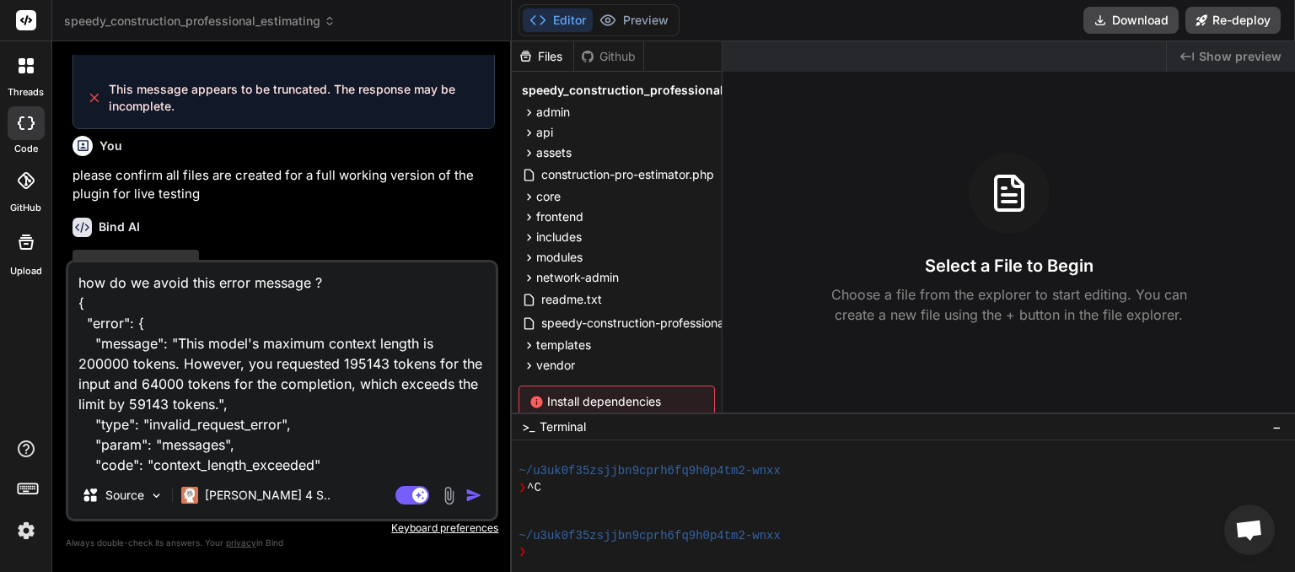
scroll to position [9057, 0]
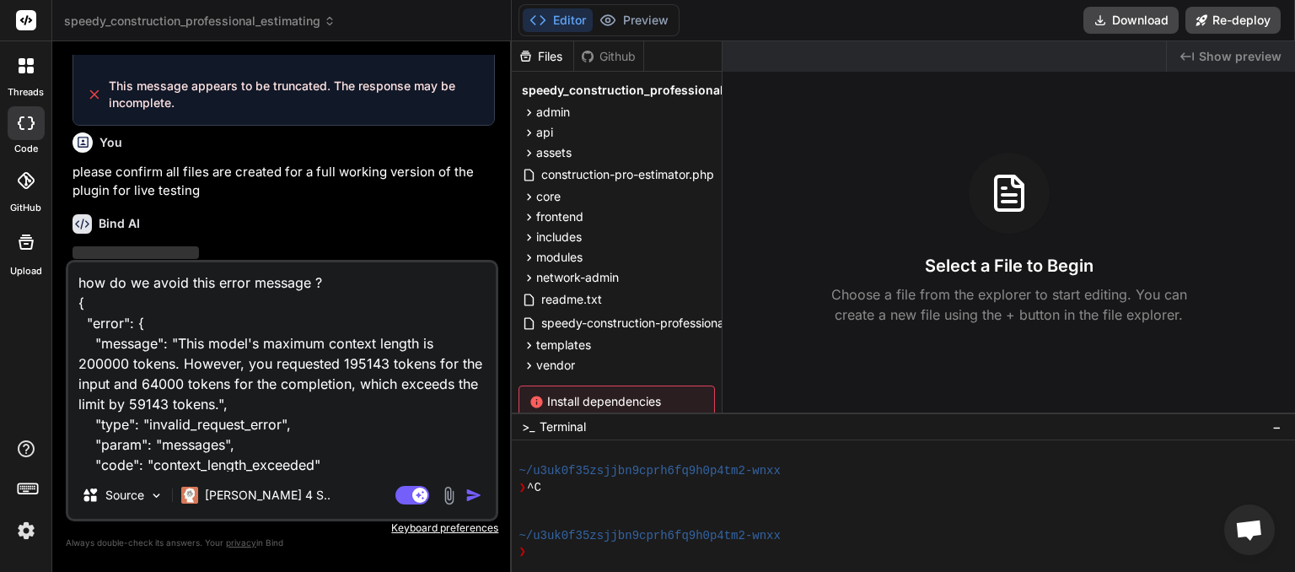
type textarea "x"
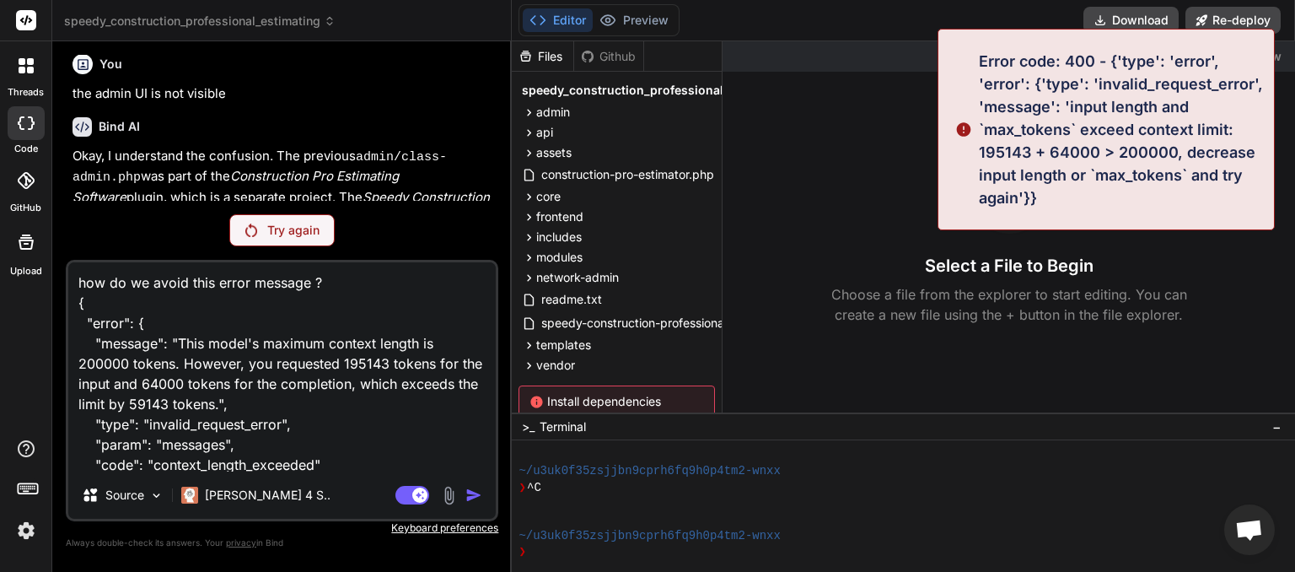
scroll to position [8321, 0]
click at [332, 463] on textarea "how do we avoid this error message ? { "error": { "message": "This model's maxi…" at bounding box center [281, 366] width 427 height 209
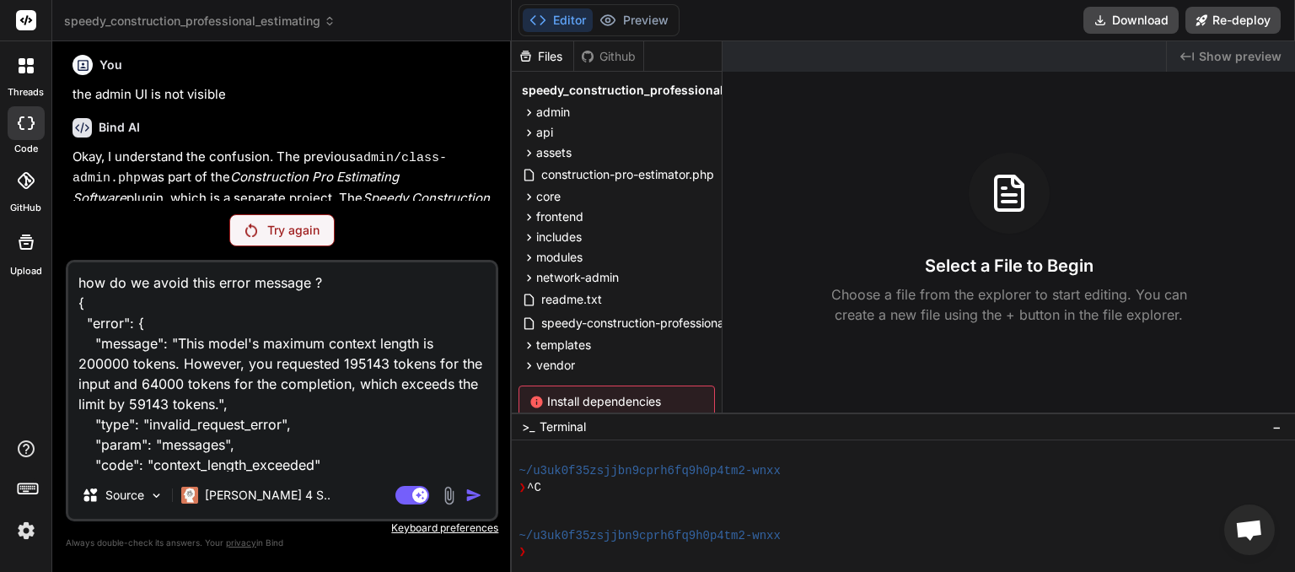
type textarea "how do we avoid this error message ? { "error": { "message": "This model's maxi…"
type textarea "x"
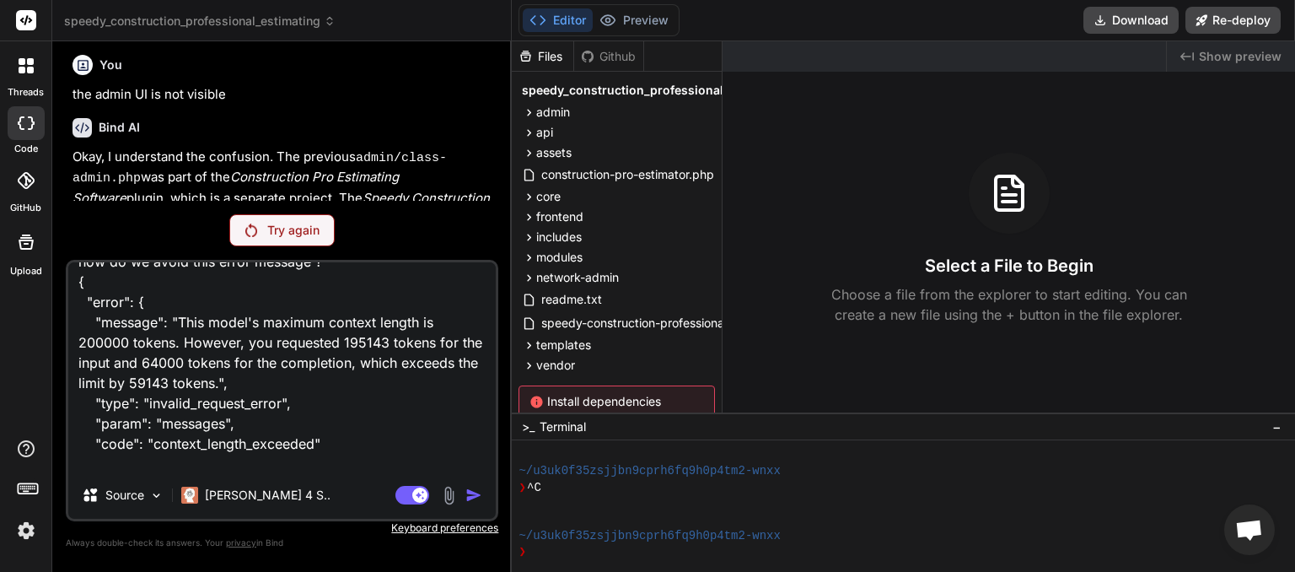
type textarea "how do we avoid this error message ? { "error": { "message": "This model's maxi…"
type textarea "x"
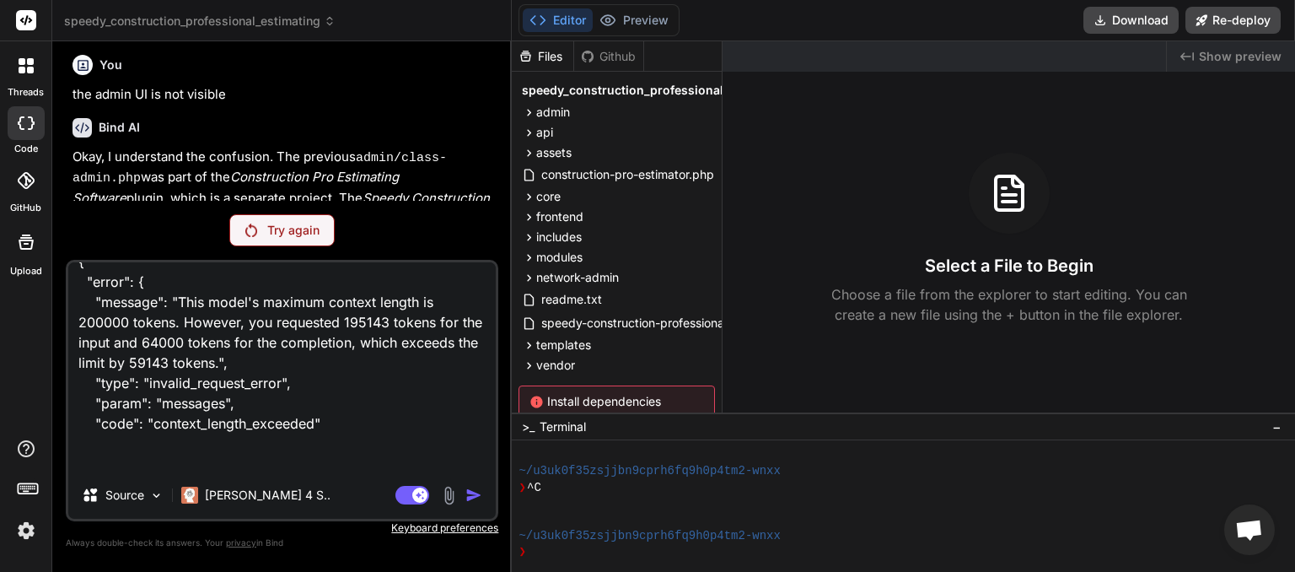
type textarea "how do we avoid this error message ? { "error": { "message": "This model's maxi…"
type textarea "x"
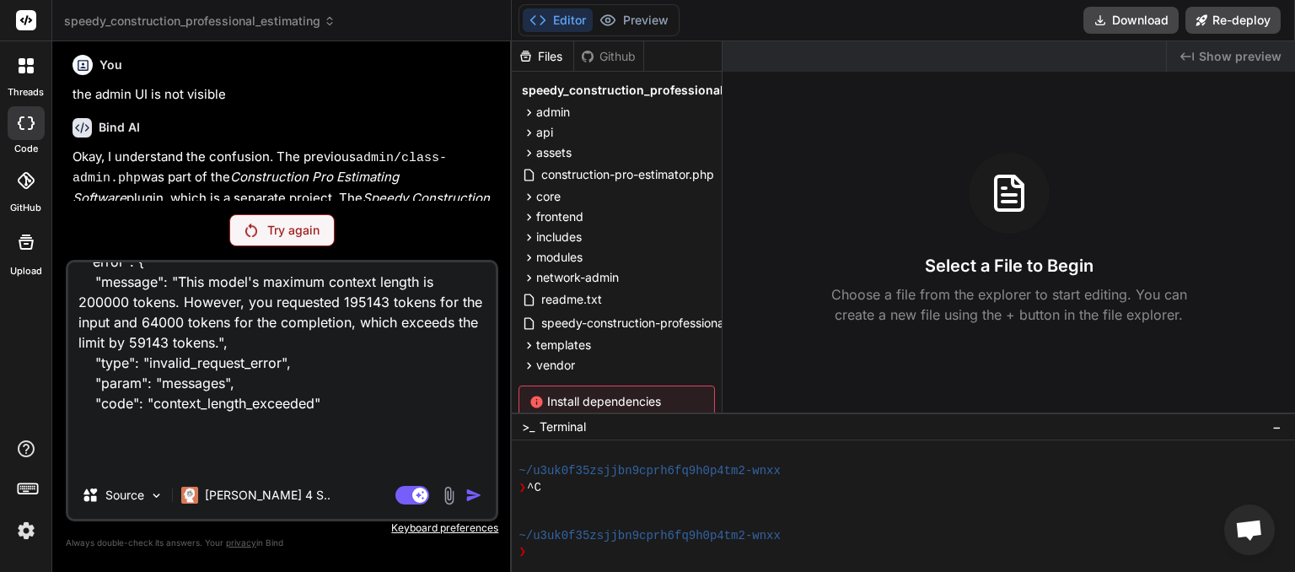
type textarea "how do we avoid this error message ? { "error": { "message": "This model's maxi…"
type textarea "x"
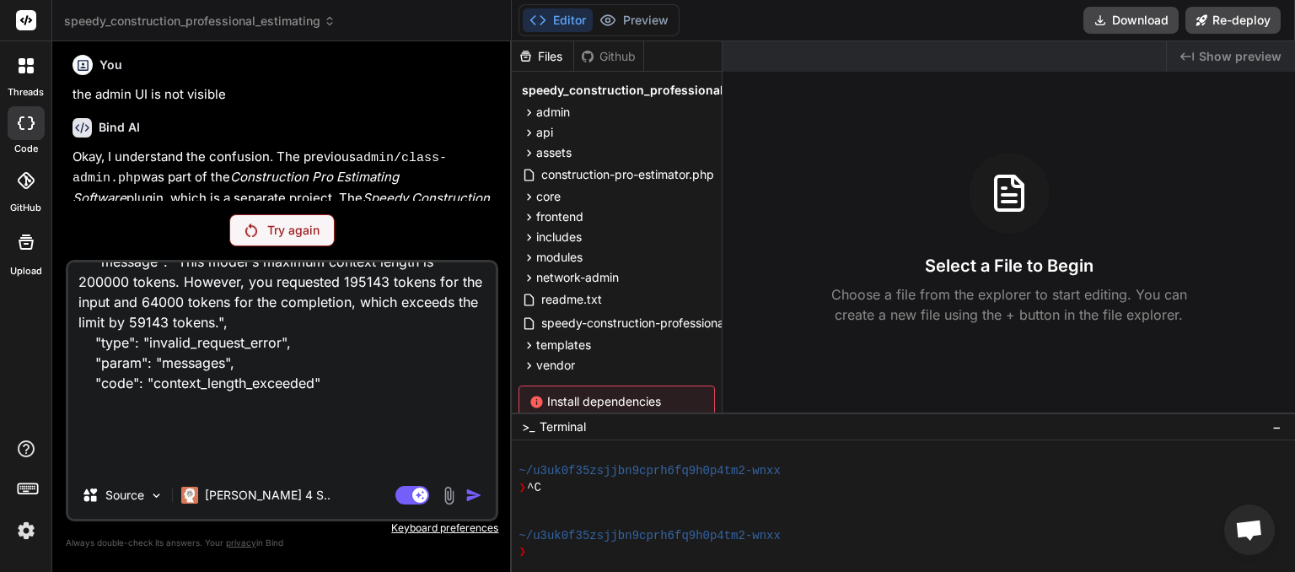
type textarea "how do we avoid this error message ? { "error": { "message": "This model's maxi…"
type textarea "x"
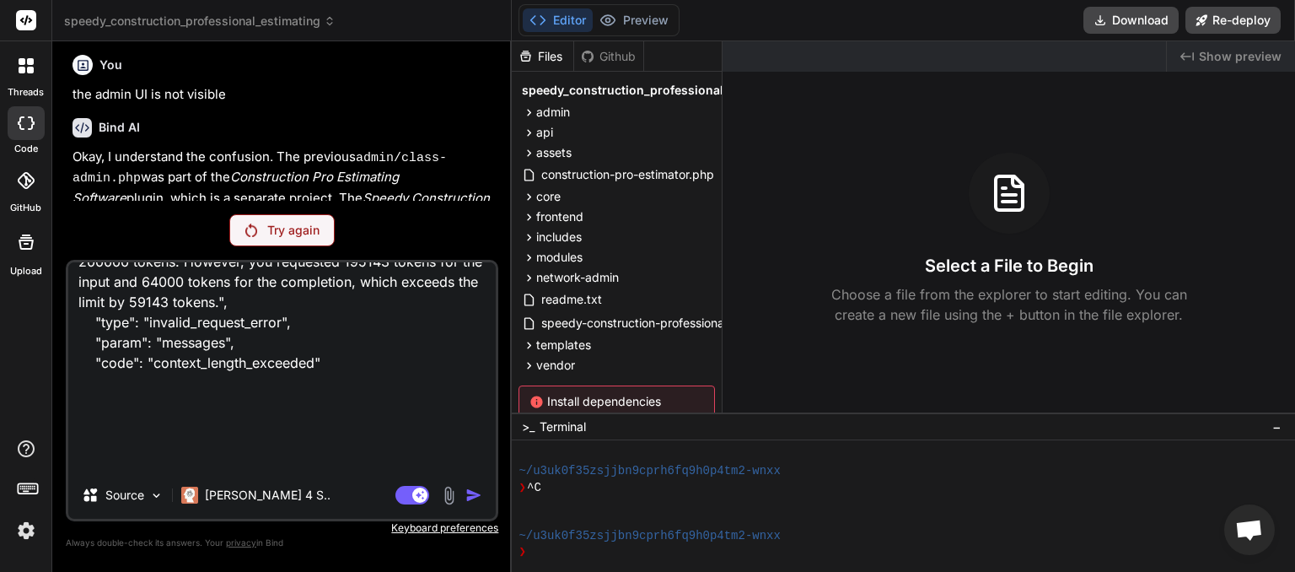
type textarea "how do we avoid this error message ? { "error": { "message": "This model's maxi…"
type textarea "x"
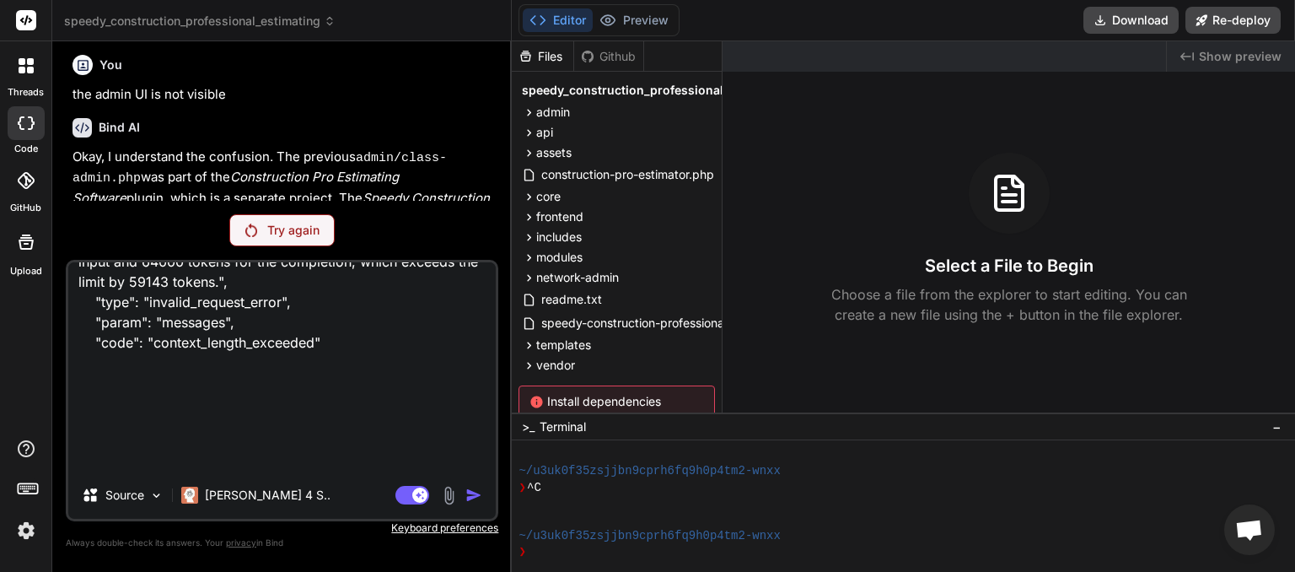
type textarea "how do we avoid this error message ? { "error": { "message": "This model's maxi…"
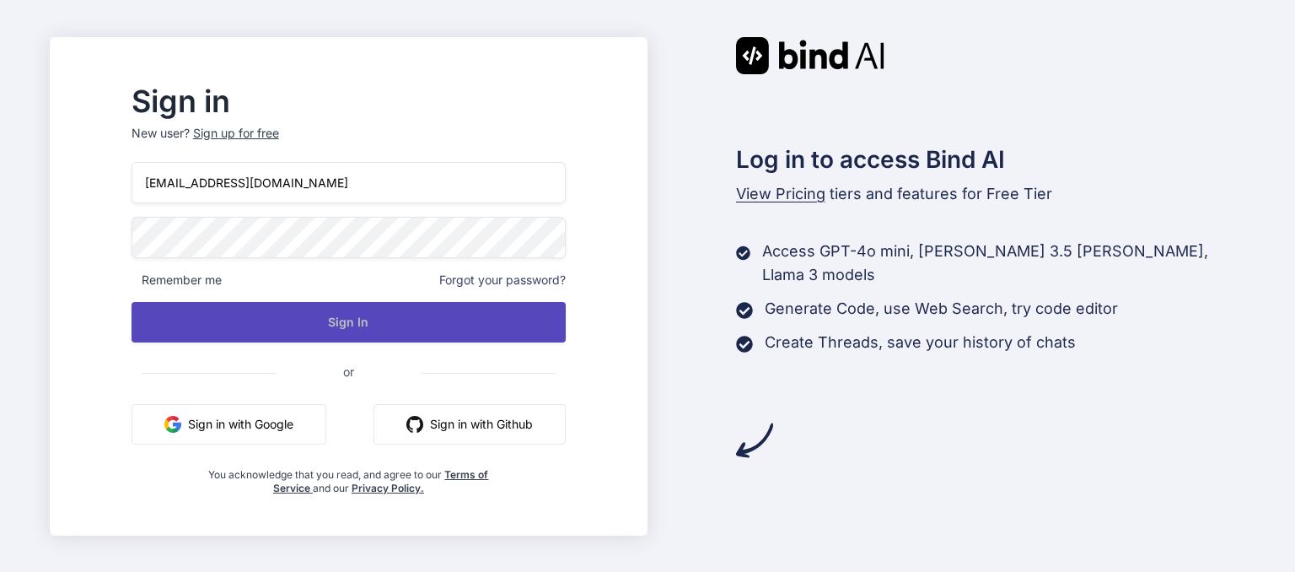
click at [384, 325] on button "Sign In" at bounding box center [349, 322] width 434 height 40
click at [385, 325] on button "Sign In" at bounding box center [349, 322] width 434 height 40
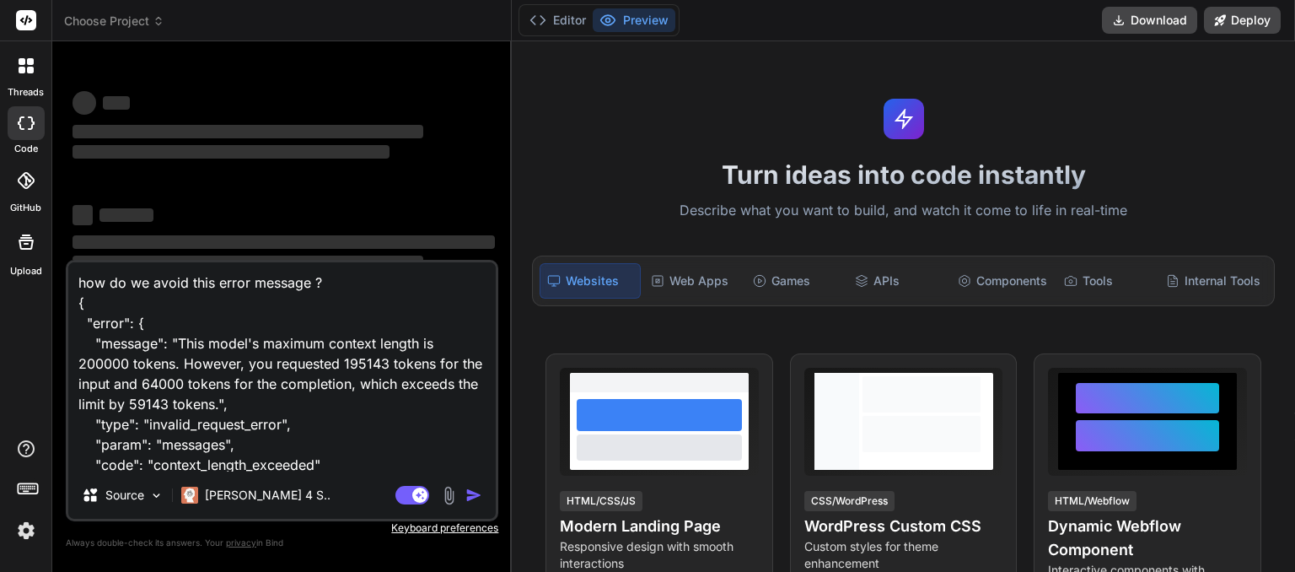
click at [163, 20] on icon at bounding box center [159, 21] width 12 height 12
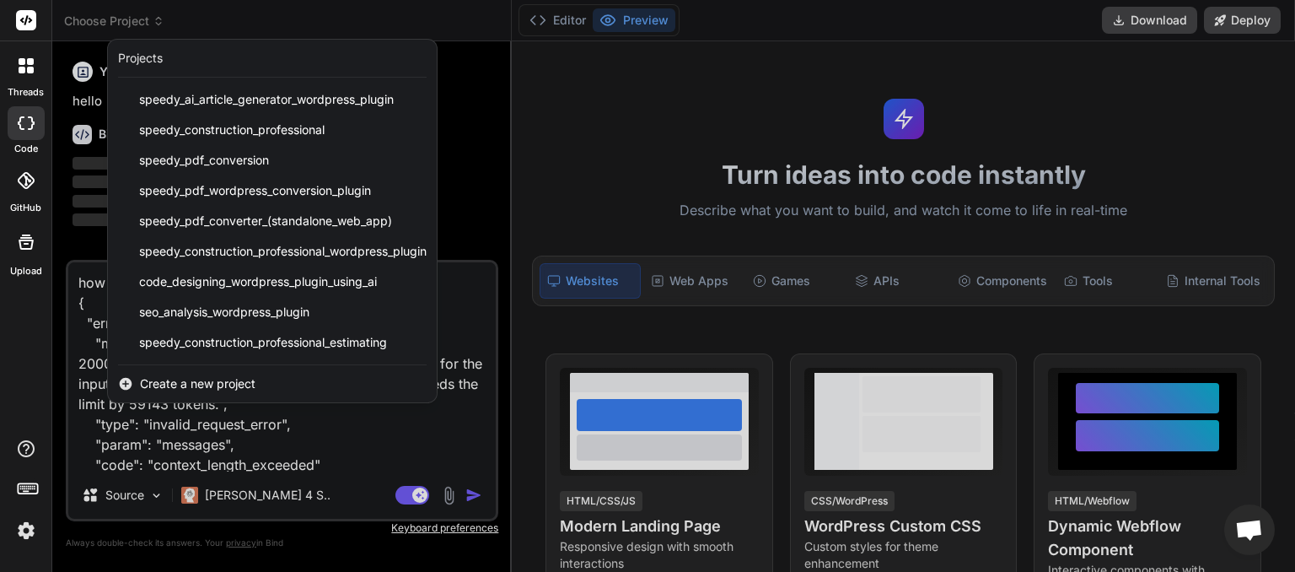
click at [175, 61] on div "Projects" at bounding box center [272, 58] width 309 height 17
click at [486, 137] on div at bounding box center [647, 286] width 1295 height 572
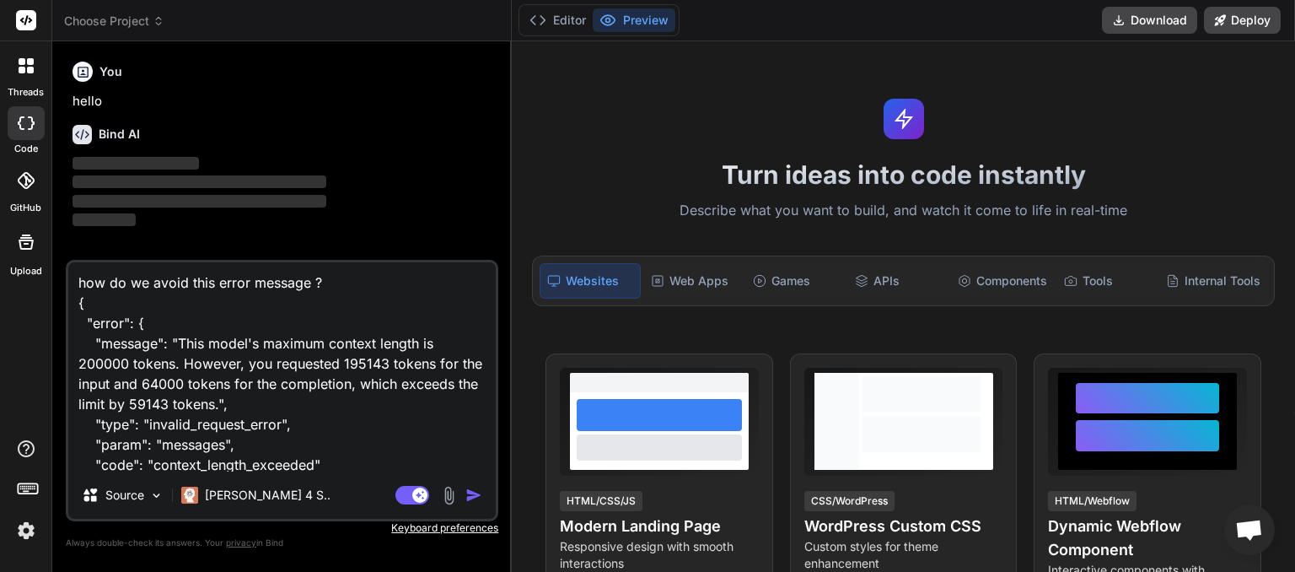
click at [473, 491] on img "button" at bounding box center [473, 494] width 17 height 17
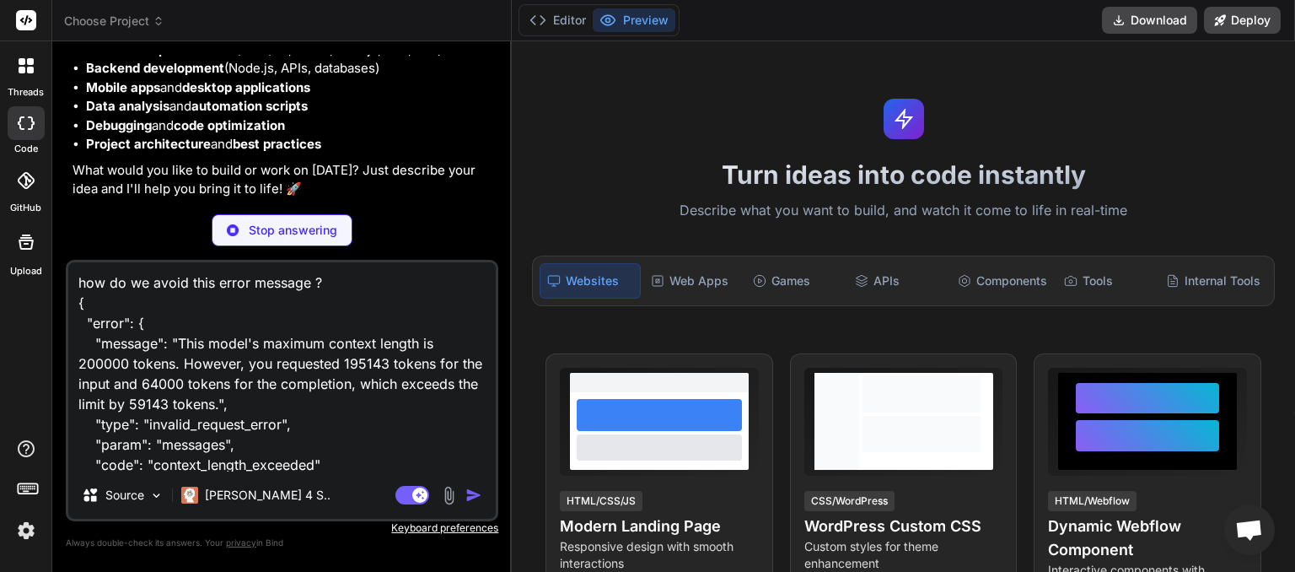
scroll to position [142, 0]
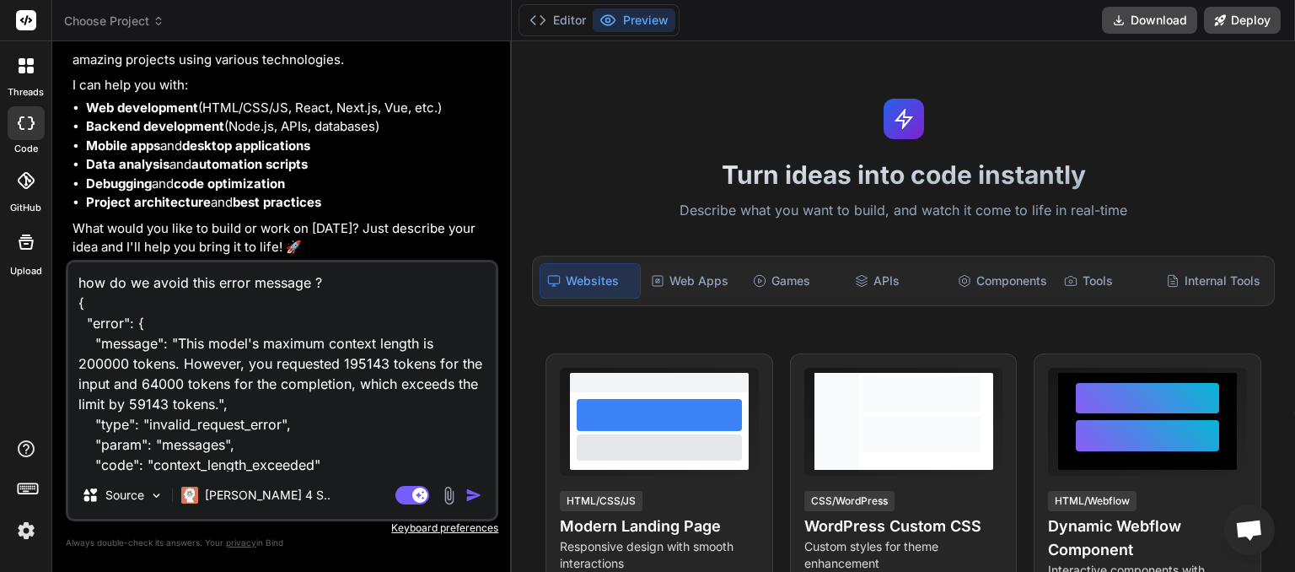
click at [474, 491] on img "button" at bounding box center [473, 494] width 17 height 17
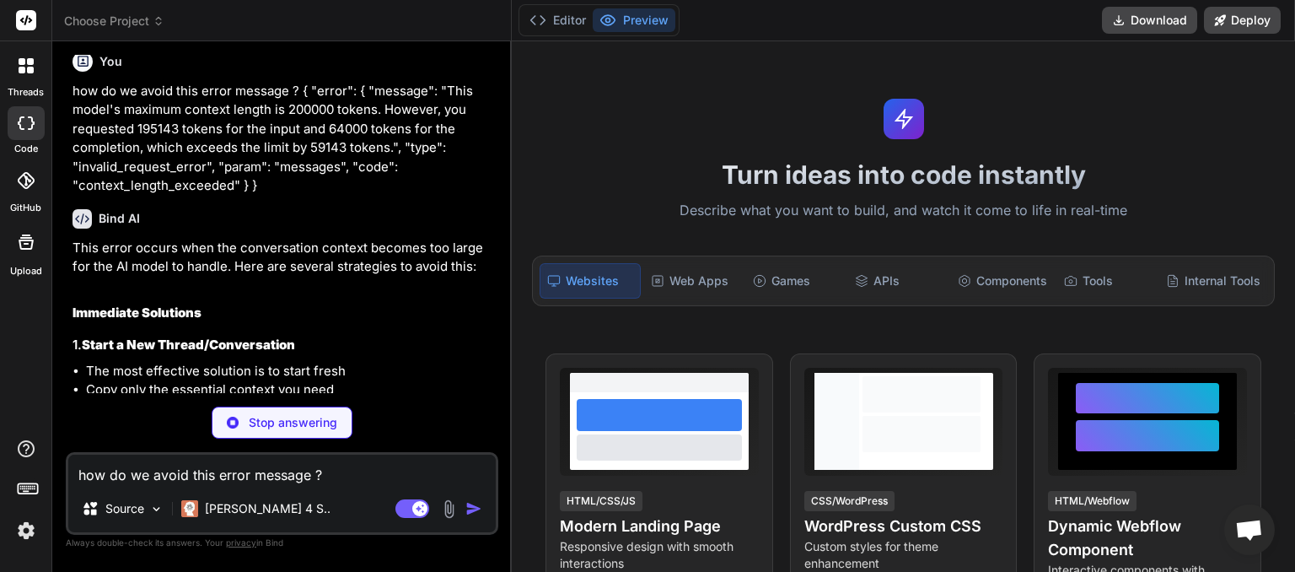
scroll to position [492, 0]
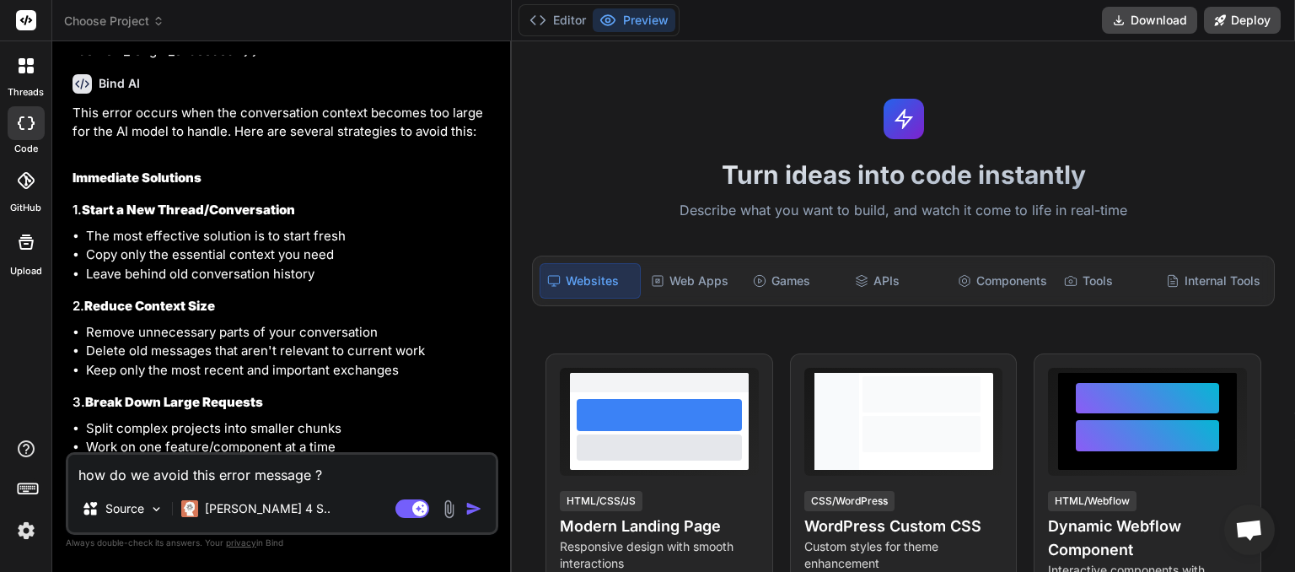
type textarea "x"
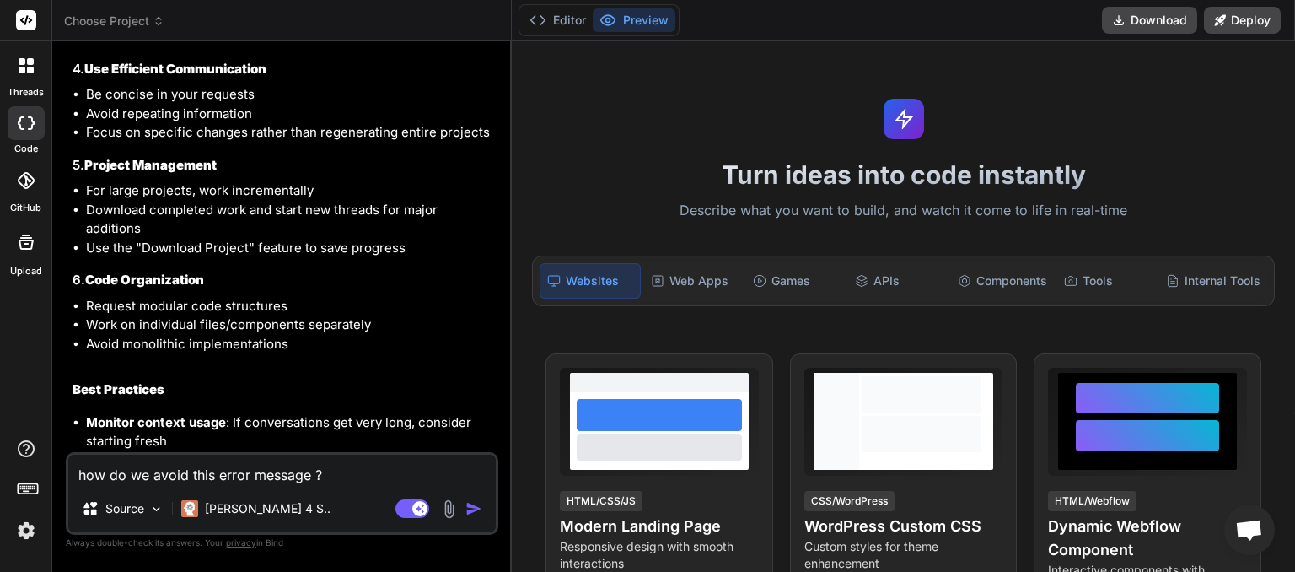
scroll to position [1109, 0]
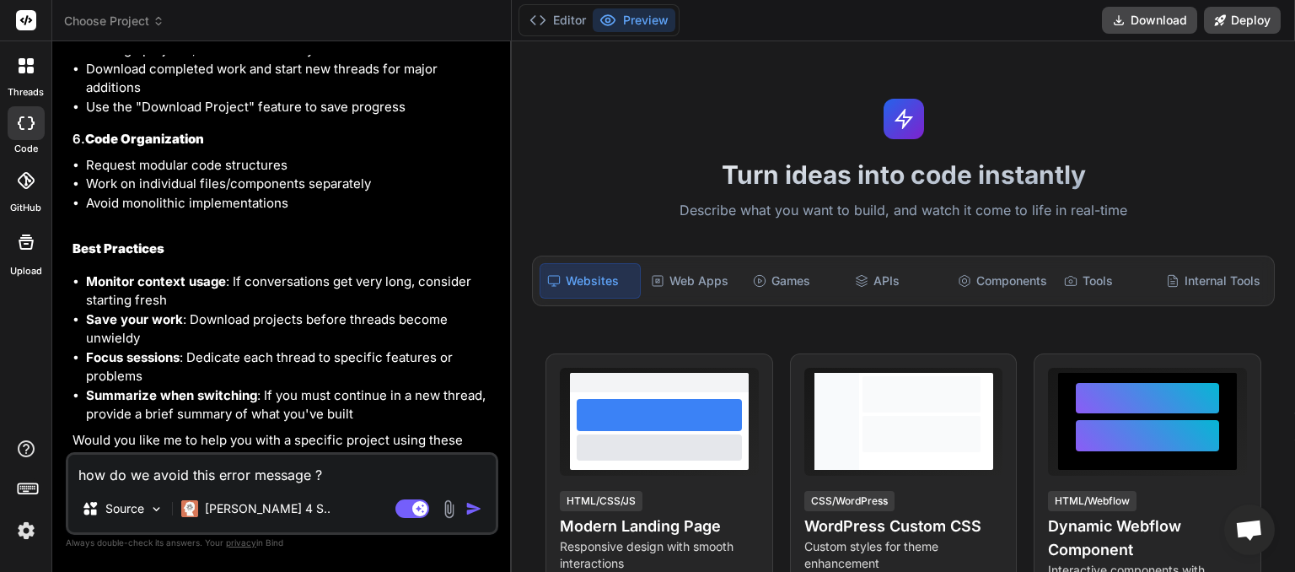
click at [160, 480] on textarea "how do we avoid this error message ? { "error": { "message": "This model's maxi…" at bounding box center [281, 469] width 427 height 30
type textarea "h"
type textarea "x"
type textarea "ho"
type textarea "x"
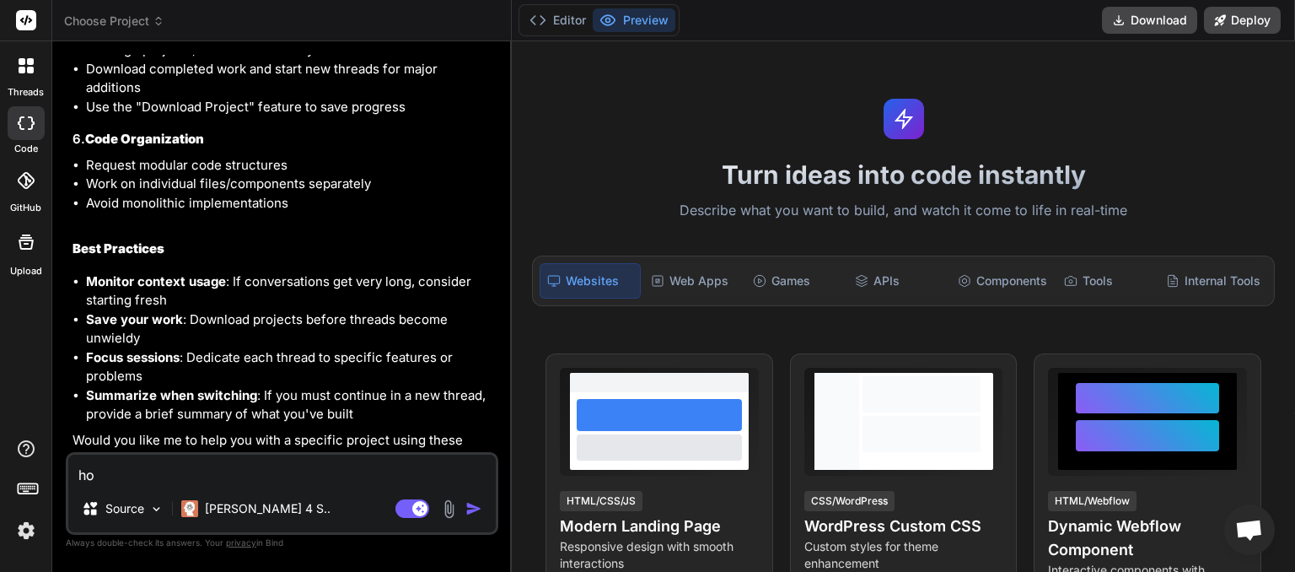
type textarea "how"
type textarea "x"
type textarea "how"
type textarea "x"
type textarea "how c"
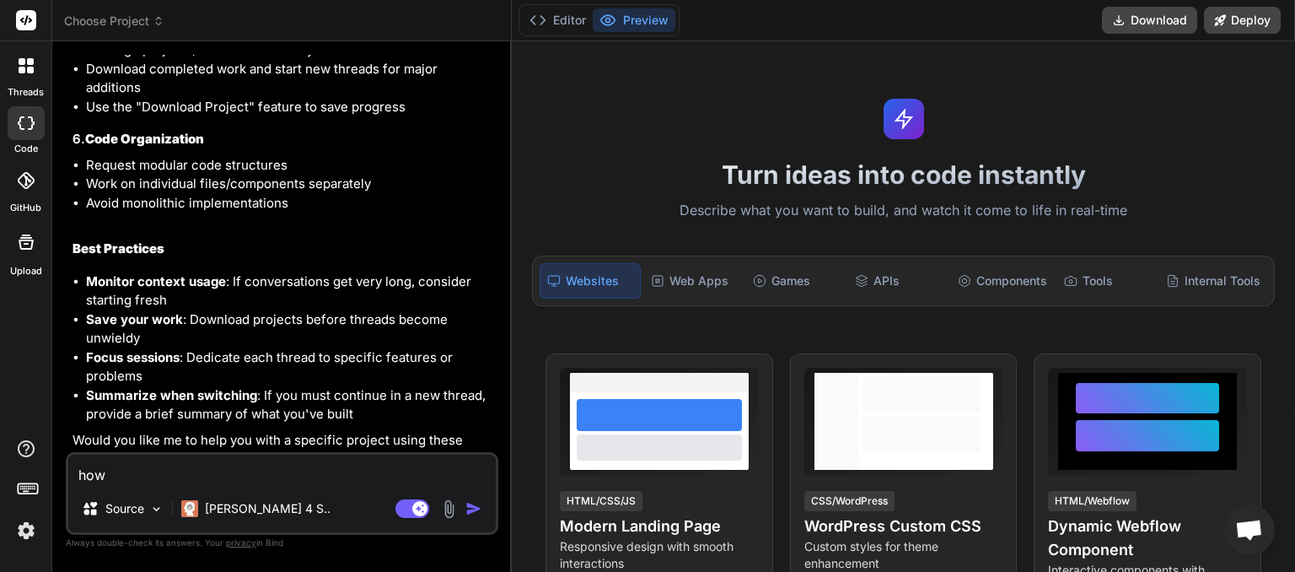
type textarea "x"
type textarea "how ca"
type textarea "x"
type textarea "how can"
type textarea "x"
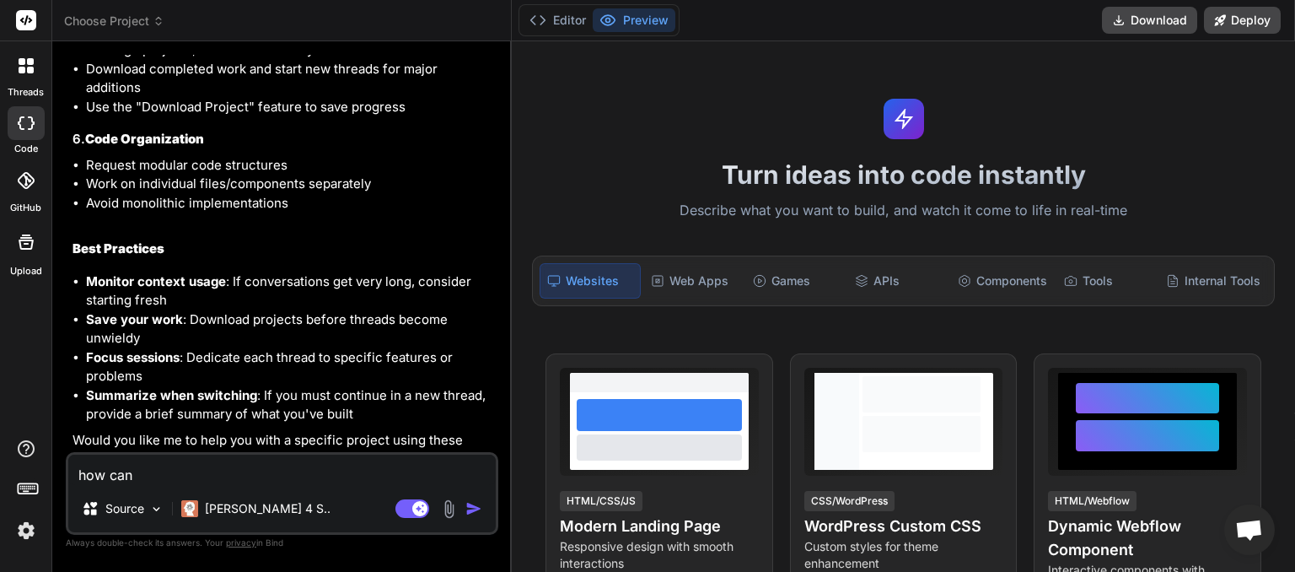
type textarea "how can"
type textarea "x"
type textarea "how can i"
type textarea "x"
type textarea "how can i"
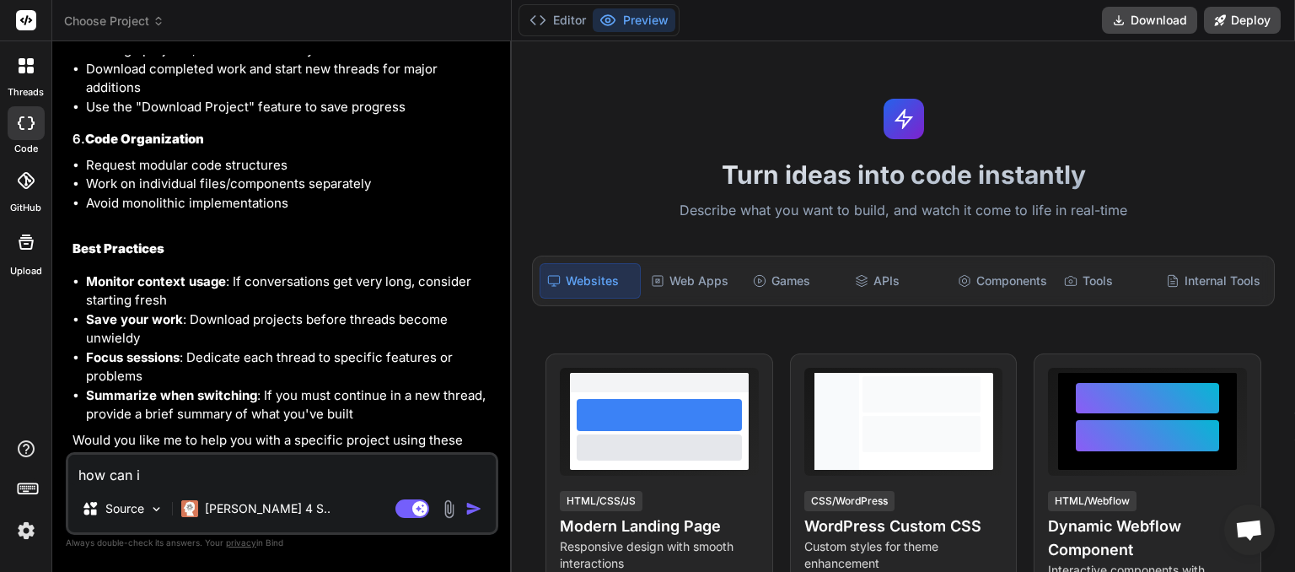
type textarea "x"
type textarea "how can i t"
type textarea "x"
type textarea "how can i te"
type textarea "x"
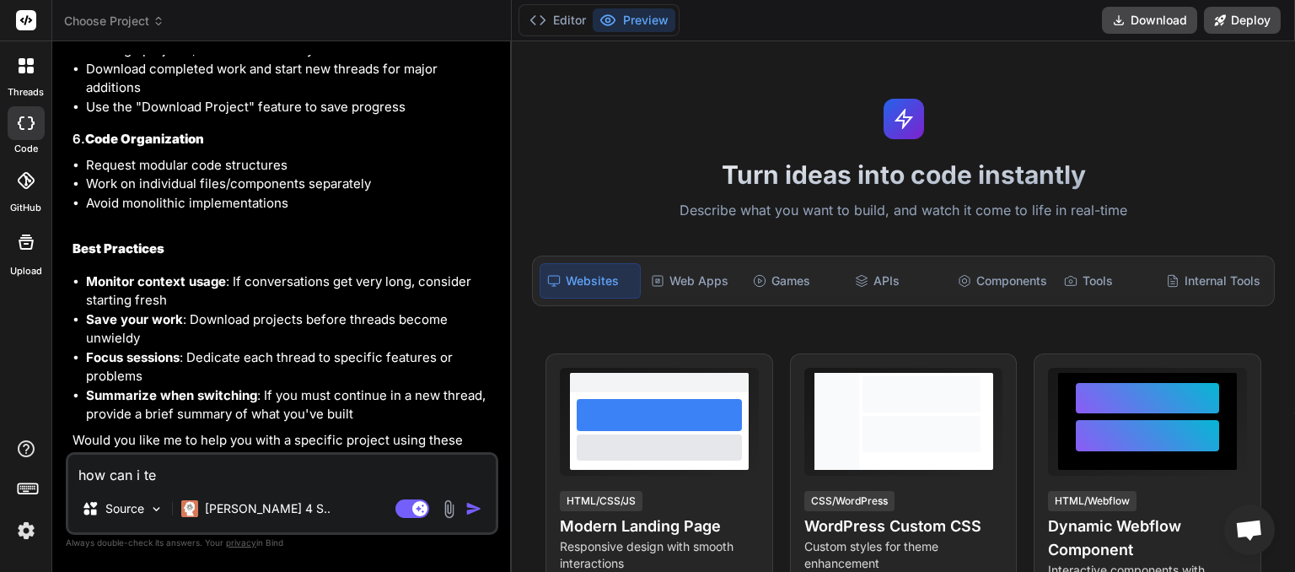
type textarea "how can i tel"
type textarea "x"
type textarea "how can i tell"
type textarea "x"
type textarea "how can i tell"
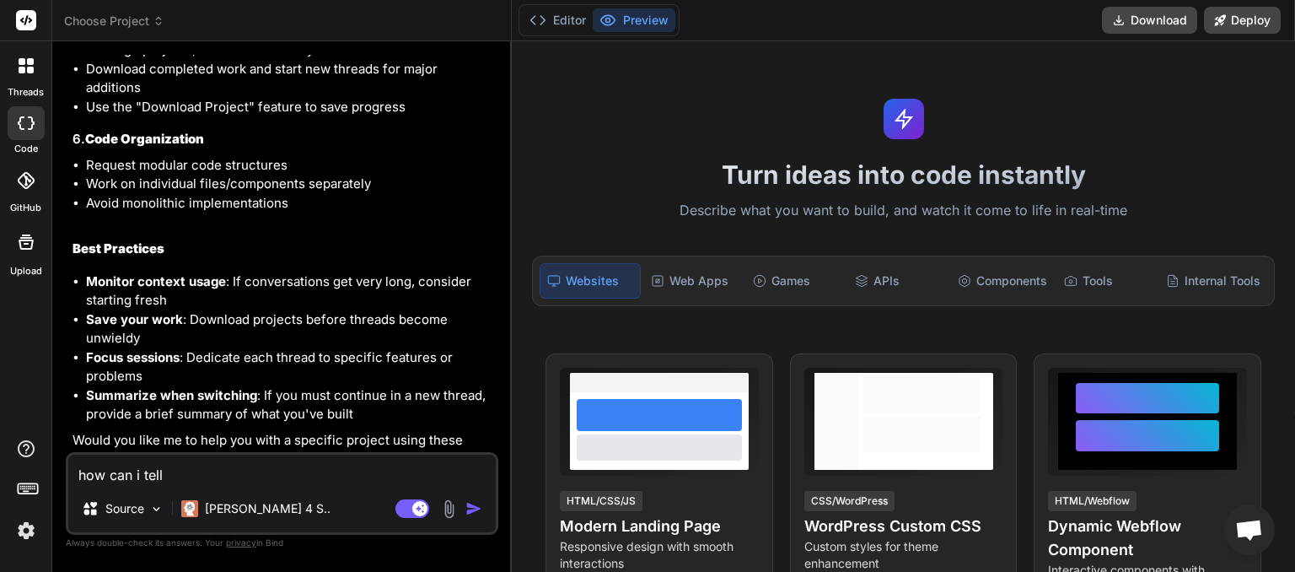
type textarea "x"
type textarea "how can i tell y"
type textarea "x"
type textarea "how can i tell yo"
type textarea "x"
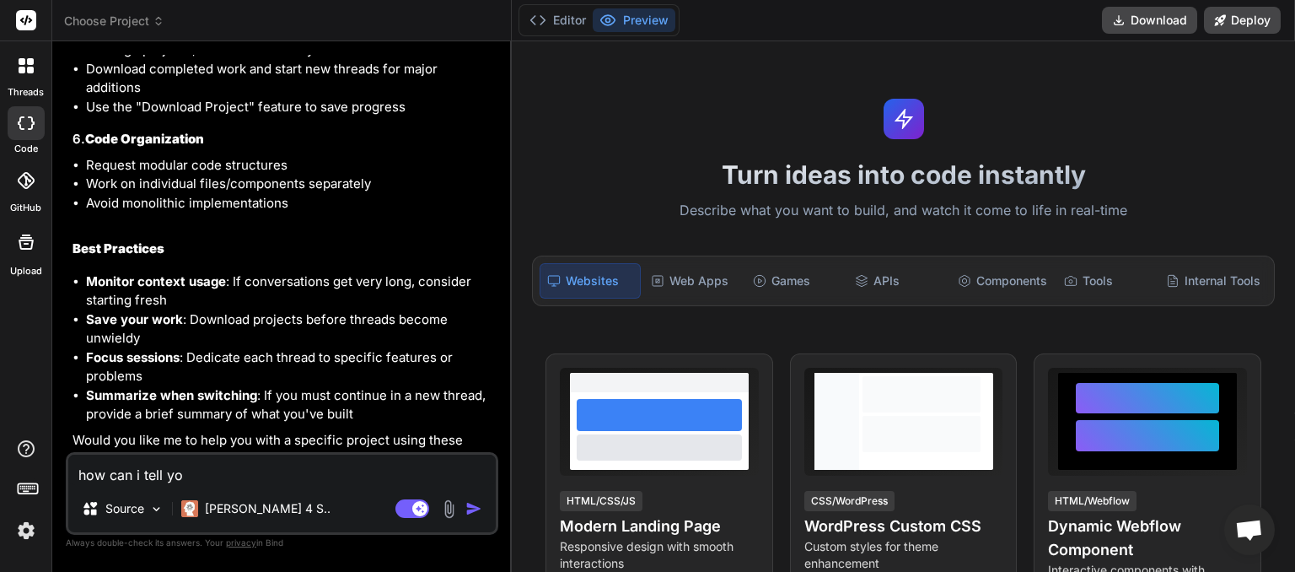
type textarea "how can i tell you"
type textarea "x"
type textarea "how can i tell you"
type textarea "x"
type textarea "how can i tell you t"
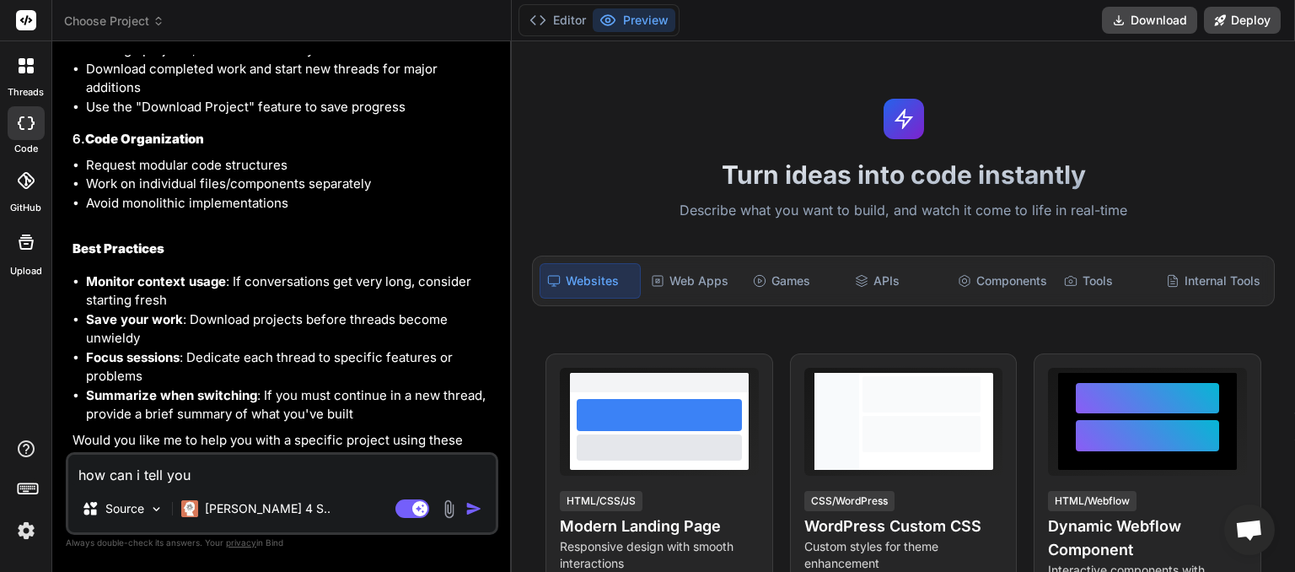
type textarea "x"
type textarea "how can i tell you to"
type textarea "x"
type textarea "how can i tell you to"
type textarea "x"
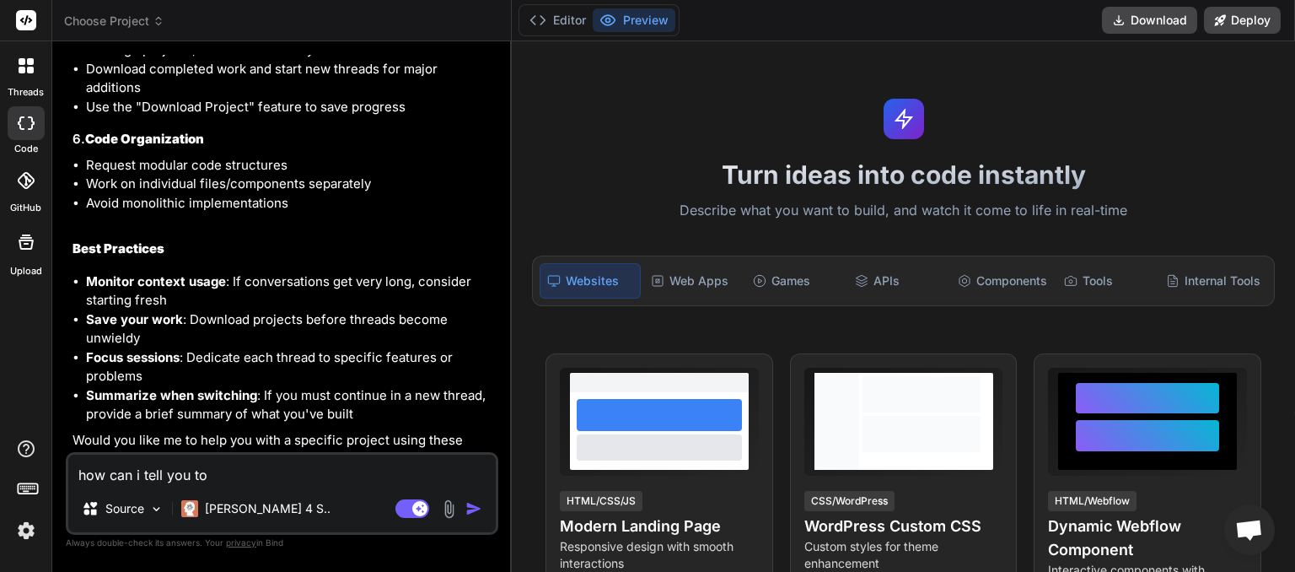
type textarea "how can i tell you to s"
type textarea "x"
type textarea "how can i tell you to sa"
type textarea "x"
type textarea "how can i tell you to s"
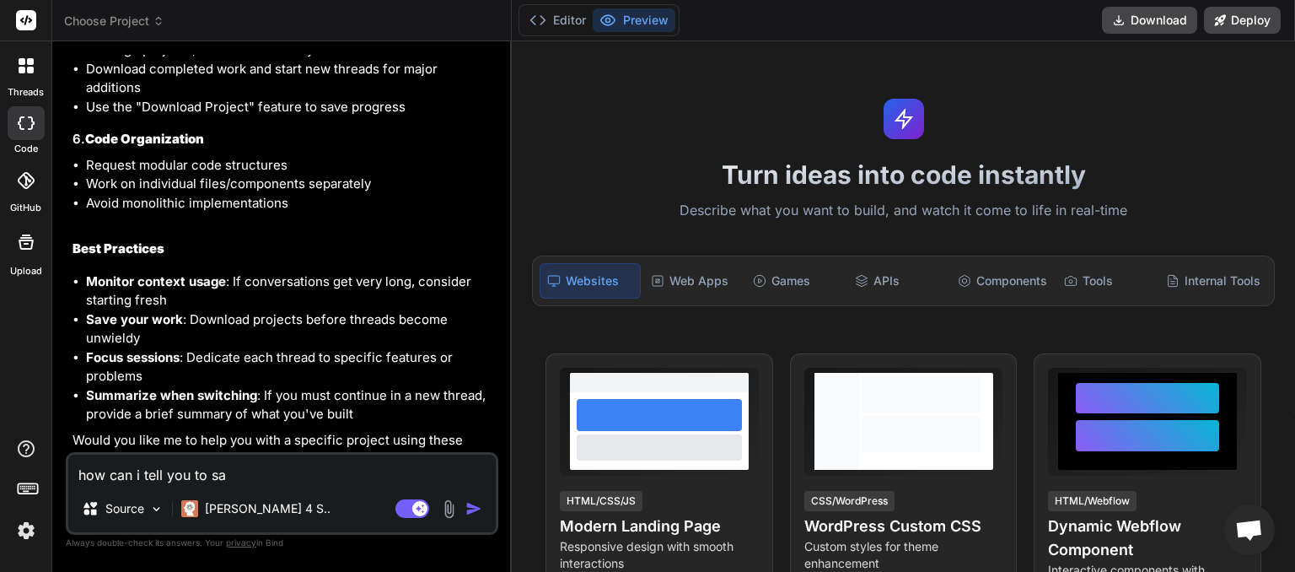
type textarea "x"
type textarea "how can i tell you to st"
type textarea "x"
type textarea "how can i tell you to sta"
type textarea "x"
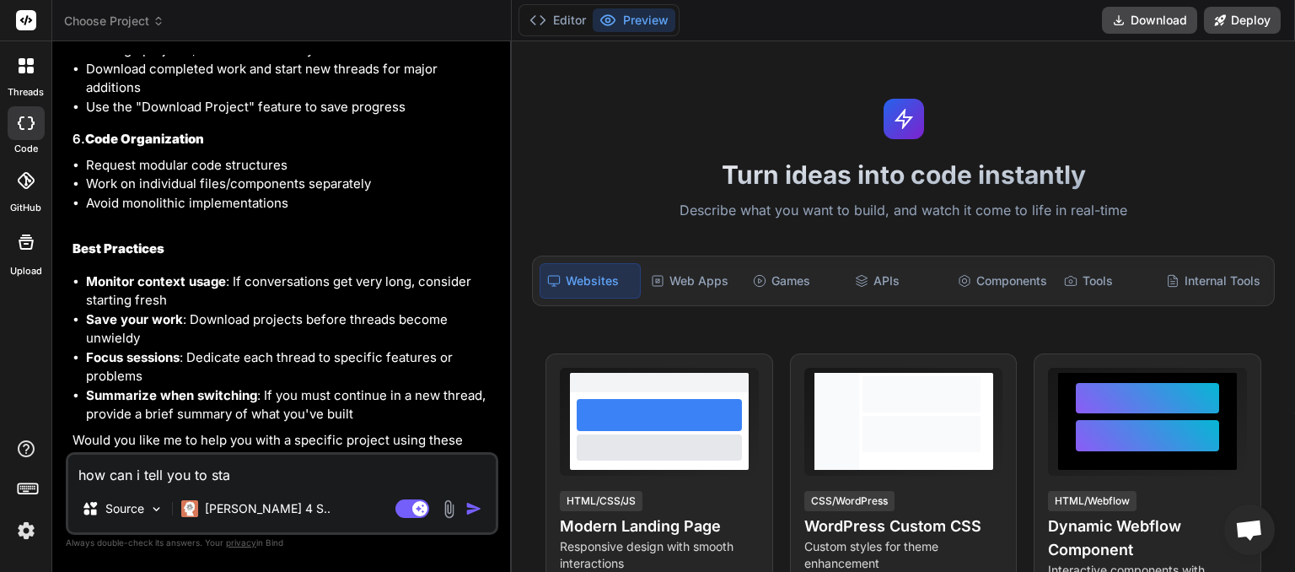
type textarea "how can i tell you to stay"
type textarea "x"
type textarea "how can i tell you to stay"
type textarea "x"
type textarea "how can i tell you to stay u"
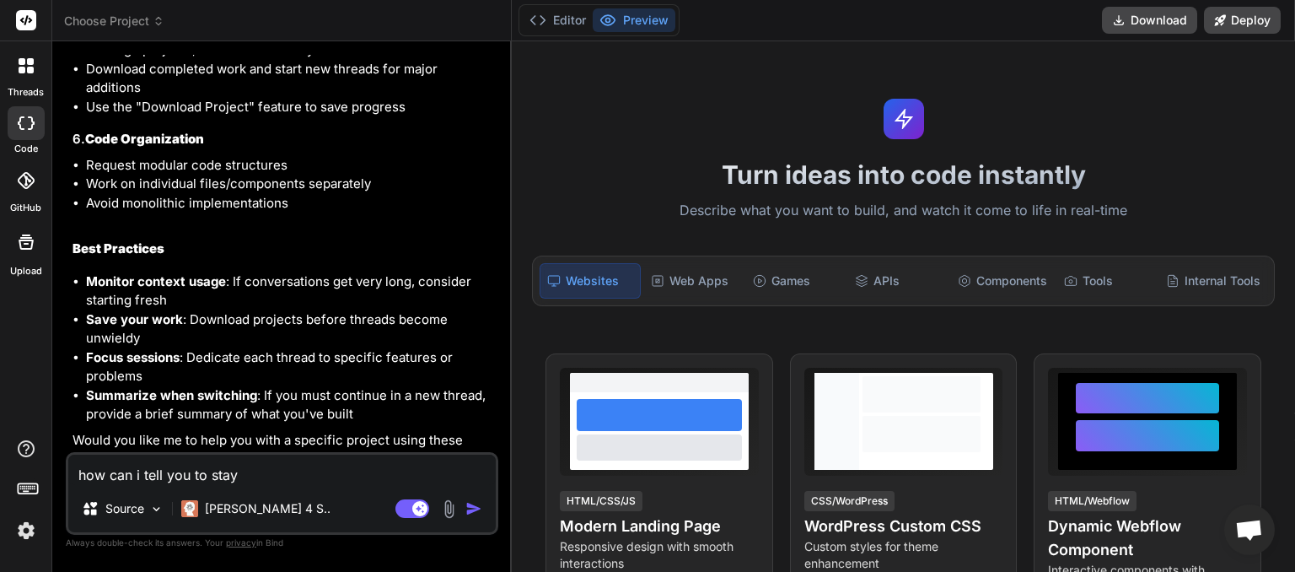
type textarea "x"
type textarea "how can i tell you to stay un"
type textarea "x"
type textarea "how can i tell you to stay und"
type textarea "x"
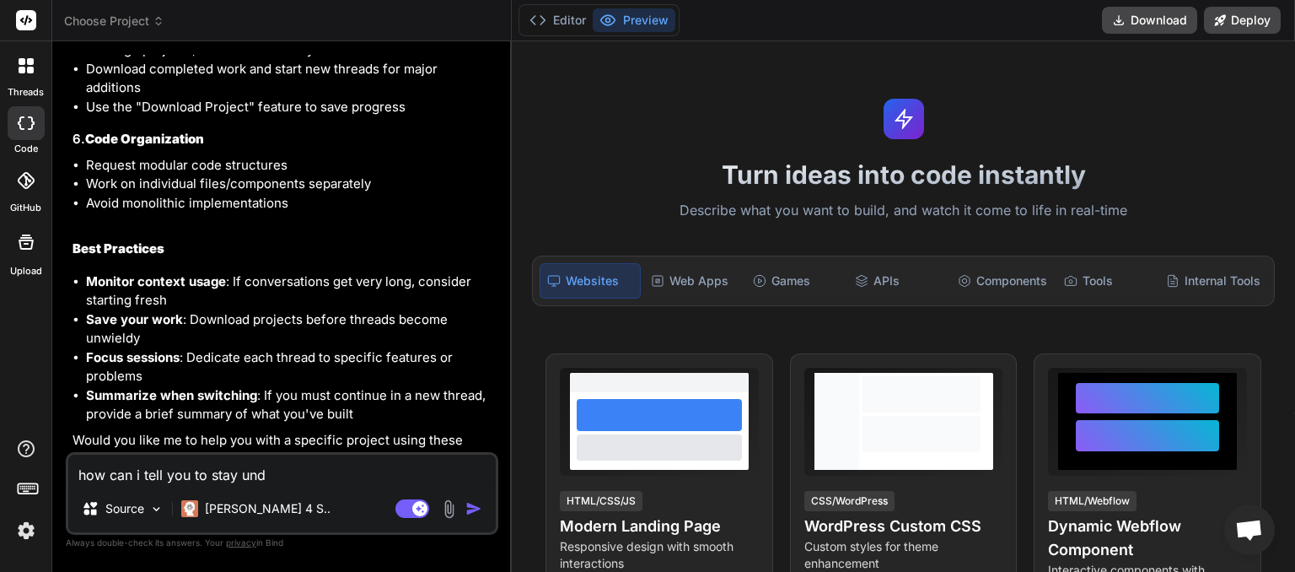
type textarea "how can i tell you to stay unde"
type textarea "x"
type textarea "how can i tell you to stay under"
type textarea "x"
type textarea "how can i tell you to stay under"
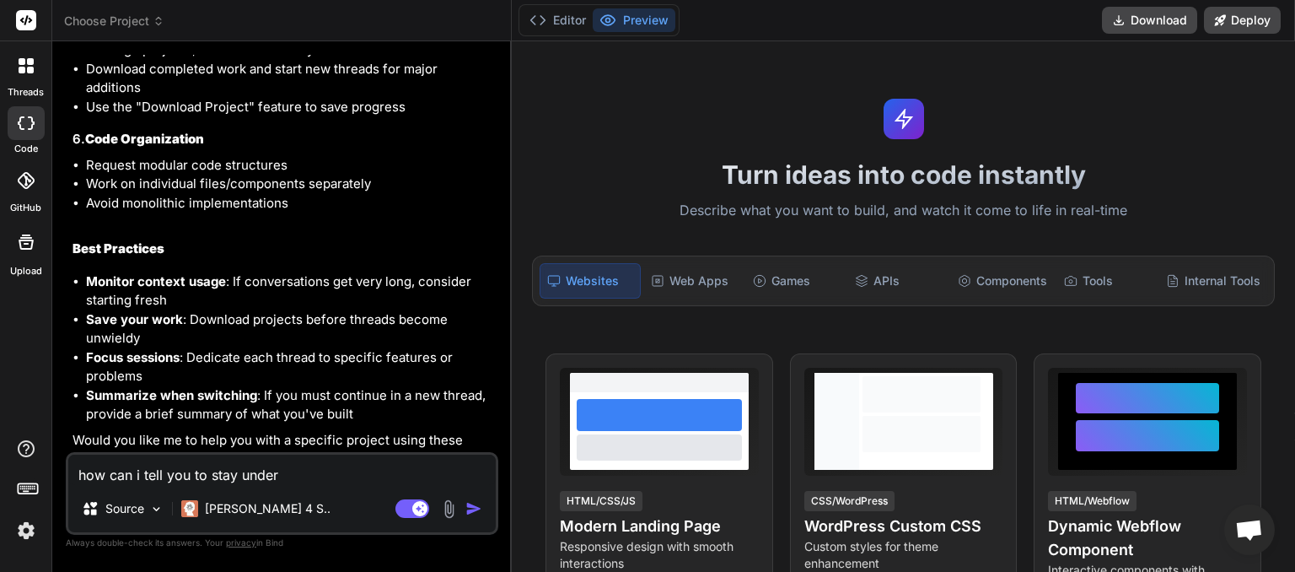
type textarea "x"
type textarea "how can i tell you to stay under t"
type textarea "x"
type textarea "how can i tell you to stay under th"
type textarea "x"
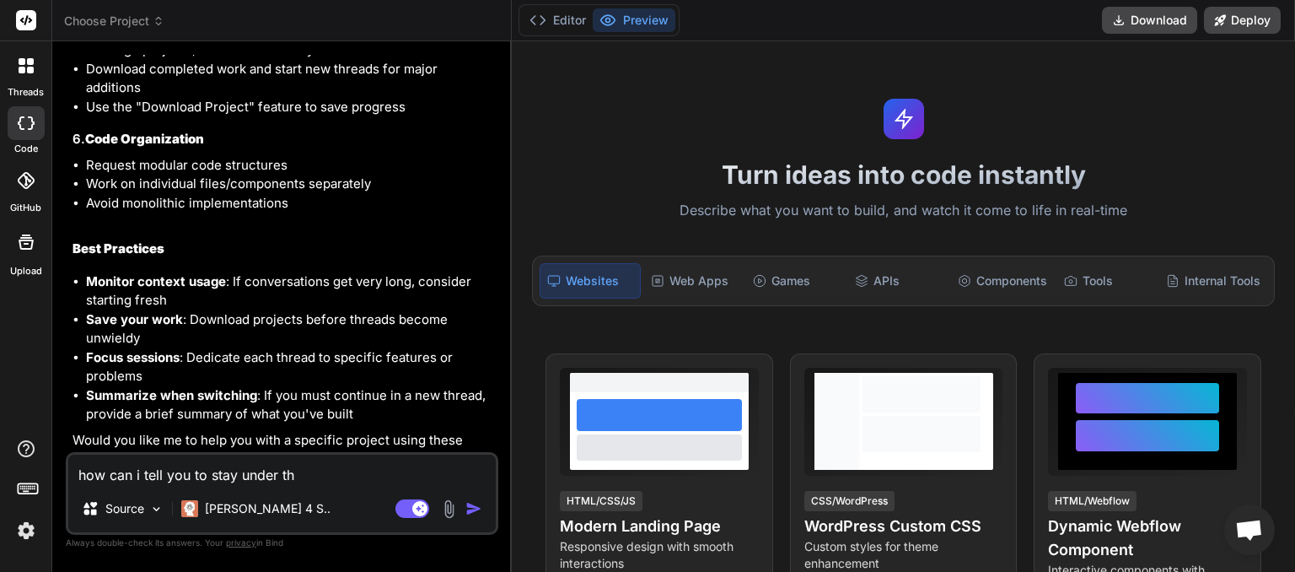
type textarea "how can i tell you to stay under thi"
type textarea "x"
type textarea "how can i tell you to stay under this"
type textarea "x"
type textarea "how can i tell you to stay under this"
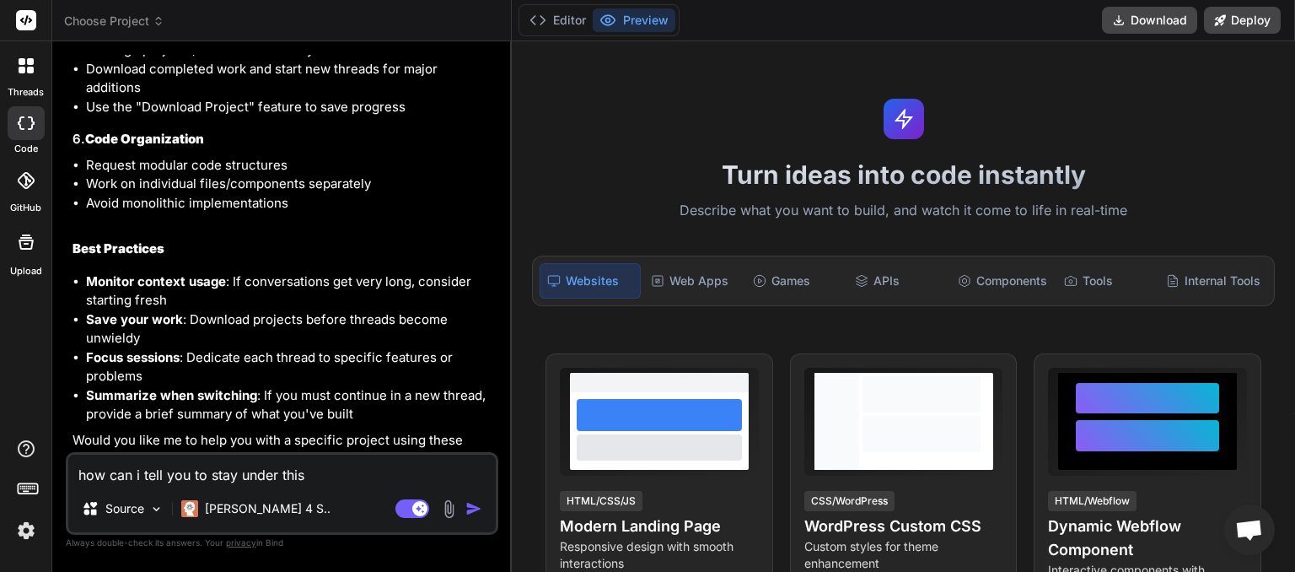
type textarea "x"
type textarea "how can i tell you to stay under this l"
type textarea "x"
type textarea "how can i tell you to stay under this li"
type textarea "x"
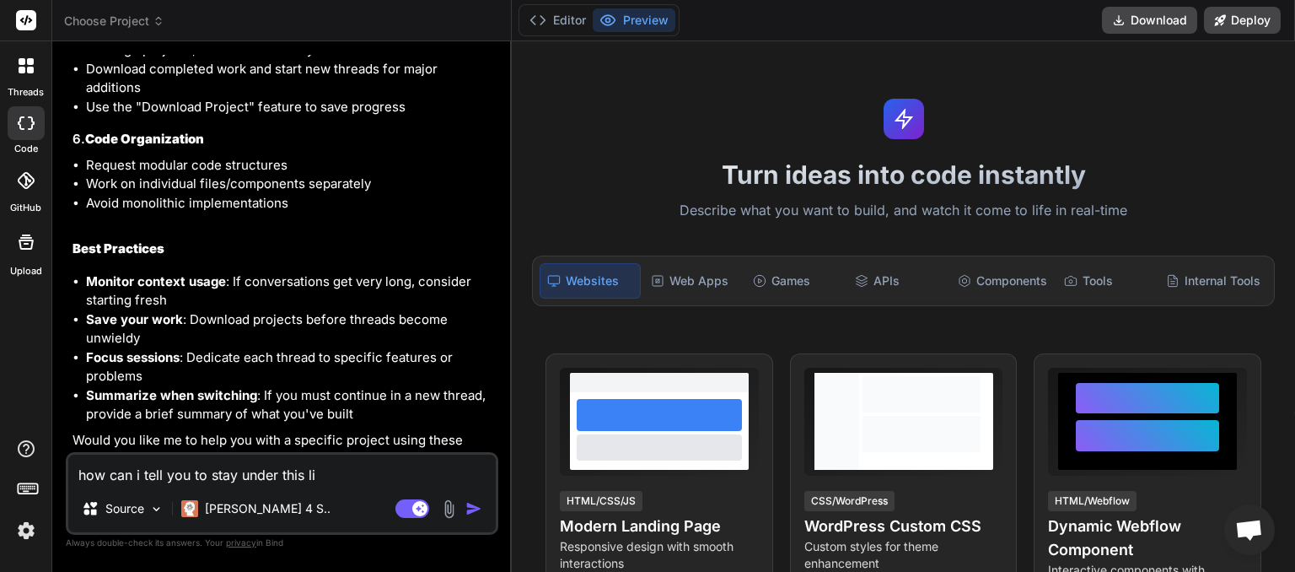
type textarea "how can i tell you to stay under this [PERSON_NAME]"
type textarea "x"
type textarea "how can i tell you to stay under this limi"
type textarea "x"
type textarea "how can i tell you to stay under this limit"
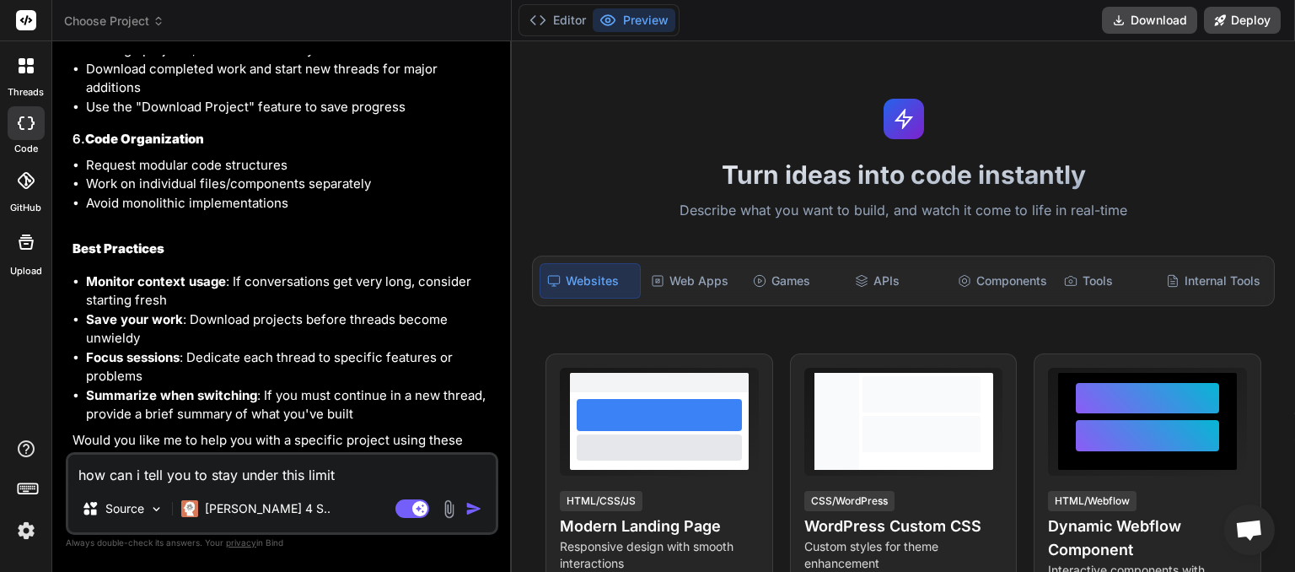
type textarea "x"
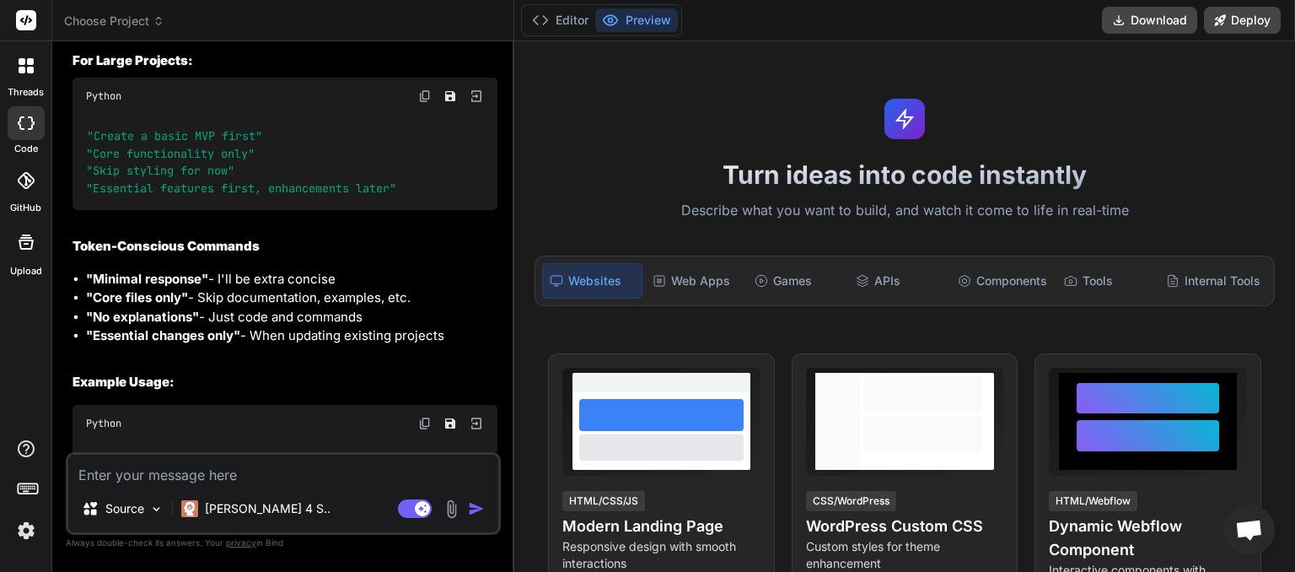
scroll to position [2667, 0]
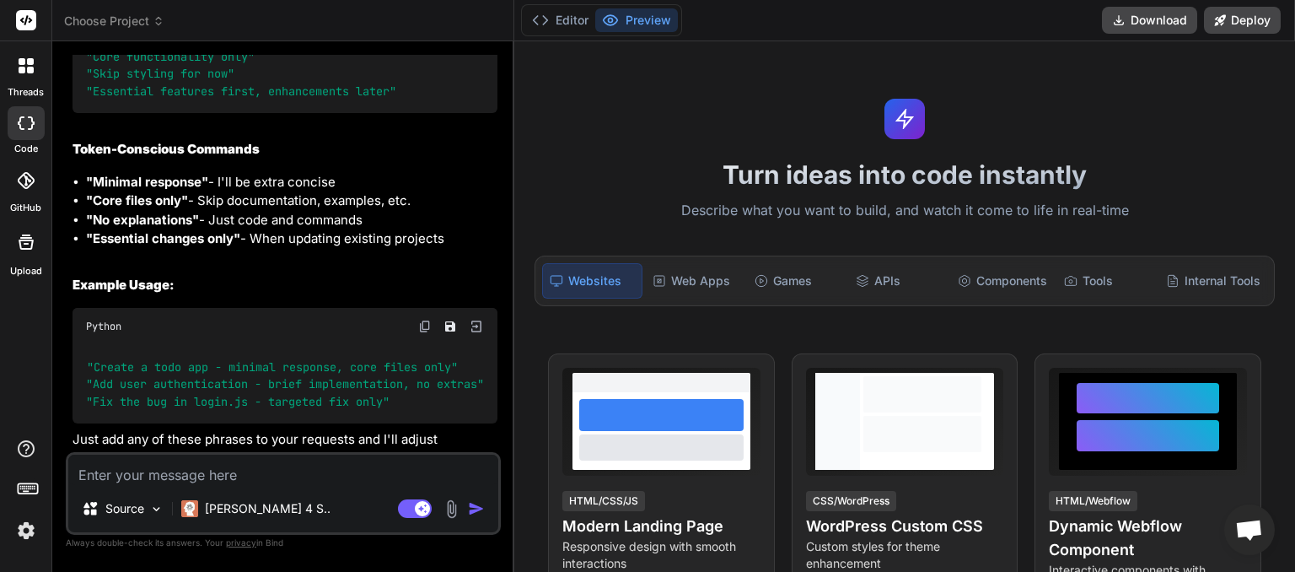
drag, startPoint x: 456, startPoint y: 219, endPoint x: 99, endPoint y: 160, distance: 362.3
click at [83, 173] on ul ""Minimal response" - I'll be extra concise "Core files only" - Skip documentati…" at bounding box center [284, 211] width 425 height 76
copy ul ""Minimal response" - I'll be extra concise "Core files only" - Skip documentati…"
click at [157, 19] on icon at bounding box center [159, 21] width 12 height 12
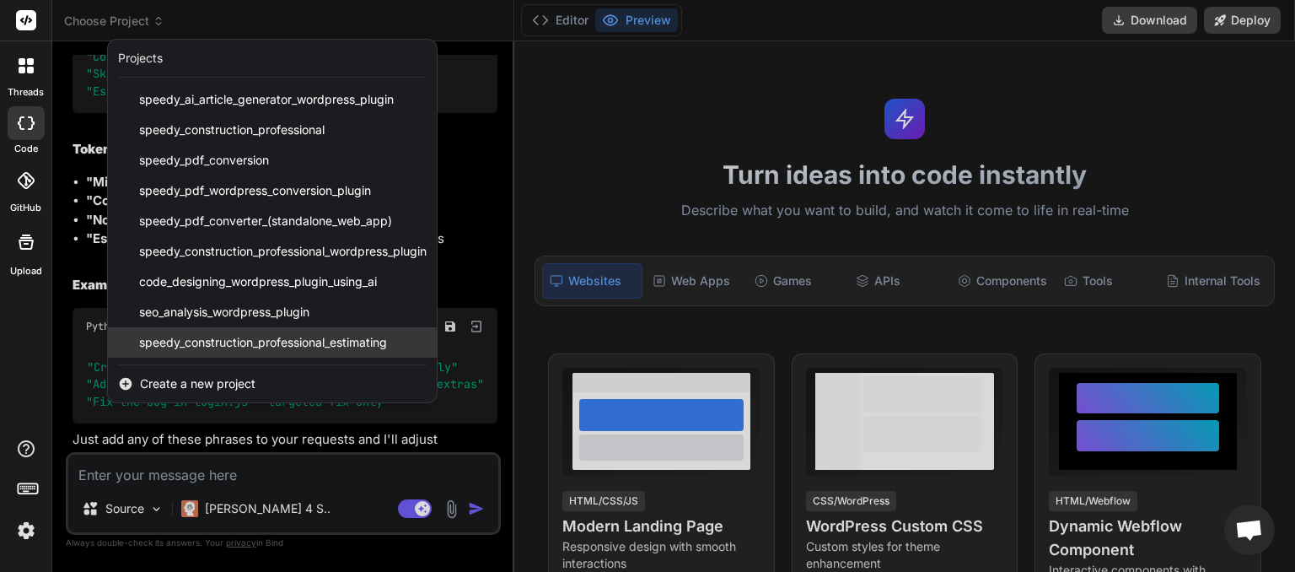
click at [224, 341] on span "speedy_construction_professional_estimating" at bounding box center [263, 342] width 248 height 17
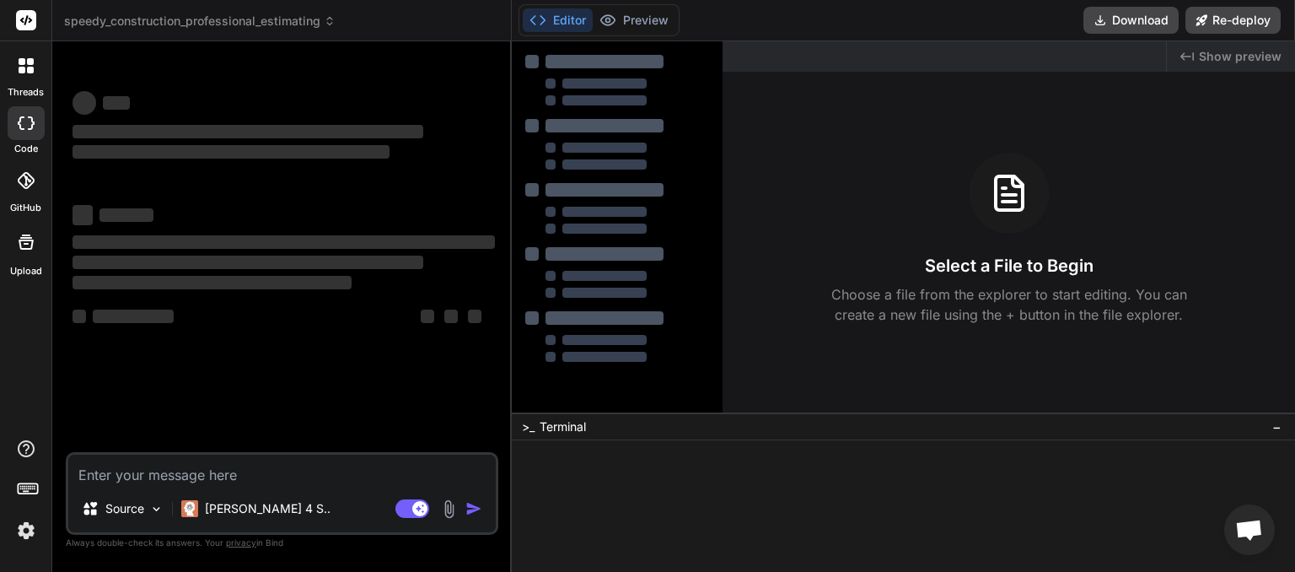
scroll to position [16, 0]
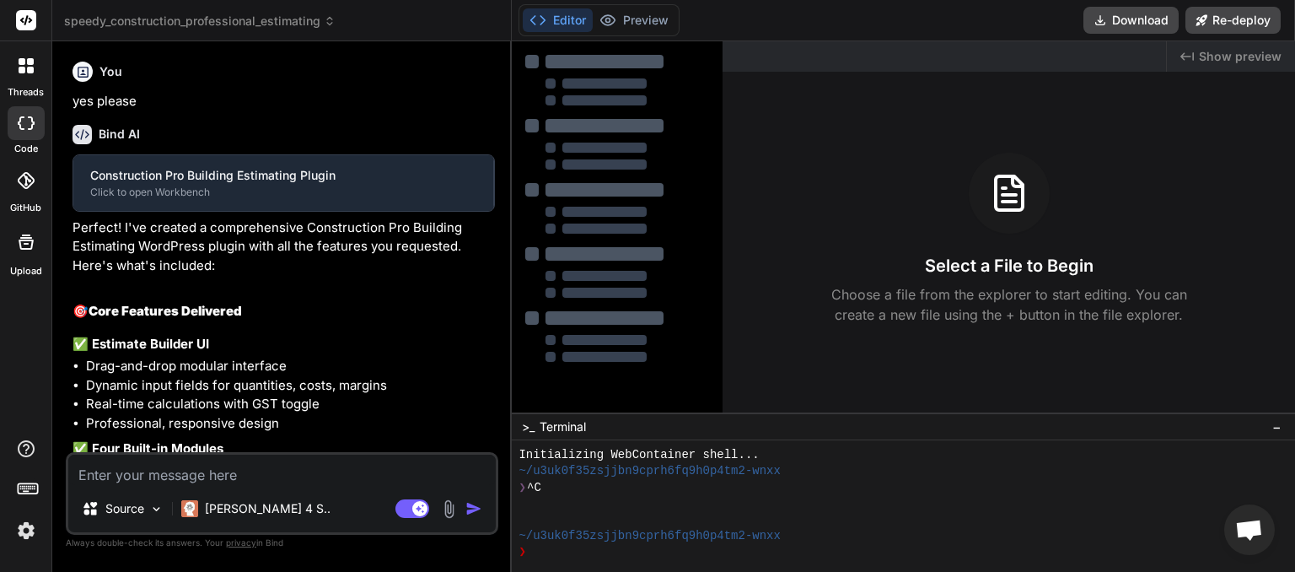
type textarea "x"
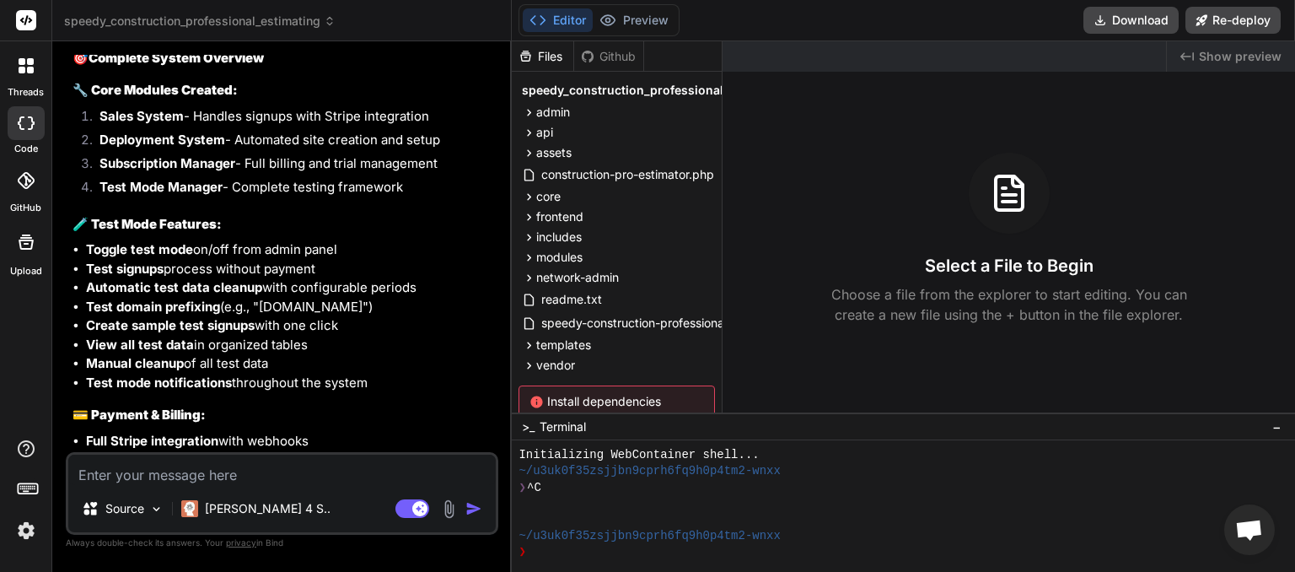
scroll to position [6946, 0]
click at [155, 470] on textarea at bounding box center [281, 469] width 427 height 30
paste textarea ""Minimal response" - I'll be extra concise "Core files only" - Skip documentati…"
type textarea ""Minimal response" - I'll be extra concise "Core files only" - Skip documentati…"
type textarea "x"
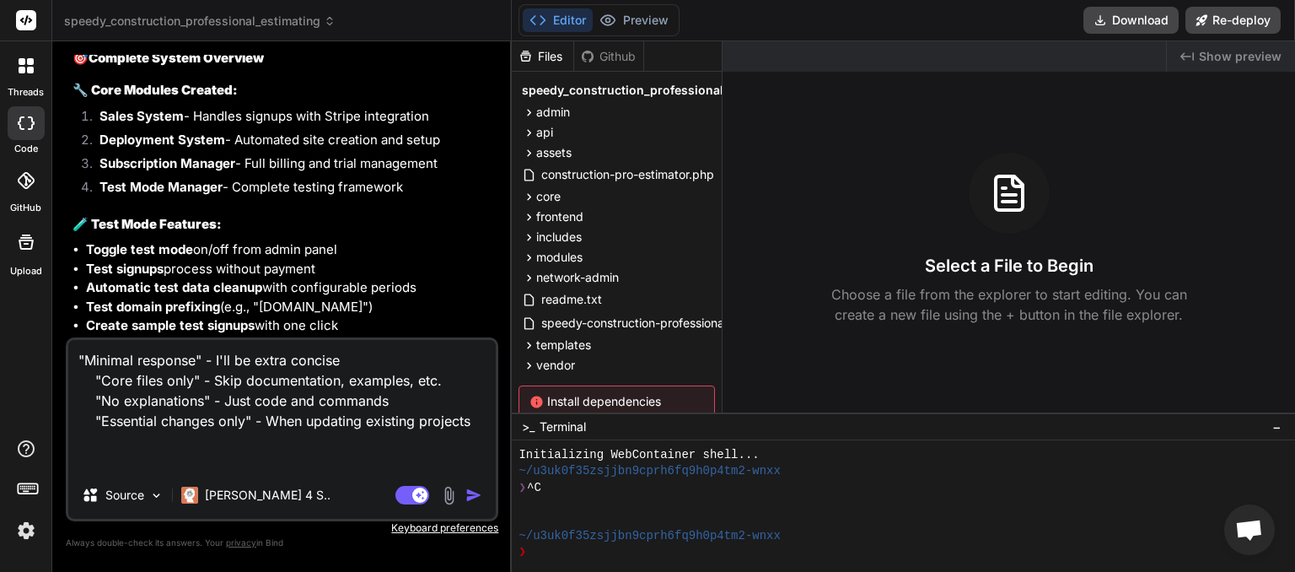
type textarea ""Minimal response" - I'll be extra concise "Core files only" - Skip documentati…"
click at [472, 494] on img "button" at bounding box center [473, 494] width 17 height 17
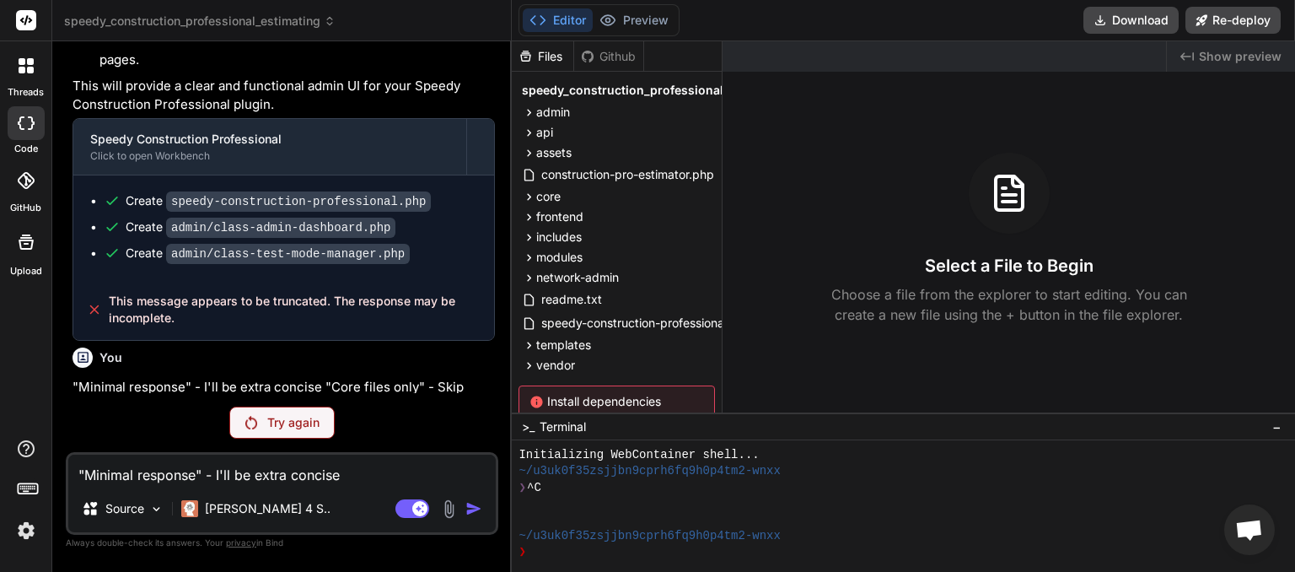
scroll to position [8357, 0]
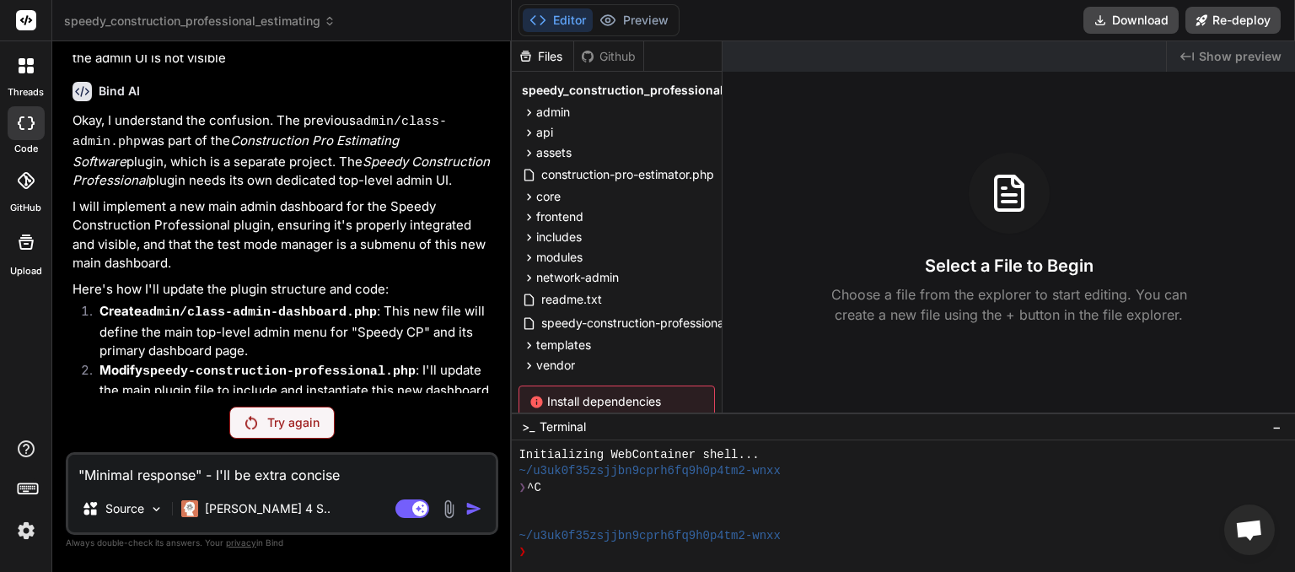
click at [336, 19] on icon at bounding box center [330, 21] width 12 height 12
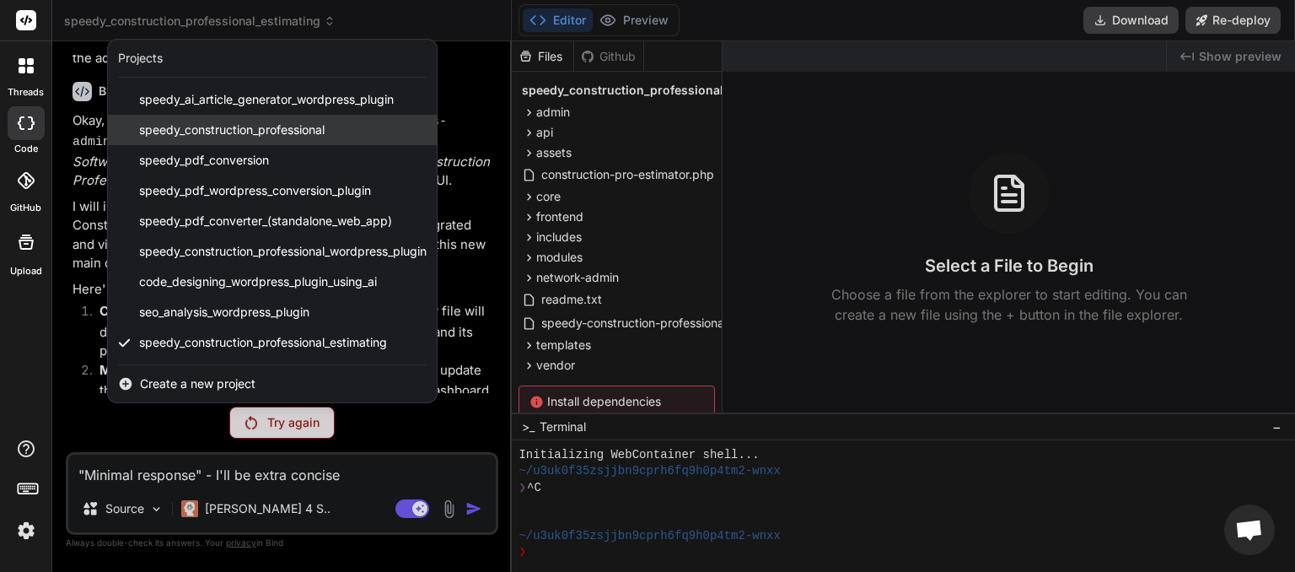
click at [241, 126] on span "speedy_construction_professional" at bounding box center [231, 129] width 185 height 17
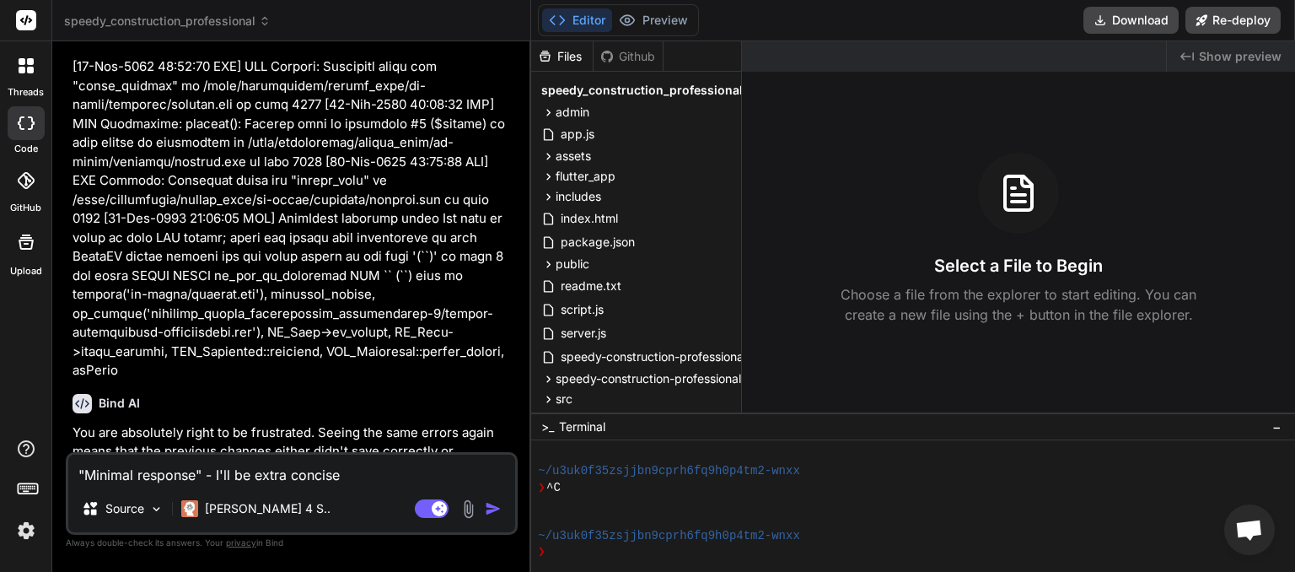
scroll to position [14111, 0]
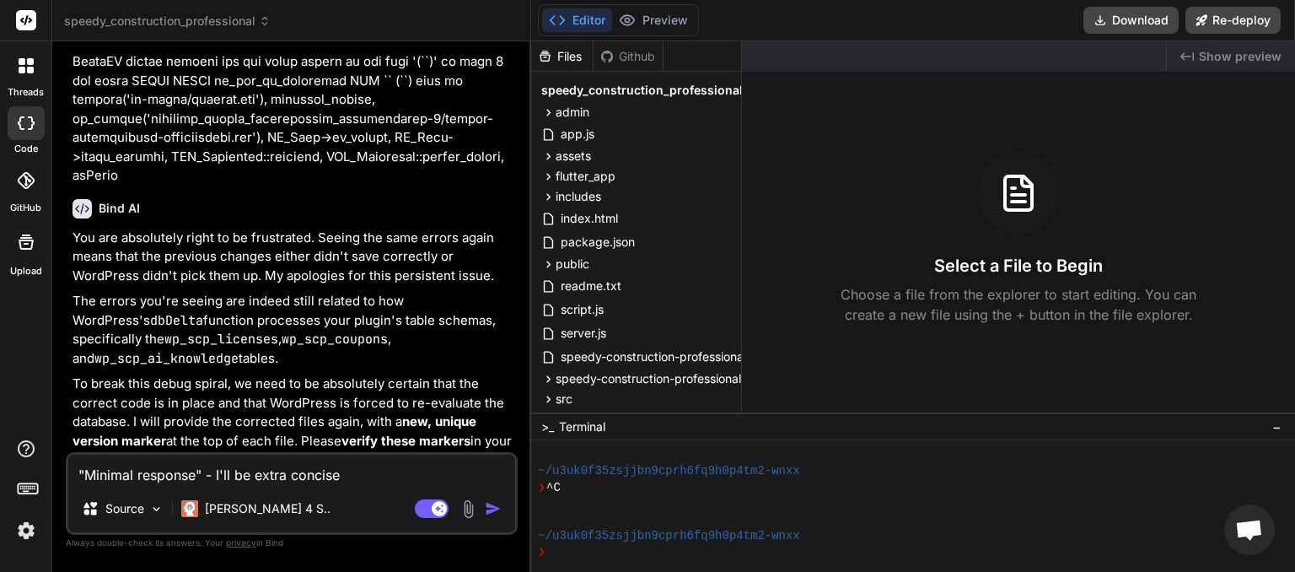
click at [139, 474] on textarea ""Minimal response" - I'll be extra concise "Core files only" - Skip documentati…" at bounding box center [291, 469] width 447 height 30
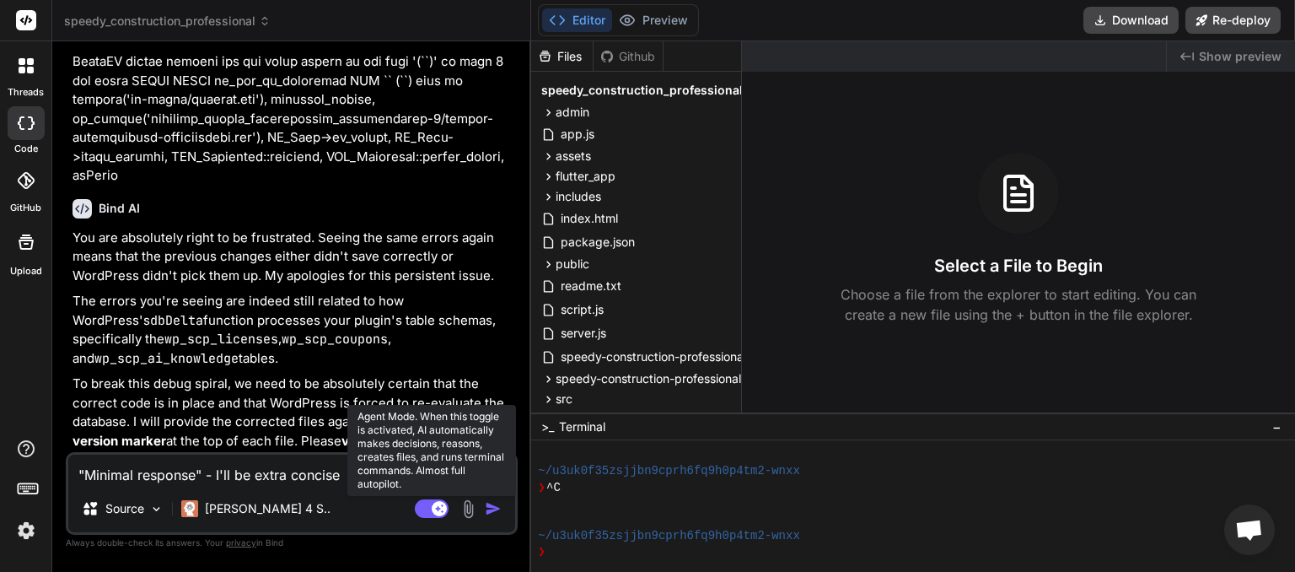
click at [427, 510] on rect at bounding box center [432, 508] width 34 height 19
type textarea "x"
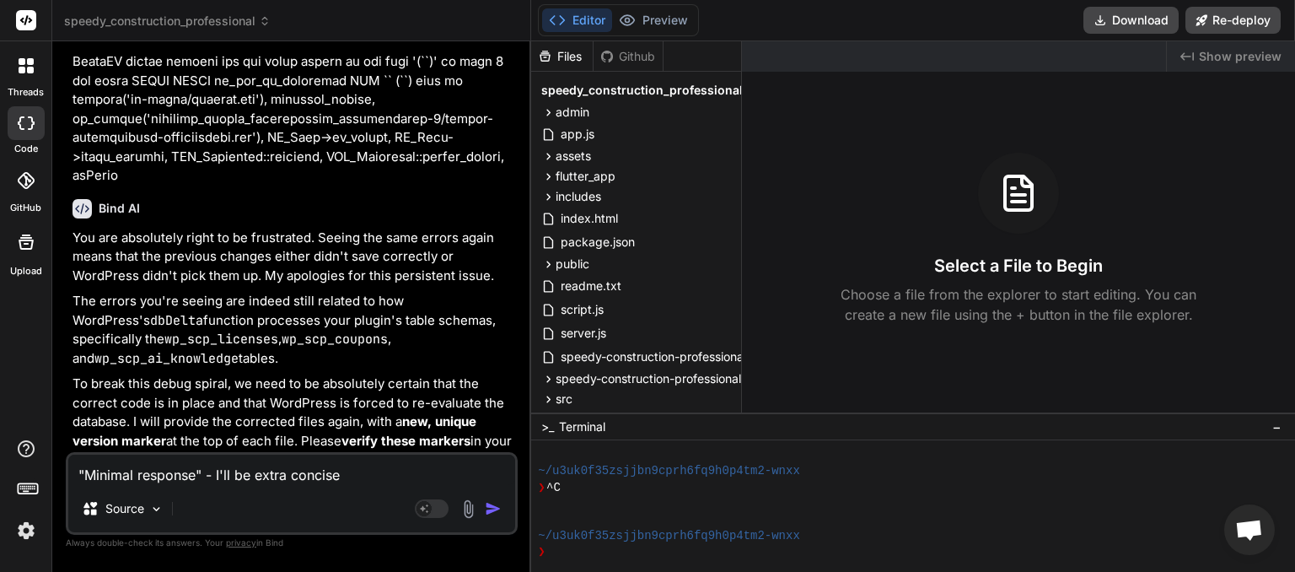
click at [175, 466] on textarea ""Minimal response" - I'll be extra concise "Core files only" - Skip documentati…" at bounding box center [291, 469] width 447 height 30
type textarea "p"
type textarea "x"
type textarea "pl"
type textarea "x"
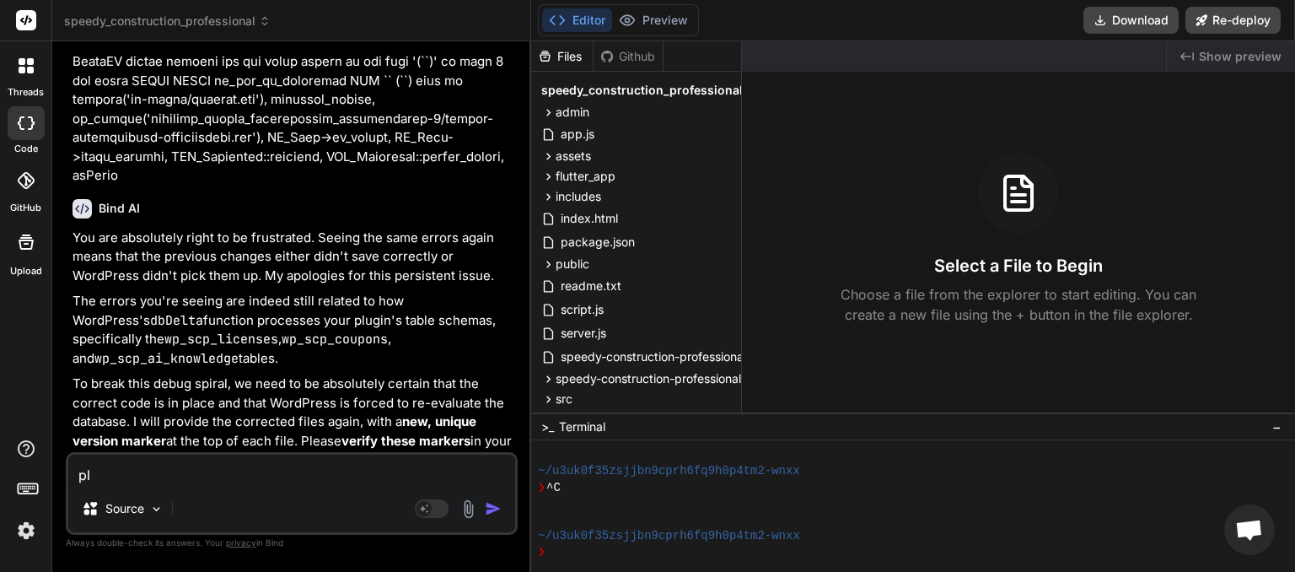
type textarea "ple"
type textarea "x"
type textarea "plea"
type textarea "x"
type textarea "pleas"
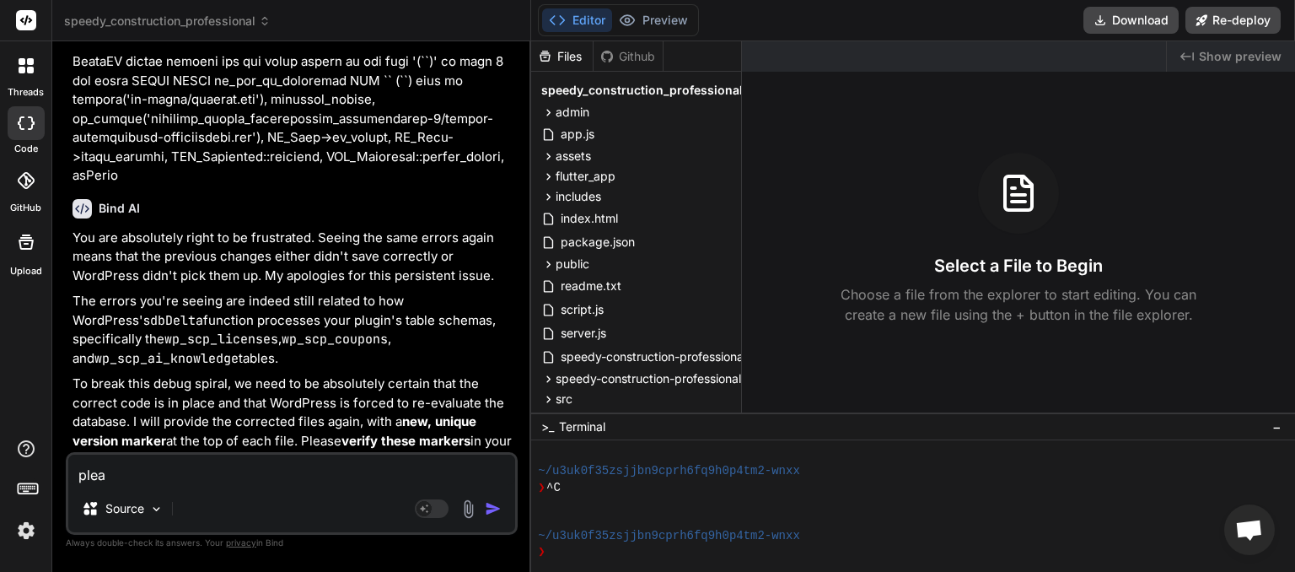
type textarea "x"
type textarea "please"
type textarea "x"
type textarea "please"
type textarea "x"
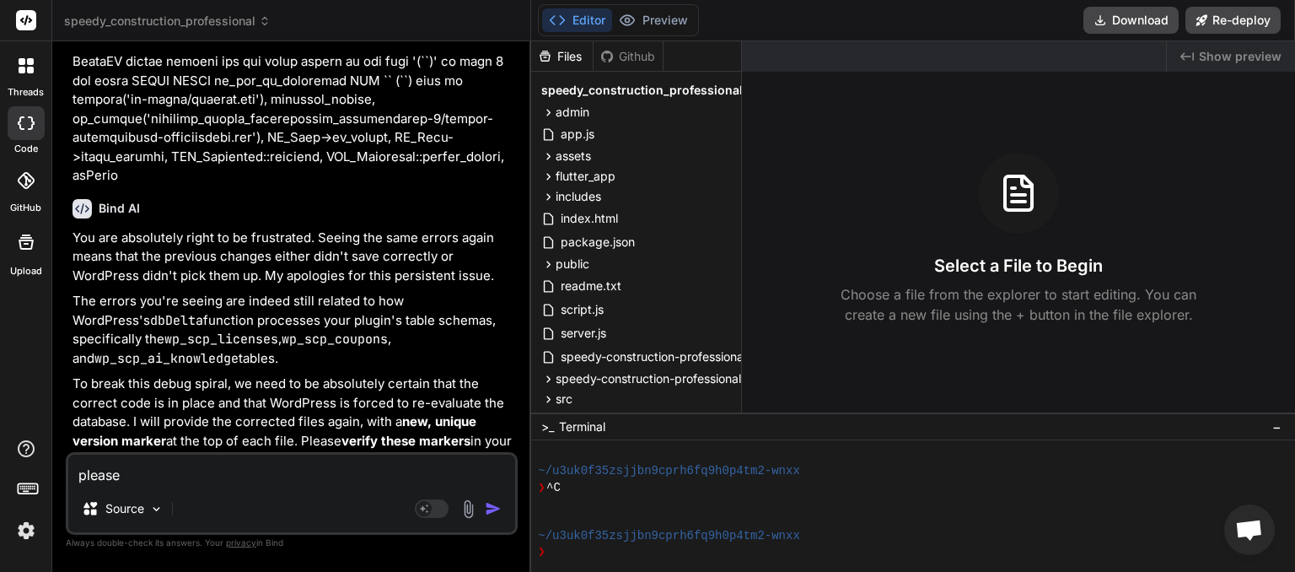
type textarea "please w"
type textarea "x"
type textarea "please wr"
type textarea "x"
type textarea "please wri"
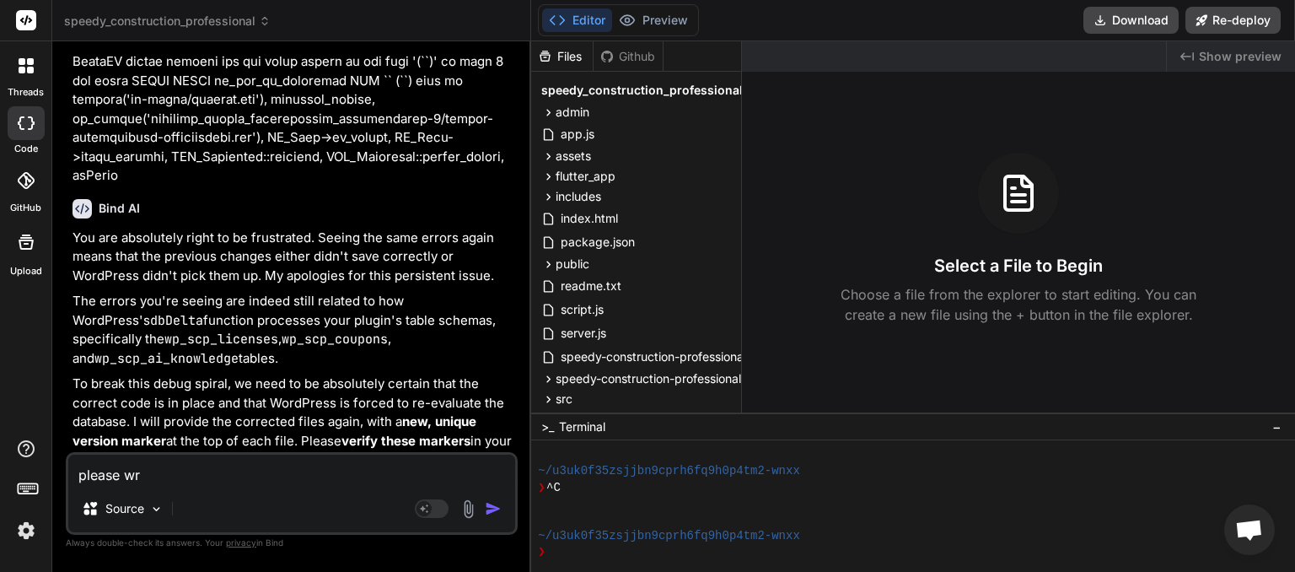
type textarea "x"
type textarea "please writ"
type textarea "x"
type textarea "please write"
type textarea "x"
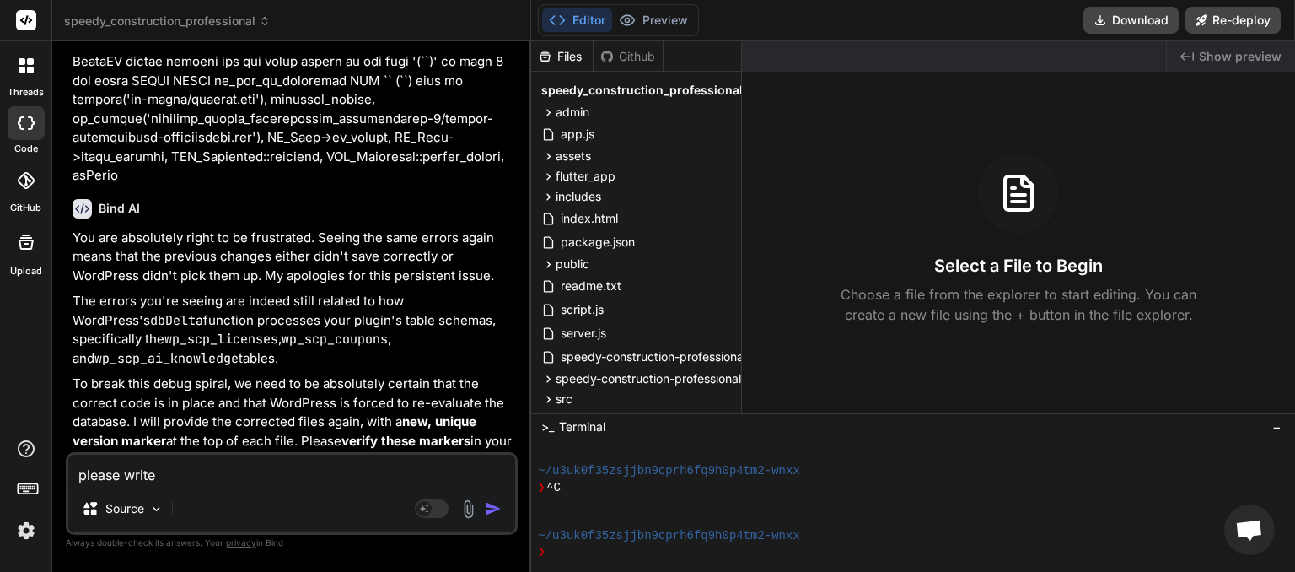
type textarea "please write"
type textarea "x"
type textarea "please write a"
type textarea "x"
type textarea "please write a"
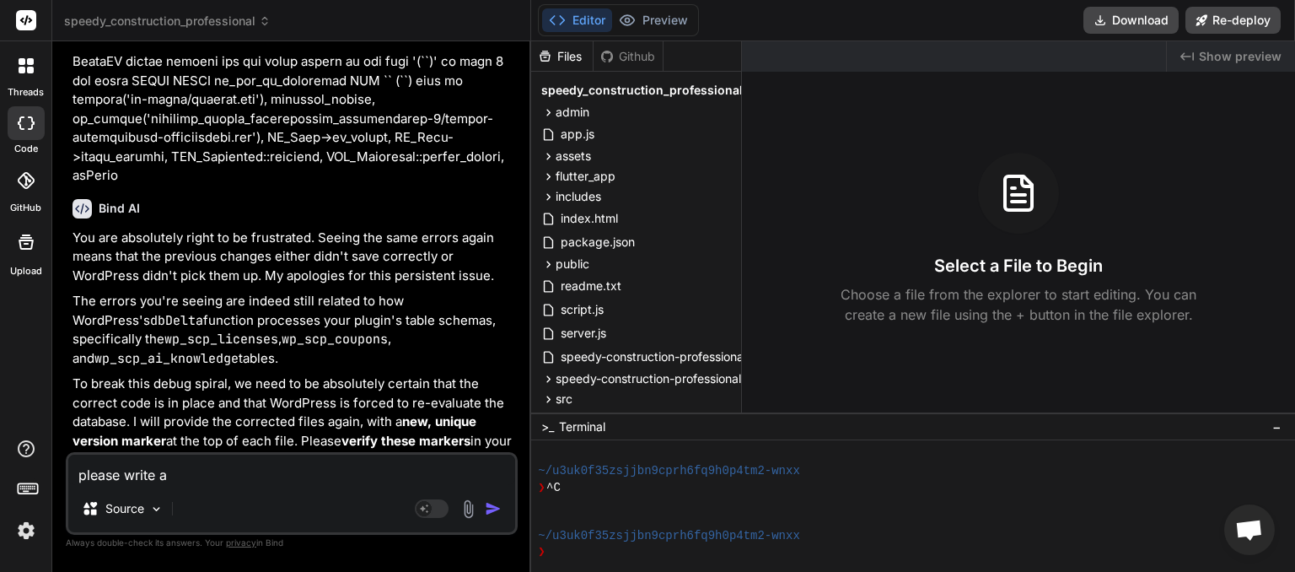
type textarea "x"
type textarea "please write a d"
type textarea "x"
type textarea "please write a de"
type textarea "x"
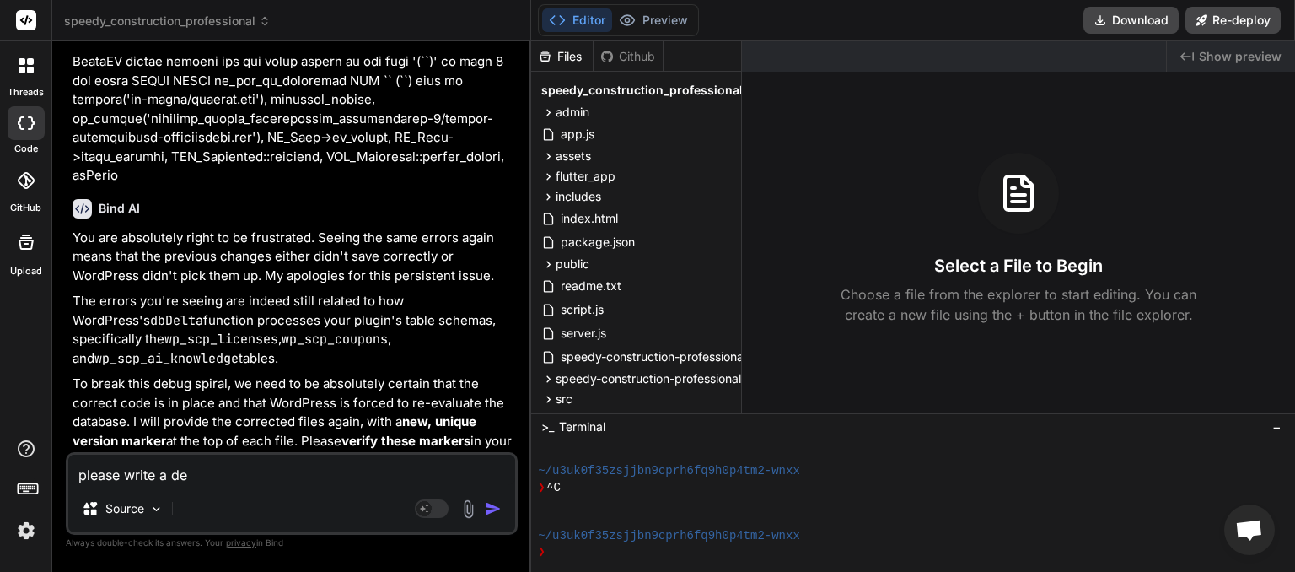
type textarea "please write a des"
type textarea "x"
type textarea "please write a desc"
type textarea "x"
type textarea "please write a descr"
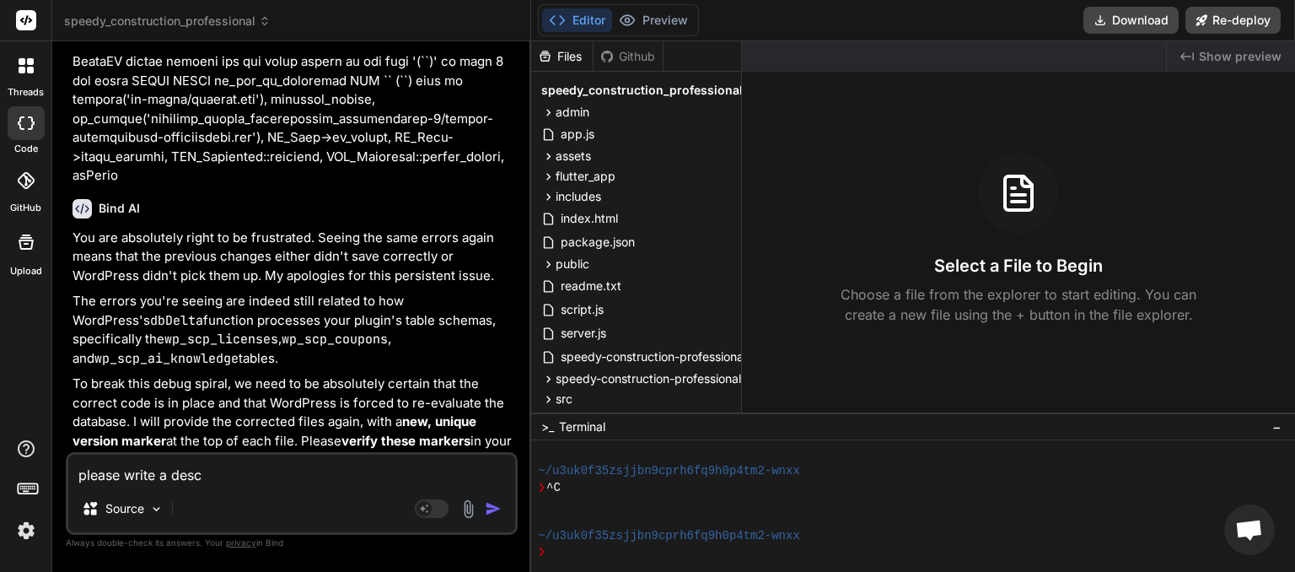
type textarea "x"
type textarea "please write a descri"
type textarea "x"
type textarea "please write a descrip"
type textarea "x"
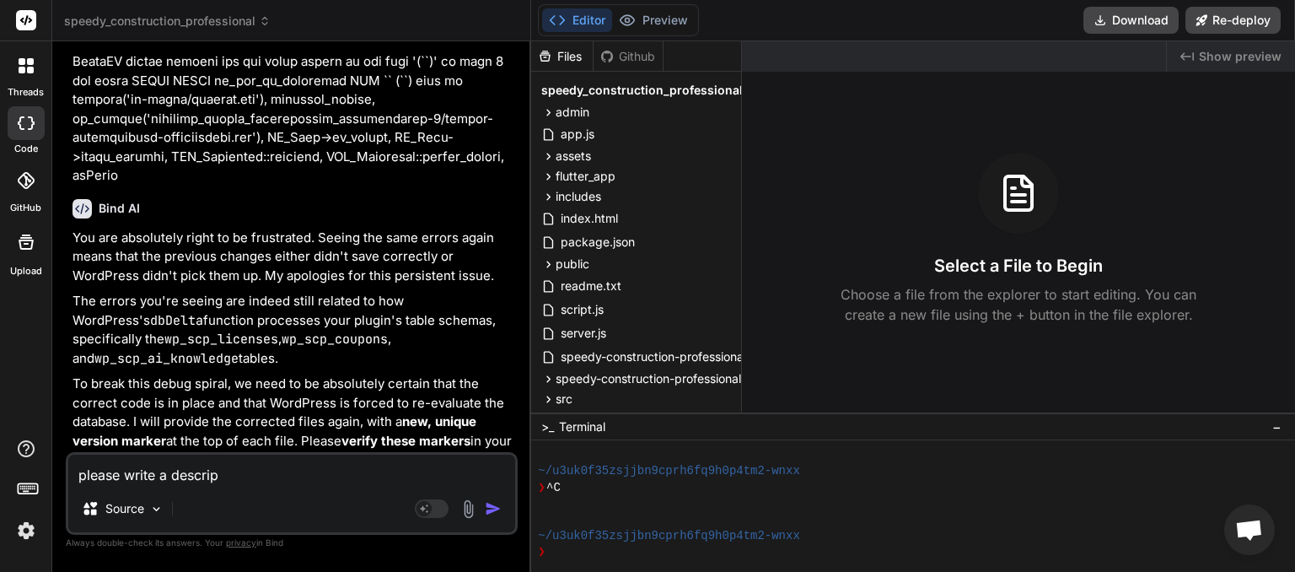
type textarea "please write a descript"
type textarea "x"
type textarea "please write a descripti"
type textarea "x"
type textarea "please write a descriptio"
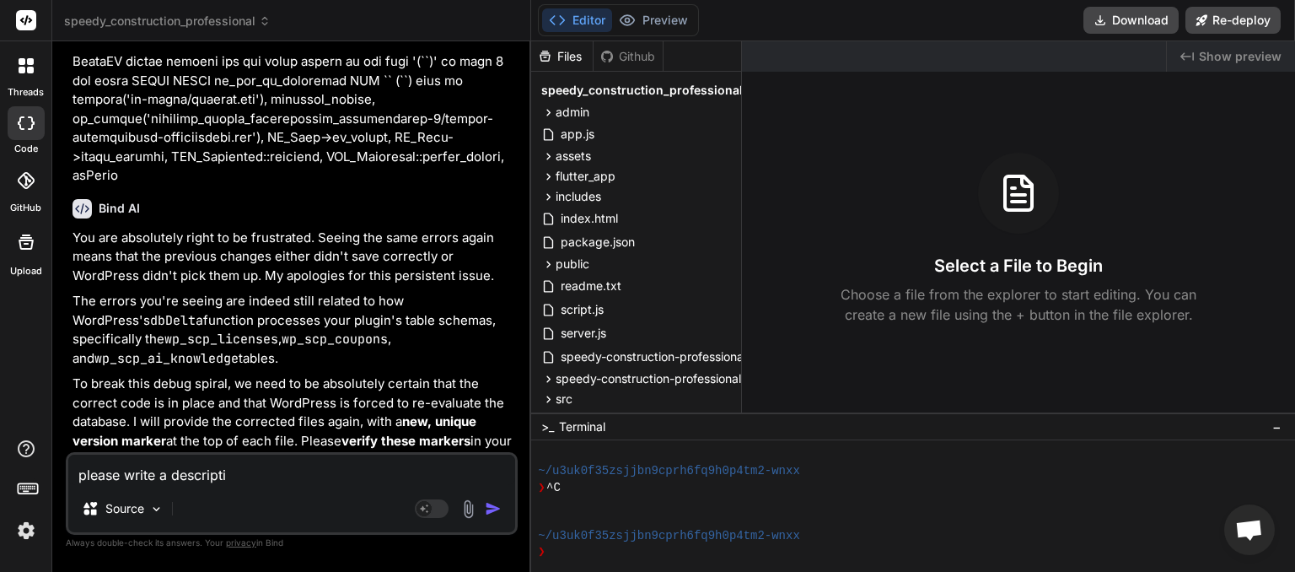
type textarea "x"
type textarea "please write a description"
type textarea "x"
type textarea "please write a description"
type textarea "x"
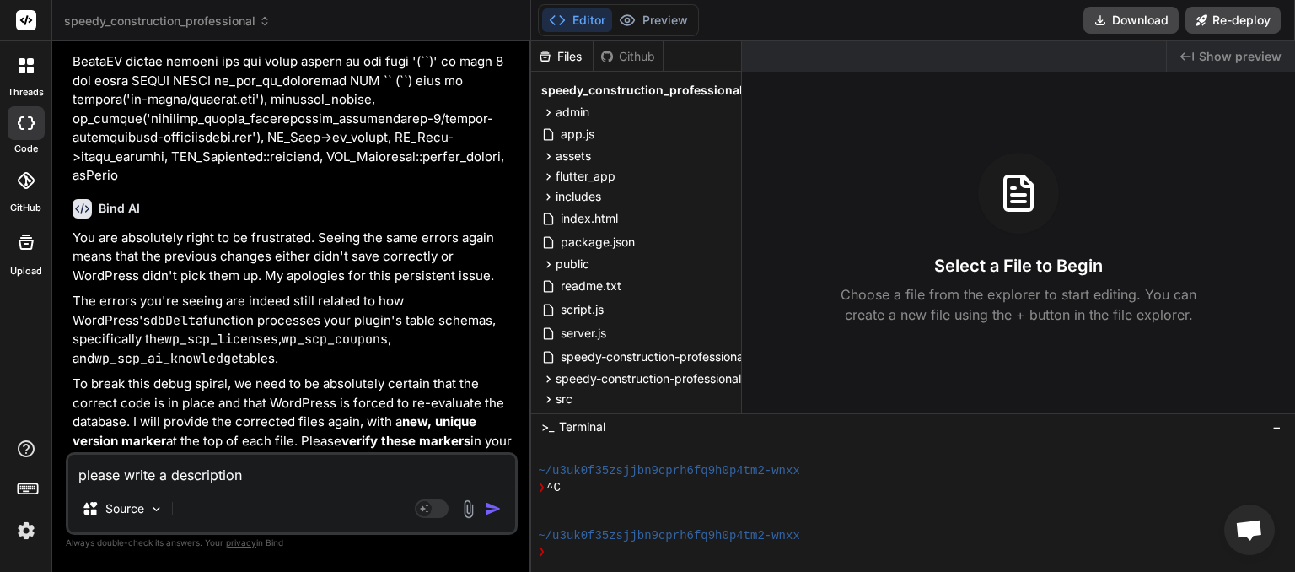
type textarea "please write a description o"
type textarea "x"
type textarea "please write a description of"
type textarea "x"
type textarea "please write a description of"
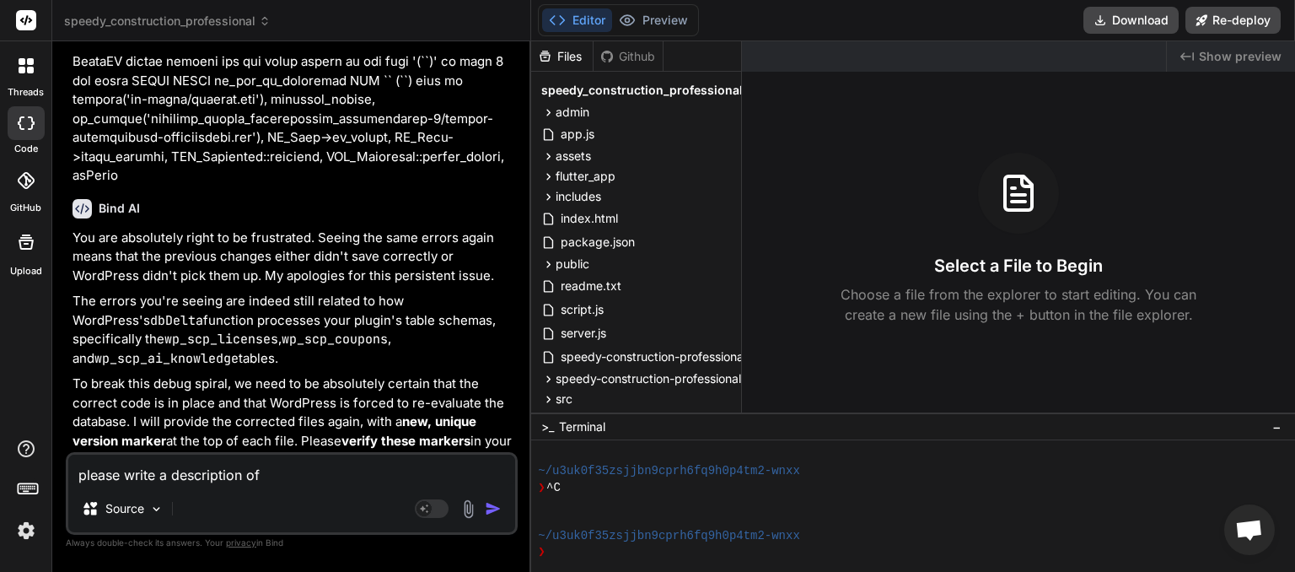
type textarea "x"
type textarea "please write a description of t"
type textarea "x"
type textarea "please write a description of th"
type textarea "x"
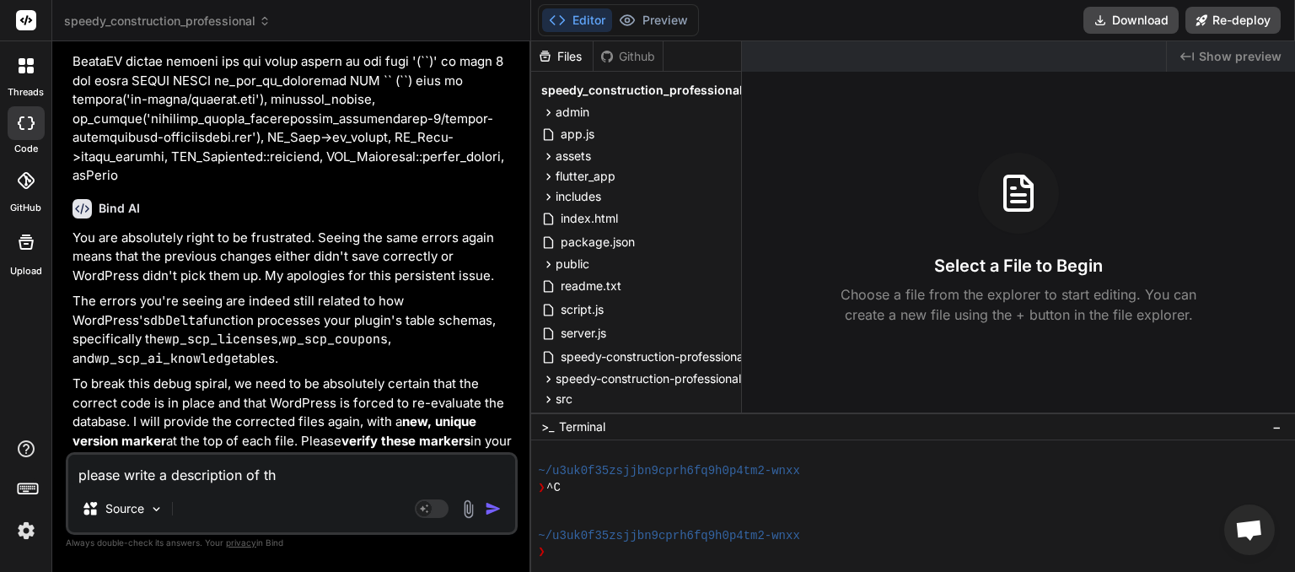
type textarea "please write a description of thi"
type textarea "x"
type textarea "please write a description of this"
type textarea "x"
type textarea "please write a description of this"
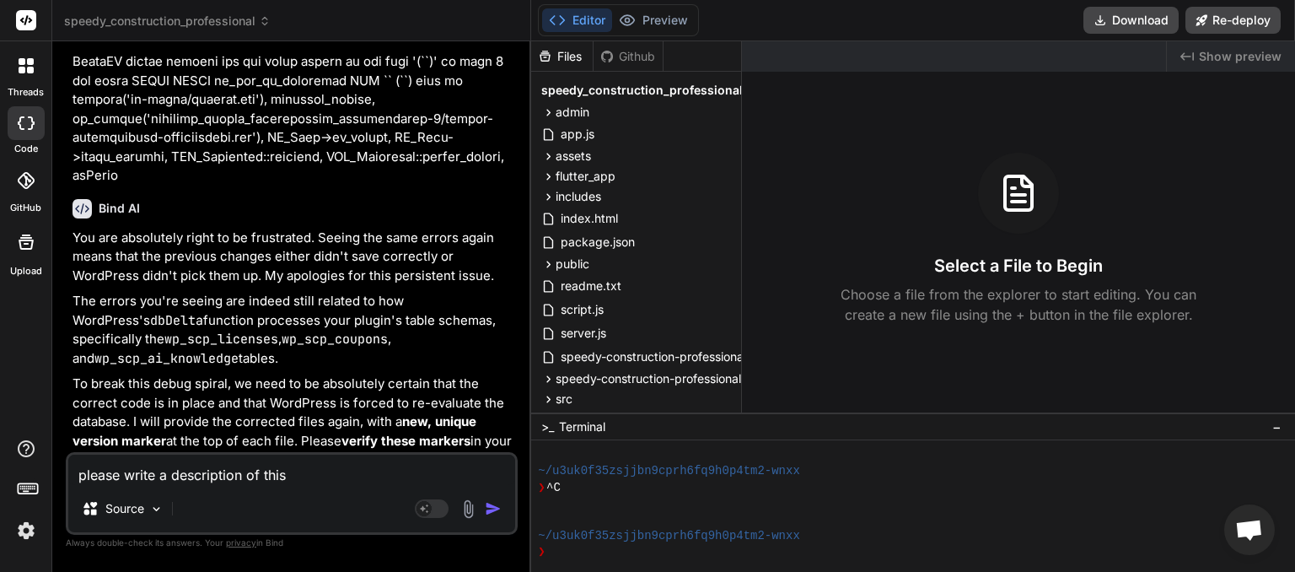
type textarea "x"
type textarea "please write a description of this p"
type textarea "x"
type textarea "please write a description of this pl"
type textarea "x"
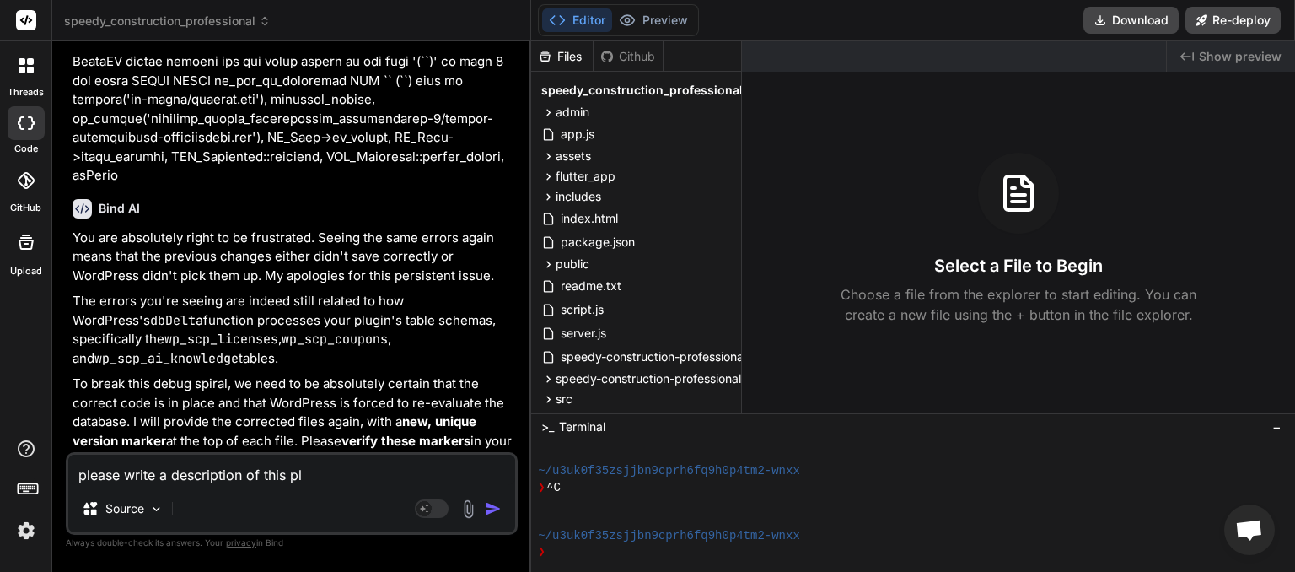
type textarea "please write a description of this plu"
type textarea "x"
type textarea "please write a description of this plug"
type textarea "x"
type textarea "please write a description of this plugi"
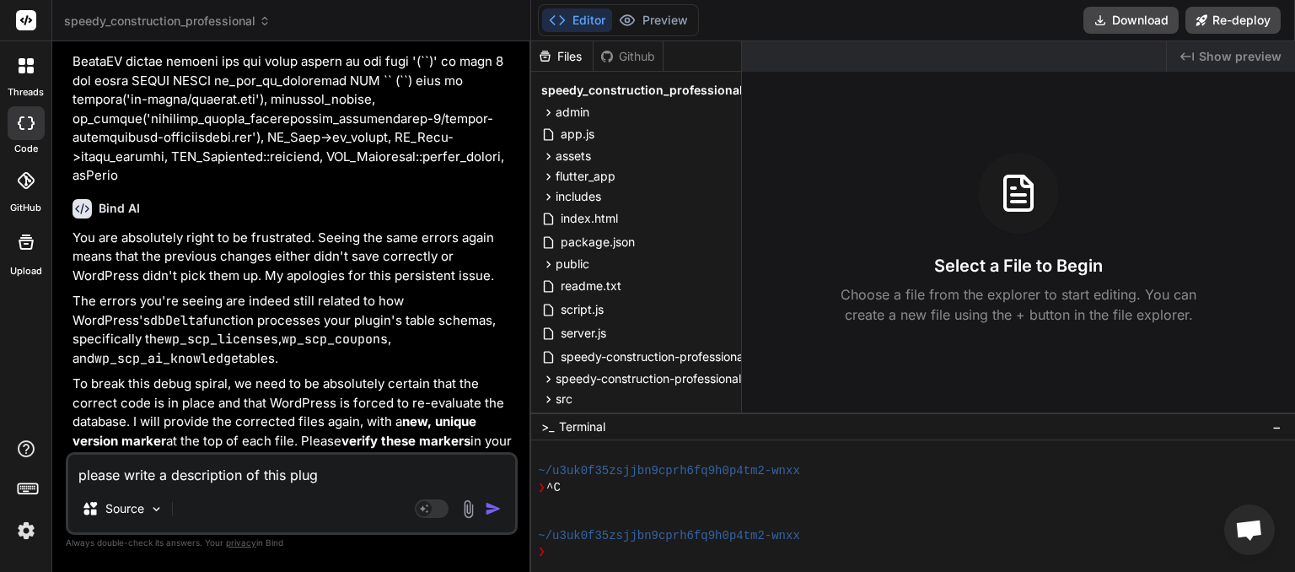
type textarea "x"
type textarea "please write a description of this plugin"
type textarea "x"
type textarea "please write a description of this plugin"
type textarea "x"
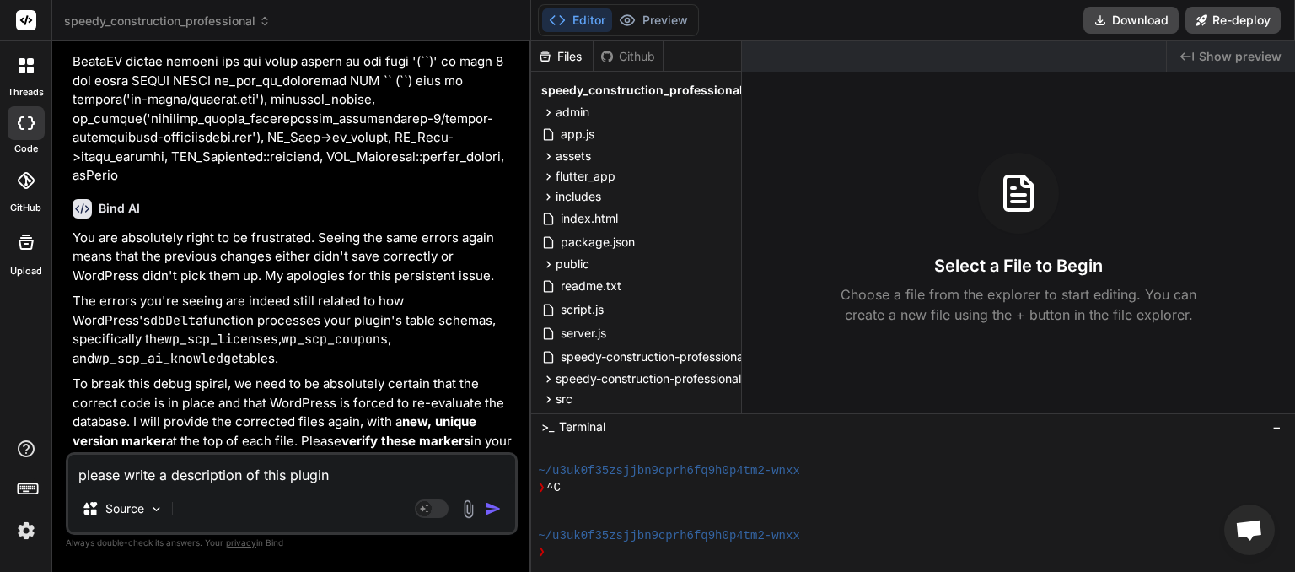
type textarea "please write a description of this plugin t"
type textarea "x"
type textarea "please write a description of this plugin to"
type textarea "x"
type textarea "please write a description of this plugin to"
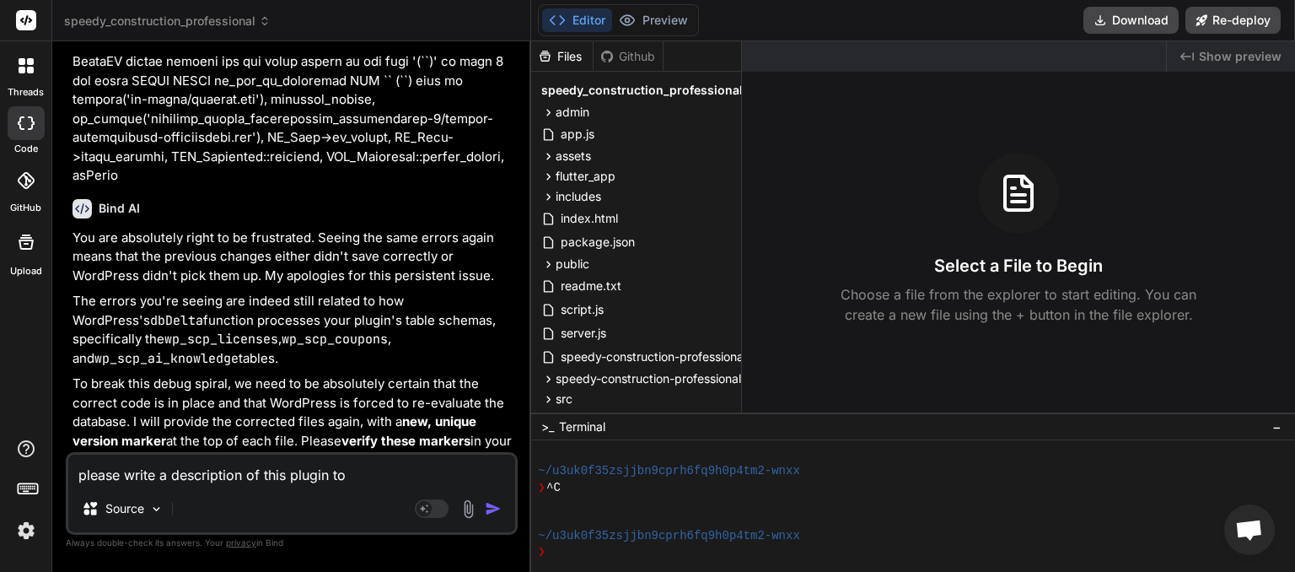
type textarea "x"
type textarea "please write a description of this plugin to s"
type textarea "x"
type textarea "please write a description of this plugin to sh"
type textarea "x"
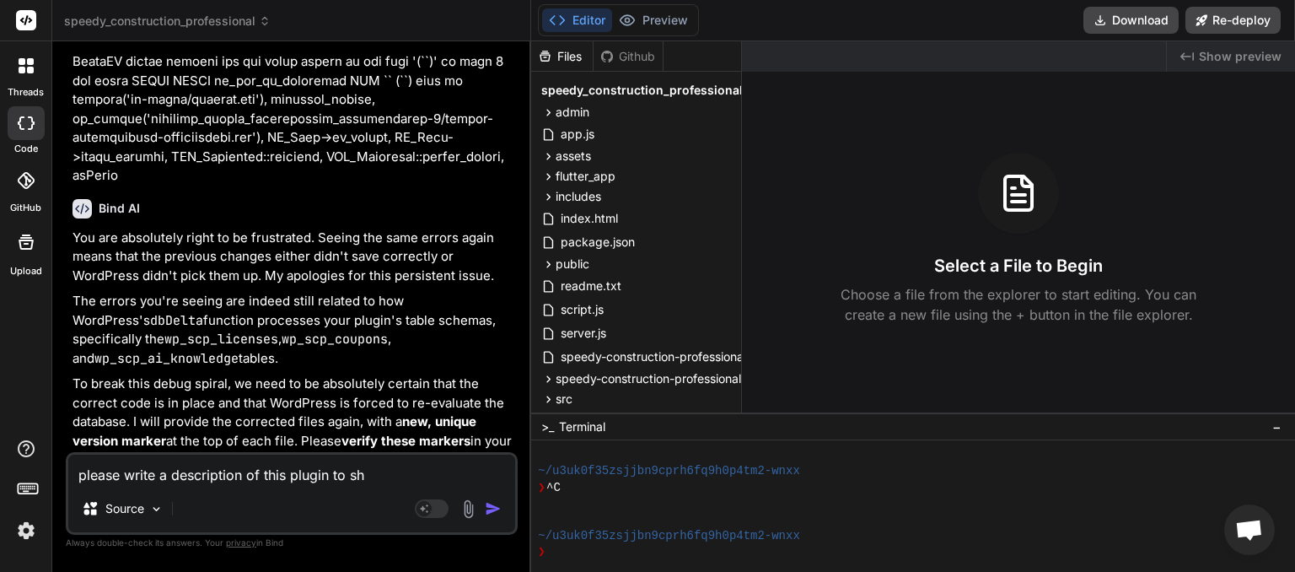
type textarea "please write a description of this plugin to sha"
type textarea "x"
type textarea "please write a description of this plugin to shar"
type textarea "x"
type textarea "please write a description of this plugin to share"
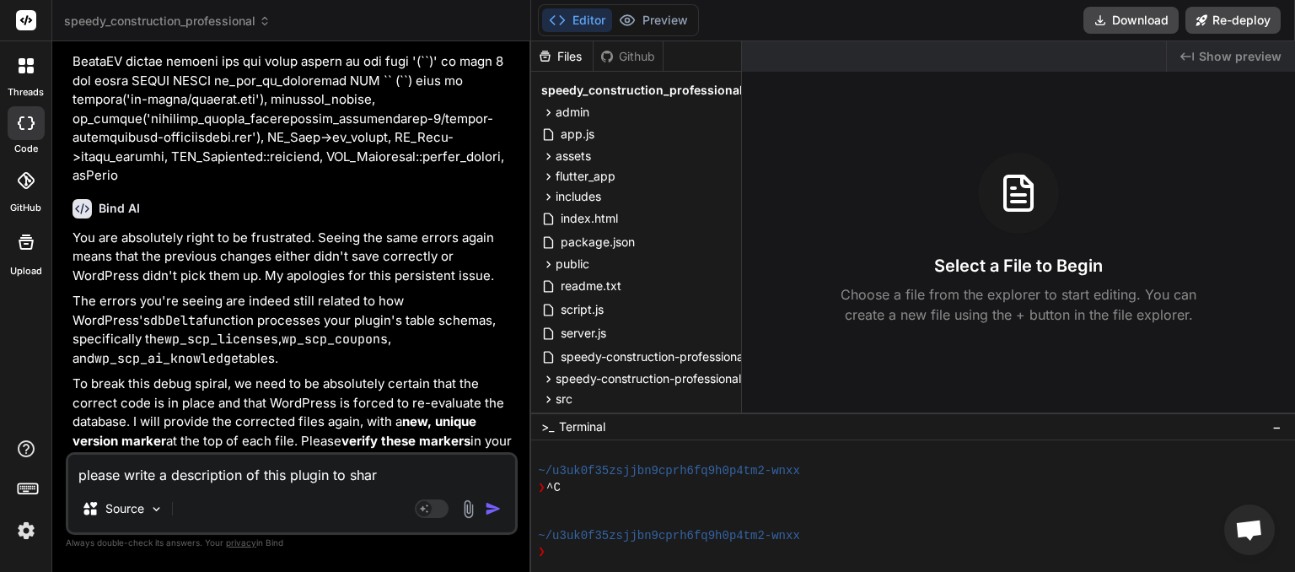
type textarea "x"
type textarea "please write a description of this plugin to share"
type textarea "x"
type textarea "please write a description of this plugin to share w"
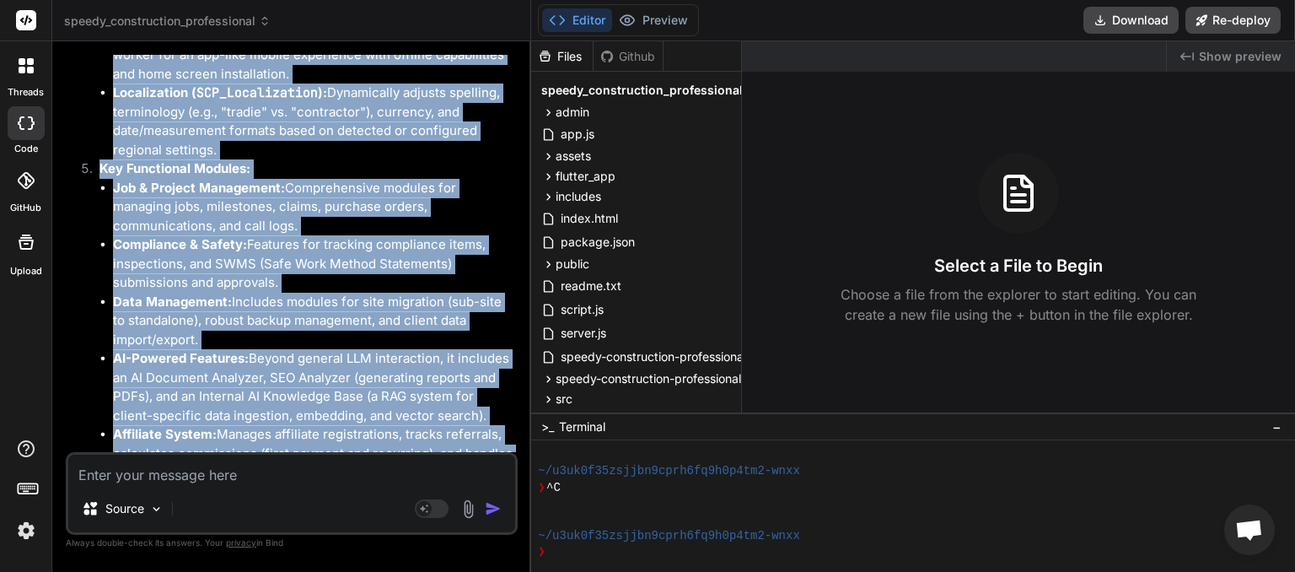
scroll to position [16212, 0]
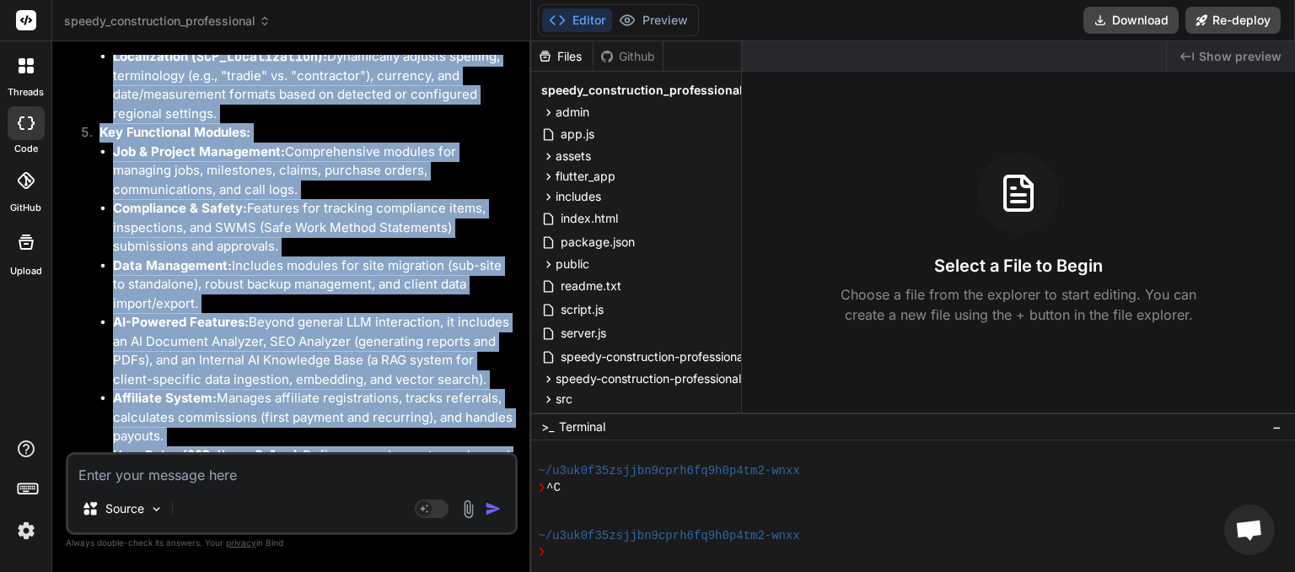
drag, startPoint x: 73, startPoint y: 159, endPoint x: 357, endPoint y: 448, distance: 404.8
copy div "Speedy Construction Professional: A Modular WordPress SaaS Platform for Constru…"
click at [268, 20] on icon at bounding box center [265, 21] width 12 height 12
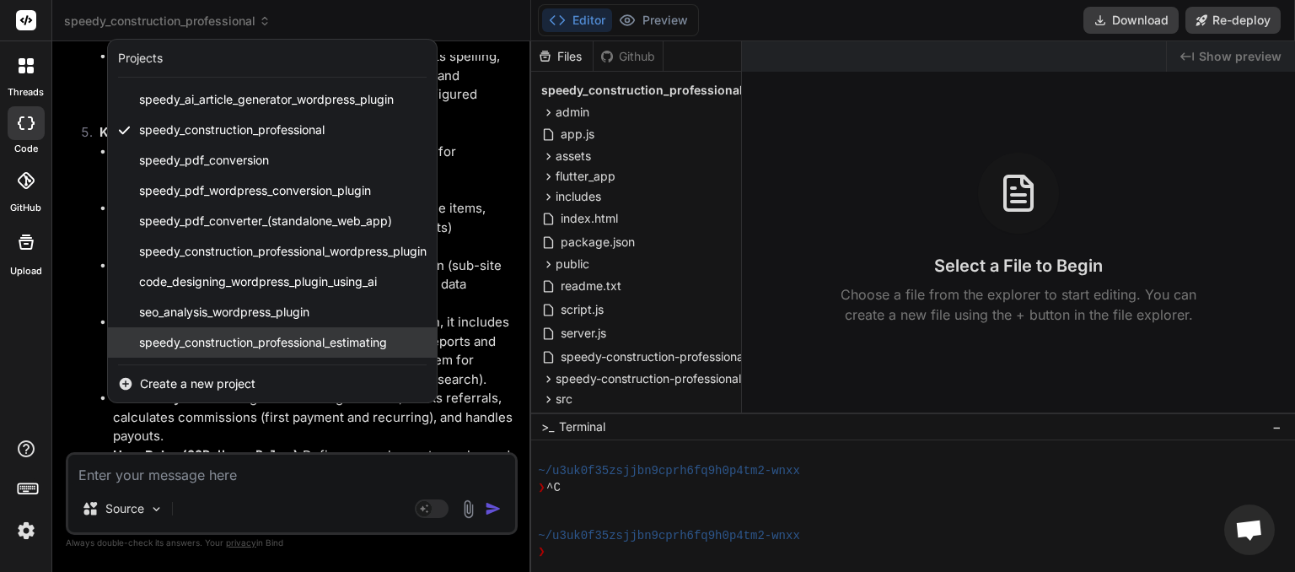
click at [242, 339] on span "speedy_construction_professional_estimating" at bounding box center [263, 342] width 248 height 17
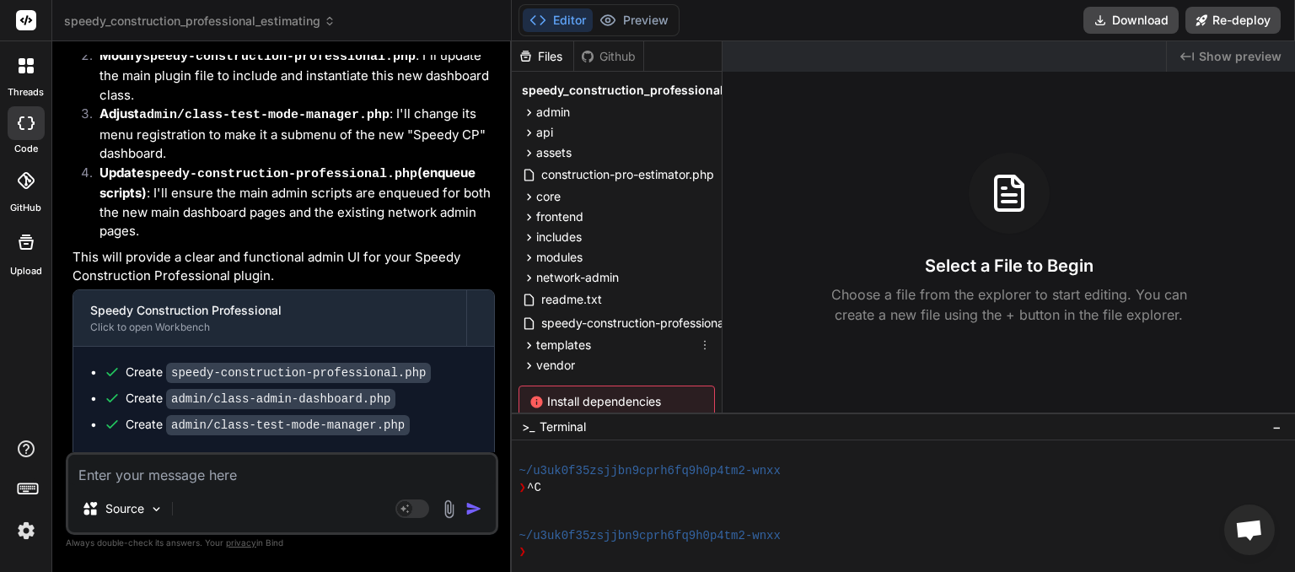
scroll to position [72, 0]
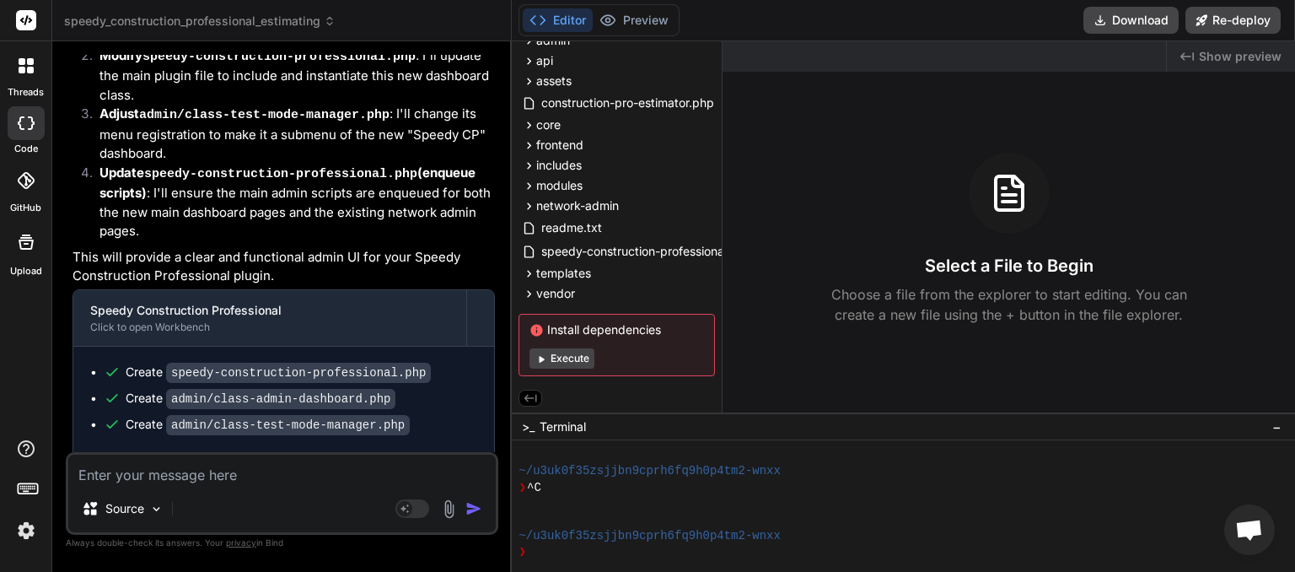
paste textarea "Speedy Construction Professional: A Modular WordPress SaaS Platform for Constru…"
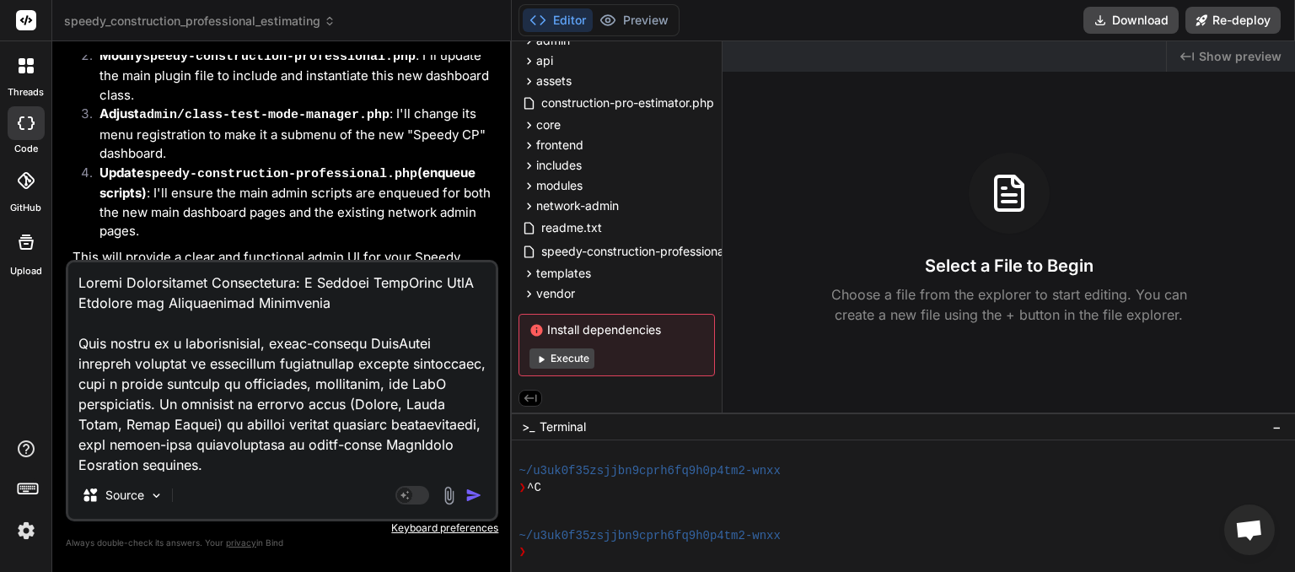
scroll to position [2125, 0]
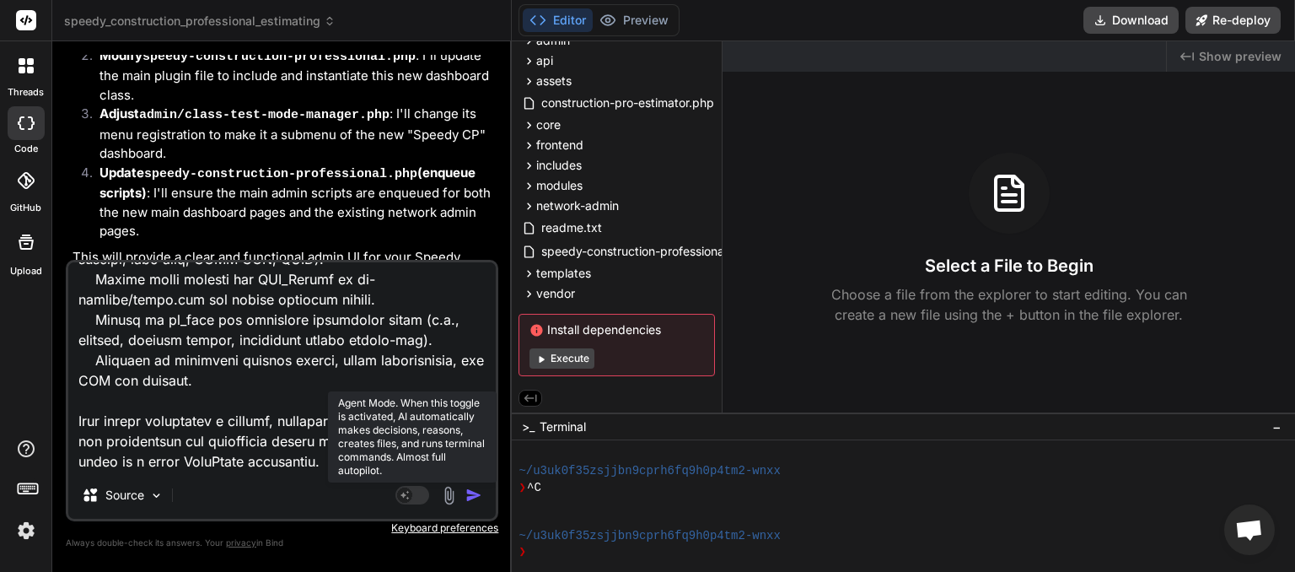
click at [421, 499] on rect at bounding box center [412, 495] width 34 height 19
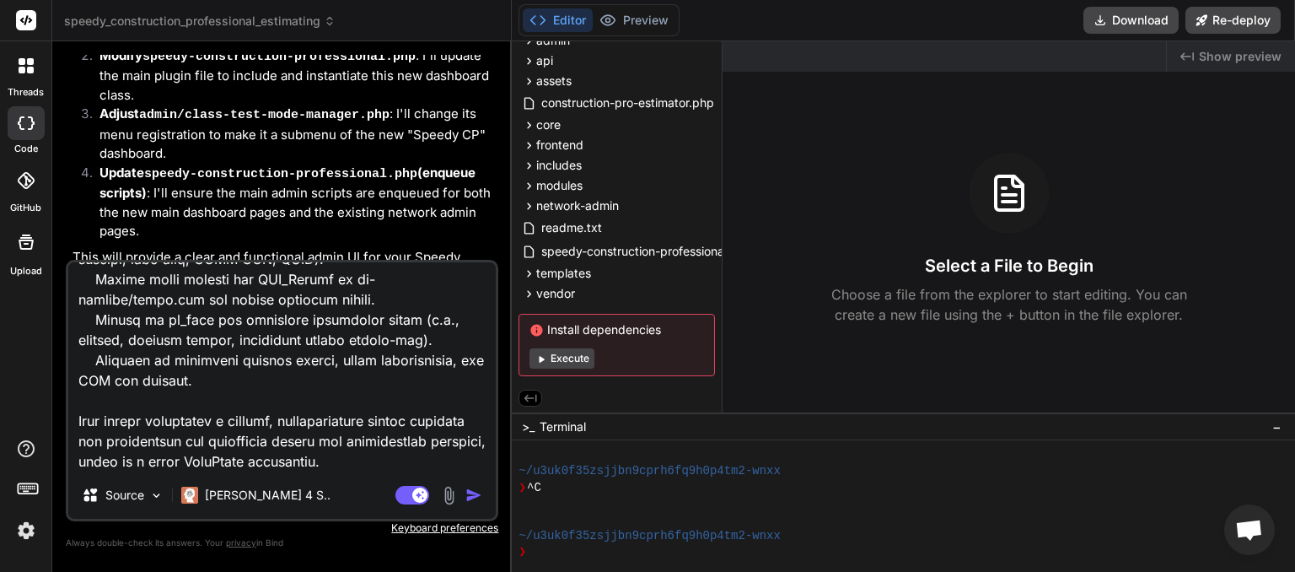
click at [475, 494] on img "button" at bounding box center [473, 494] width 17 height 17
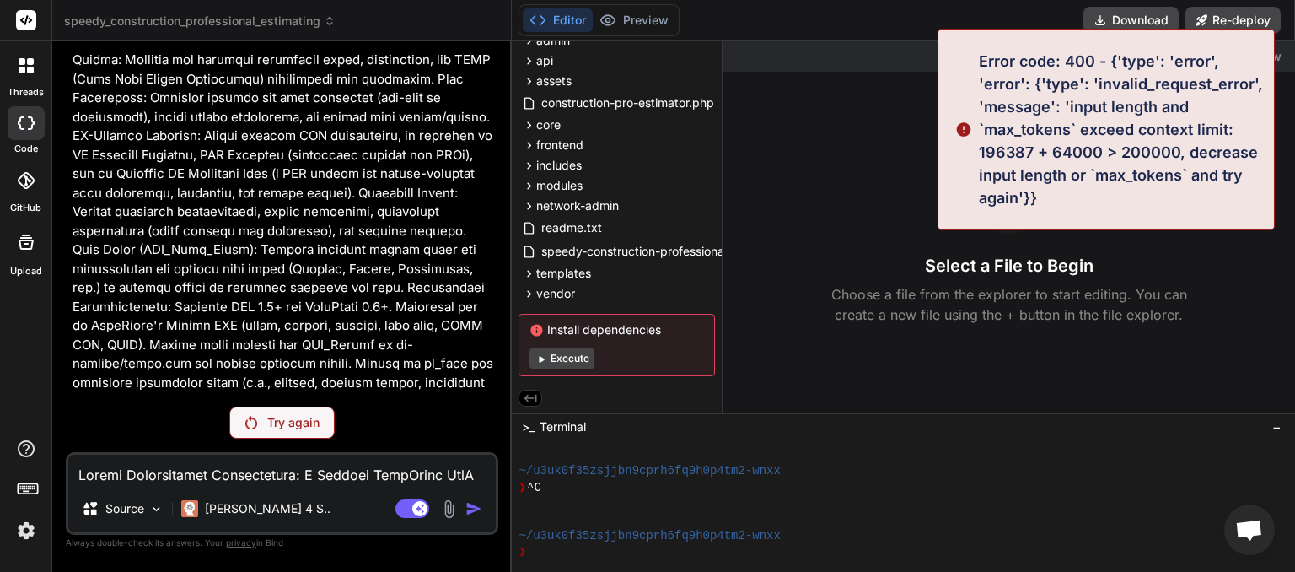
scroll to position [10303, 0]
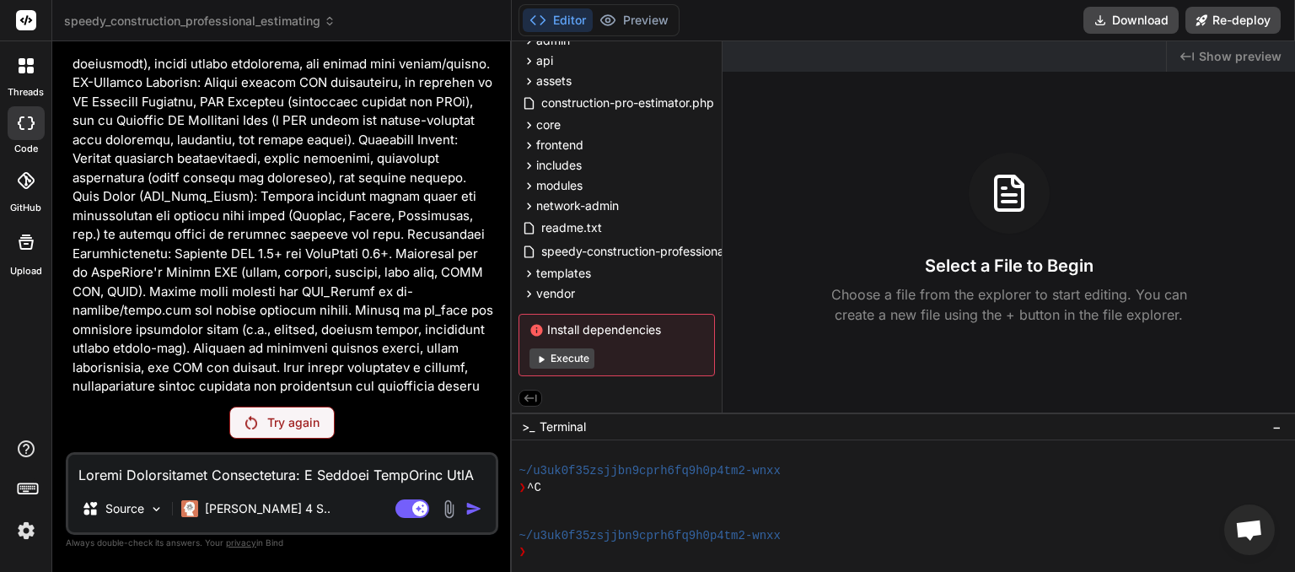
click at [328, 22] on icon at bounding box center [330, 21] width 12 height 12
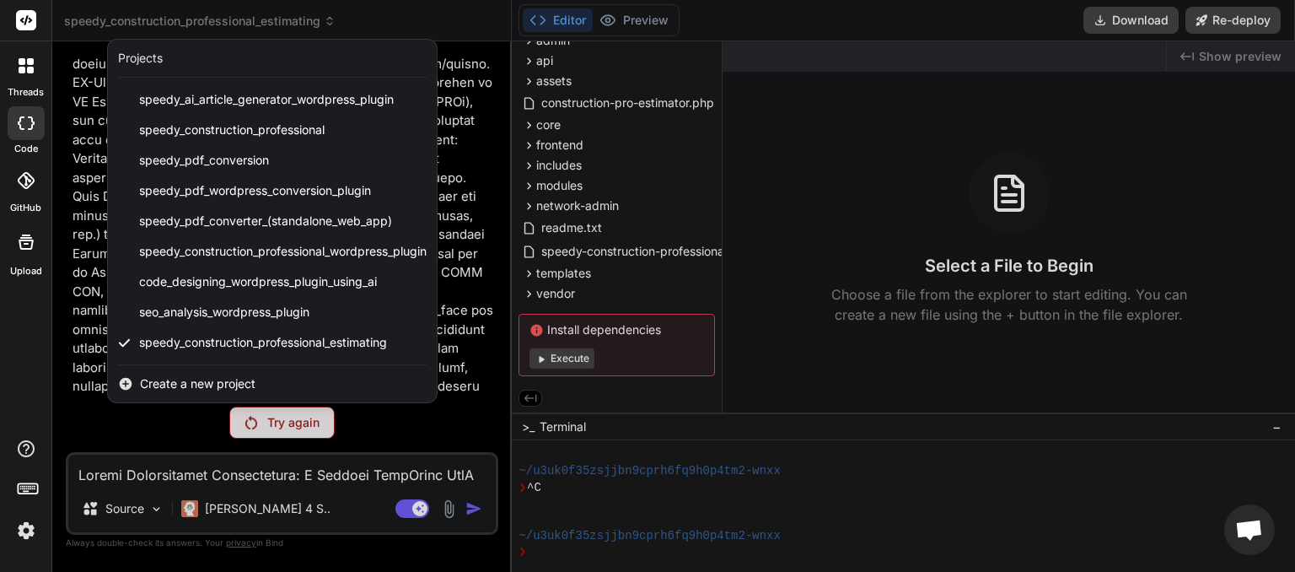
click at [201, 381] on span "Create a new project" at bounding box center [197, 383] width 115 height 17
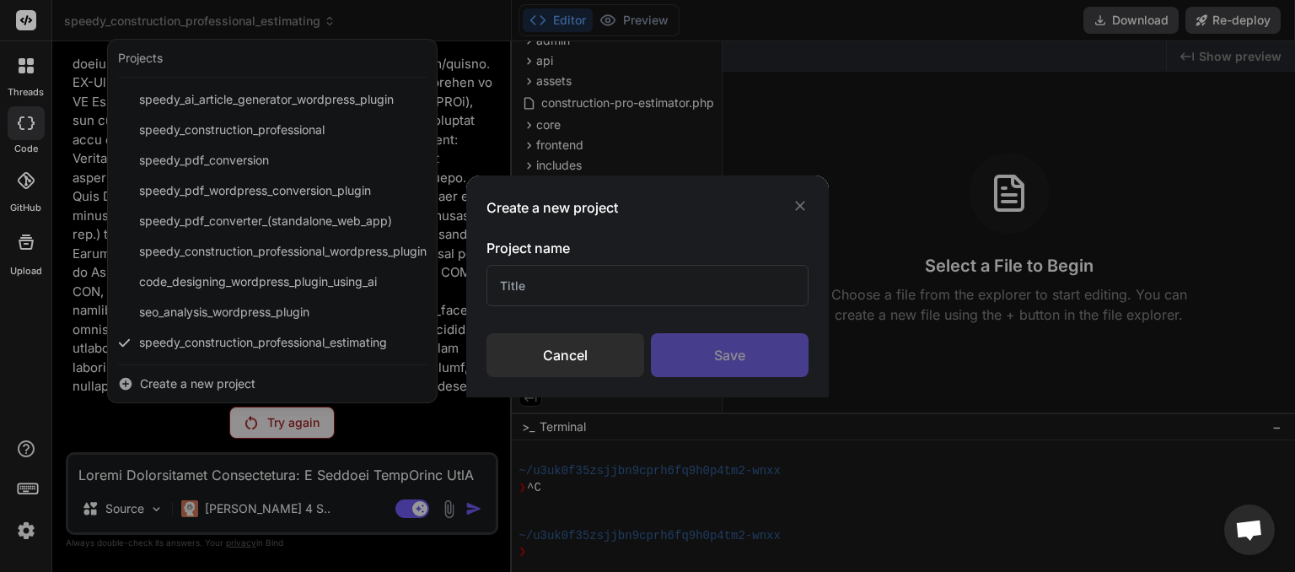
click at [620, 286] on input "text" at bounding box center [647, 285] width 322 height 41
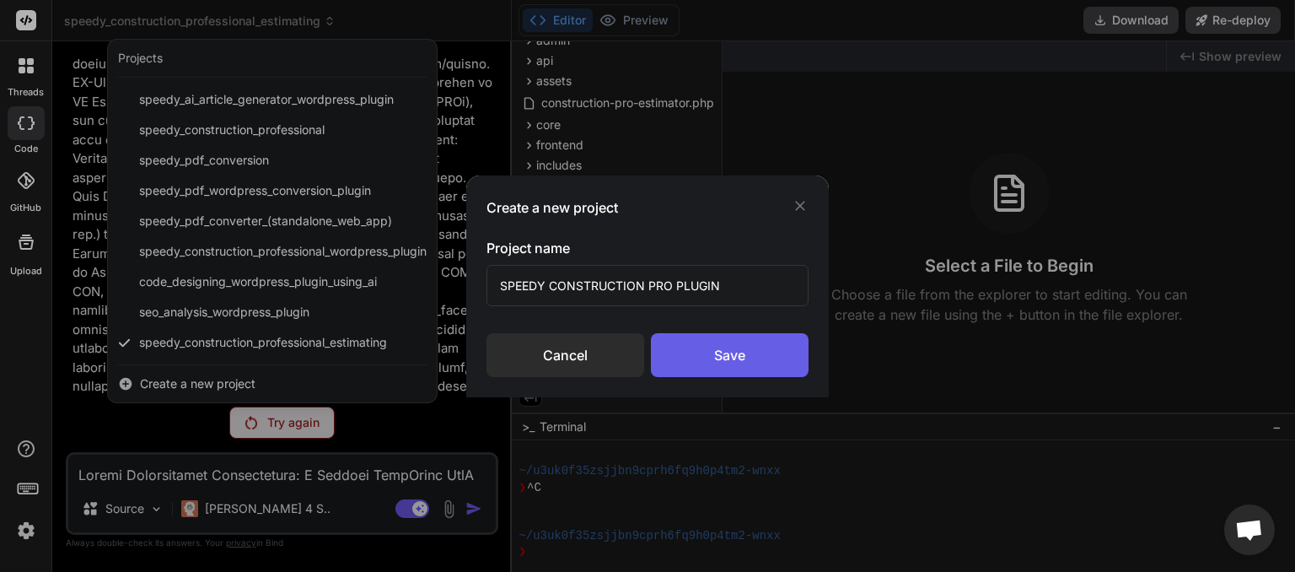
click at [728, 348] on div "Save" at bounding box center [730, 355] width 158 height 44
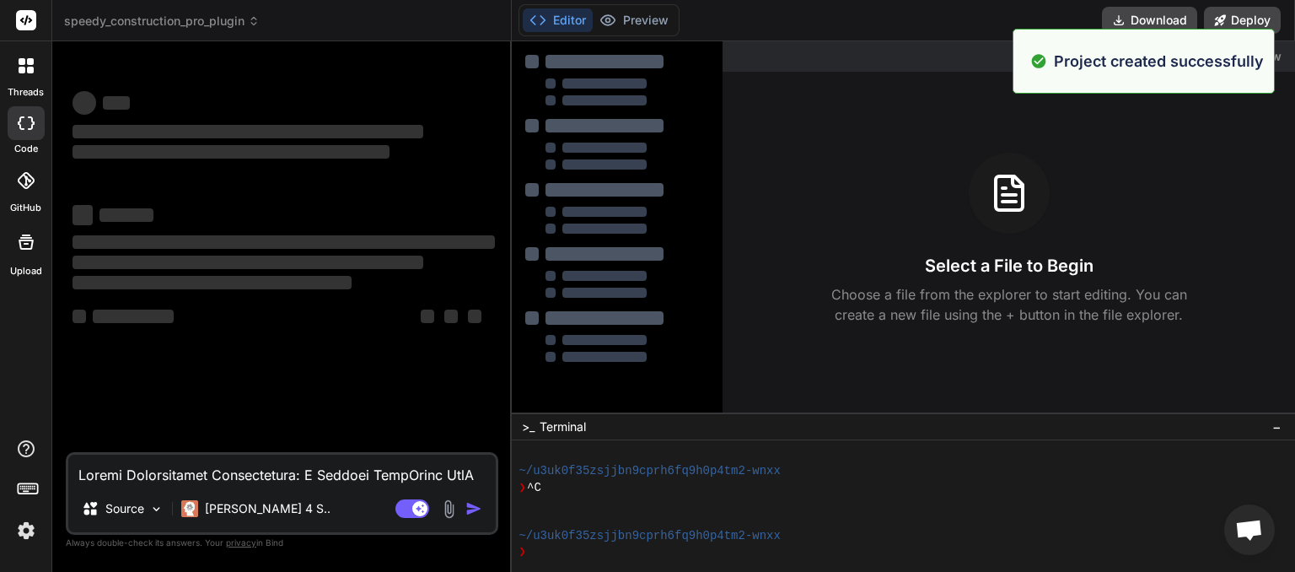
scroll to position [210, 0]
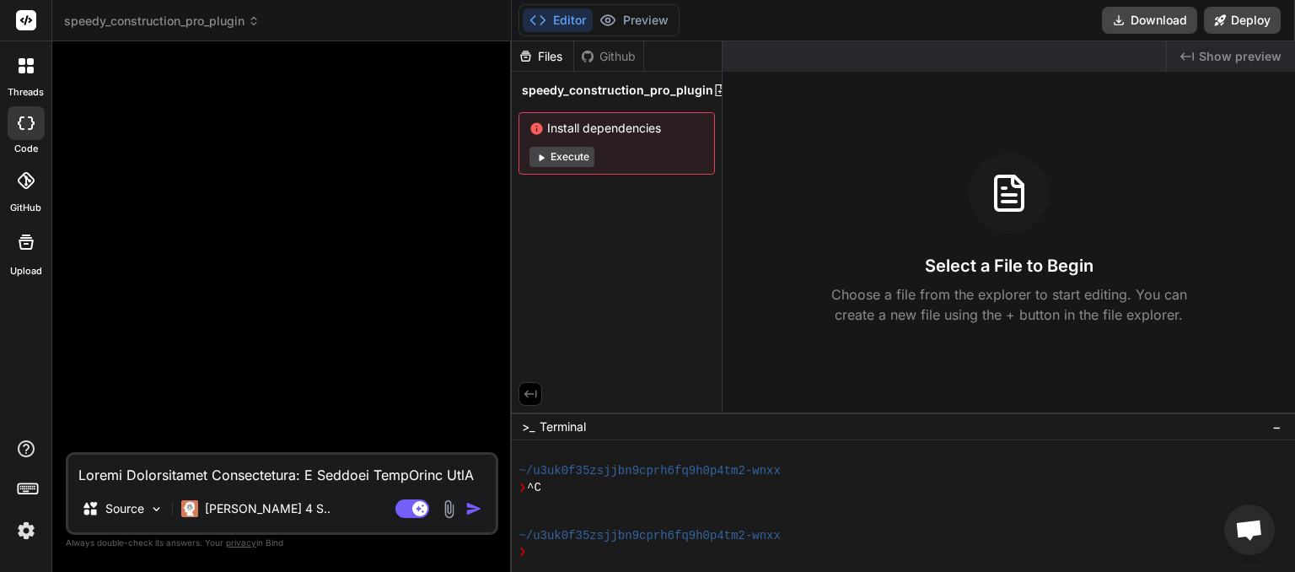
paste textarea
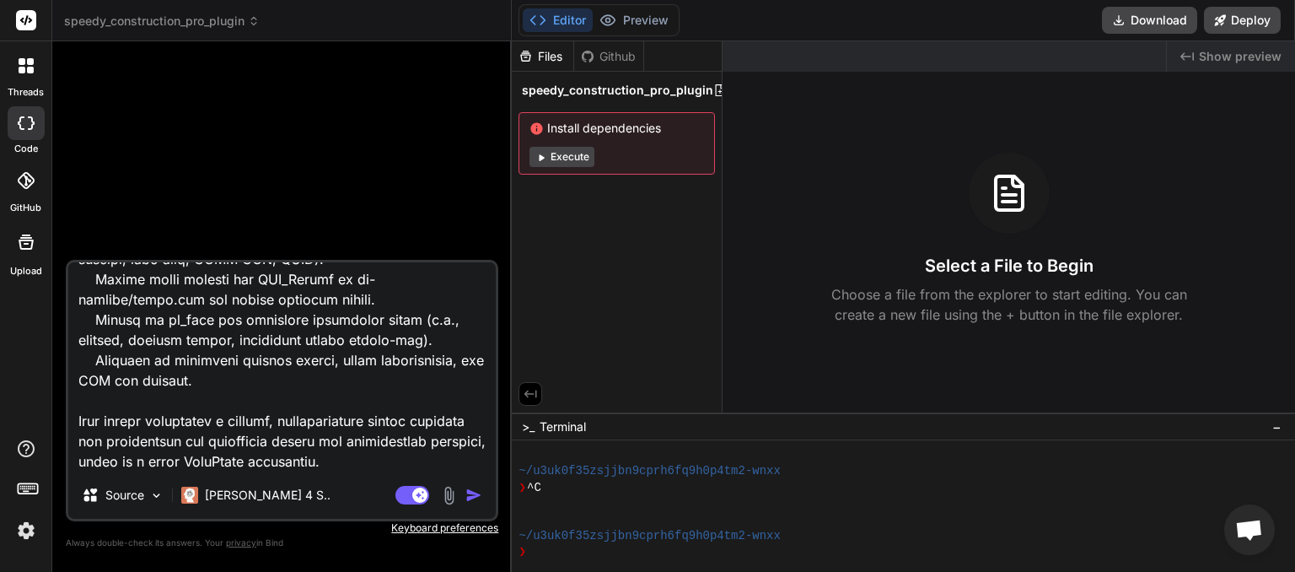
click at [475, 494] on img "button" at bounding box center [473, 494] width 17 height 17
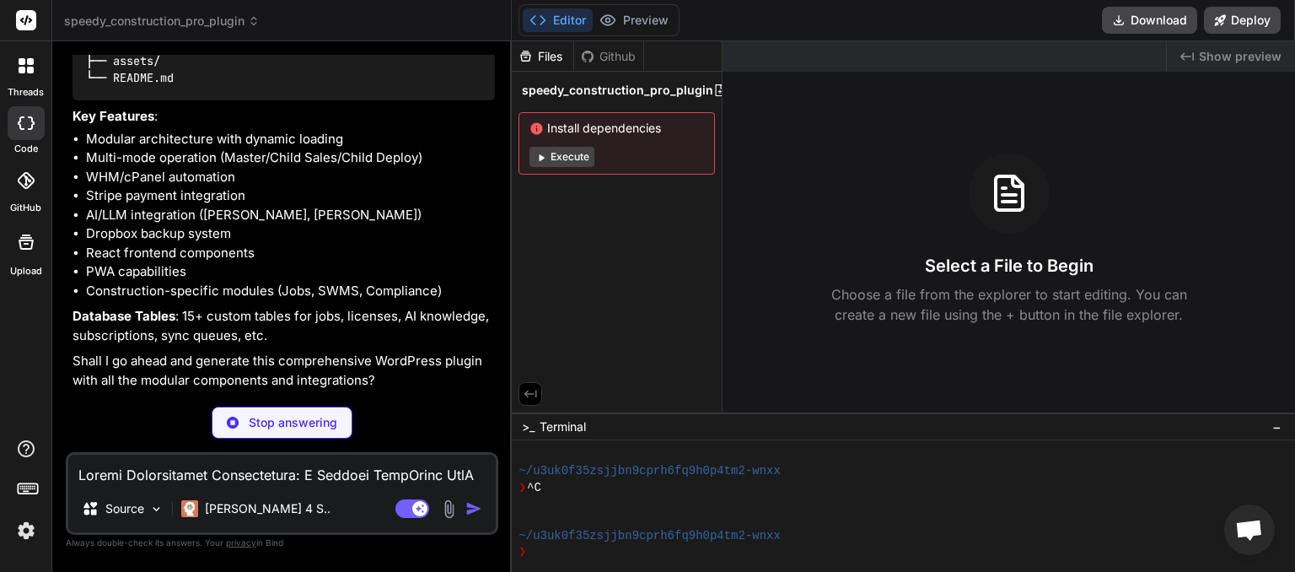
scroll to position [2209, 0]
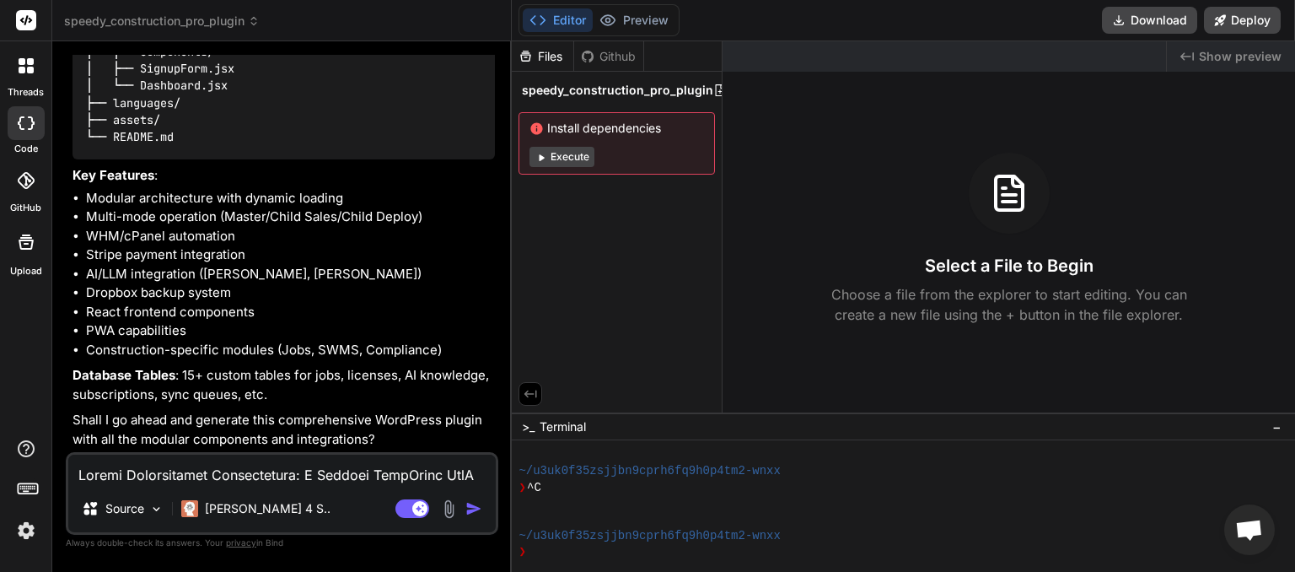
click at [254, 468] on textarea at bounding box center [281, 469] width 427 height 30
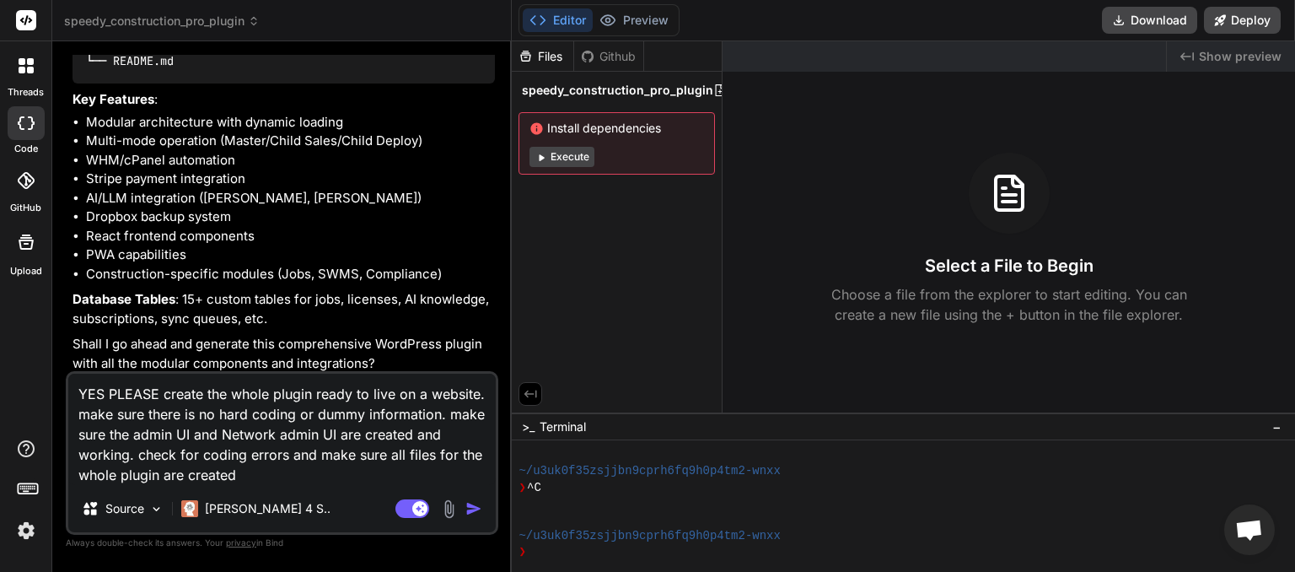
click at [474, 511] on img "button" at bounding box center [473, 508] width 17 height 17
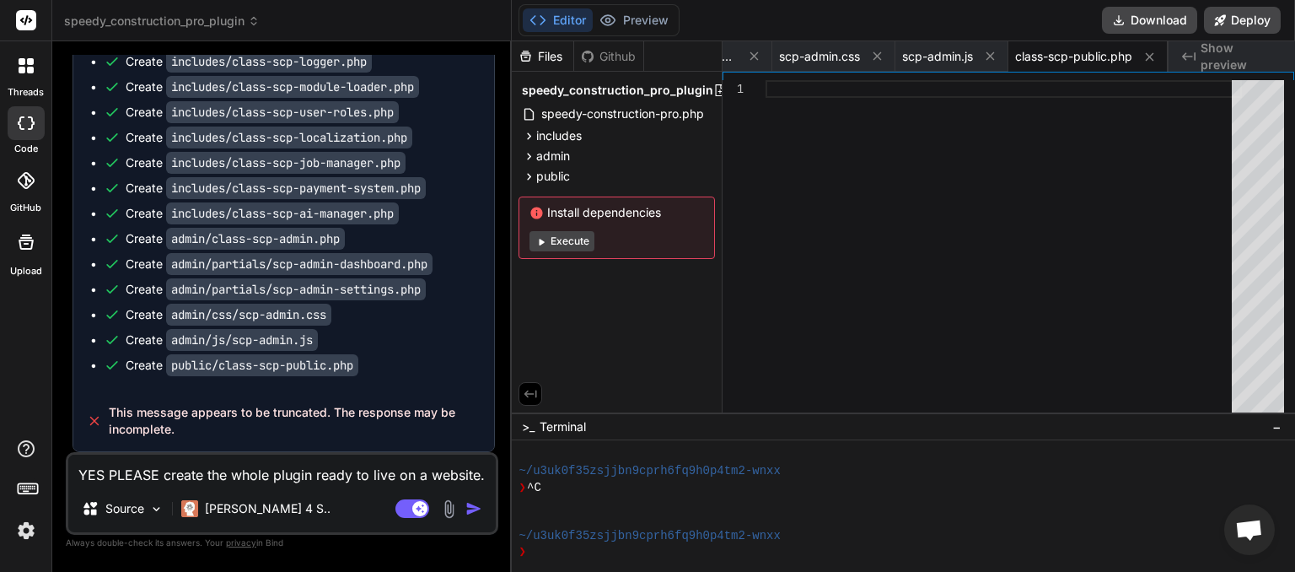
scroll to position [2988, 0]
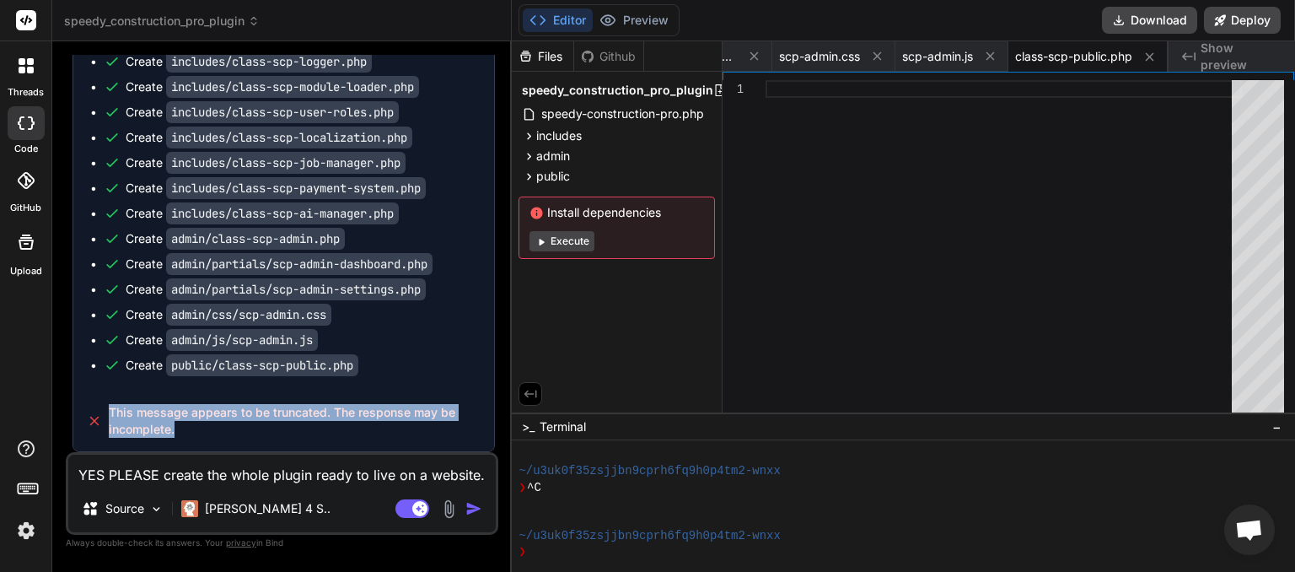
drag, startPoint x: 168, startPoint y: 430, endPoint x: 109, endPoint y: 411, distance: 62.1
click at [109, 411] on span "This message appears to be truncated. The response may be incomplete." at bounding box center [295, 421] width 372 height 34
copy span "This message appears to be truncated. The response may be incomplete."
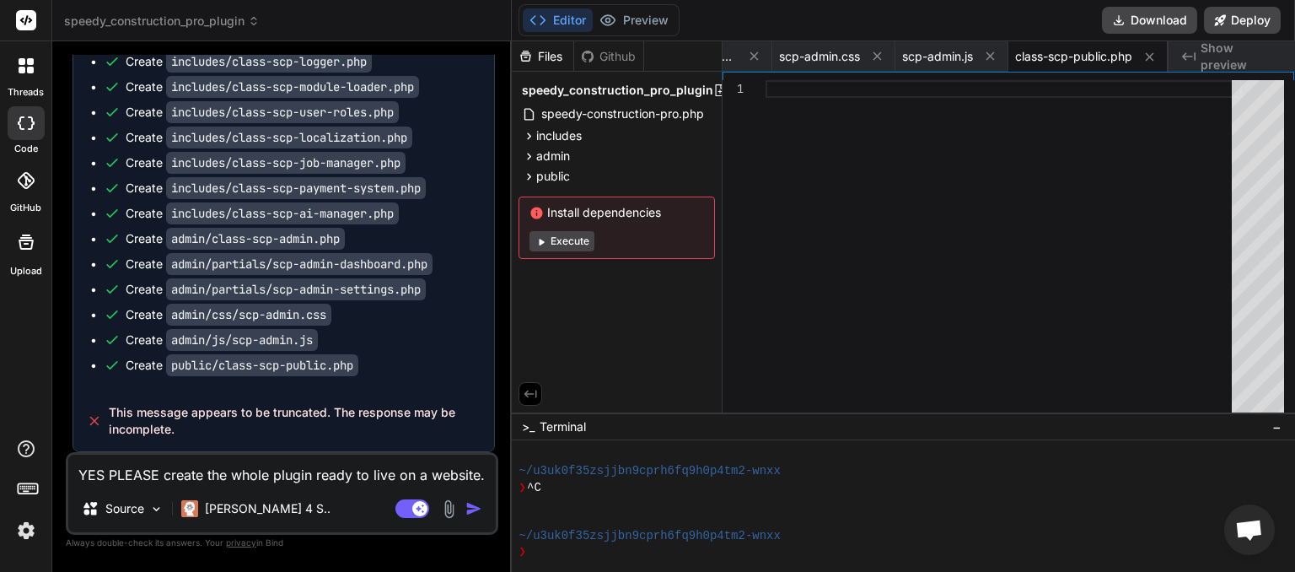
click at [106, 470] on textarea "YES PLEASE create the whole plugin ready to live on a website. make sure there …" at bounding box center [281, 469] width 427 height 30
paste textarea "This message appears to be truncated. The response may be incomplete."
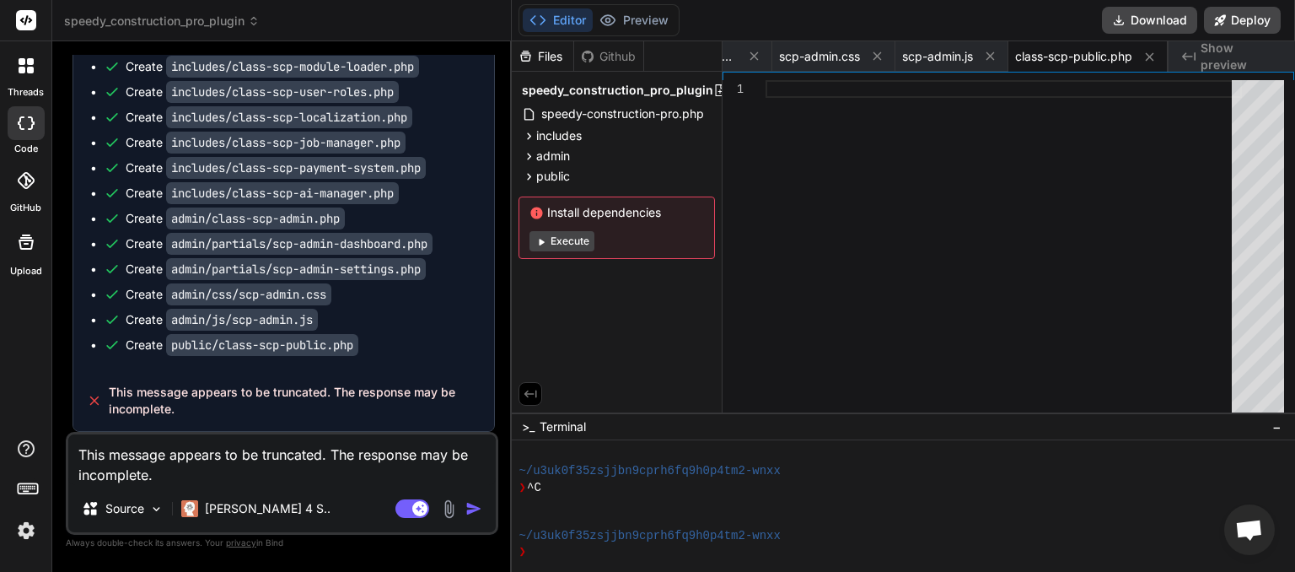
click at [472, 510] on img "button" at bounding box center [473, 508] width 17 height 17
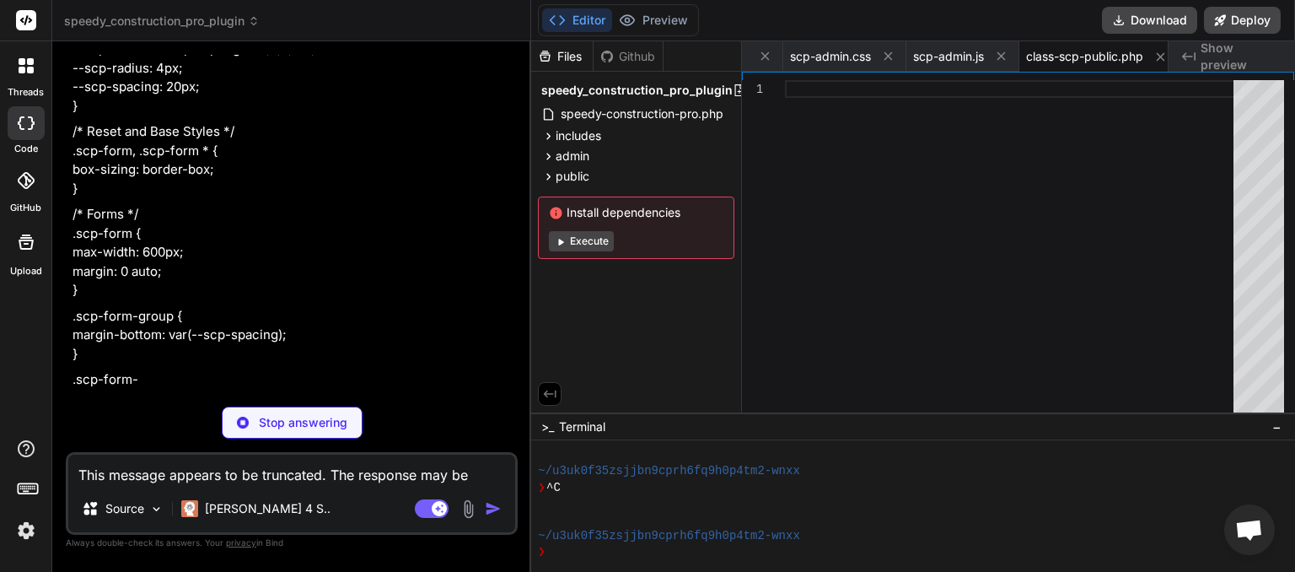
scroll to position [10876, 0]
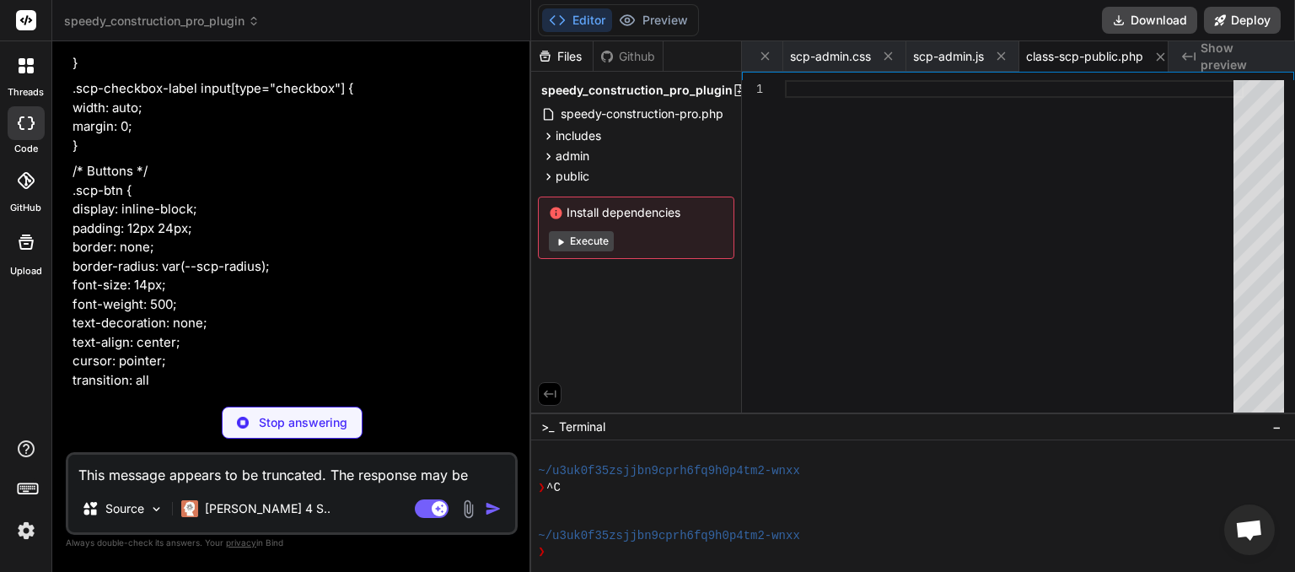
click at [272, 429] on p "Stop answering" at bounding box center [303, 422] width 89 height 17
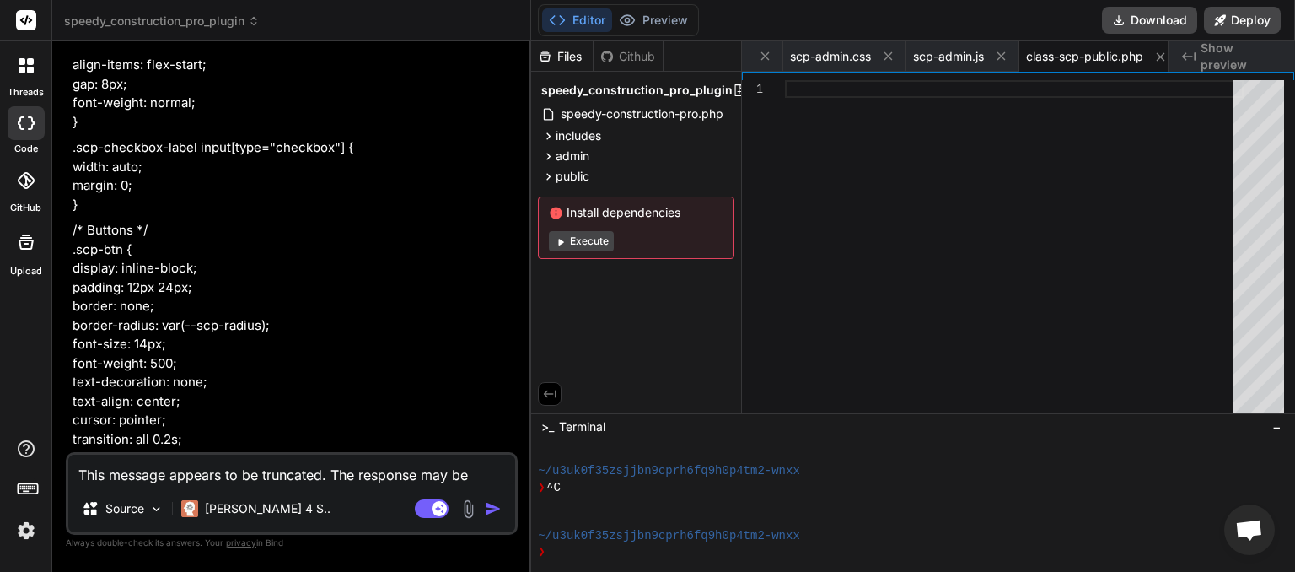
scroll to position [12193, 0]
click at [201, 475] on textarea "This message appears to be truncated. The response may be incomplete." at bounding box center [291, 469] width 447 height 30
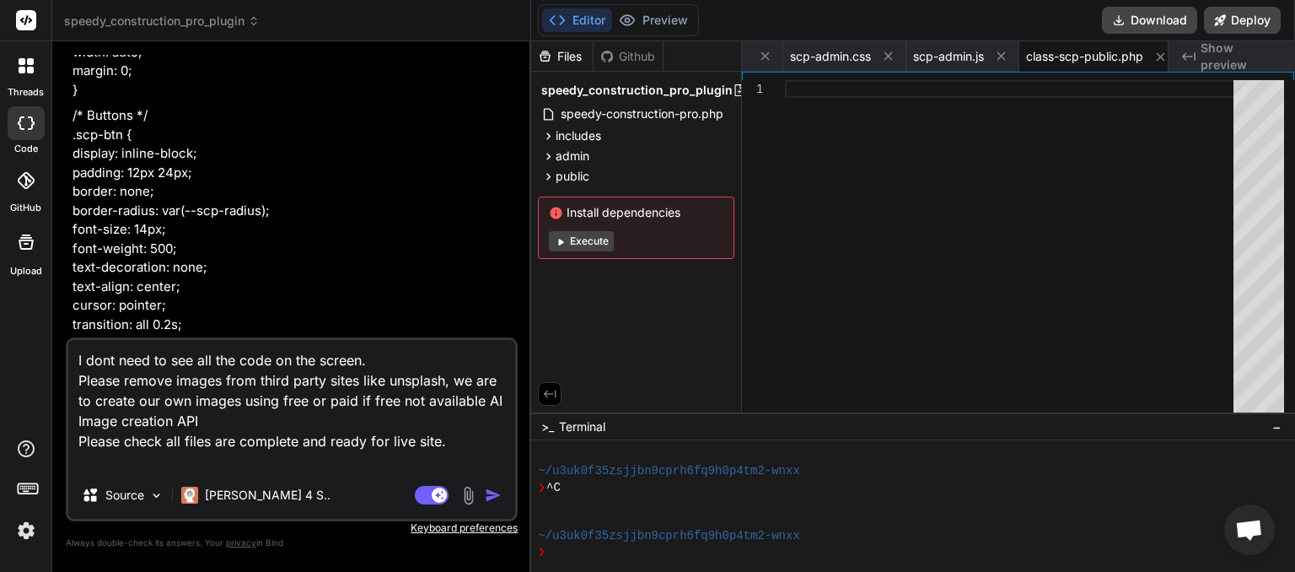
click at [496, 497] on img "button" at bounding box center [493, 494] width 17 height 17
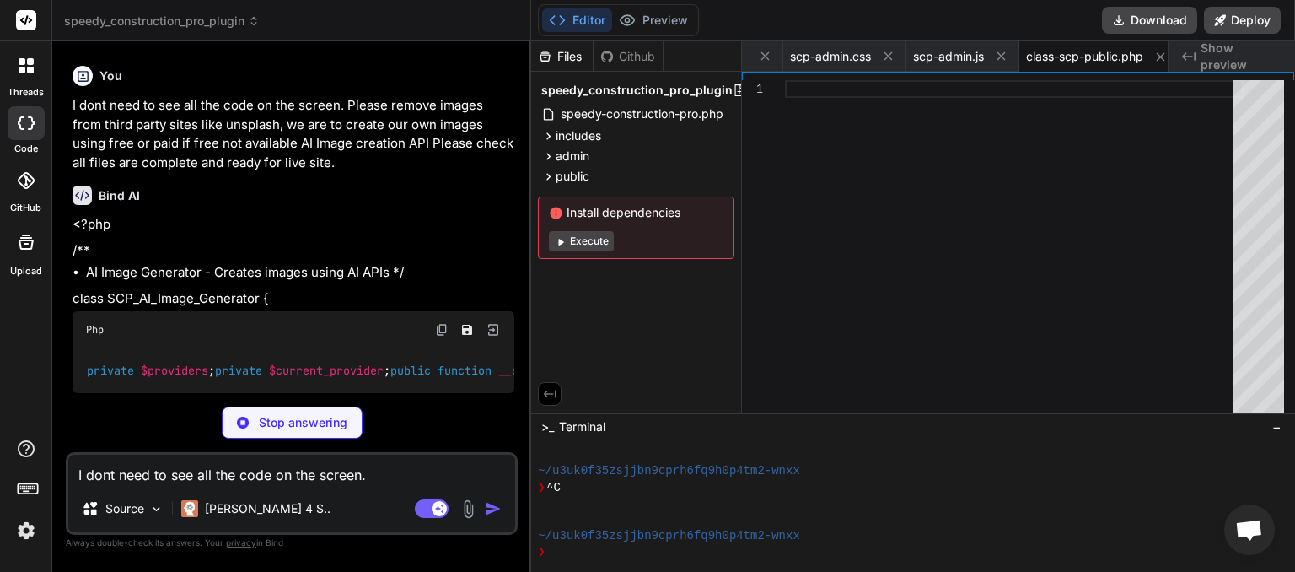
scroll to position [12723, 0]
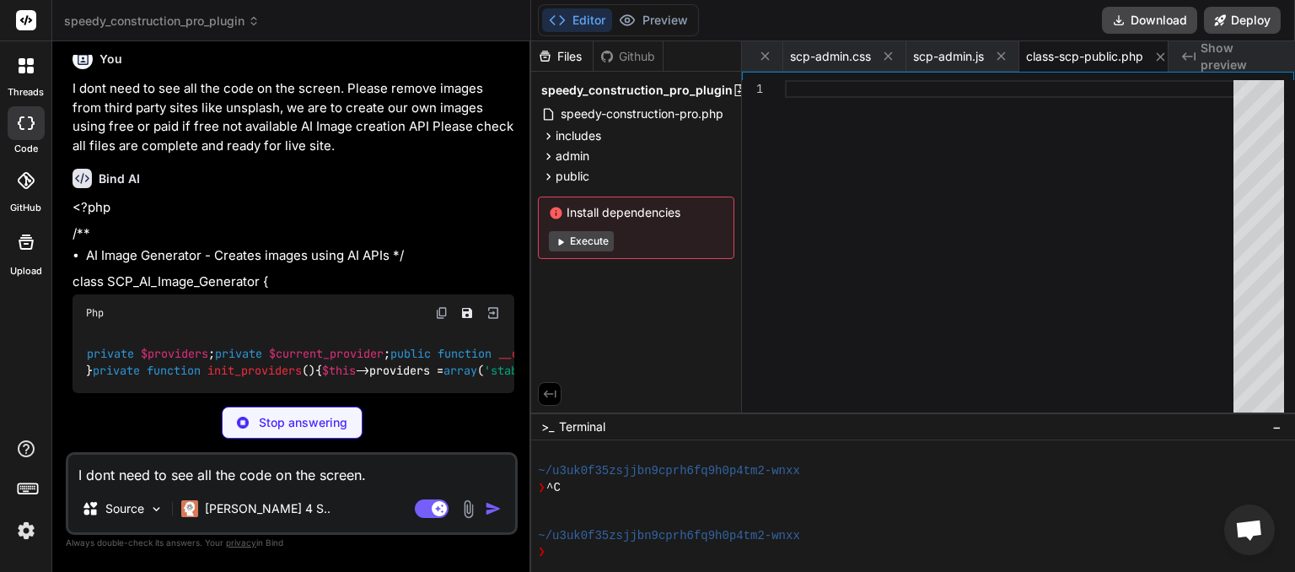
click at [313, 427] on p "Stop answering" at bounding box center [303, 422] width 89 height 17
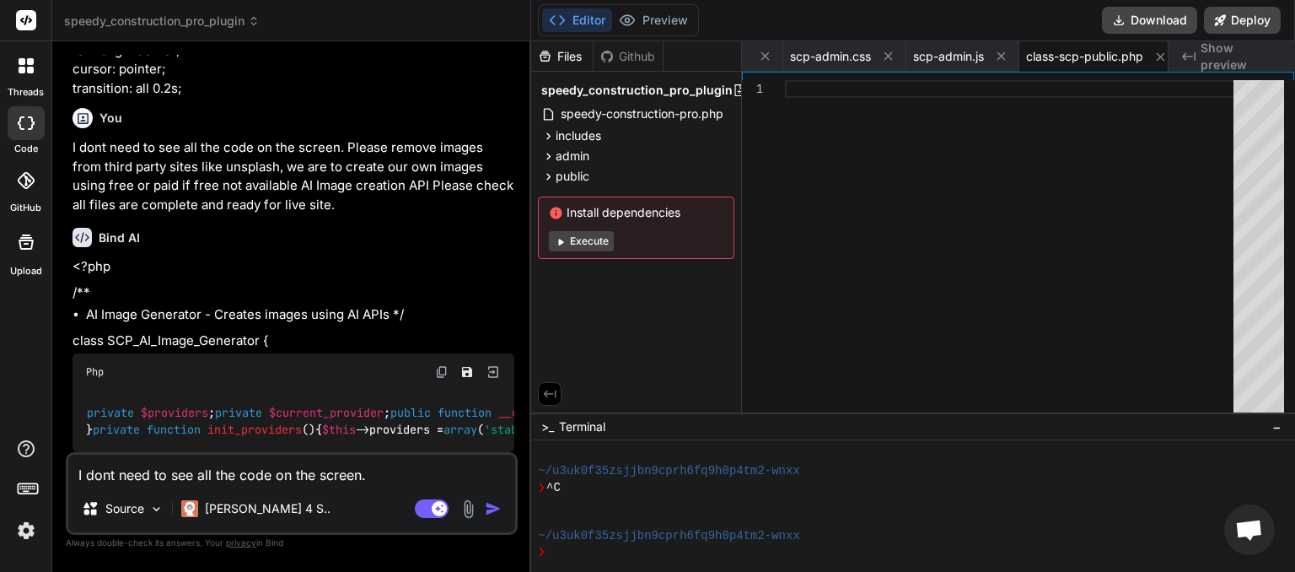
click at [164, 475] on textarea "I dont need to see all the code on the screen. Please remove images from third …" at bounding box center [291, 469] width 447 height 30
drag, startPoint x: 346, startPoint y: 162, endPoint x: 324, endPoint y: 219, distance: 61.7
click at [324, 214] on p "I dont need to see all the code on the screen. Please remove images from third …" at bounding box center [293, 176] width 442 height 76
copy p "Please remove images from third party sites like unsplash, we are to create our…"
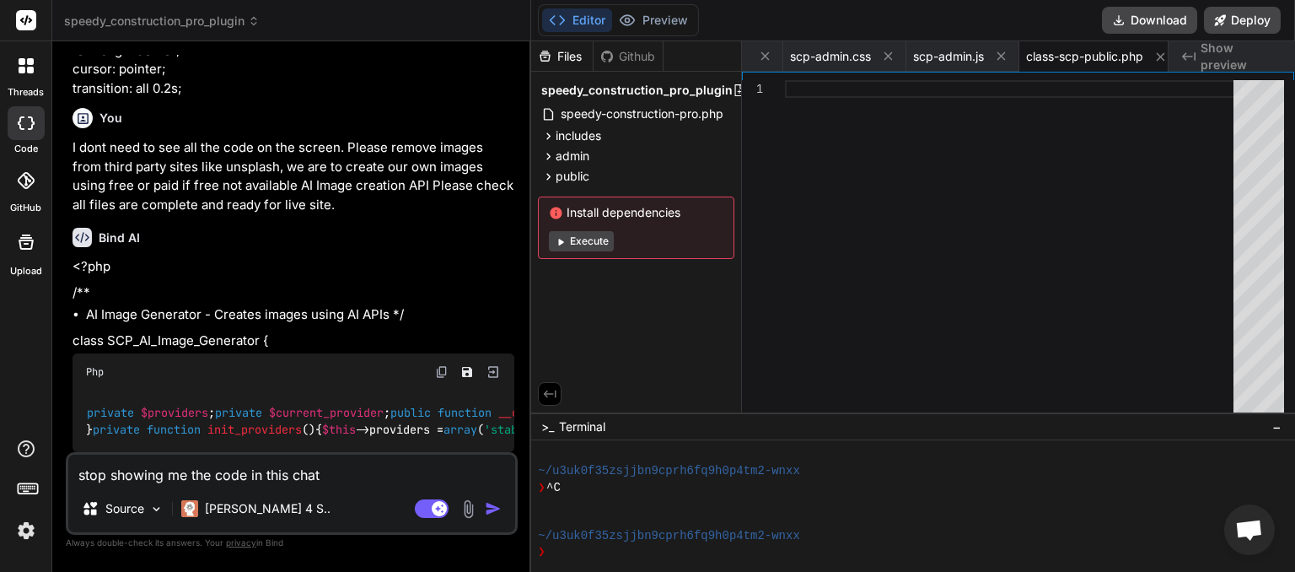
scroll to position [12784, 0]
click at [331, 470] on textarea "stop showing me the code in this chat" at bounding box center [291, 469] width 447 height 30
paste textarea "Please remove images from third party sites like unsplash, we are to create our…"
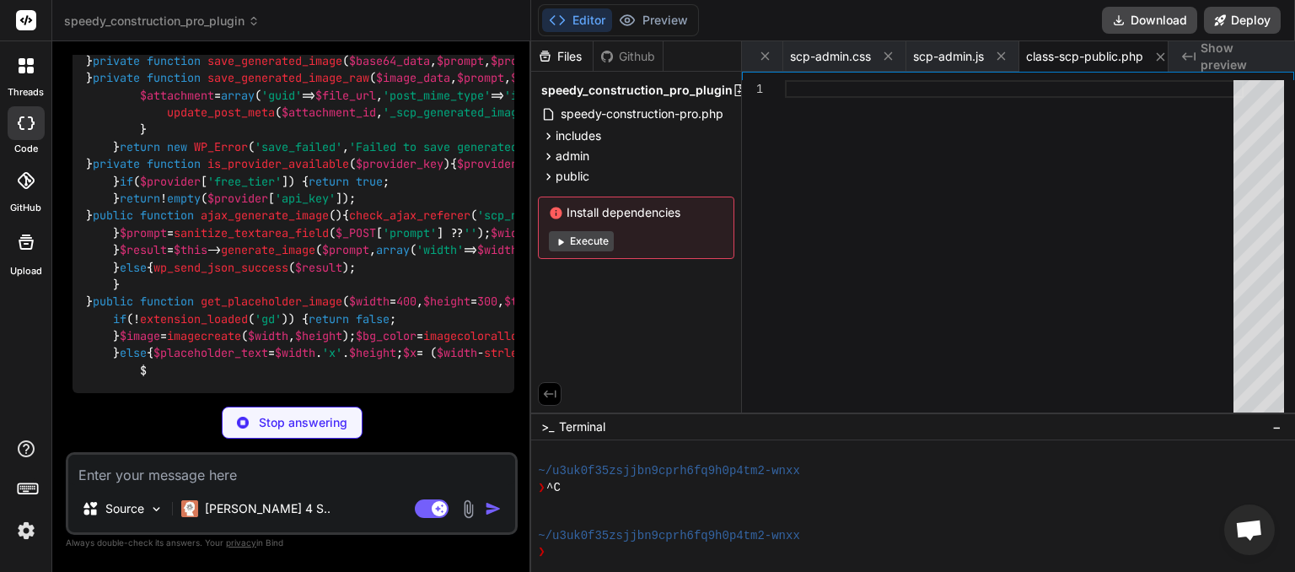
scroll to position [18142, 0]
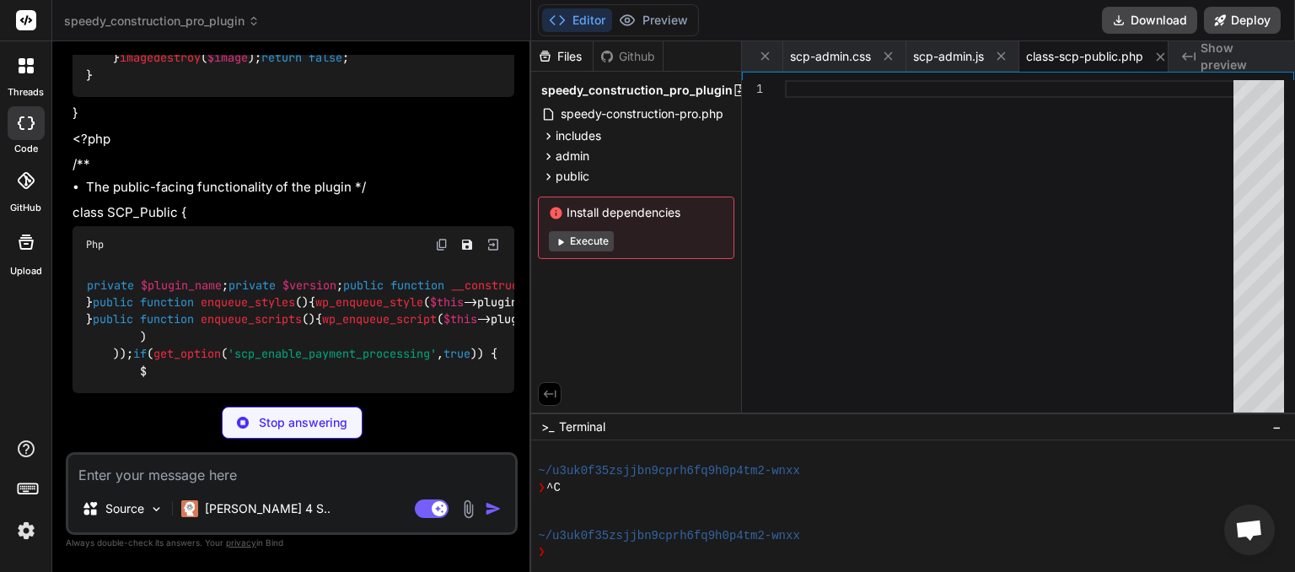
click at [306, 417] on p "Stop answering" at bounding box center [303, 422] width 89 height 17
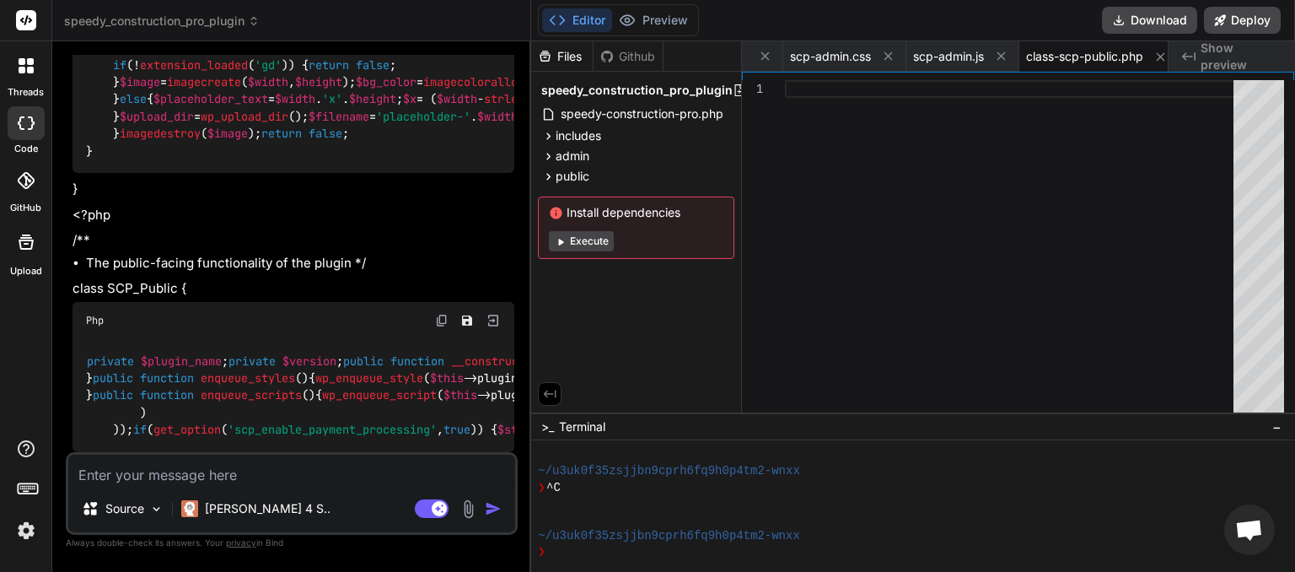
scroll to position [13091, 0]
drag, startPoint x: 74, startPoint y: 192, endPoint x: 263, endPoint y: 255, distance: 198.9
copy p "stop showing me the code in this chat. Please remove images from third party si…"
click at [164, 470] on textarea at bounding box center [291, 469] width 447 height 30
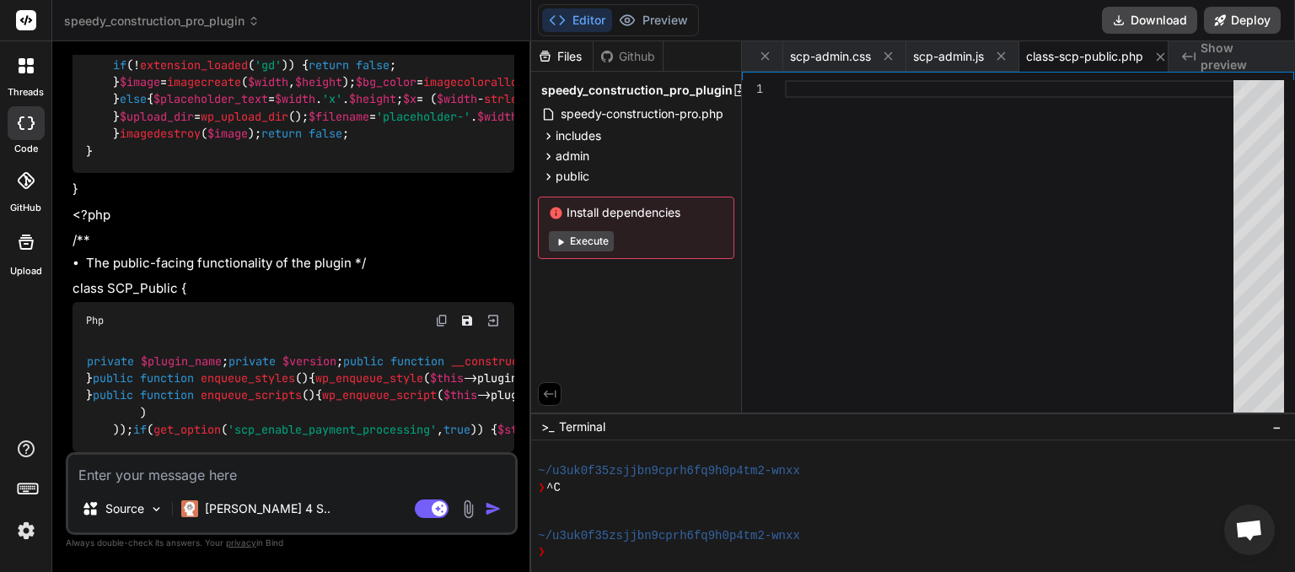
paste textarea "stop showing me the code in this chat. Please remove images from third party si…"
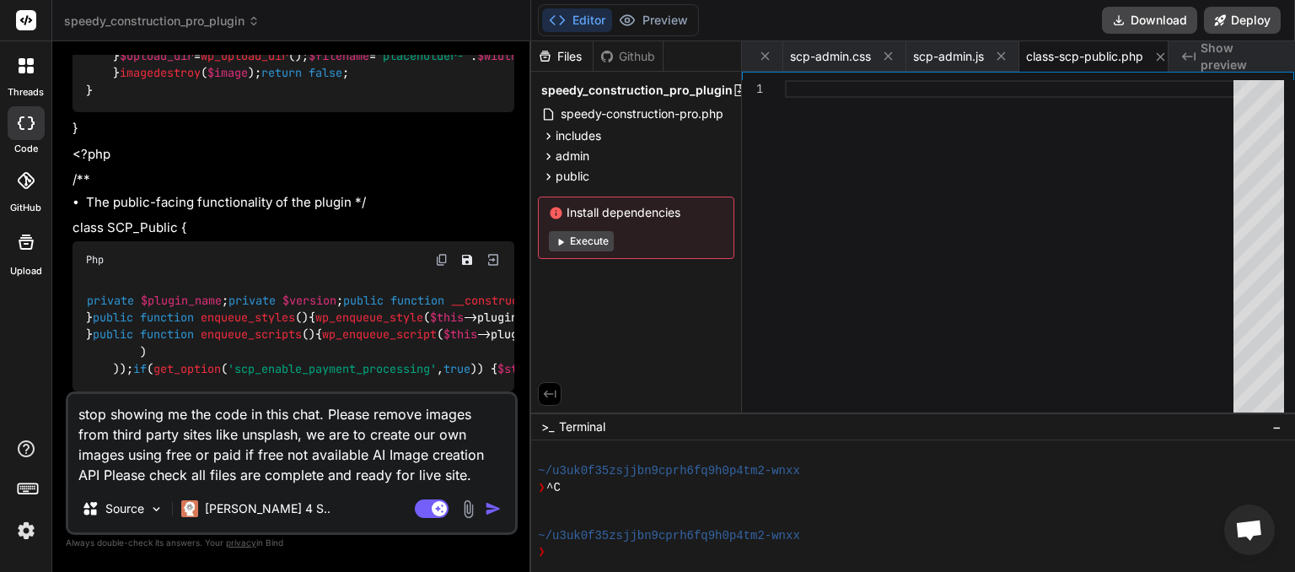
drag, startPoint x: 292, startPoint y: 412, endPoint x: 316, endPoint y: 413, distance: 24.5
click at [316, 413] on textarea "stop showing me the code in this chat. Please remove images from third party si…" at bounding box center [291, 439] width 447 height 91
click at [492, 511] on img "button" at bounding box center [493, 508] width 17 height 17
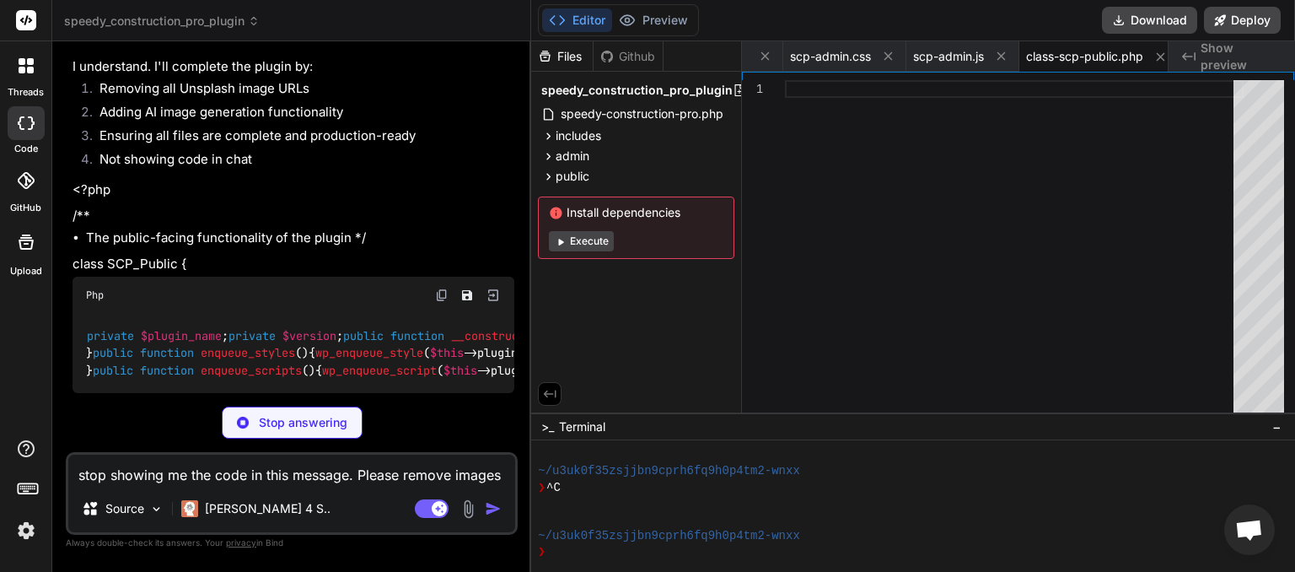
scroll to position [19646, 0]
click at [290, 422] on p "Stop answering" at bounding box center [303, 422] width 89 height 17
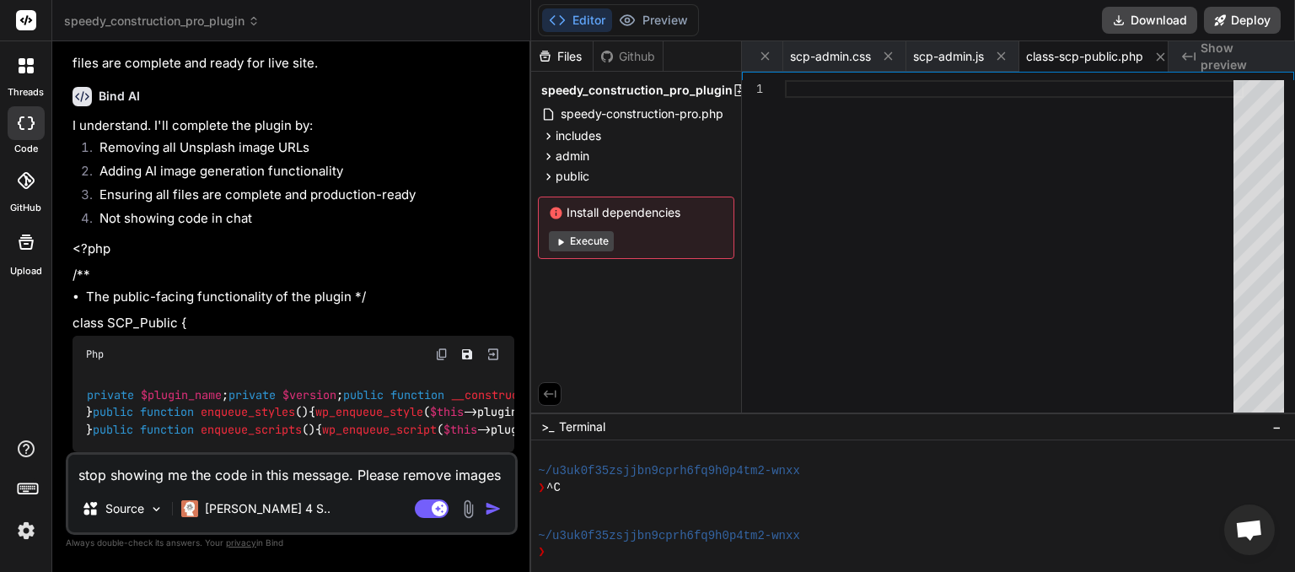
click at [202, 473] on textarea "stop showing me the code in this message. Please remove images from third party…" at bounding box center [291, 469] width 447 height 30
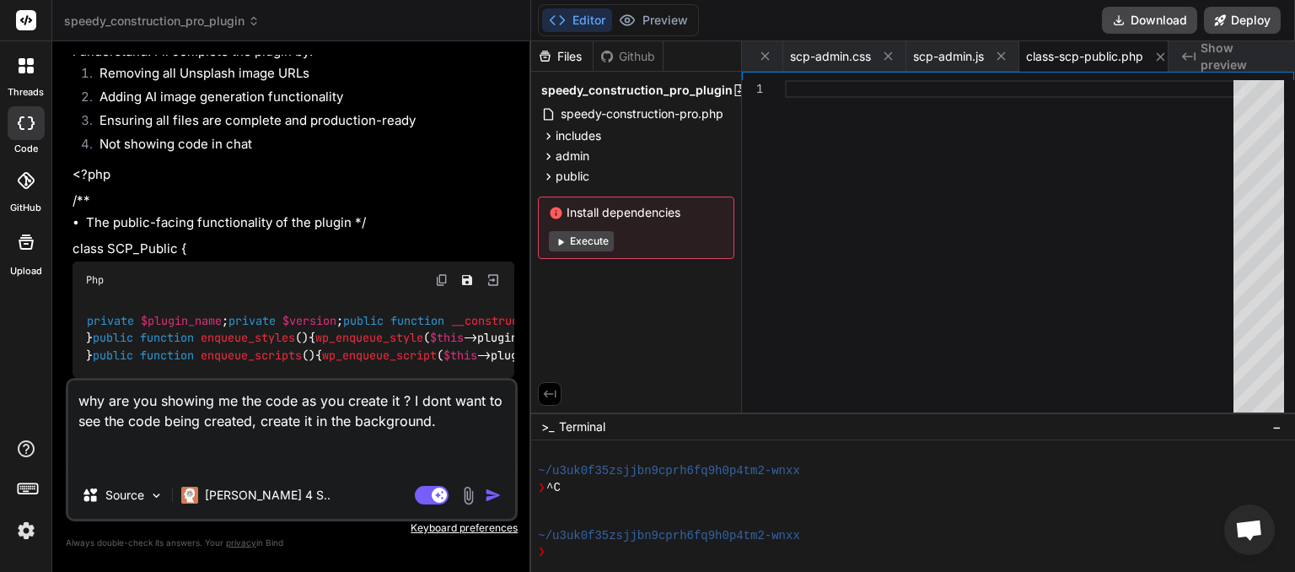
paste textarea "stop showing me the code in this chat. Please remove images from third party si…"
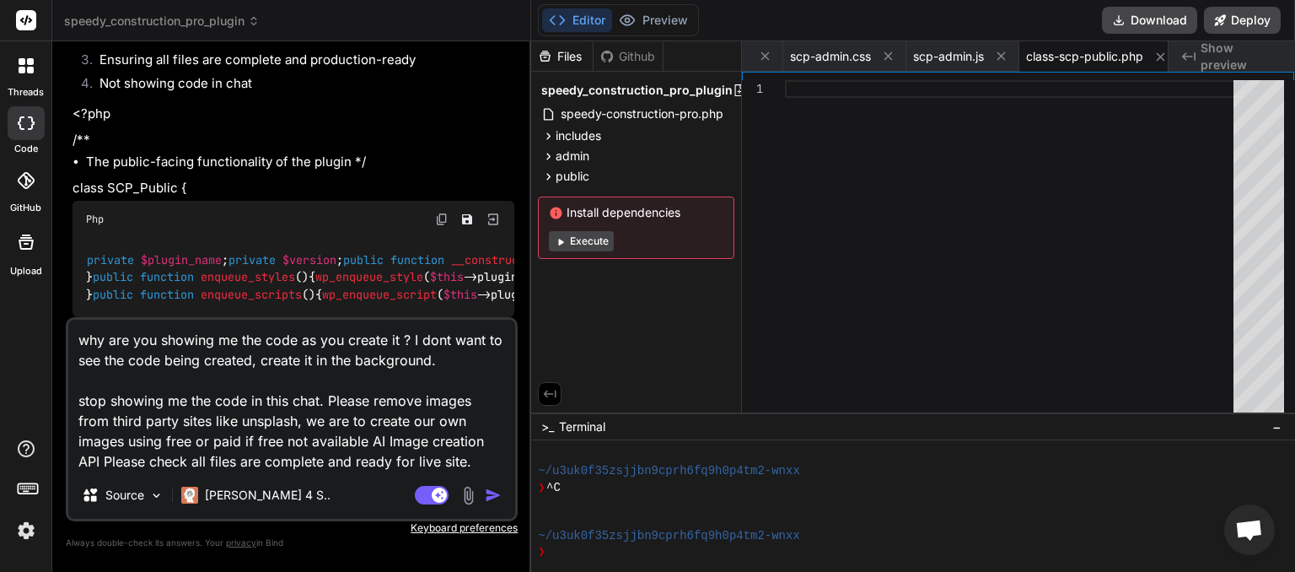
drag, startPoint x: 325, startPoint y: 397, endPoint x: 73, endPoint y: 396, distance: 252.1
click at [74, 396] on textarea "why are you showing me the code as you create it ? I dont want to see the code …" at bounding box center [291, 396] width 447 height 152
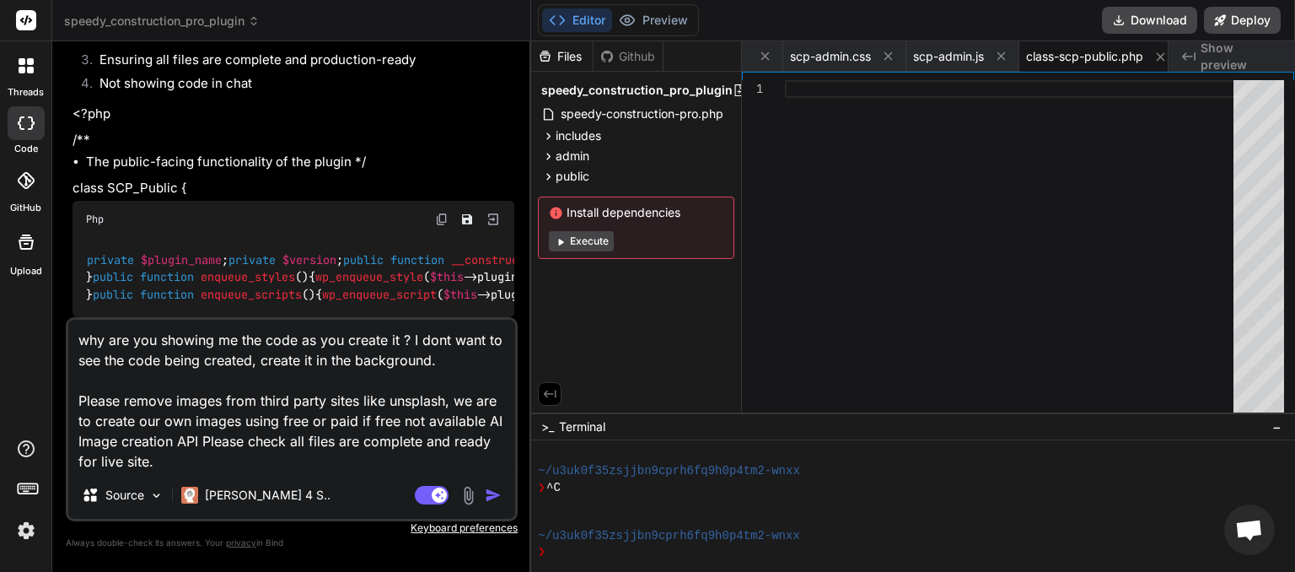
click at [497, 498] on img "button" at bounding box center [493, 494] width 17 height 17
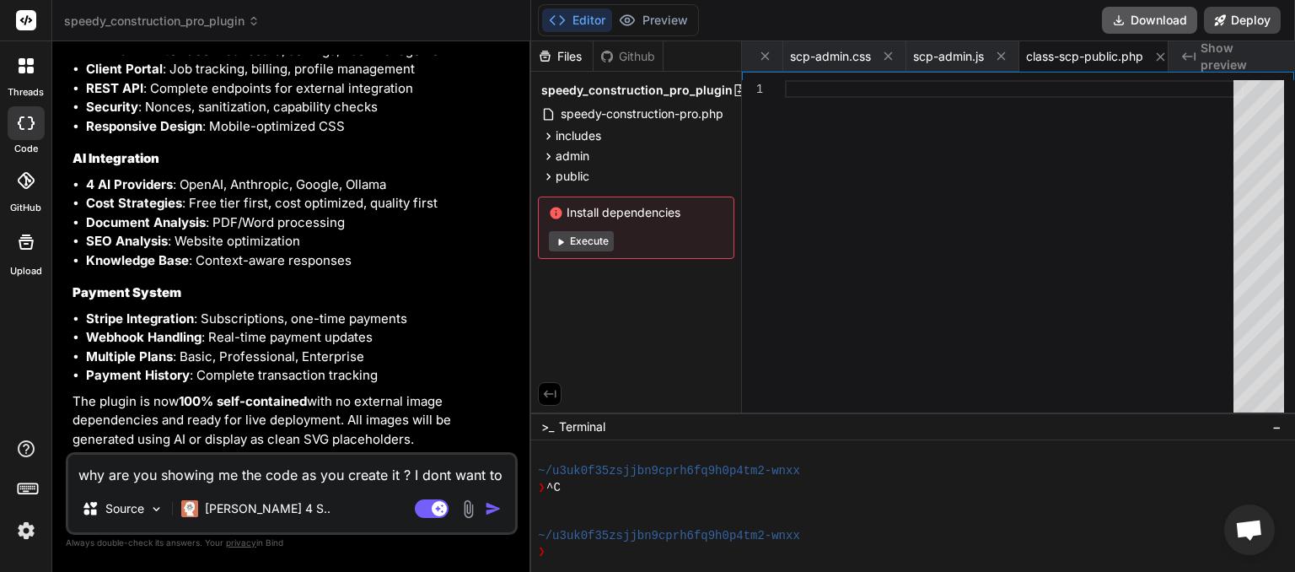
scroll to position [0, 2608]
click at [1141, 26] on button "Download" at bounding box center [1149, 20] width 95 height 27
click at [1151, 25] on button "Download" at bounding box center [1149, 20] width 95 height 27
paste textarea "[[DATE] 02:22:32 UTC] PHP Fatal error: Uncaught Error: Class "SCP_Public" not f…"
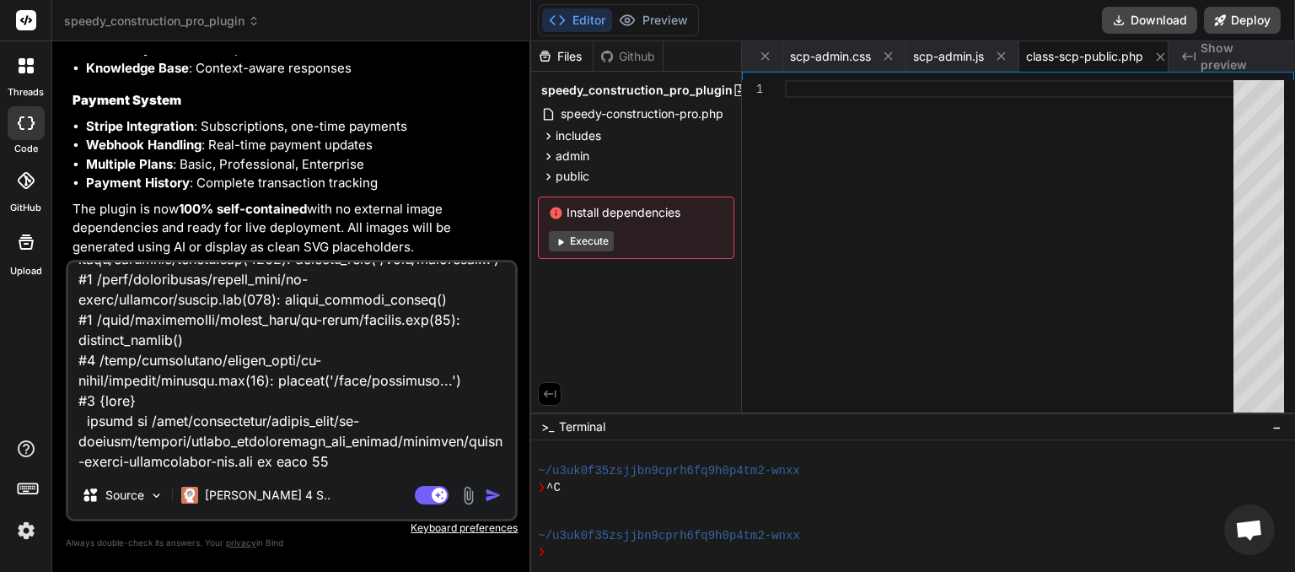
click at [491, 491] on img "button" at bounding box center [493, 494] width 17 height 17
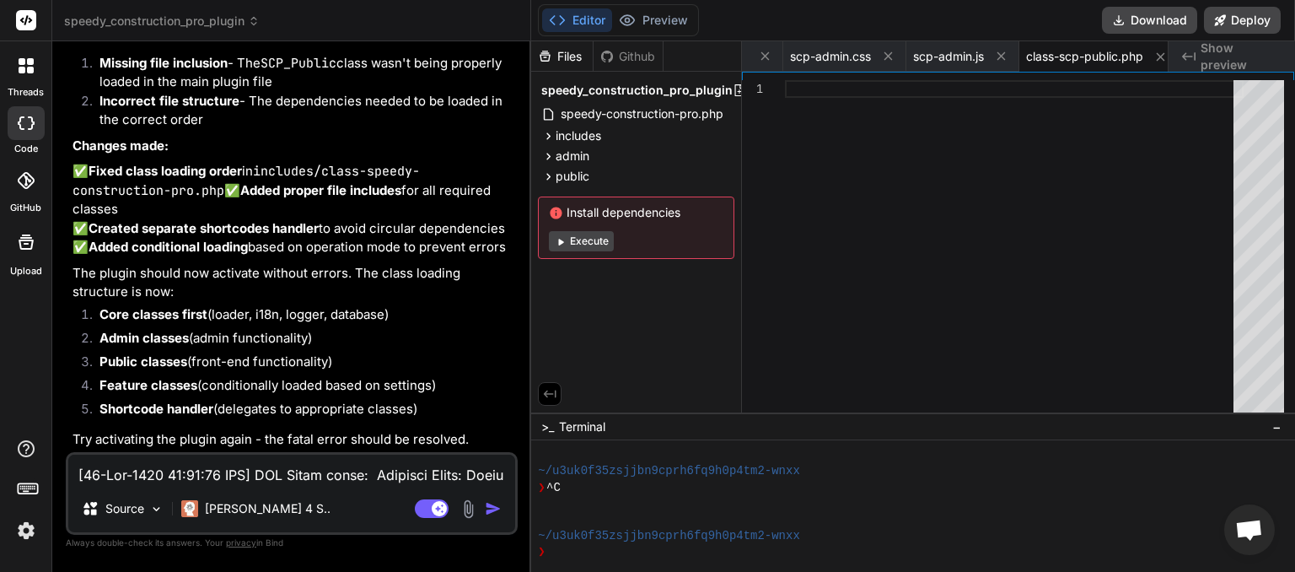
scroll to position [66266, 0]
click at [1141, 20] on button "Download" at bounding box center [1149, 20] width 95 height 27
paste textarea "6:53 UTC] PHP Fatal error: Uncaught Error: Class "SCP_Public" not found in /hom…"
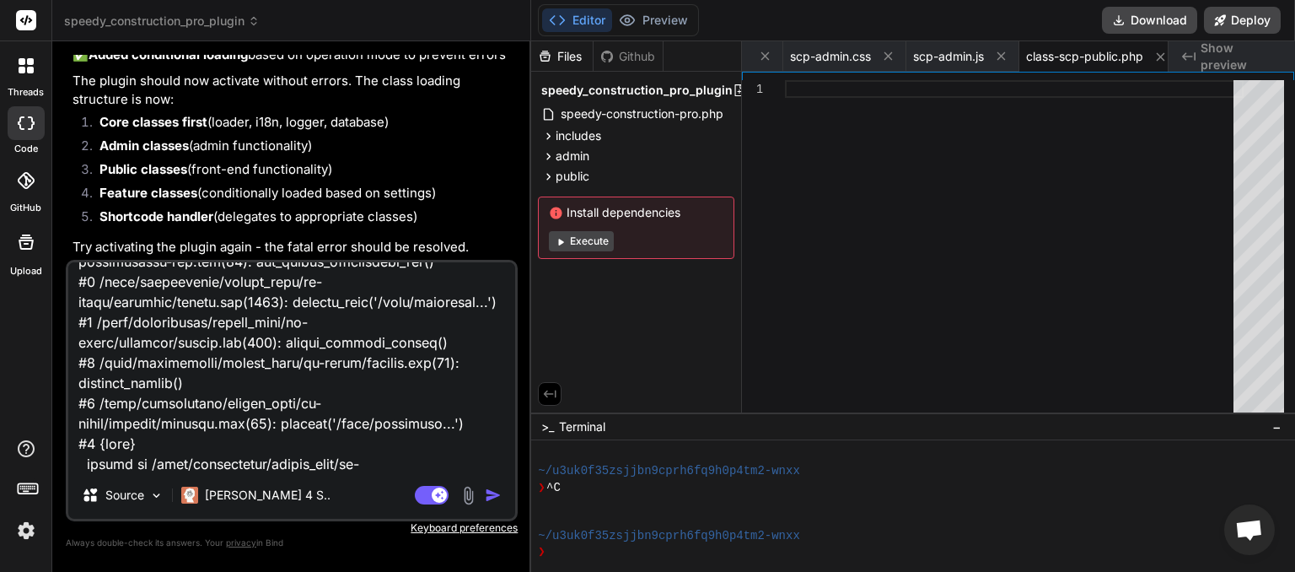
click at [487, 487] on img "button" at bounding box center [493, 494] width 17 height 17
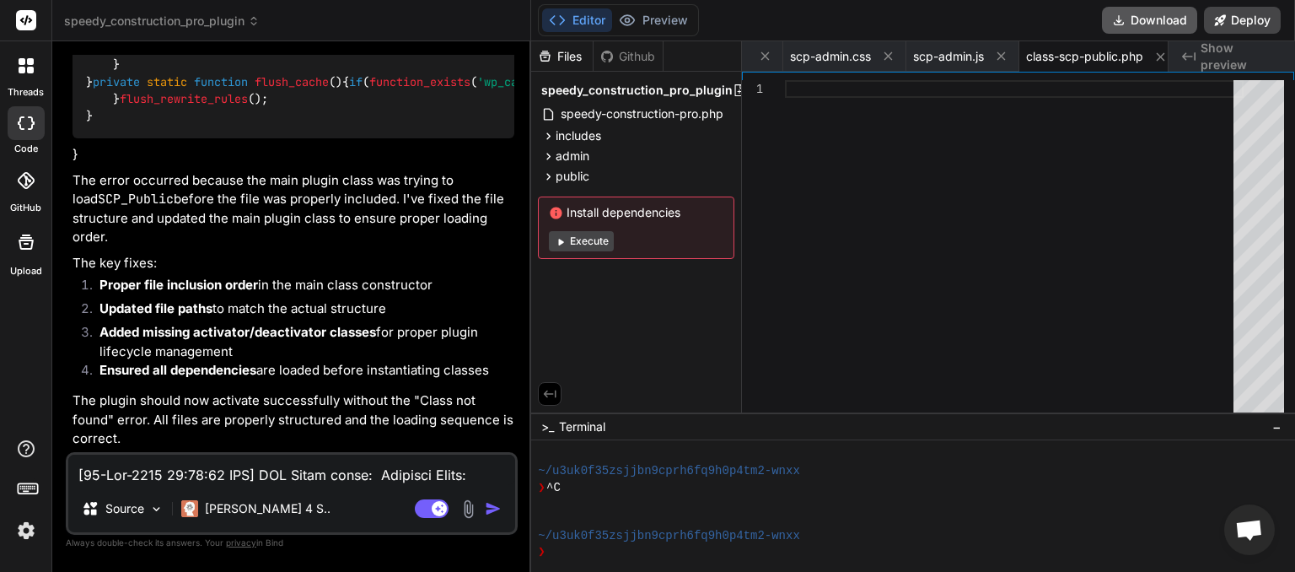
scroll to position [0, 2608]
click at [1146, 24] on button "Download" at bounding box center [1149, 20] width 95 height 27
paste textarea "31:21"
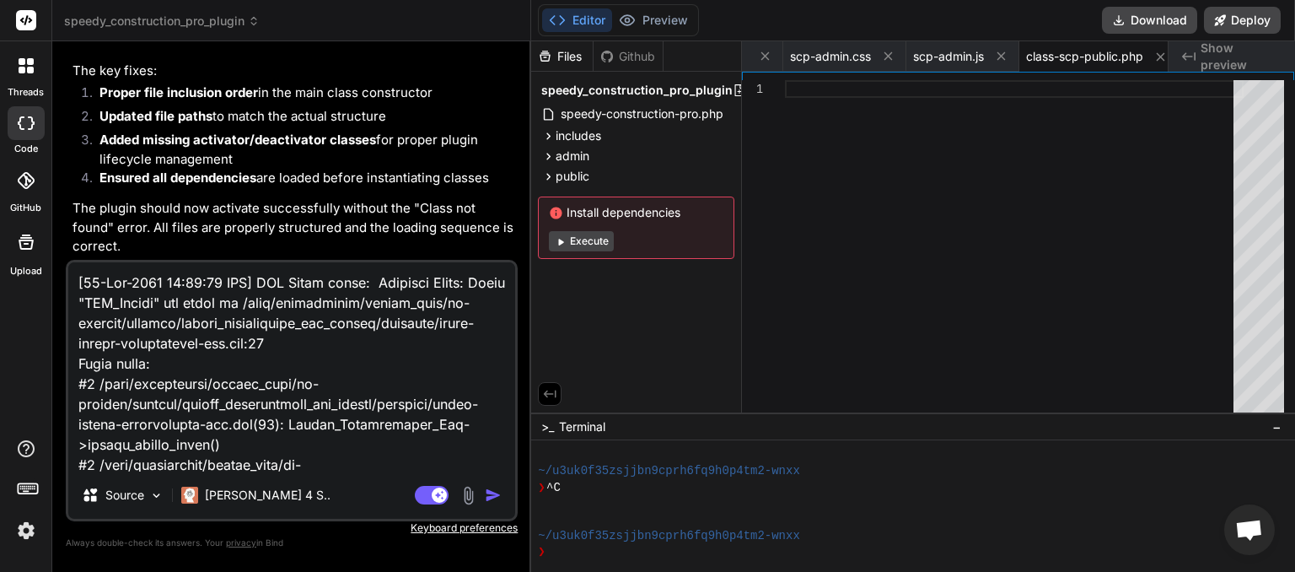
scroll to position [345, 0]
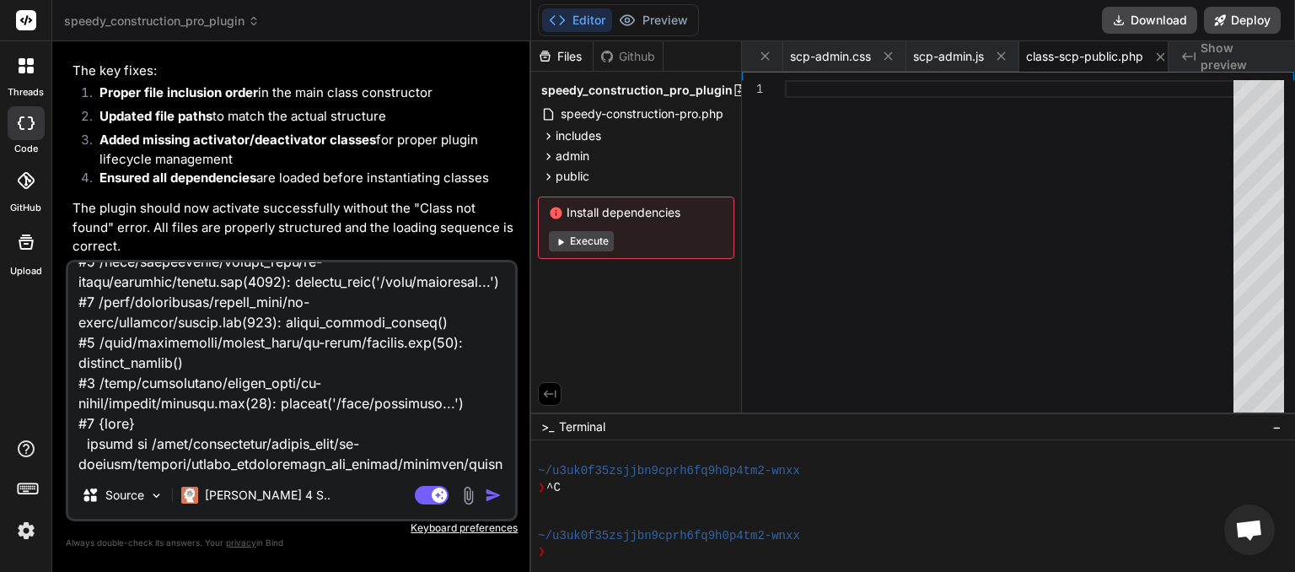
click at [490, 494] on img "button" at bounding box center [493, 494] width 17 height 17
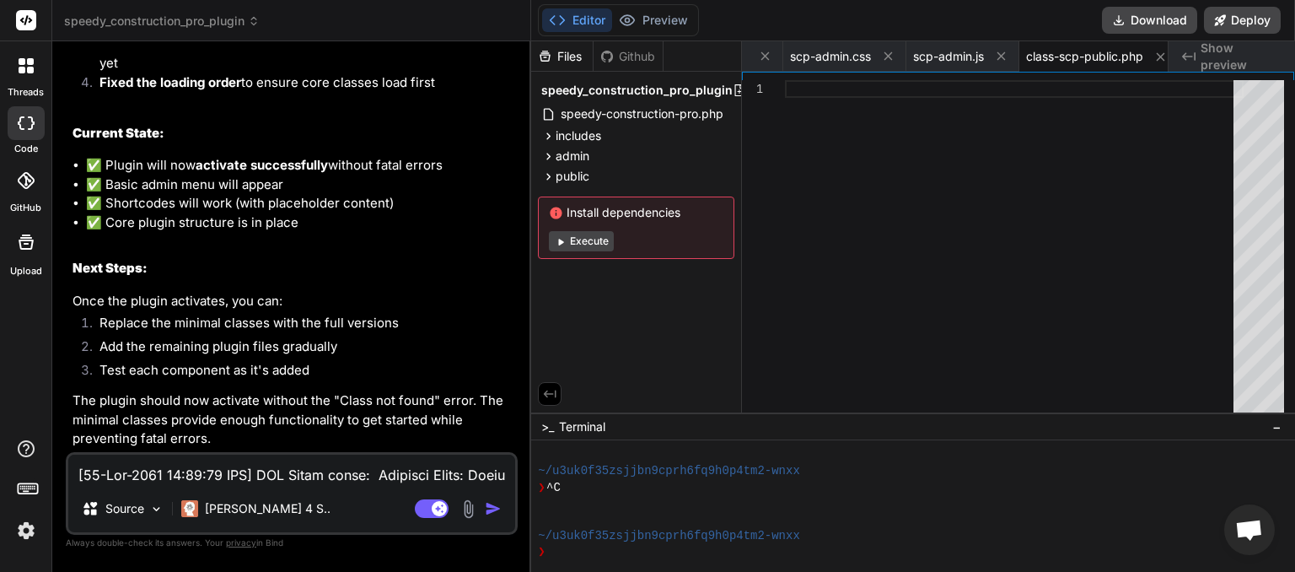
scroll to position [85333, 0]
click at [1155, 25] on button "Download" at bounding box center [1149, 20] width 95 height 27
paste textarea "8:08 UTC] PHP Fatal error: Uncaught Error: Class "SCP_Public" not found in /hom…"
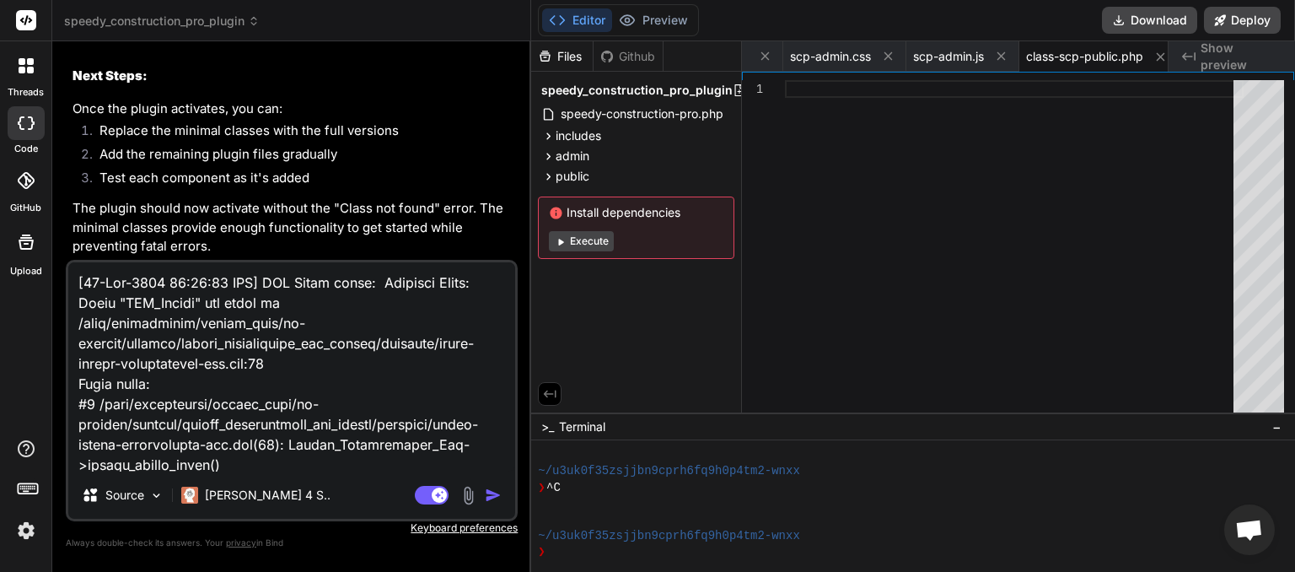
scroll to position [368, 0]
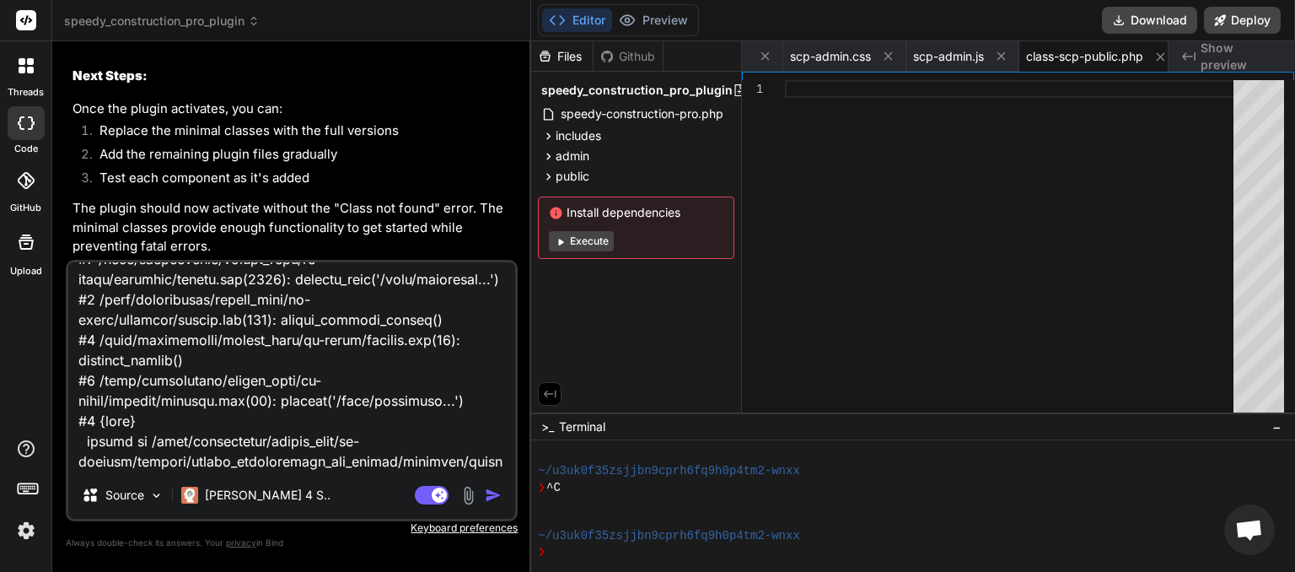
click at [486, 498] on img "button" at bounding box center [493, 494] width 17 height 17
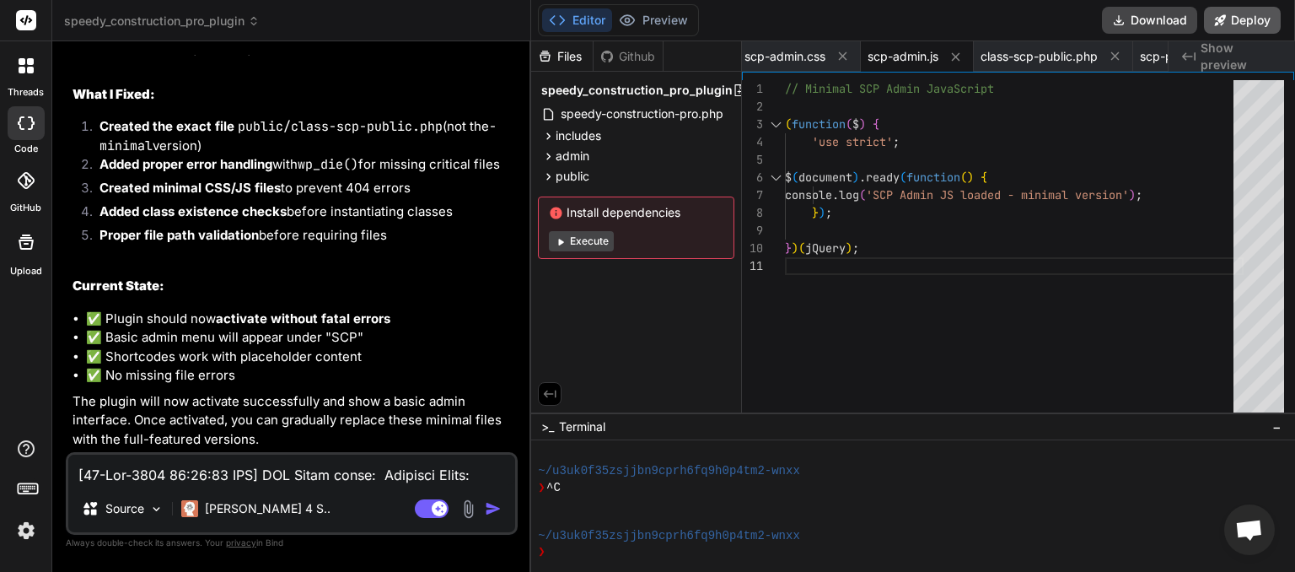
scroll to position [0, 2654]
click at [1162, 13] on button "Download" at bounding box center [1149, 20] width 95 height 27
paste textarea "40:32 UTC] PHP Fatal error: Uncaught Error: Undefined constant "SCP_PLUGIN_PATH…"
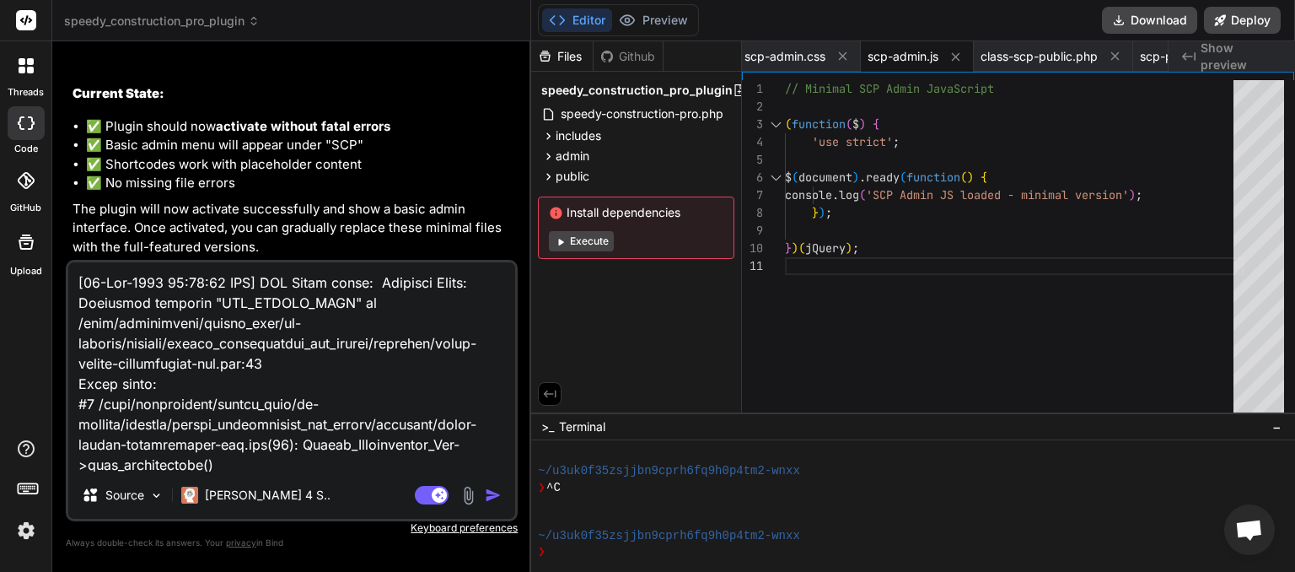
scroll to position [368, 0]
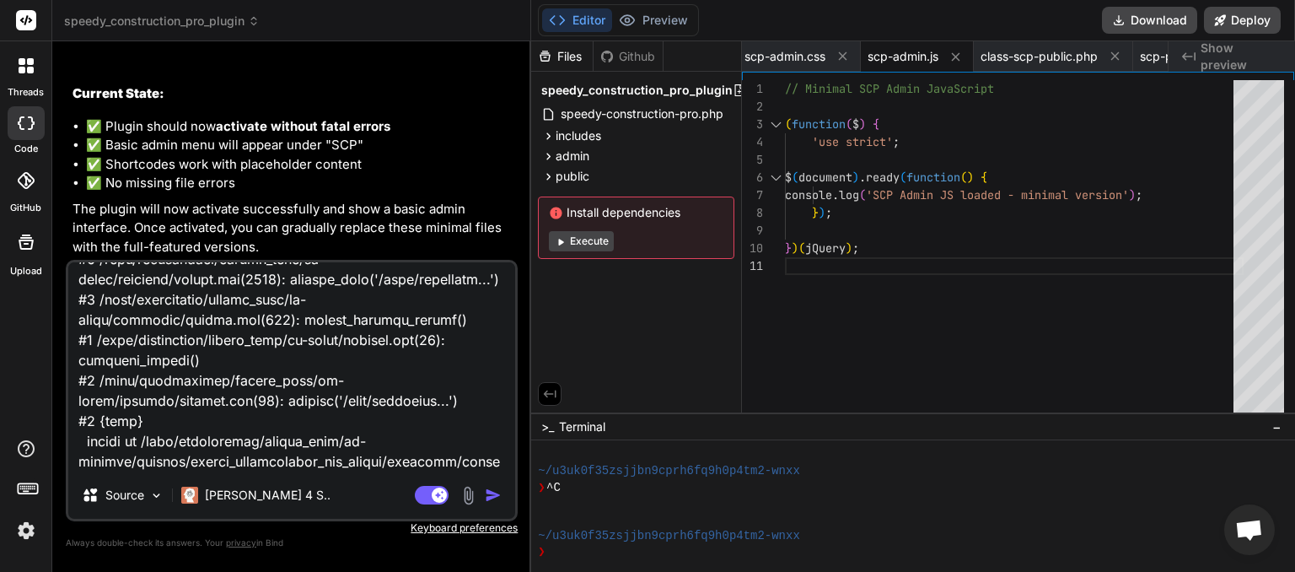
click at [491, 494] on img "button" at bounding box center [493, 494] width 17 height 17
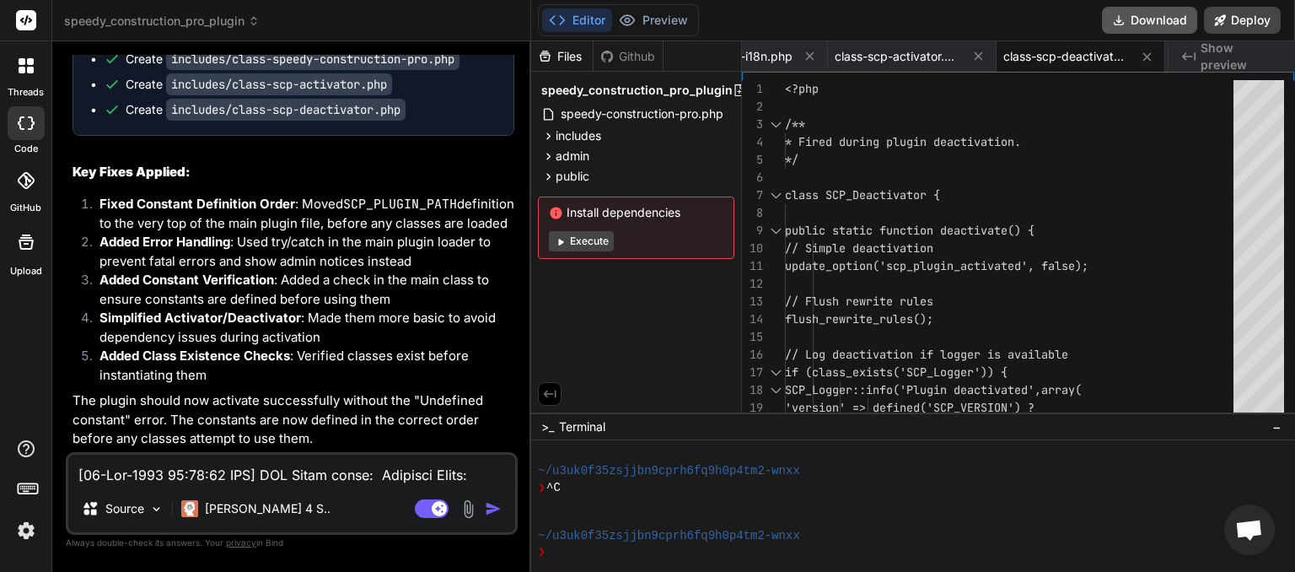
scroll to position [0, 558]
click at [1152, 18] on button "Download" at bounding box center [1149, 20] width 95 height 27
paste textarea "Complete setup by uploading all plugin files."
click at [491, 509] on img "button" at bounding box center [493, 508] width 17 height 17
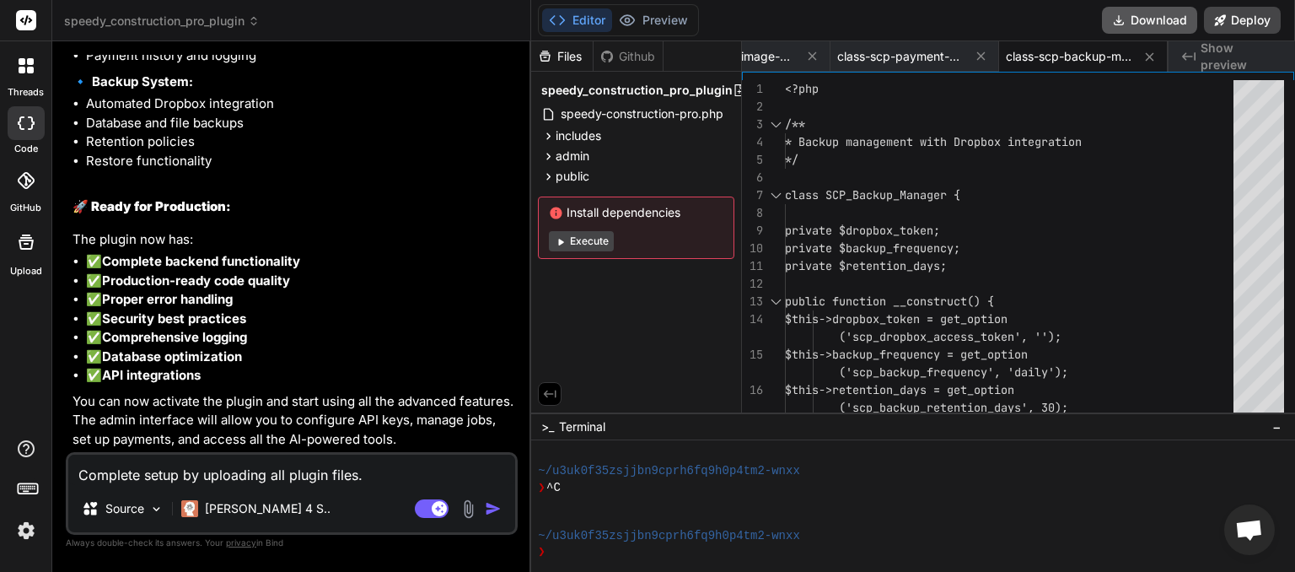
scroll to position [0, 3708]
click at [1152, 16] on button "Download" at bounding box center [1149, 20] width 95 height 27
click at [1161, 27] on button "Download" at bounding box center [1149, 20] width 95 height 27
click at [162, 470] on textarea "Complete setup by uploading all plugin files." at bounding box center [291, 469] width 447 height 30
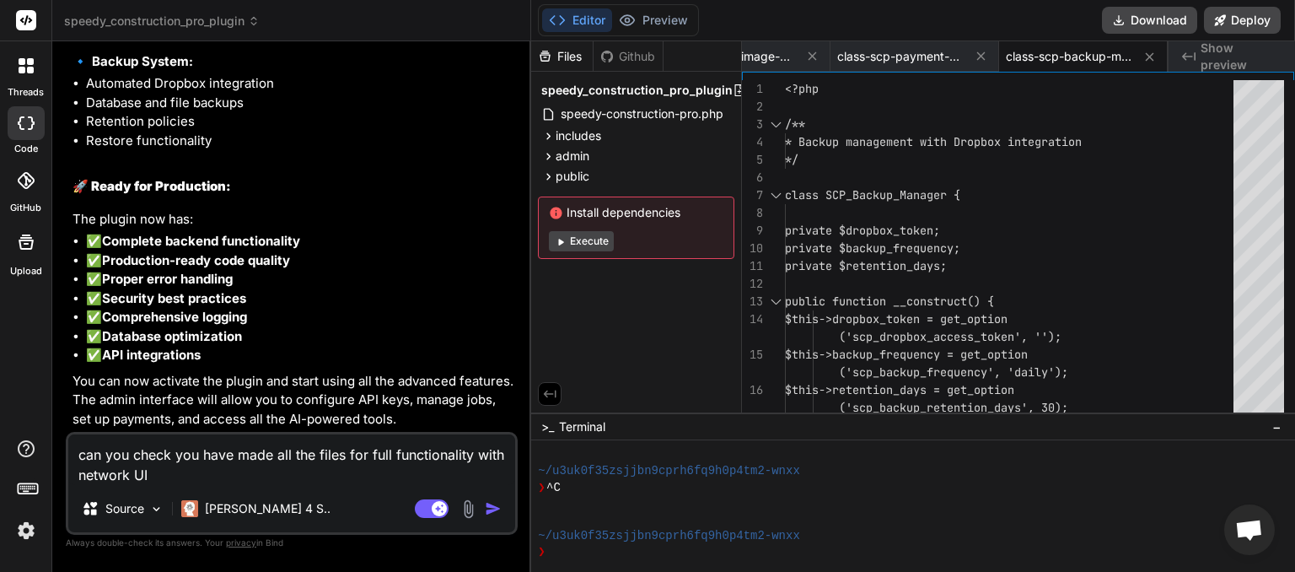
click at [497, 506] on img "button" at bounding box center [493, 508] width 17 height 17
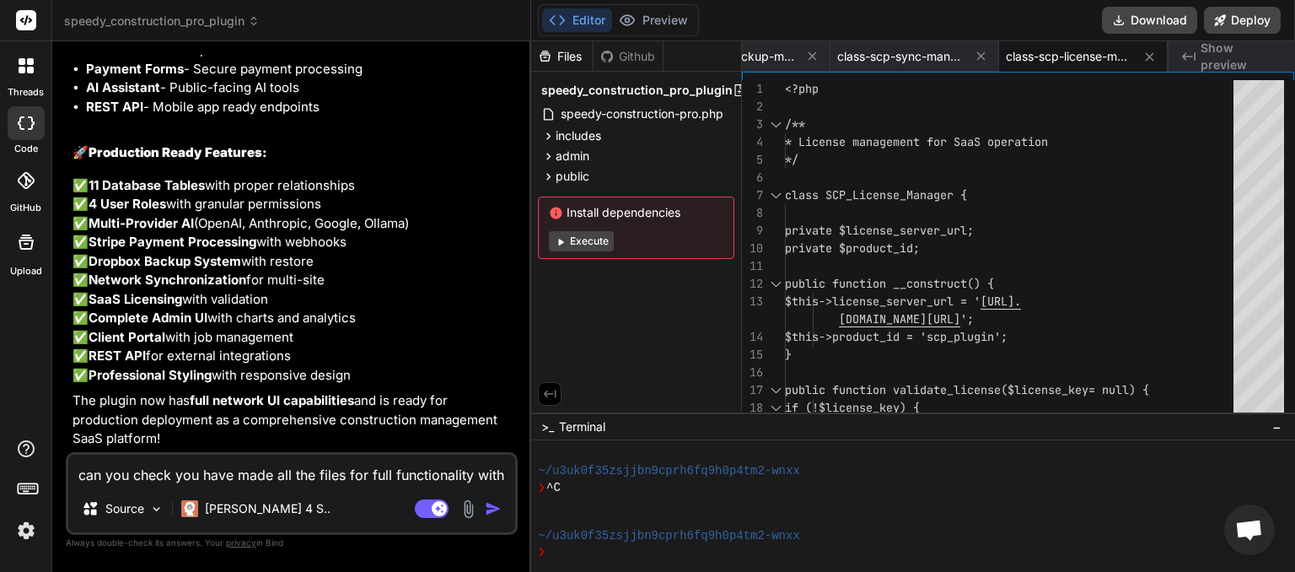
scroll to position [0, 4046]
click at [1148, 22] on button "Download" at bounding box center [1149, 20] width 95 height 27
click at [255, 19] on icon at bounding box center [254, 21] width 12 height 12
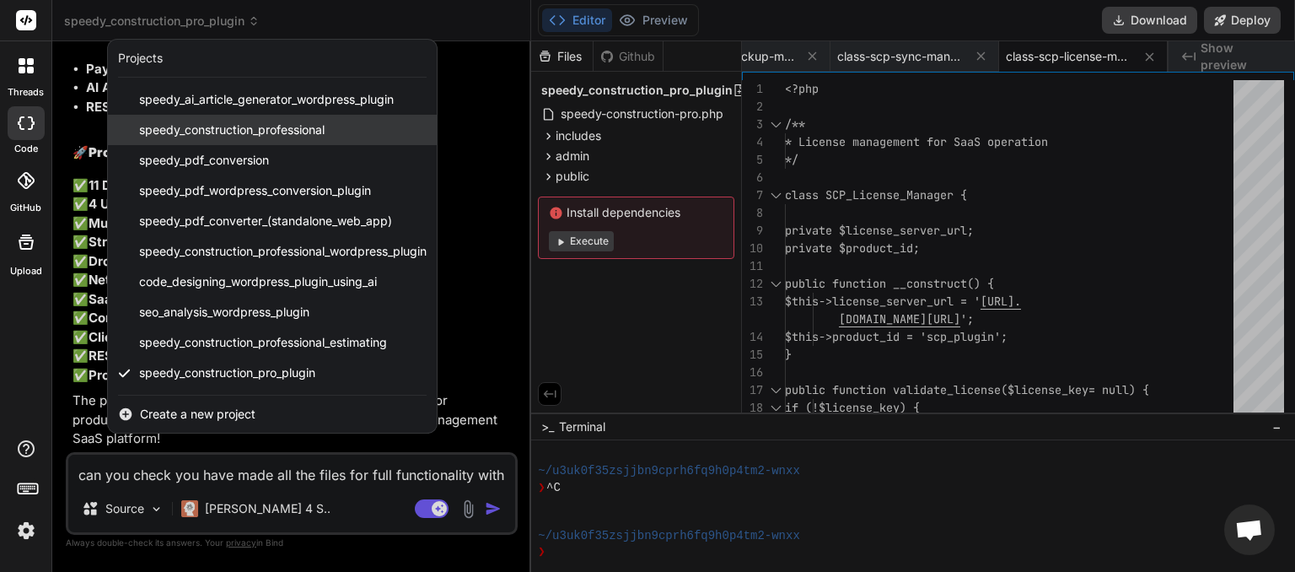
click at [249, 129] on span "speedy_construction_professional" at bounding box center [231, 129] width 185 height 17
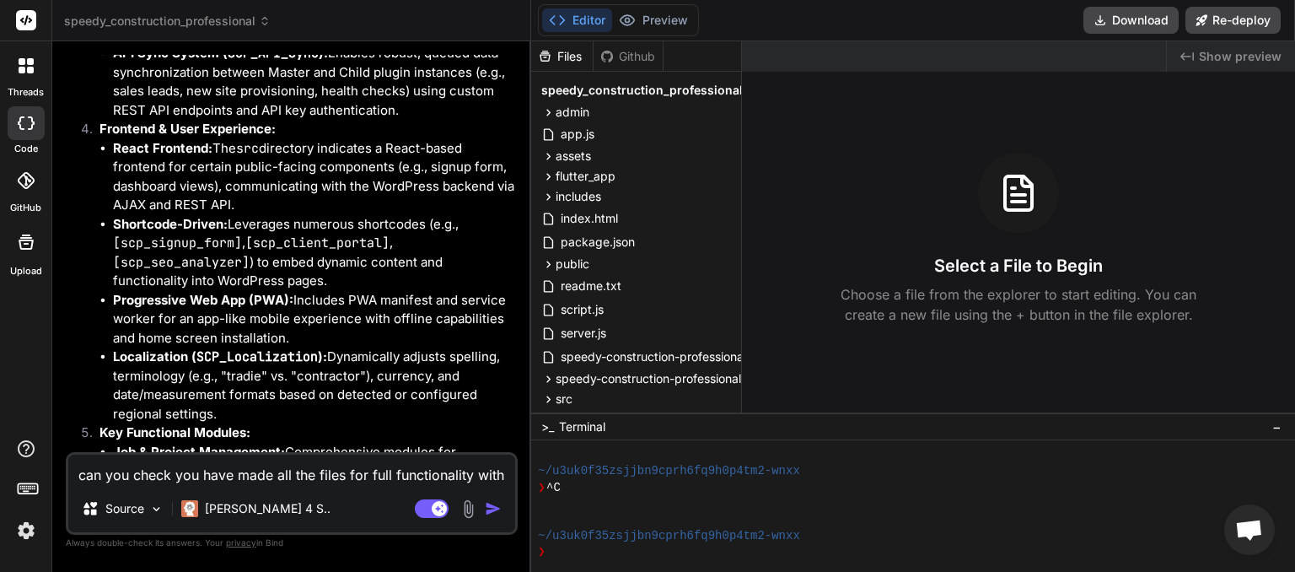
scroll to position [11695, 0]
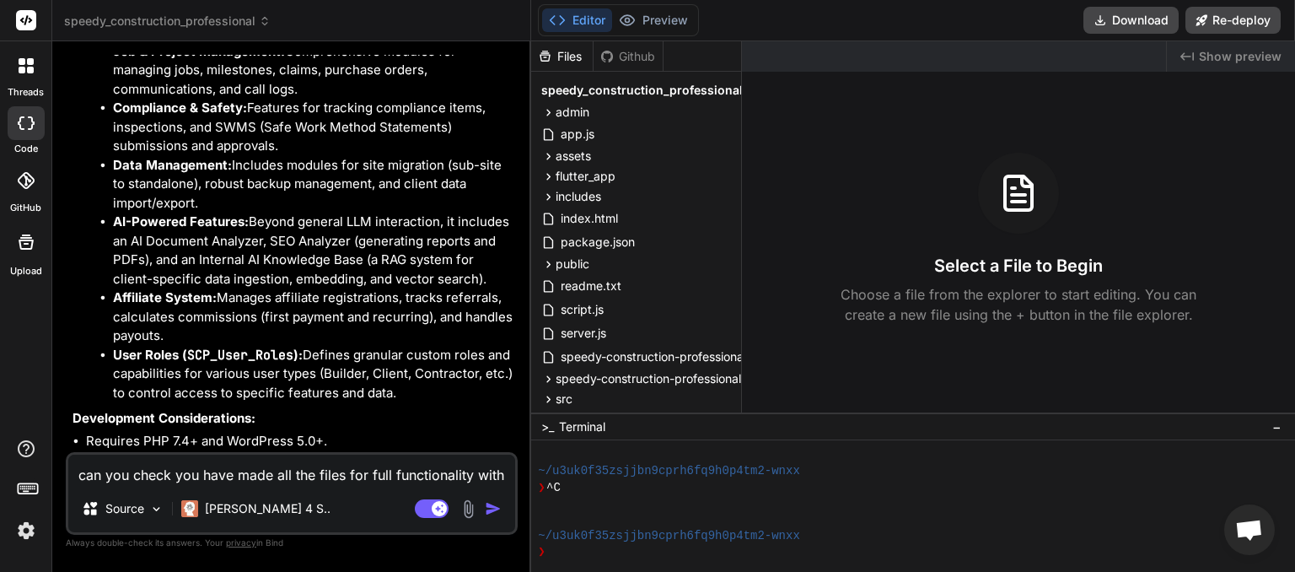
click at [180, 476] on textarea "can you check you have made all the files for full functionality with network UI" at bounding box center [291, 469] width 447 height 30
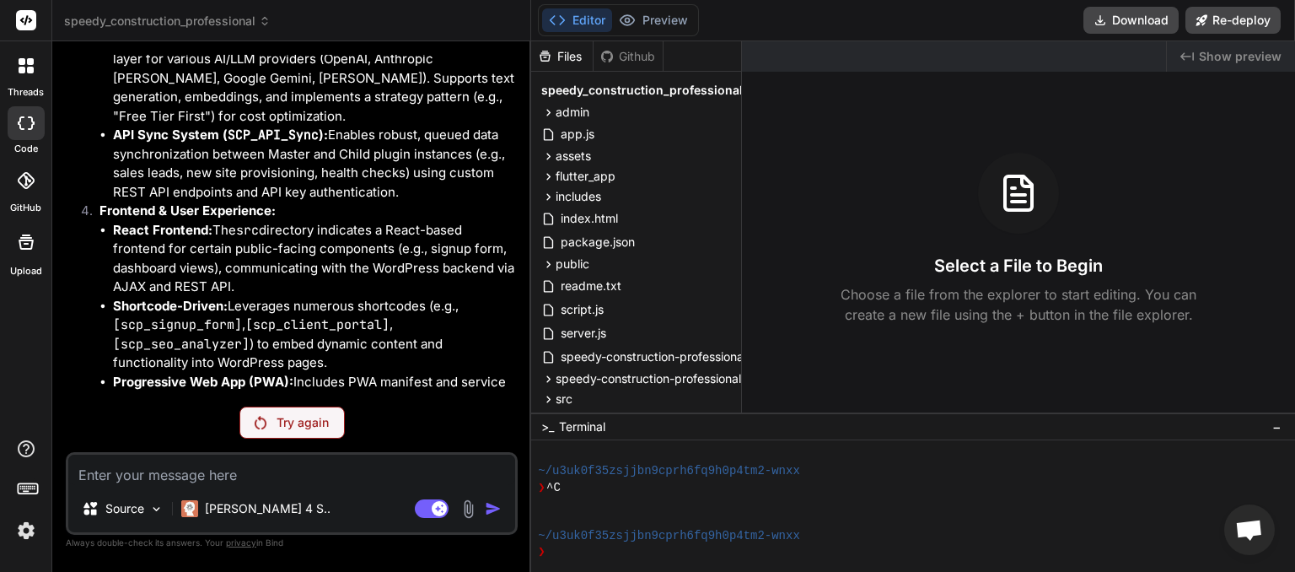
scroll to position [11810, 0]
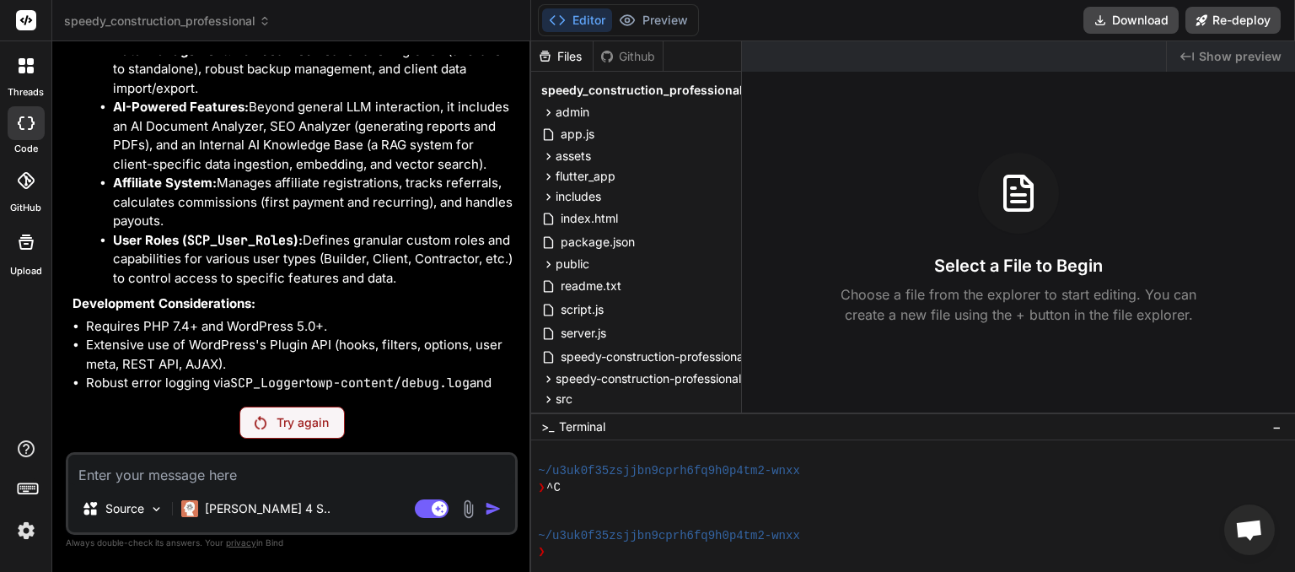
click at [271, 24] on icon at bounding box center [265, 21] width 12 height 12
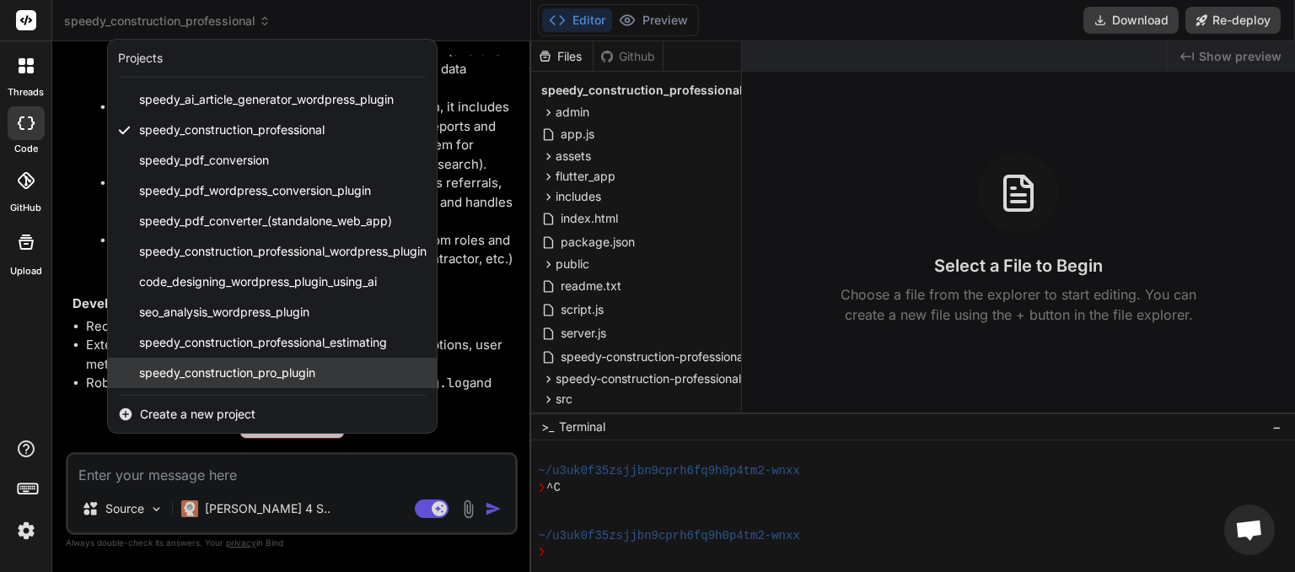
click at [267, 371] on span "speedy_construction_pro_plugin" at bounding box center [227, 372] width 176 height 17
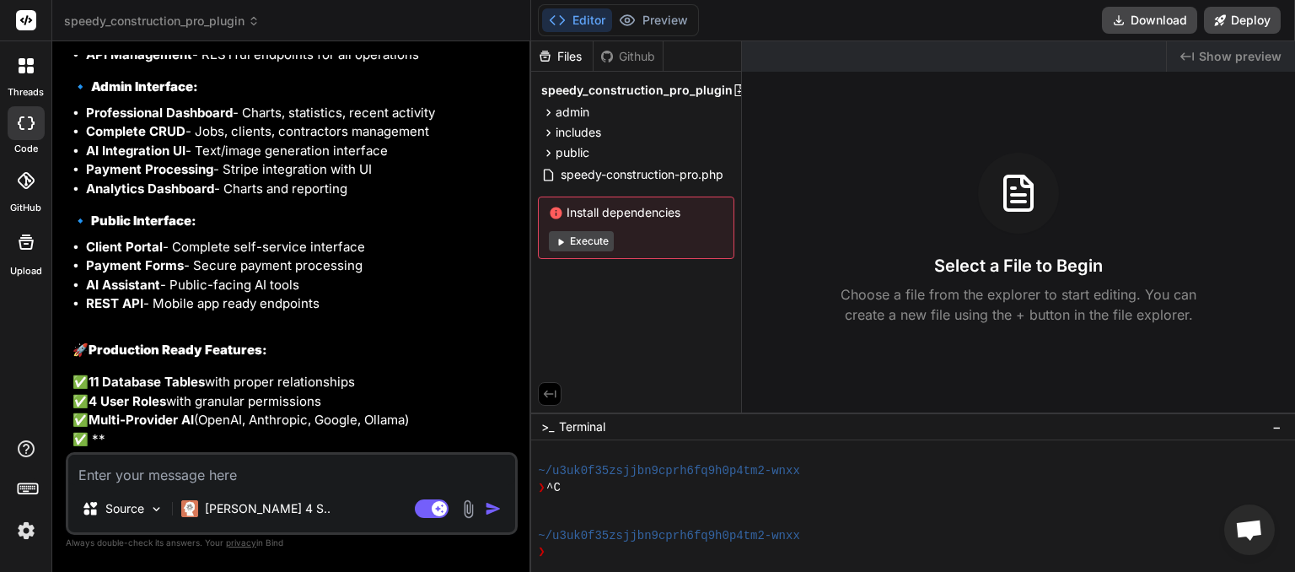
scroll to position [15805, 0]
click at [170, 471] on textarea at bounding box center [291, 469] width 447 height 30
click at [256, 22] on icon at bounding box center [254, 21] width 12 height 12
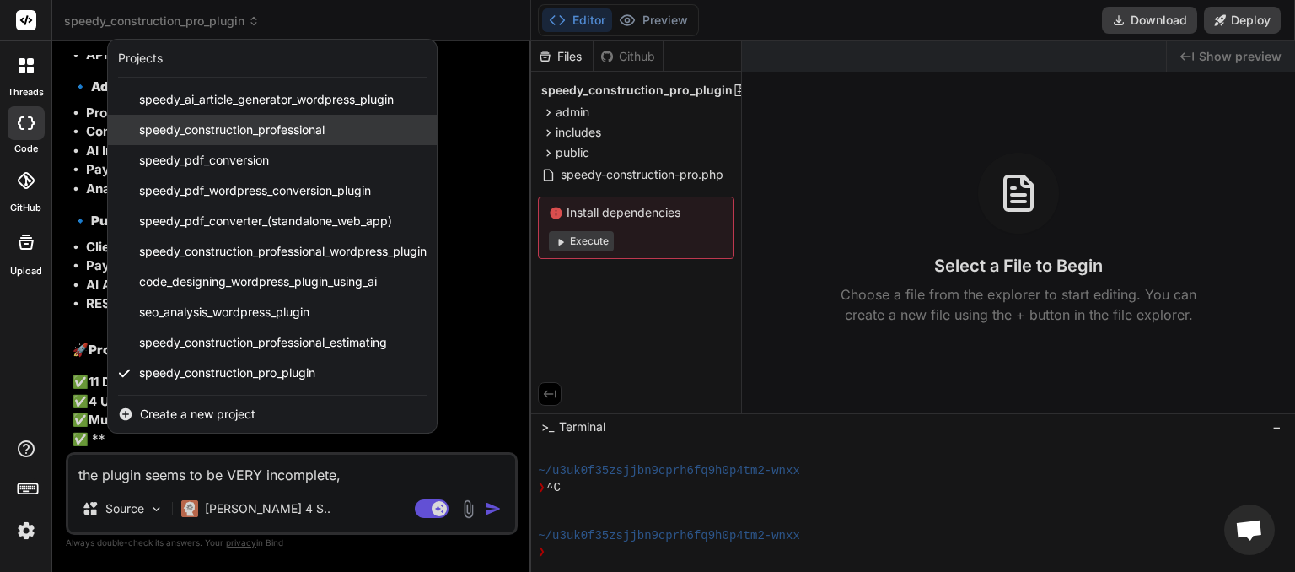
click at [219, 129] on span "speedy_construction_professional" at bounding box center [231, 129] width 185 height 17
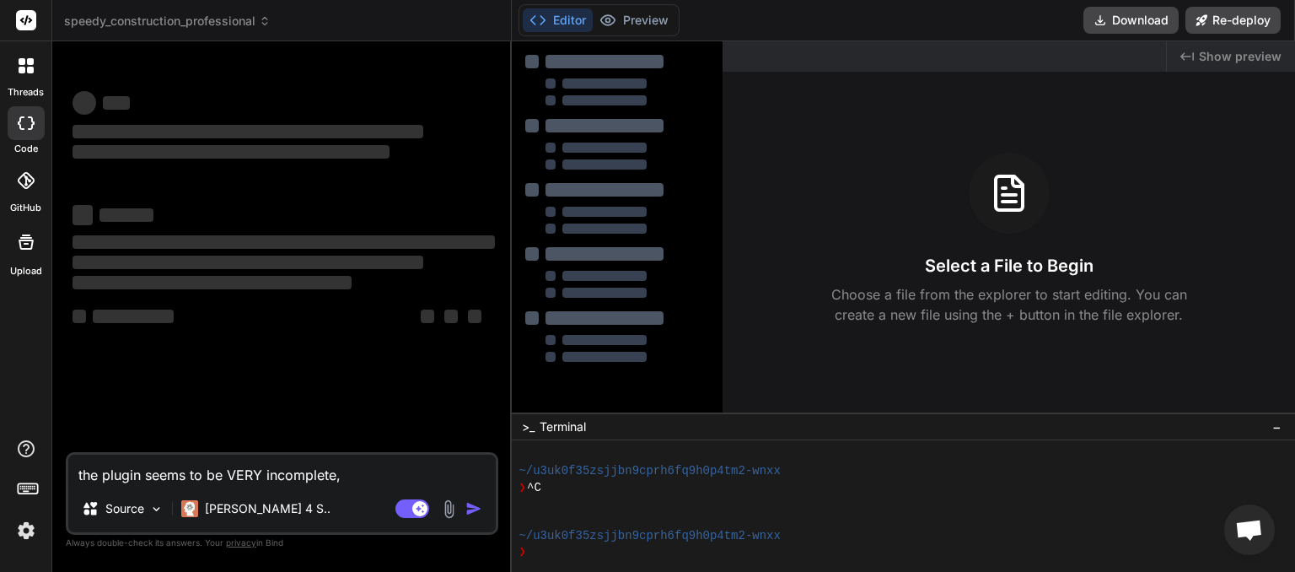
scroll to position [405, 0]
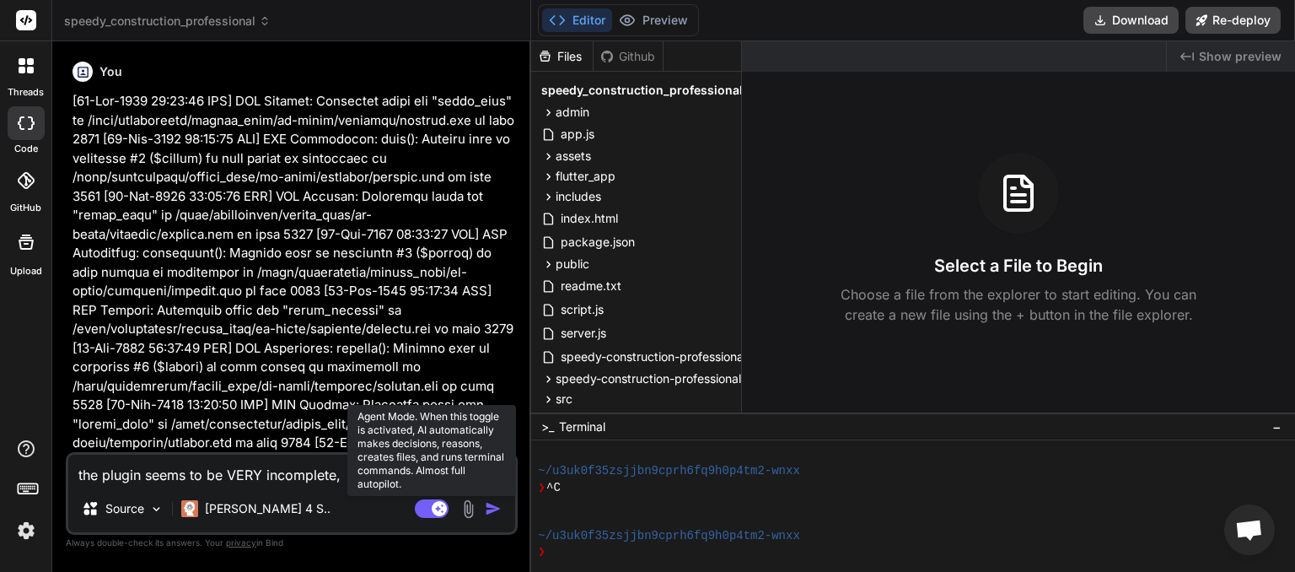
click at [423, 507] on rect at bounding box center [432, 508] width 34 height 19
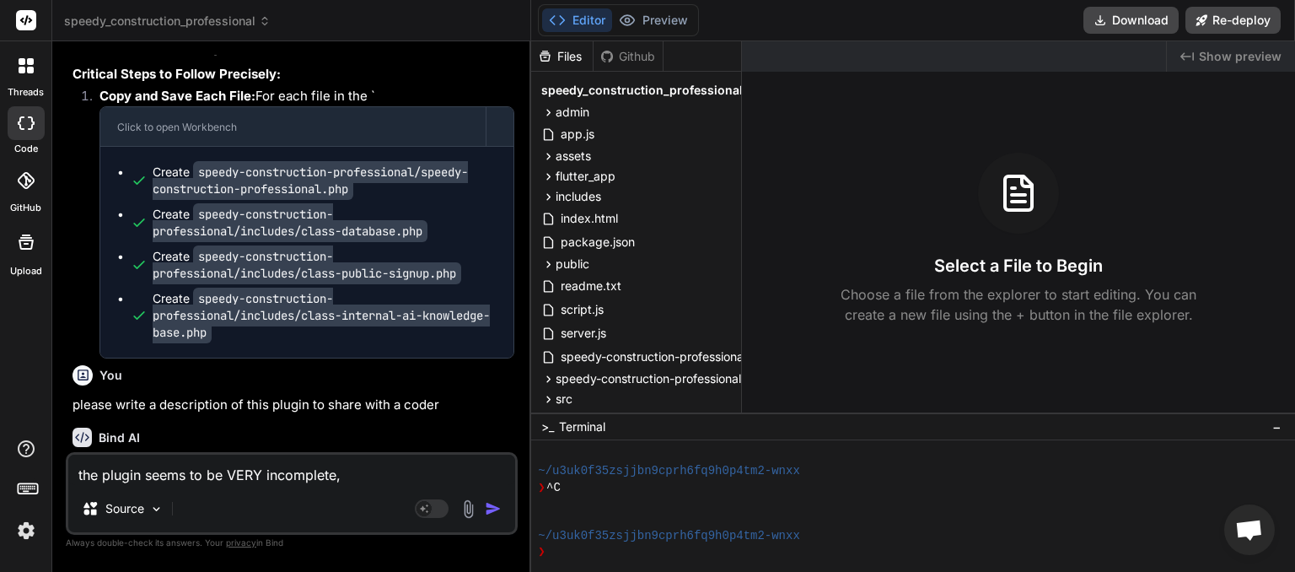
scroll to position [11695, 0]
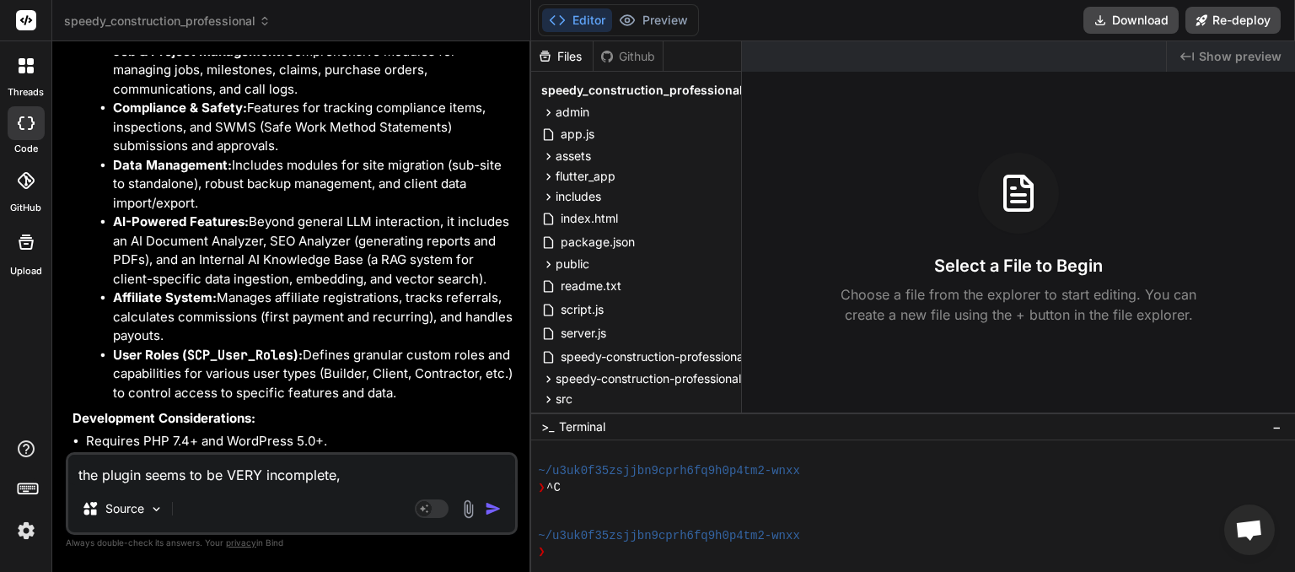
click at [110, 474] on textarea "the plugin seems to be VERY incomplete," at bounding box center [291, 469] width 447 height 30
drag, startPoint x: 333, startPoint y: 469, endPoint x: 15, endPoint y: 492, distance: 318.7
click at [68, 485] on textarea "the plugin seems to be VERY incomplete," at bounding box center [291, 469] width 447 height 30
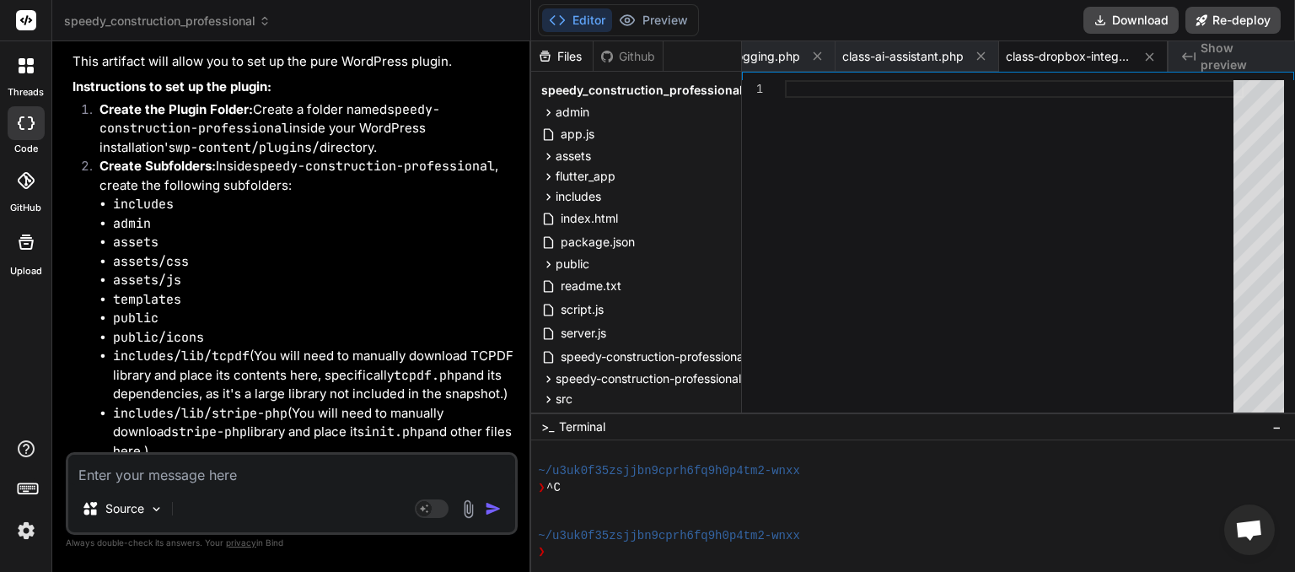
scroll to position [13037, 0]
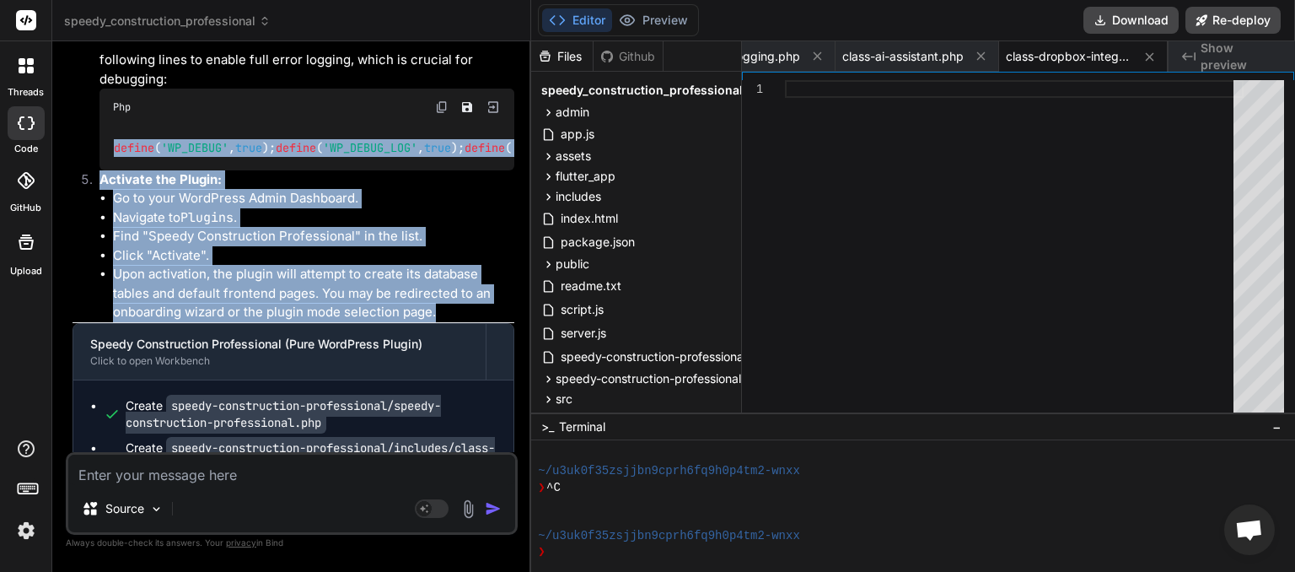
drag, startPoint x: 132, startPoint y: 207, endPoint x: 457, endPoint y: 142, distance: 332.0
click at [457, 142] on div "Certainly! Here is a comprehensive list of all the files and their contents tha…" at bounding box center [293, 314] width 442 height 1737
copy ol "define ( 'WP_DEBUG' , true ); define ( 'WP_DEBUG_LOG' , true ); define ( 'WP_DE…"
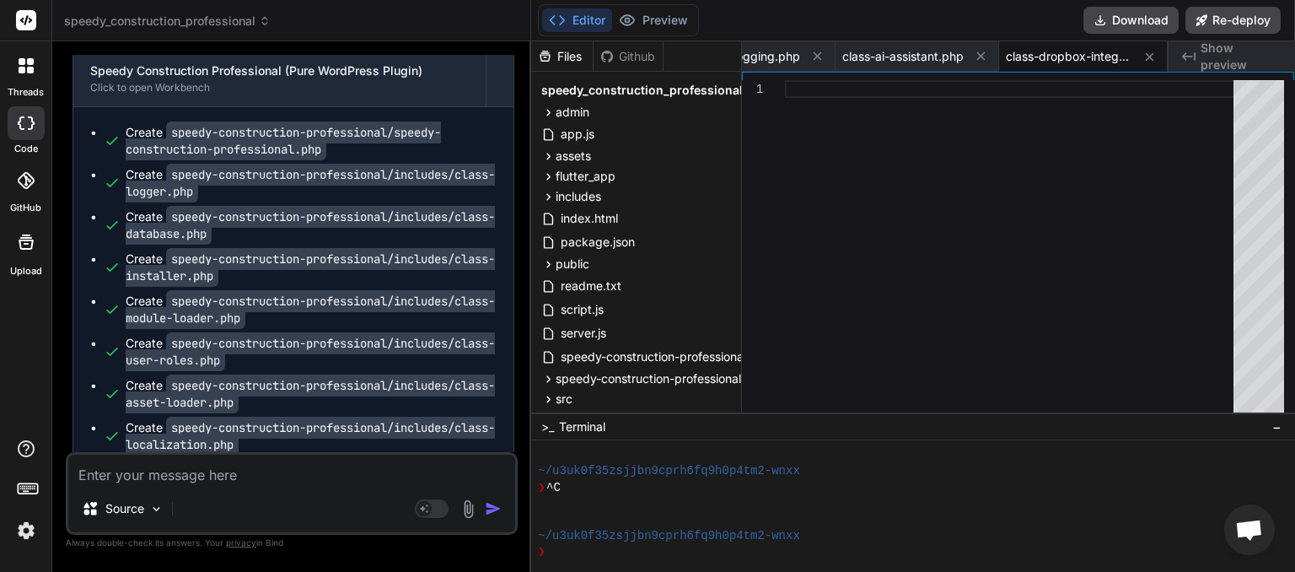
scroll to position [13602, 0]
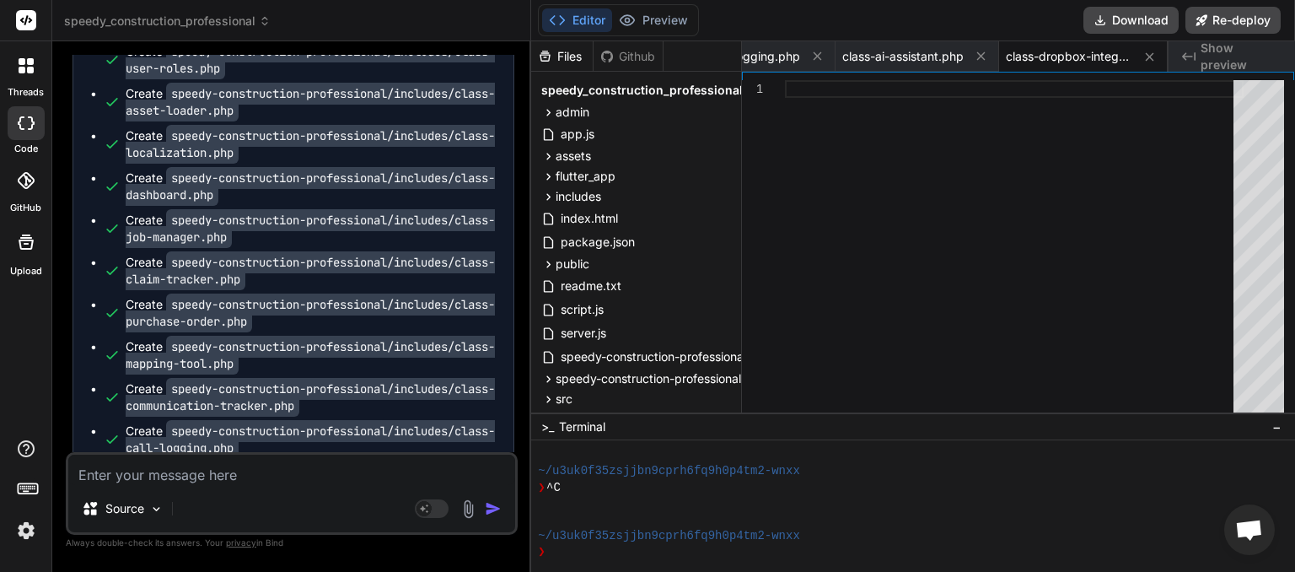
click at [148, 475] on textarea at bounding box center [291, 469] width 447 height 30
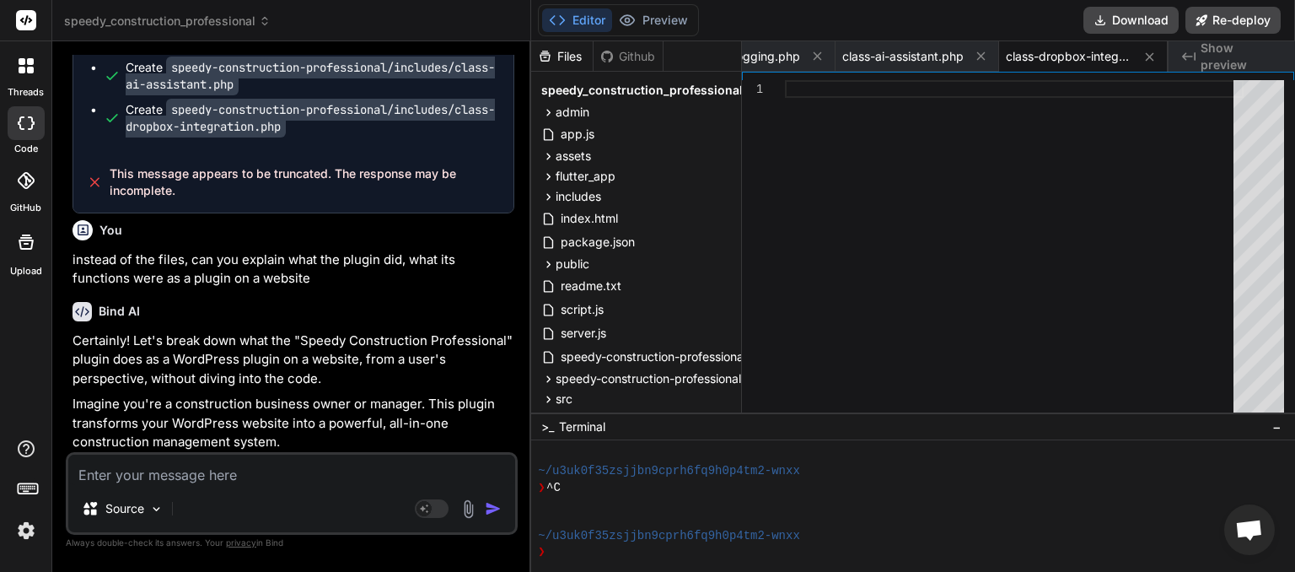
scroll to position [14038, 0]
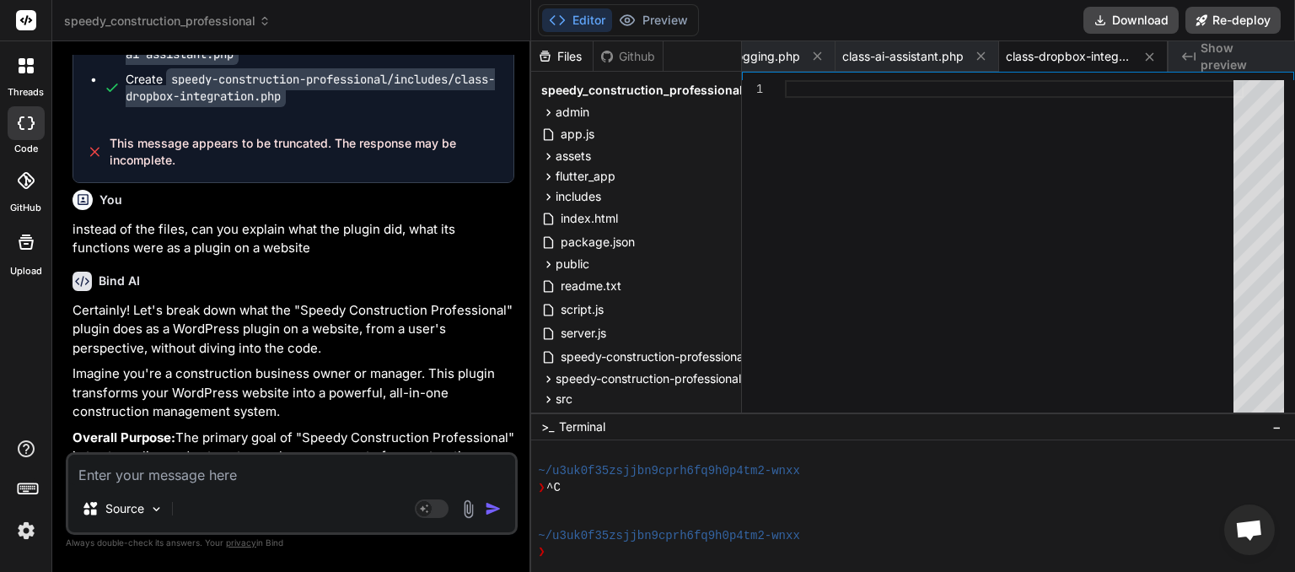
click at [74, 210] on div "You Bind AI It seems the previous changes to the database schema files were not…" at bounding box center [293, 253] width 448 height 397
click at [78, 364] on p "Imagine you're a construction business owner or manager. This plugin transforms…" at bounding box center [293, 392] width 442 height 57
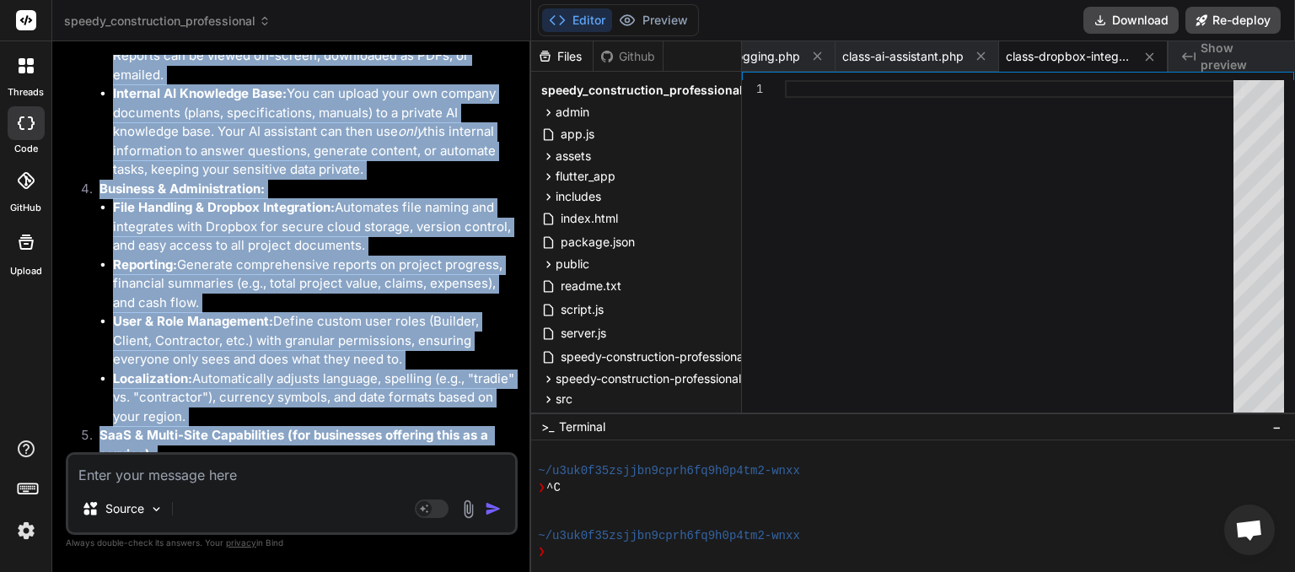
scroll to position [16078, 0]
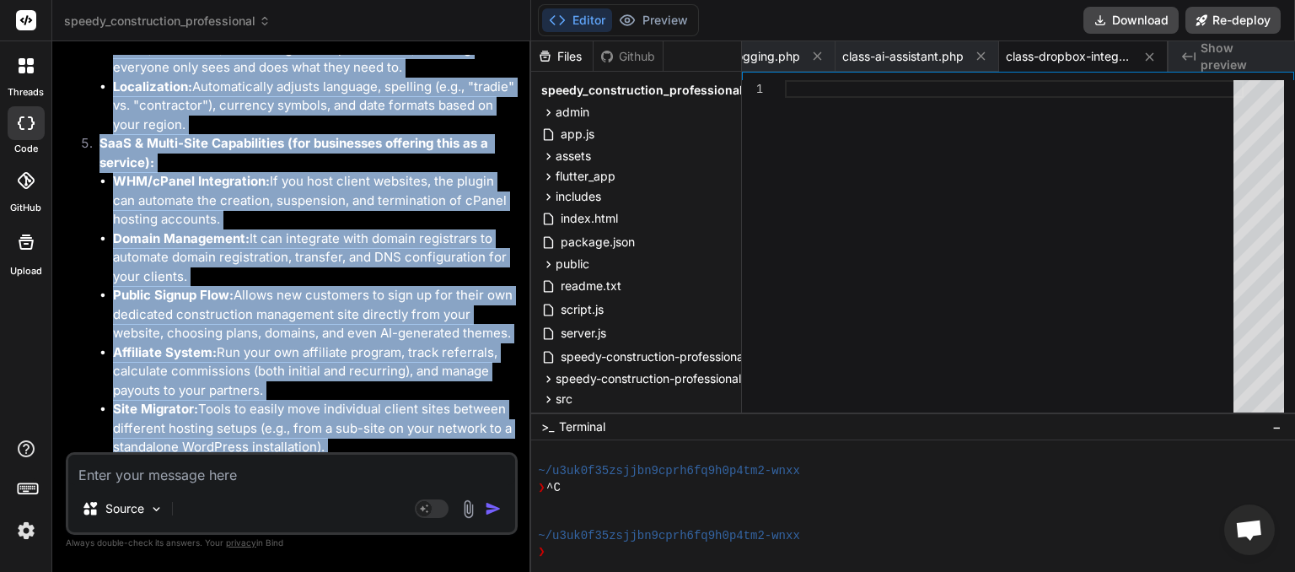
drag, startPoint x: 72, startPoint y: 207, endPoint x: 311, endPoint y: 450, distance: 340.4
copy div "Imagine you're a construction business owner or manager. This plugin transforms…"
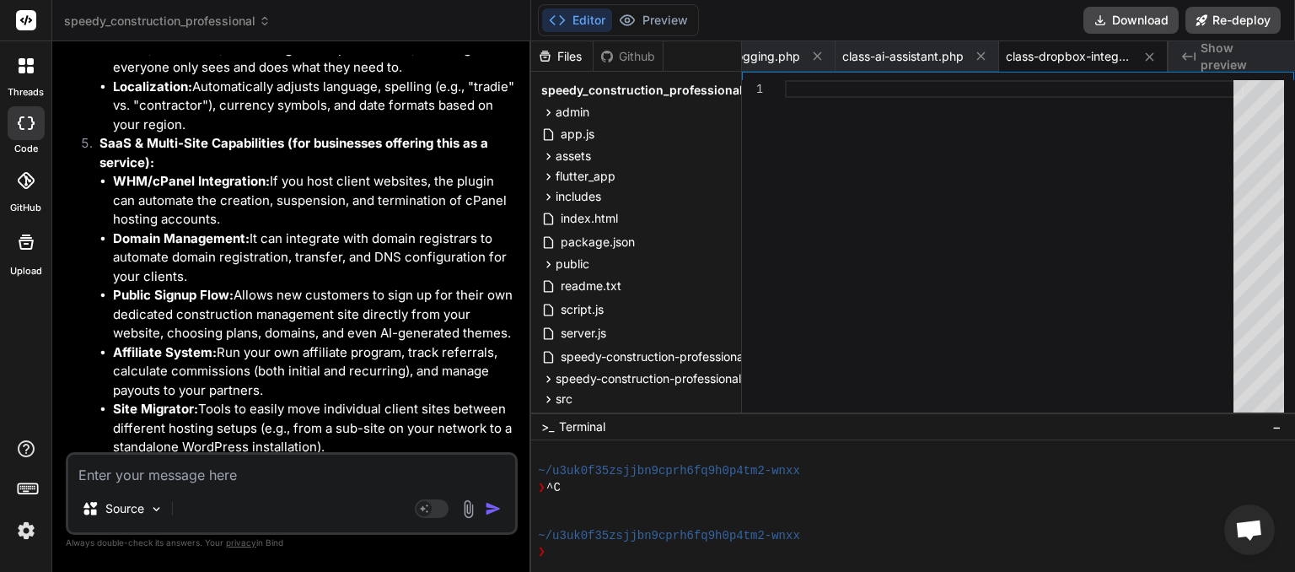
click at [262, 24] on icon at bounding box center [265, 21] width 12 height 12
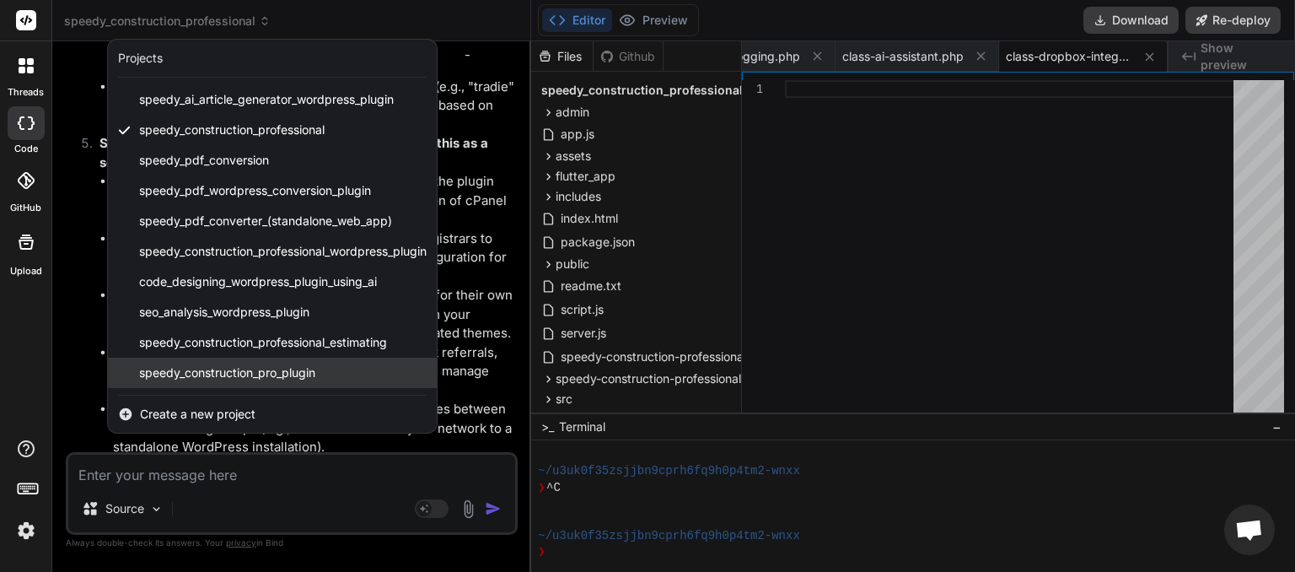
click at [231, 369] on span "speedy_construction_pro_plugin" at bounding box center [227, 372] width 176 height 17
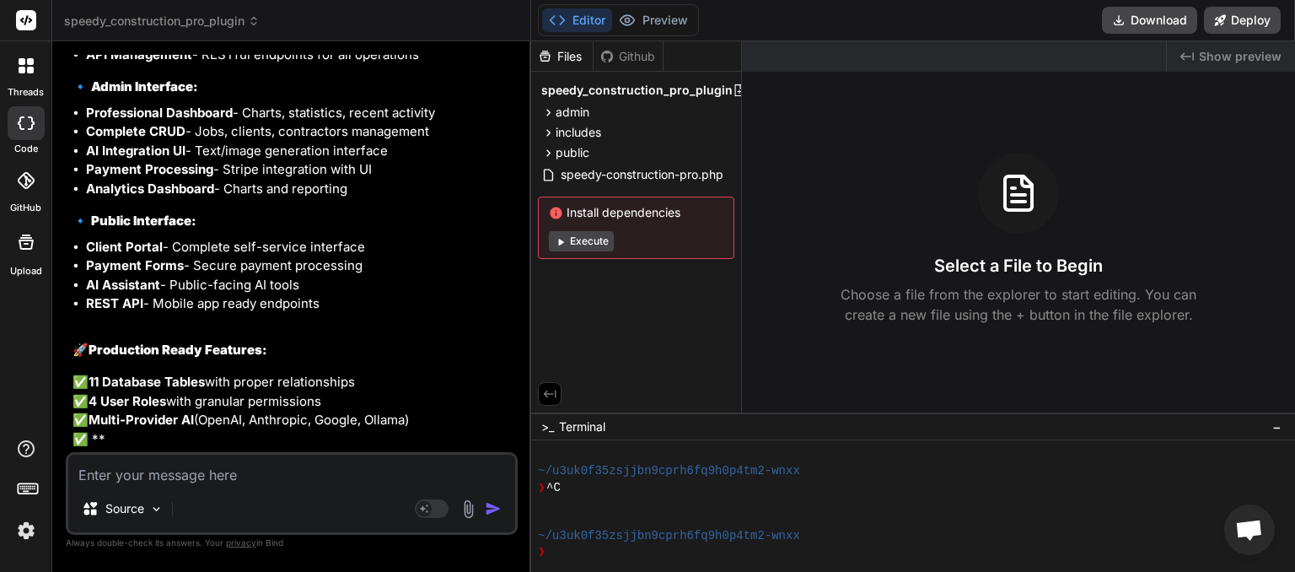
scroll to position [13594, 0]
click at [147, 475] on textarea at bounding box center [291, 469] width 447 height 30
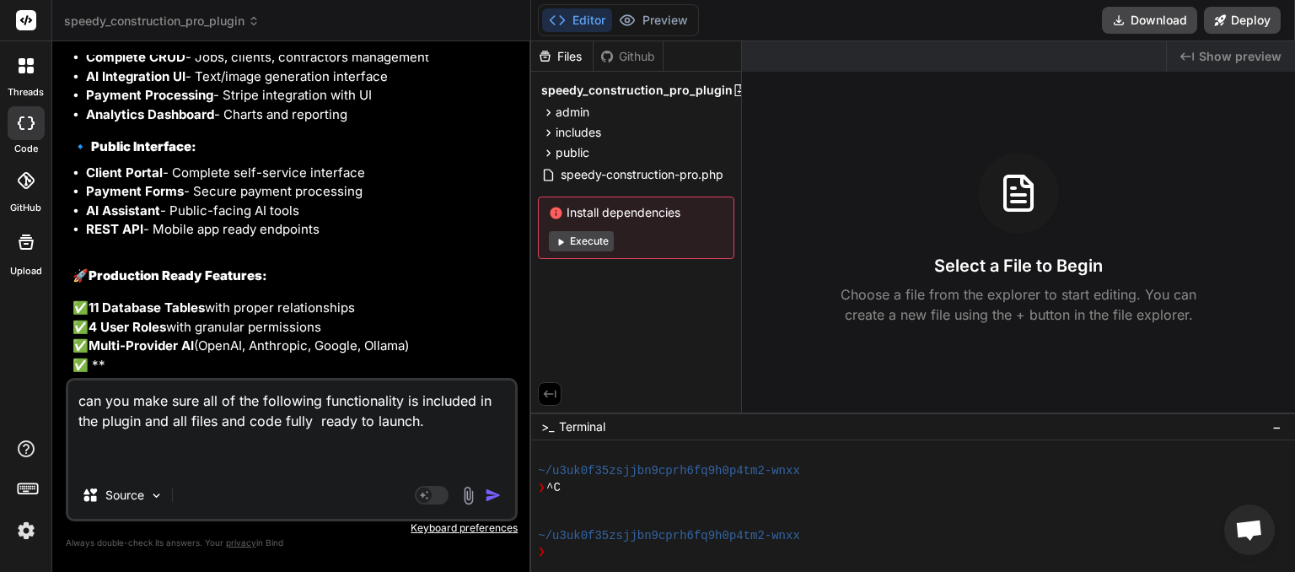
paste textarea "Imagine you're a construction business owner or manager. This plugin transforms…"
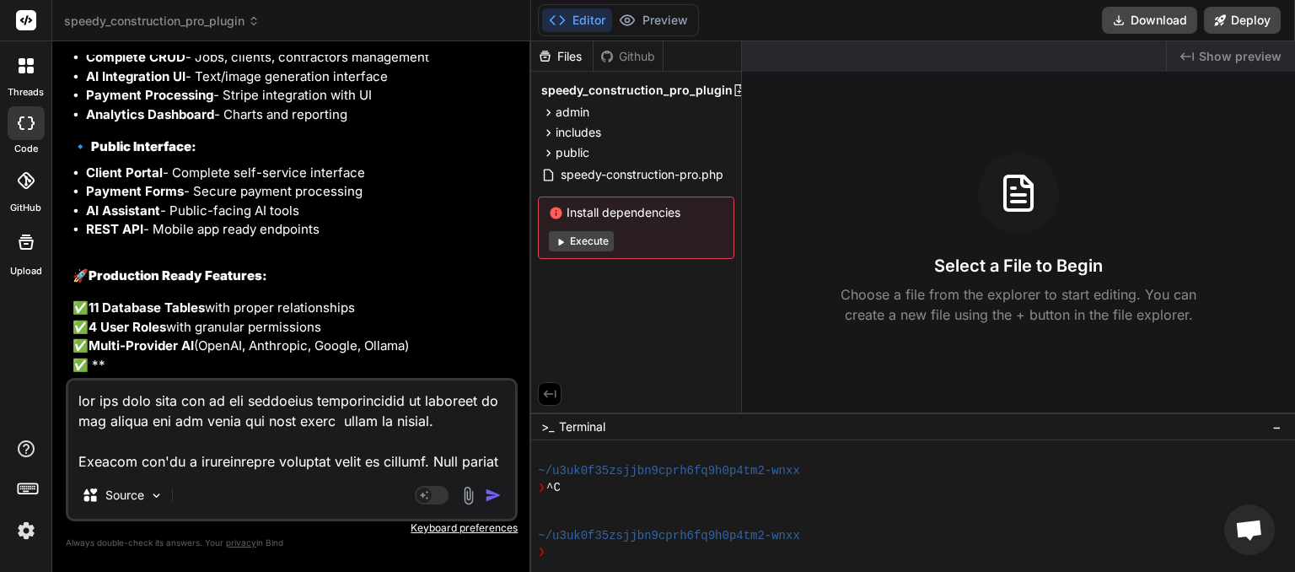
scroll to position [2510, 0]
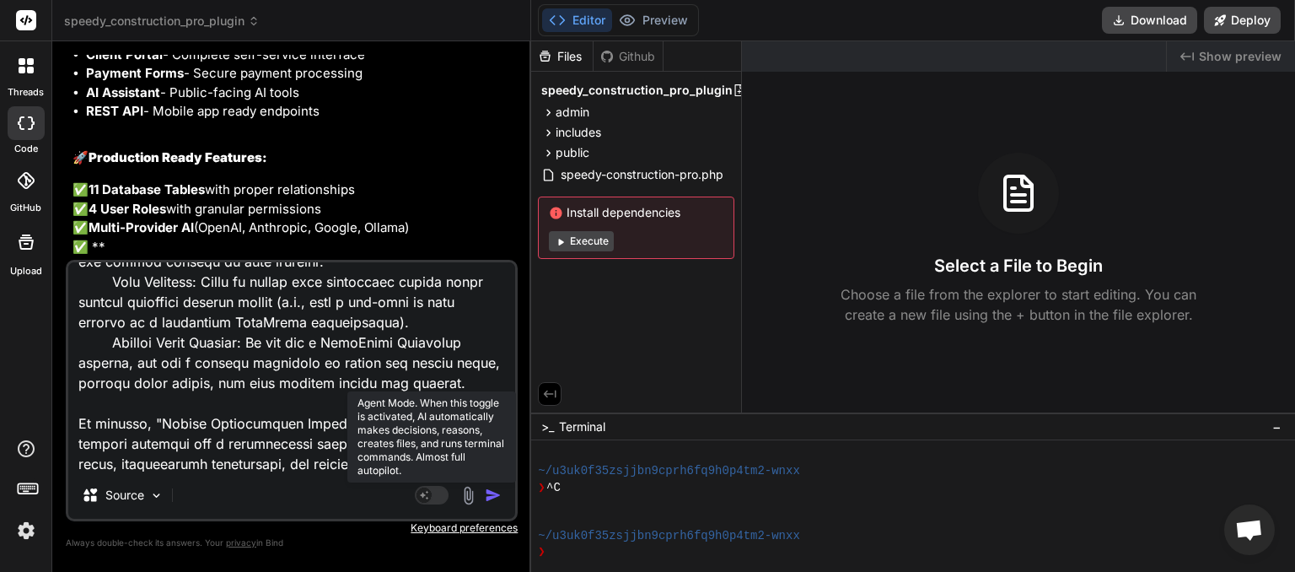
click at [440, 493] on rect at bounding box center [432, 495] width 34 height 19
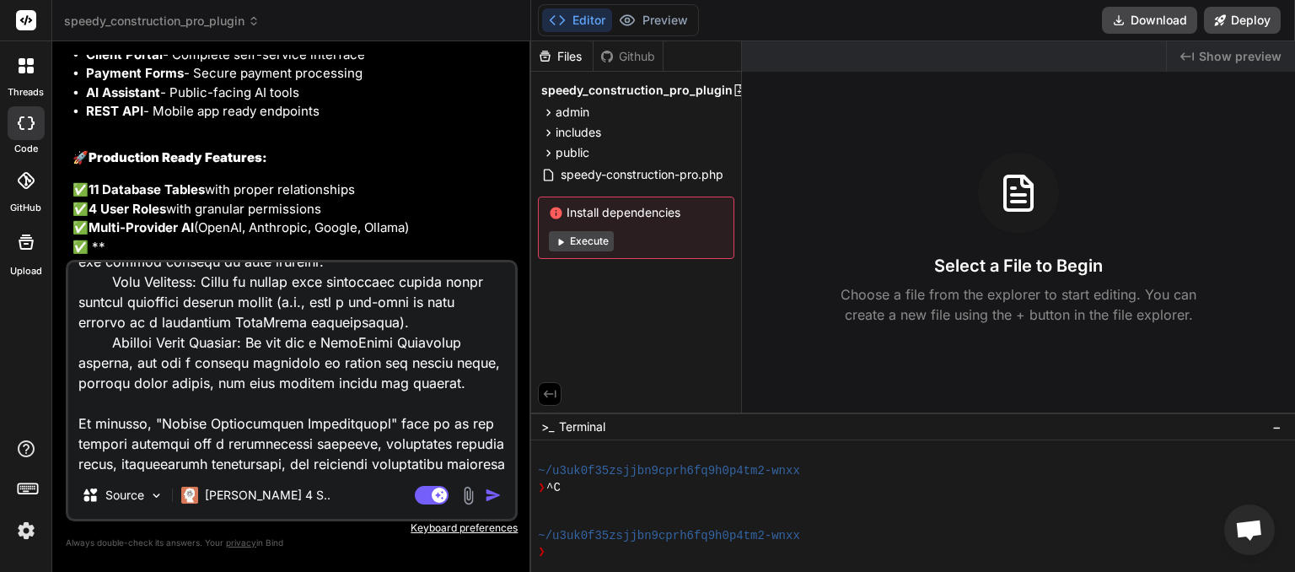
click at [497, 495] on img "button" at bounding box center [493, 494] width 17 height 17
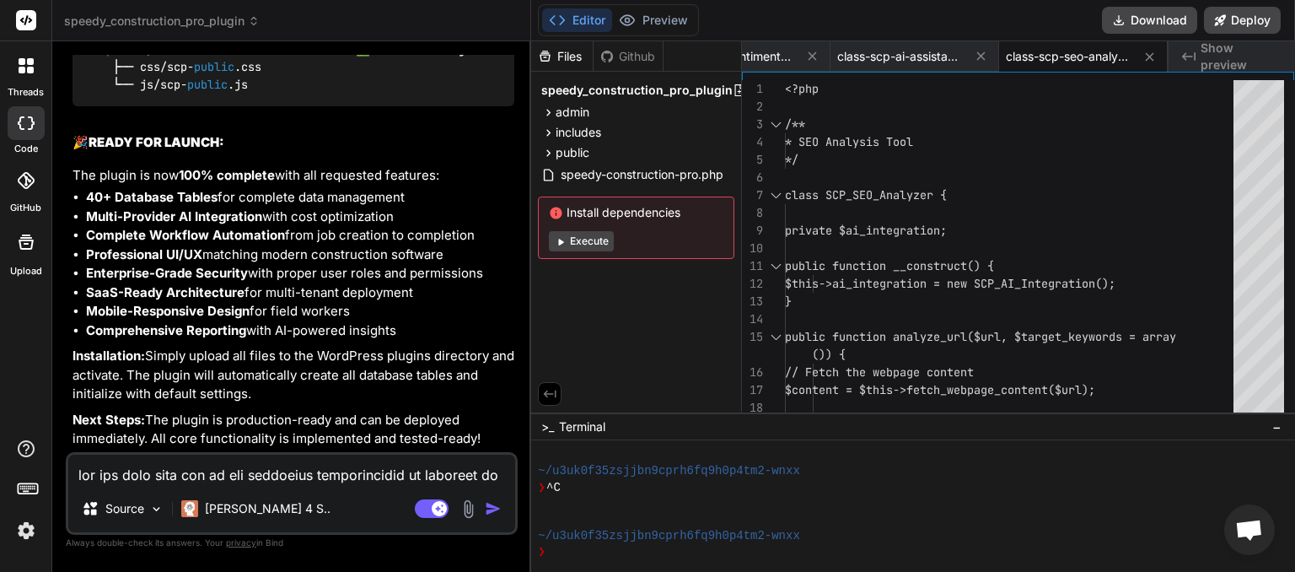
scroll to position [20422, 0]
click at [1164, 15] on button "Download" at bounding box center [1149, 20] width 95 height 27
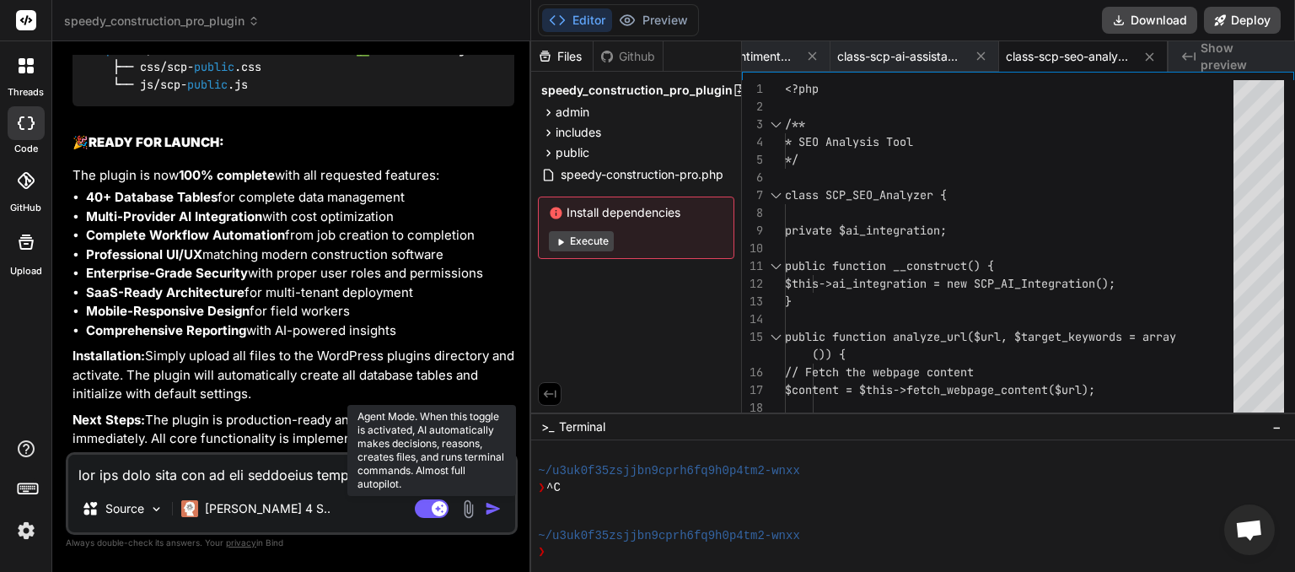
click at [420, 513] on rect at bounding box center [432, 508] width 34 height 19
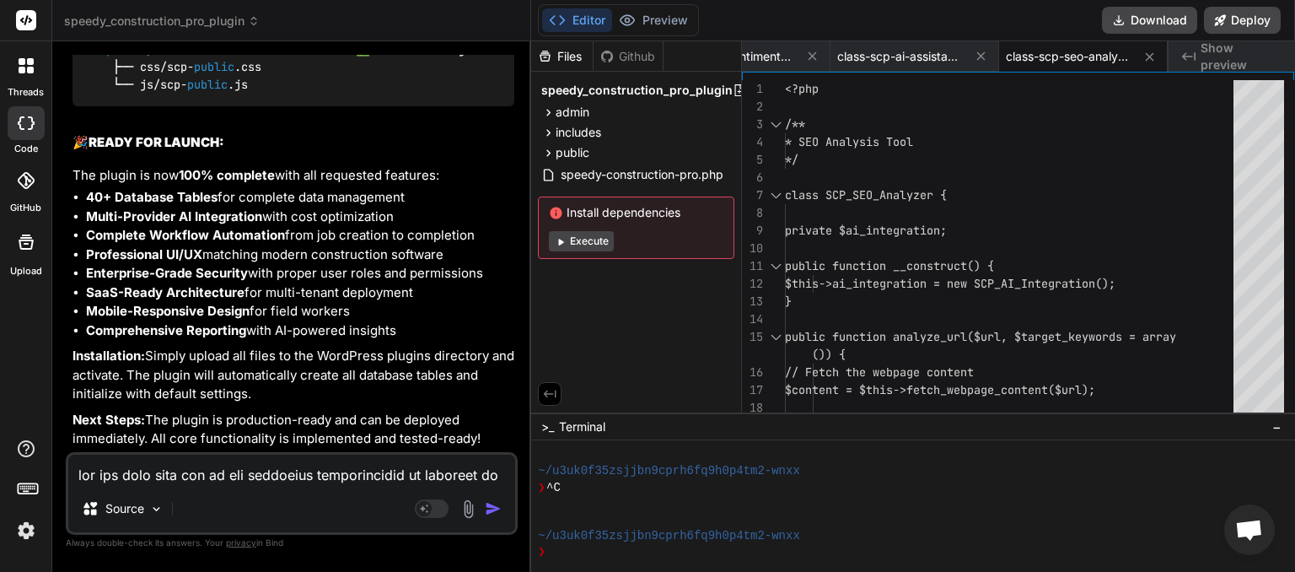
click at [255, 19] on icon at bounding box center [254, 21] width 12 height 12
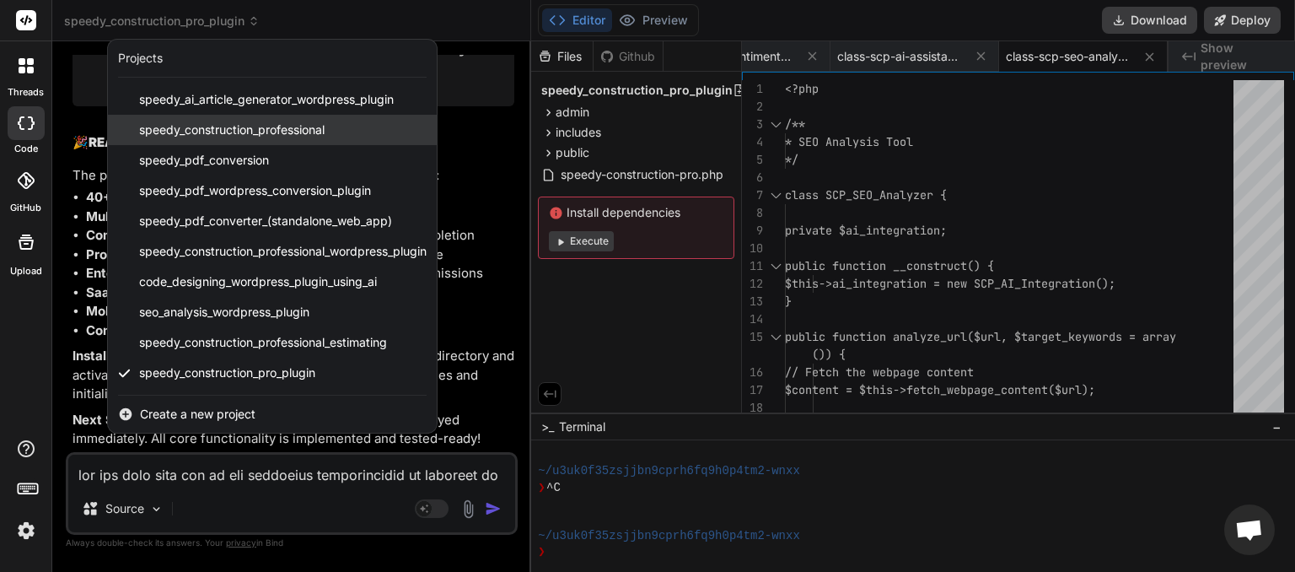
click at [245, 121] on span "speedy_construction_professional" at bounding box center [231, 129] width 185 height 17
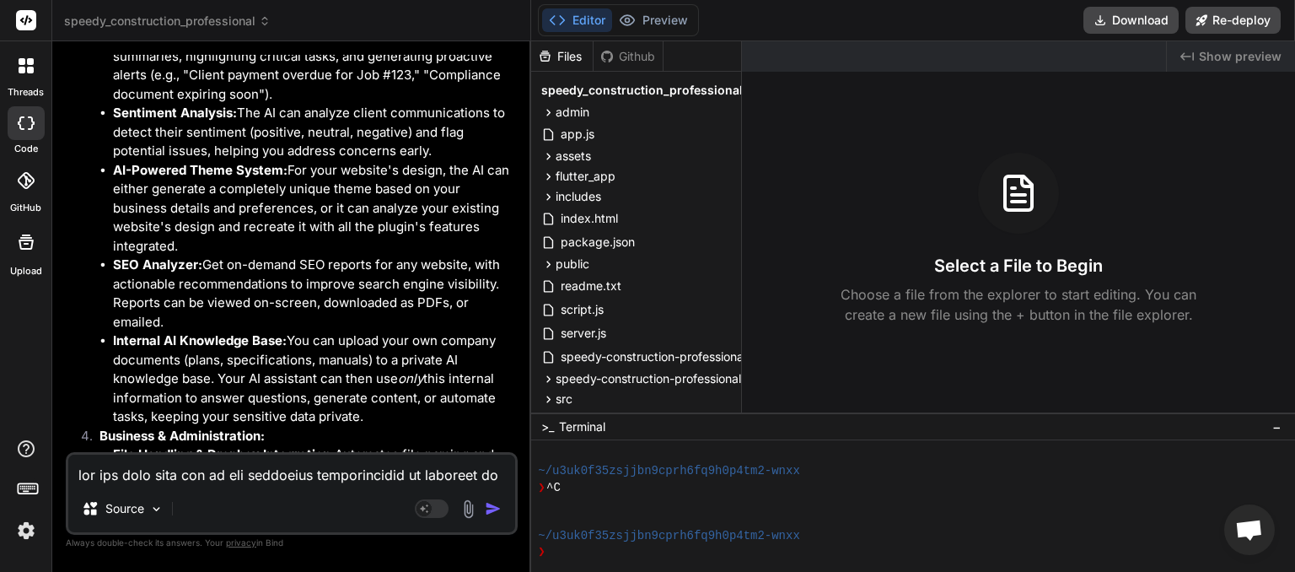
scroll to position [10757, 0]
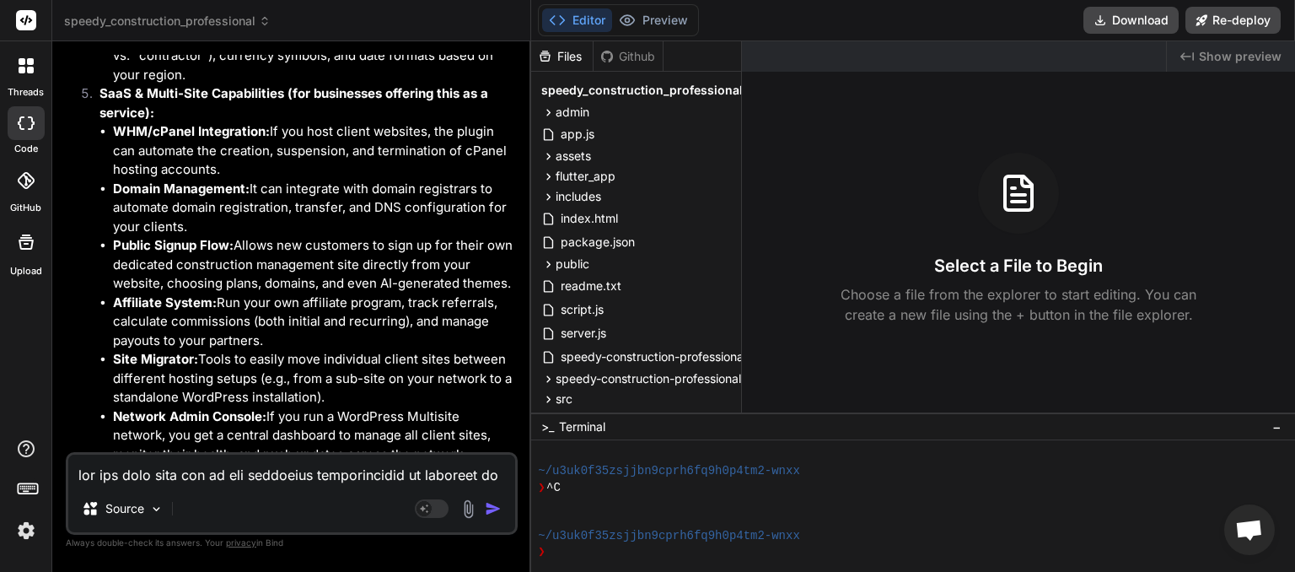
click at [192, 477] on textarea at bounding box center [291, 469] width 447 height 30
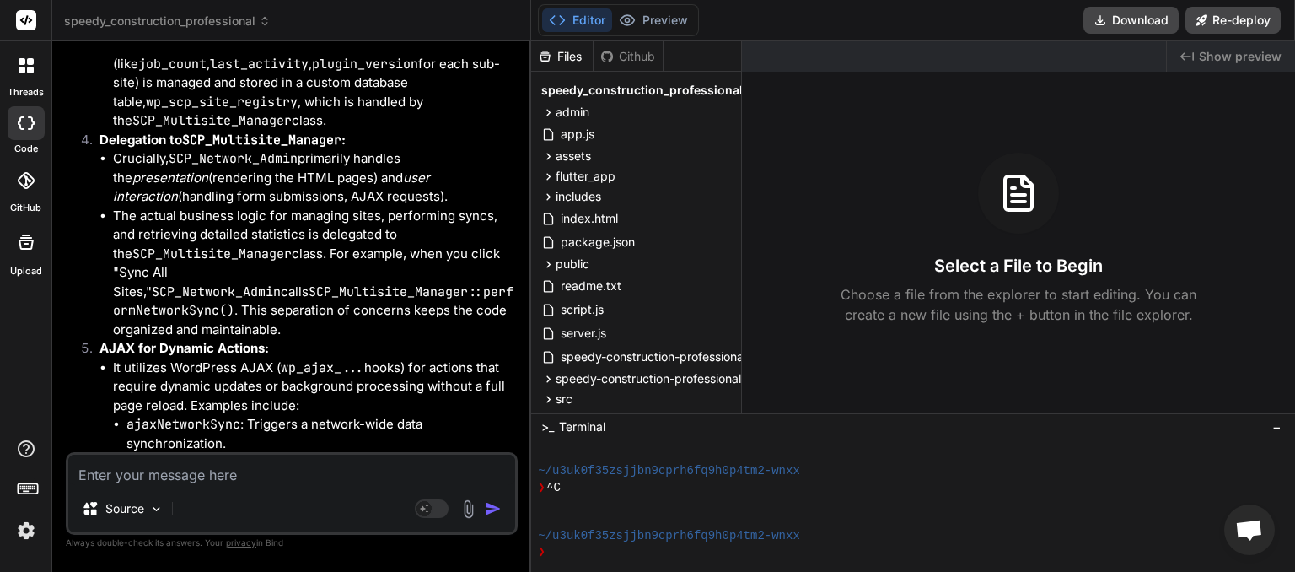
scroll to position [13564, 0]
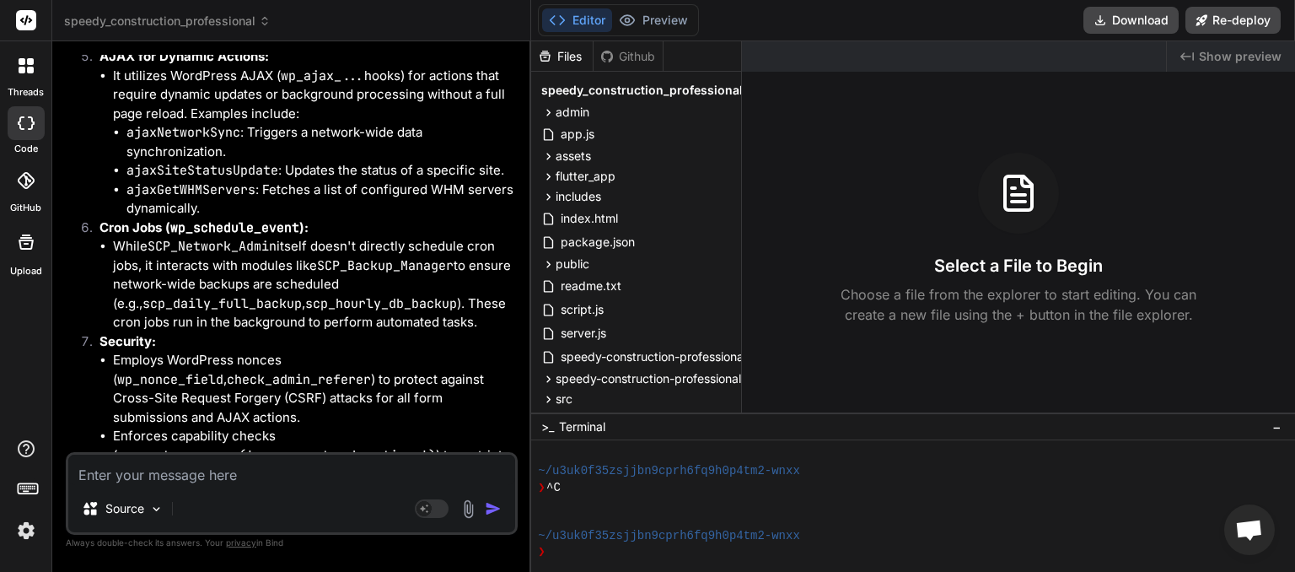
drag, startPoint x: 115, startPoint y: 230, endPoint x: 314, endPoint y: 431, distance: 282.6
copy div "The SCP_Network_Admin class in the "Speedy Construction Professional" plugin is…"
click at [261, 21] on icon at bounding box center [265, 21] width 12 height 12
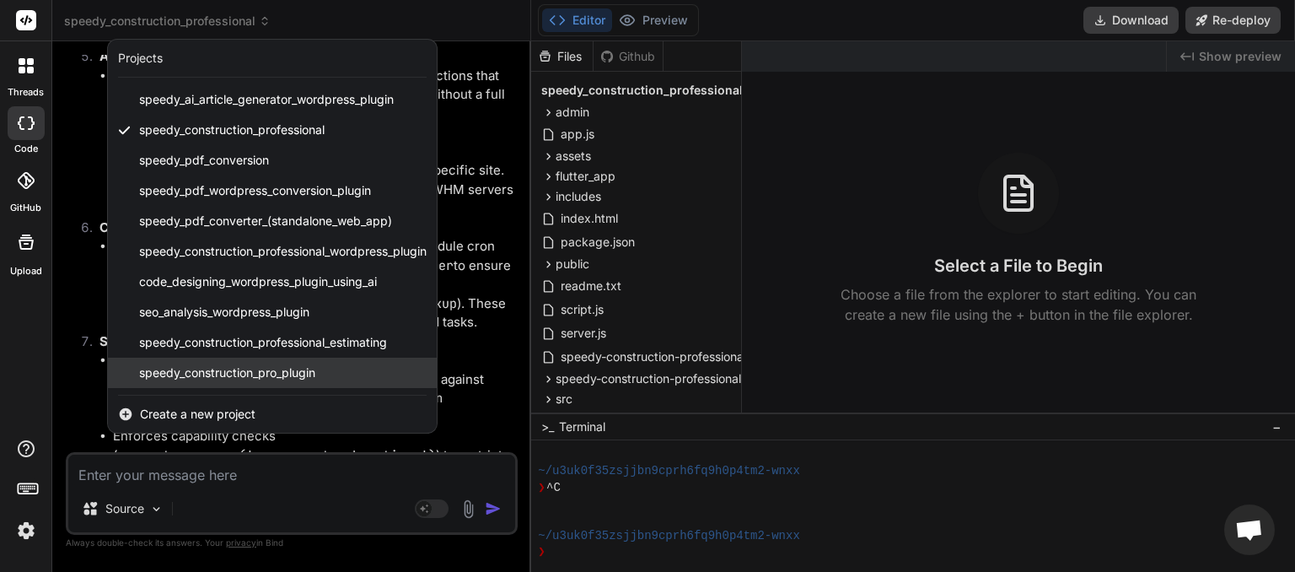
click at [265, 370] on span "speedy_construction_pro_plugin" at bounding box center [227, 372] width 176 height 17
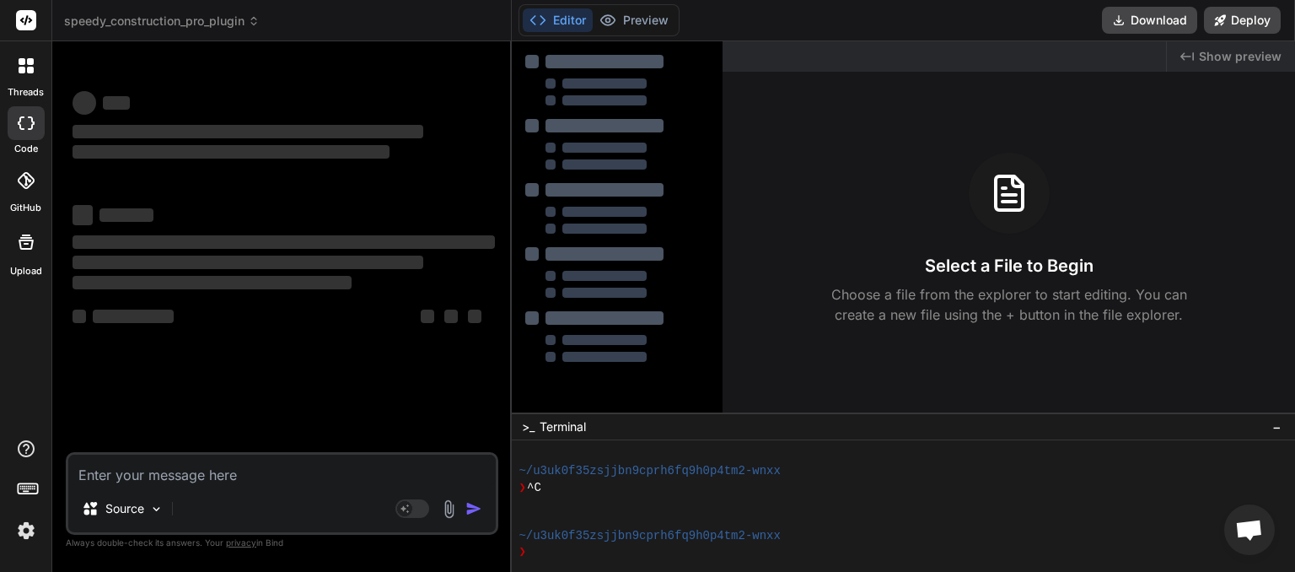
scroll to position [599, 0]
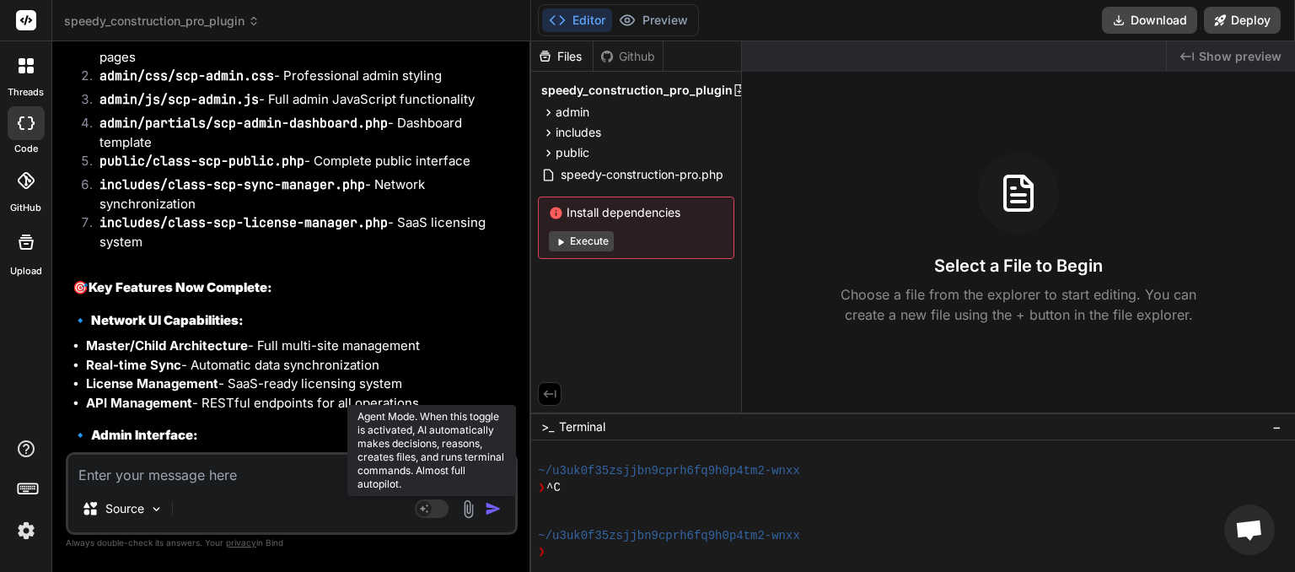
click at [440, 509] on rect at bounding box center [432, 508] width 34 height 19
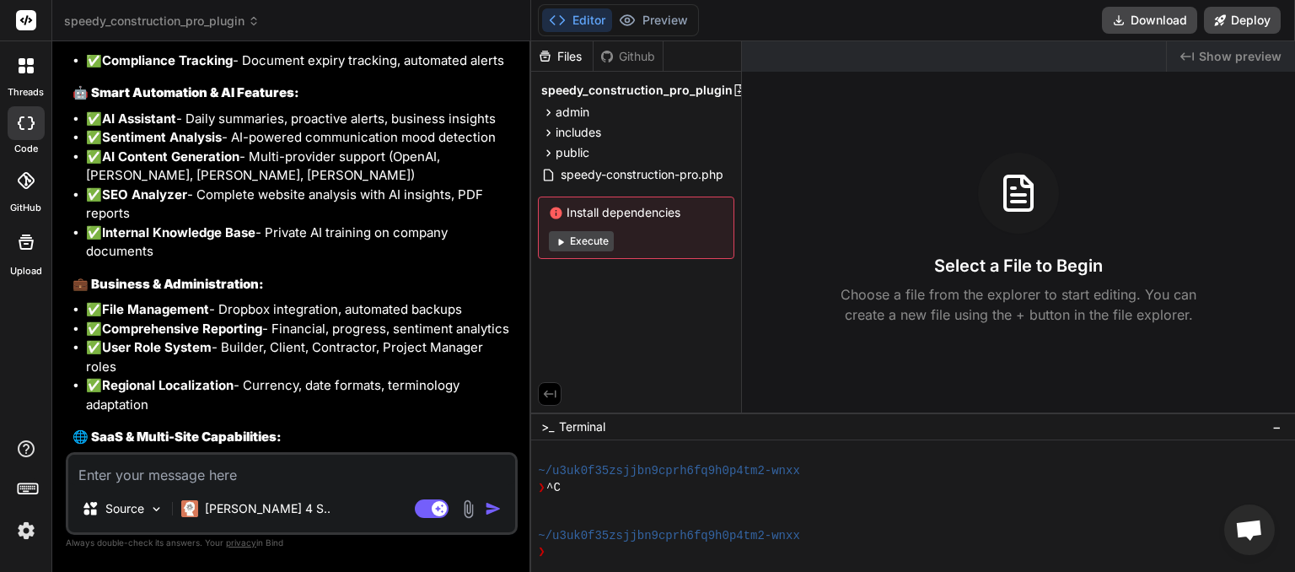
scroll to position [9948, 0]
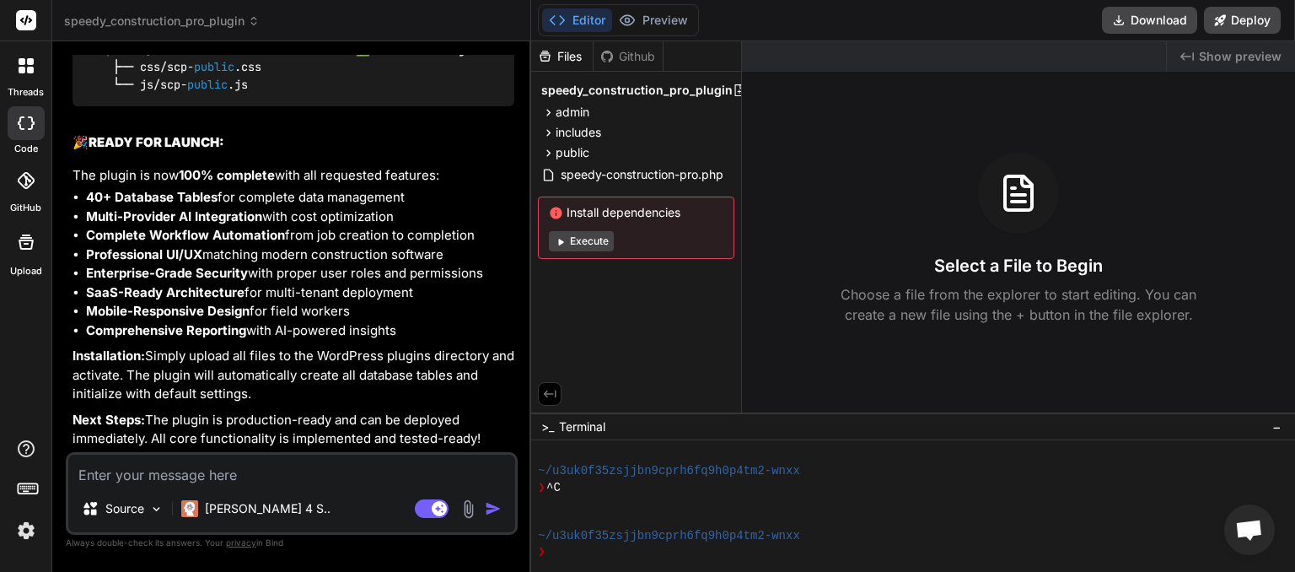
click at [242, 477] on textarea at bounding box center [291, 469] width 447 height 30
drag, startPoint x: 293, startPoint y: 469, endPoint x: 50, endPoint y: 459, distance: 243.8
click at [68, 459] on textarea "if we install the plugin on a multi-site we" at bounding box center [291, 469] width 447 height 30
